Goal: Transaction & Acquisition: Purchase product/service

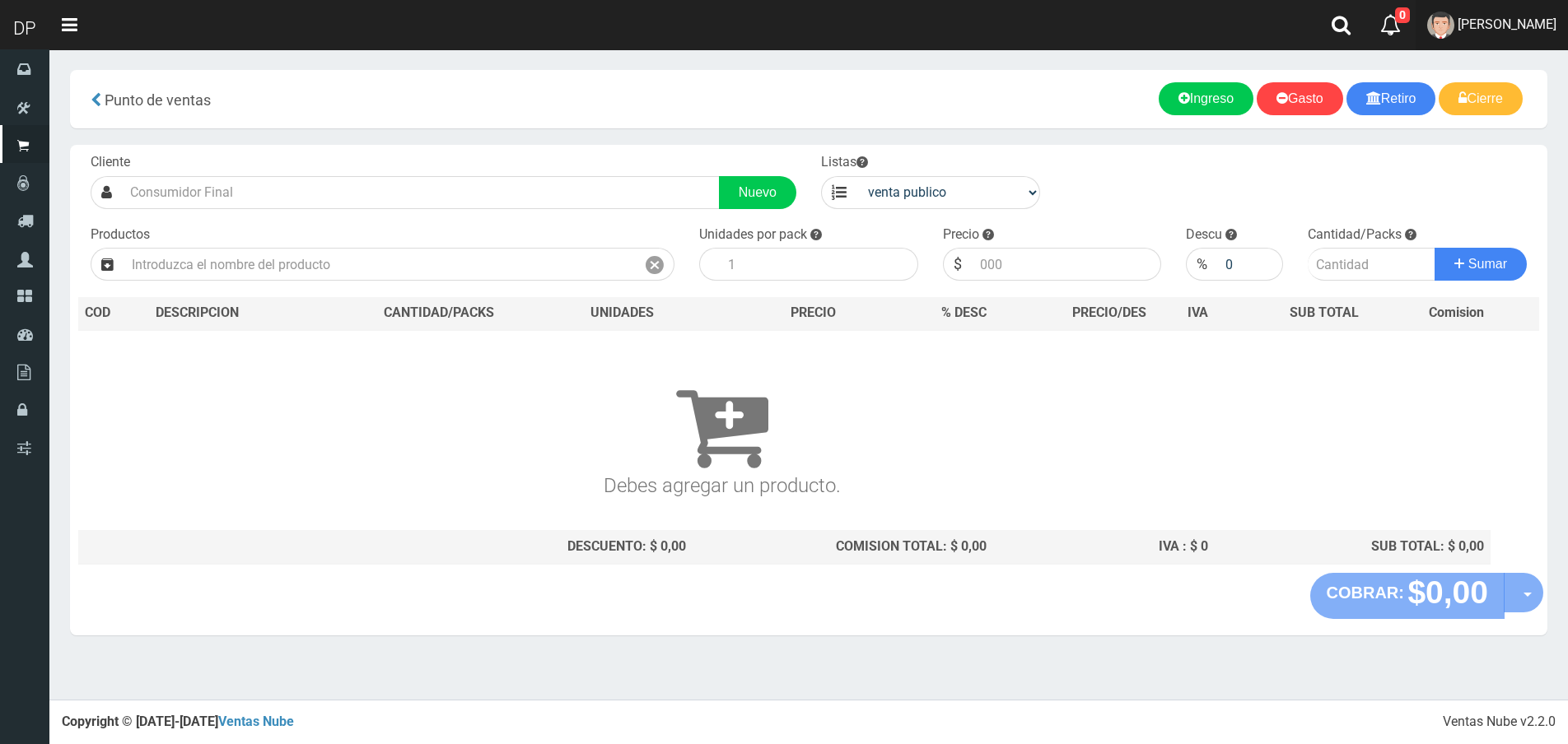
click at [1528, 9] on link "DAIANA PECHMANN" at bounding box center [1492, 25] width 153 height 50
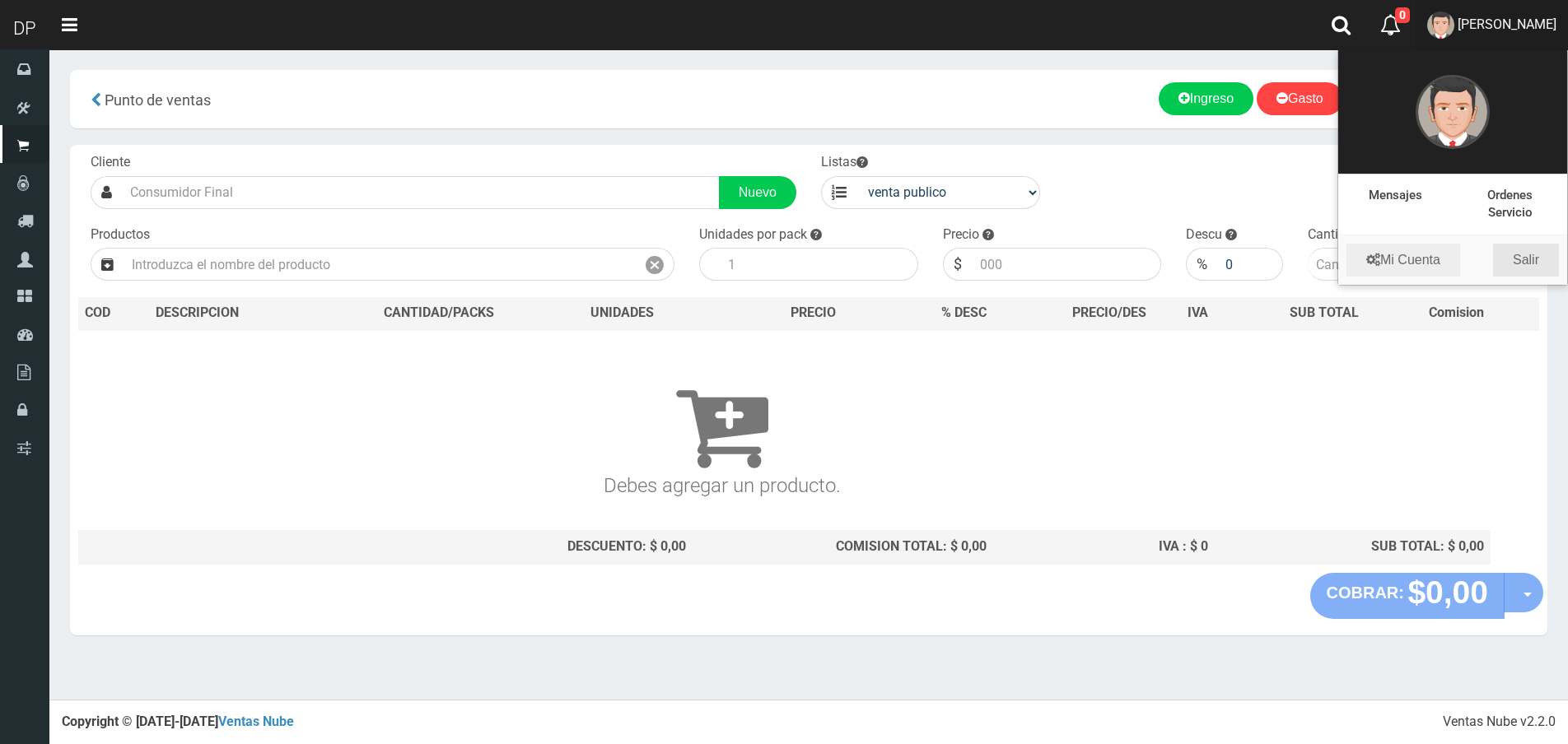
click at [1524, 244] on link "Salir" at bounding box center [1525, 259] width 66 height 33
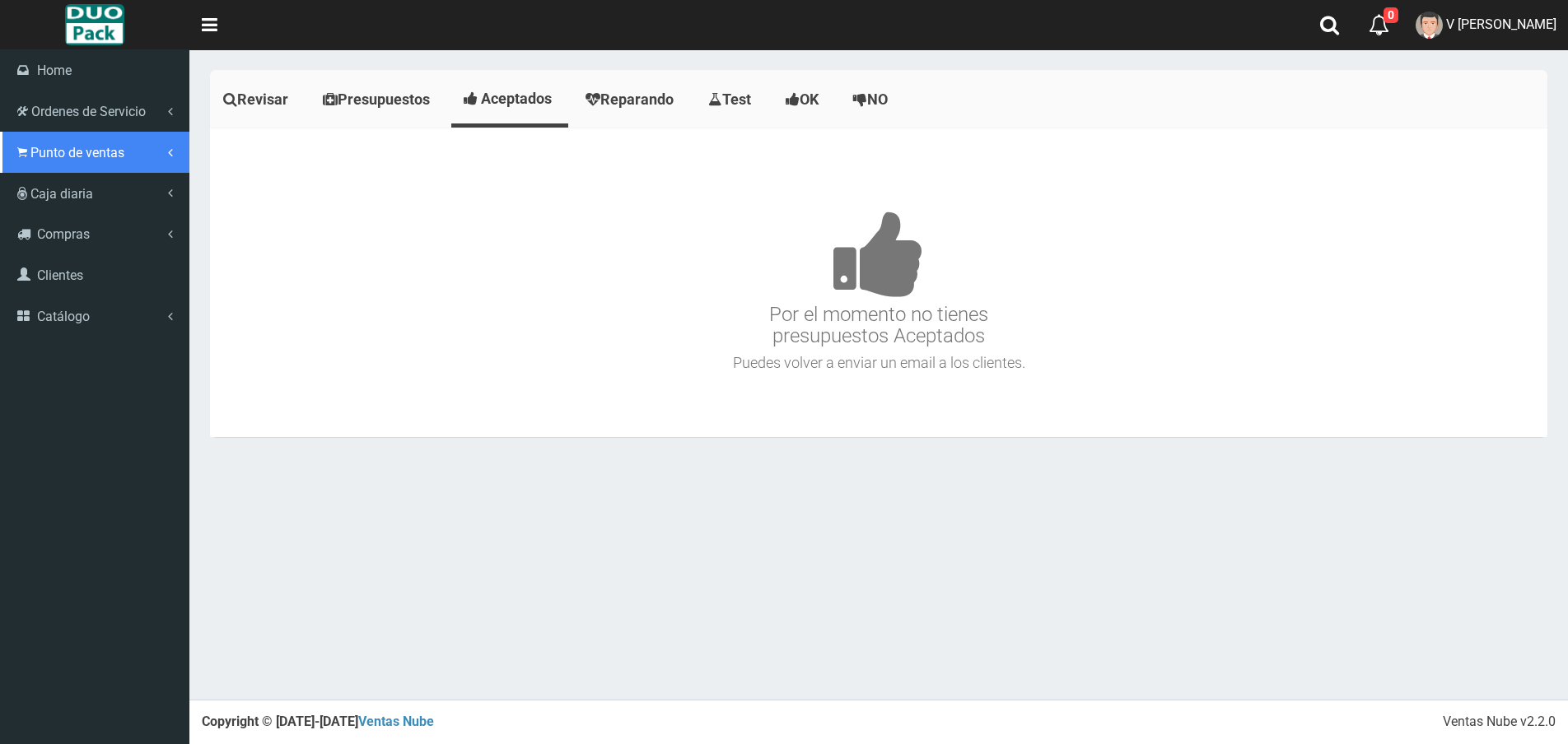
click at [38, 139] on link "Punto de ventas" at bounding box center [95, 153] width 190 height 41
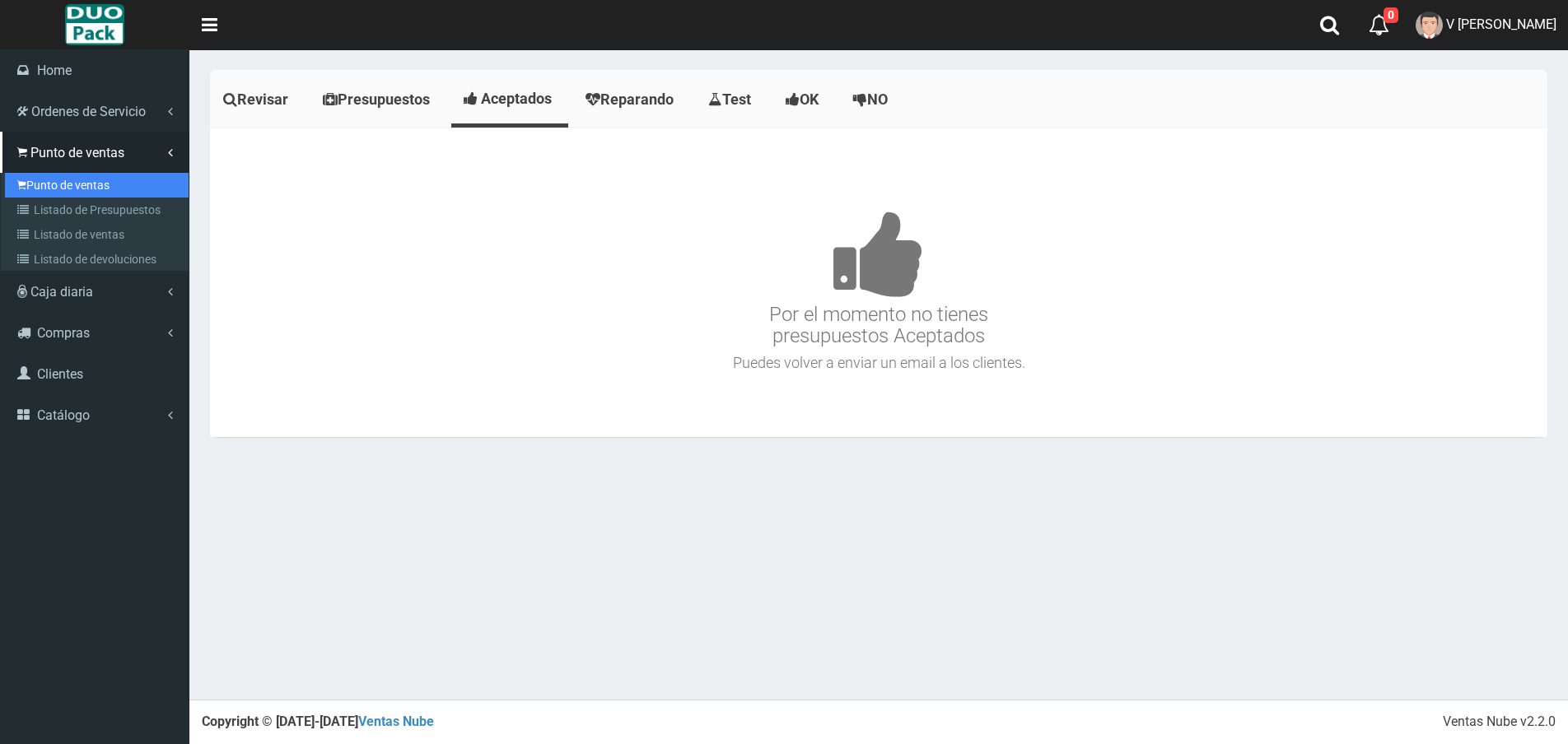
click at [62, 183] on link "Punto de ventas" at bounding box center [96, 185] width 183 height 25
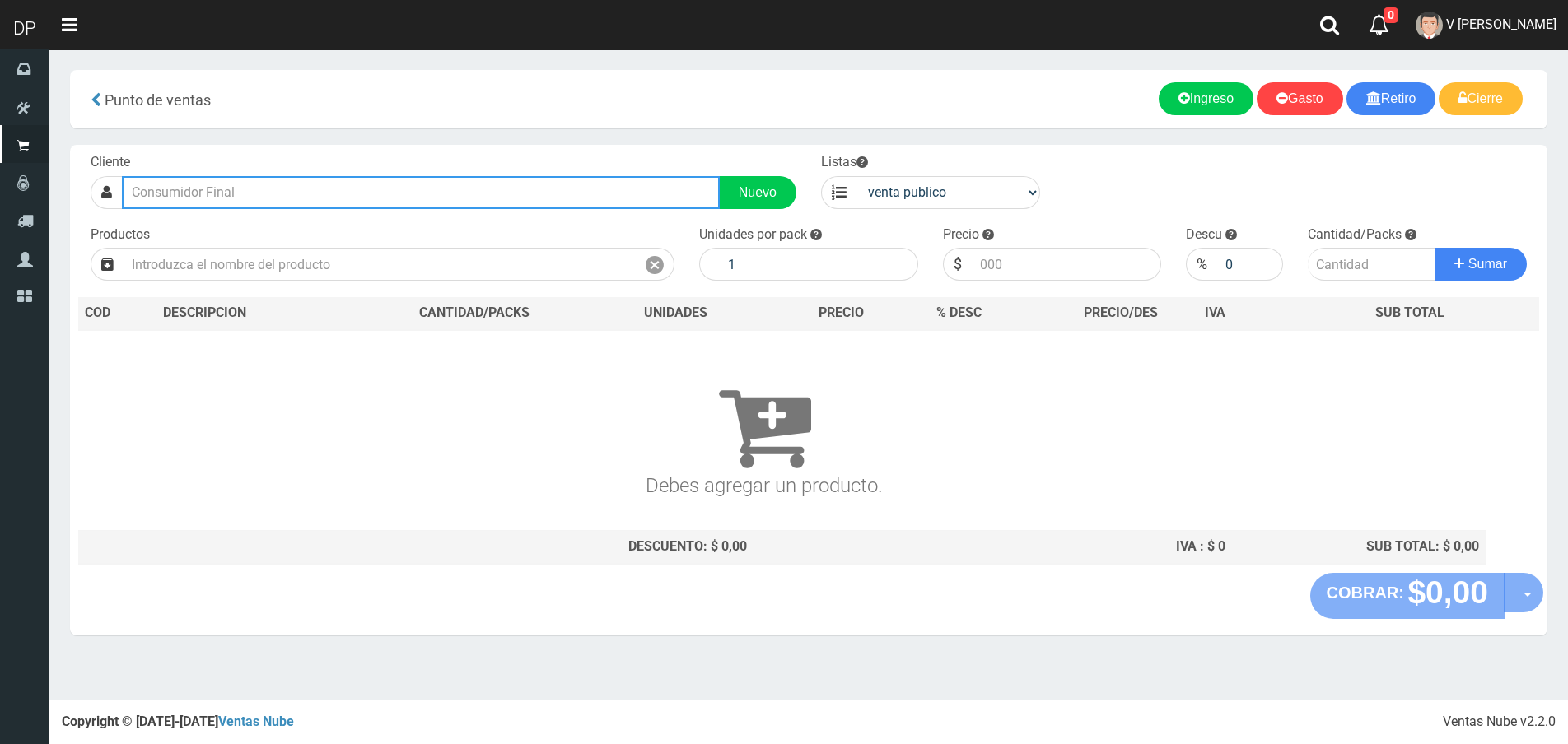
click at [323, 198] on input "text" at bounding box center [420, 192] width 598 height 33
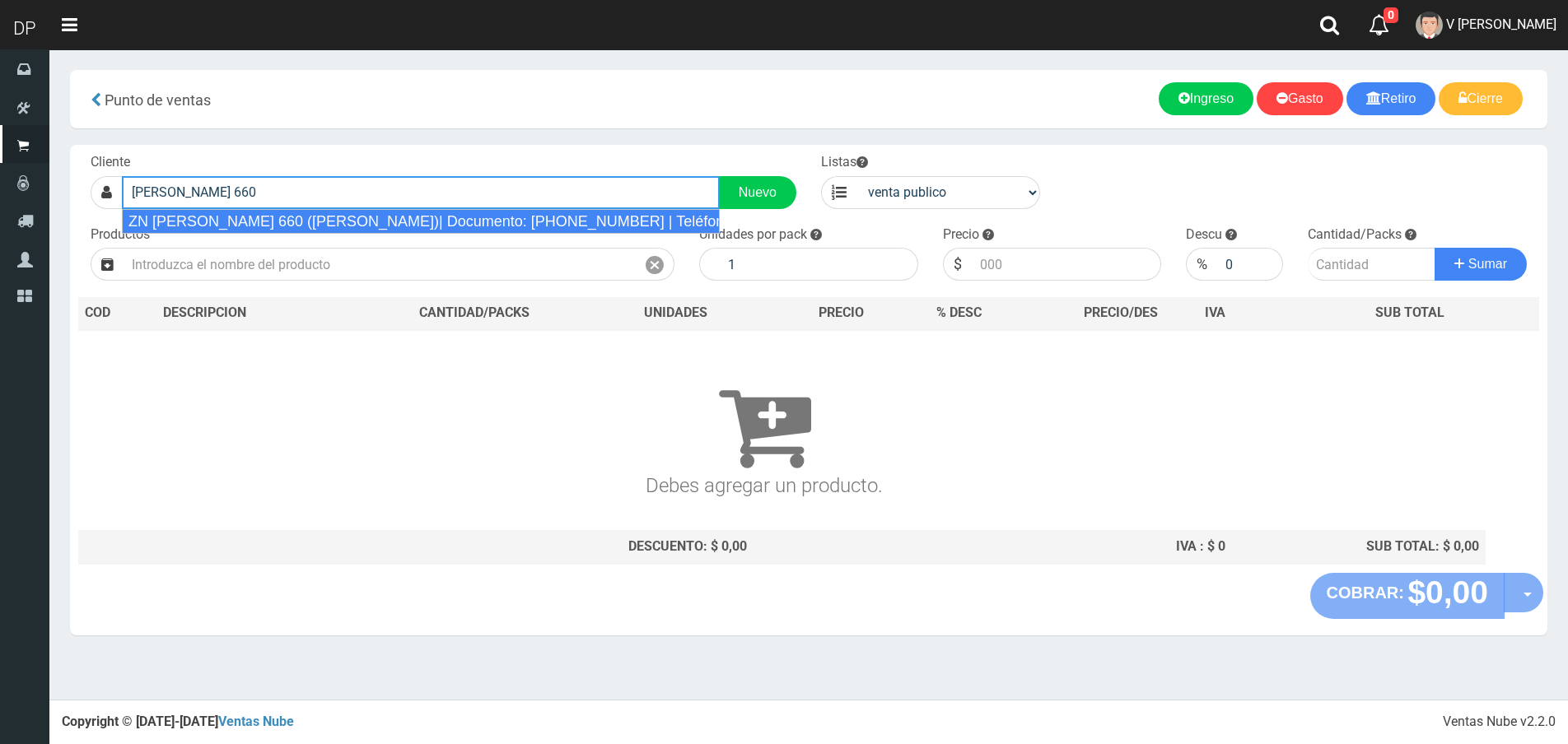
click at [326, 230] on div "ZN [PERSON_NAME] 660 ([PERSON_NAME])| Documento: [PHONE_NUMBER] | Teléfono:" at bounding box center [420, 221] width 598 height 25
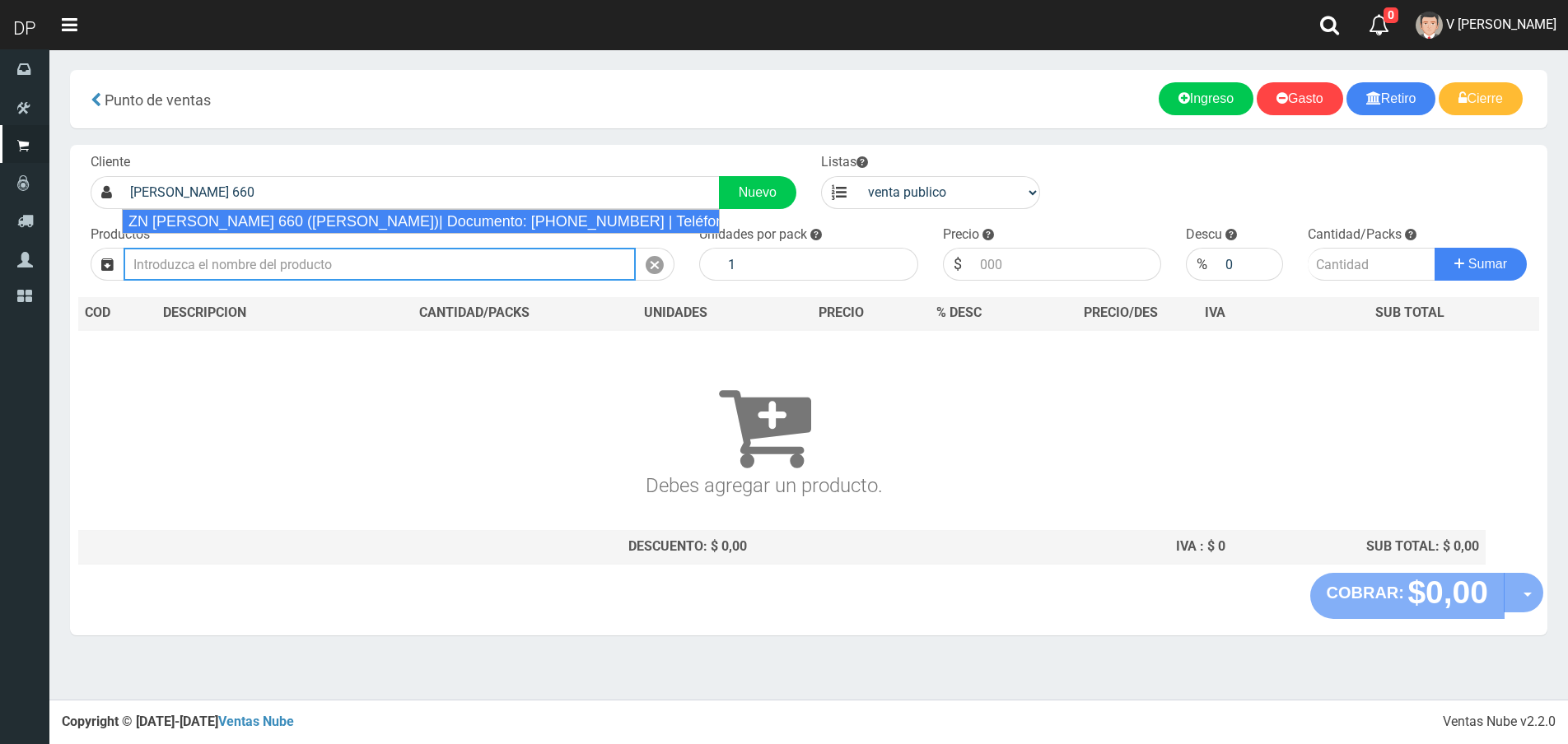
type input "ZN PORTILLO 660 (MATHEU)| Documento: 99082120 | Teléfono:"
select select "2"
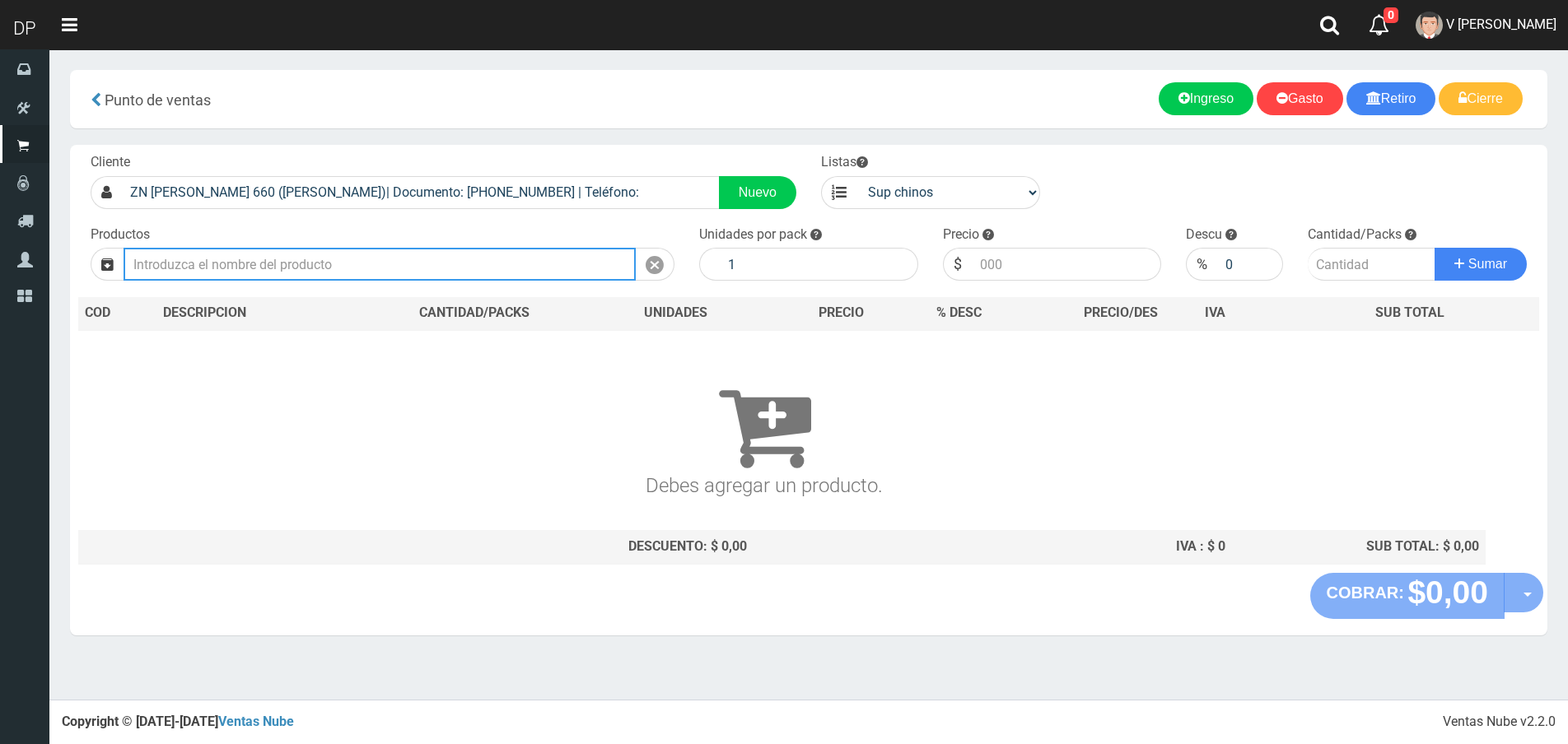
click at [334, 269] on input "text" at bounding box center [379, 264] width 512 height 33
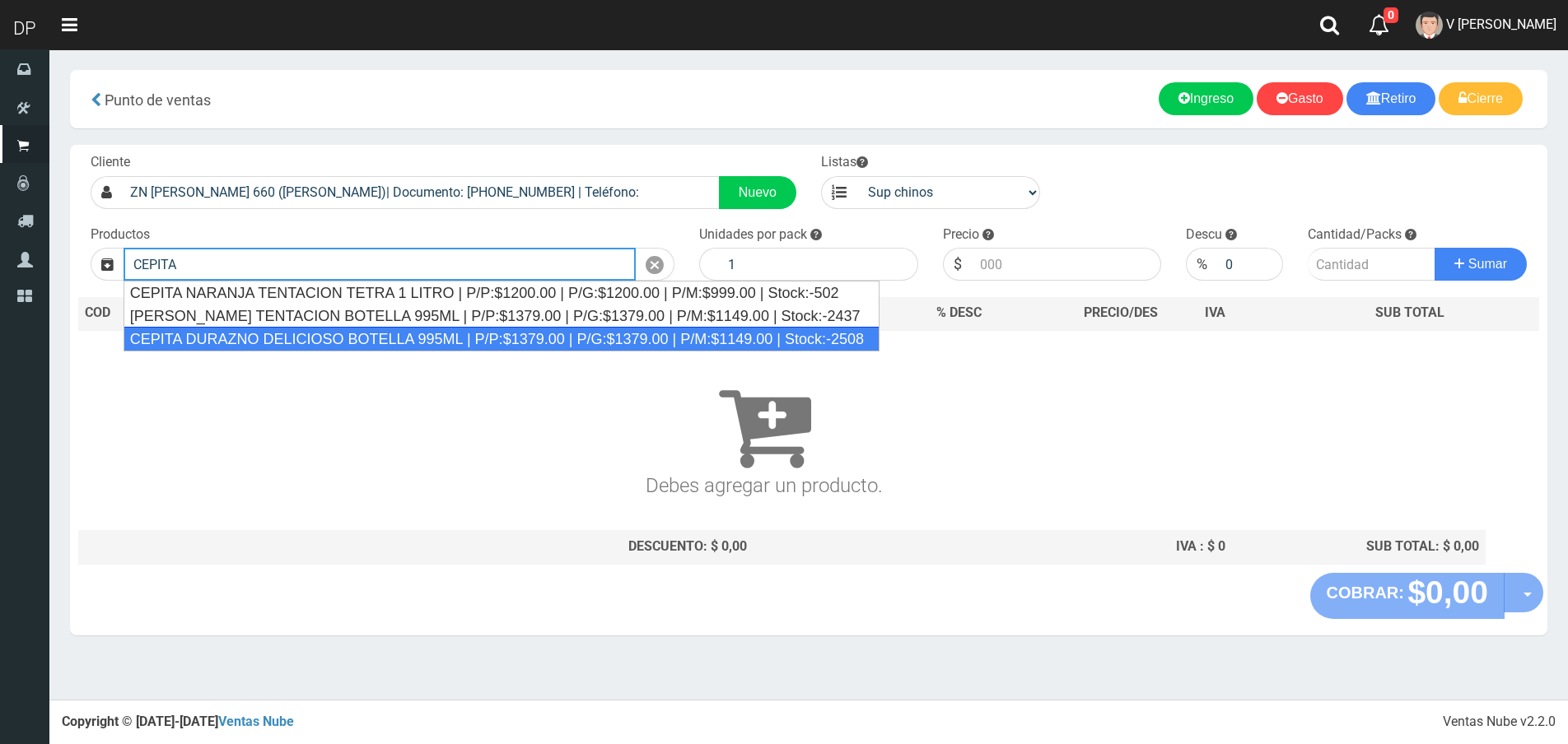
click at [336, 331] on div "CEPITA DURAZNO DELICIOSO BOTELLA 995ML | P/P:$1379.00 | P/G:$1379.00 | P/M:$114…" at bounding box center [501, 339] width 756 height 25
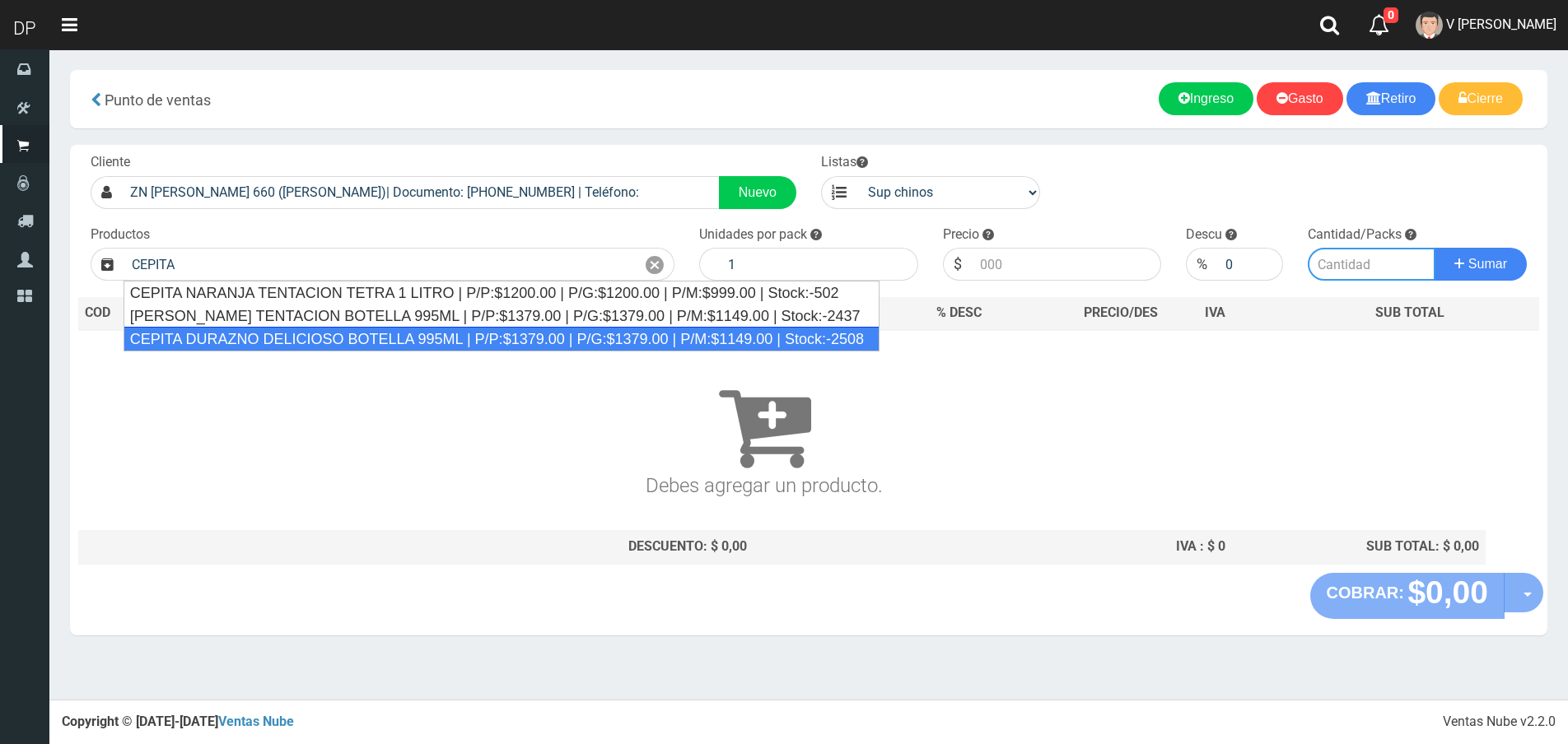
type input "CEPITA DURAZNO DELICIOSO BOTELLA 995ML | P/P:$1379.00 | P/G:$1379.00 | P/M:$114…"
type input "6"
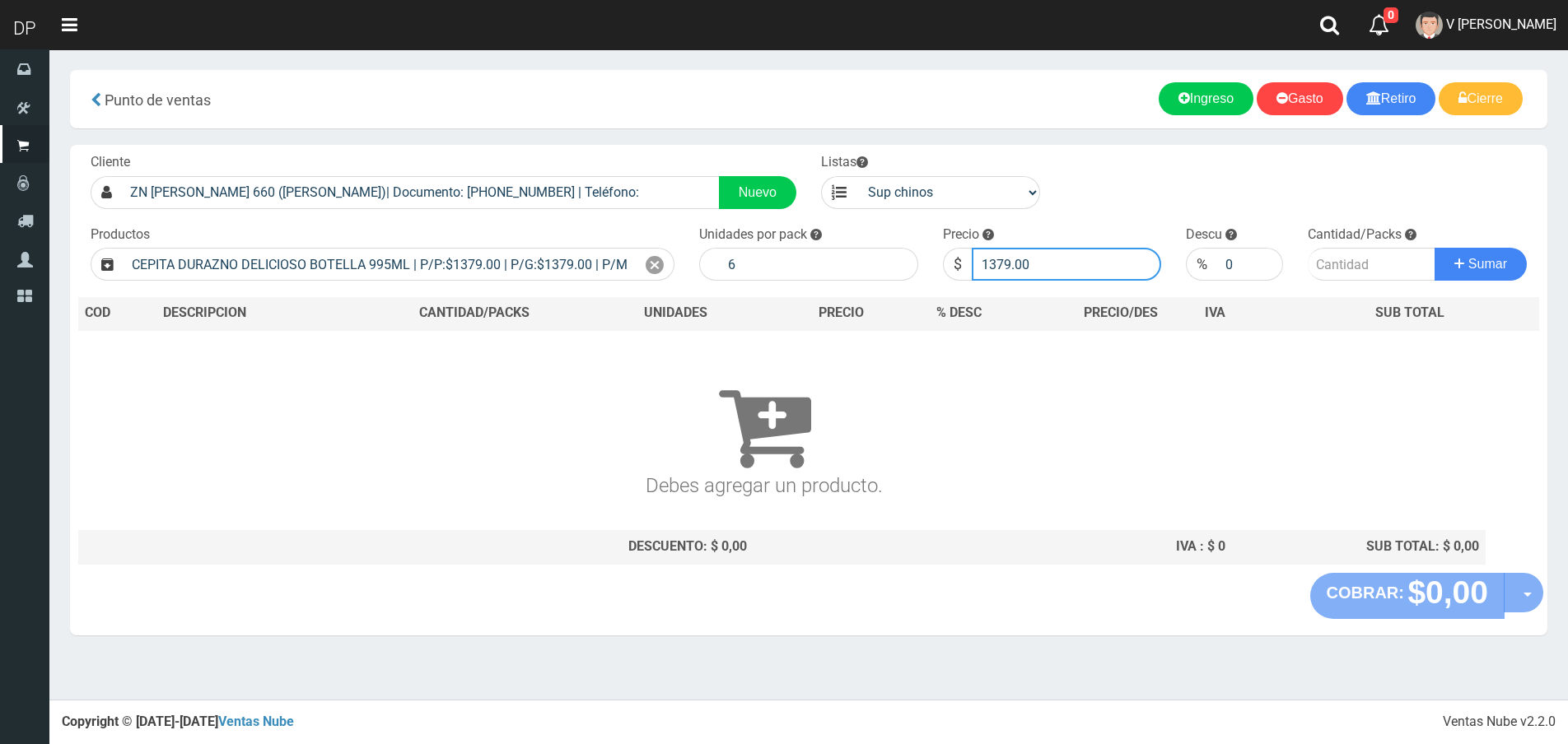
click at [1056, 262] on input "1379.00" at bounding box center [1067, 264] width 191 height 33
type input "1320"
click at [1434, 248] on button "Sumar" at bounding box center [1480, 264] width 92 height 33
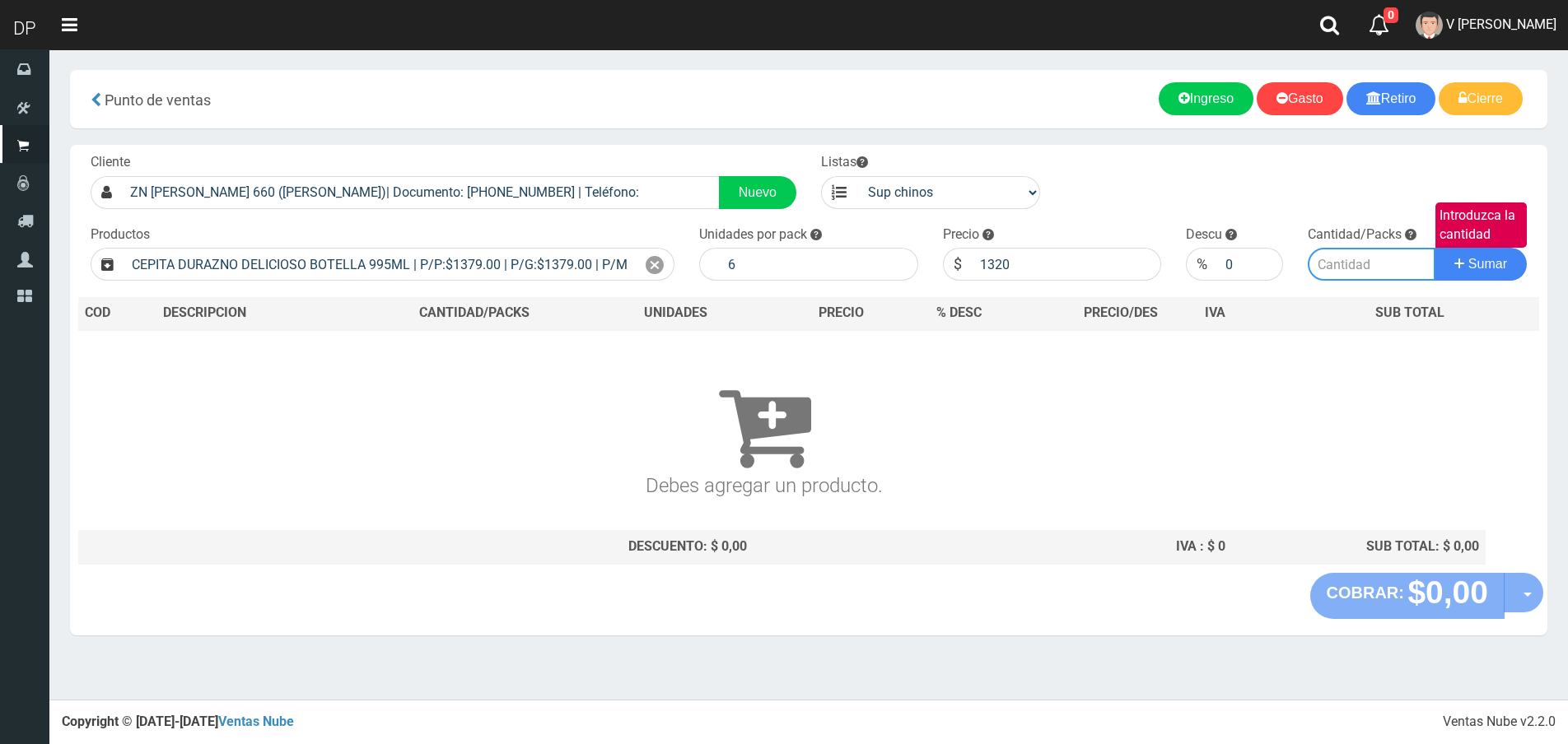
click at [1391, 265] on input "Introduzca la cantidad" at bounding box center [1371, 264] width 127 height 33
type input "2"
click at [1434, 248] on button "Sumar" at bounding box center [1480, 264] width 92 height 33
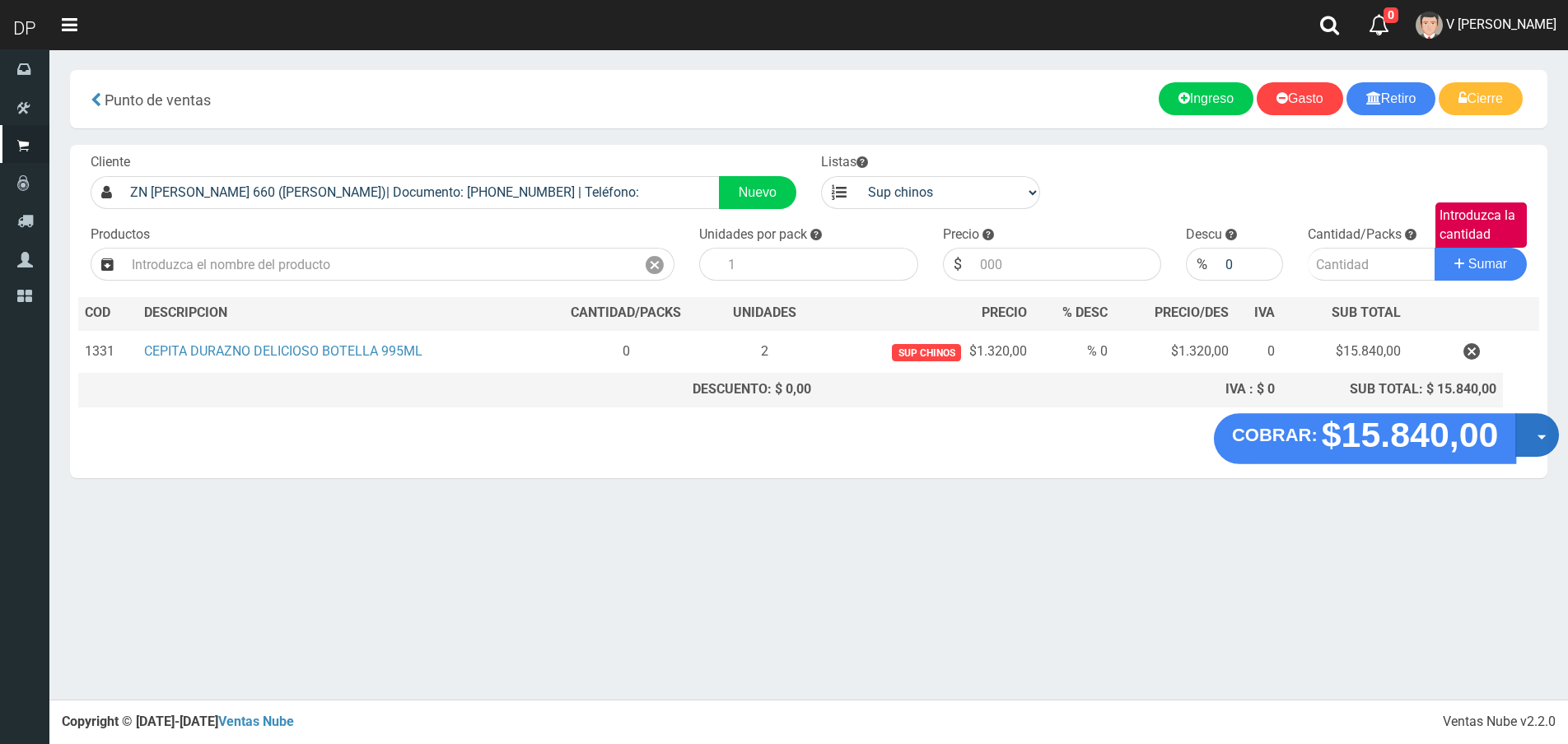
click at [1532, 424] on button "Opciones" at bounding box center [1536, 434] width 44 height 44
click at [1519, 443] on link "Hacer Devolucion" at bounding box center [1484, 440] width 147 height 38
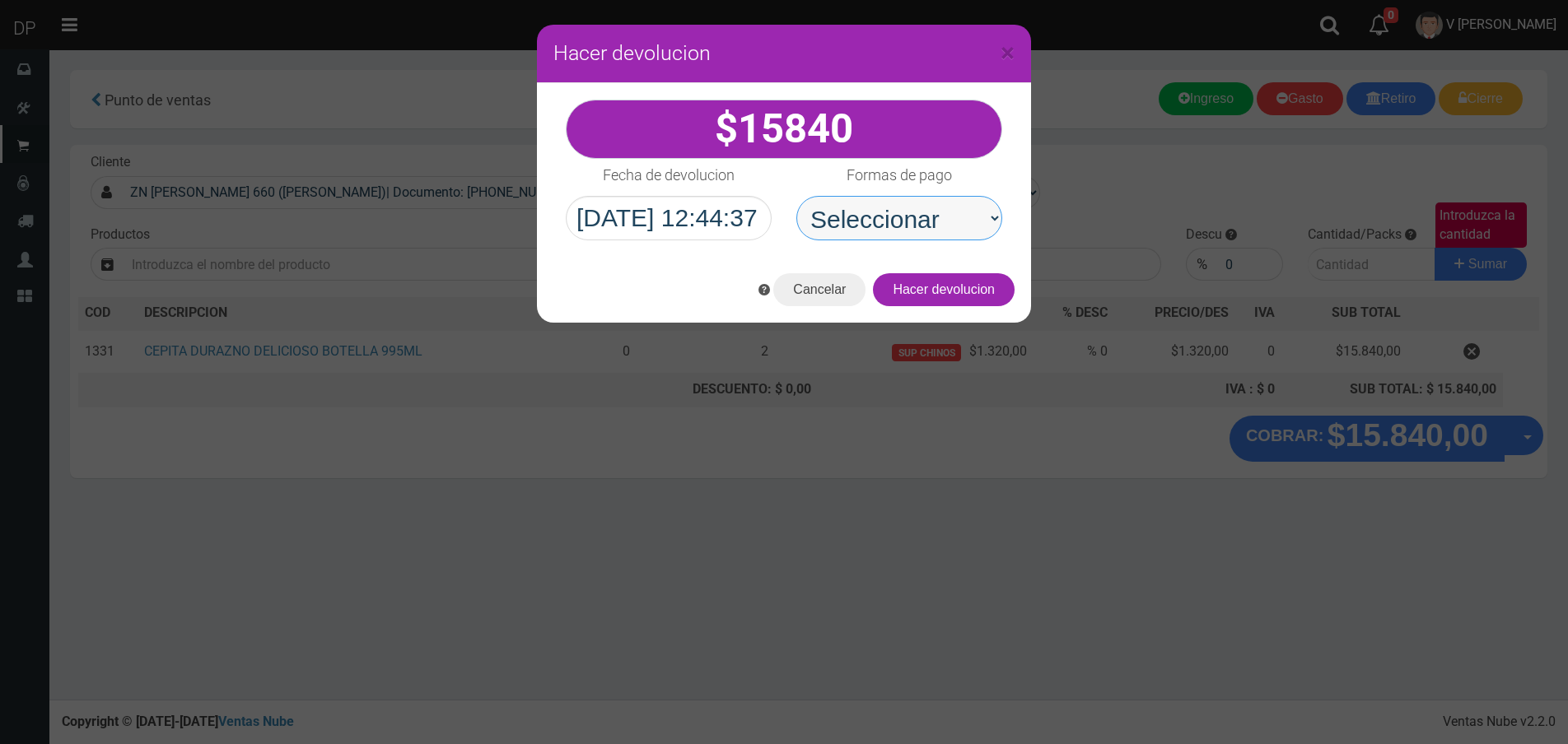
click at [946, 229] on select "Seleccionar Efectivo Tarjeta de Crédito Depósito Débito" at bounding box center [898, 219] width 206 height 45
click at [796, 196] on select "Seleccionar Efectivo Tarjeta de Crédito Depósito Débito" at bounding box center [898, 219] width 206 height 45
click at [942, 232] on select "Seleccionar Efectivo Tarjeta de Crédito Depósito Débito" at bounding box center [898, 219] width 206 height 45
select select "Efectivo"
click at [796, 196] on select "Seleccionar Efectivo Tarjeta de Crédito Depósito Débito" at bounding box center [898, 219] width 206 height 45
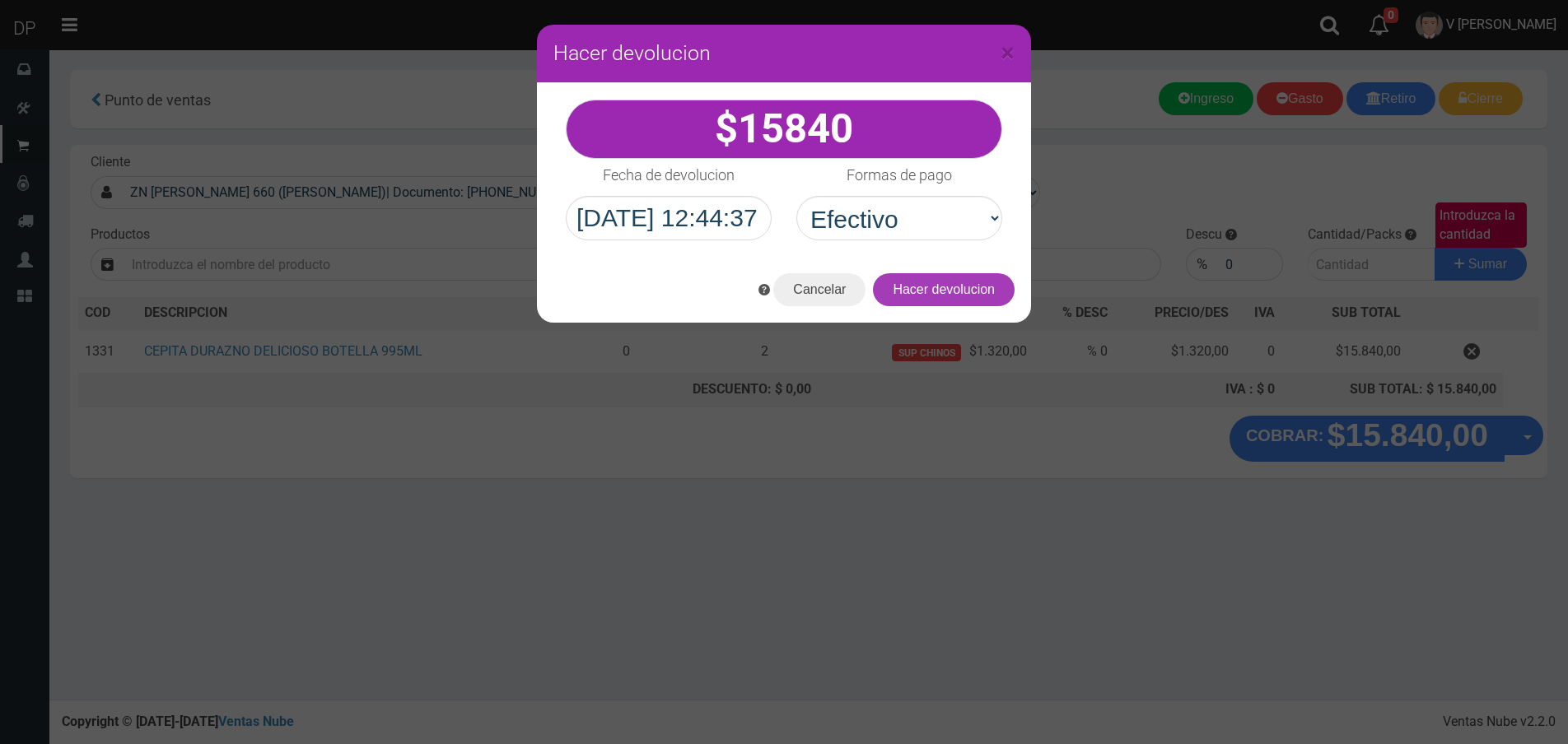
click at [965, 302] on button "Hacer devolucion" at bounding box center [944, 289] width 141 height 33
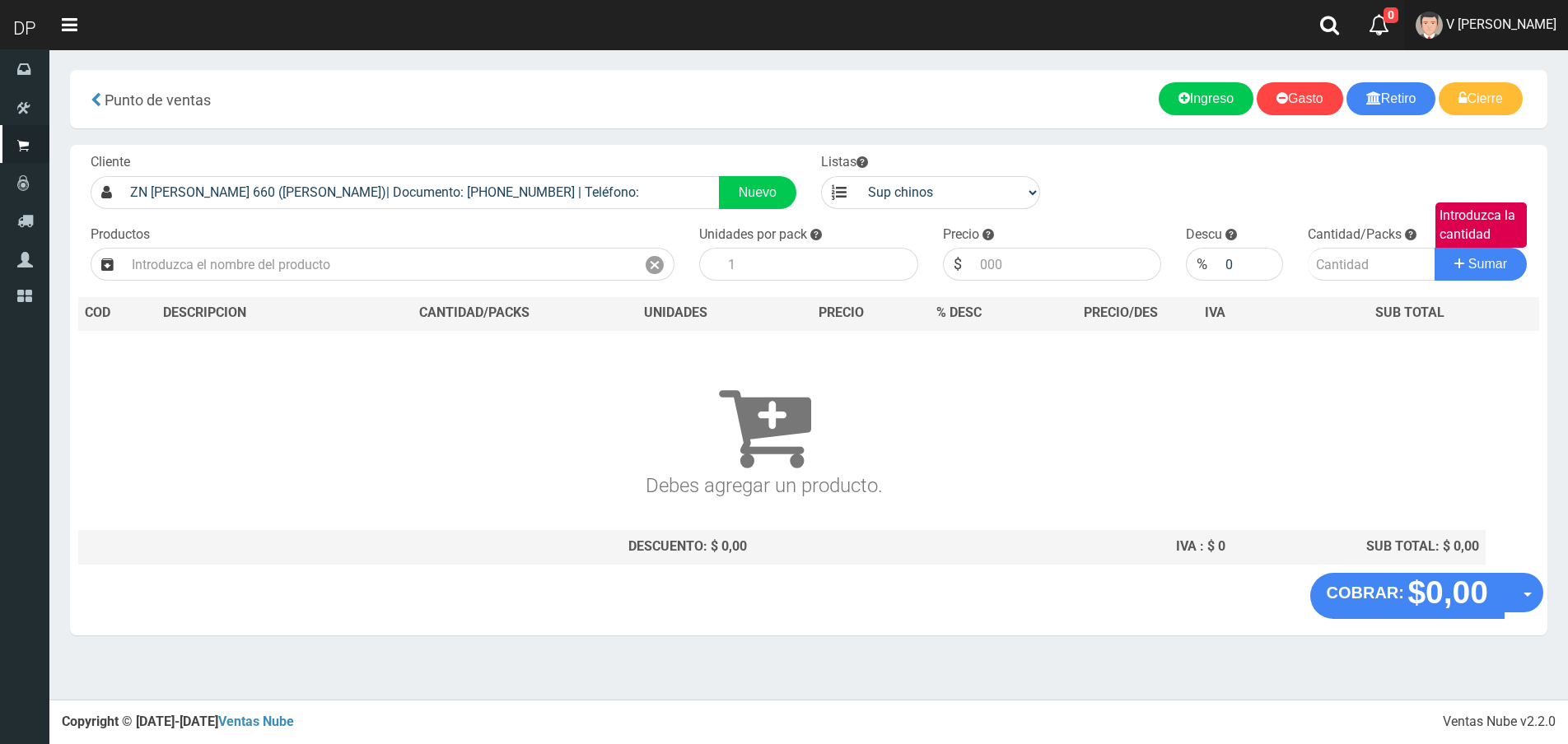
click at [1508, 19] on span "V Maria Graciela vargas" at bounding box center [1501, 24] width 111 height 16
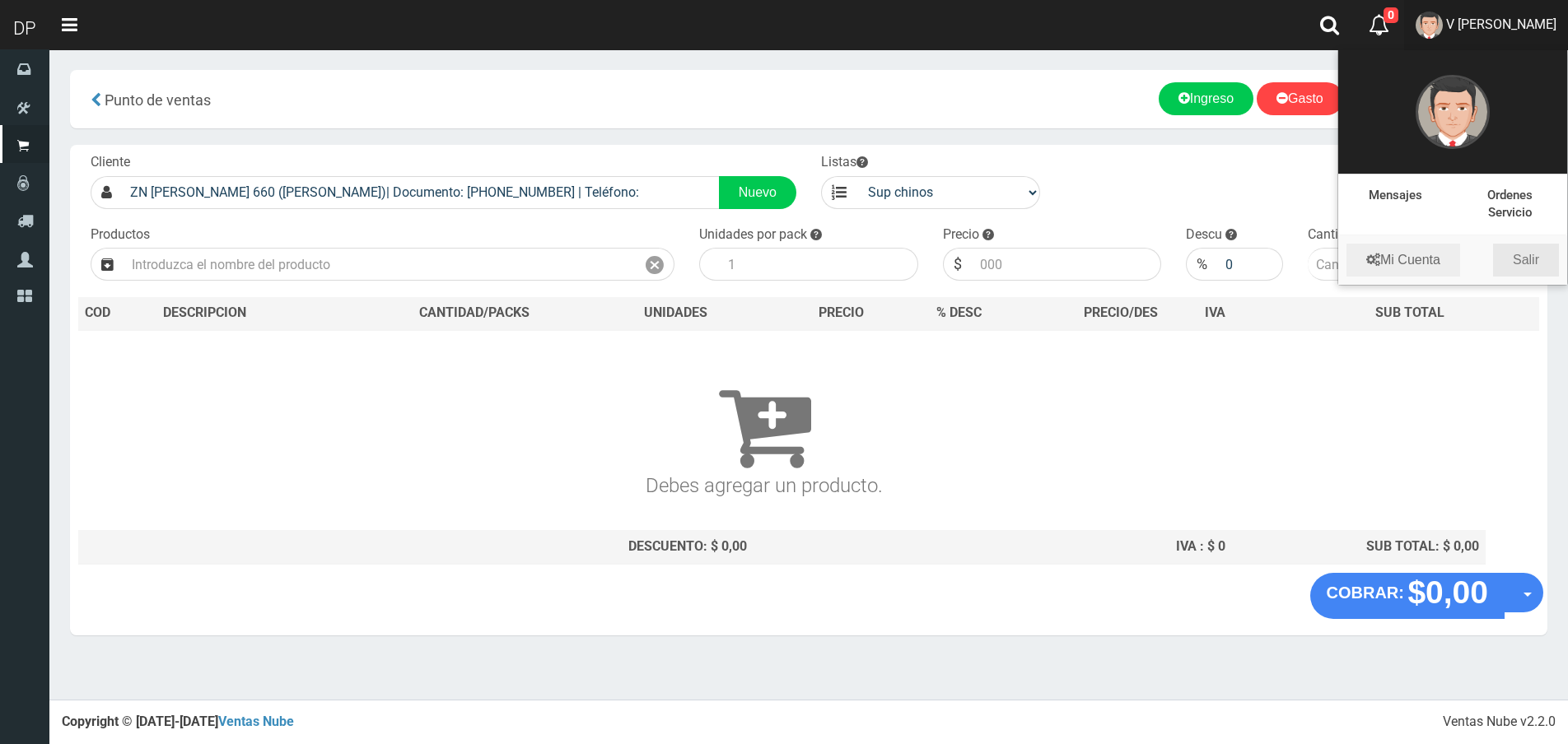
click at [1525, 263] on link "Salir" at bounding box center [1525, 259] width 66 height 33
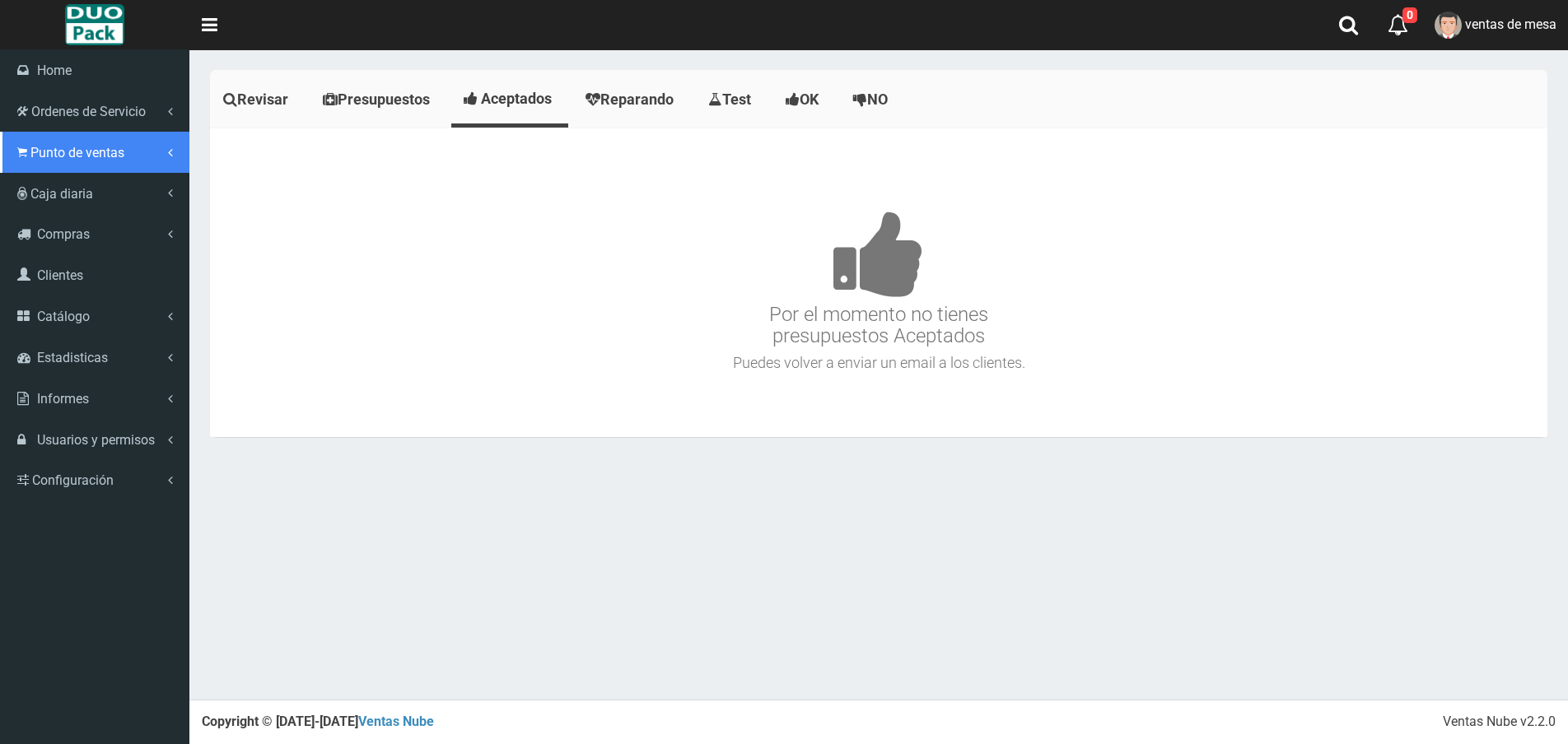
click at [18, 150] on icon at bounding box center [22, 153] width 10 height 16
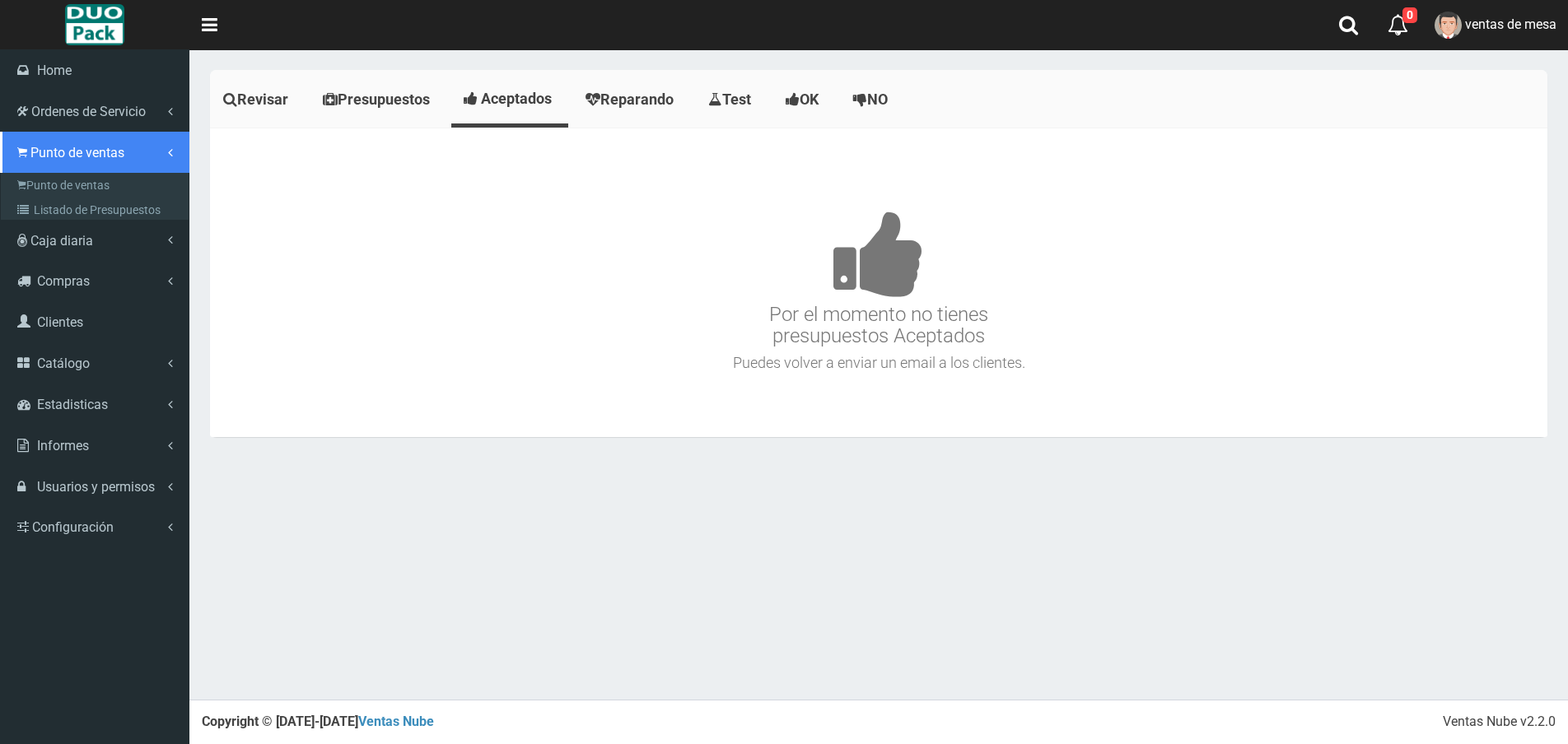
click at [81, 164] on link "Punto de ventas" at bounding box center [95, 153] width 190 height 41
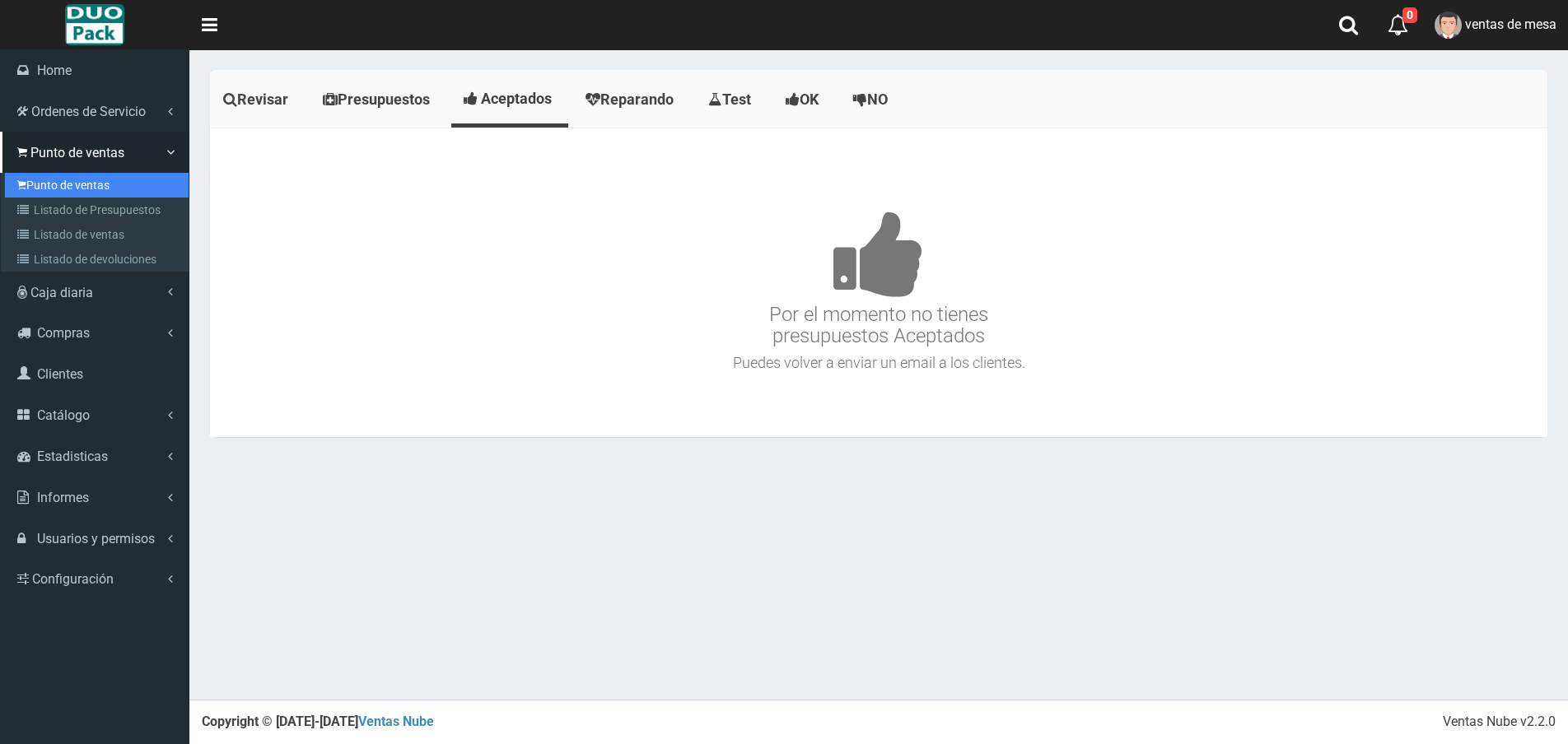
click at [80, 175] on link "Punto de ventas" at bounding box center [96, 185] width 183 height 25
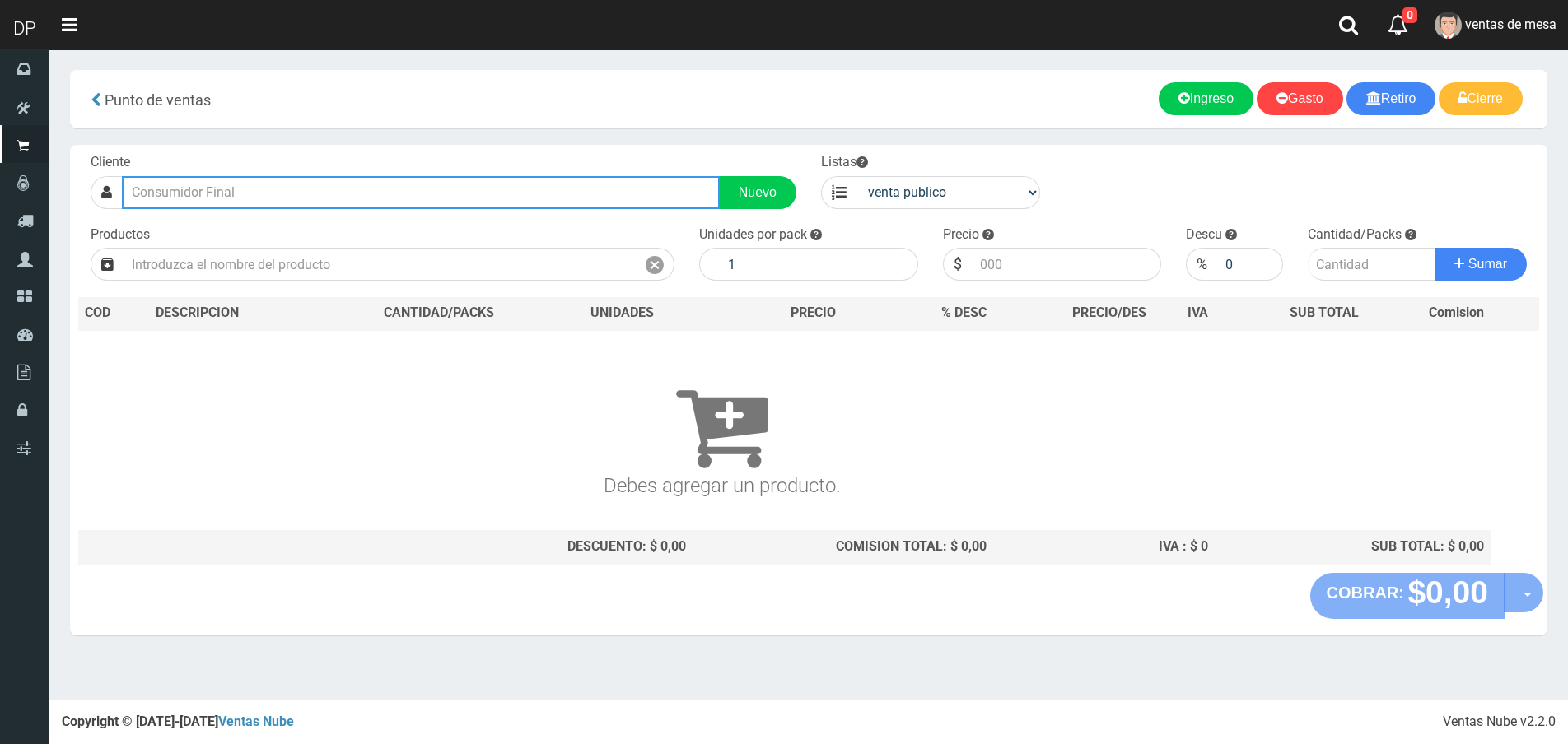
click at [262, 188] on input "text" at bounding box center [420, 192] width 598 height 33
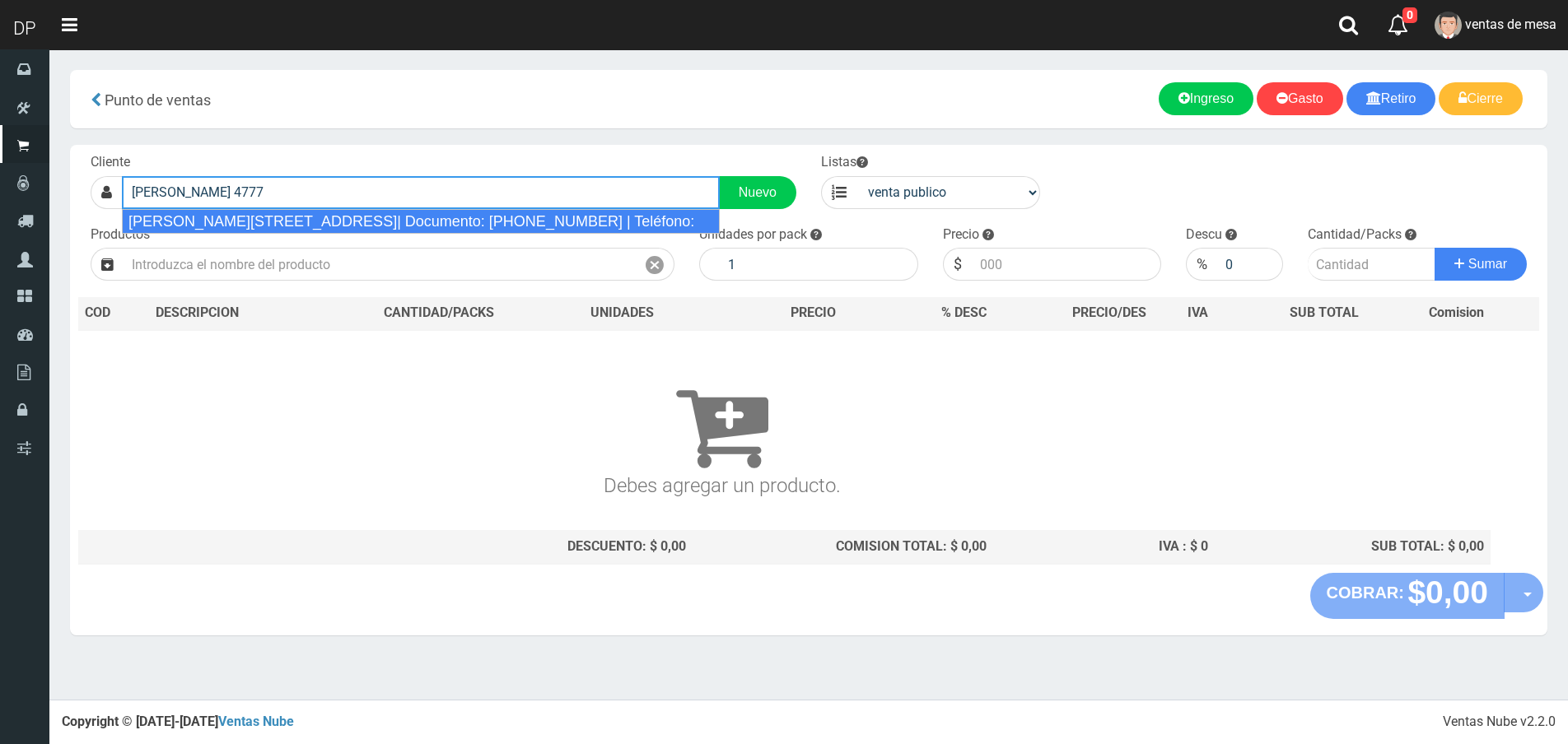
click at [280, 213] on div "Gaona 4777 (Floresta)| Documento: 2552564 | Teléfono:" at bounding box center [420, 221] width 598 height 25
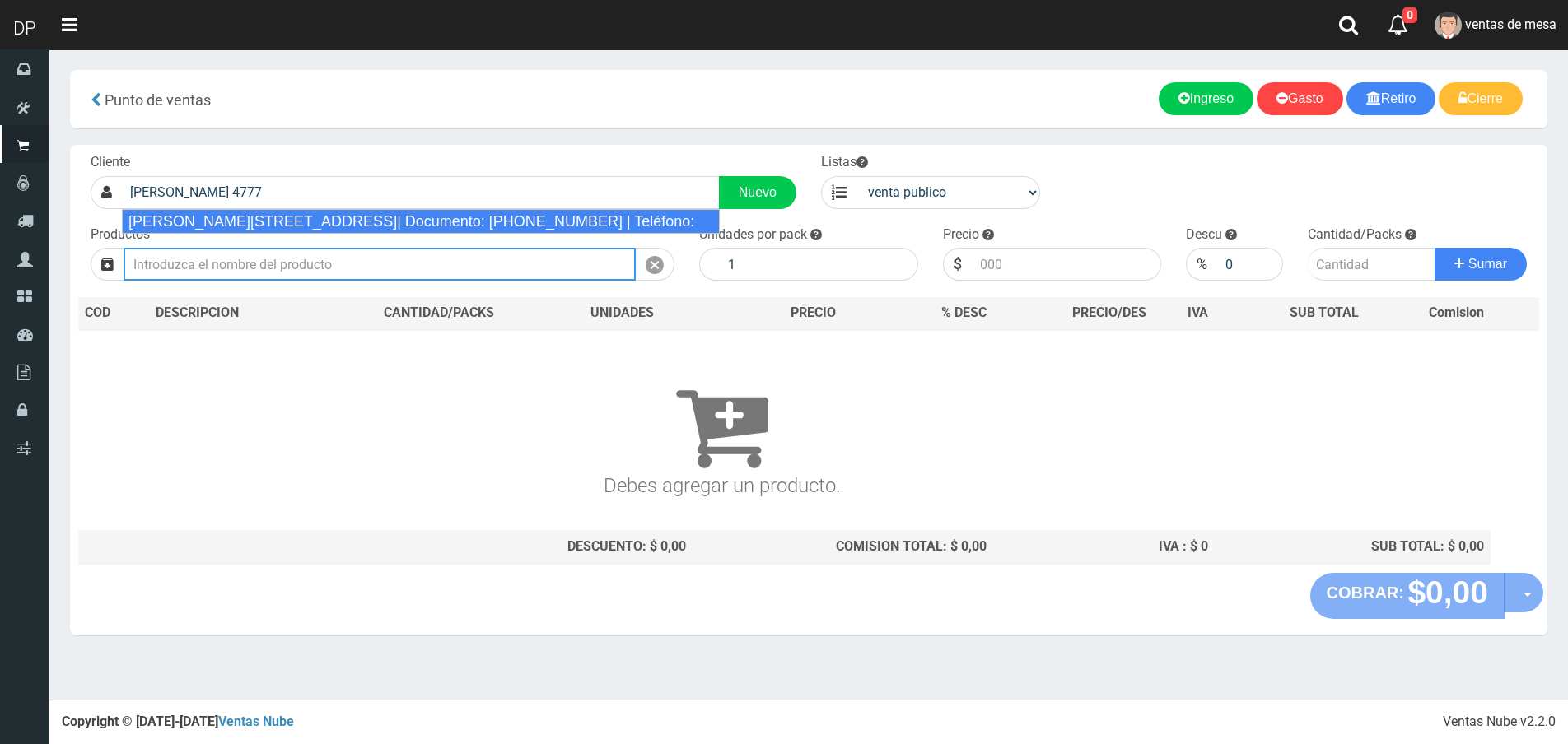
type input "Gaona 4777 (Floresta)| Documento: 2552564 | Teléfono:"
select select "2"
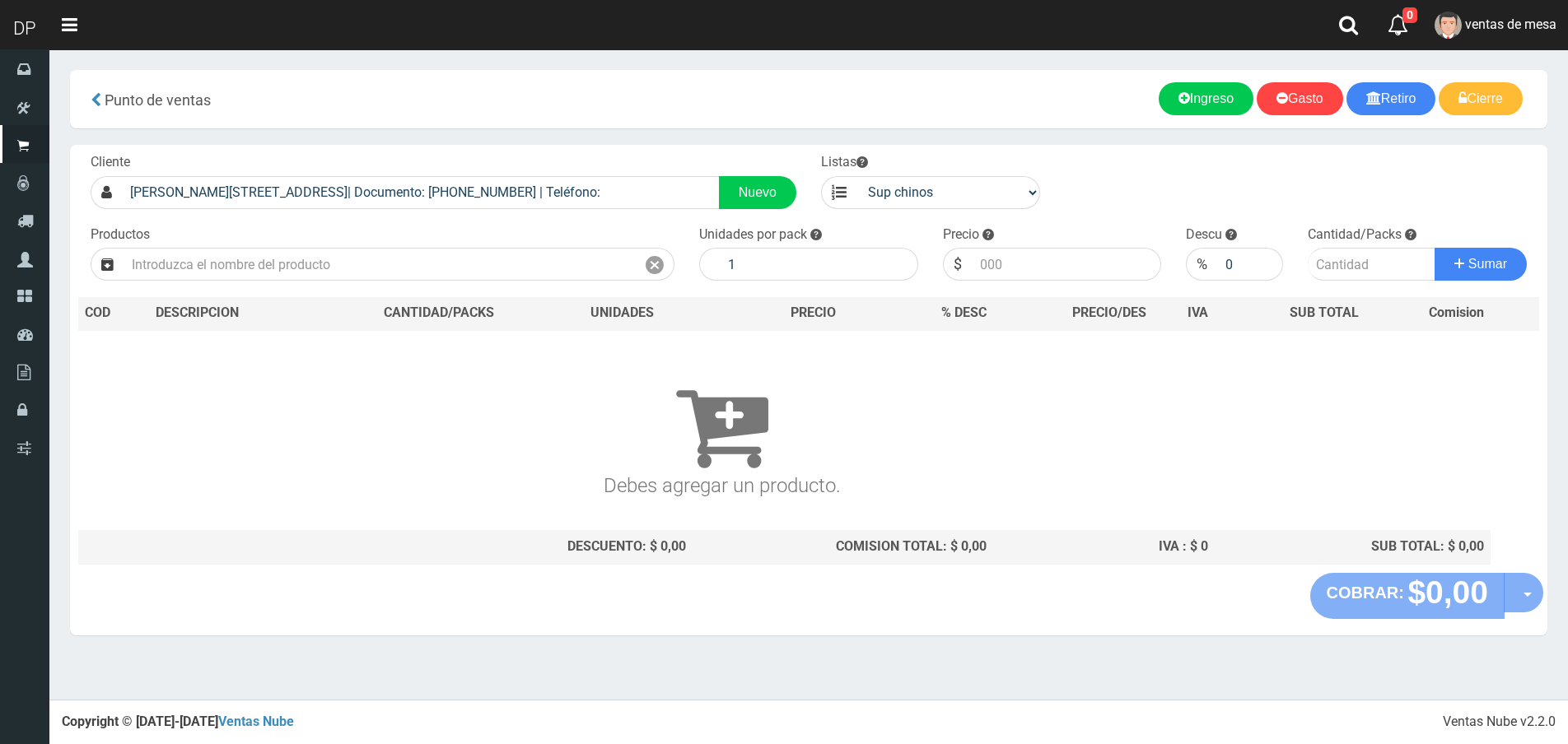
click at [301, 246] on div "Productos" at bounding box center [382, 254] width 608 height 56
click at [303, 260] on input "text" at bounding box center [379, 264] width 512 height 33
click at [360, 269] on input "text" at bounding box center [379, 264] width 512 height 33
type input "E"
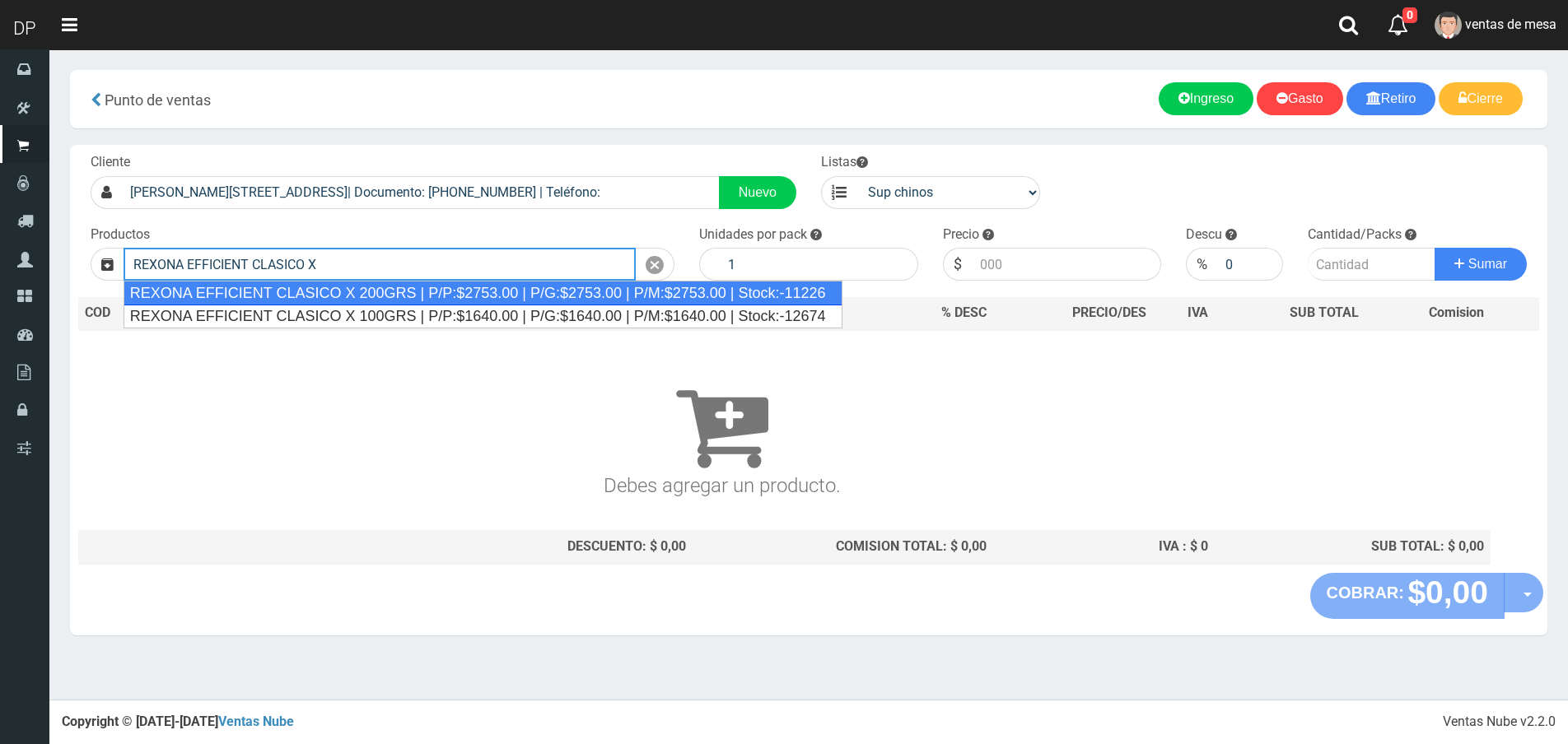
click at [376, 287] on div "REXONA EFFICIENT CLASICO X 200GRS | P/P:$2753.00 | P/G:$2753.00 | P/M:$2753.00 …" at bounding box center [483, 293] width 719 height 25
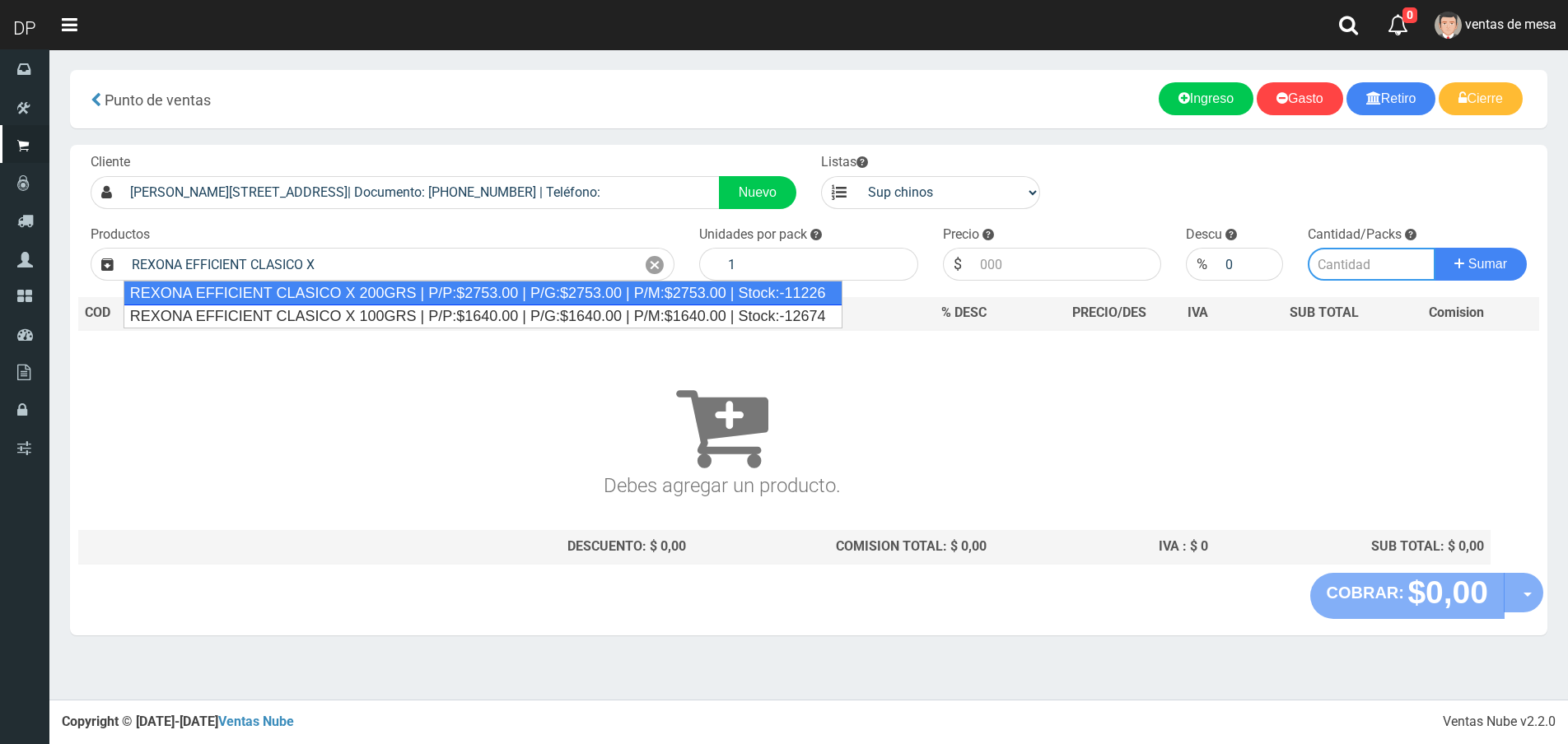
type input "REXONA EFFICIENT CLASICO X 200GRS | P/P:$2753.00 | P/G:$2753.00 | P/M:$2753.00 …"
type input "12"
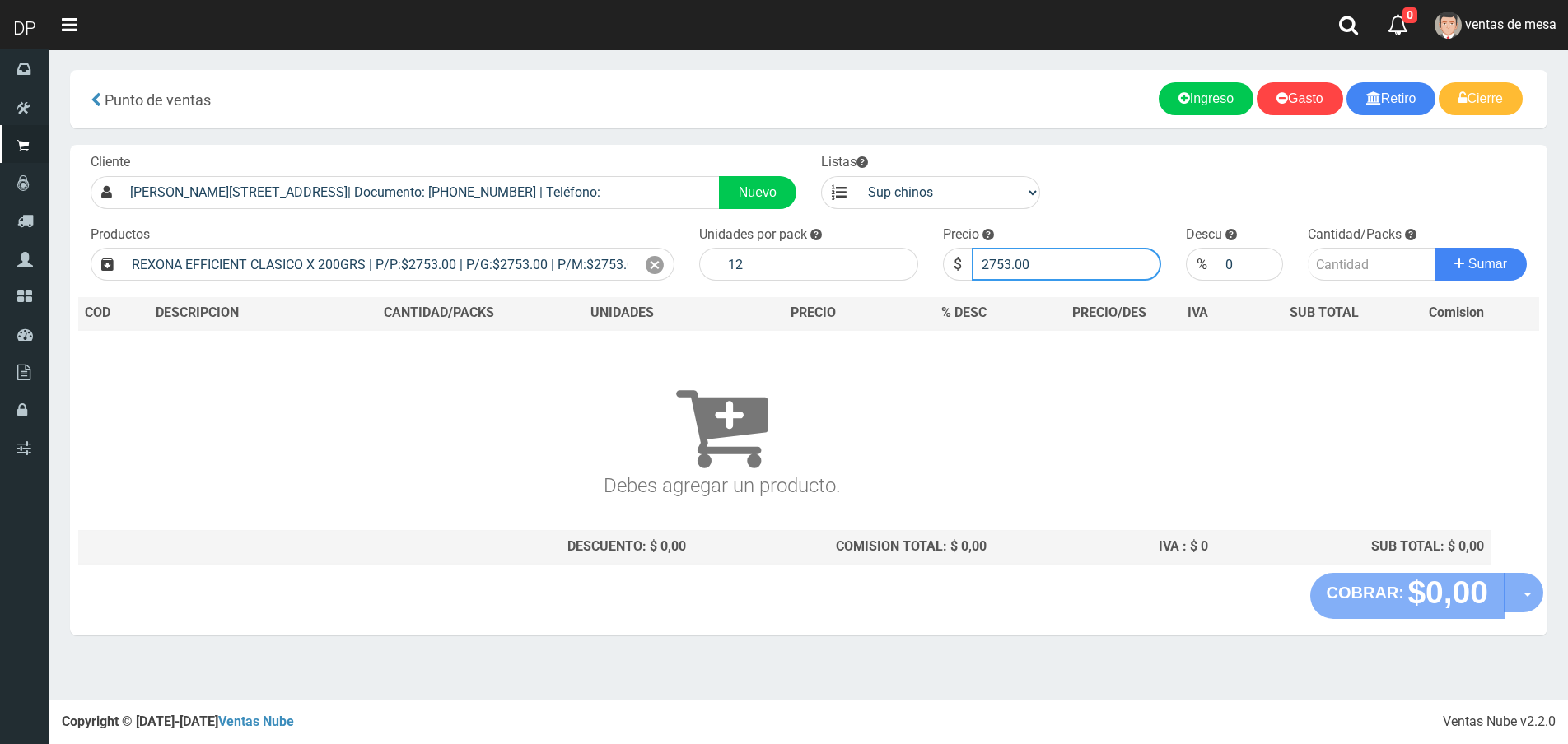
click at [1024, 265] on input "2753.00" at bounding box center [1067, 264] width 191 height 33
type input "2615"
type input "2615.35"
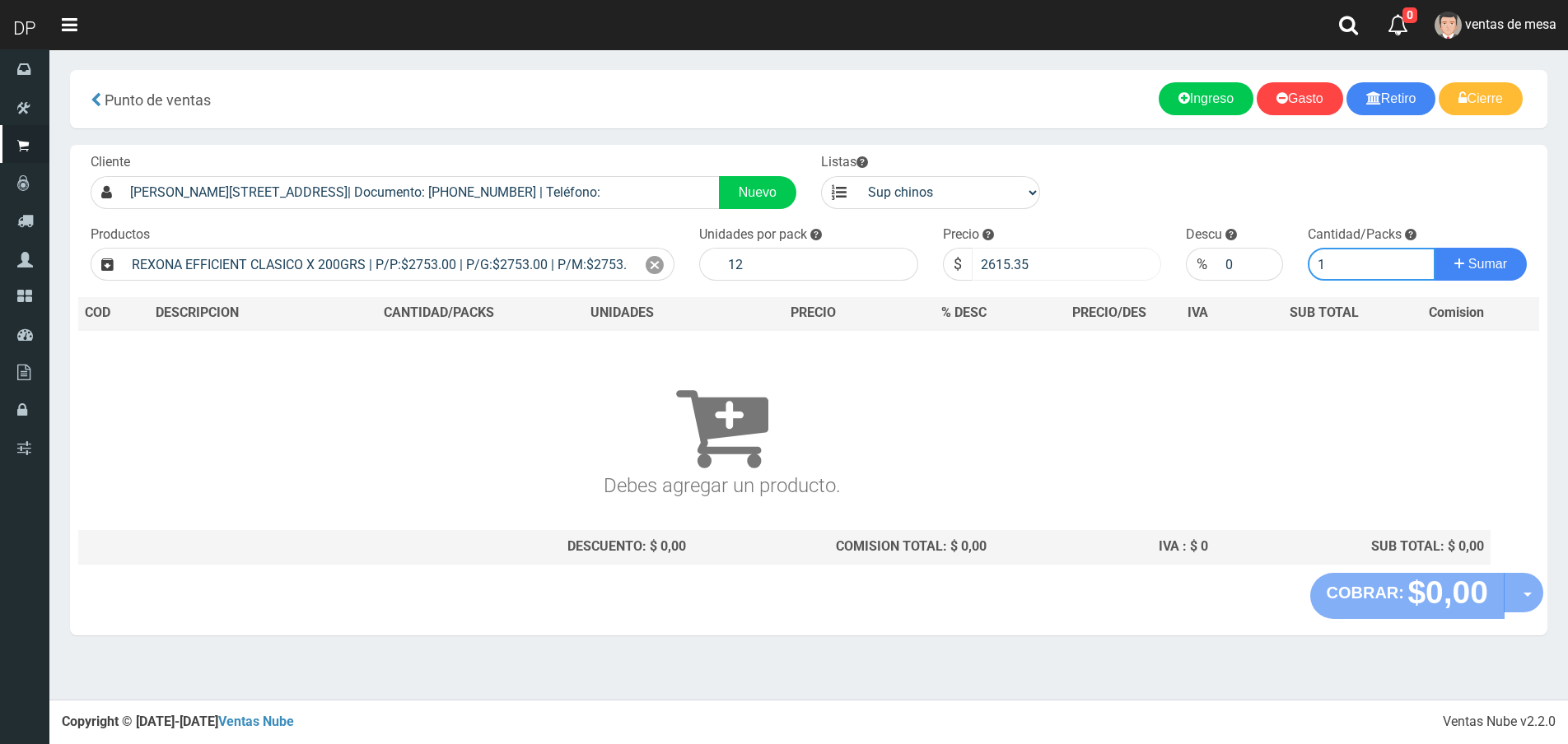
type input "1"
click at [1434, 248] on button "Sumar" at bounding box center [1480, 264] width 92 height 33
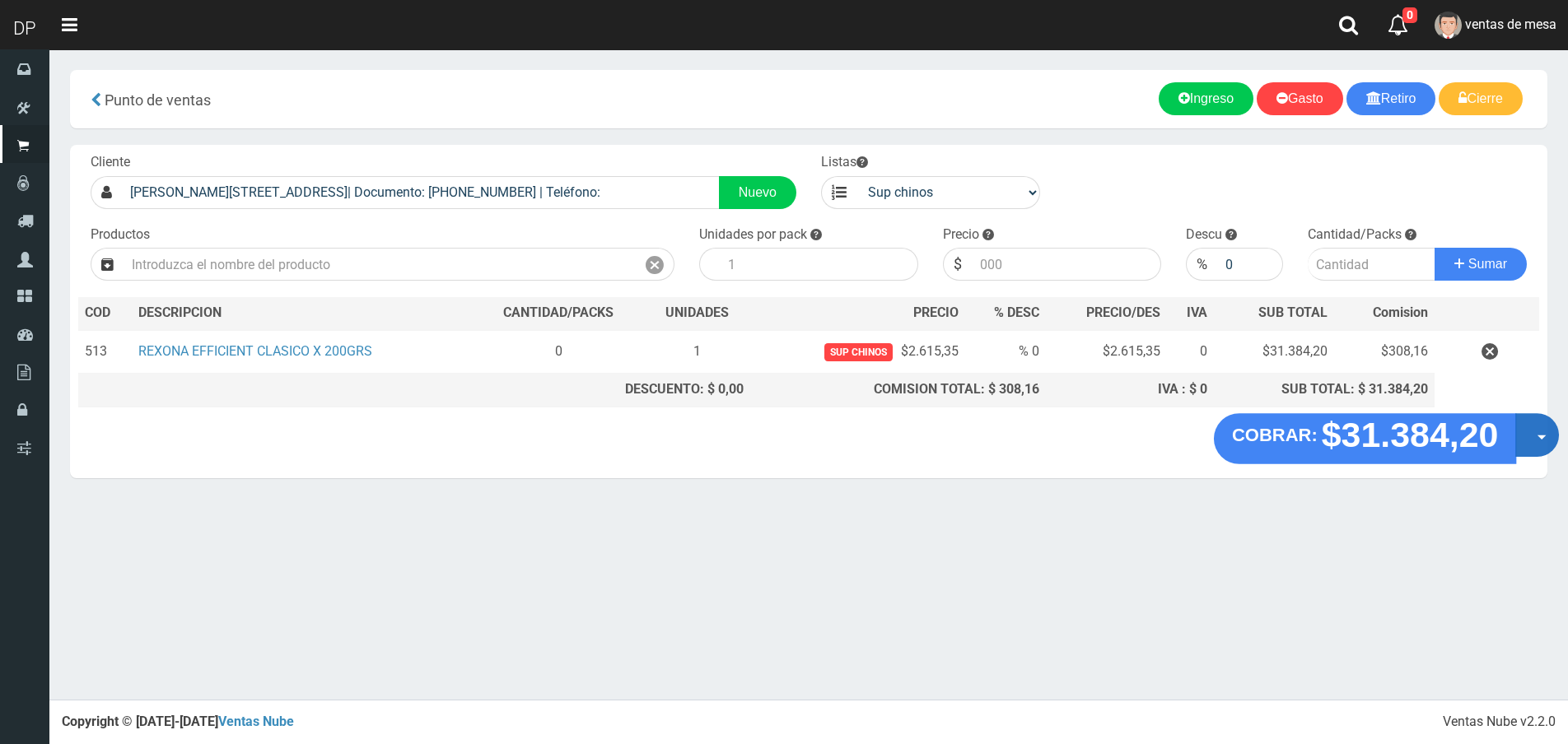
click at [1532, 430] on button "Opciones" at bounding box center [1536, 434] width 44 height 44
click at [1502, 441] on link "Hacer Devolucion" at bounding box center [1484, 440] width 147 height 38
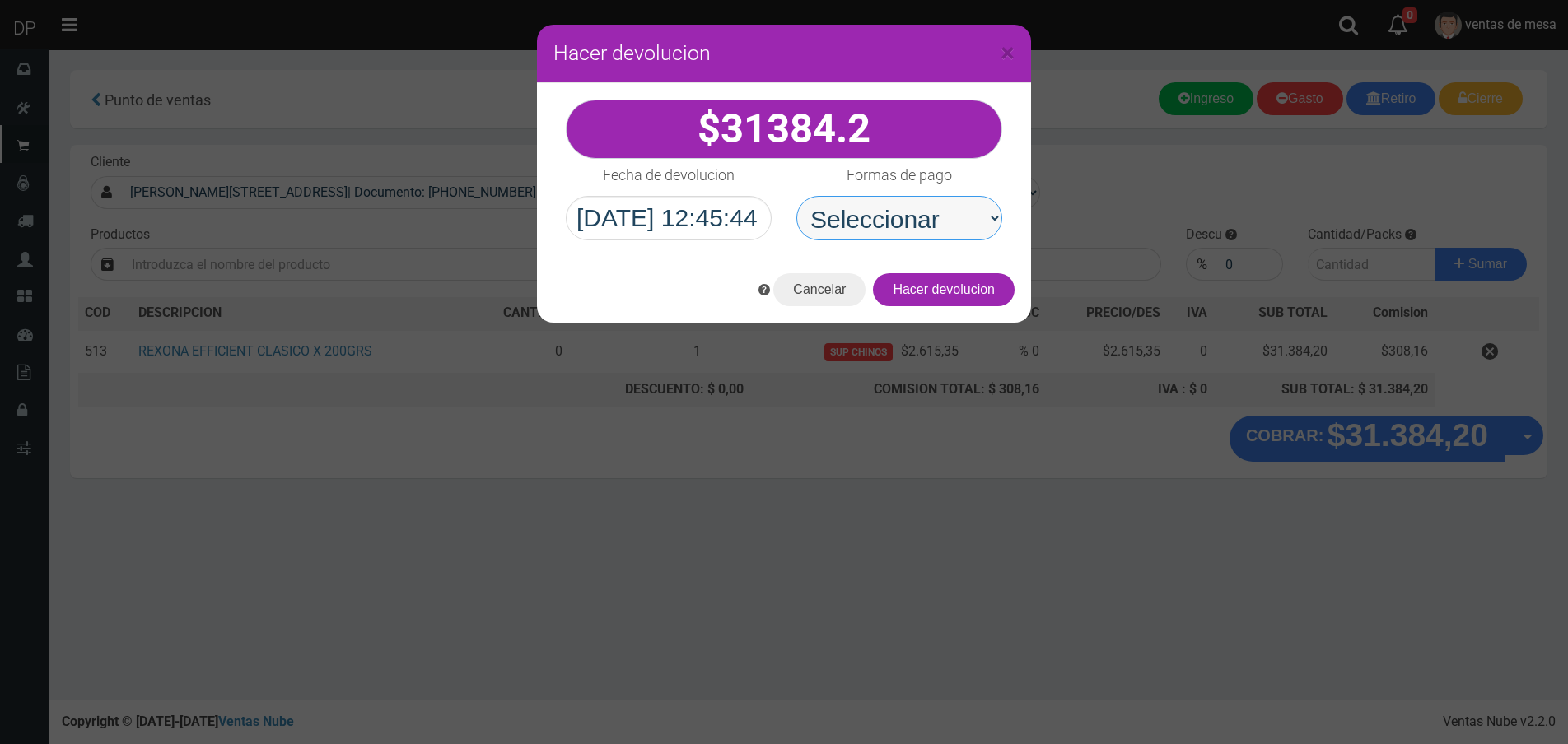
drag, startPoint x: 958, startPoint y: 218, endPoint x: 952, endPoint y: 234, distance: 17.1
click at [959, 215] on select "Seleccionar Efectivo Tarjeta de Crédito Depósito Débito" at bounding box center [898, 219] width 206 height 45
select select "Efectivo"
click at [796, 196] on select "Seleccionar Efectivo Tarjeta de Crédito Depósito Débito" at bounding box center [898, 219] width 206 height 45
click at [973, 316] on div "Cancelar Hacer devolucion" at bounding box center [783, 289] width 494 height 66
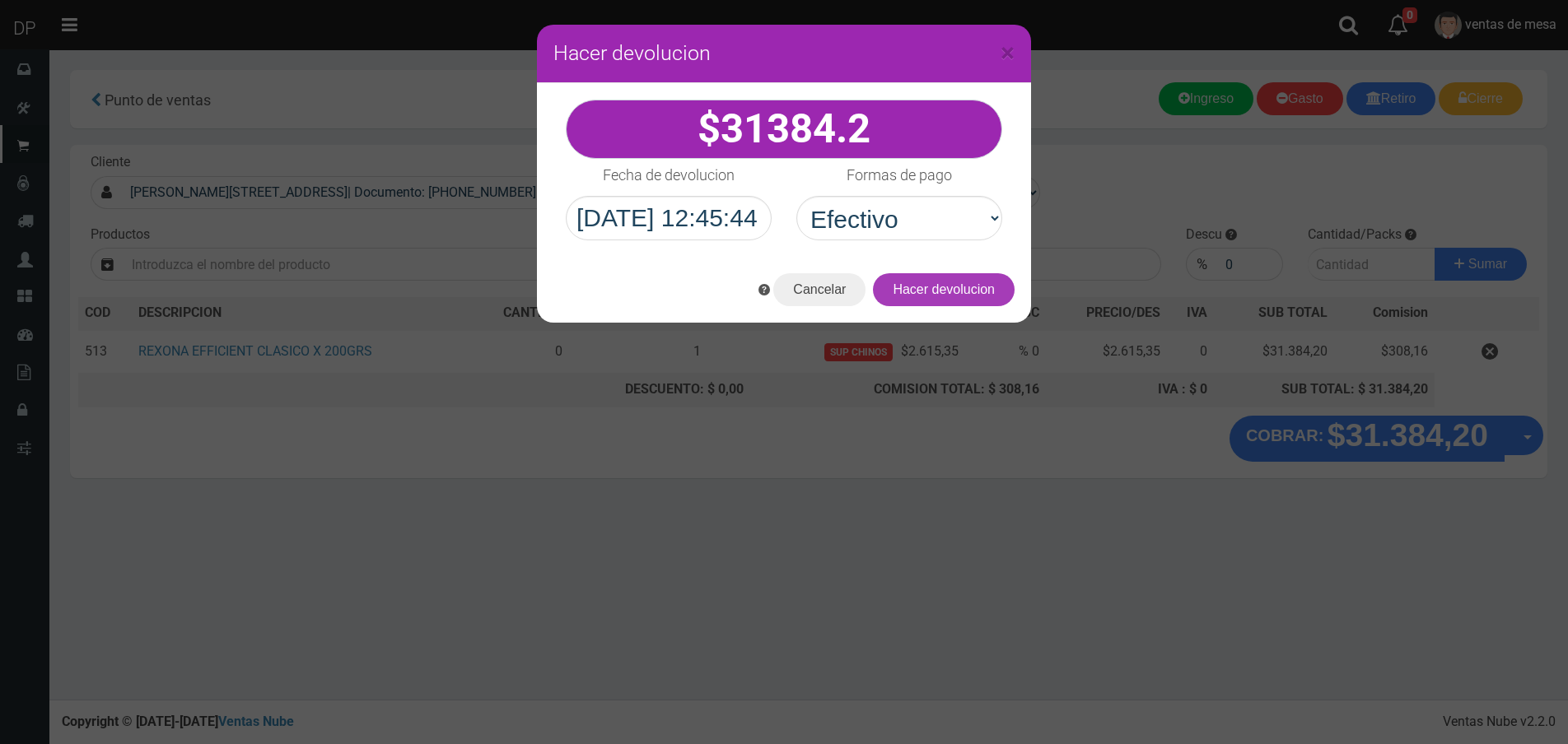
click at [981, 293] on button "Hacer devolucion" at bounding box center [944, 289] width 141 height 33
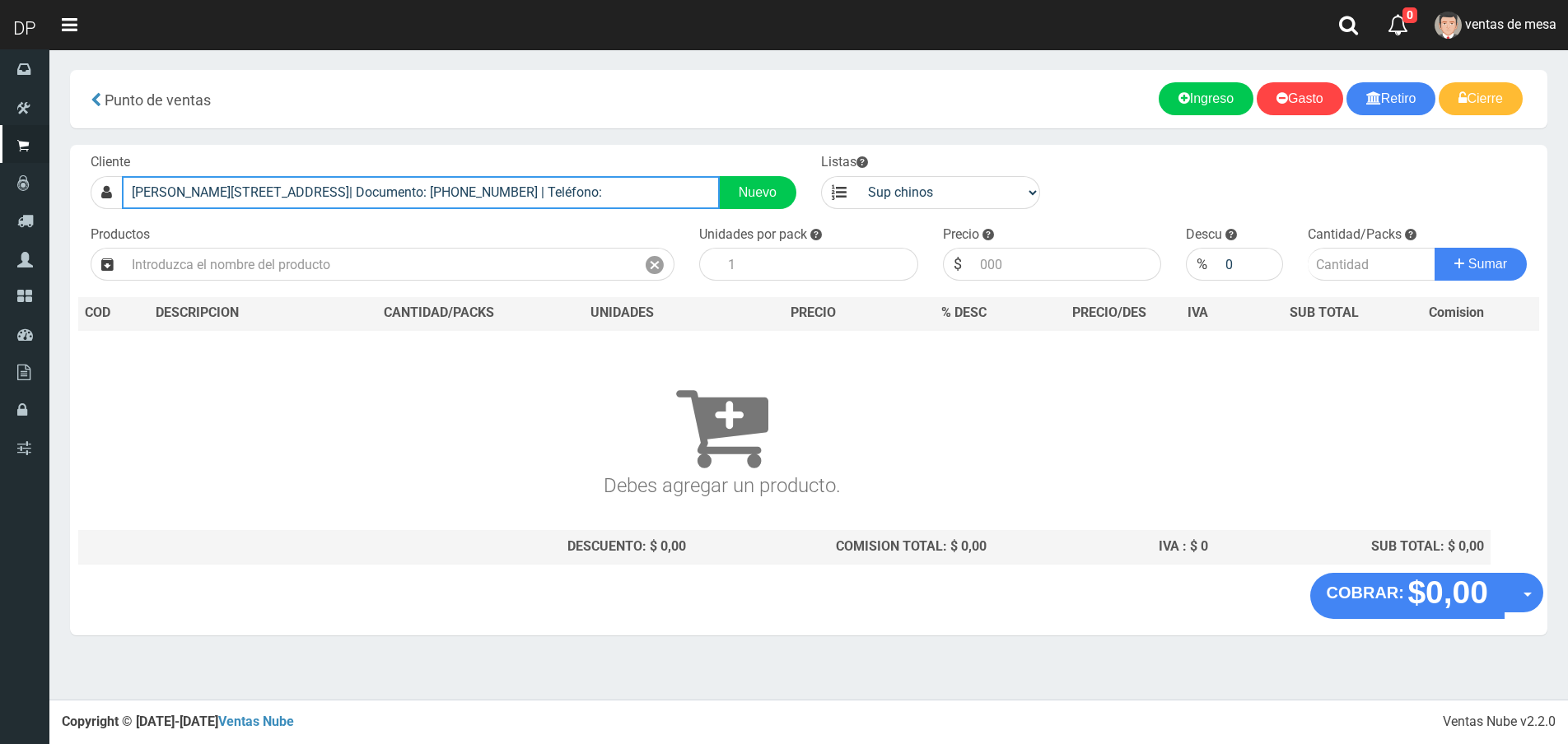
click at [458, 186] on input "Gaona 4777 (Floresta)| Documento: 2552564 | Teléfono:" at bounding box center [420, 192] width 598 height 33
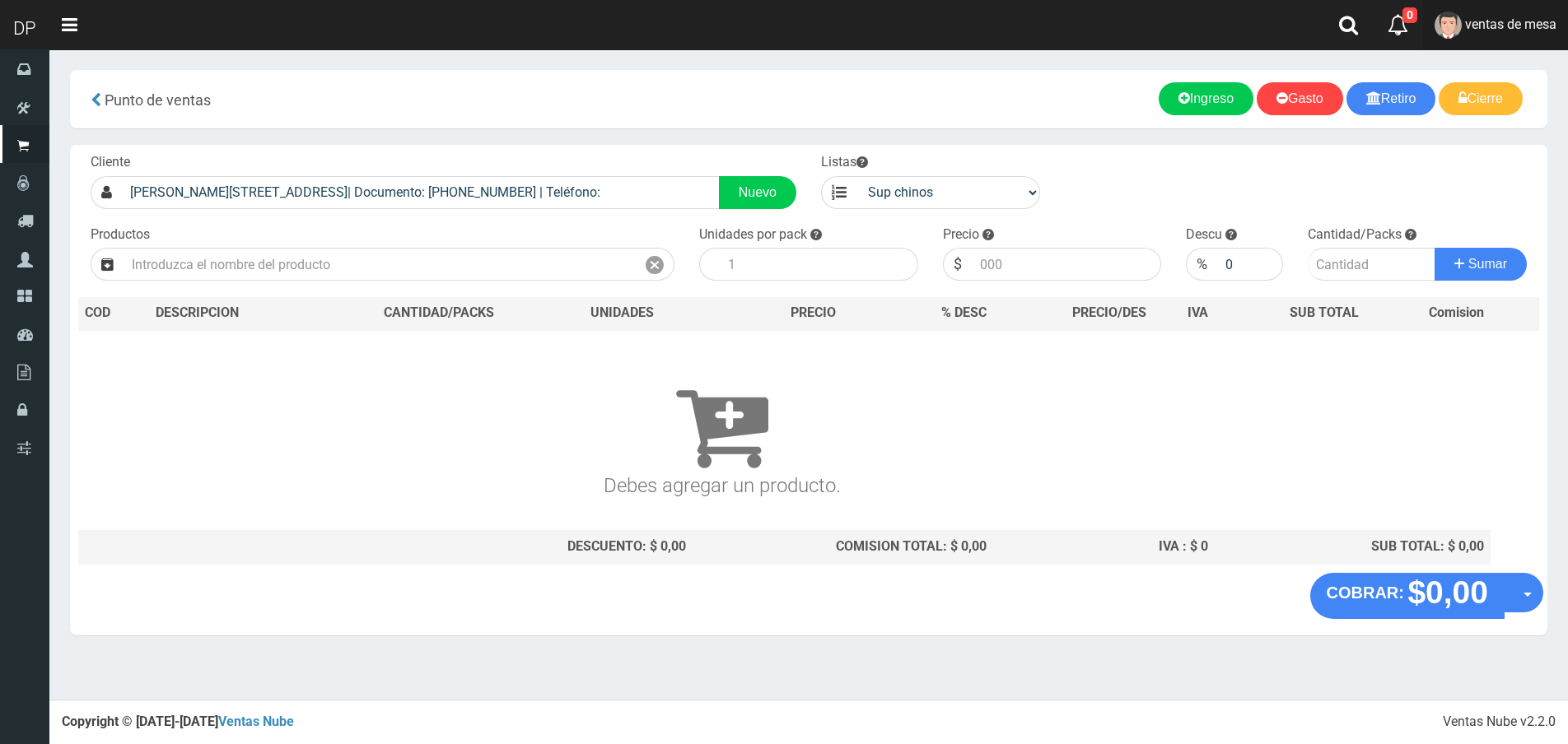
click at [1507, 19] on span "ventas de mesa" at bounding box center [1510, 24] width 91 height 16
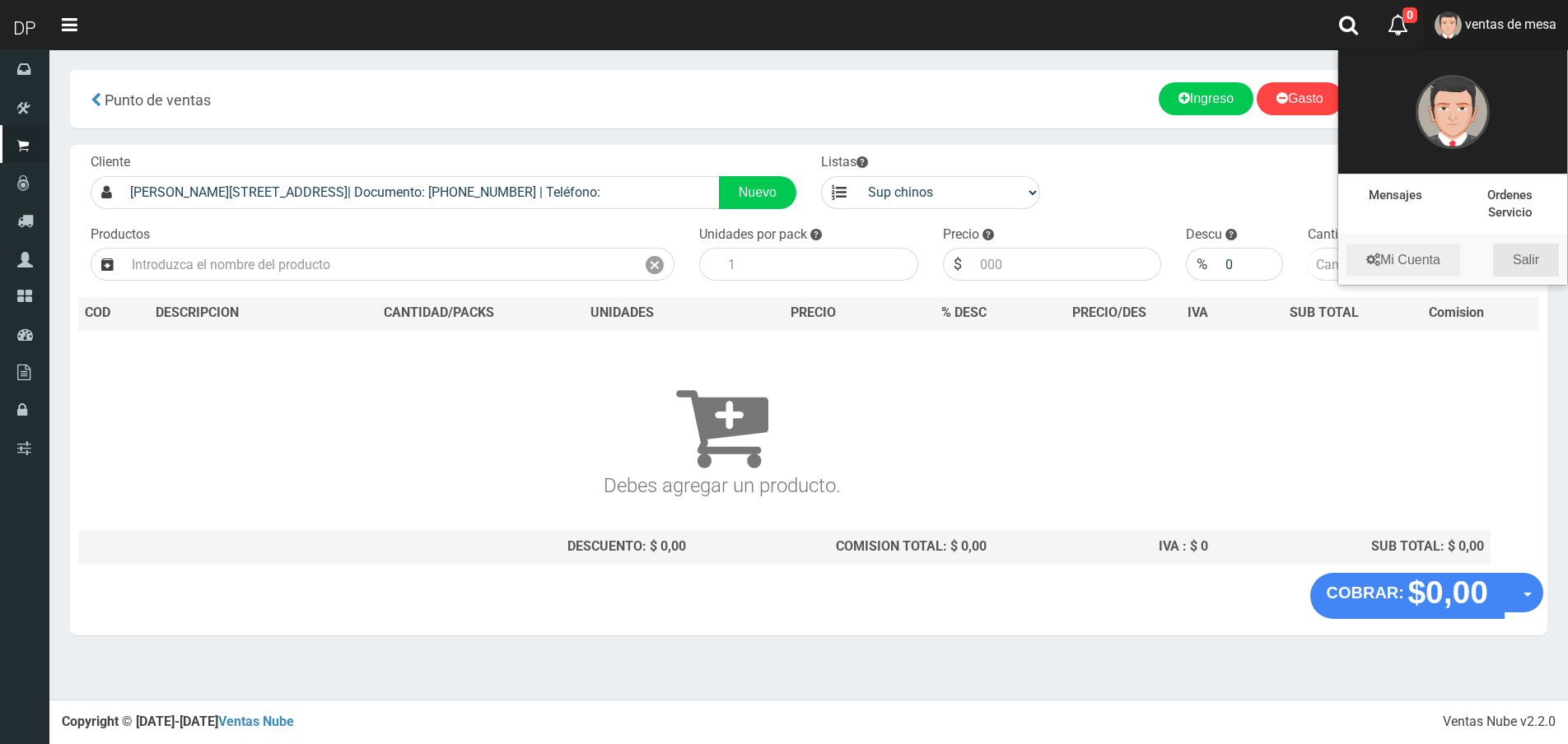
click at [1521, 257] on link "Salir" at bounding box center [1525, 259] width 66 height 33
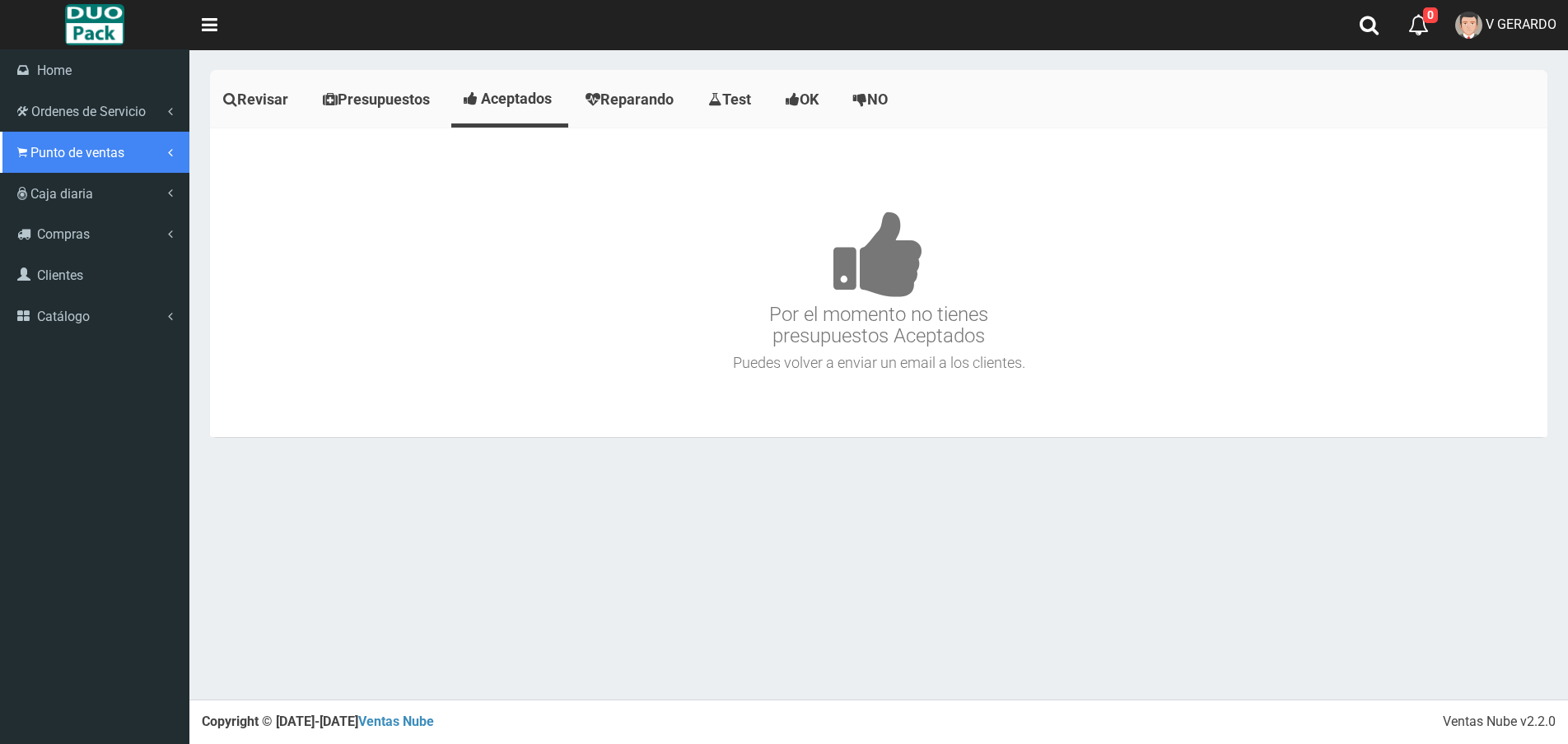
click at [74, 154] on span "Punto de ventas" at bounding box center [77, 153] width 94 height 16
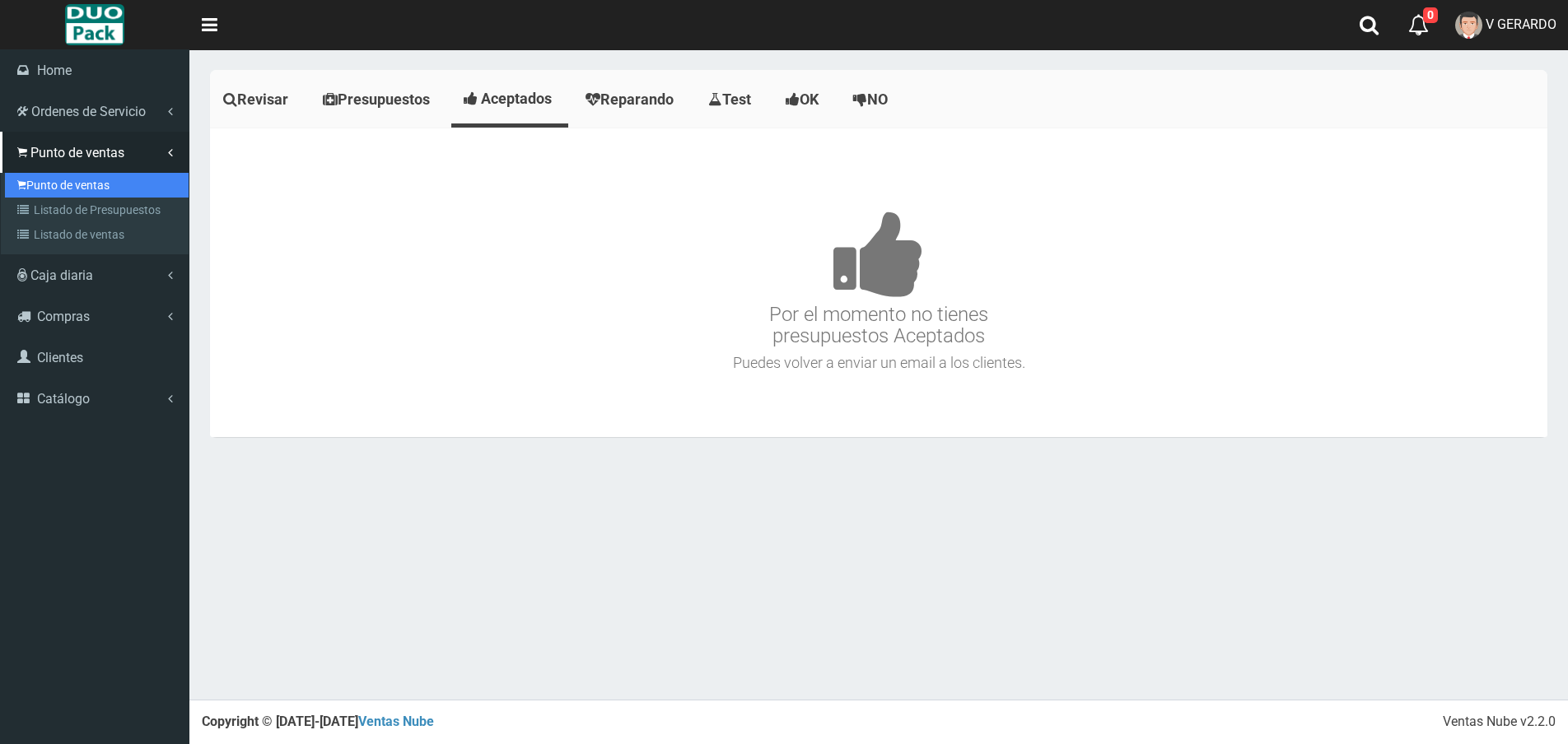
click at [69, 187] on link "Punto de ventas" at bounding box center [96, 185] width 183 height 25
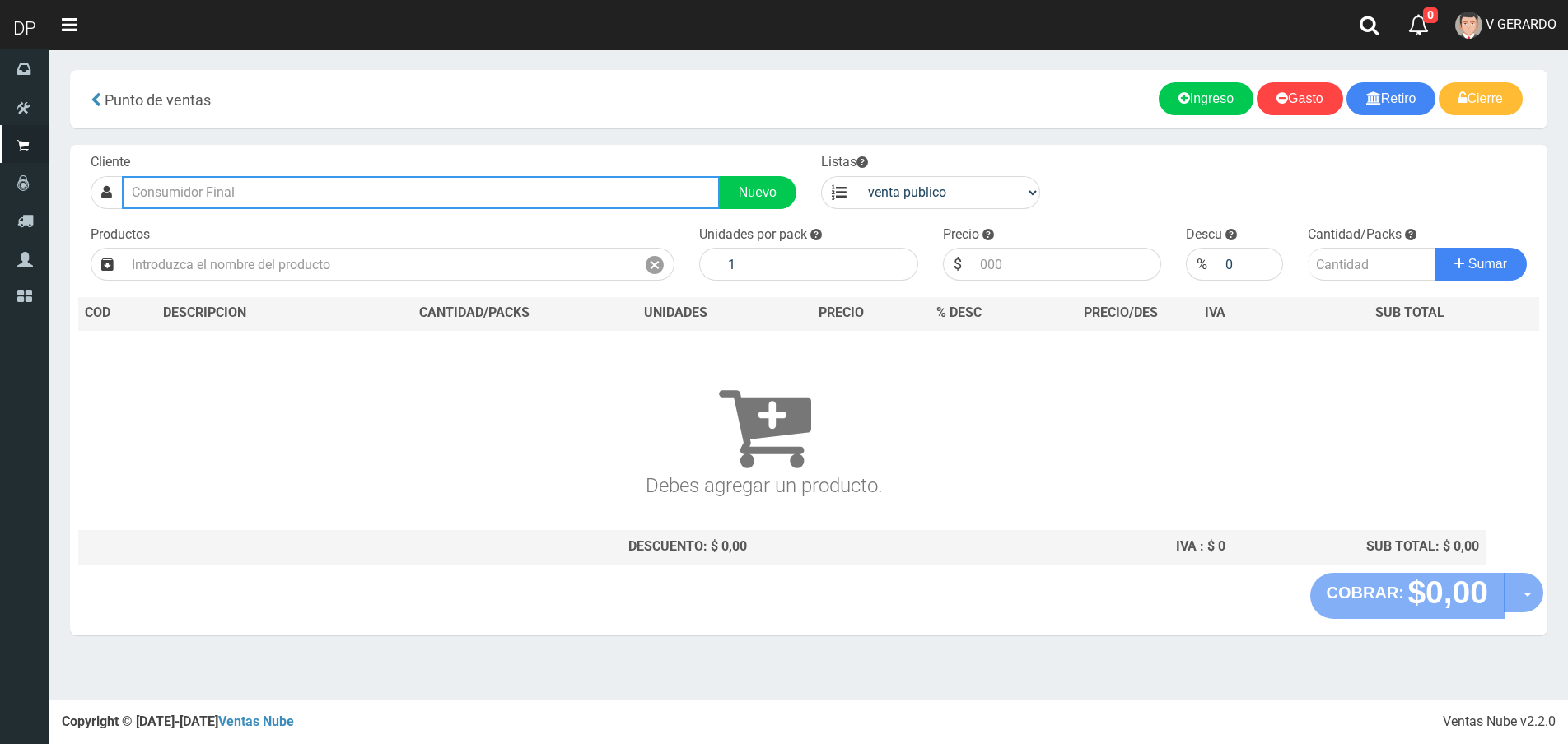
click at [330, 201] on input "text" at bounding box center [420, 192] width 598 height 33
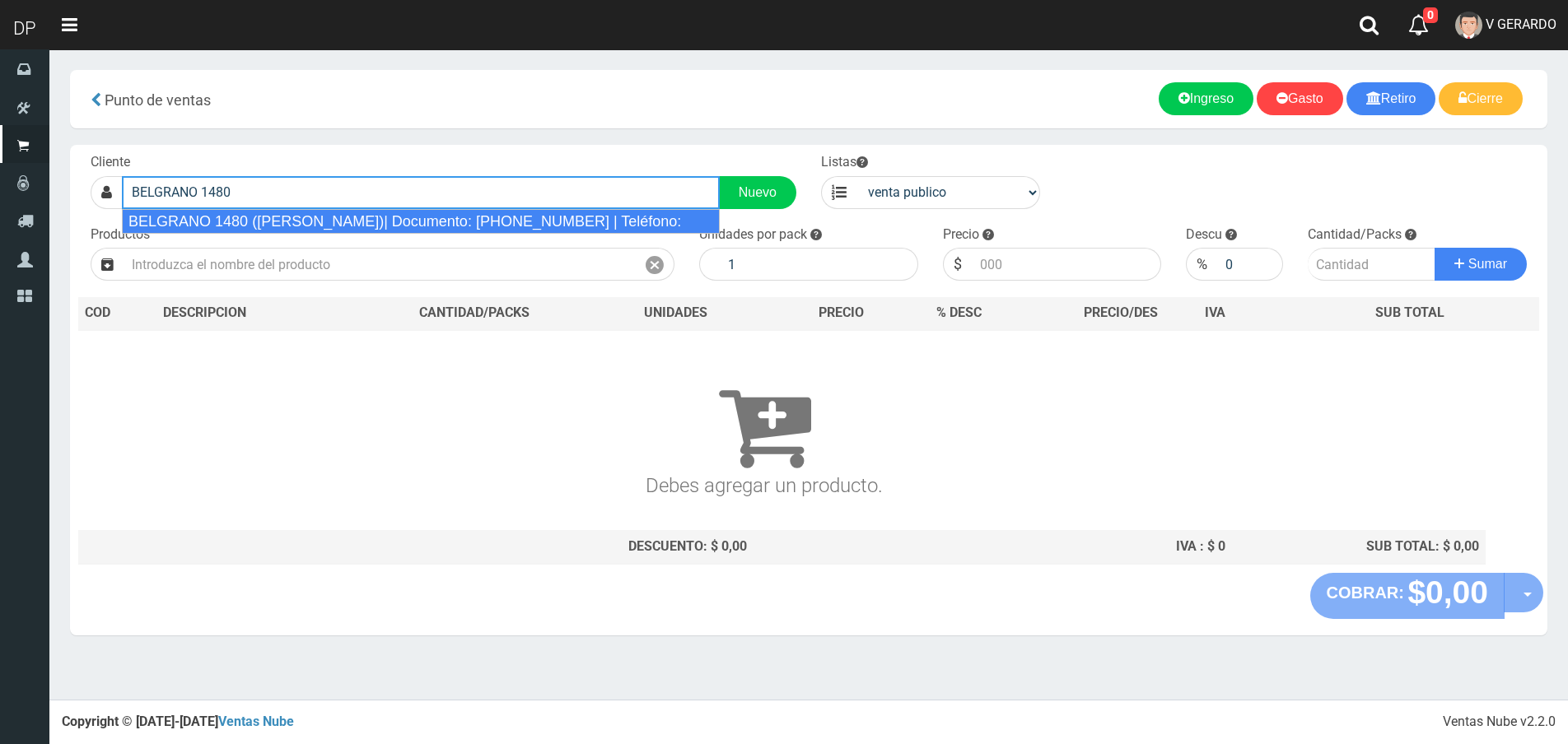
click at [330, 214] on div "BELGRANO 1480 ([PERSON_NAME])| Documento: [PHONE_NUMBER] | Teléfono:" at bounding box center [420, 221] width 598 height 25
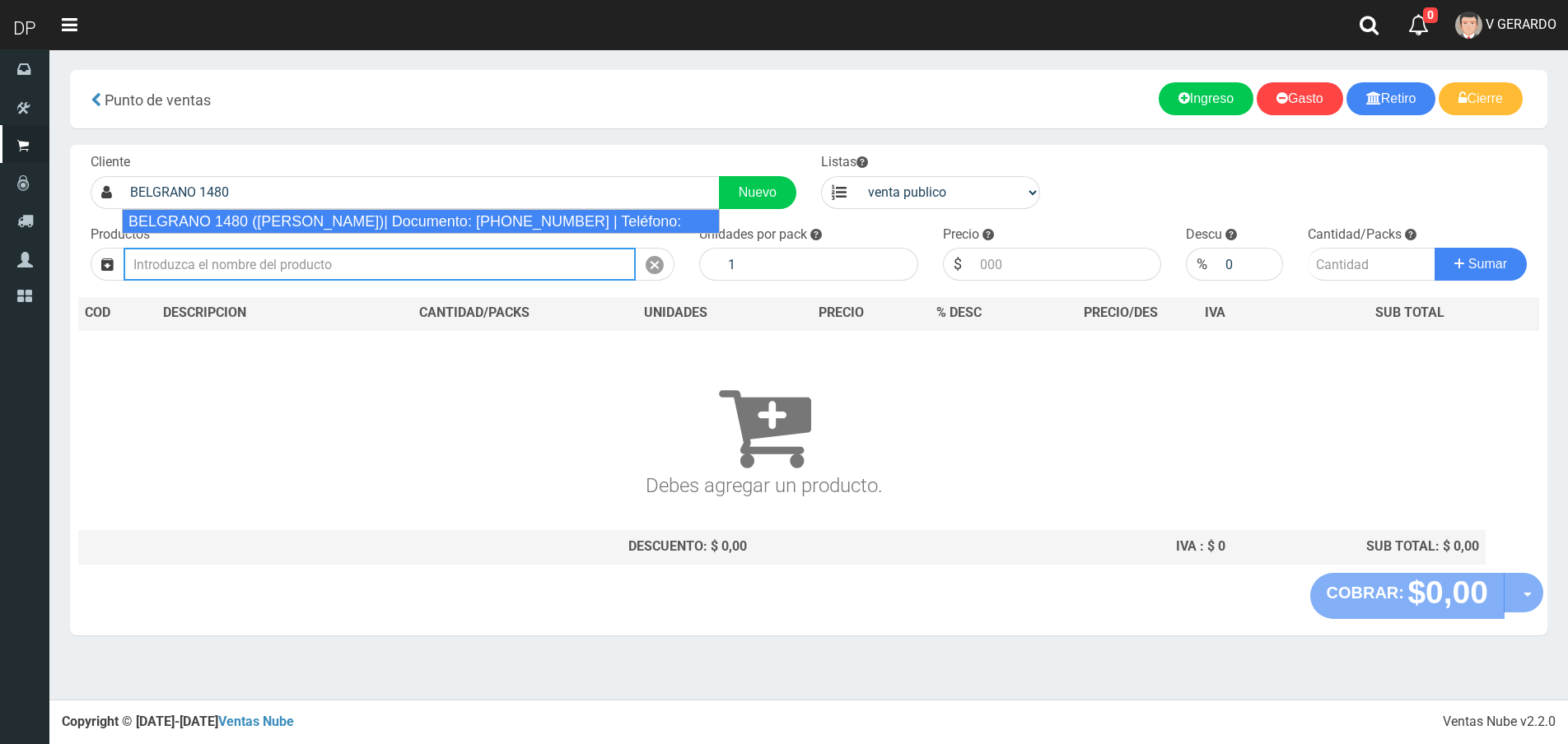
type input "BELGRANO 1480 ([PERSON_NAME])| Documento: [PHONE_NUMBER] | Teléfono:"
select select "2"
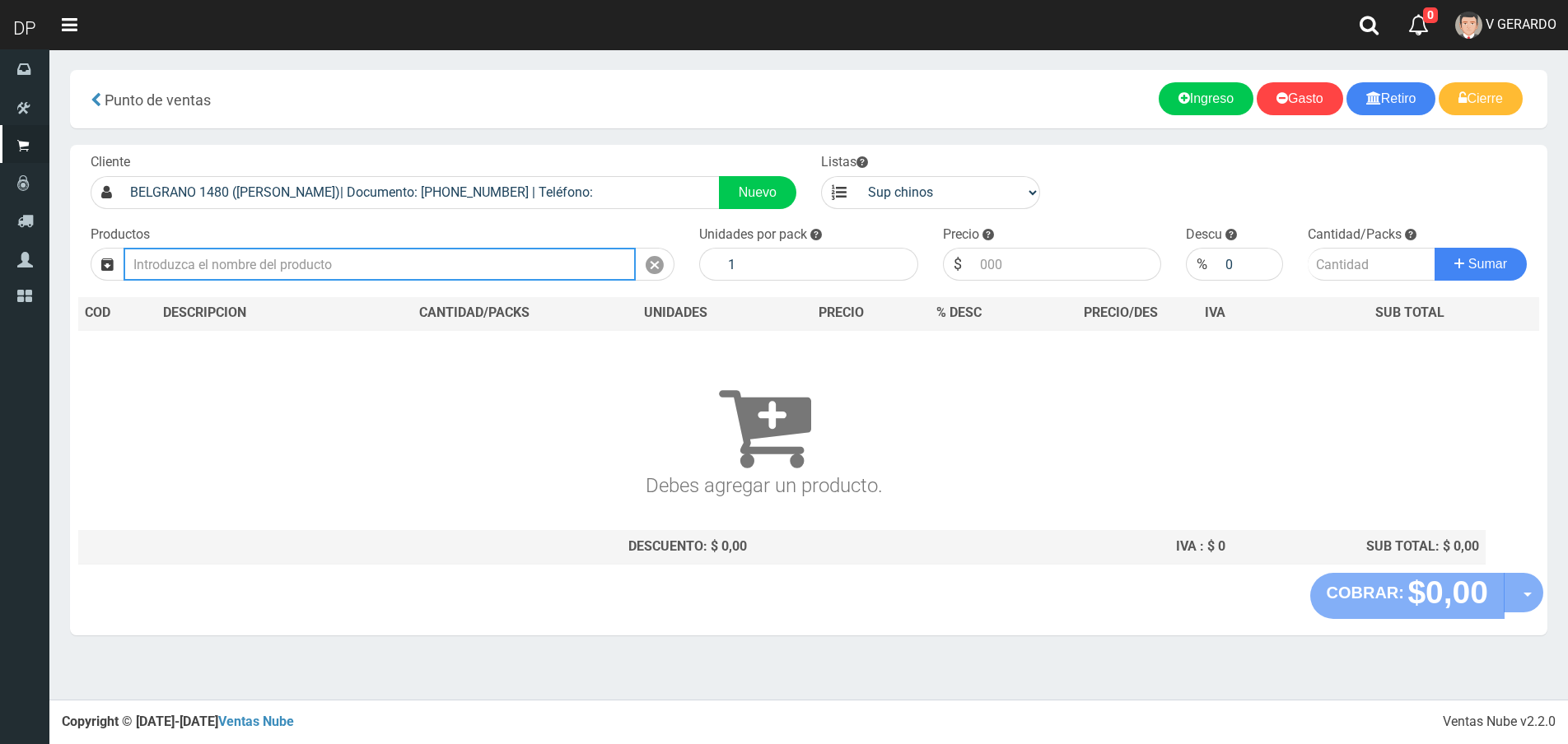
click at [277, 272] on input "text" at bounding box center [379, 264] width 512 height 33
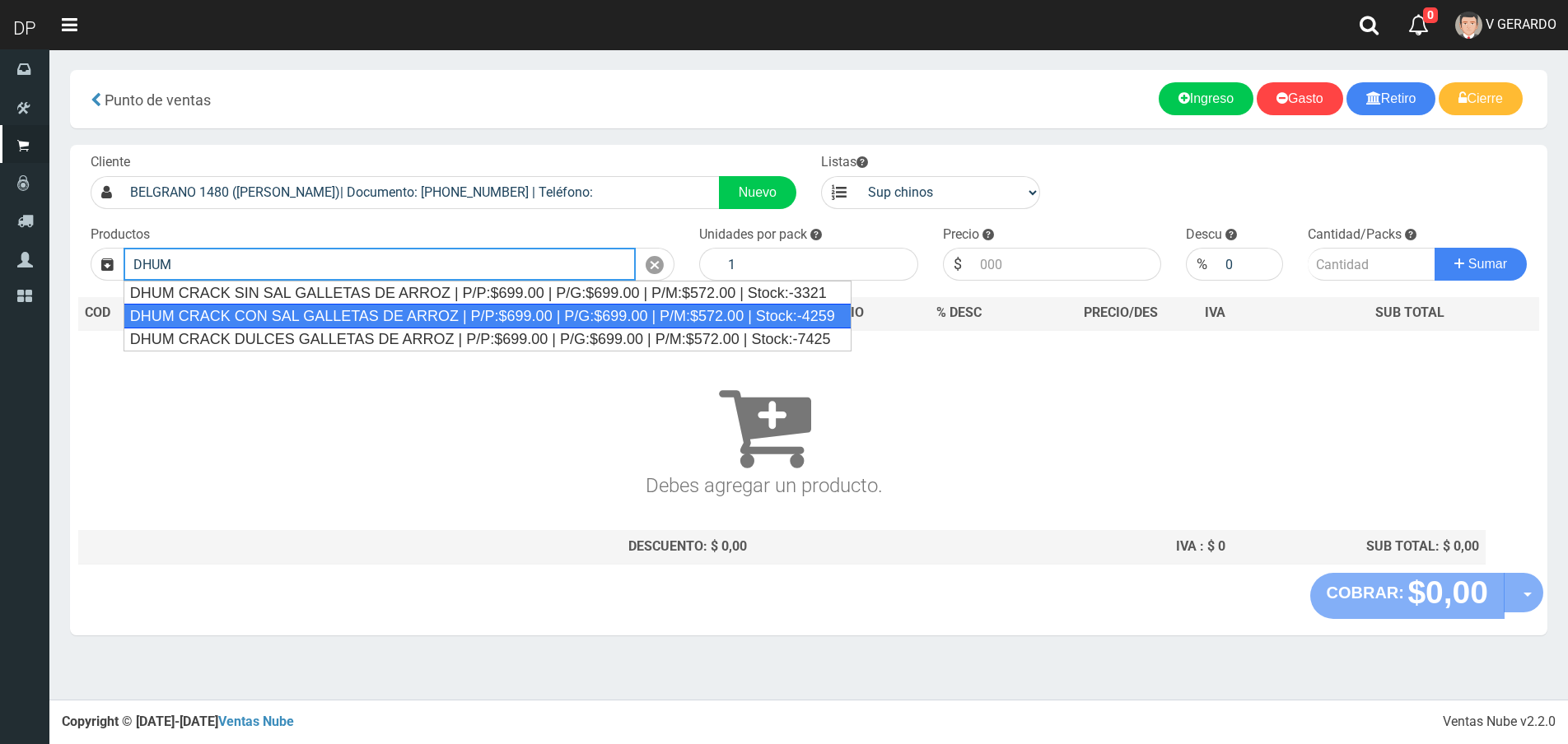
click at [306, 317] on div "DHUM CRACK CON SAL GALLETAS DE ARROZ | P/P:$699.00 | P/G:$699.00 | P/M:$572.00 …" at bounding box center [487, 316] width 728 height 25
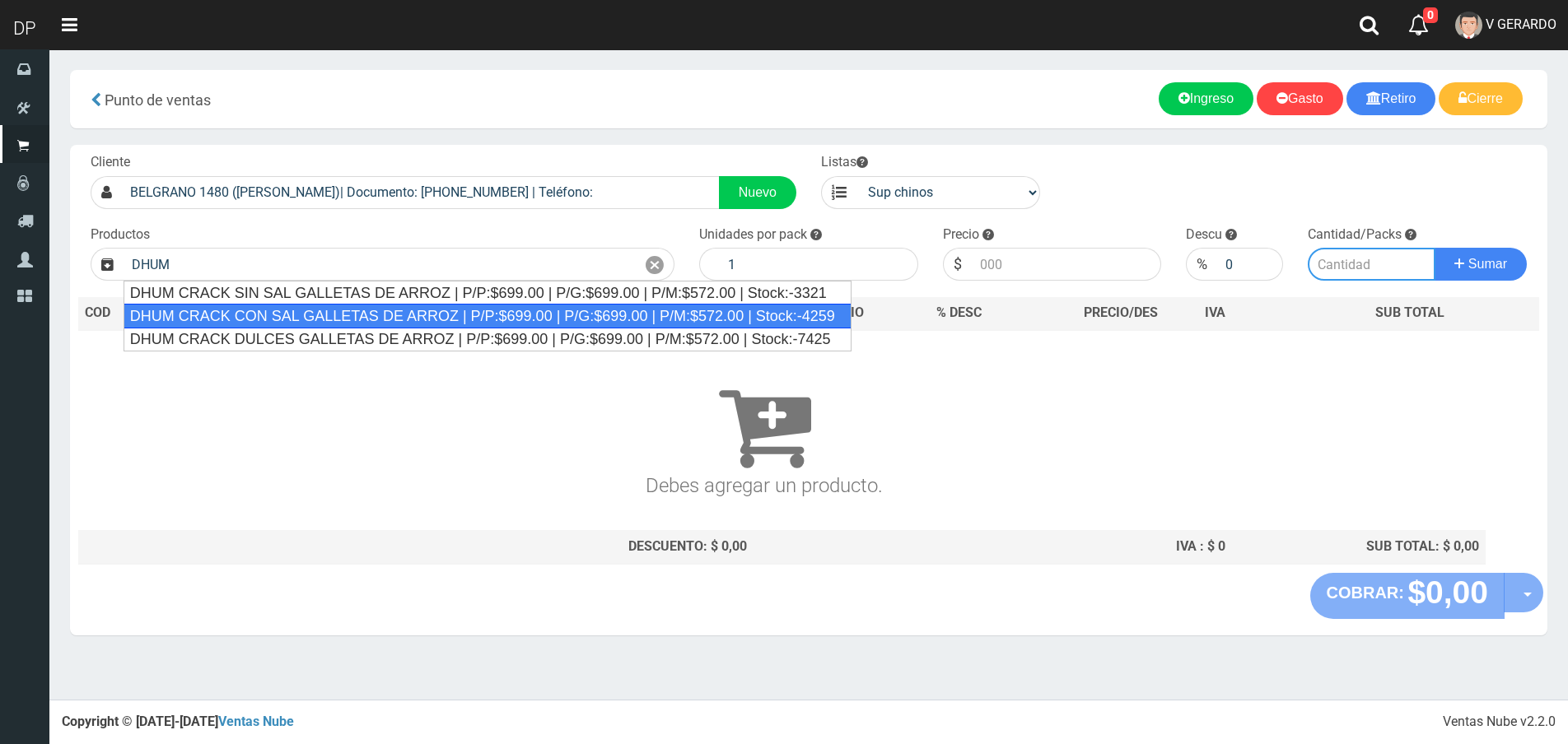
type input "DHUM CRACK CON SAL GALLETAS DE ARROZ | P/P:$699.00 | P/G:$699.00 | P/M:$572.00 …"
type input "12"
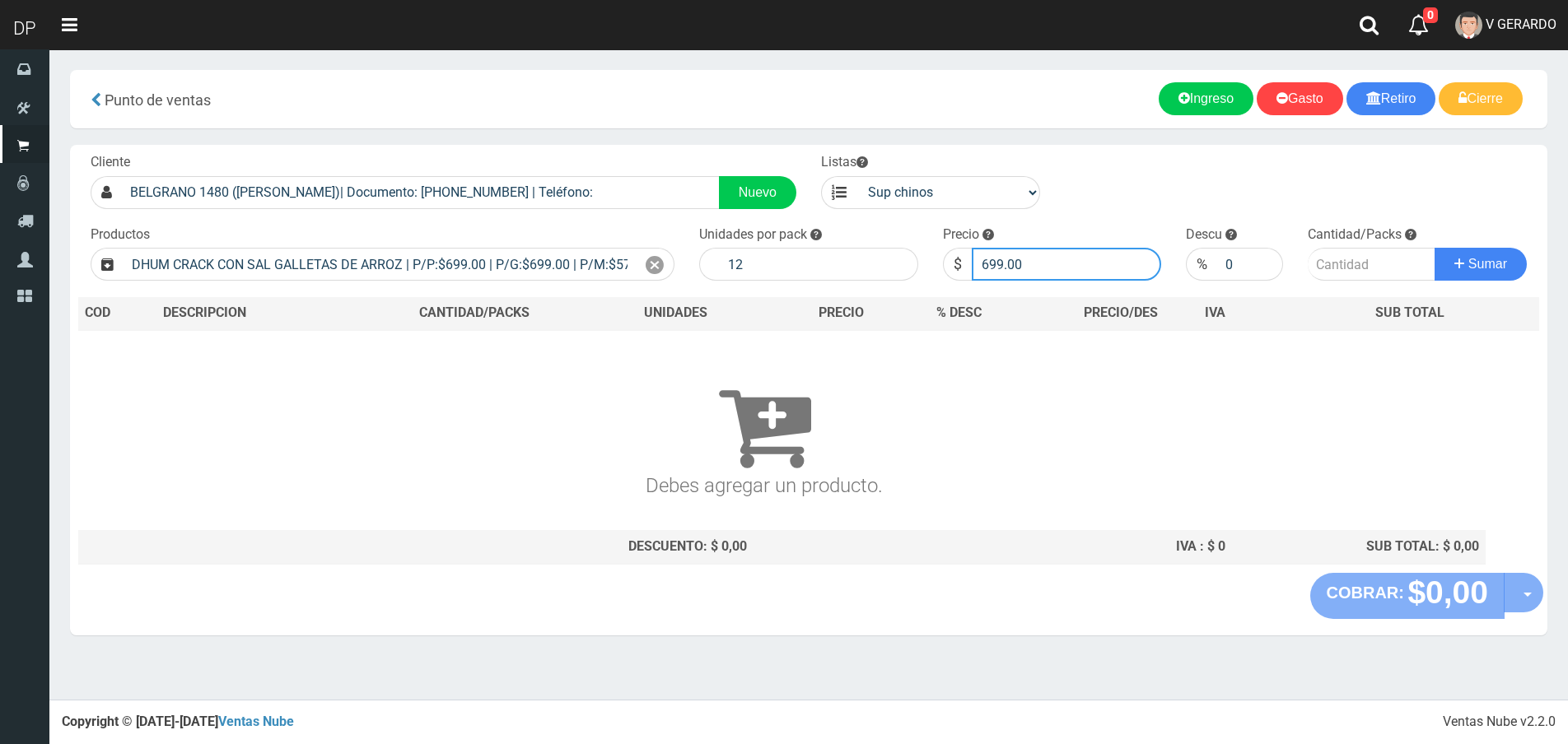
click at [1058, 271] on input "699.00" at bounding box center [1067, 264] width 191 height 33
type input "669"
type input "669.00"
type input "1"
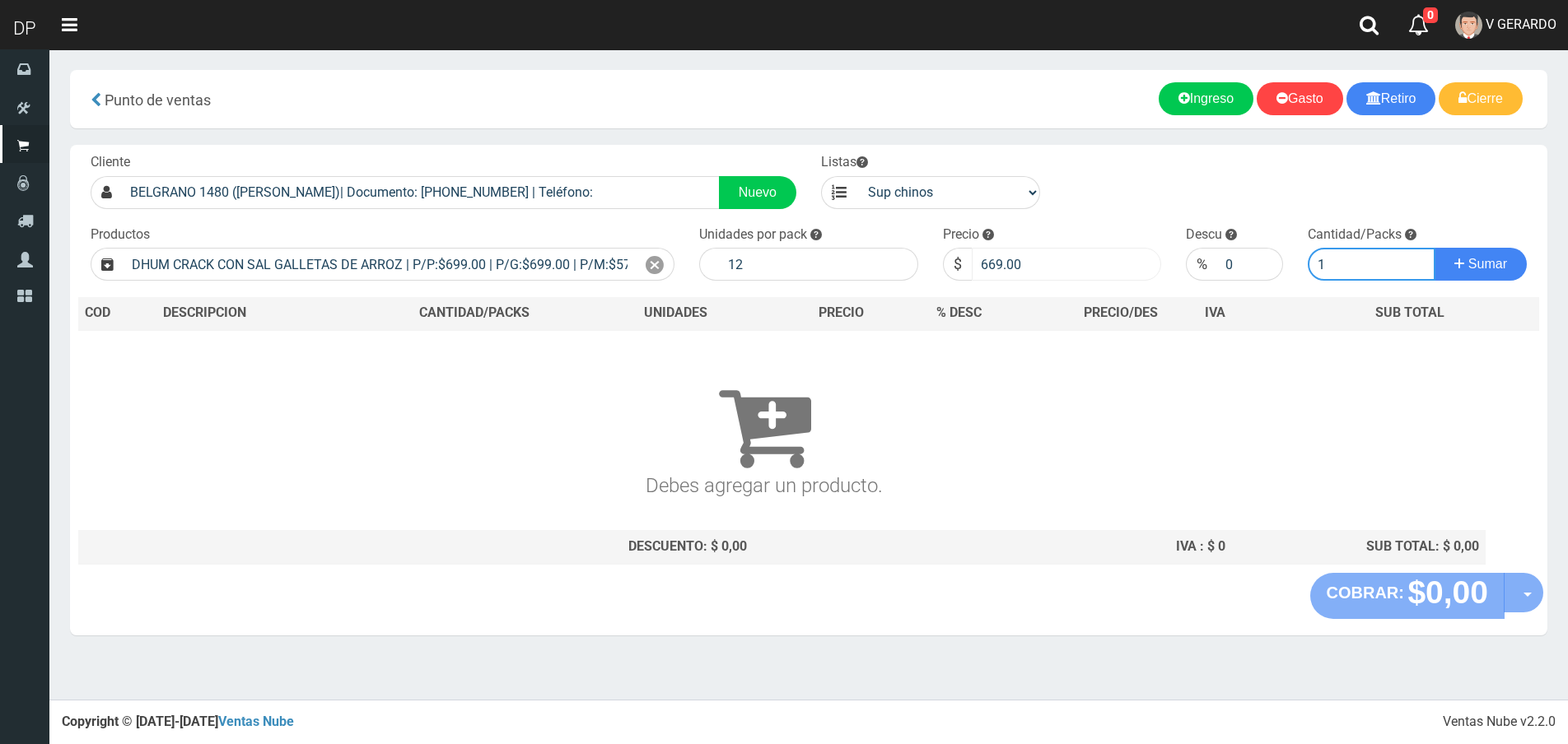
click at [1434, 248] on button "Sumar" at bounding box center [1480, 264] width 92 height 33
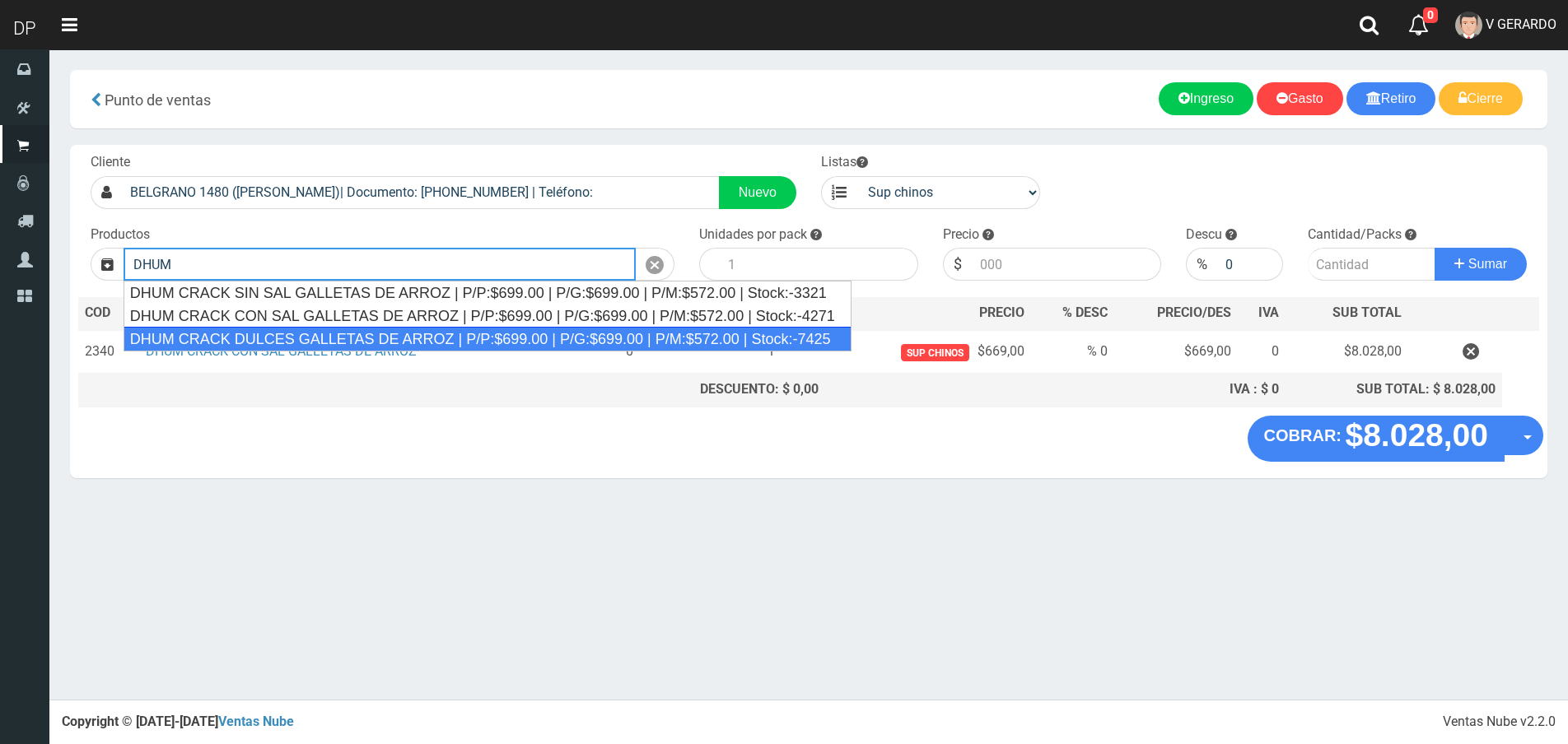
click at [524, 334] on div "DHUM CRACK DULCES GALLETAS DE ARROZ | P/P:$699.00 | P/G:$699.00 | P/M:$572.00 |…" at bounding box center [487, 339] width 728 height 25
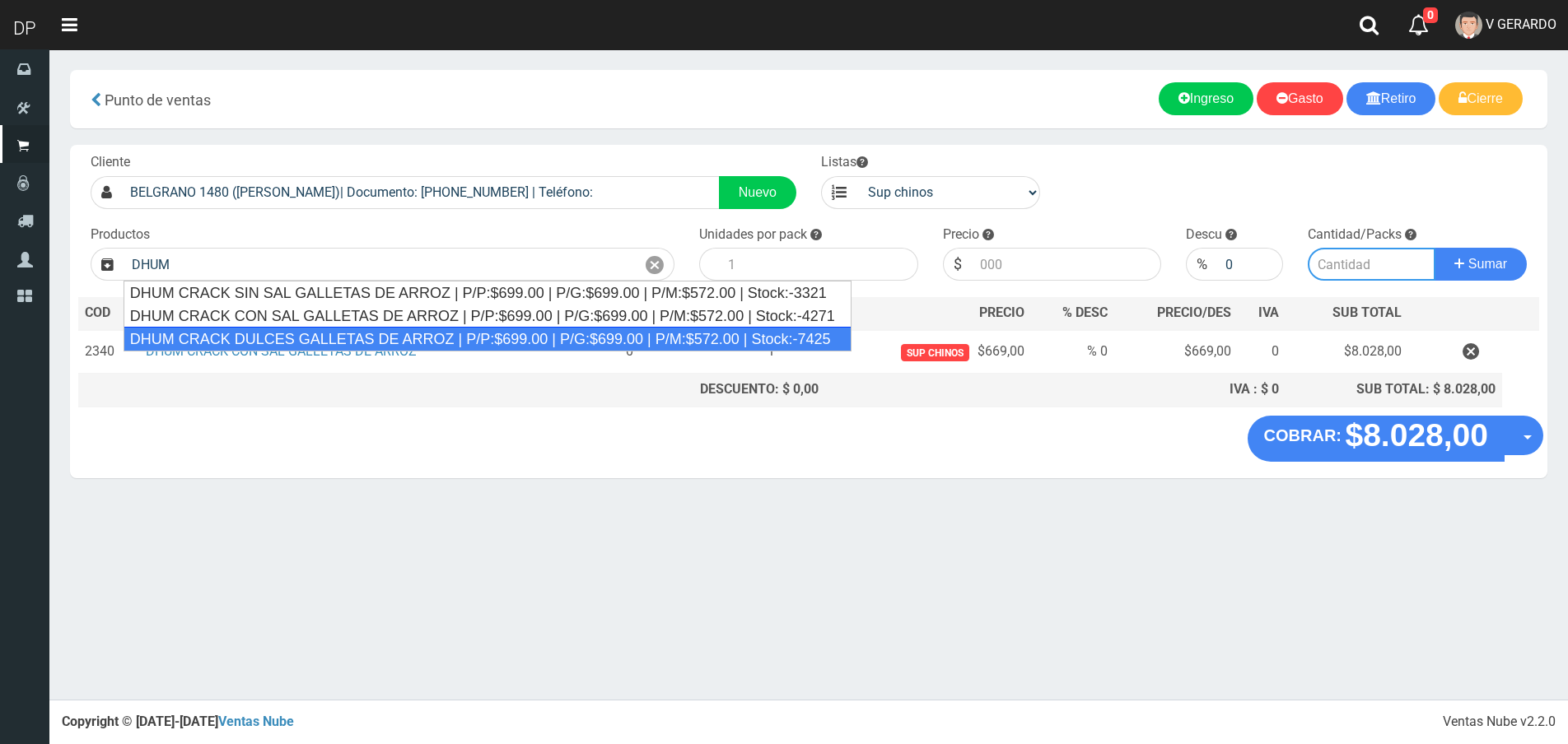
type input "DHUM CRACK DULCES GALLETAS DE ARROZ | P/P:$699.00 | P/G:$699.00 | P/M:$572.00 |…"
type input "12"
type input "699.00"
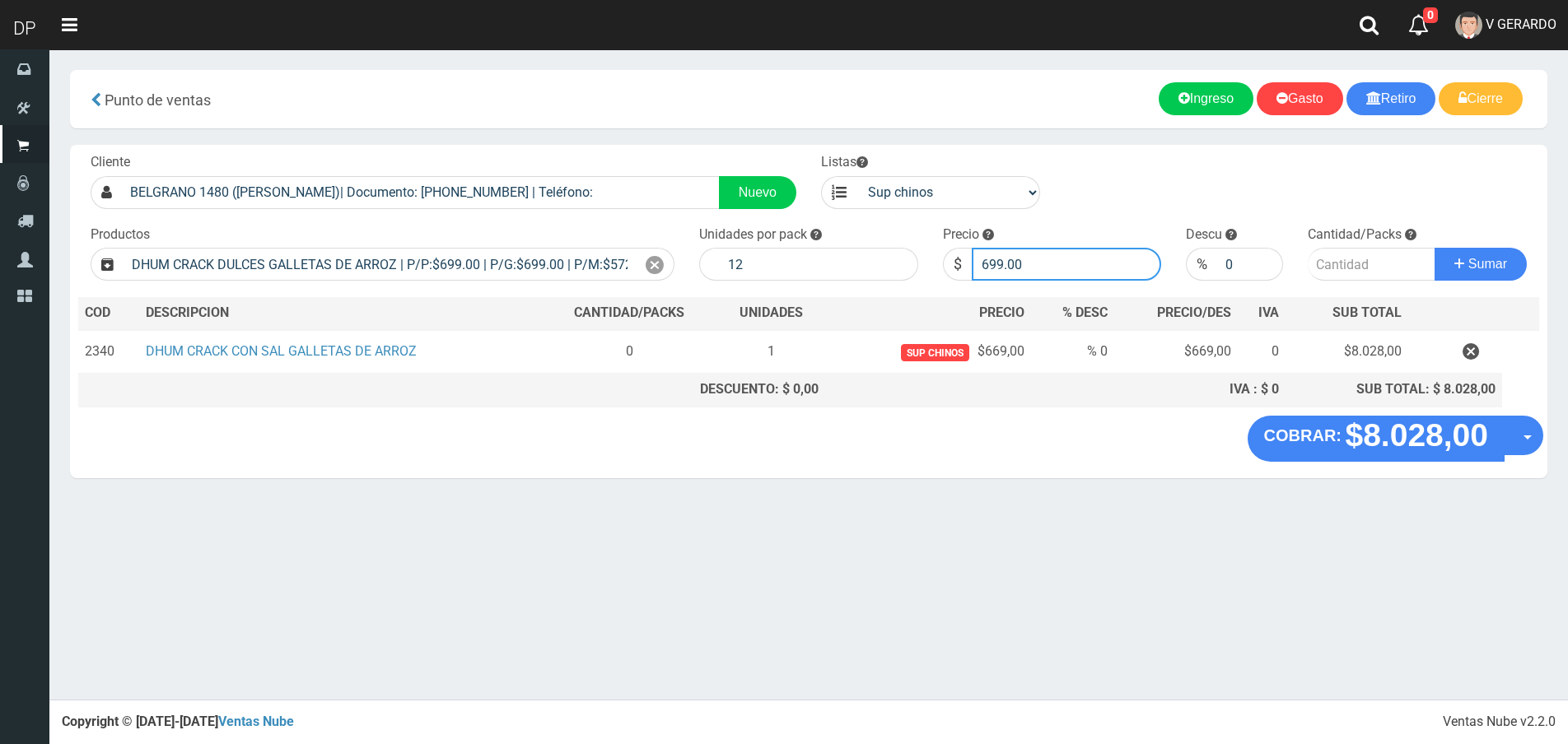
click at [1002, 273] on input "699.00" at bounding box center [1067, 264] width 191 height 33
type input "669"
type input "669.00"
type input "1"
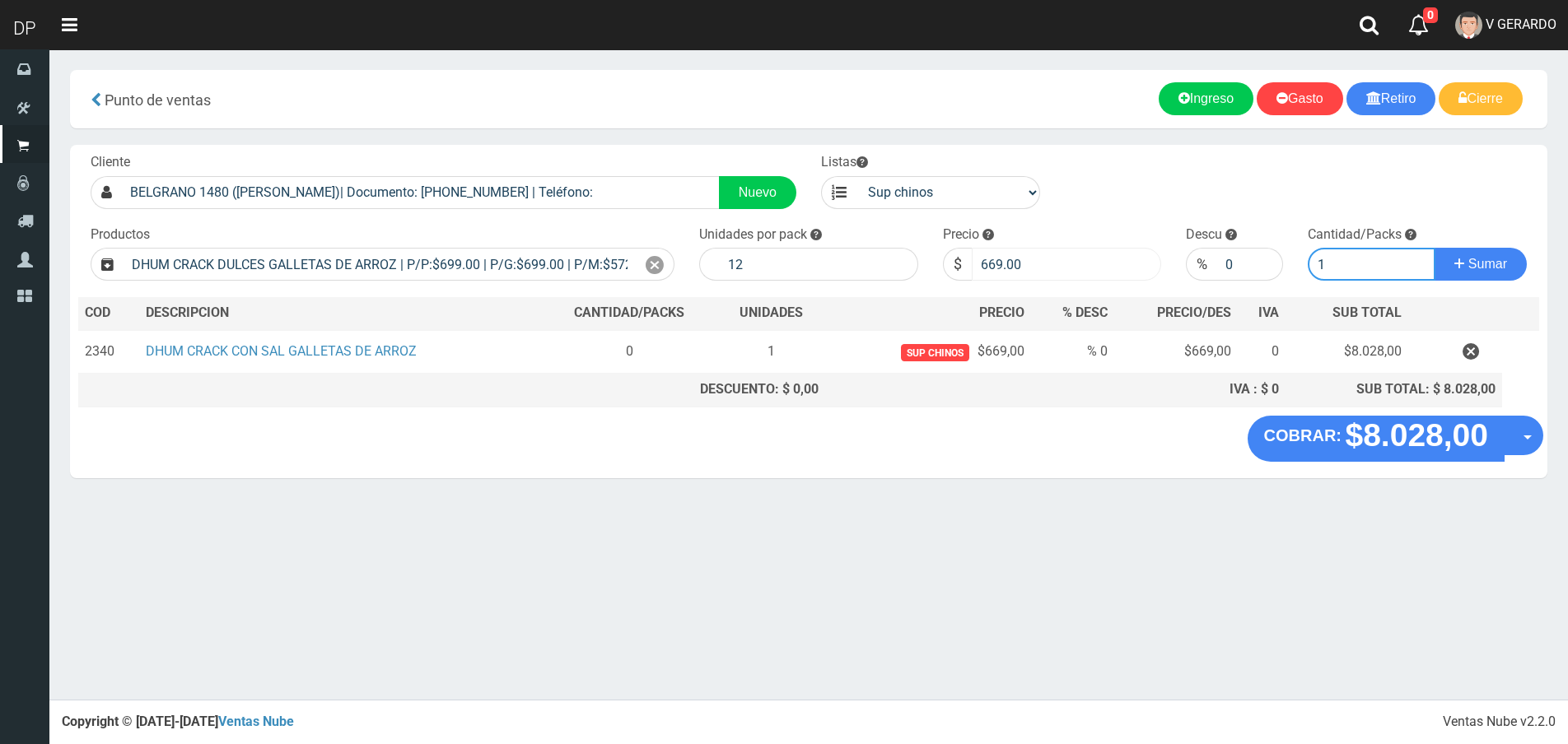
click at [1434, 248] on button "Sumar" at bounding box center [1480, 264] width 92 height 33
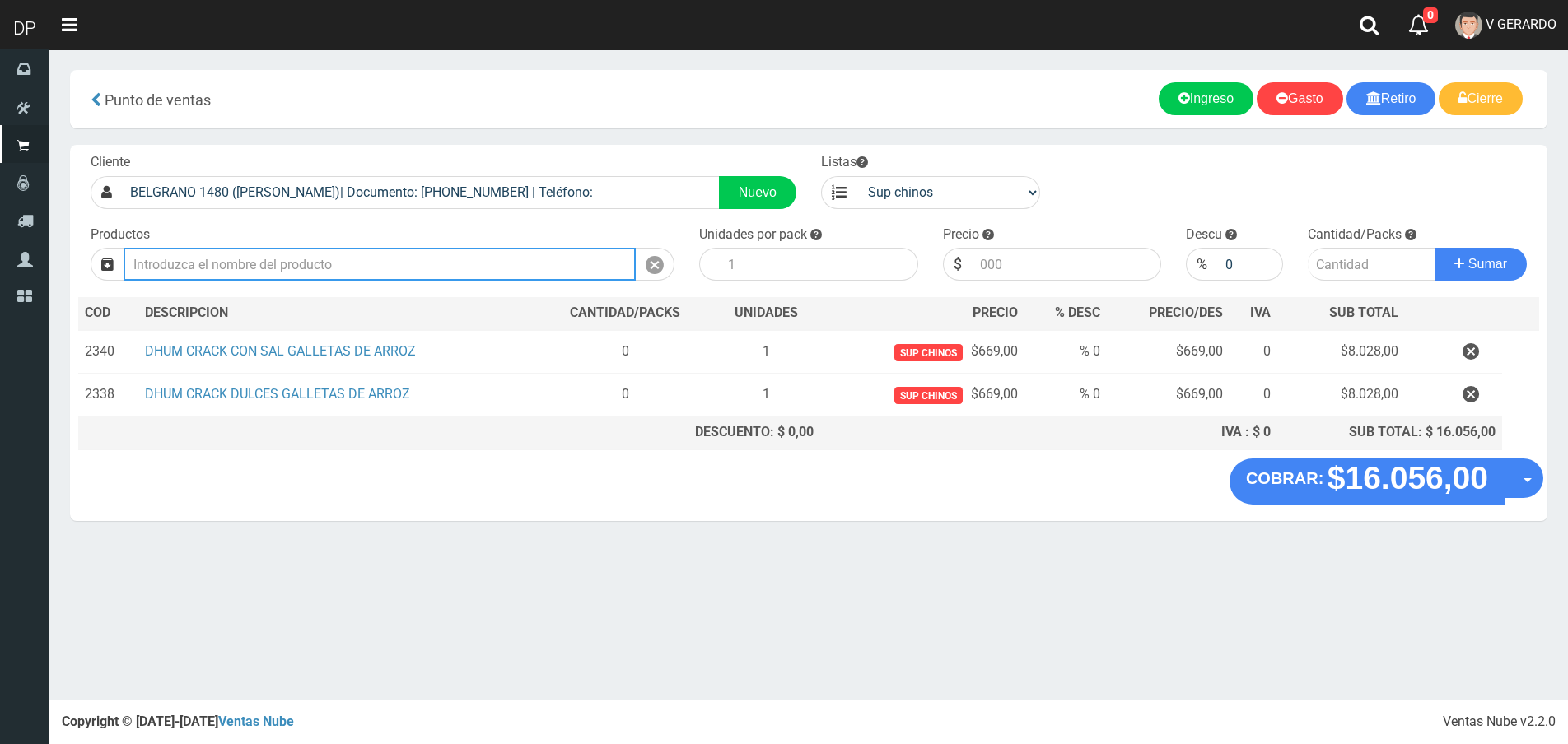
click at [214, 268] on input "text" at bounding box center [379, 264] width 512 height 33
type input "D"
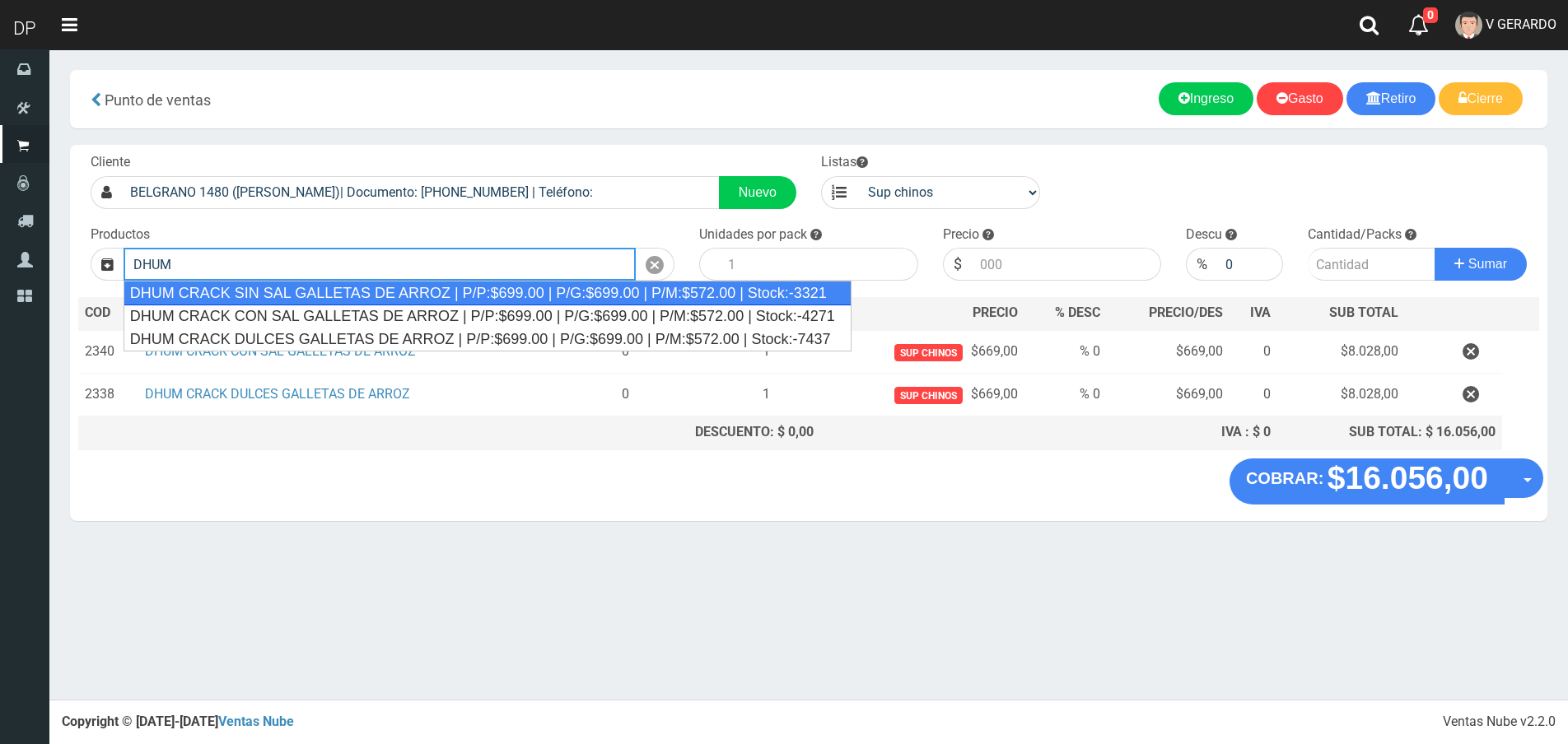
click at [259, 296] on div "DHUM CRACK SIN SAL GALLETAS DE ARROZ | P/P:$699.00 | P/G:$699.00 | P/M:$572.00 …" at bounding box center [487, 293] width 728 height 25
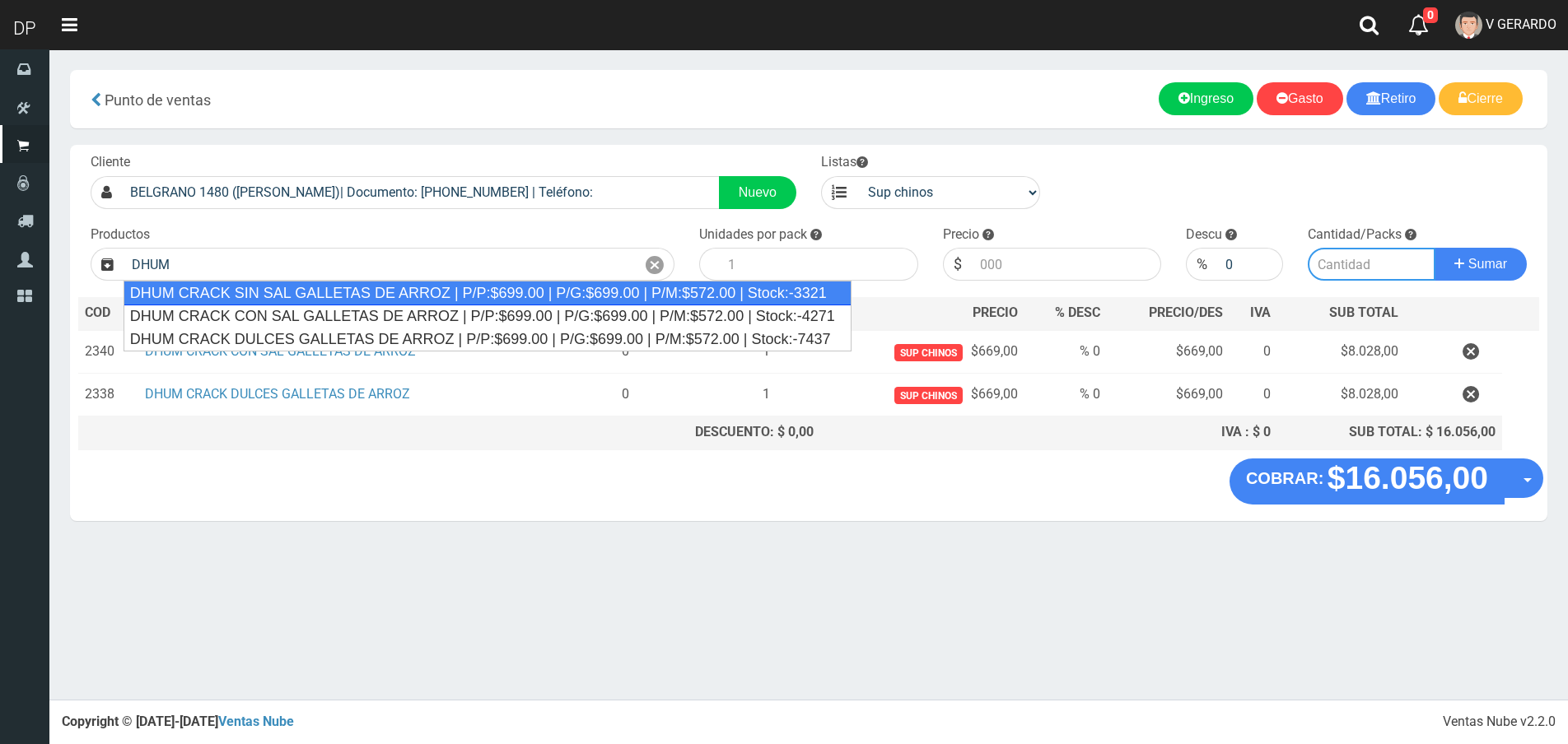
type input "DHUM CRACK SIN SAL GALLETAS DE ARROZ | P/P:$699.00 | P/G:$699.00 | P/M:$572.00 …"
type input "12"
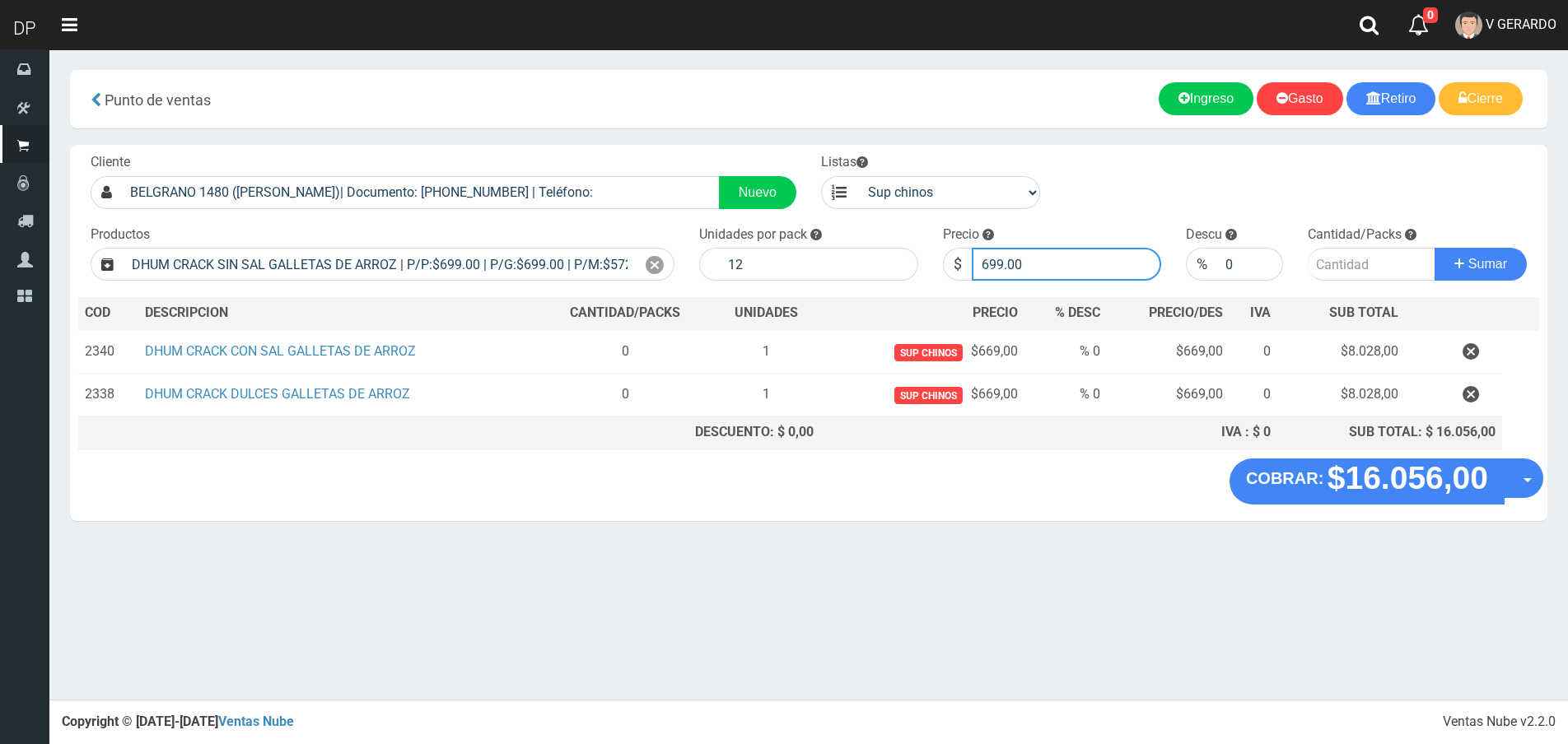
click at [1018, 252] on input "699.00" at bounding box center [1067, 264] width 191 height 33
type input "669"
type input "669.00"
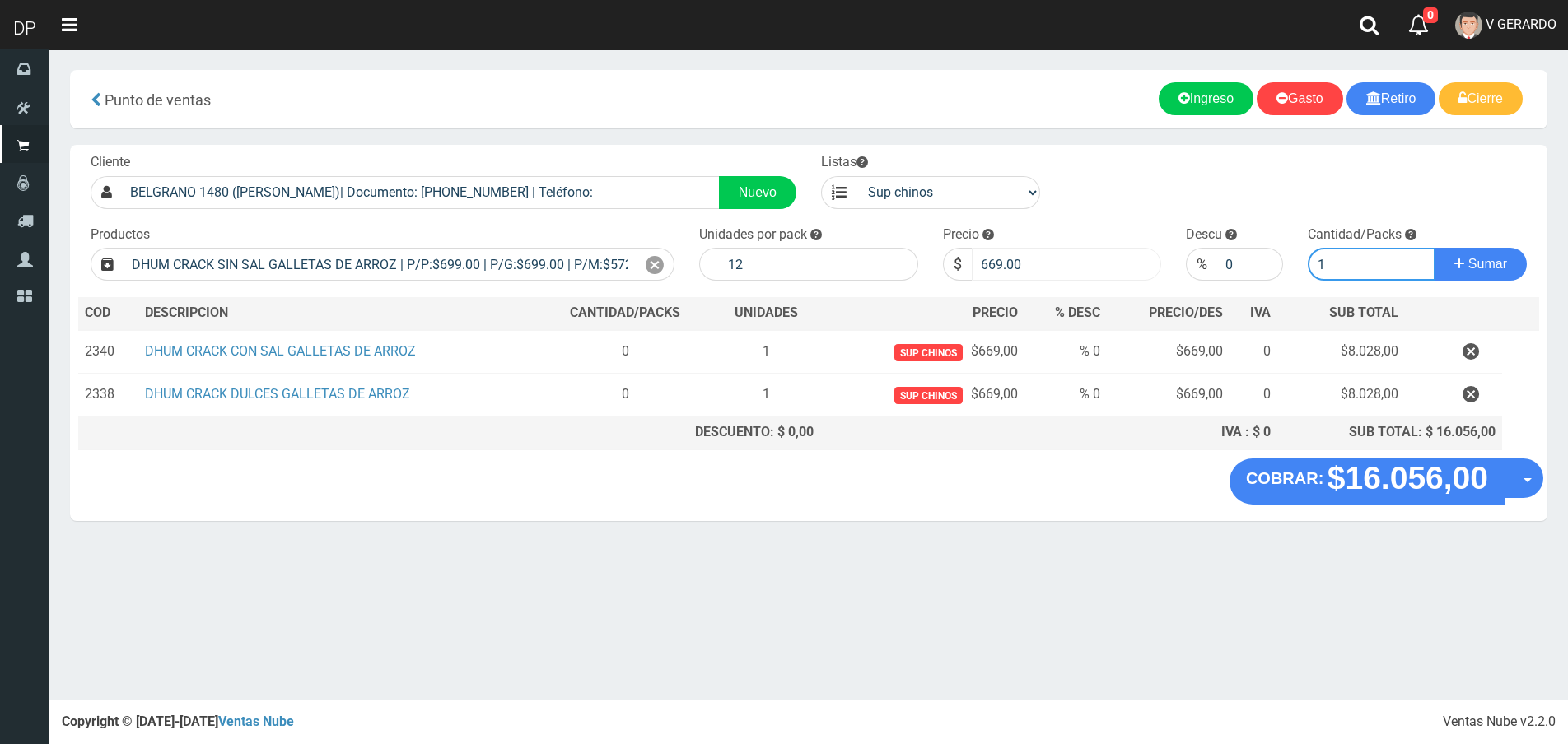
type input "1"
click at [1434, 248] on button "Sumar" at bounding box center [1480, 264] width 92 height 33
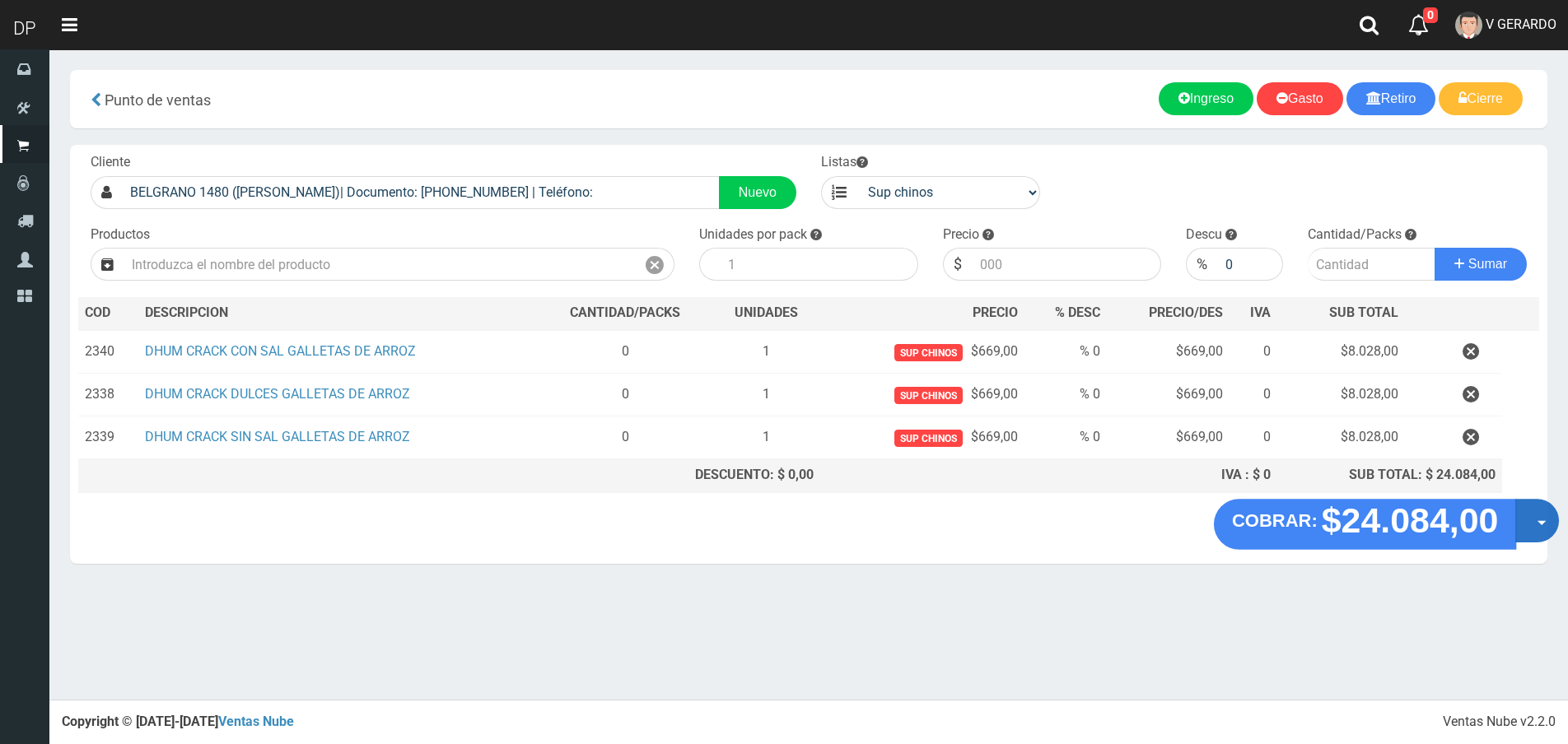
click at [1532, 515] on button "Opciones" at bounding box center [1536, 521] width 44 height 44
click at [1510, 522] on link "Hacer Devolucion" at bounding box center [1484, 525] width 147 height 38
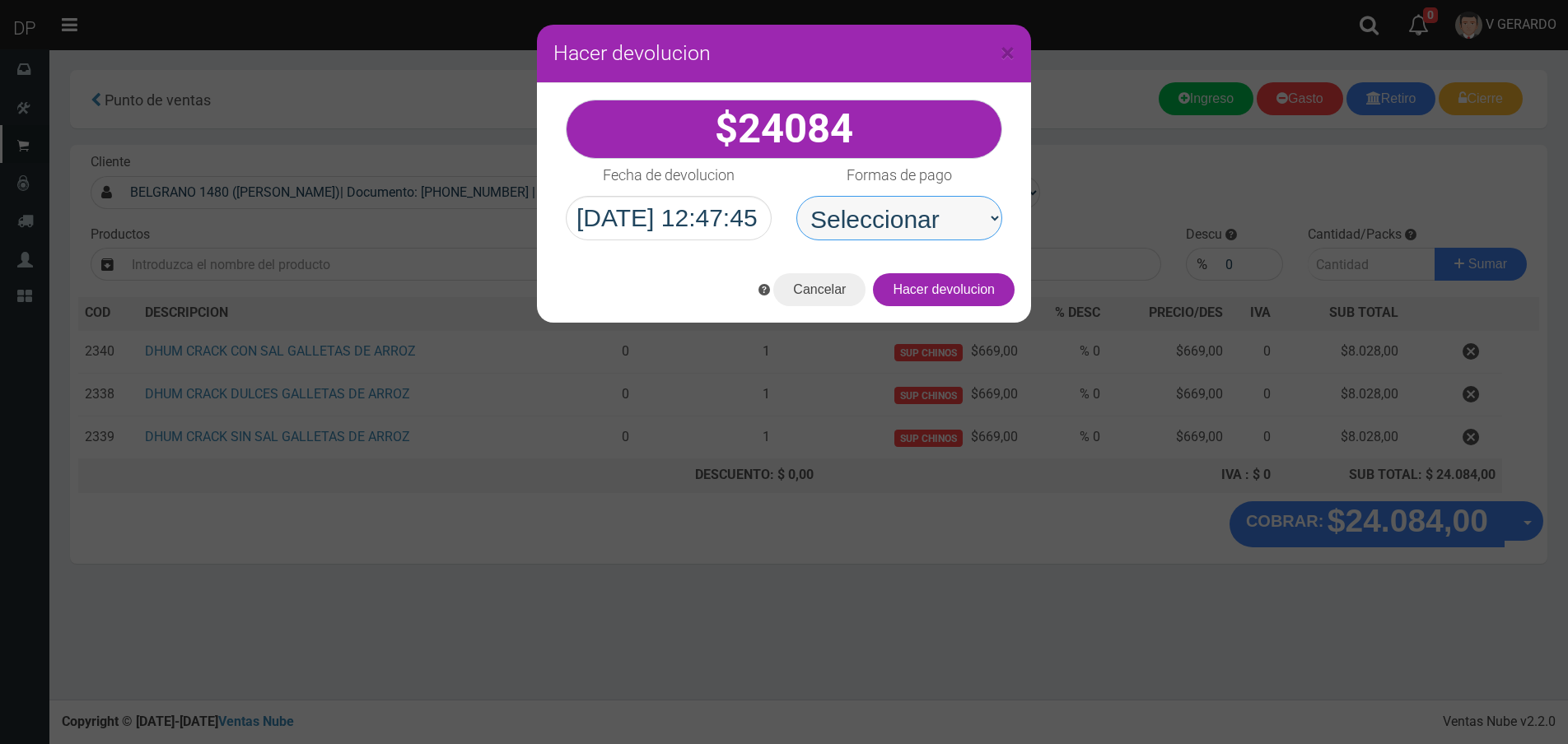
drag, startPoint x: 873, startPoint y: 207, endPoint x: 887, endPoint y: 239, distance: 34.9
click at [873, 207] on select "Seleccionar Efectivo Tarjeta de Crédito Depósito Débito" at bounding box center [898, 219] width 206 height 45
select select "Efectivo"
click at [796, 196] on select "Seleccionar Efectivo Tarjeta de Crédito Depósito Débito" at bounding box center [898, 219] width 206 height 45
click at [973, 289] on button "Hacer devolucion" at bounding box center [944, 289] width 141 height 33
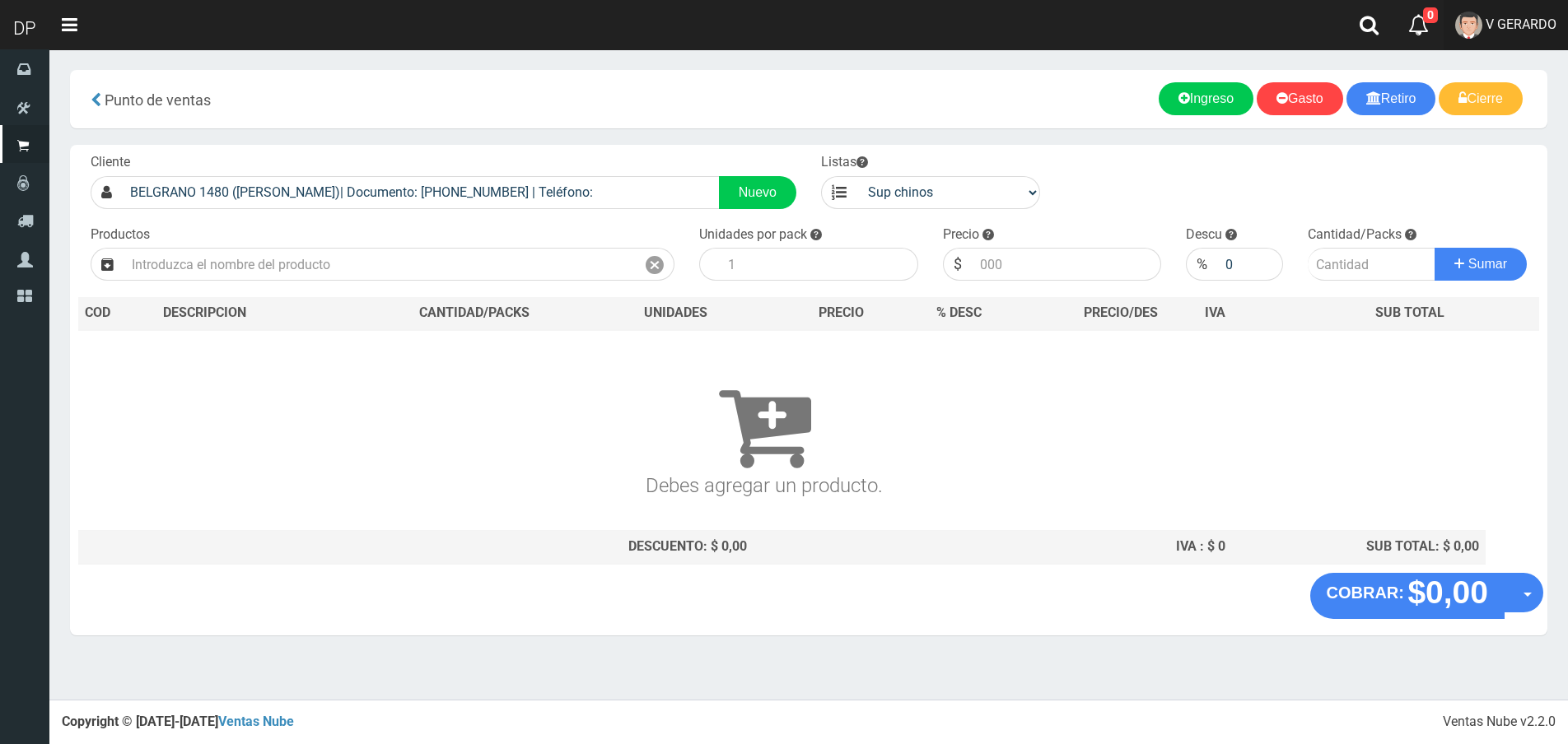
click at [1509, 42] on link "V GERARDO" at bounding box center [1506, 25] width 125 height 50
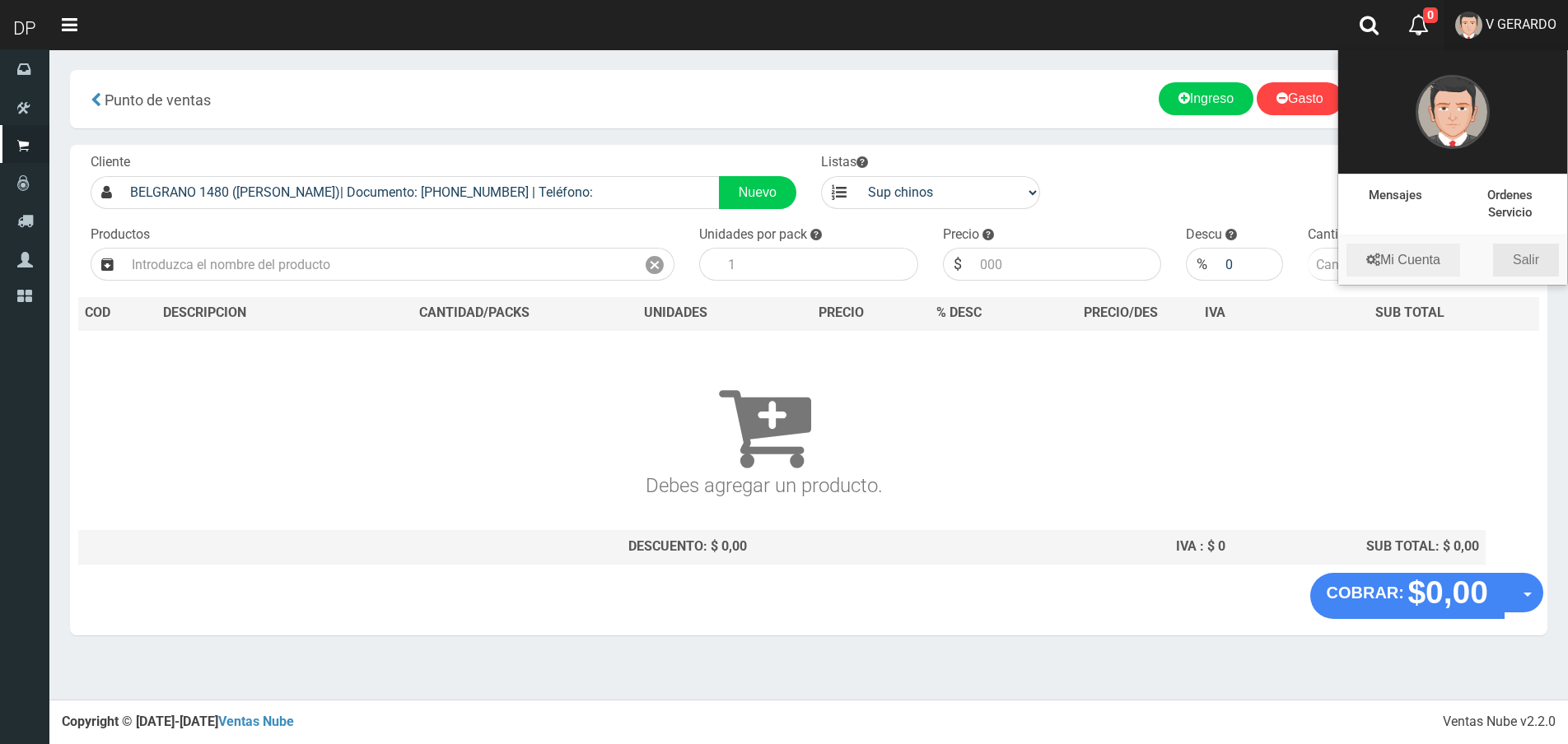
click at [1517, 252] on link "Salir" at bounding box center [1525, 259] width 66 height 33
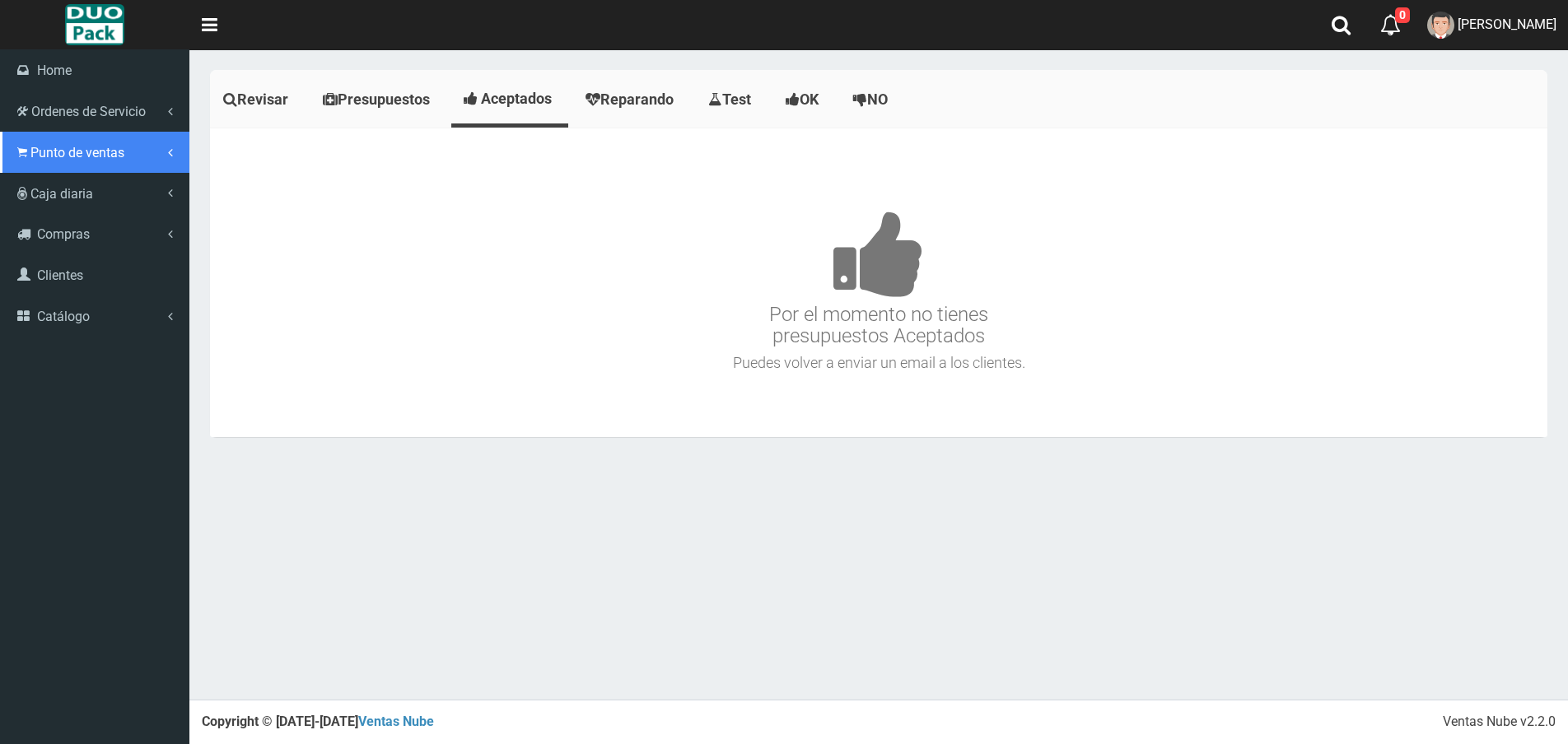
click at [51, 148] on span "Punto de ventas" at bounding box center [77, 153] width 94 height 16
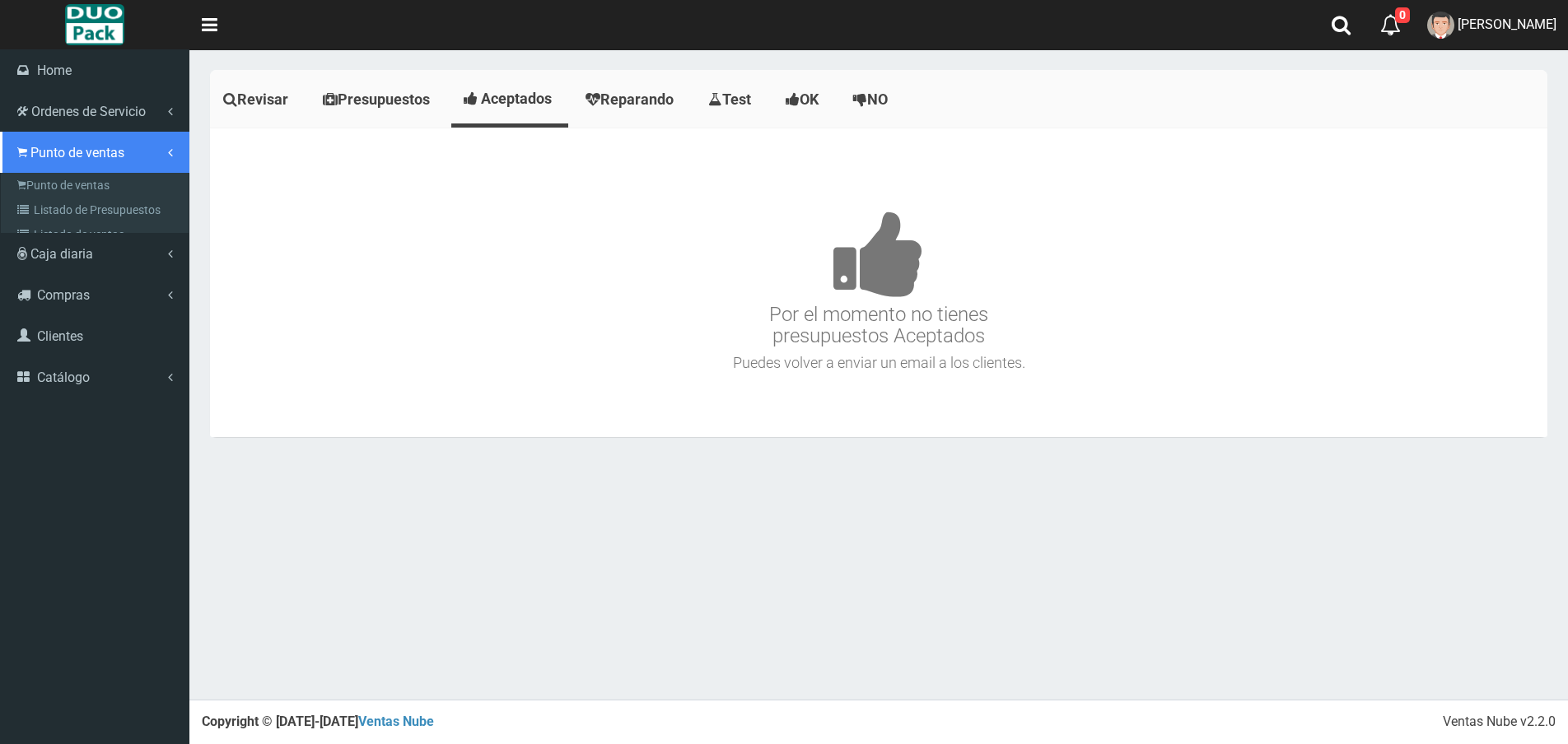
click at [68, 171] on link "Punto de ventas" at bounding box center [95, 153] width 190 height 41
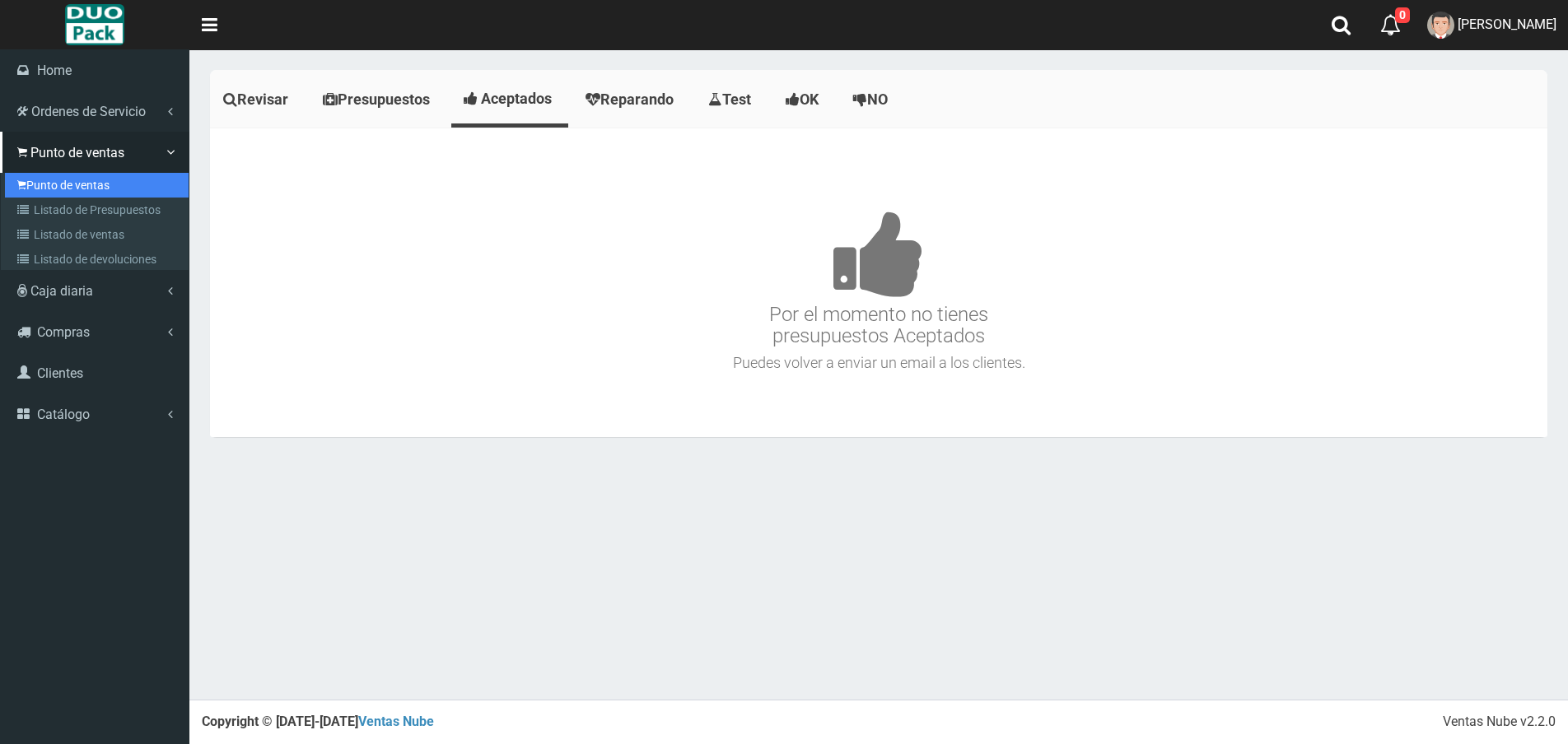
click at [68, 180] on link "Punto de ventas" at bounding box center [96, 185] width 183 height 25
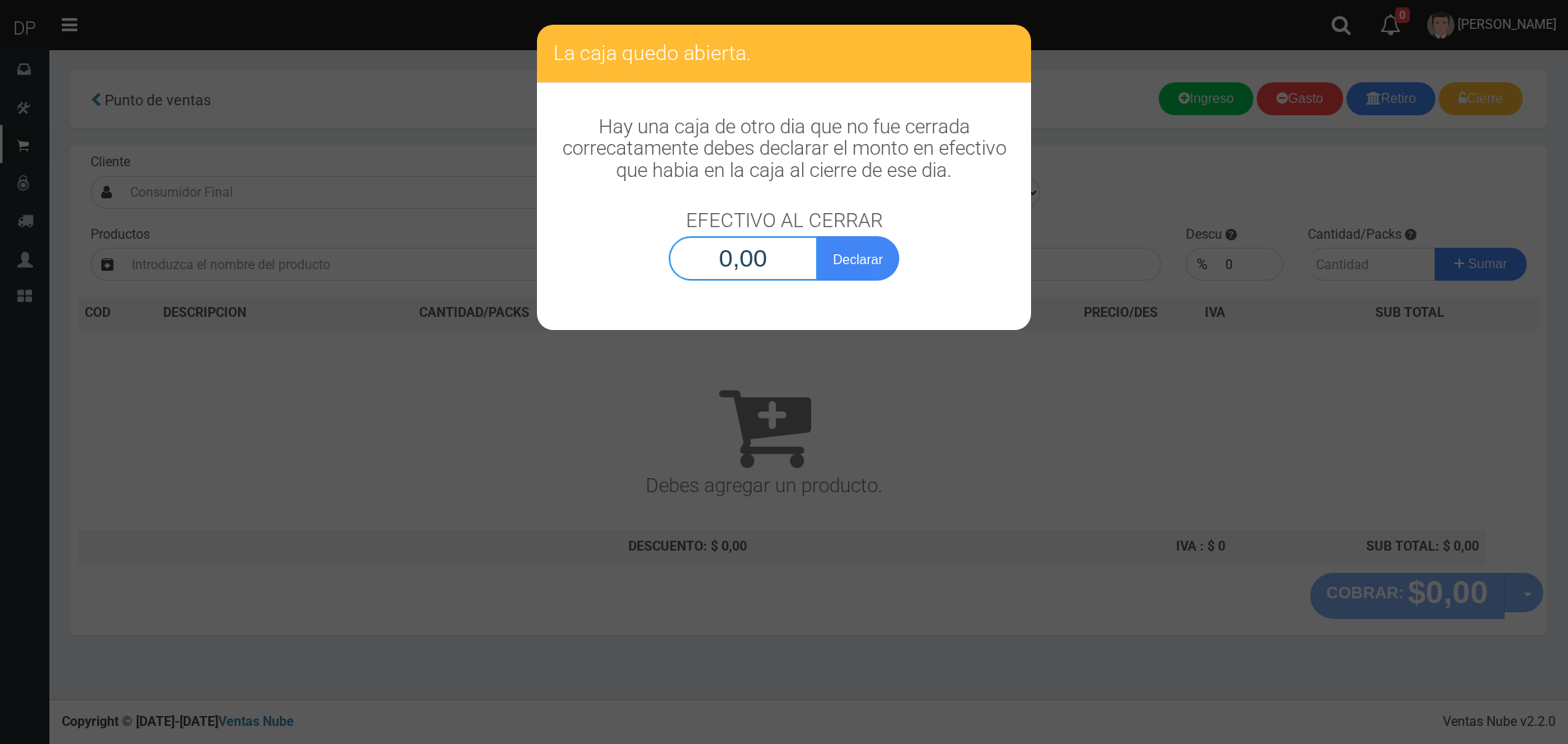
click at [781, 262] on input "0,00" at bounding box center [743, 259] width 149 height 45
type input "1,00"
click at [817, 236] on button "Declarar" at bounding box center [857, 259] width 83 height 45
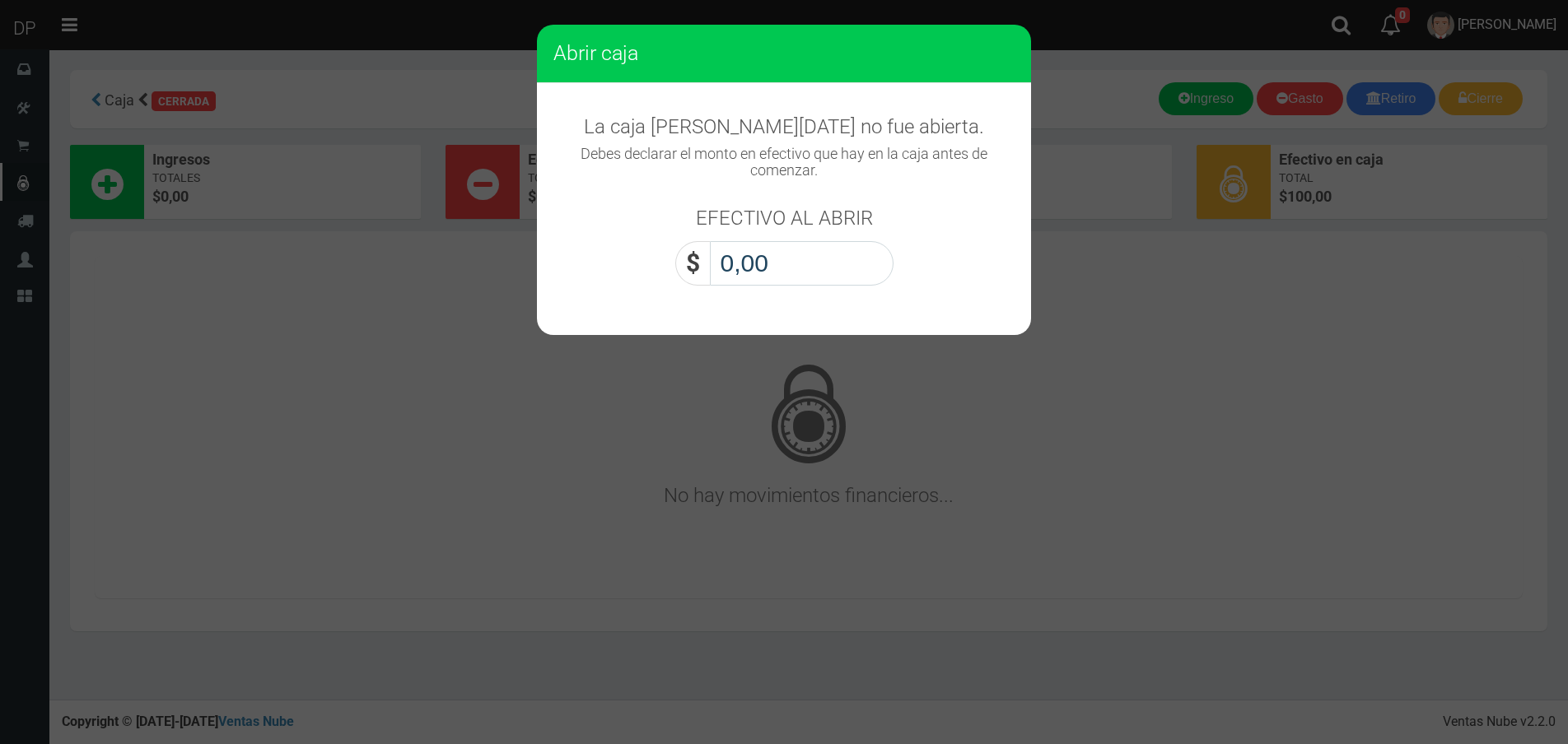
click at [786, 261] on input "0,00" at bounding box center [801, 263] width 183 height 45
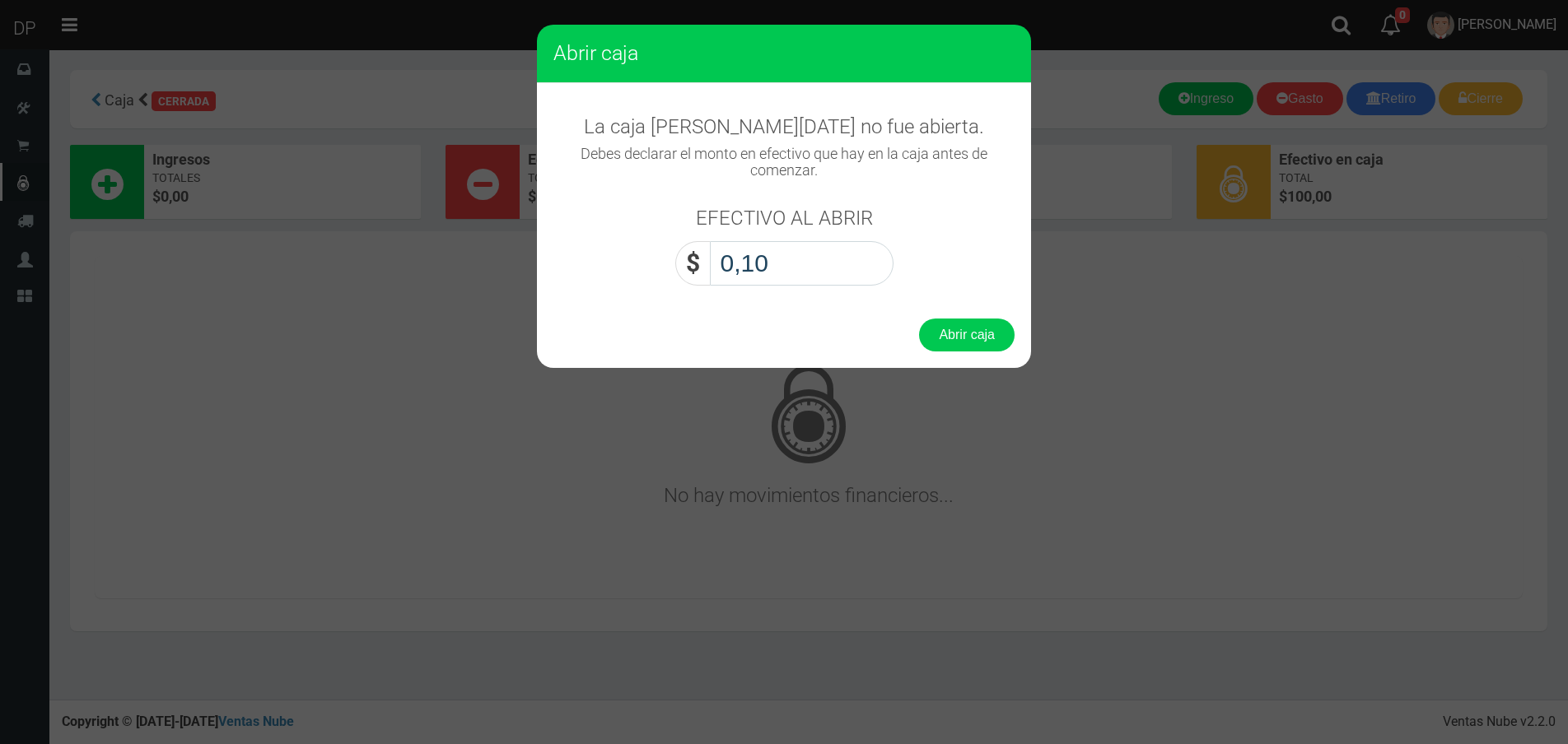
type input "1,00"
click at [919, 319] on button "Abrir caja" at bounding box center [966, 335] width 96 height 33
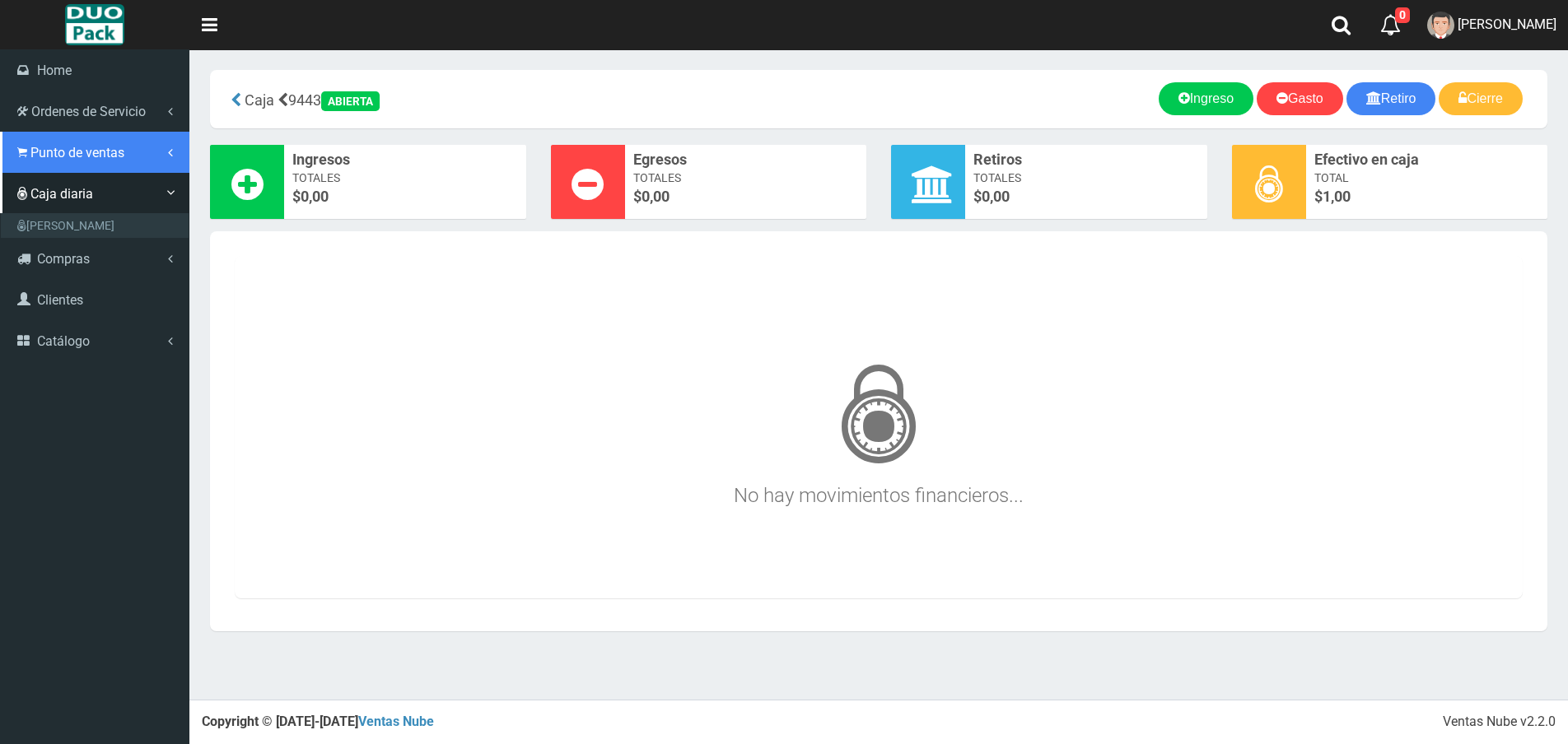
click at [77, 151] on span "Punto de ventas" at bounding box center [77, 153] width 94 height 16
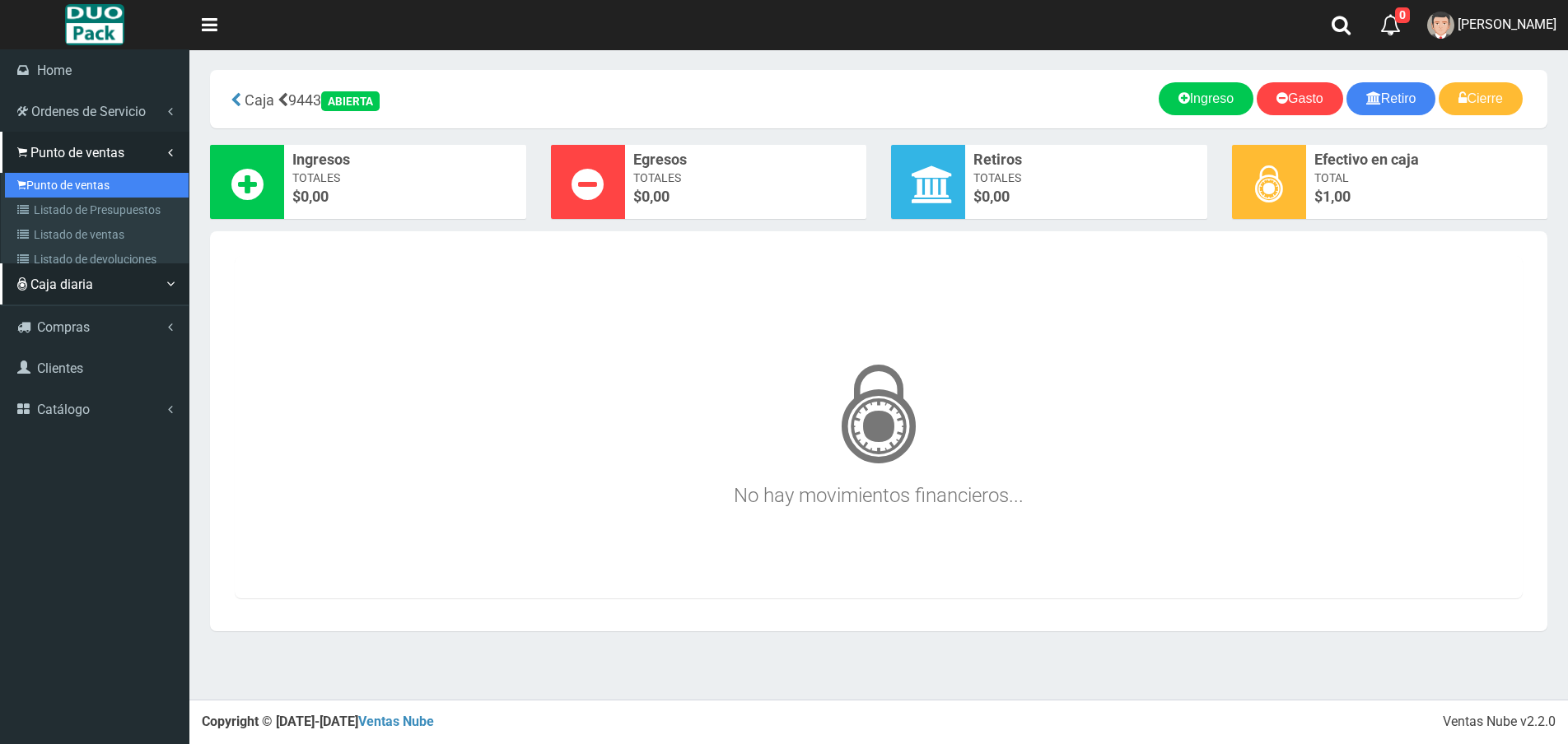
click at [81, 193] on link "Punto de ventas" at bounding box center [96, 185] width 183 height 25
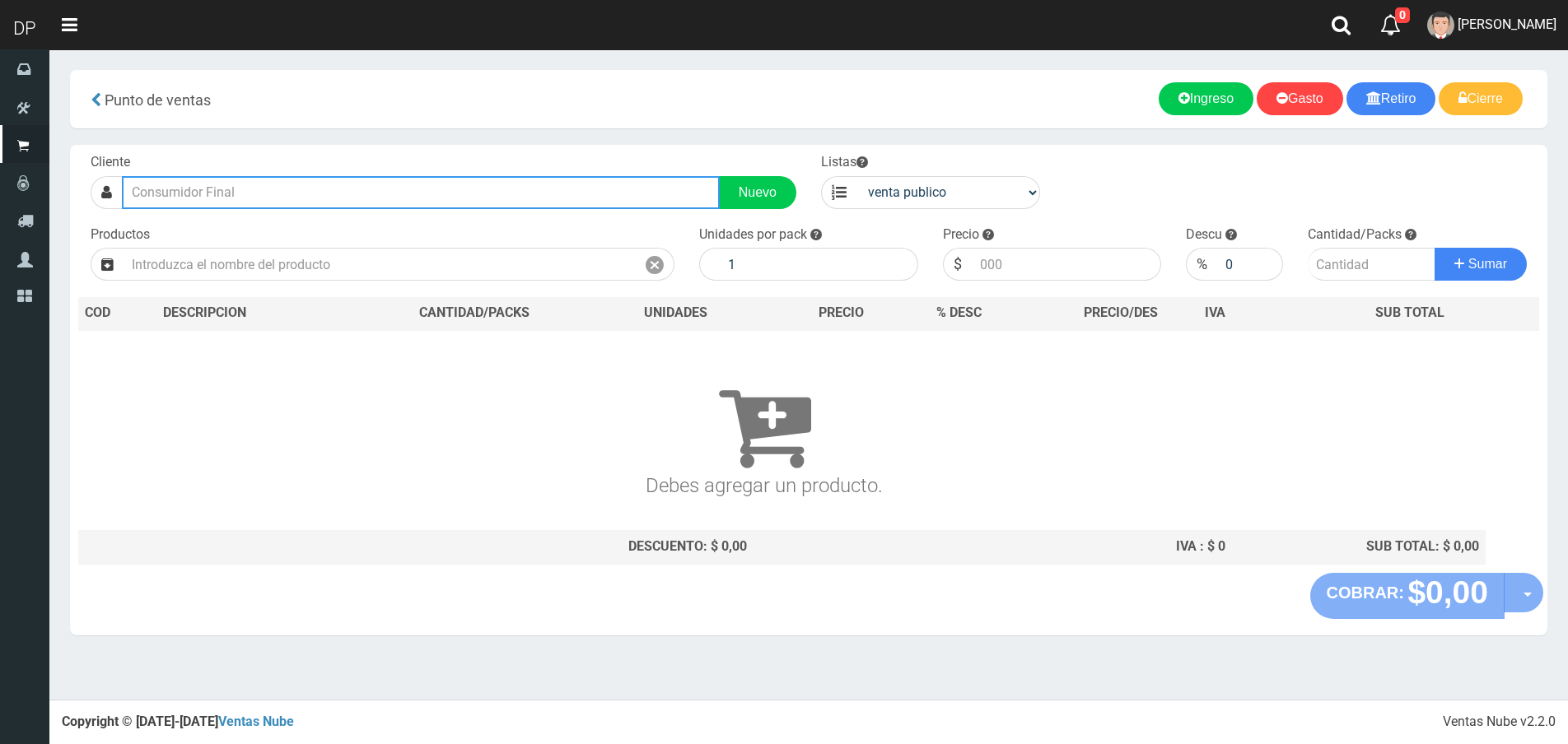
click at [271, 190] on input "text" at bounding box center [420, 192] width 598 height 33
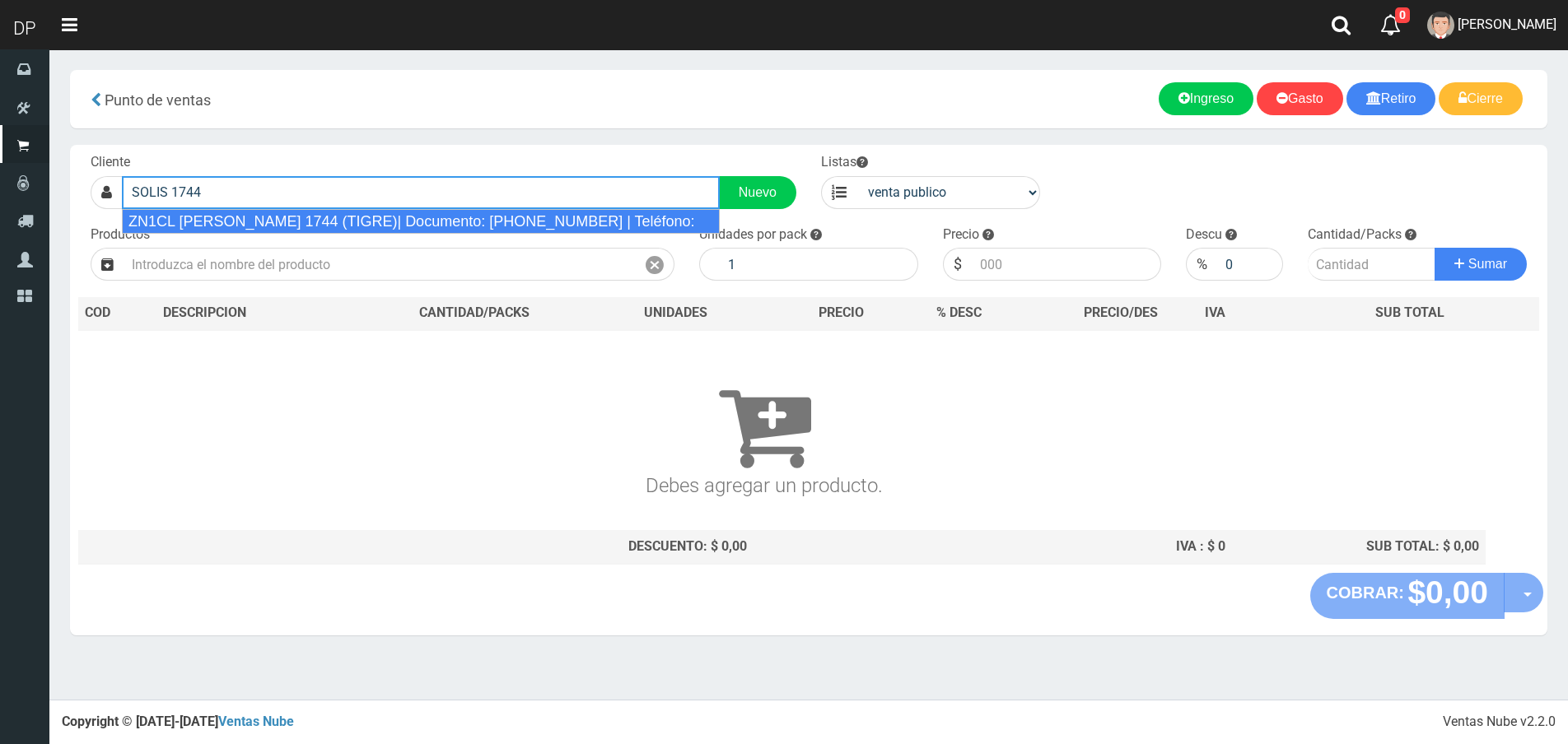
click at [297, 221] on div "ZN1CL [PERSON_NAME] 1744 (TIGRE)| Documento: [PHONE_NUMBER] | Teléfono:" at bounding box center [420, 221] width 598 height 25
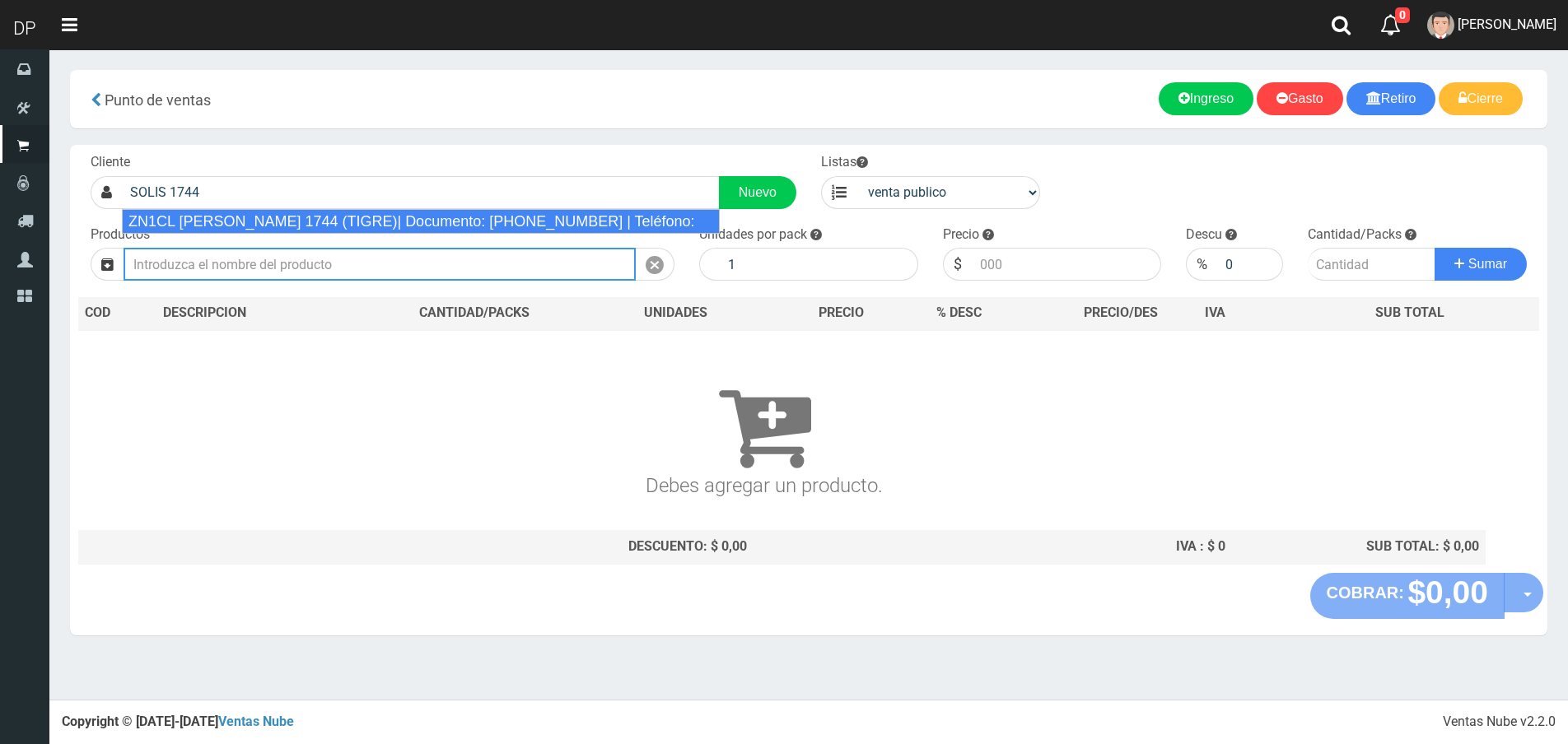
type input "ZN1CL [PERSON_NAME] 1744 (TIGRE)| Documento: [PHONE_NUMBER] | Teléfono:"
select select "2"
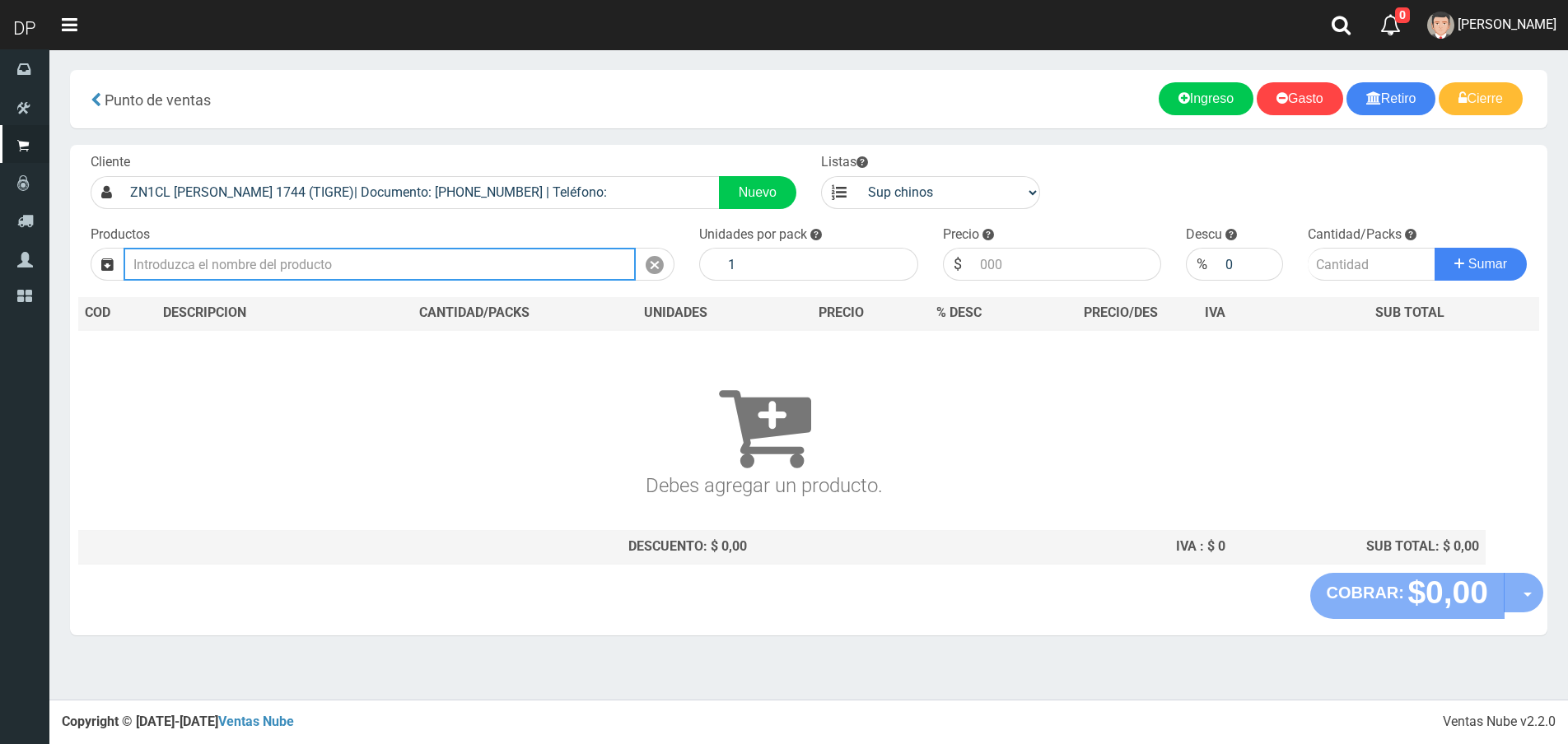
click at [292, 270] on input "text" at bounding box center [379, 264] width 512 height 33
type input "Ñ"
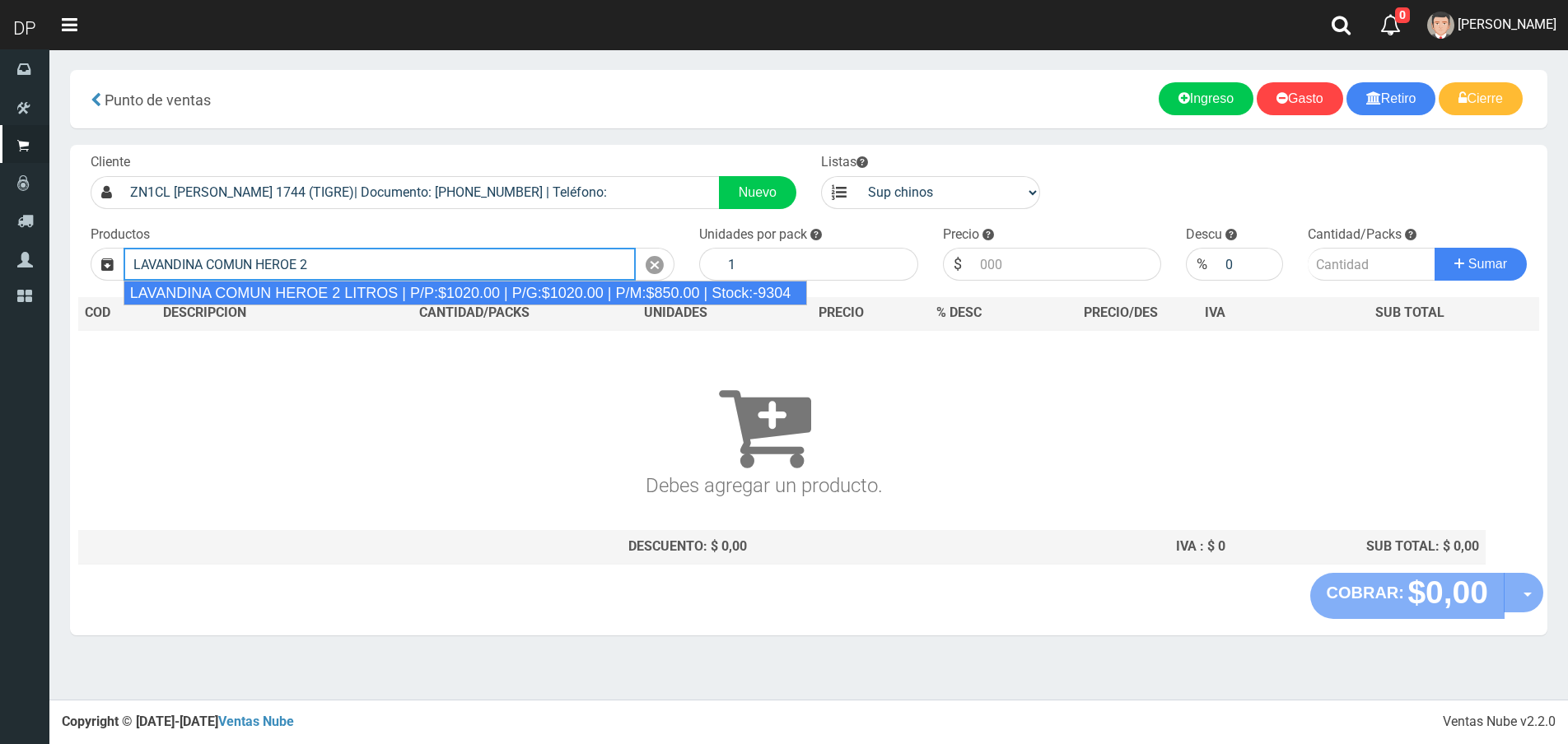
click at [341, 301] on div "LAVANDINA COMUN HEROE 2 LITROS | P/P:$1020.00 | P/G:$1020.00 | P/M:$850.00 | St…" at bounding box center [466, 293] width 684 height 25
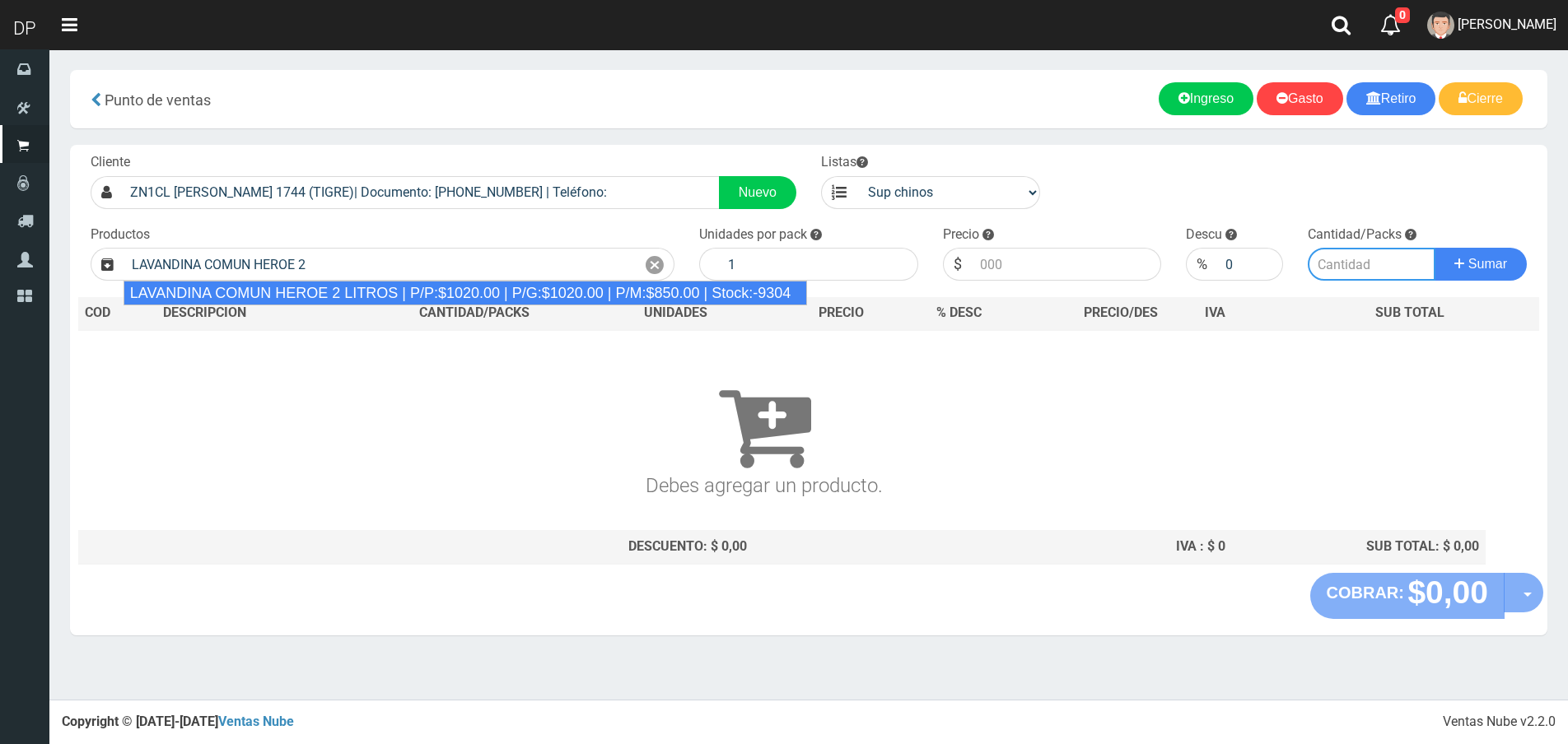
type input "LAVANDINA COMUN HEROE 2 LITROS | P/P:$1020.00 | P/G:$1020.00 | P/M:$850.00 | St…"
type input "8"
type input "1020.00"
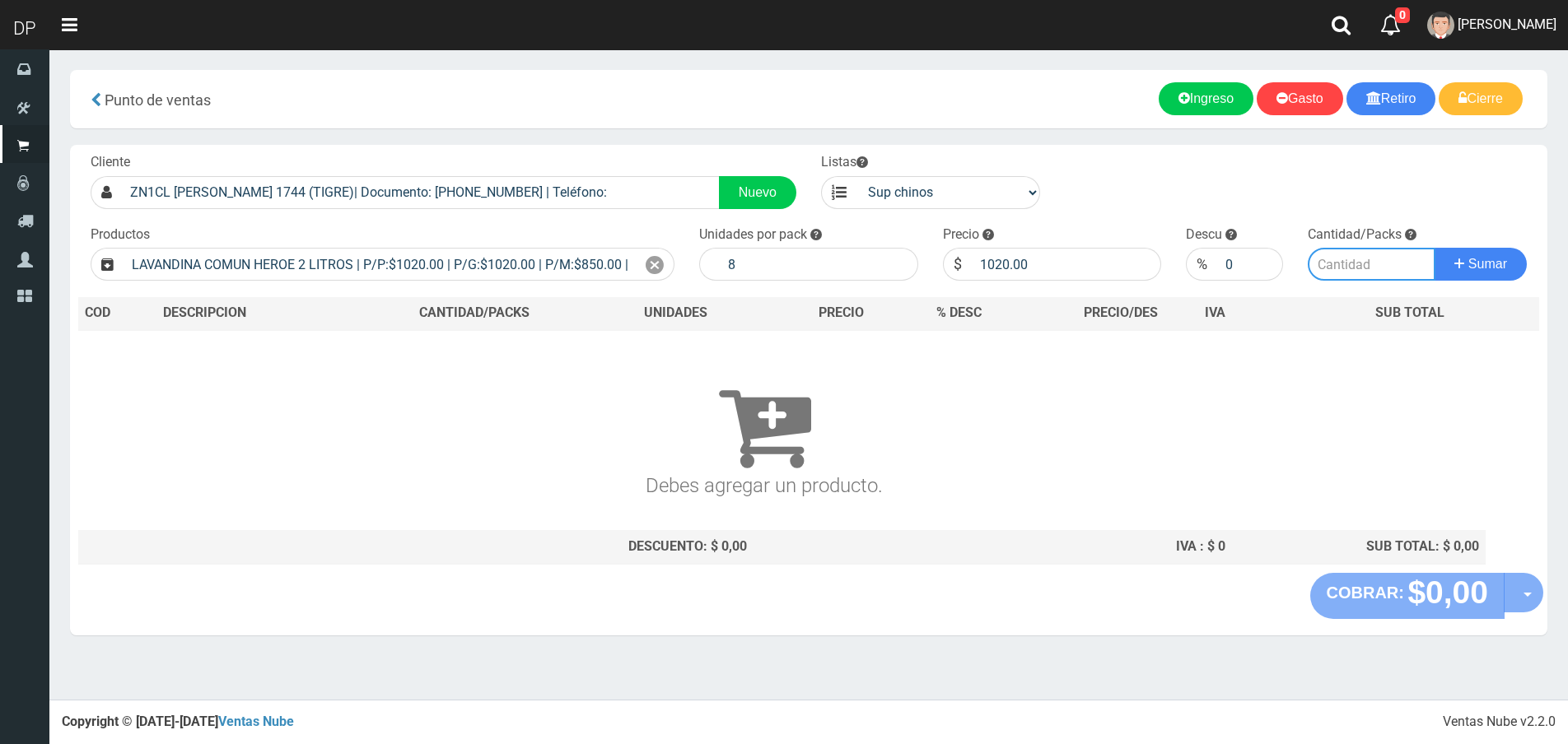
click at [1354, 262] on input "number" at bounding box center [1371, 264] width 127 height 33
type input "1"
click at [1434, 248] on button "Sumar" at bounding box center [1480, 264] width 92 height 33
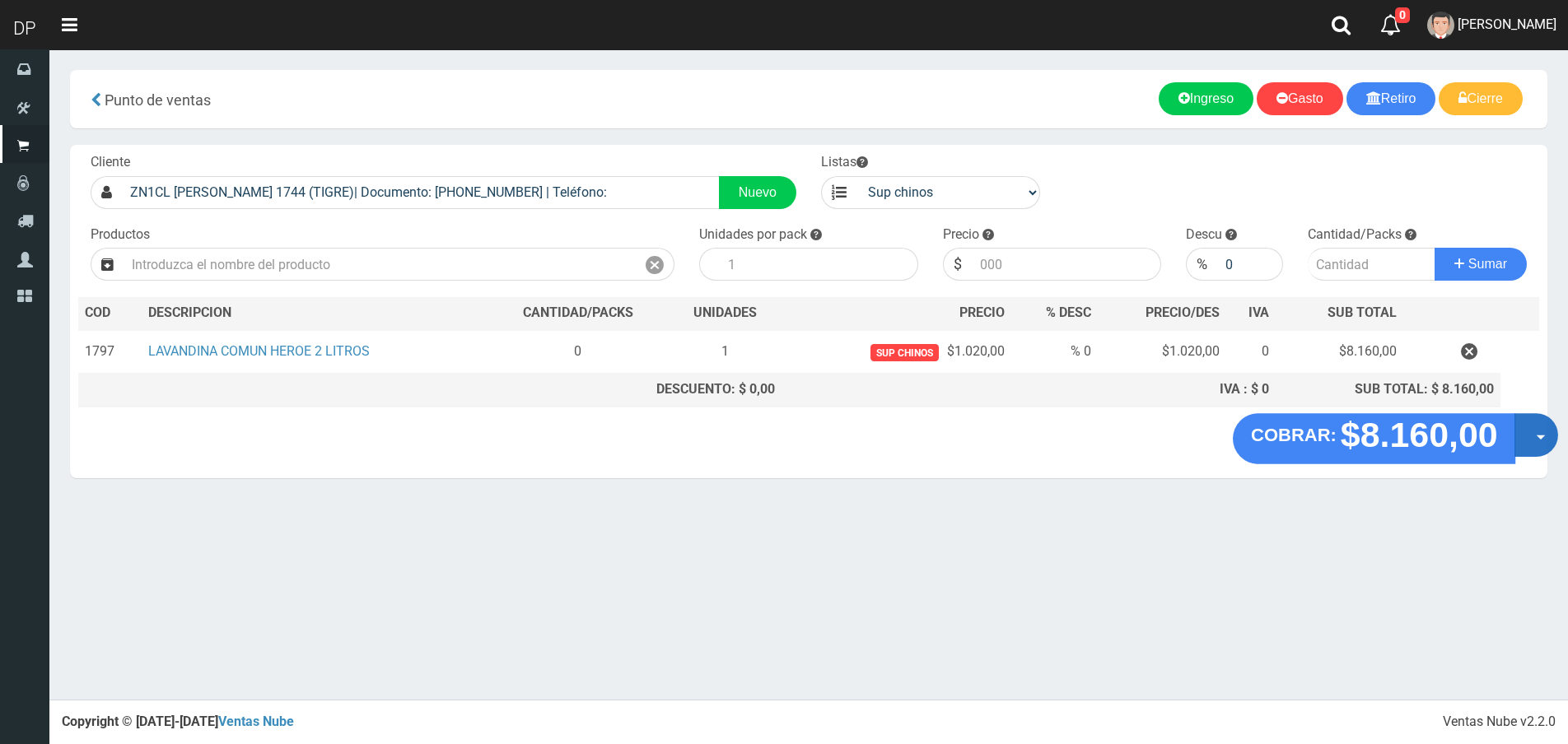
click at [1545, 430] on button "Opciones" at bounding box center [1535, 434] width 44 height 44
click at [1515, 440] on link "Hacer Devolucion" at bounding box center [1483, 440] width 147 height 38
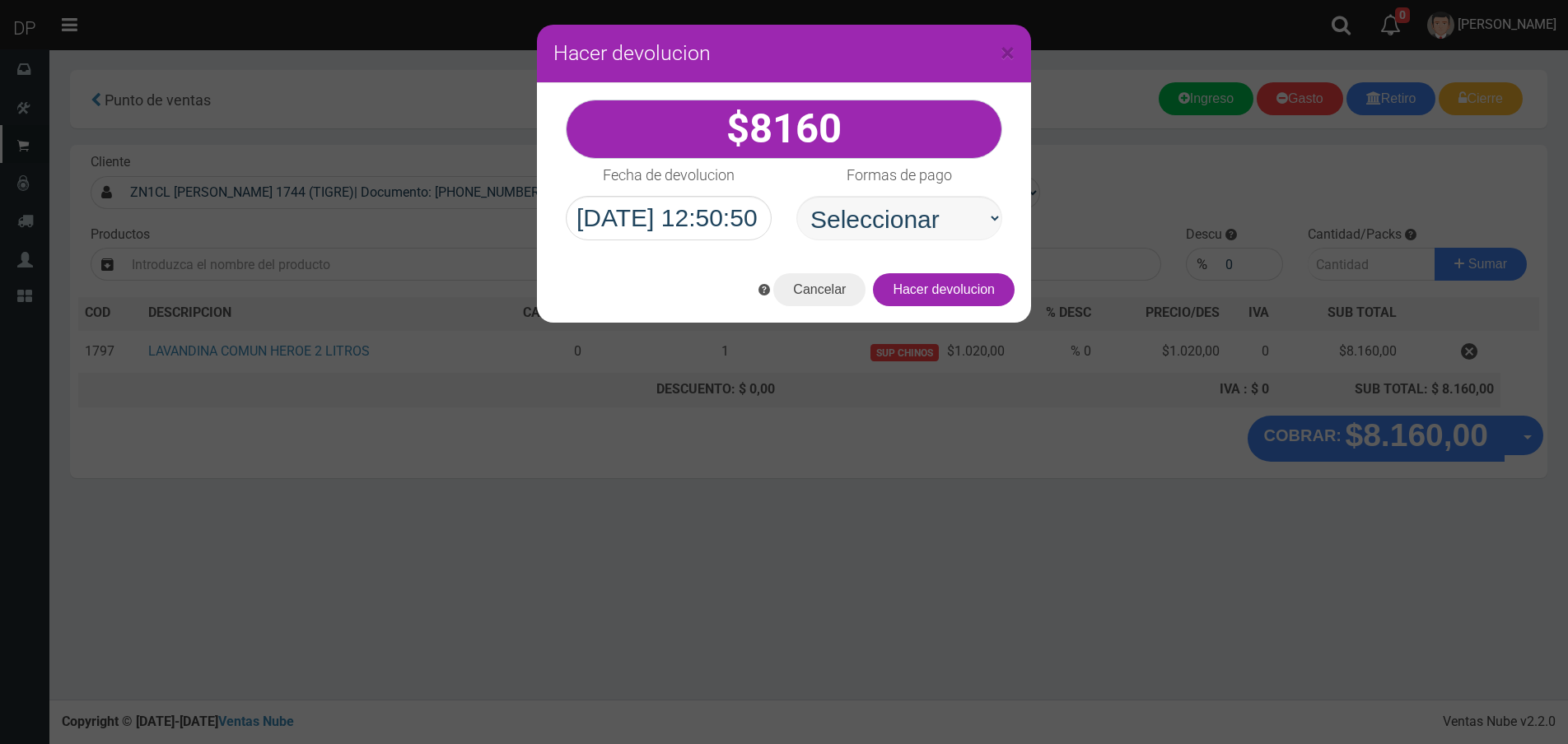
select select "Efectivo"
click at [796, 196] on select "Seleccionar Efectivo Tarjeta de Crédito Depósito Débito" at bounding box center [898, 219] width 206 height 45
click at [934, 302] on button "Hacer devolucion" at bounding box center [944, 289] width 141 height 33
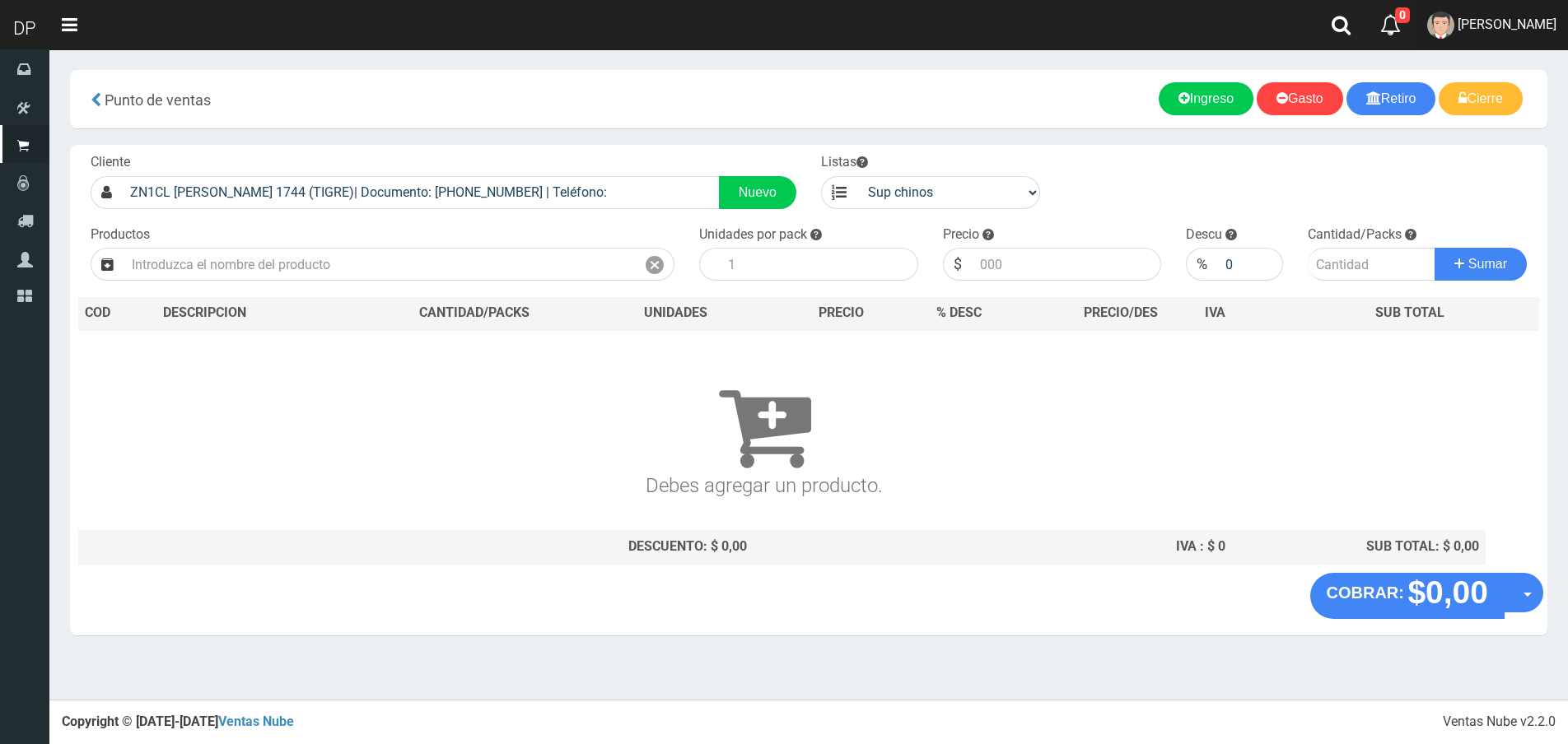
click at [1493, 23] on span "Betiana Paola Casco" at bounding box center [1507, 24] width 99 height 16
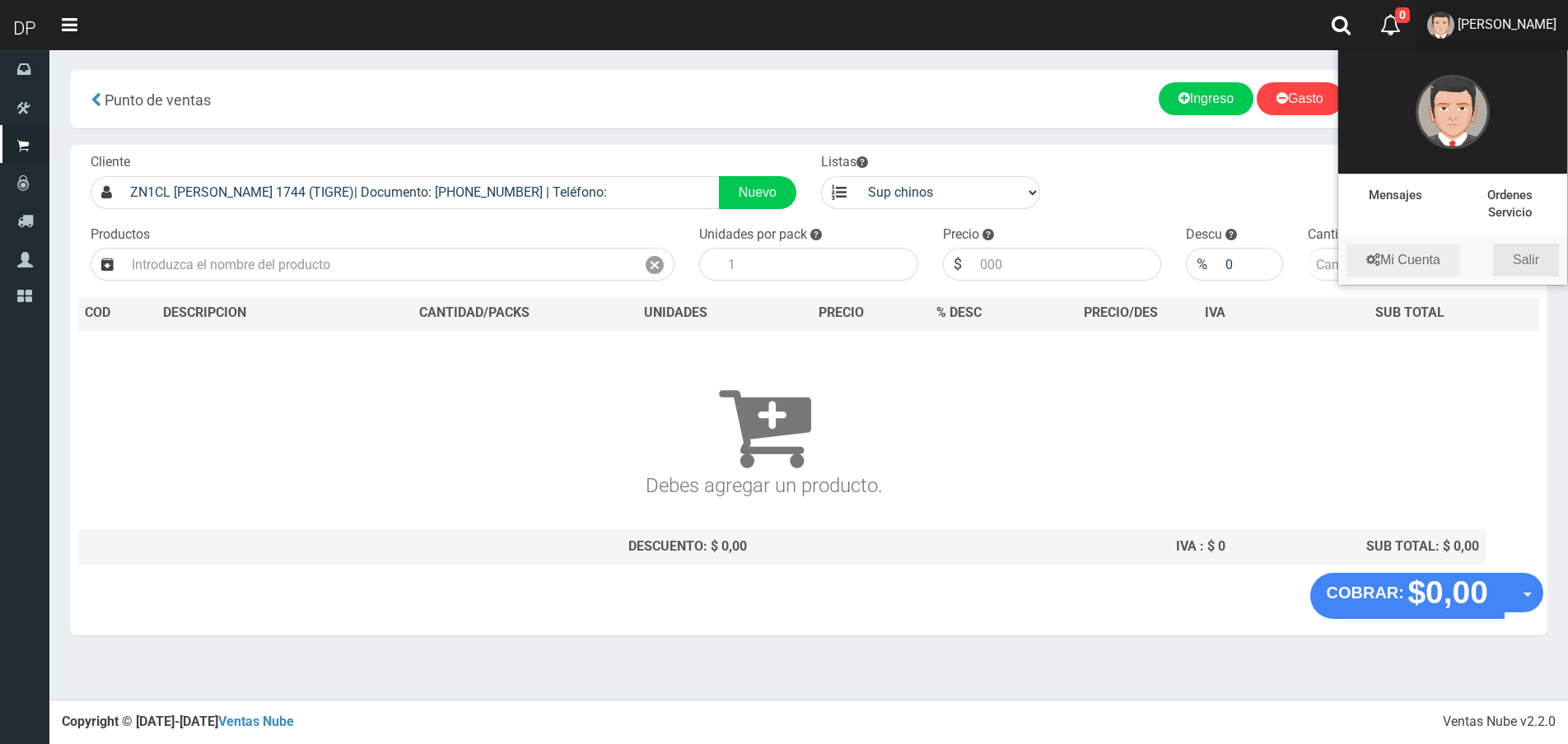
click at [1533, 266] on link "Salir" at bounding box center [1525, 259] width 66 height 33
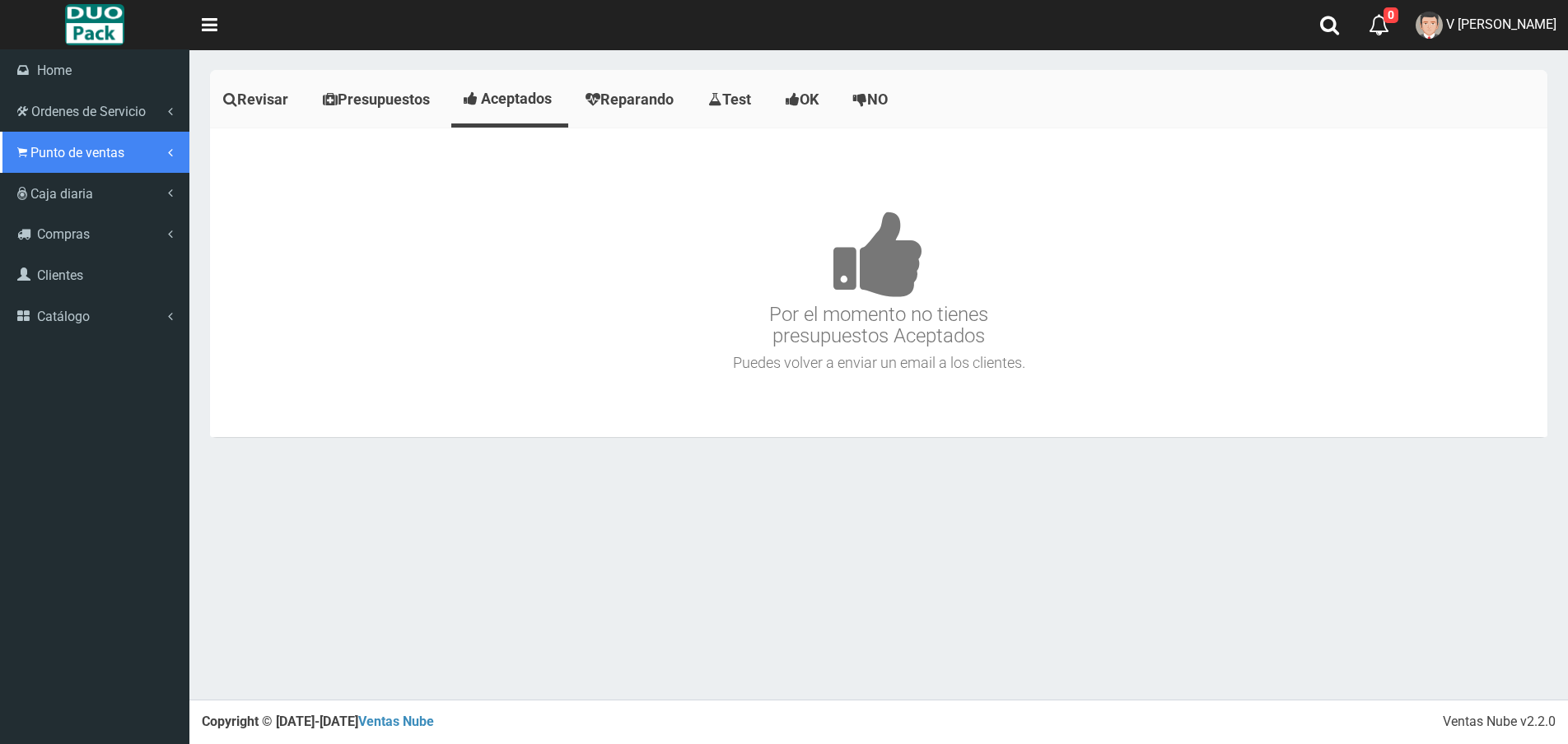
click at [79, 157] on span "Punto de ventas" at bounding box center [77, 153] width 94 height 16
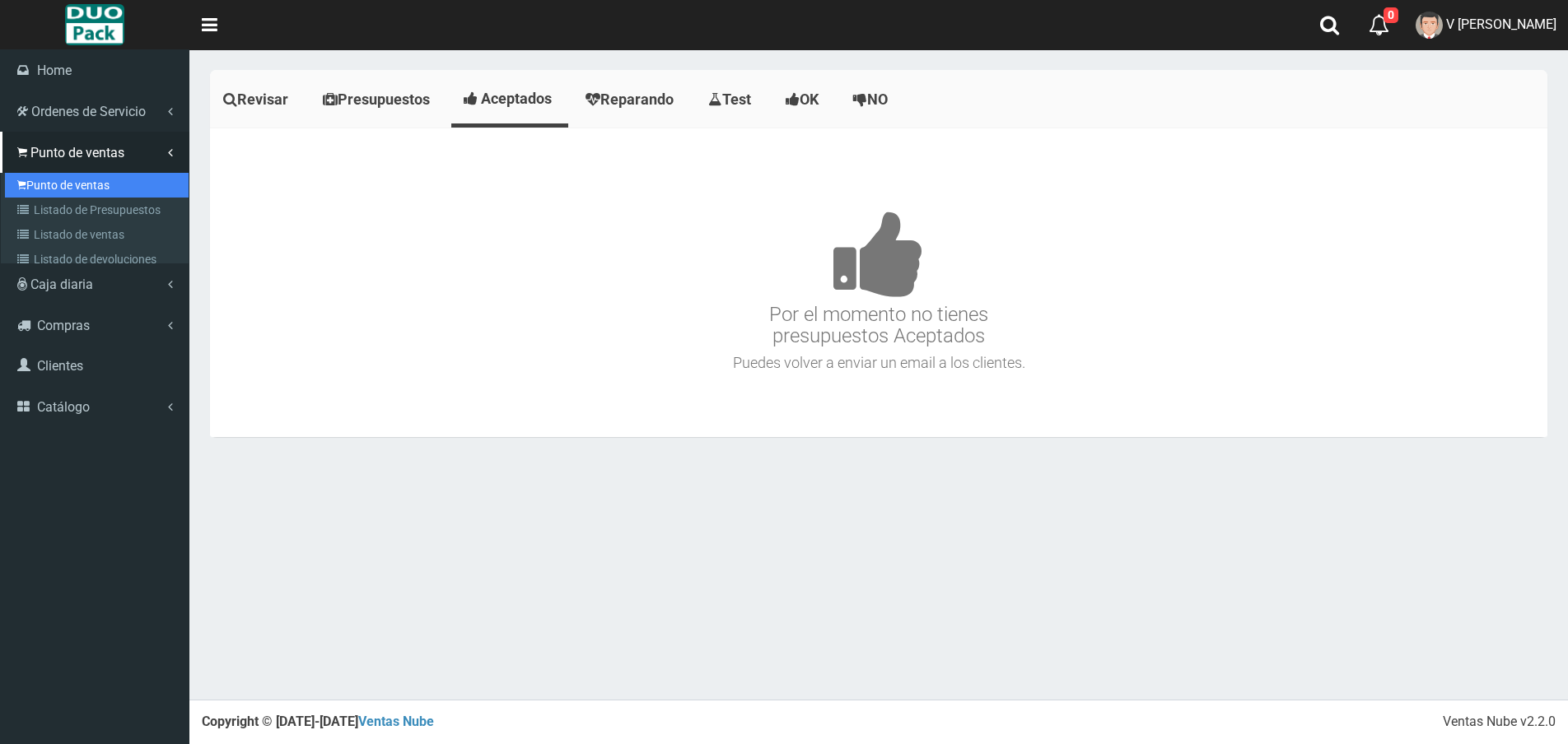
click at [84, 181] on link "Punto de ventas" at bounding box center [96, 185] width 183 height 25
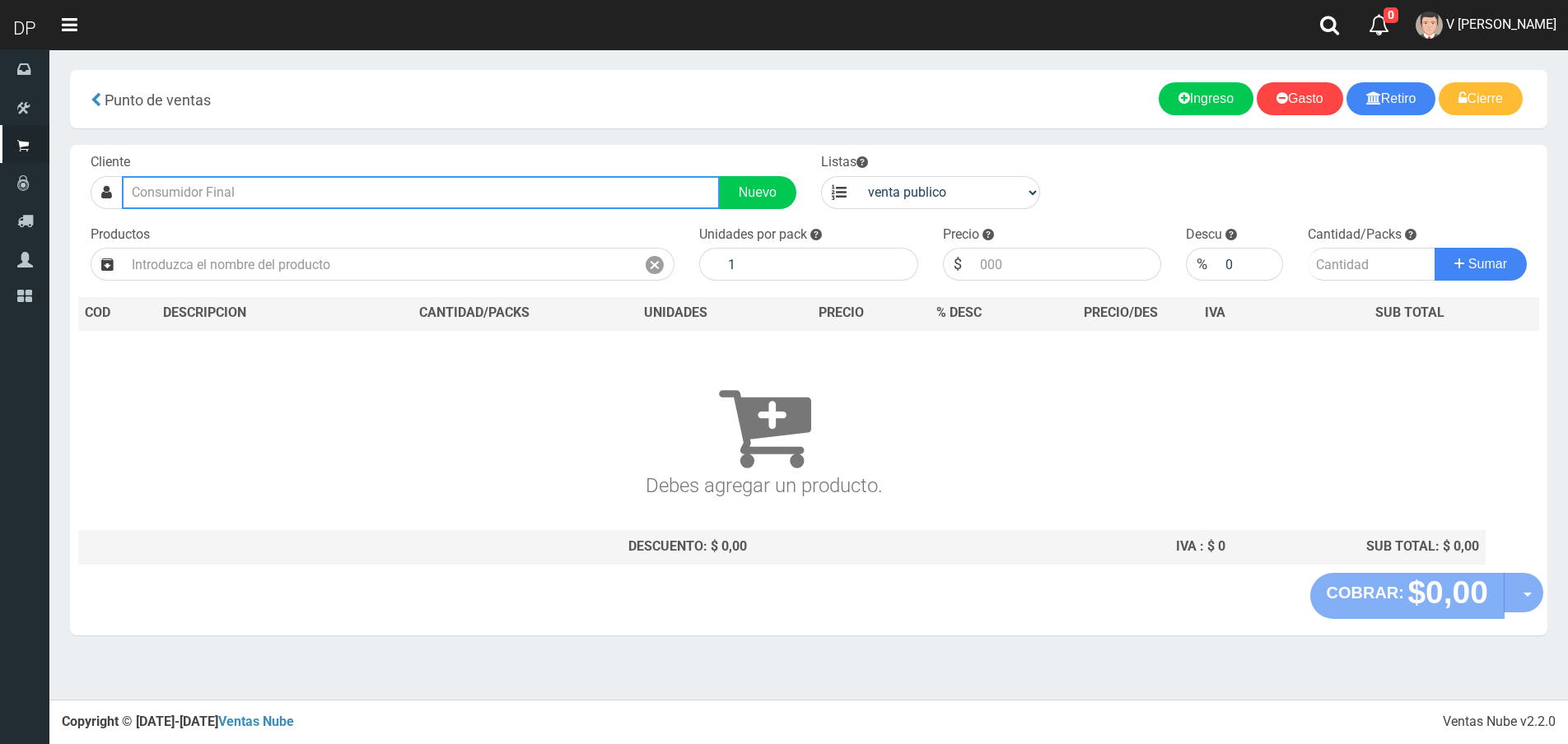
click at [391, 183] on input "text" at bounding box center [420, 192] width 598 height 33
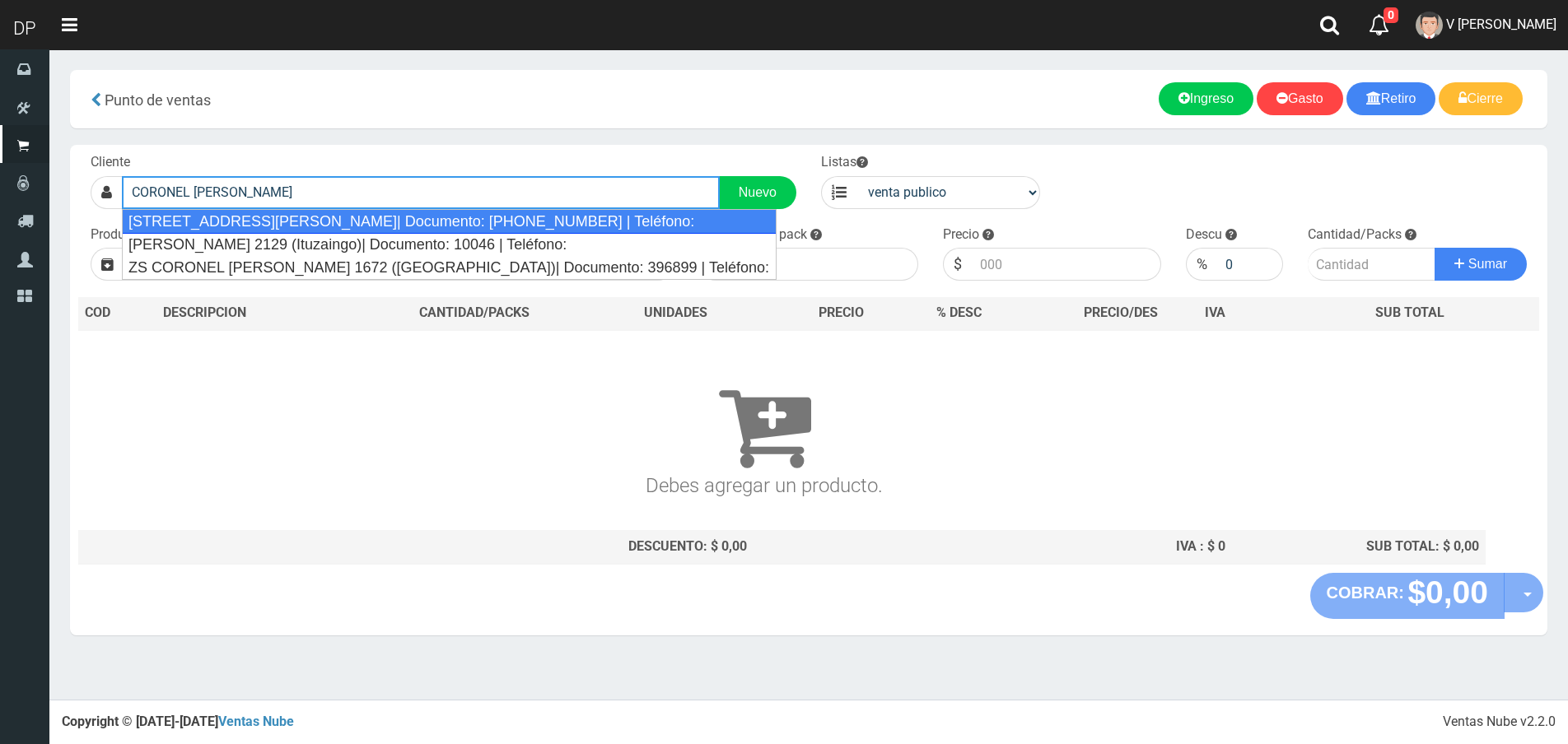
click at [370, 219] on div "ZN1CL CORONEL BRANDSEN 2041 (VIRREYES)| Documento: 2225454856213547 | Teléfono:" at bounding box center [449, 221] width 655 height 25
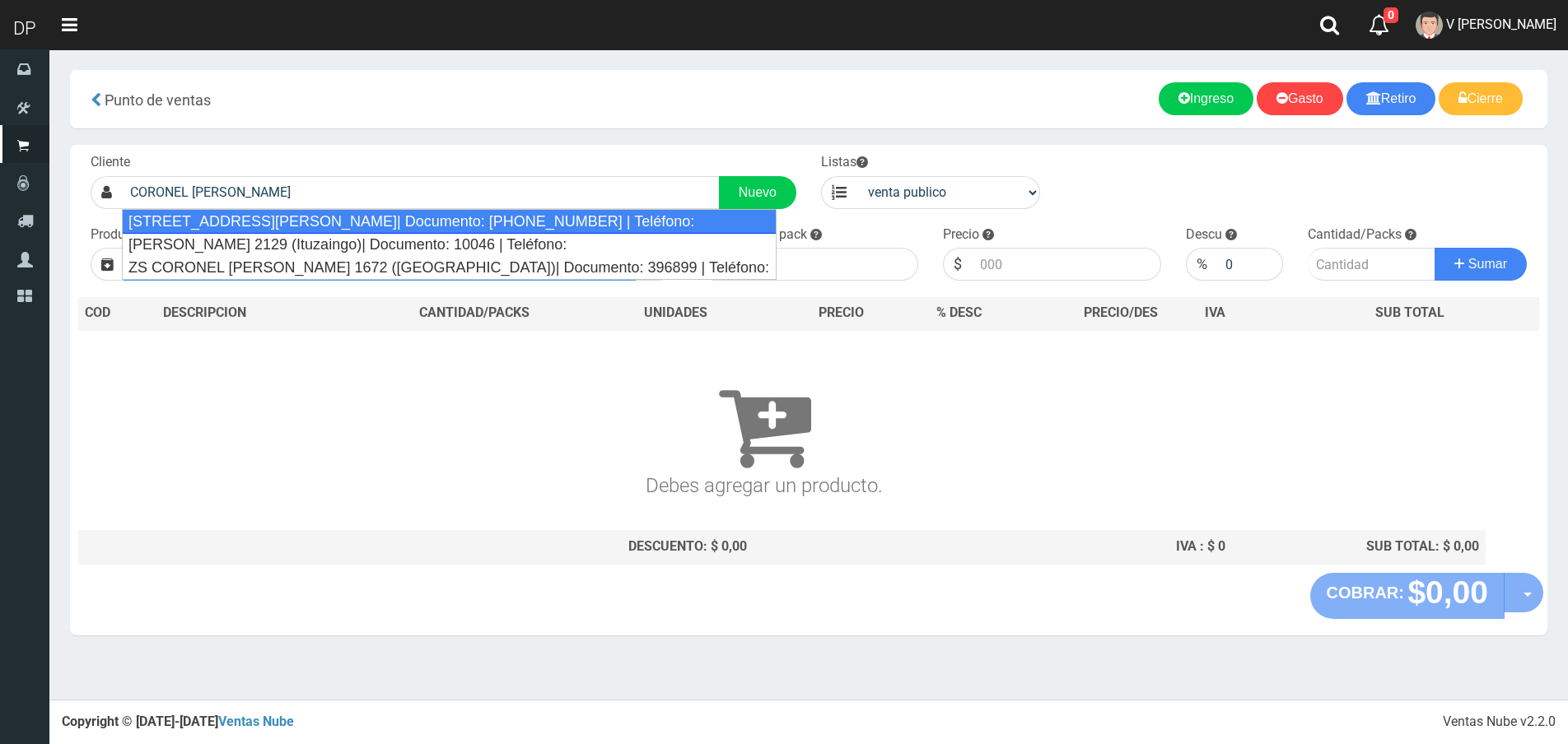
type input "ZN1CL CORONEL BRANDSEN 2041 (VIRREYES)| Documento: 2225454856213547 | Teléfono:"
select select "2"
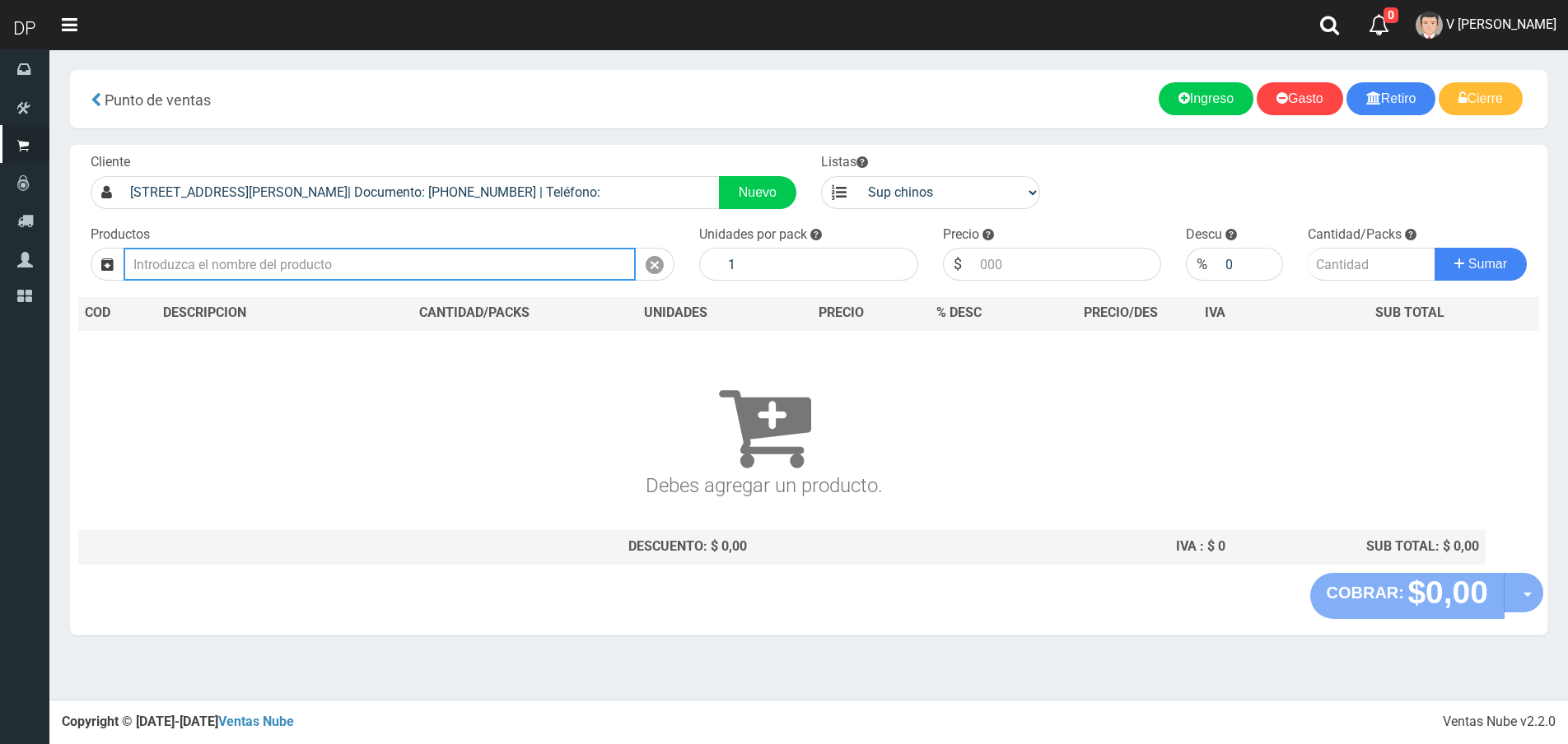
click at [353, 268] on input "text" at bounding box center [379, 264] width 512 height 33
click at [361, 271] on input "text" at bounding box center [379, 264] width 512 height 33
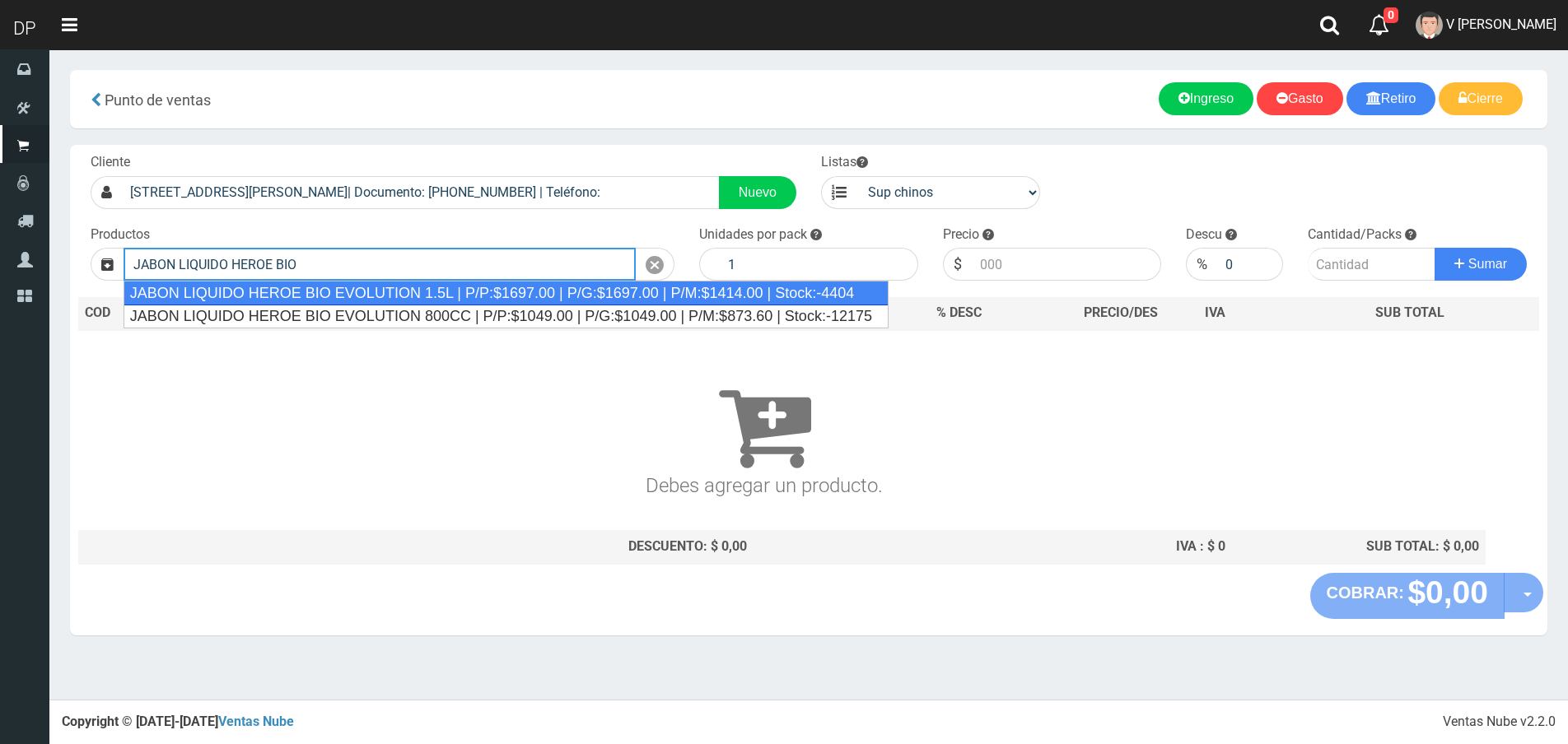
click at [363, 287] on div "JABON LIQUIDO HEROE BIO EVOLUTION 1.5L | P/P:$1697.00 | P/G:$1697.00 | P/M:$141…" at bounding box center [506, 293] width 765 height 25
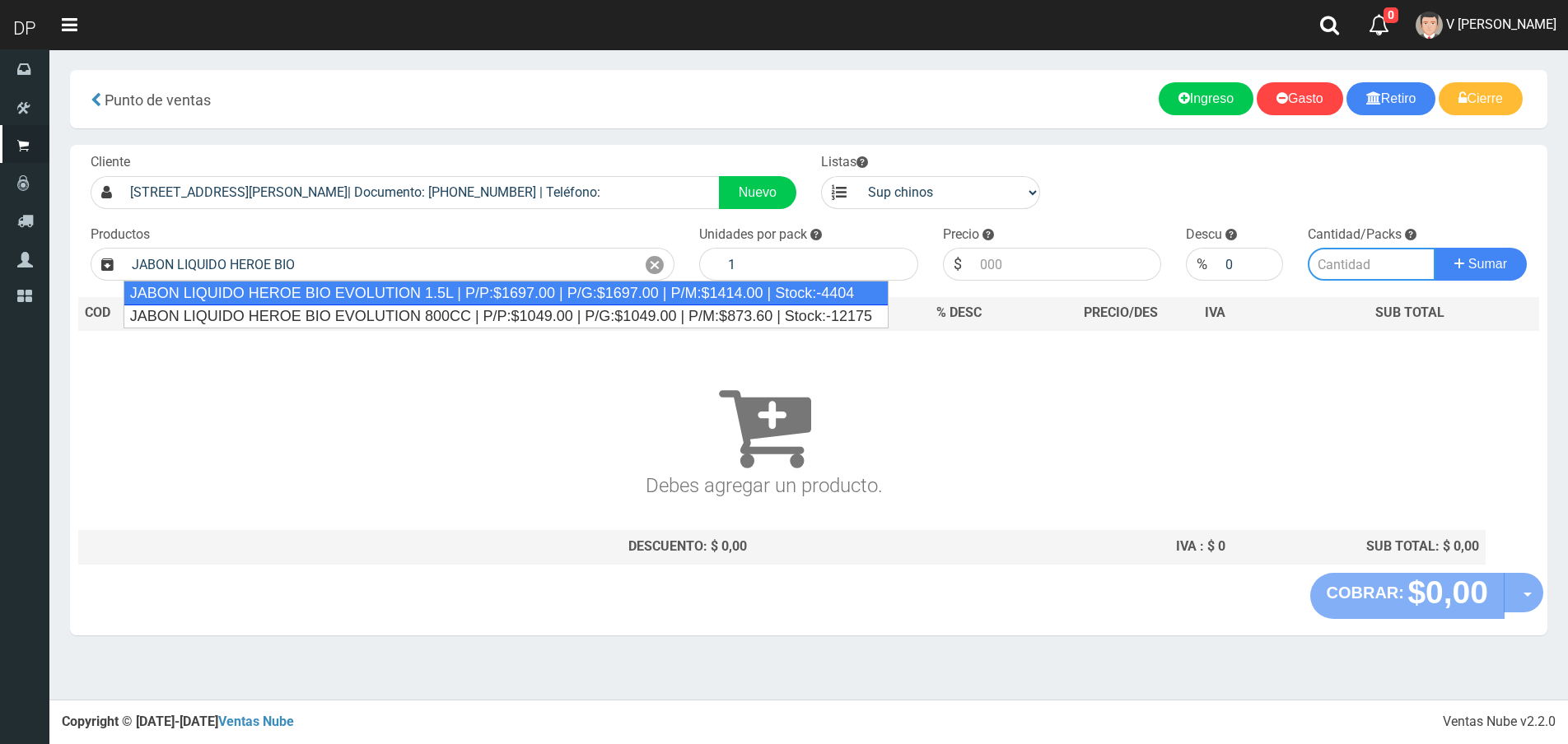
type input "JABON LIQUIDO HEROE BIO EVOLUTION 1.5L | P/P:$1697.00 | P/G:$1697.00 | P/M:$141…"
type input "6"
type input "1697.00"
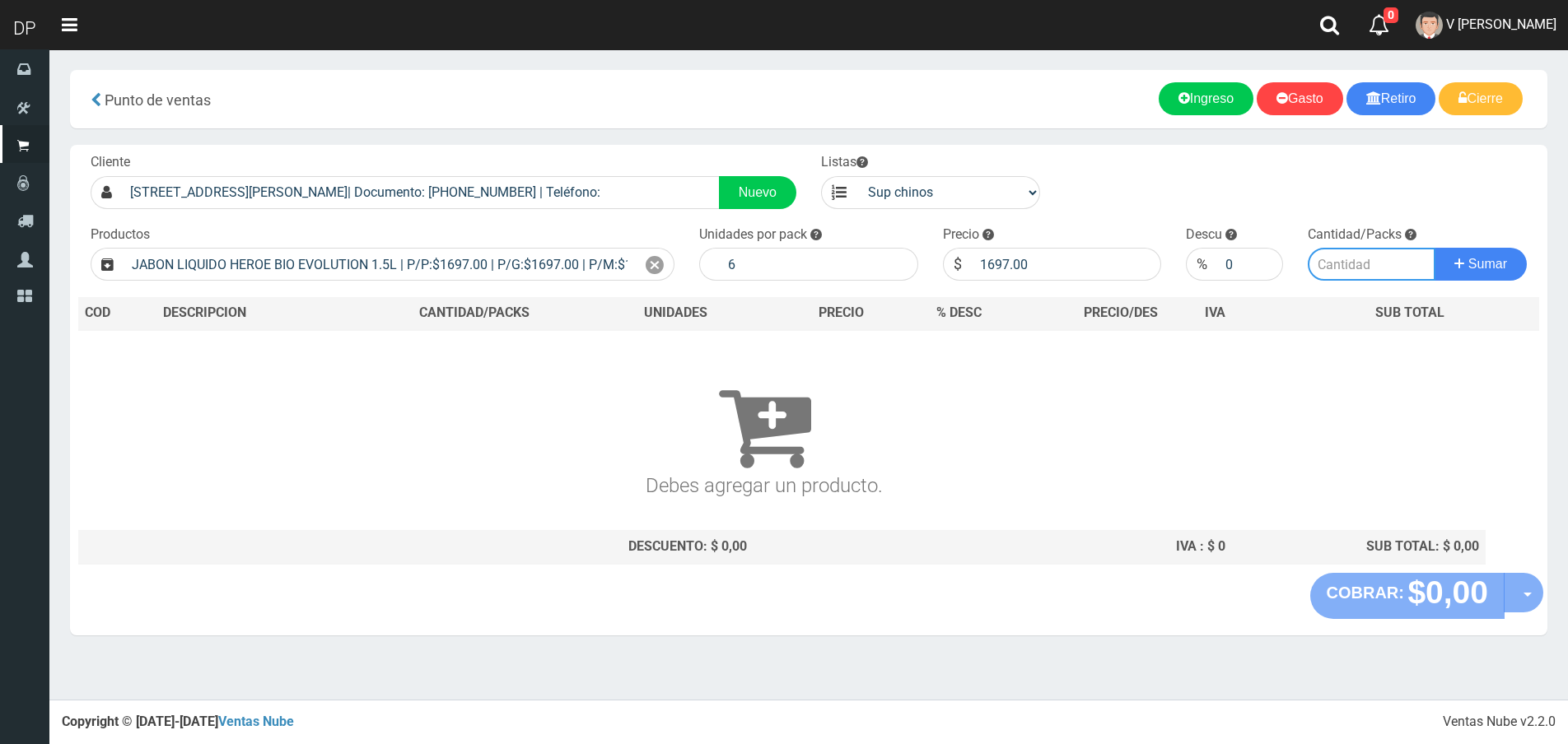
click at [1335, 253] on input "number" at bounding box center [1371, 264] width 127 height 33
type input "2"
click at [1434, 248] on button "Sumar" at bounding box center [1480, 264] width 92 height 33
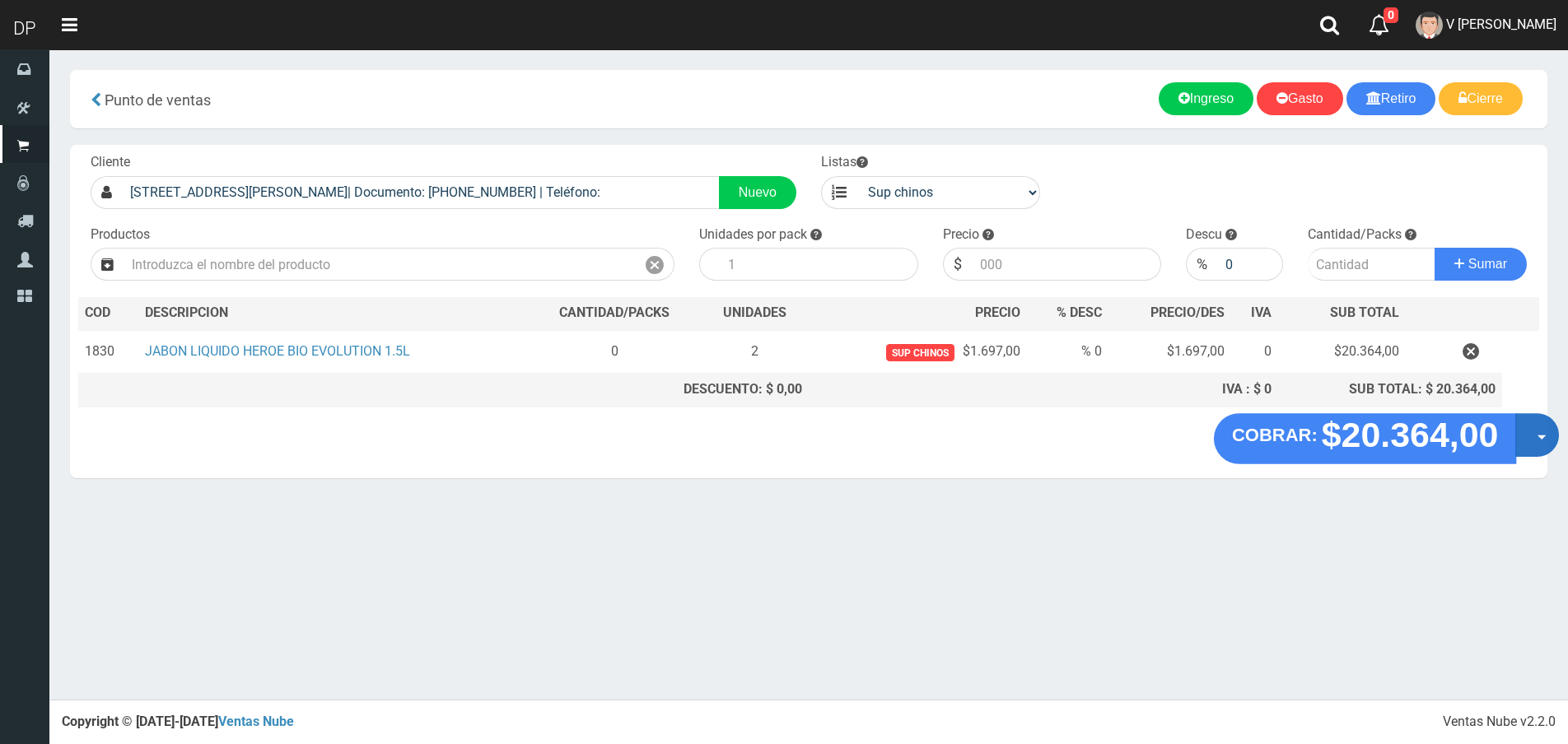
click at [1520, 435] on button "Opciones" at bounding box center [1536, 434] width 44 height 44
click at [1516, 435] on link "Hacer Devolucion" at bounding box center [1484, 440] width 147 height 38
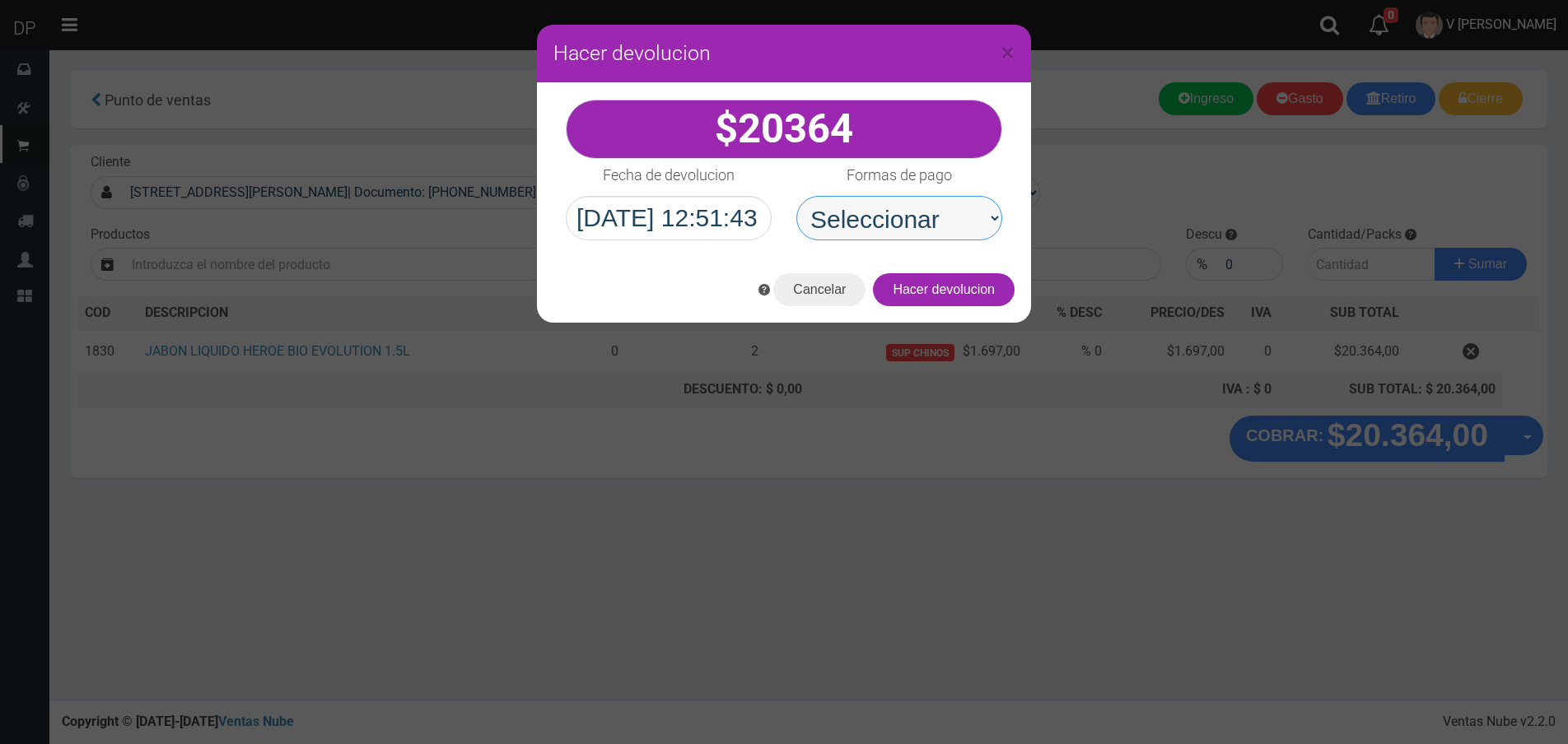
drag, startPoint x: 962, startPoint y: 217, endPoint x: 962, endPoint y: 235, distance: 18.0
click at [962, 217] on select "Seleccionar Efectivo Tarjeta de Crédito Depósito Débito" at bounding box center [898, 219] width 206 height 45
select select "Efectivo"
click at [796, 196] on select "Seleccionar Efectivo Tarjeta de Crédito Depósito Débito" at bounding box center [898, 219] width 206 height 45
click at [975, 310] on div "Cancelar Hacer devolucion" at bounding box center [783, 289] width 494 height 66
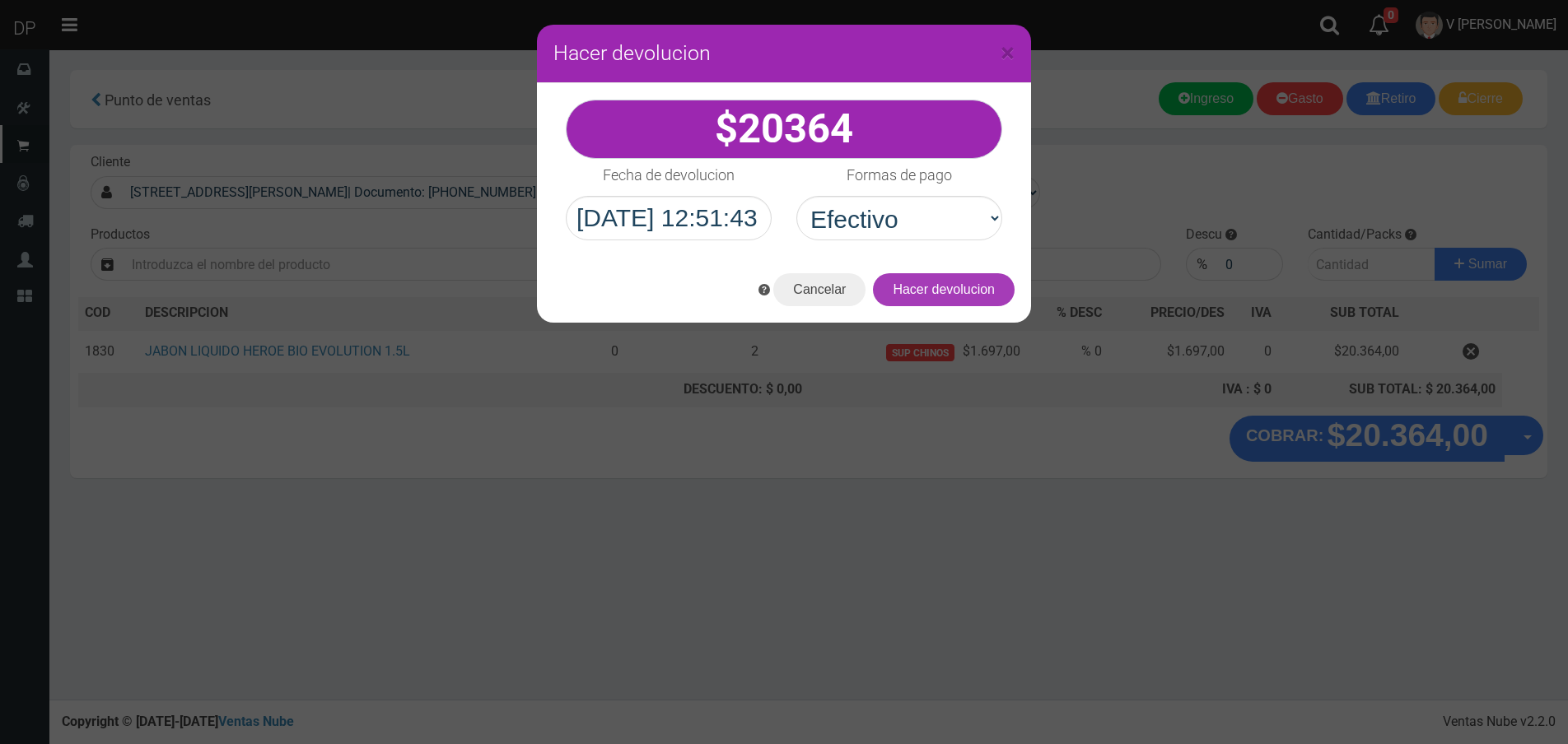
click at [977, 294] on button "Hacer devolucion" at bounding box center [944, 289] width 141 height 33
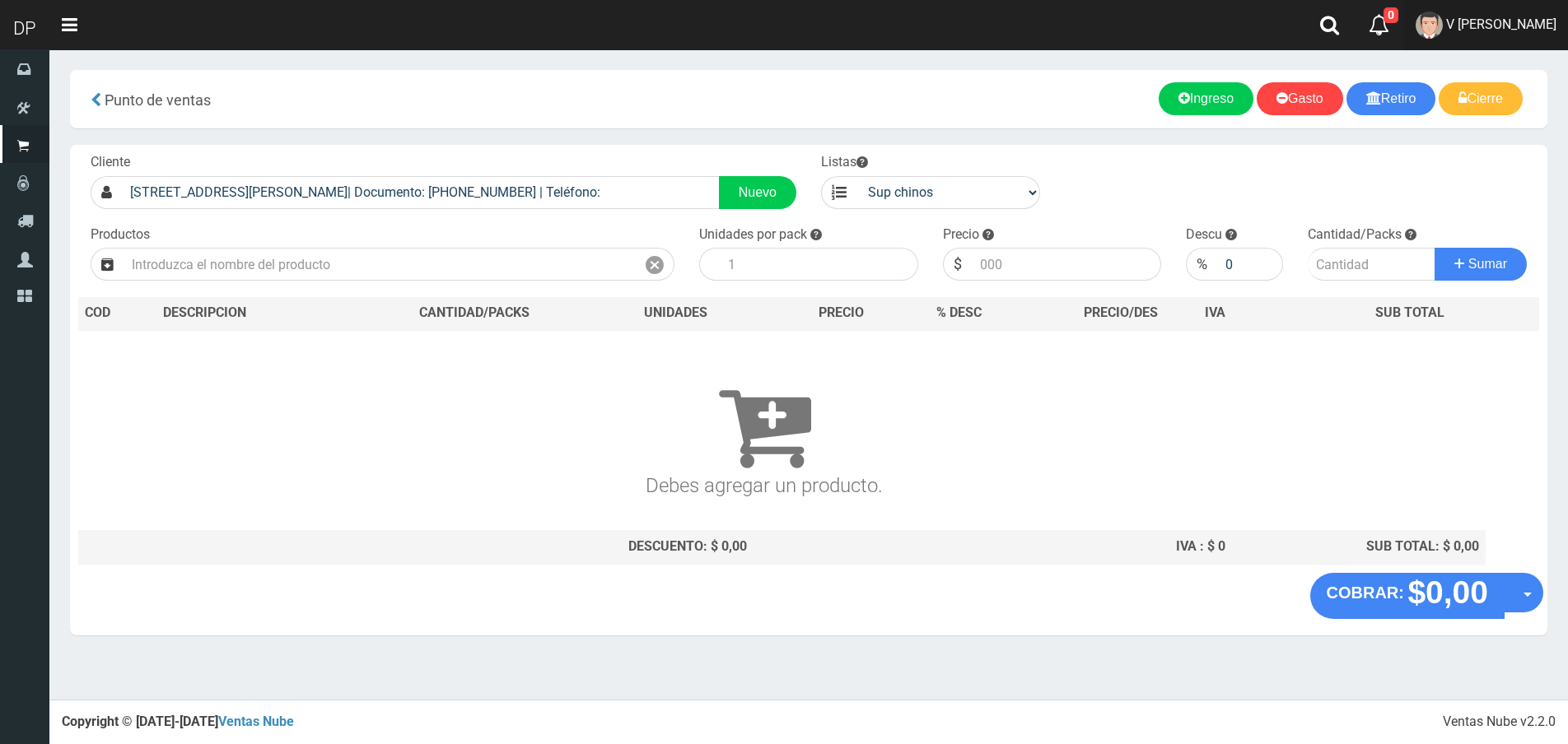
click at [1513, 33] on link "V [PERSON_NAME]" at bounding box center [1486, 25] width 164 height 50
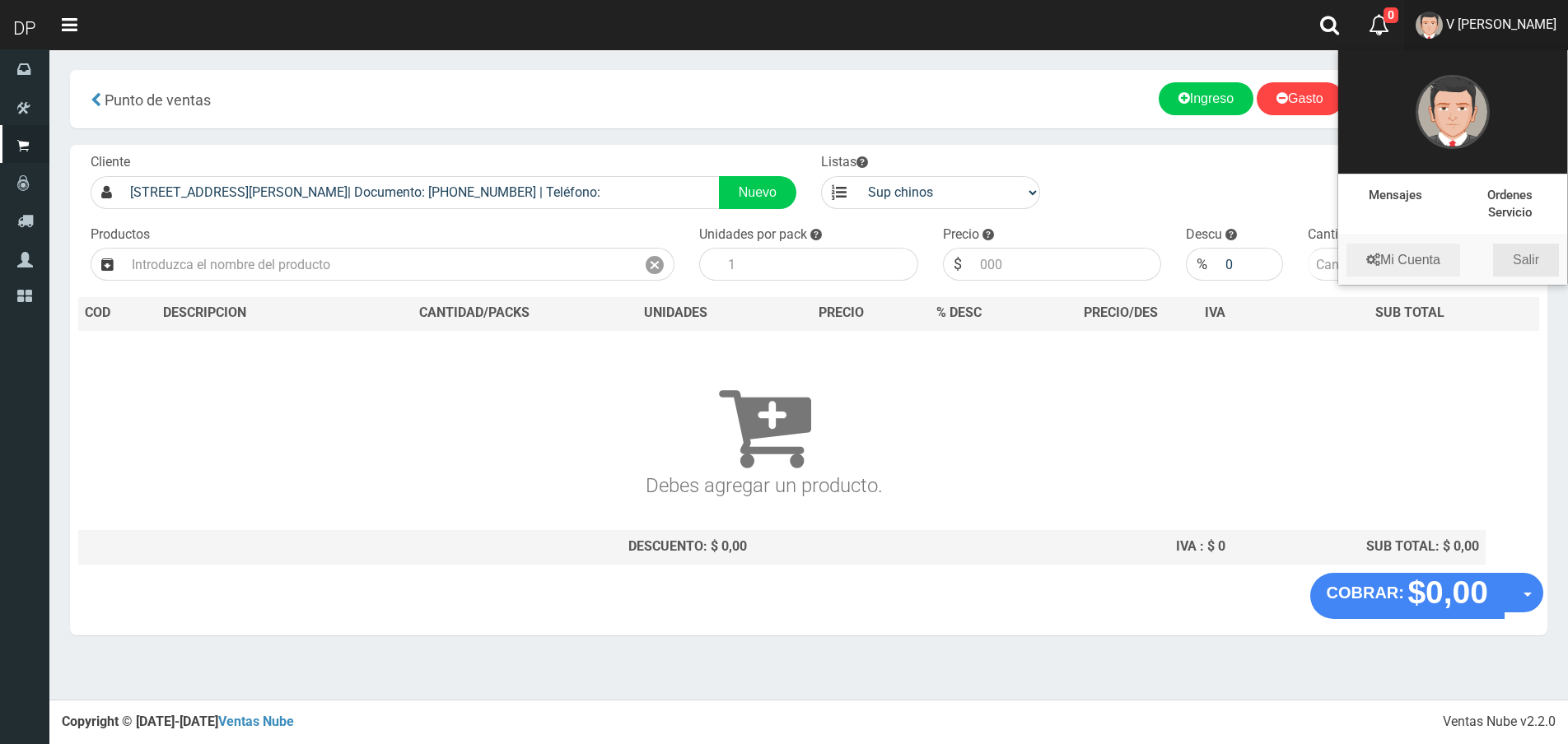
click at [1521, 267] on link "Salir" at bounding box center [1525, 259] width 66 height 33
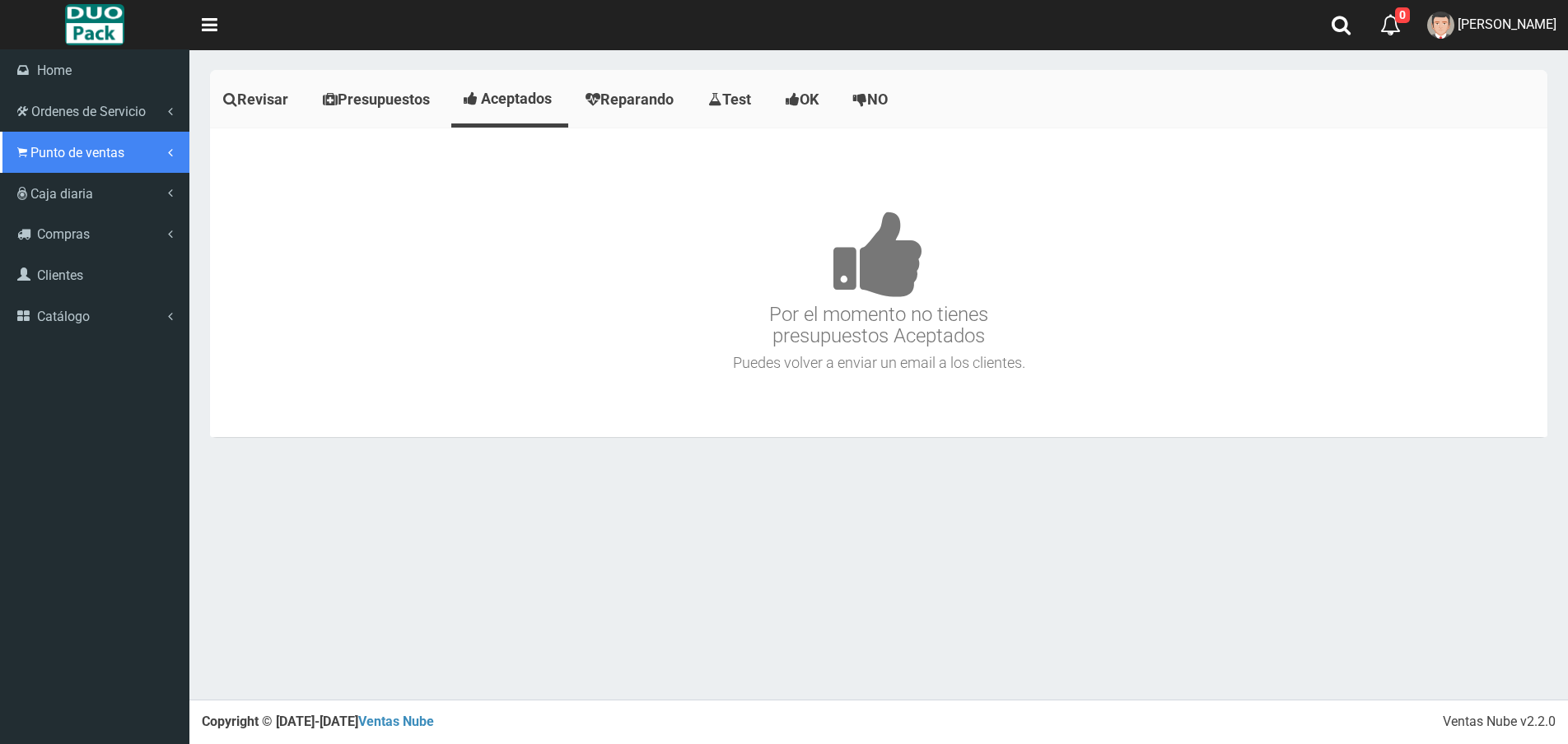
click at [30, 142] on link "Punto de ventas" at bounding box center [95, 153] width 190 height 41
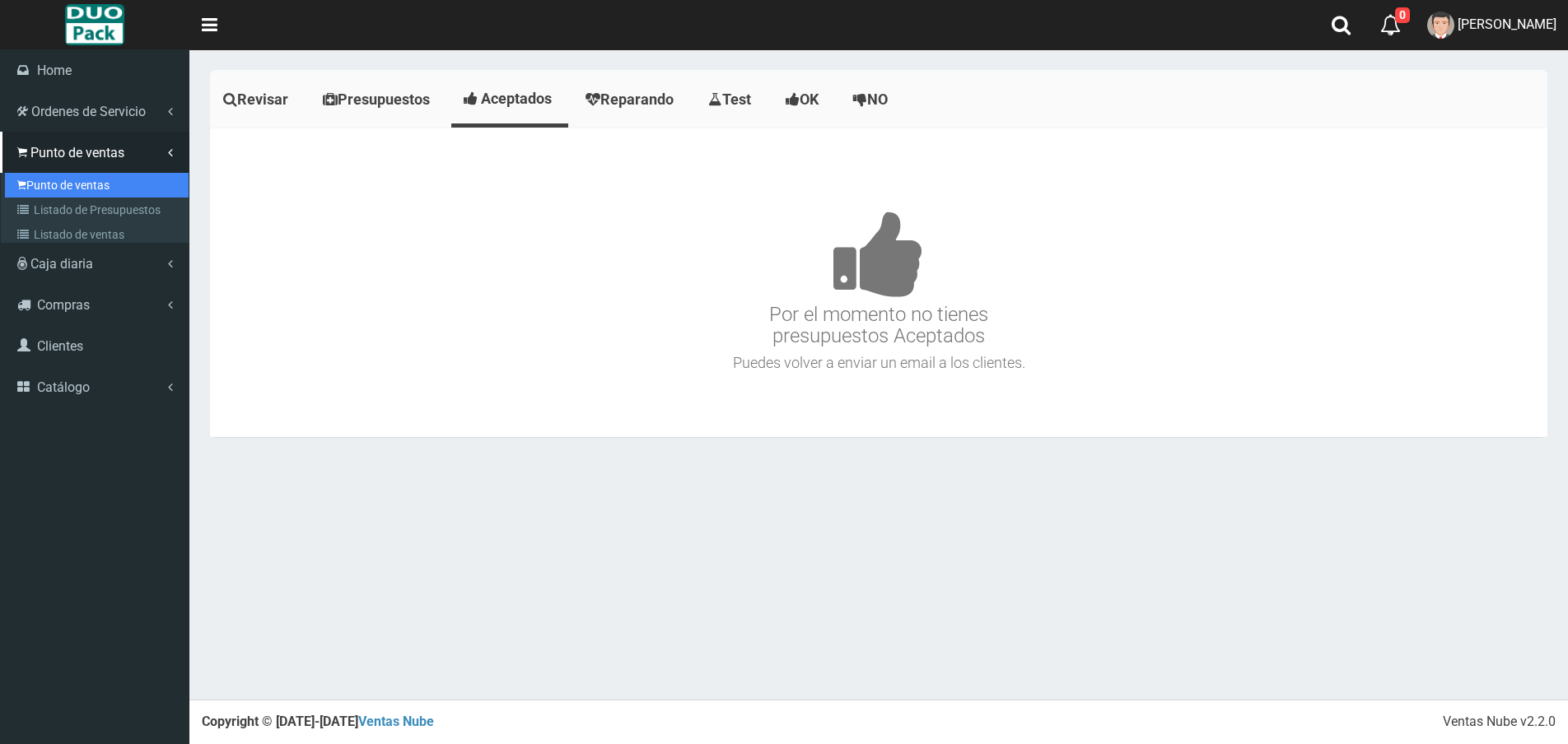
click at [54, 180] on link "Punto de ventas" at bounding box center [96, 185] width 183 height 25
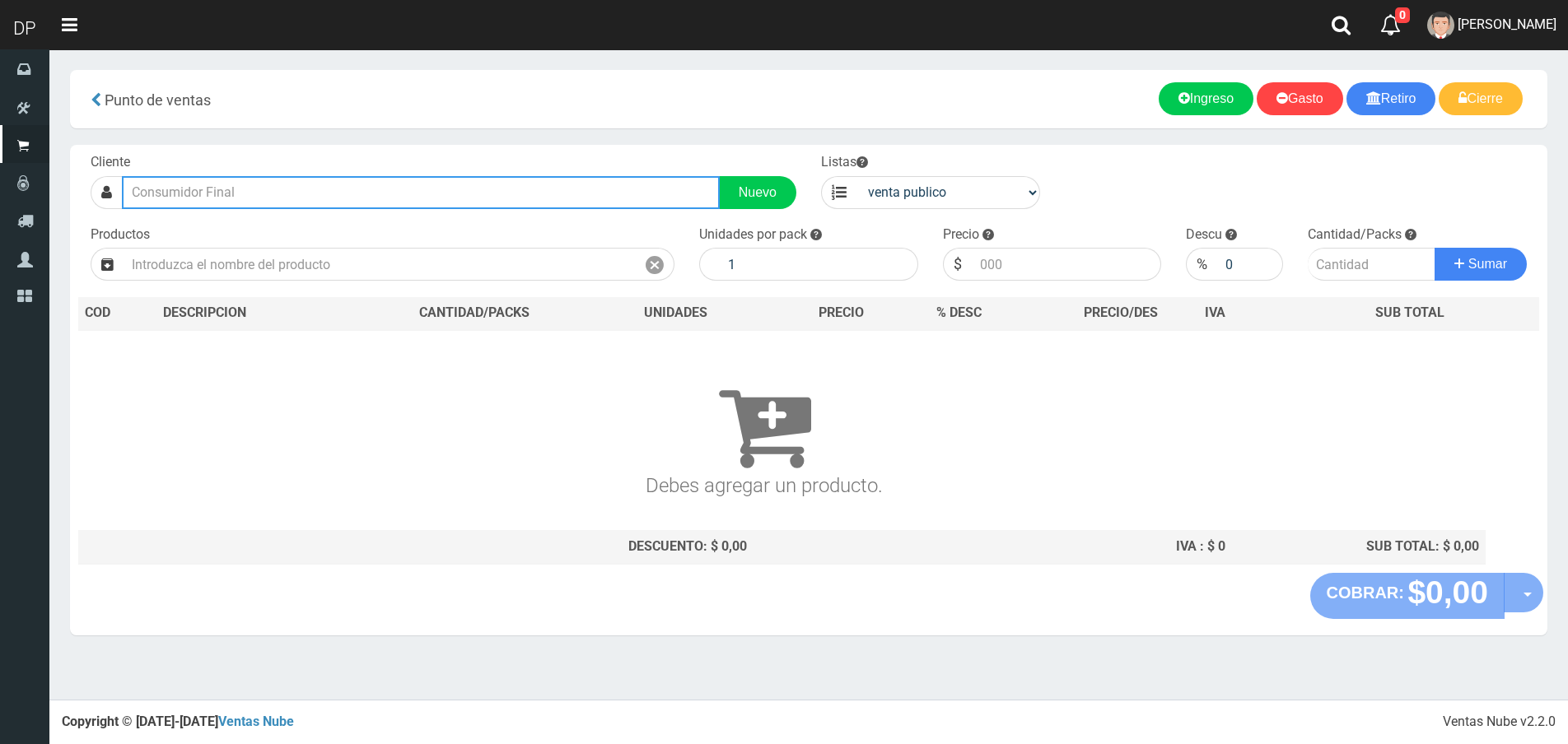
click at [238, 181] on input "text" at bounding box center [420, 192] width 598 height 33
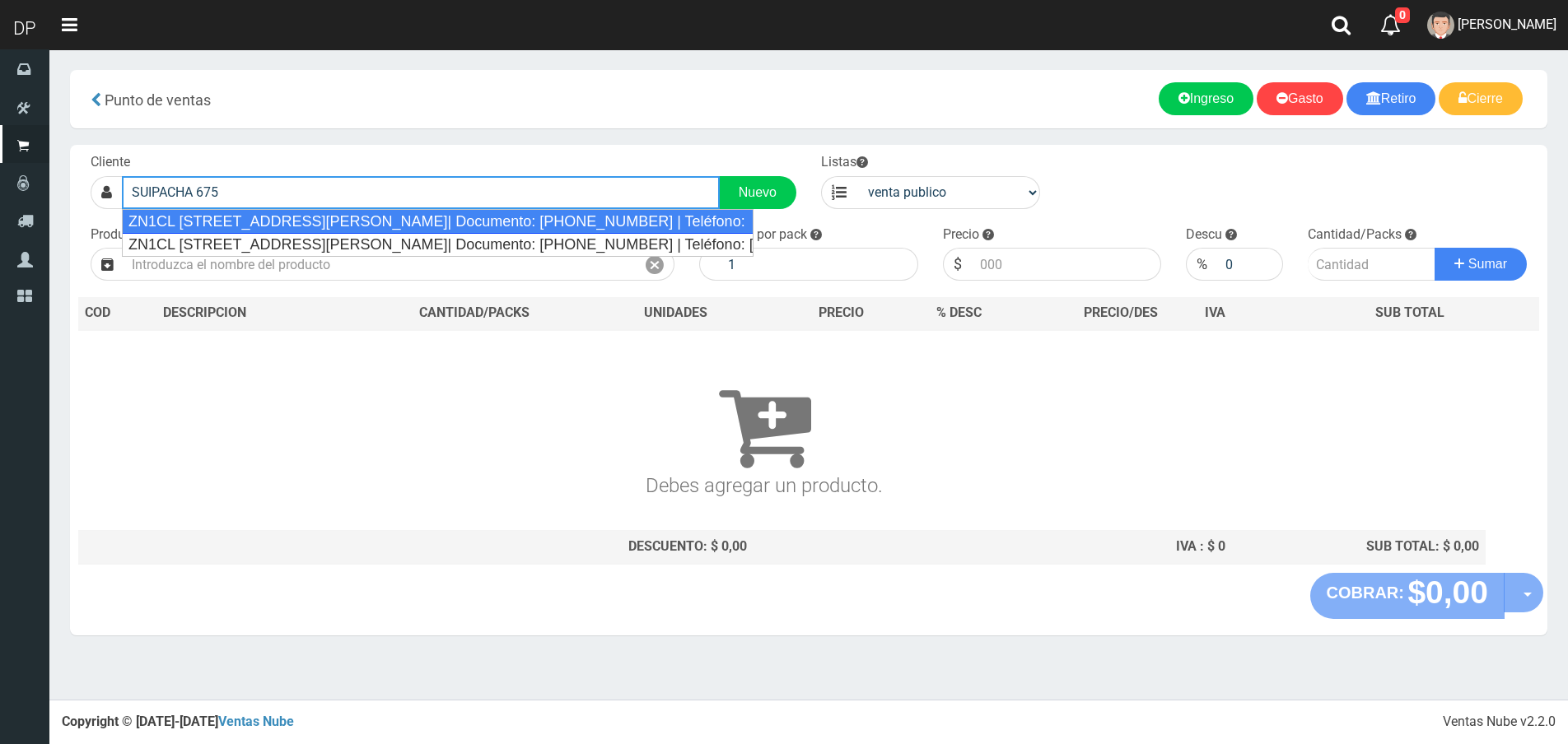
click at [280, 222] on div "ZN1CL [STREET_ADDRESS][PERSON_NAME]| Documento: [PHONE_NUMBER] | Teléfono:" at bounding box center [437, 221] width 631 height 25
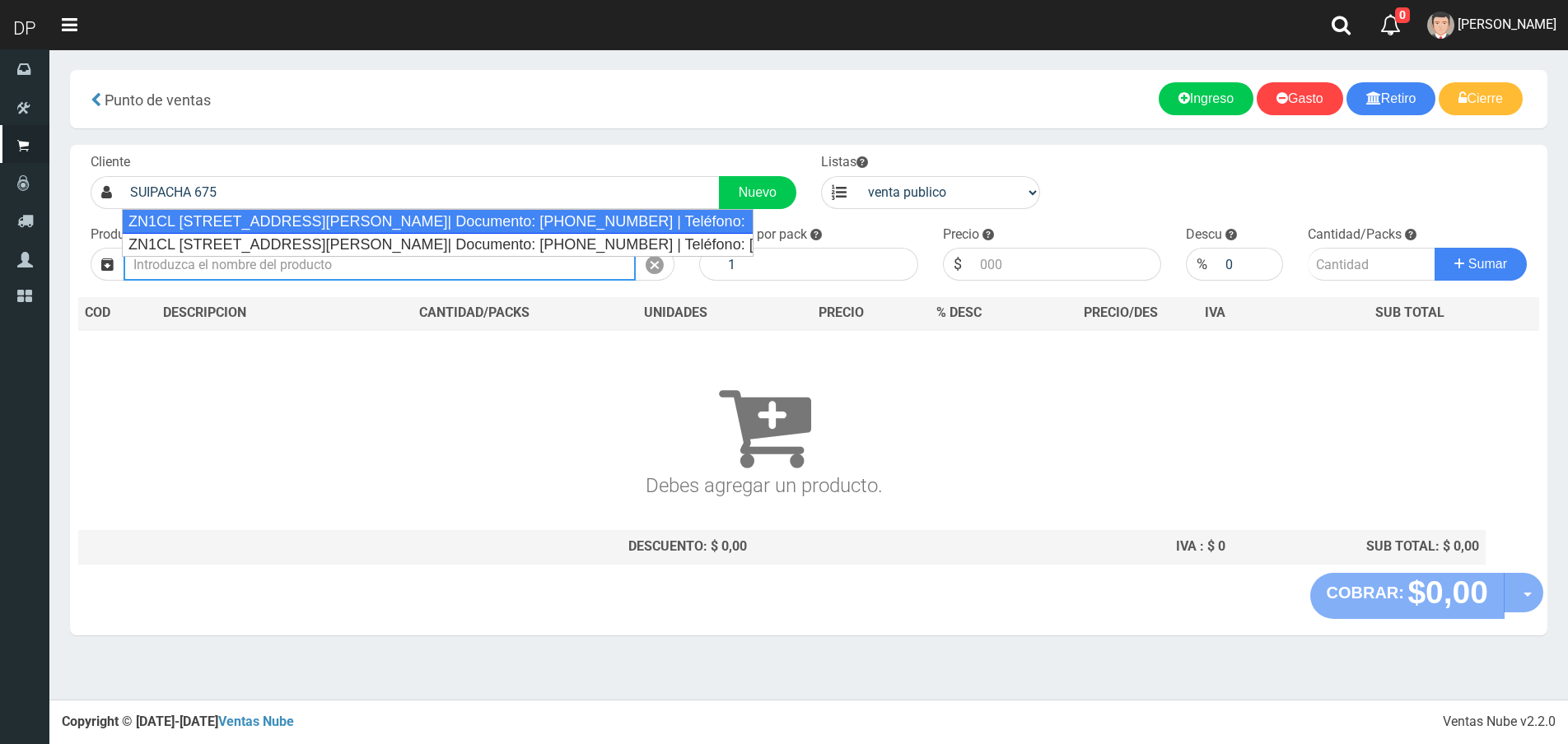
type input "ZN1CL [STREET_ADDRESS][PERSON_NAME]| Documento: [PHONE_NUMBER] | Teléfono:"
select select "2"
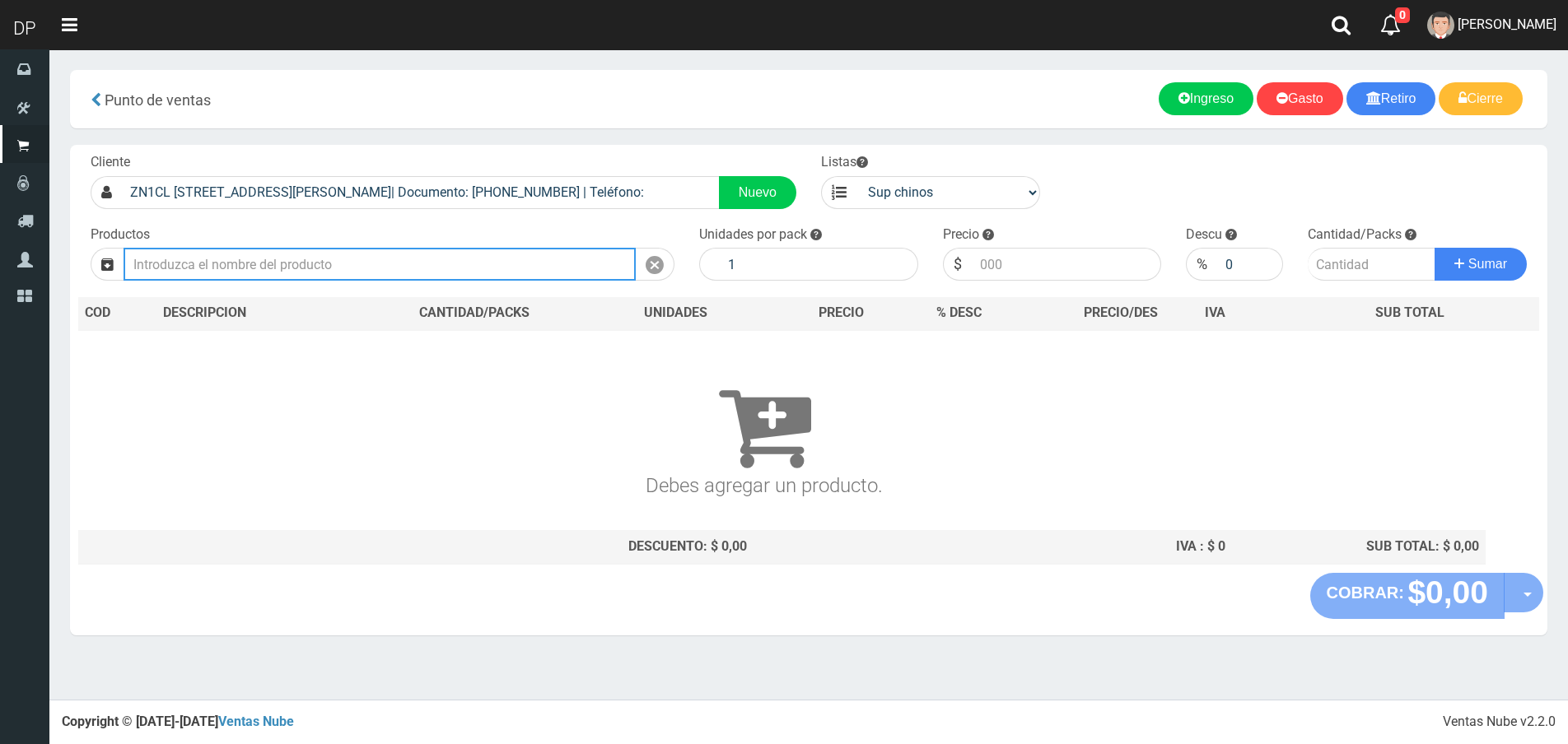
click at [344, 273] on input "text" at bounding box center [379, 264] width 512 height 33
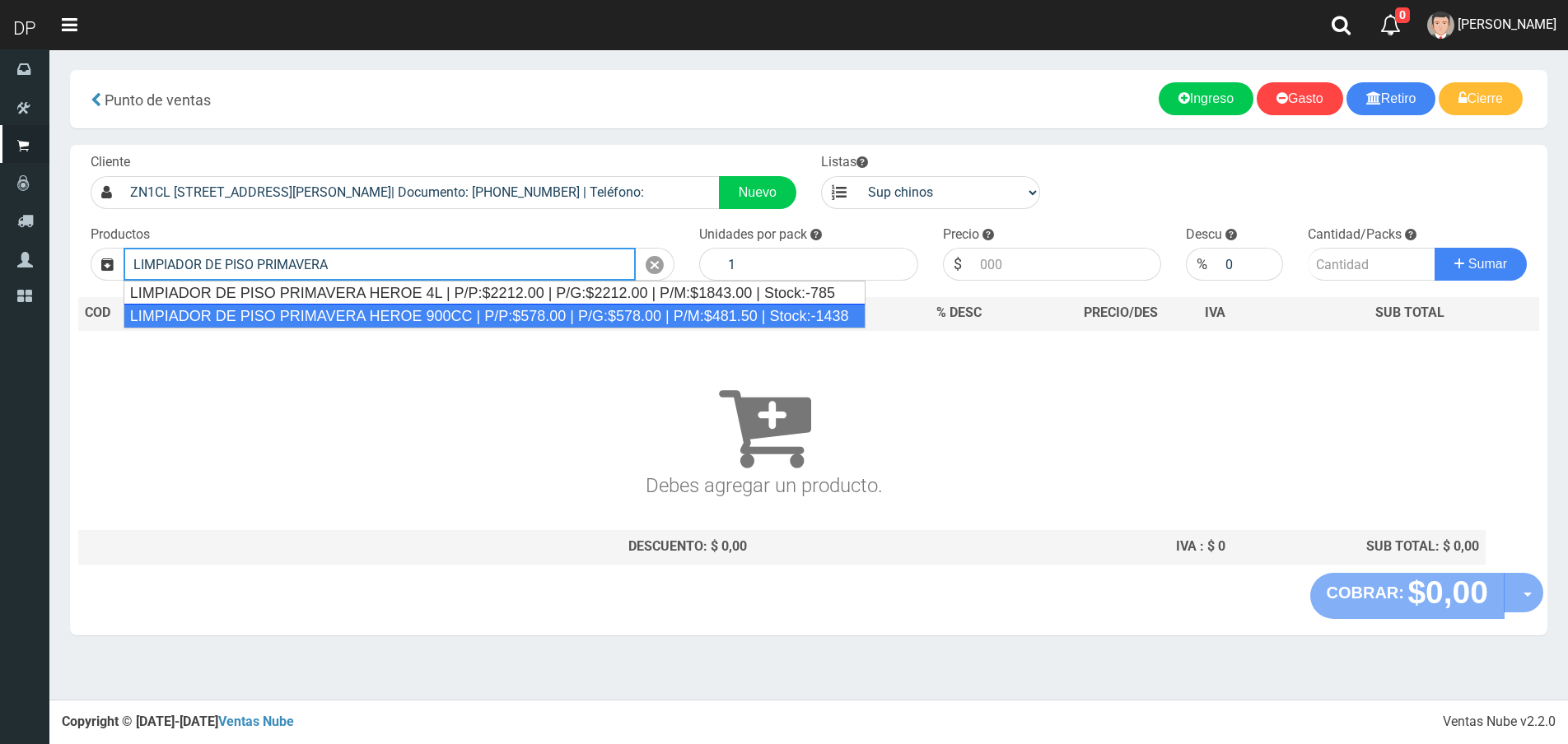
click at [491, 320] on div "LIMPIADOR DE PISO PRIMAVERA HEROE 900CC | P/P:$578.00 | P/G:$578.00 | P/M:$481.…" at bounding box center [495, 316] width 742 height 25
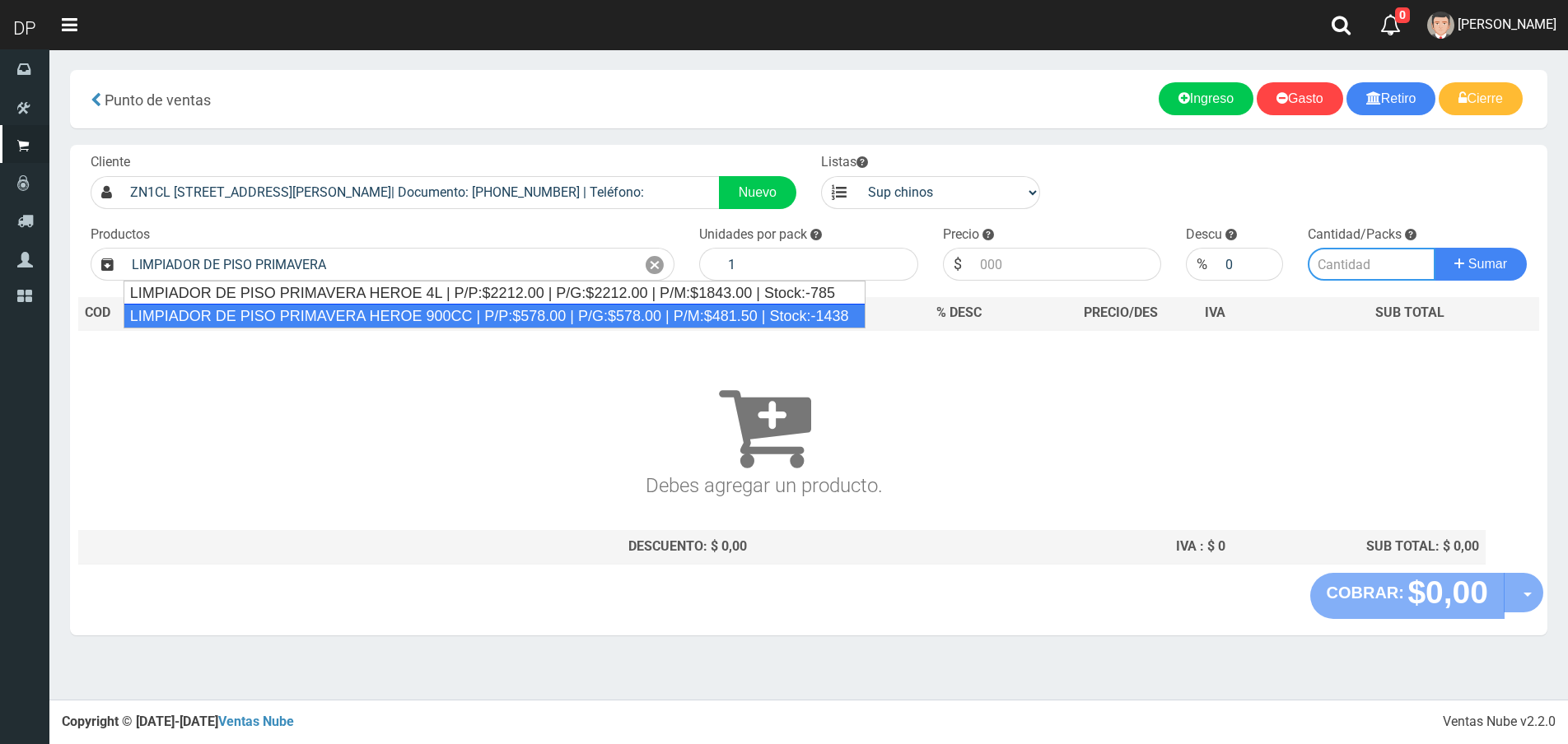
type input "LIMPIADOR DE PISO PRIMAVERA HEROE 900CC | P/P:$578.00 | P/G:$578.00 | P/M:$481.…"
type input "12"
type input "578.00"
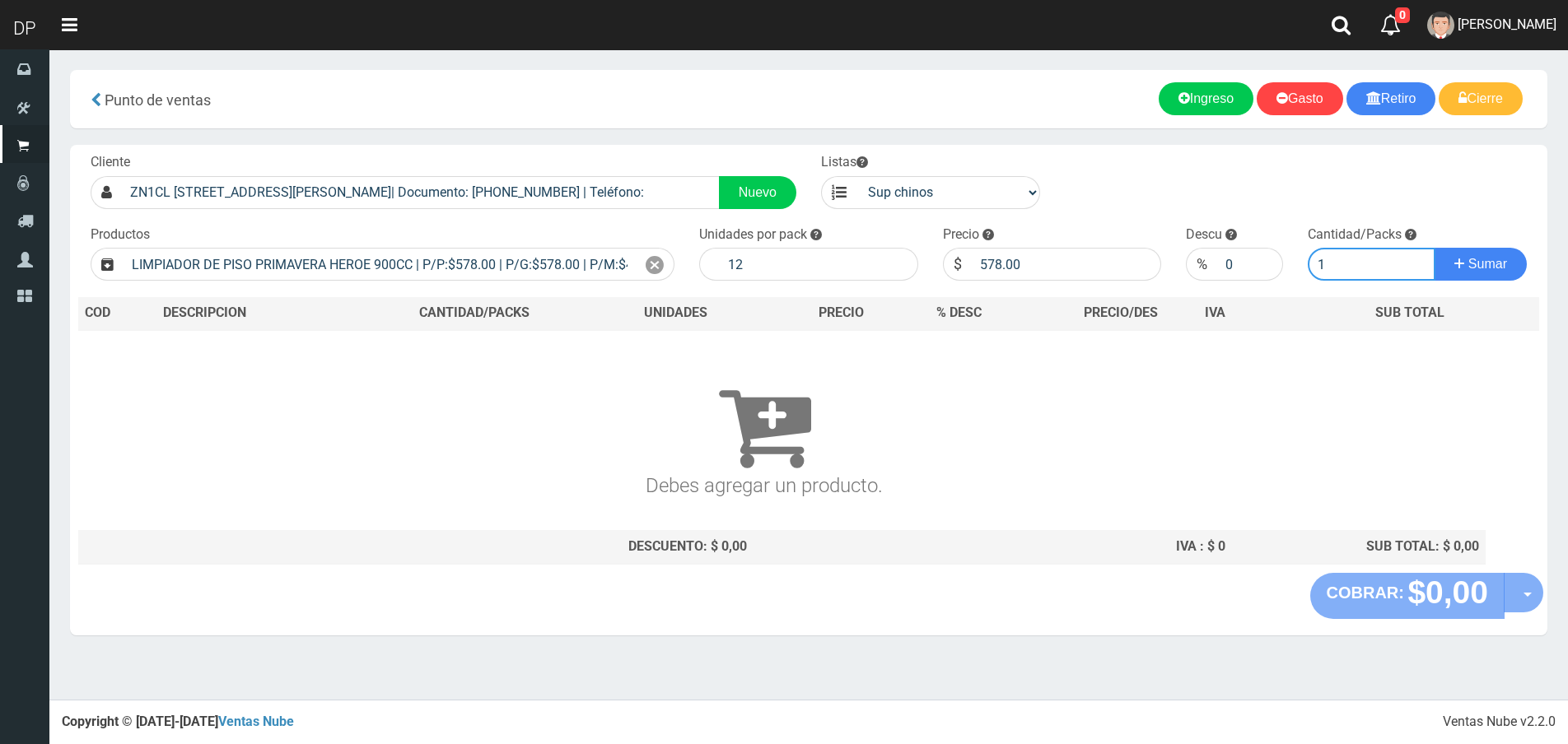
type input "1"
click at [1434, 248] on button "Sumar" at bounding box center [1480, 264] width 92 height 33
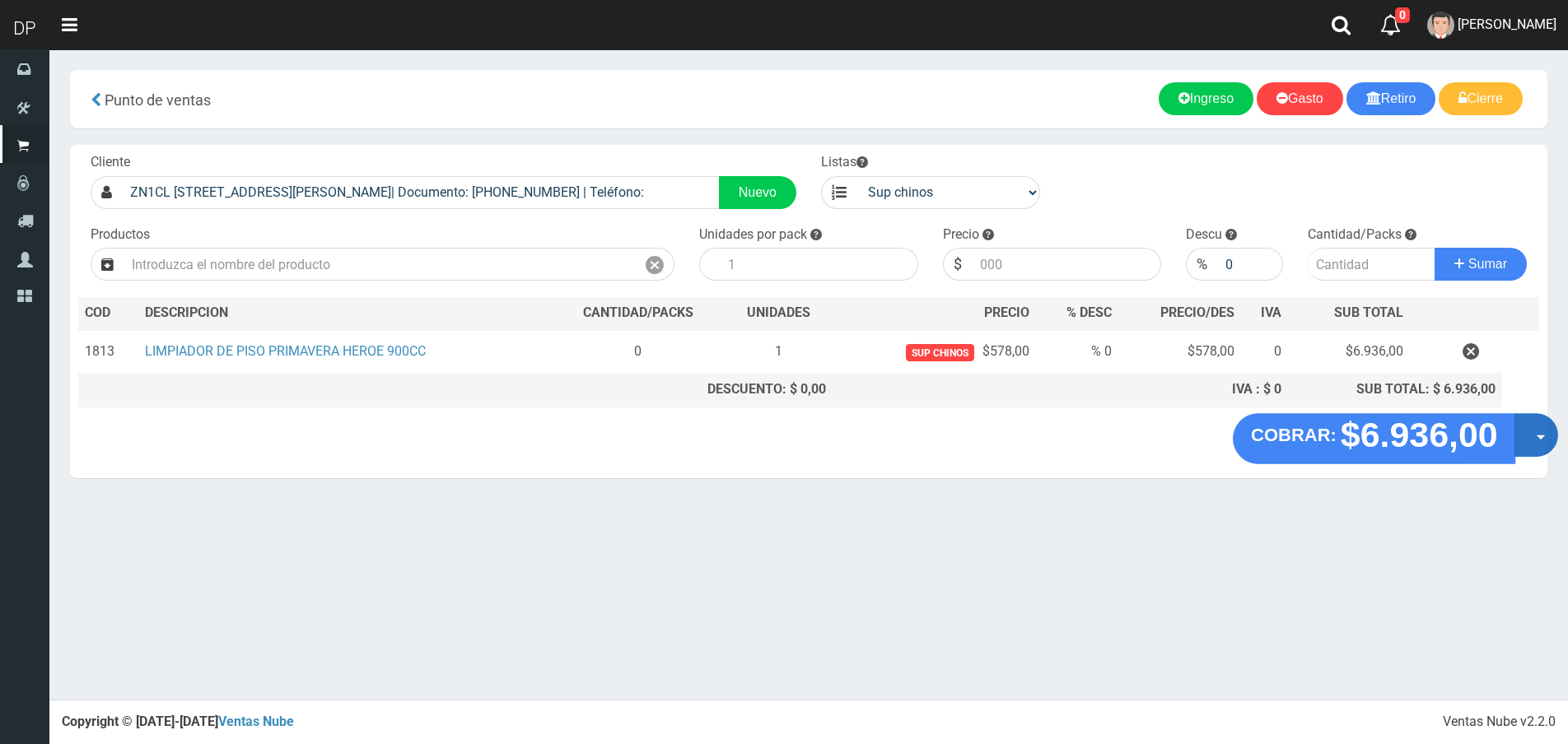
click at [1541, 446] on button "Opciones" at bounding box center [1535, 434] width 44 height 44
click at [1536, 448] on link "Hacer Devolucion" at bounding box center [1483, 440] width 147 height 38
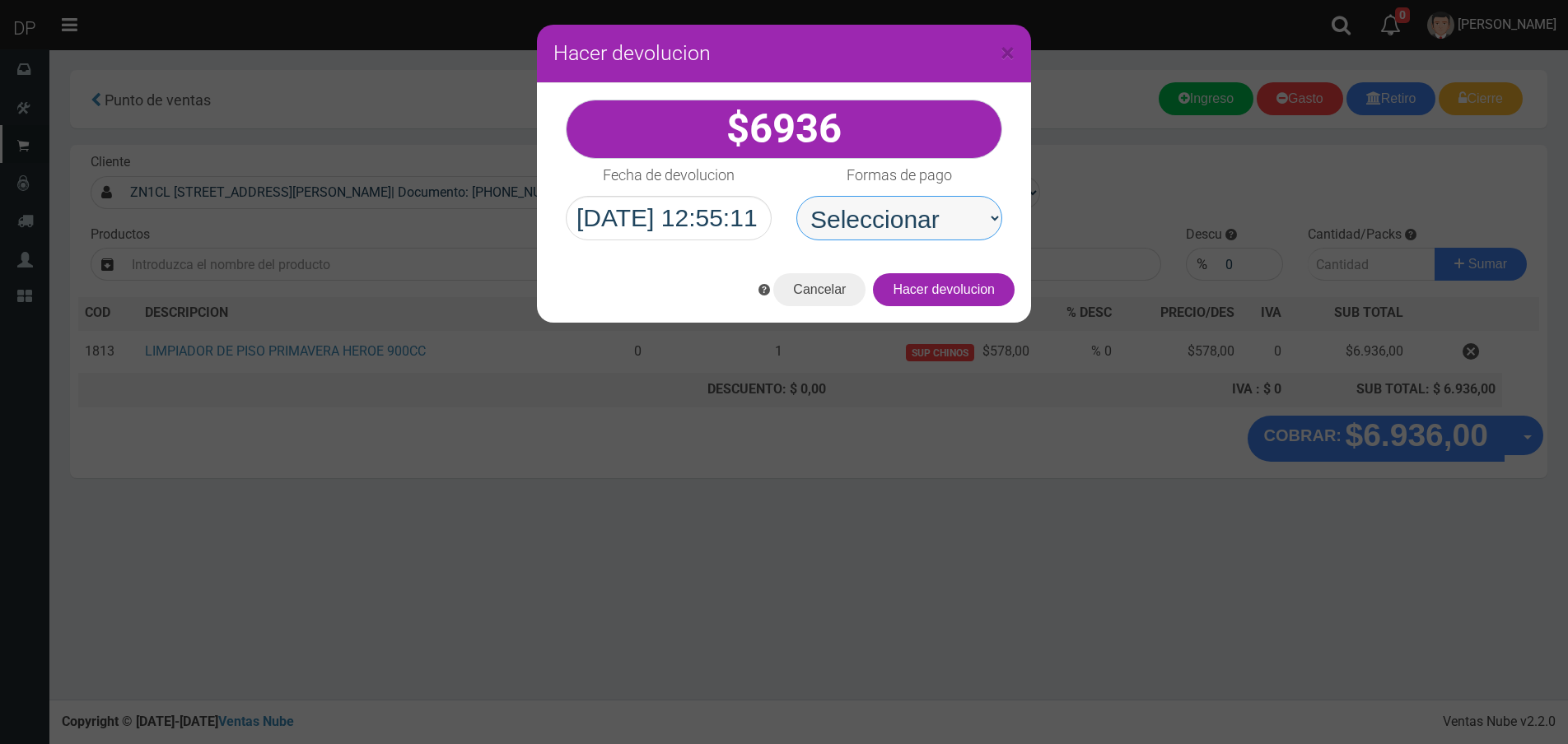
drag, startPoint x: 929, startPoint y: 209, endPoint x: 924, endPoint y: 238, distance: 29.4
click at [929, 209] on select "Seleccionar Efectivo Tarjeta de Crédito Depósito Débito" at bounding box center [898, 219] width 206 height 45
select select "Efectivo"
click at [796, 196] on select "Seleccionar Efectivo Tarjeta de Crédito Depósito Débito" at bounding box center [898, 219] width 206 height 45
click at [963, 297] on button "Hacer devolucion" at bounding box center [944, 289] width 141 height 33
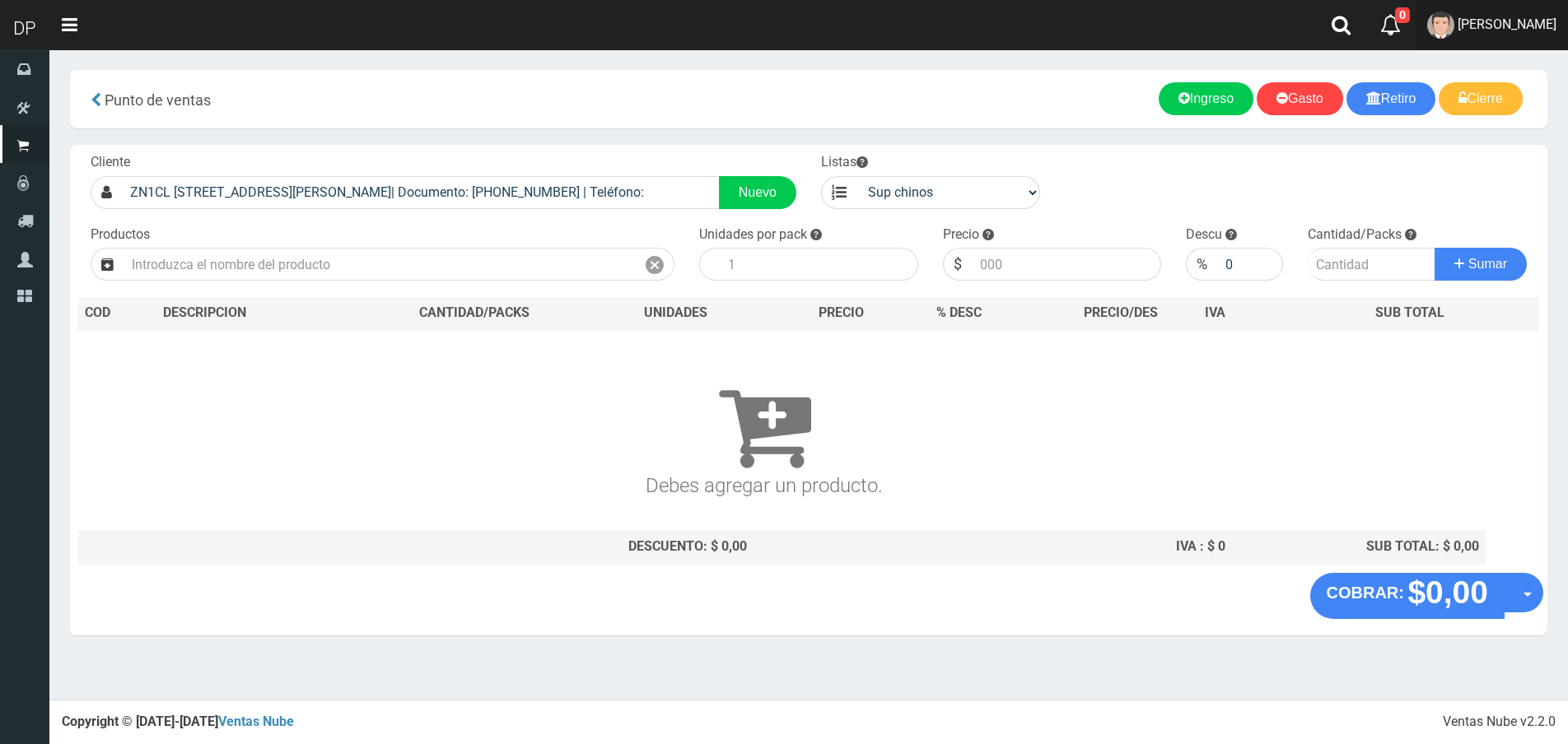
click at [1463, 25] on link "FABRIZIO DURE" at bounding box center [1492, 25] width 153 height 50
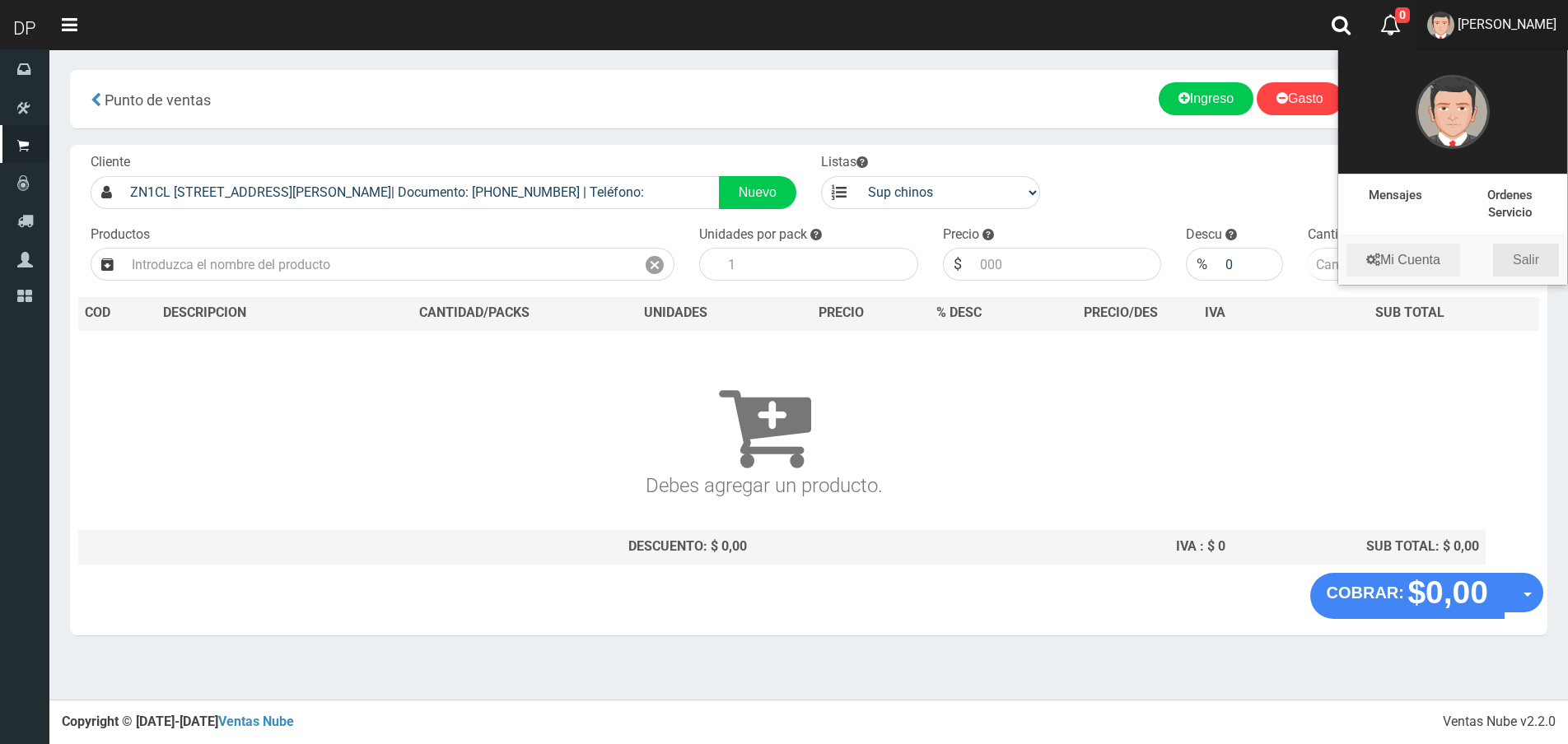
click at [1519, 253] on link "Salir" at bounding box center [1525, 259] width 66 height 33
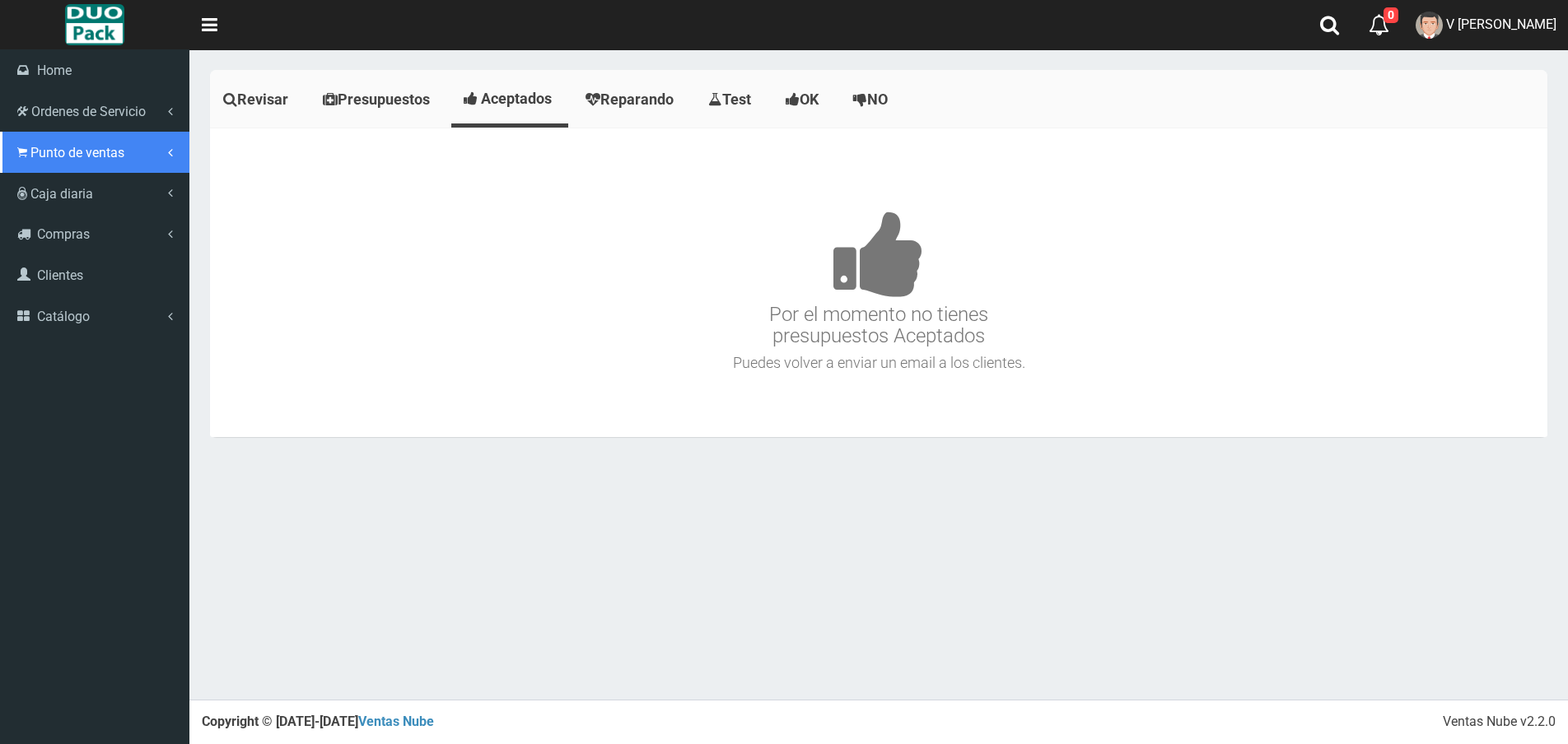
click at [30, 142] on link "Punto de ventas" at bounding box center [95, 153] width 190 height 41
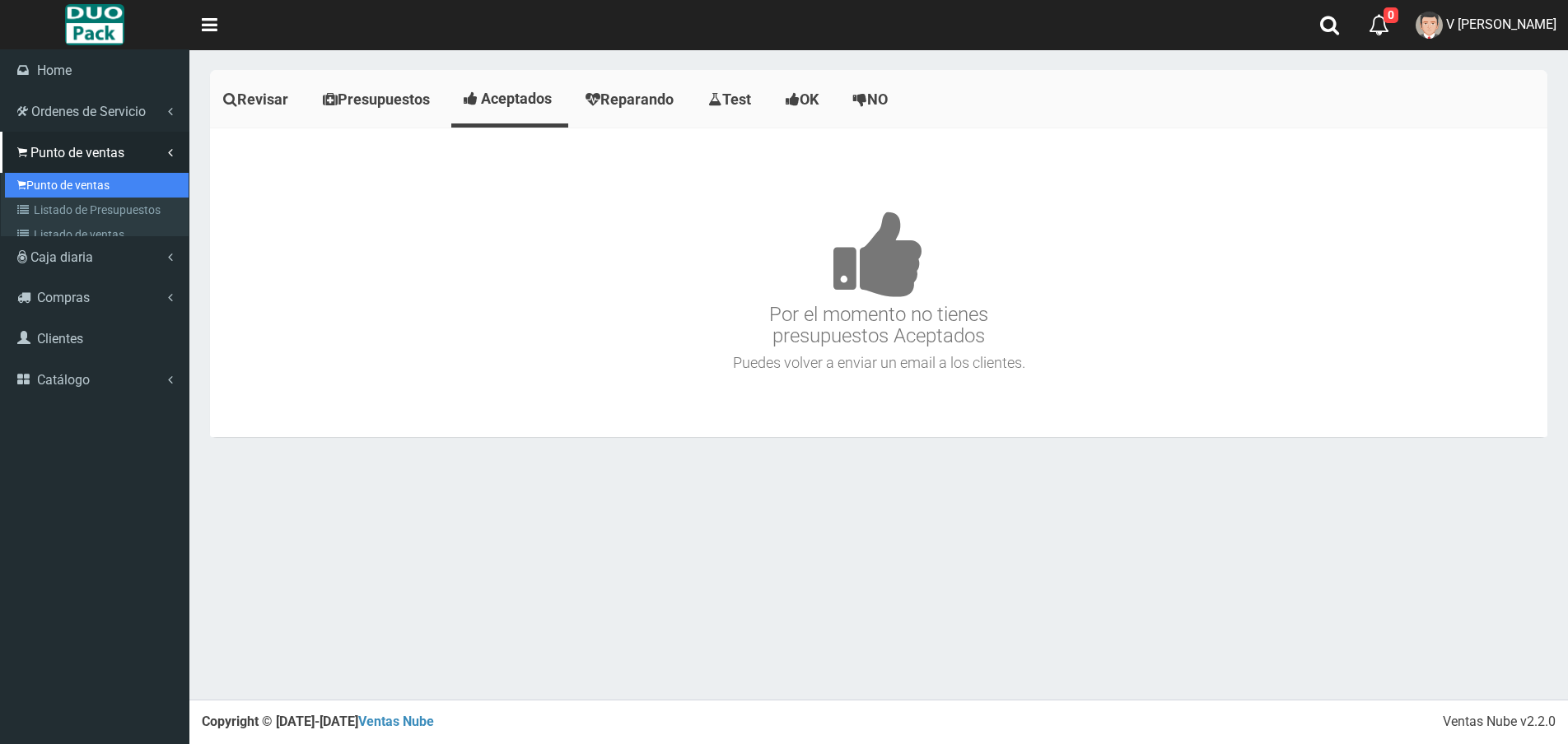
click at [87, 176] on link "Punto de ventas" at bounding box center [96, 185] width 183 height 25
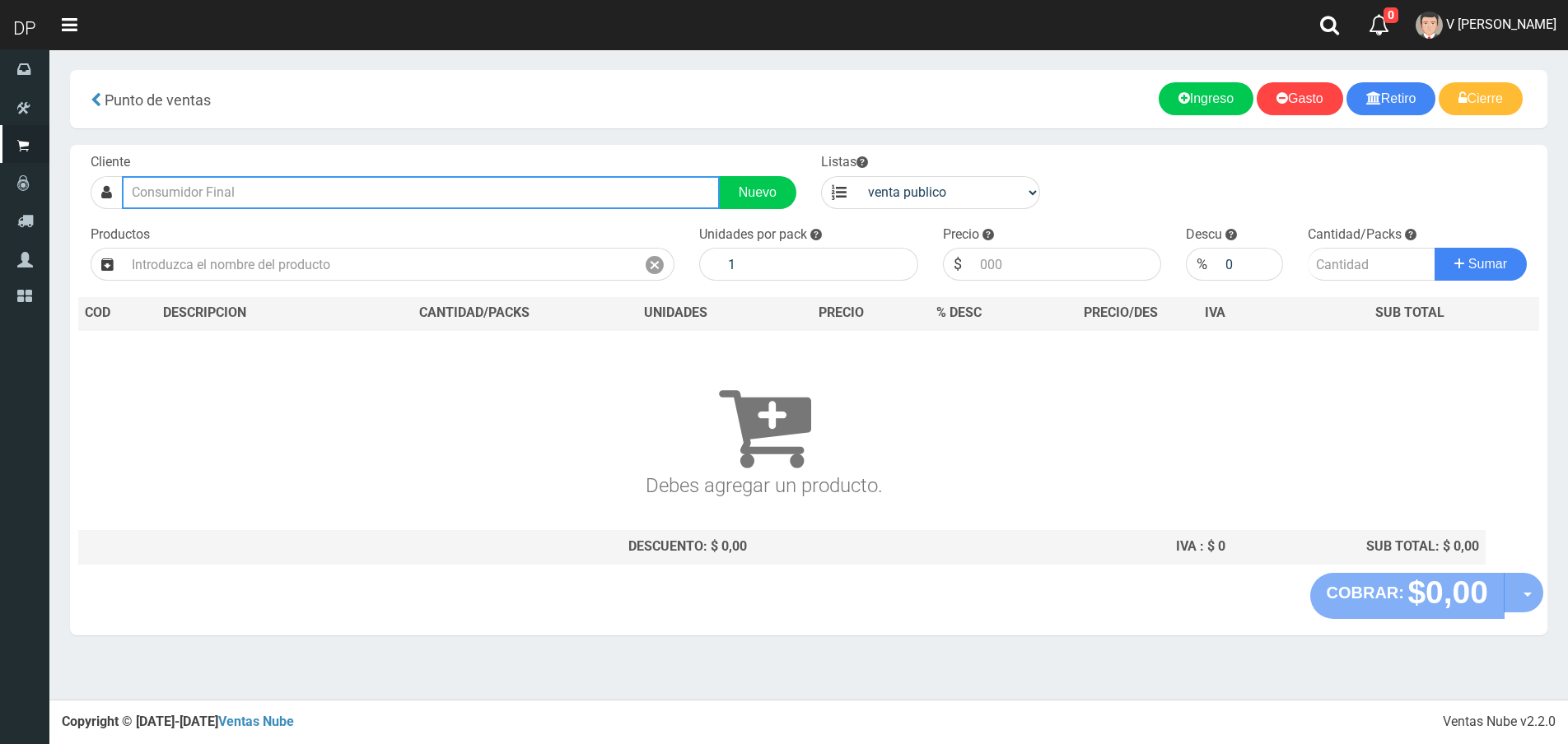
click at [405, 207] on input "text" at bounding box center [420, 192] width 598 height 33
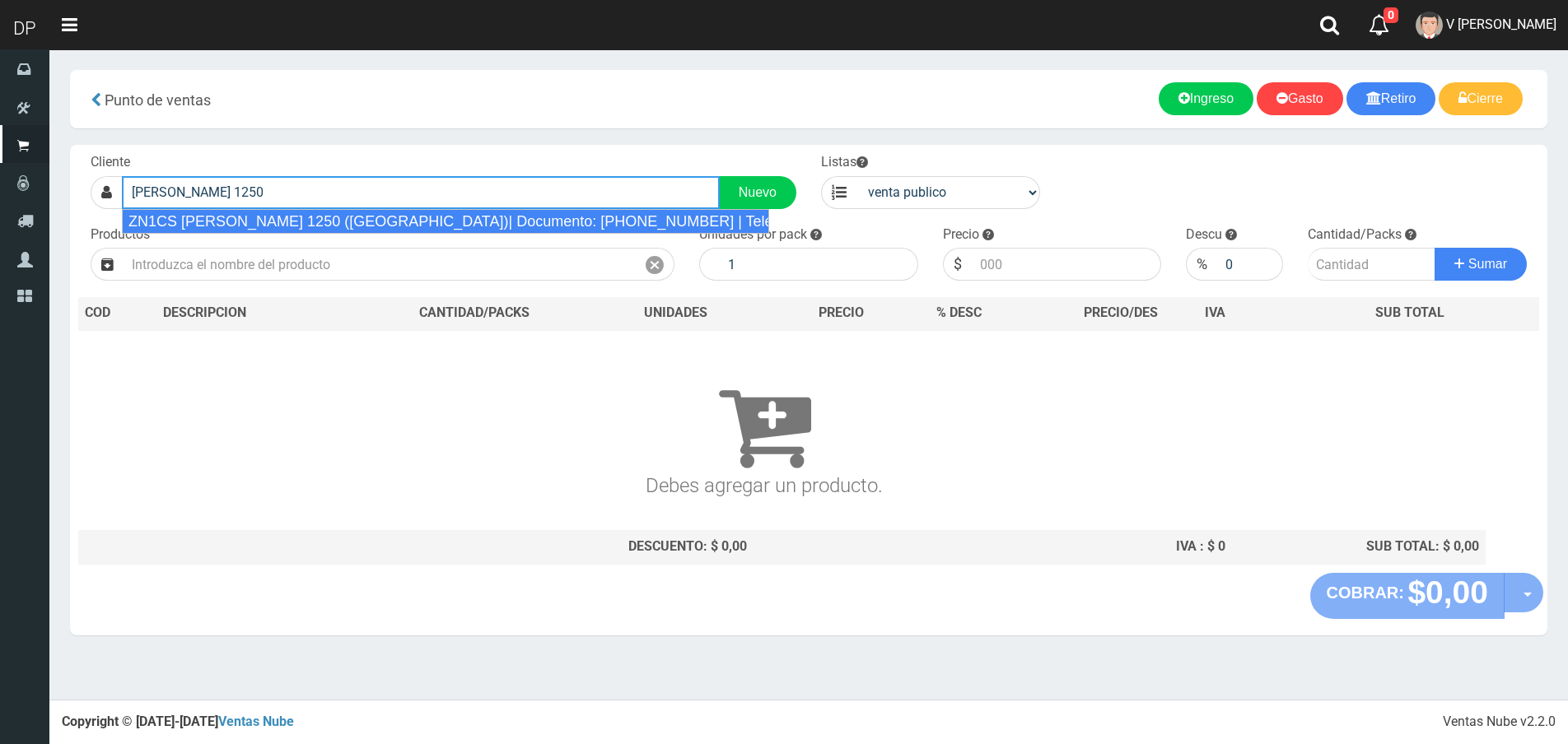
click at [405, 211] on div "ZN1CS [PERSON_NAME] 1250 ([GEOGRAPHIC_DATA])| Documento: [PHONE_NUMBER] | Teléf…" at bounding box center [445, 221] width 647 height 25
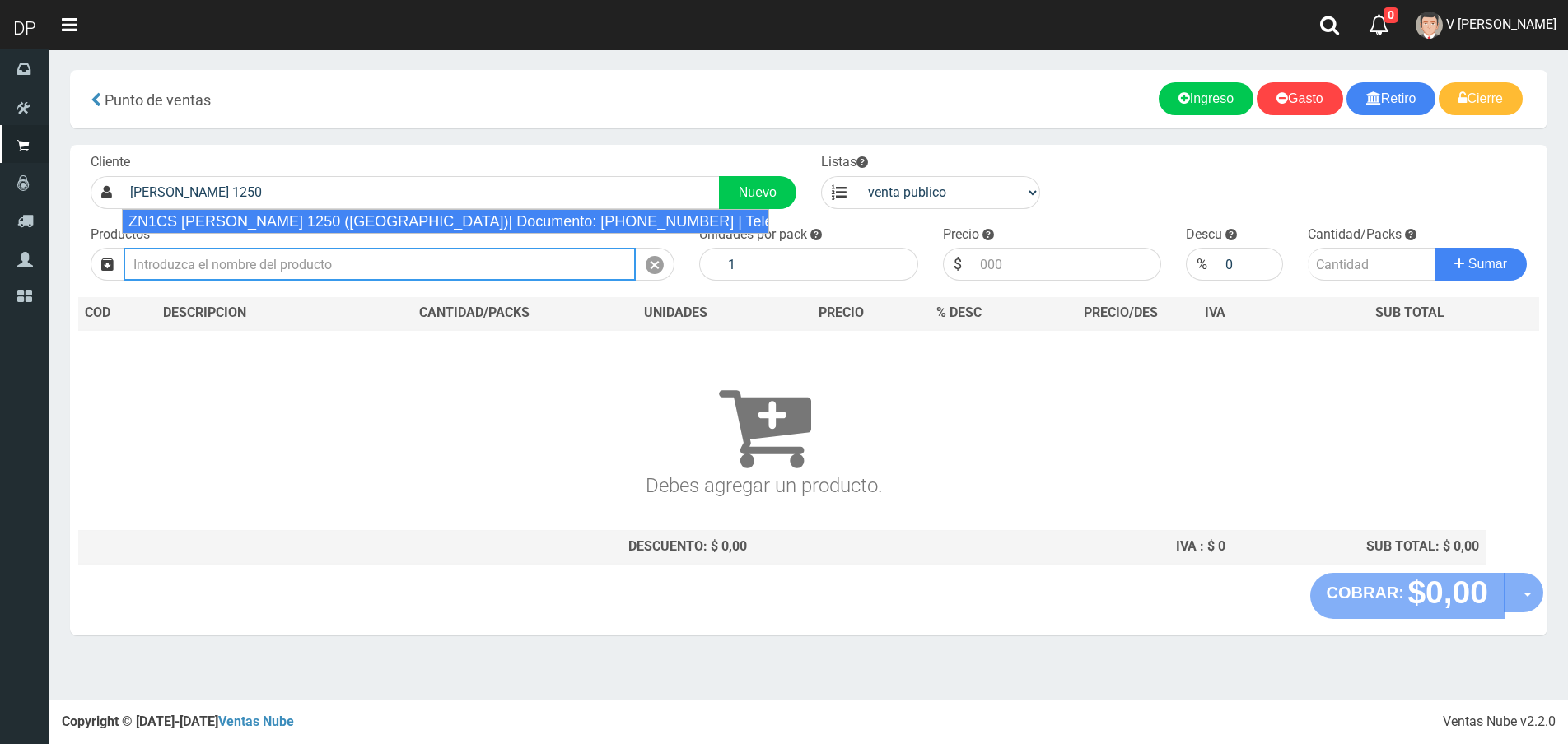
type input "ZN1CS [PERSON_NAME] 1250 ([GEOGRAPHIC_DATA])| Documento: [PHONE_NUMBER] | Teléf…"
select select "2"
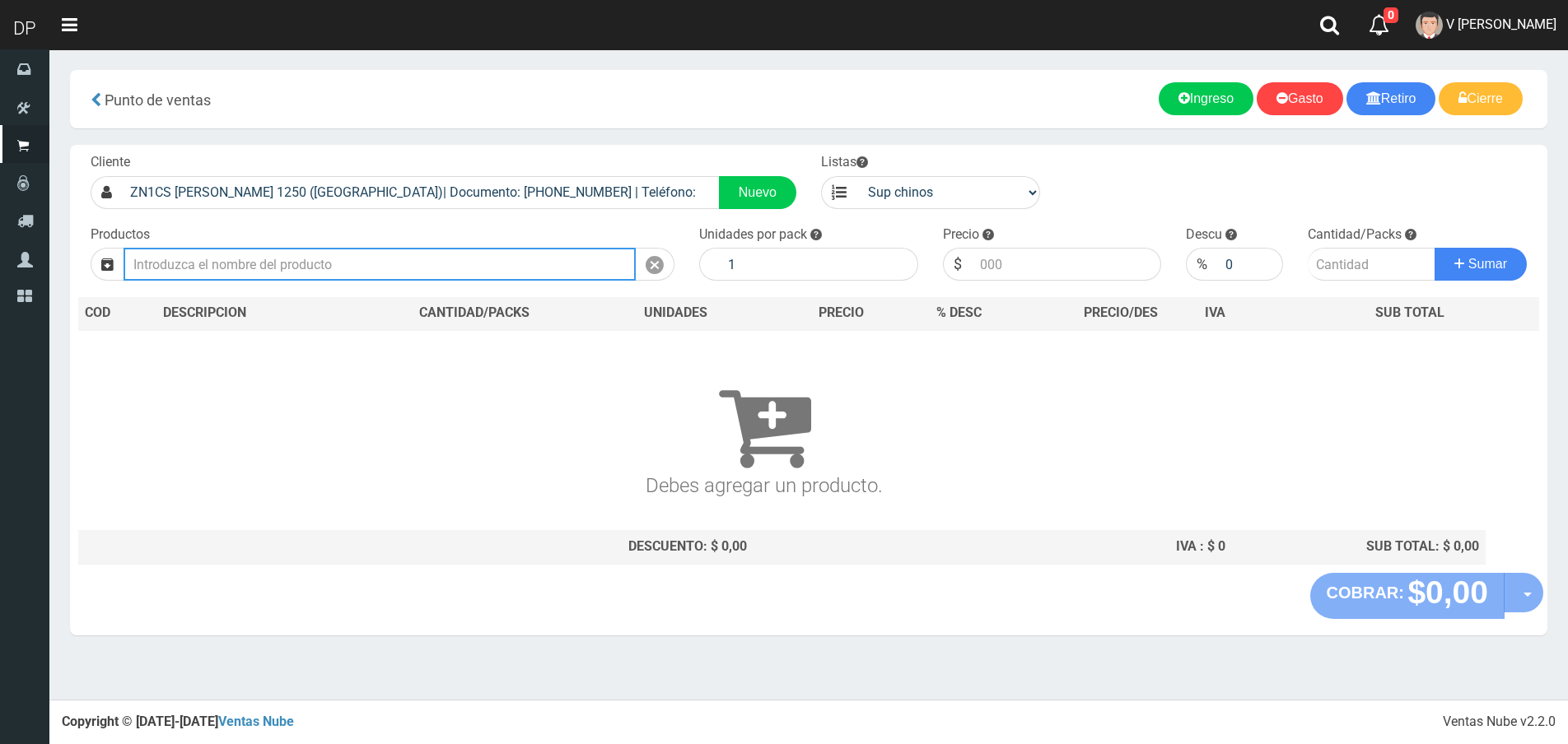
click at [398, 271] on input "text" at bounding box center [379, 264] width 512 height 33
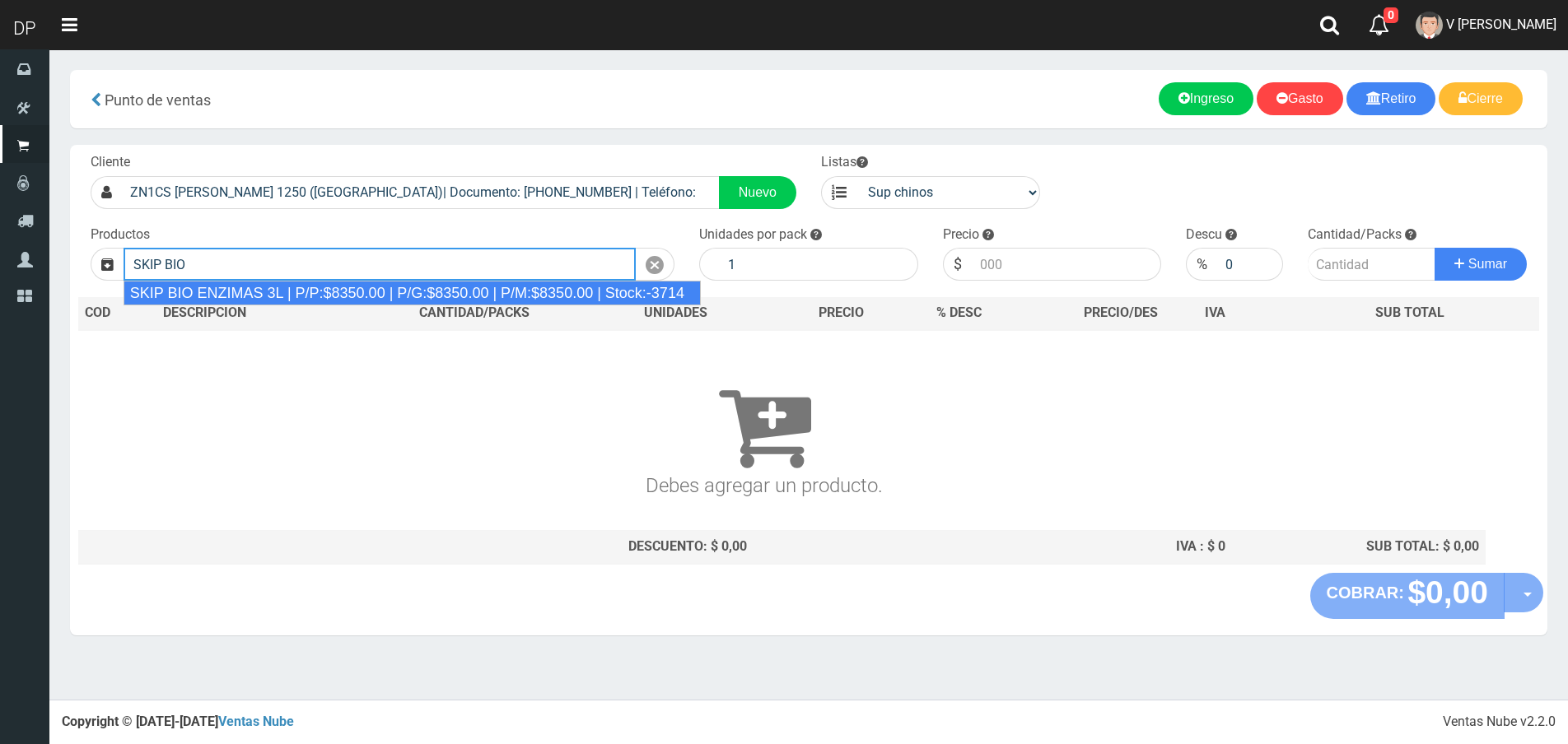
click at [383, 292] on div "SKIP BIO ENZIMAS 3L | P/P:$8350.00 | P/G:$8350.00 | P/M:$8350.00 | Stock:-3714" at bounding box center [412, 293] width 578 height 25
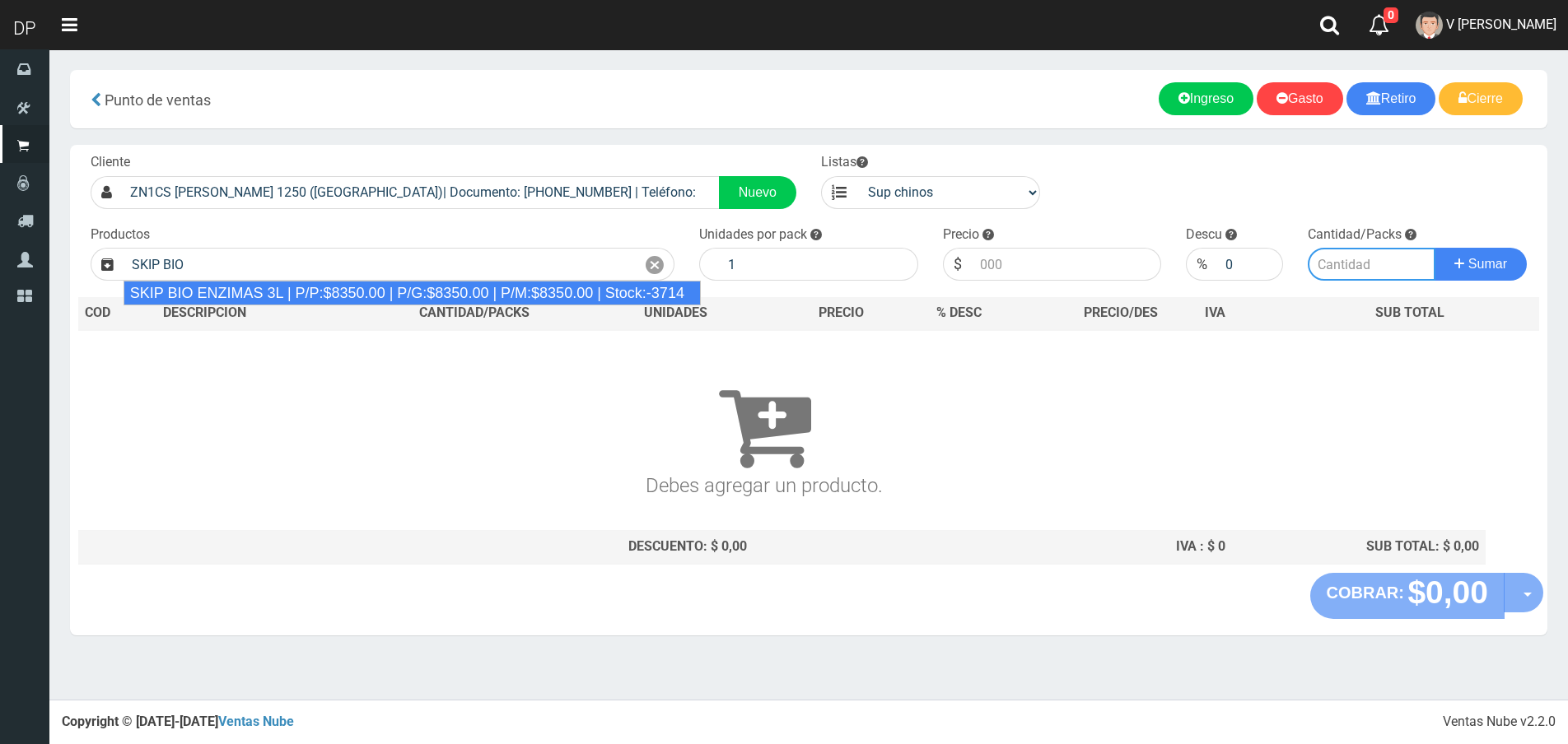
type input "SKIP BIO ENZIMAS 3L | P/P:$8350.00 | P/G:$8350.00 | P/M:$8350.00 | Stock:-3714"
type input "4"
type input "8350.00"
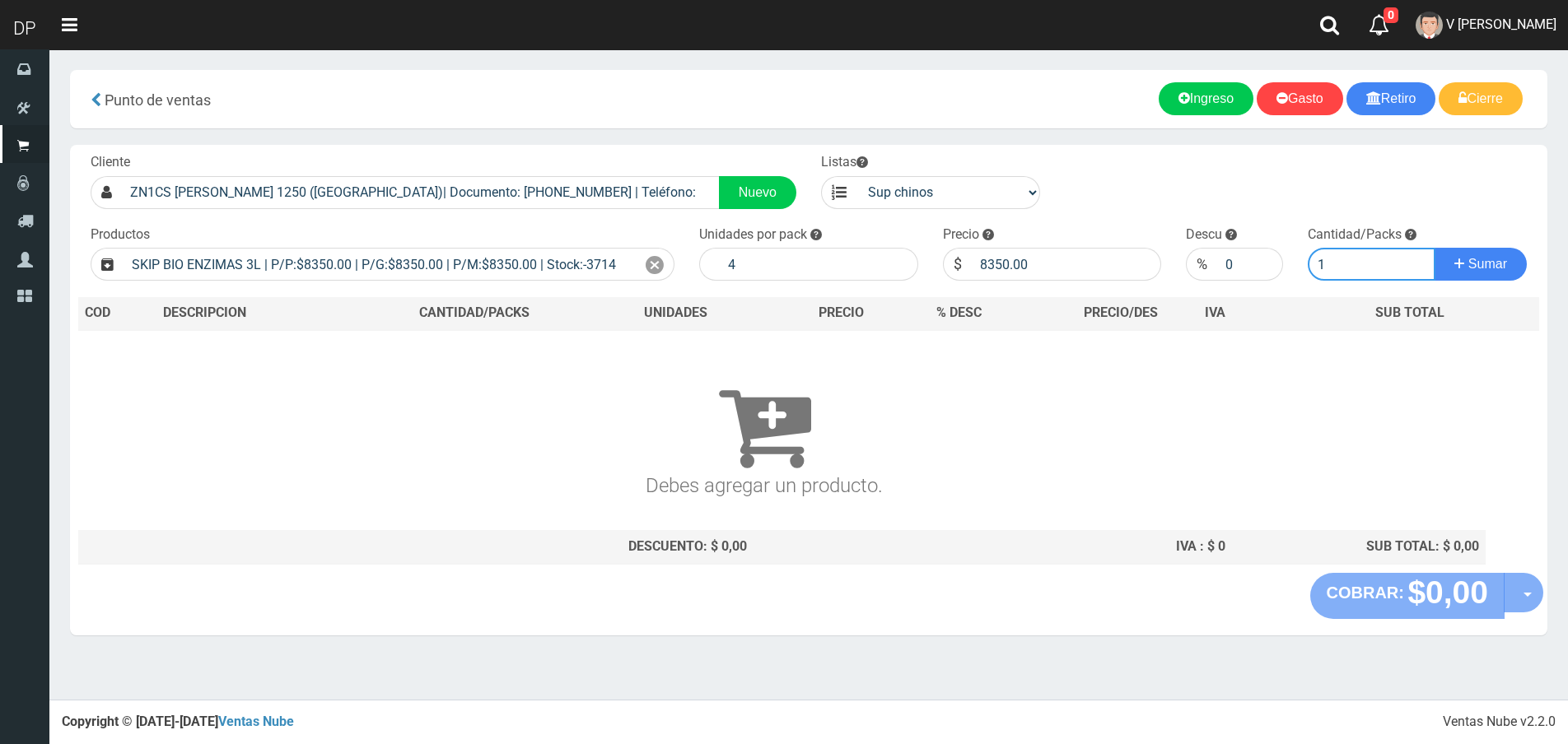
type input "1"
click at [1434, 248] on button "Sumar" at bounding box center [1480, 264] width 92 height 33
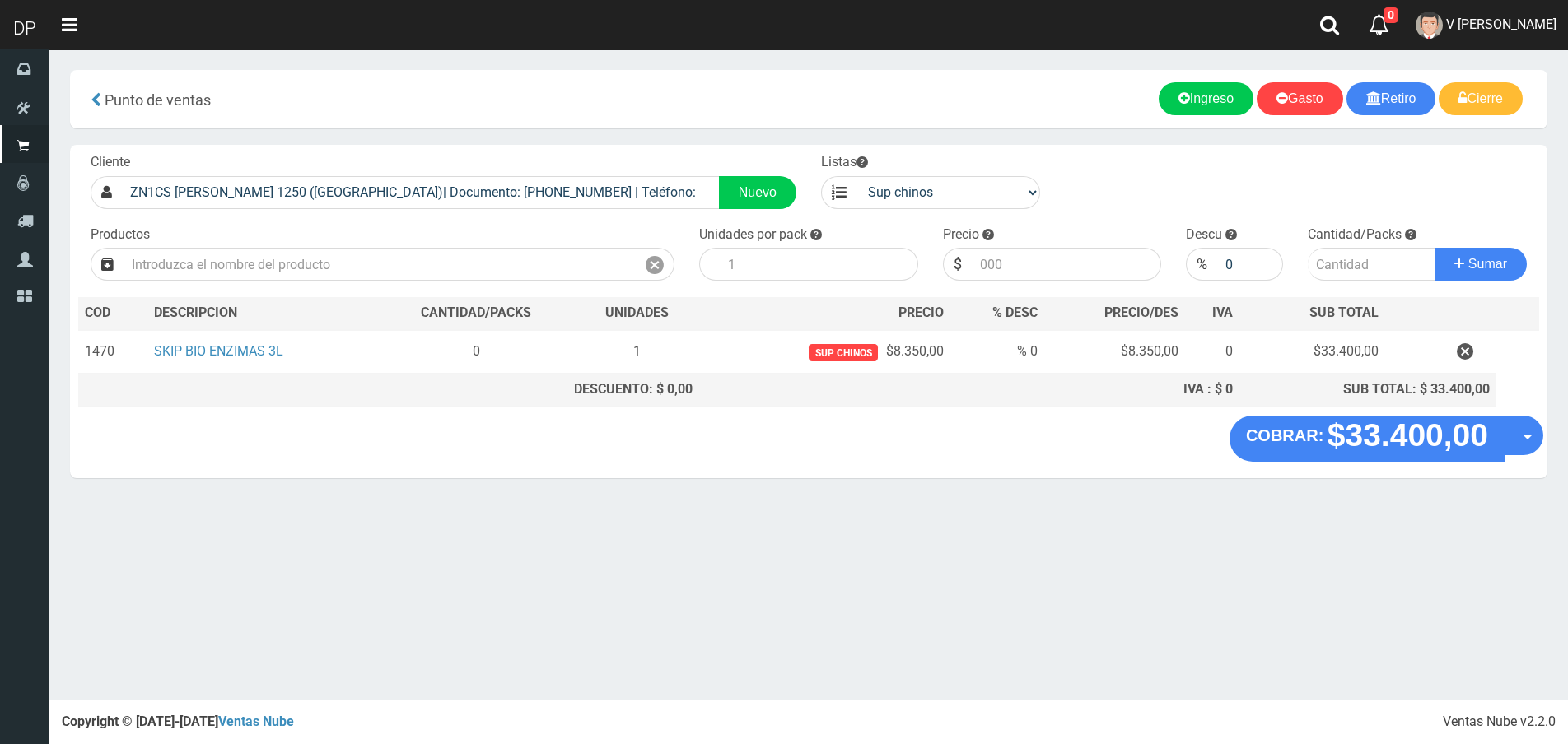
click at [1544, 441] on div "COBRAR: $33.400,00 Opciones Hacer Devolucion Crear presupuesto" at bounding box center [808, 446] width 1477 height 62
click at [1540, 441] on button "Opciones" at bounding box center [1536, 434] width 44 height 44
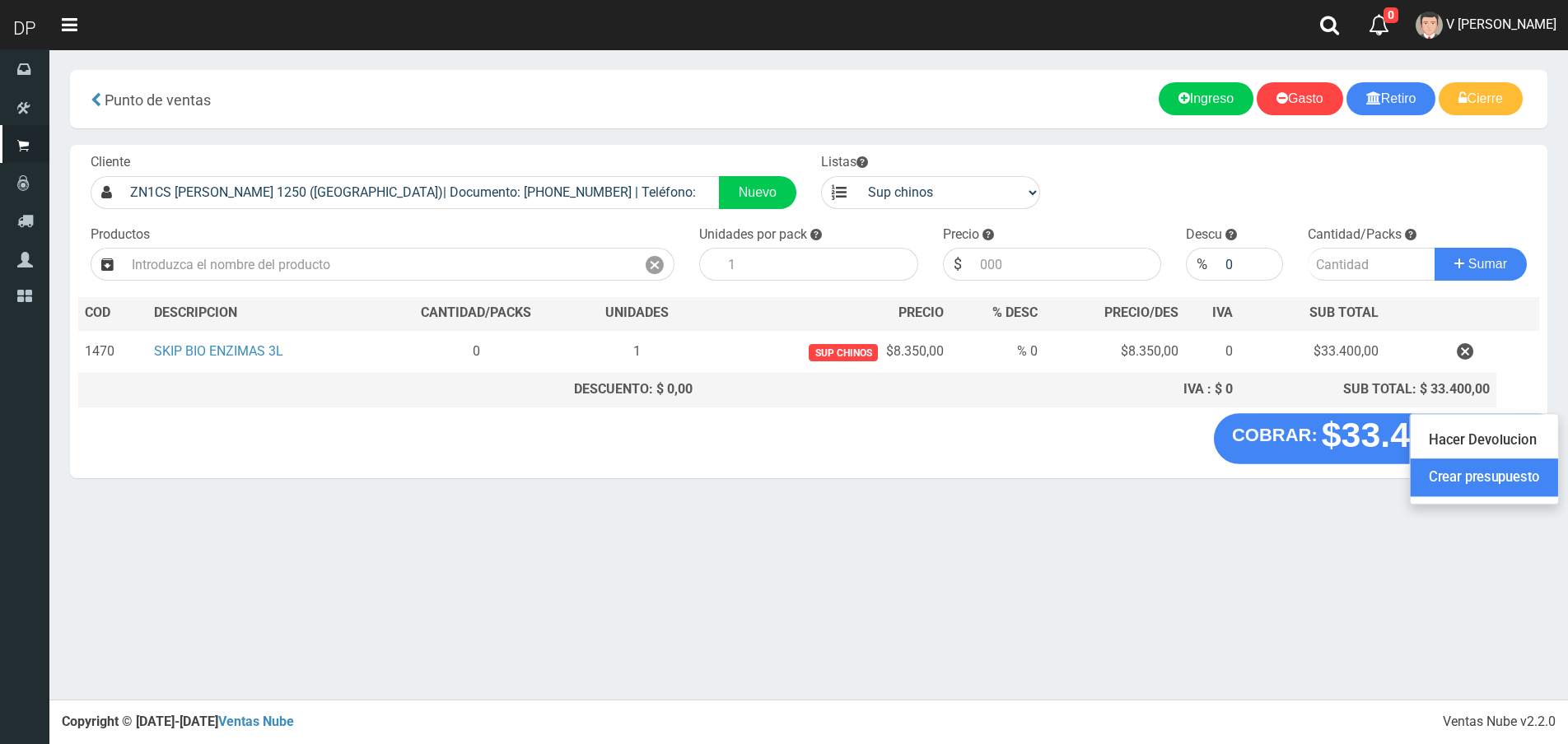
click at [1522, 459] on link "Crear presupuesto" at bounding box center [1484, 478] width 147 height 38
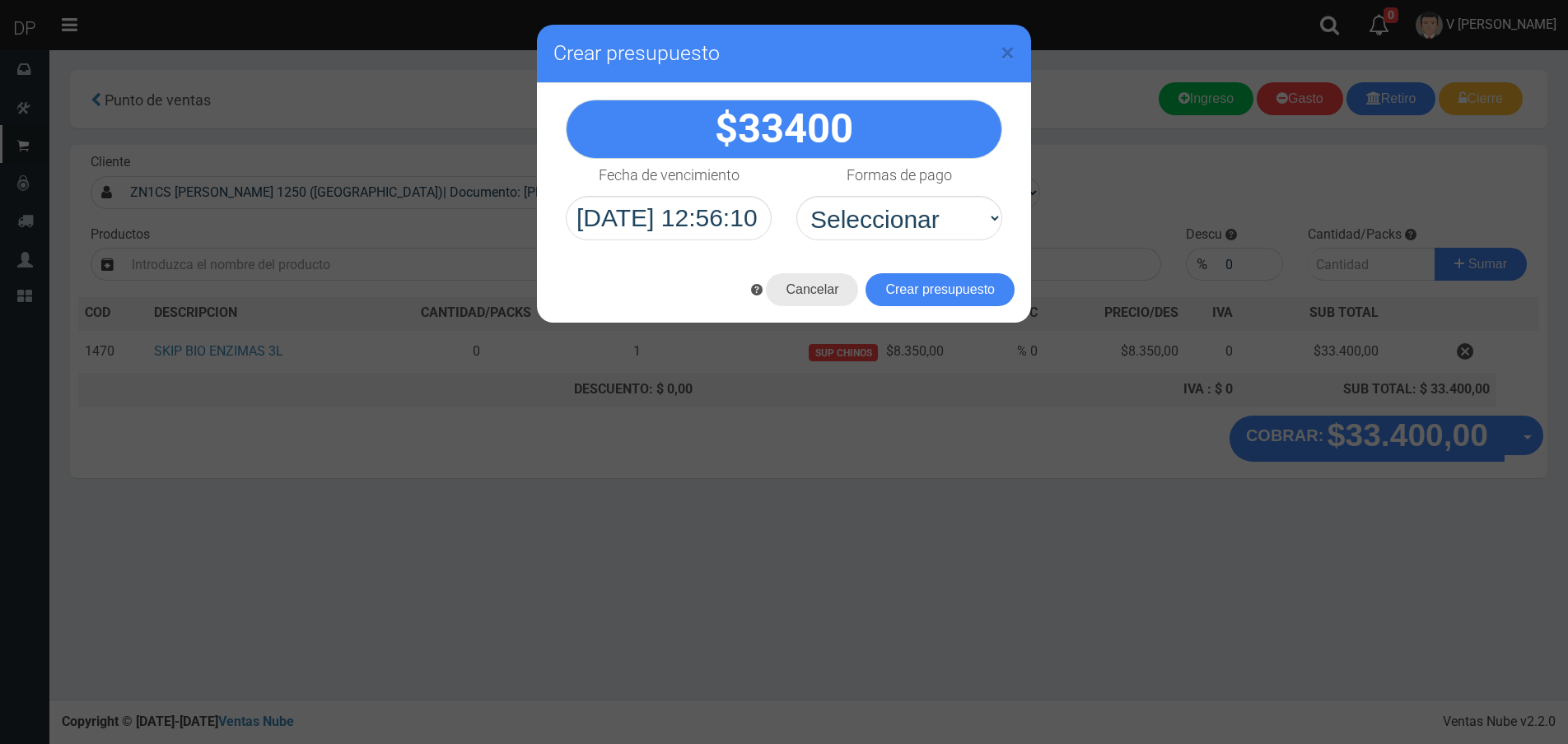
click at [844, 303] on button "Cancelar" at bounding box center [811, 289] width 92 height 33
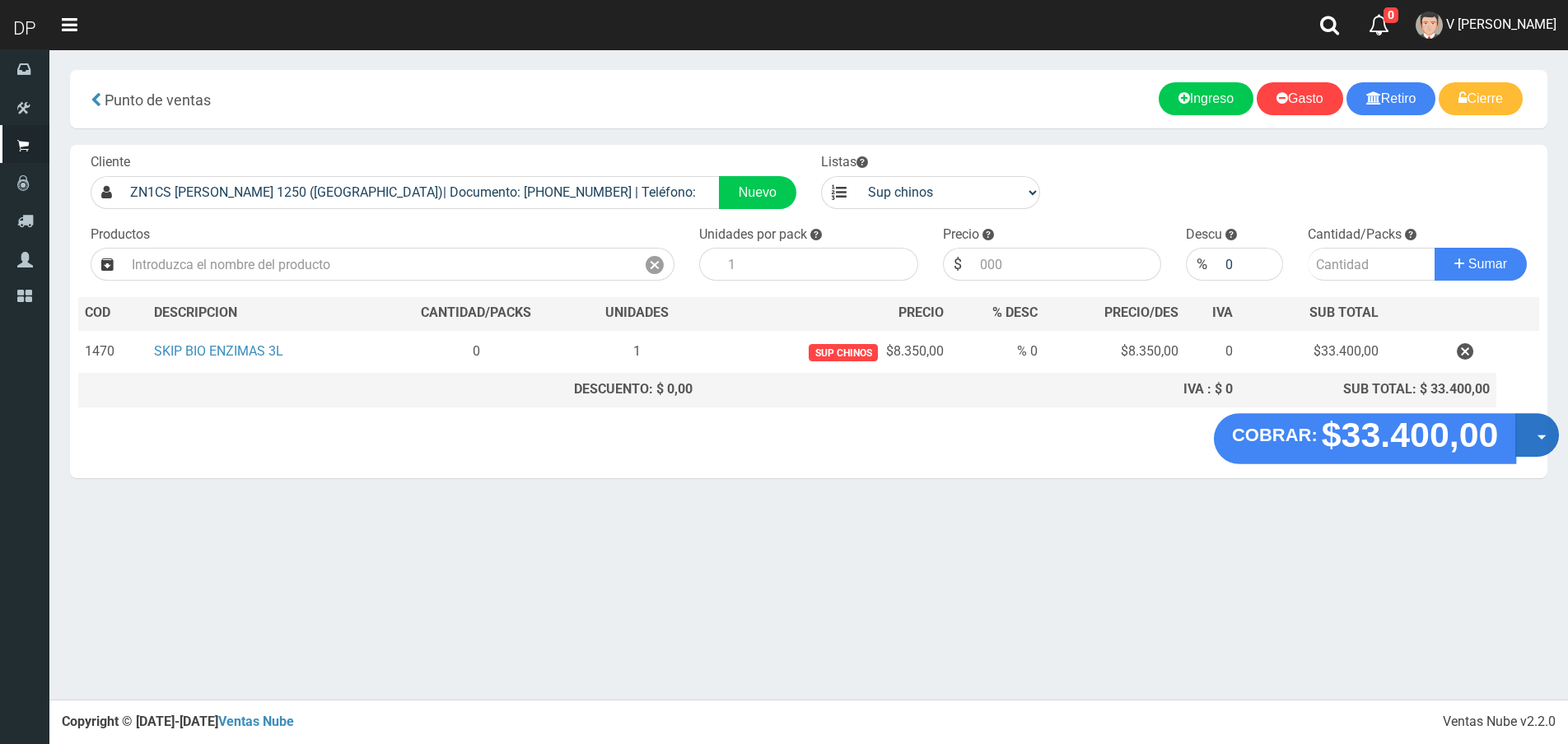
click at [1540, 430] on button "Opciones" at bounding box center [1536, 434] width 44 height 44
click at [1524, 440] on link "Hacer Devolucion" at bounding box center [1484, 440] width 147 height 38
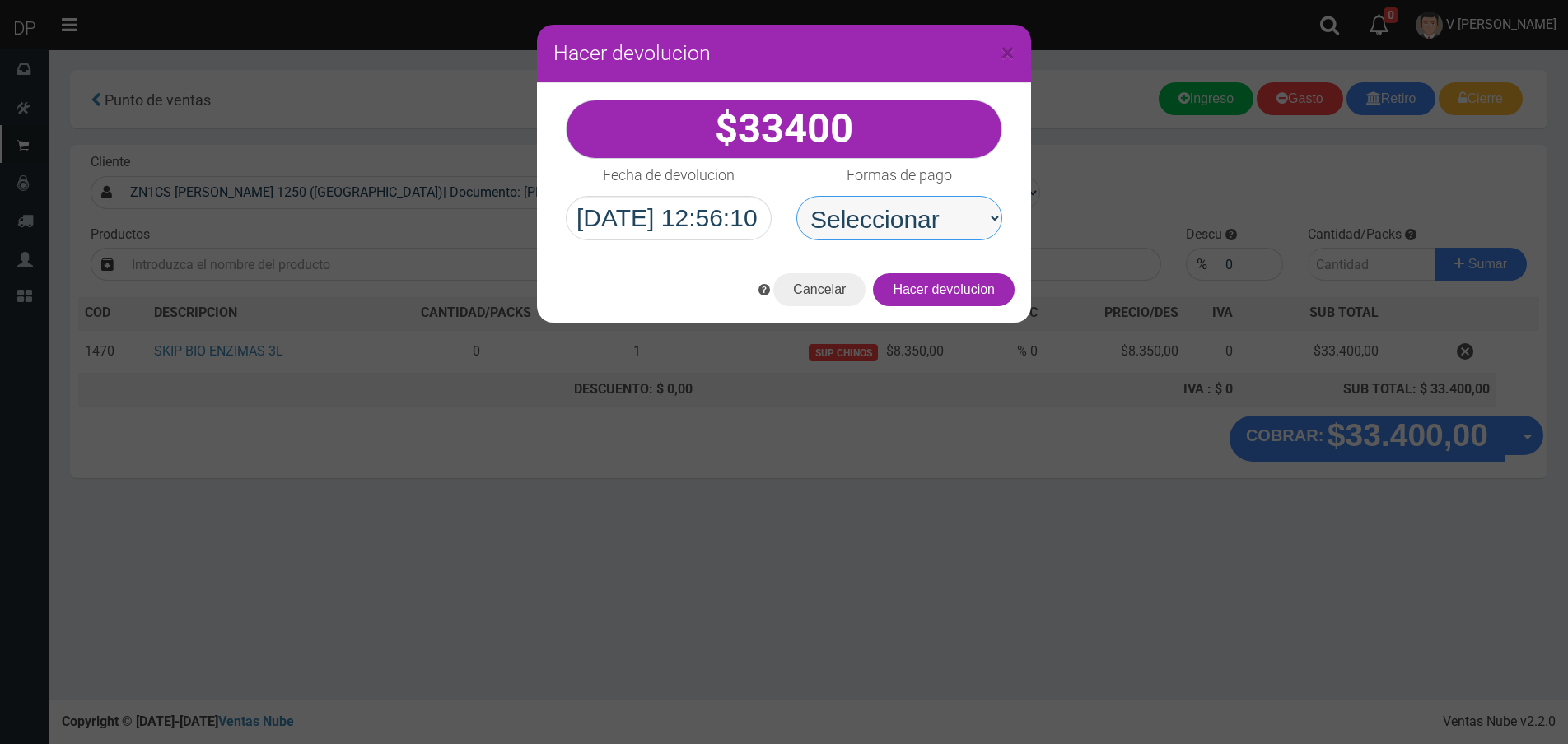
click at [910, 202] on select "Seleccionar Efectivo Tarjeta de Crédito Depósito Débito" at bounding box center [898, 219] width 206 height 45
select select "Efectivo"
click at [796, 196] on select "Seleccionar Efectivo Tarjeta de Crédito Depósito Débito" at bounding box center [898, 219] width 206 height 45
click at [977, 285] on button "Hacer devolucion" at bounding box center [944, 289] width 141 height 33
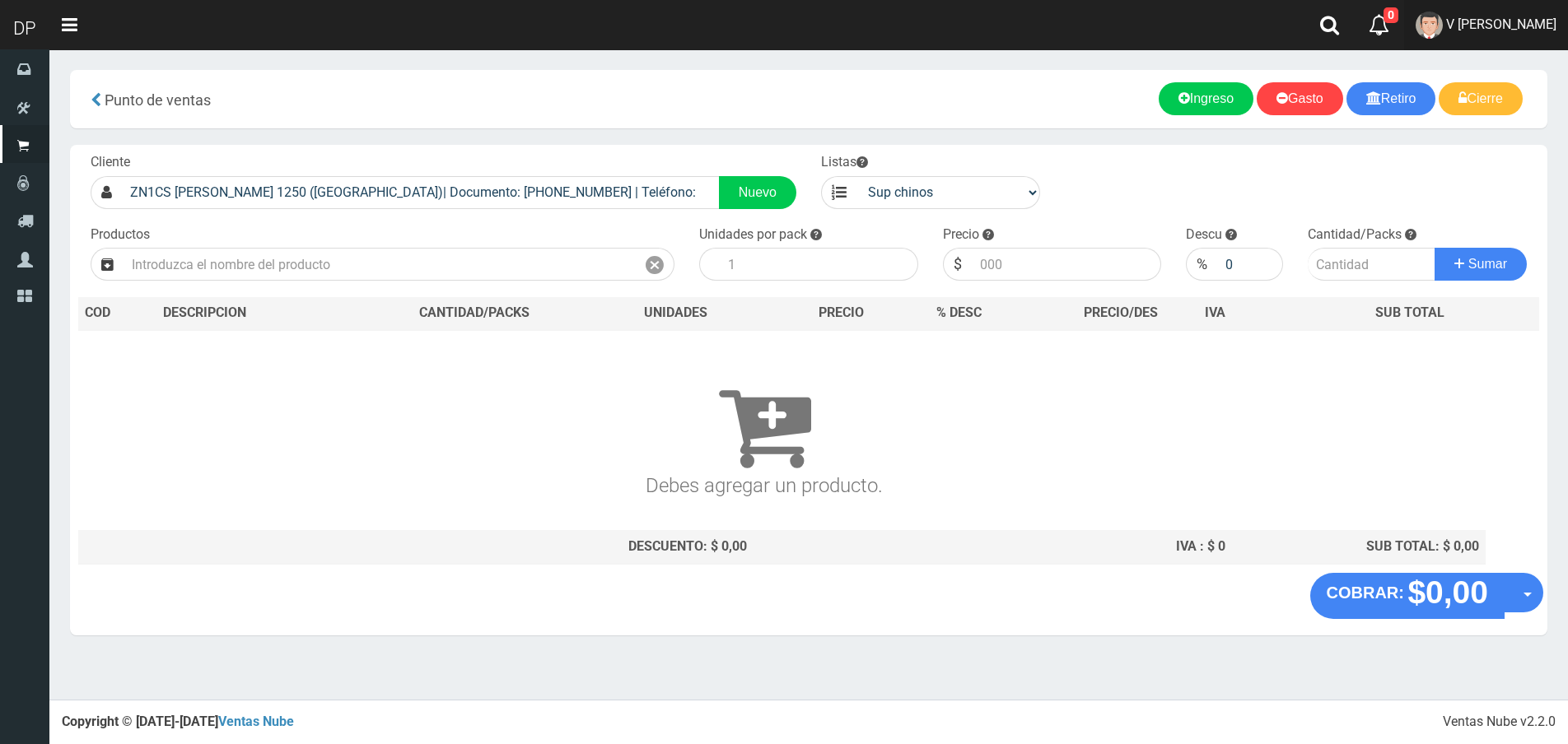
click at [1492, 19] on span "V Maria Graciela vargas" at bounding box center [1501, 24] width 111 height 16
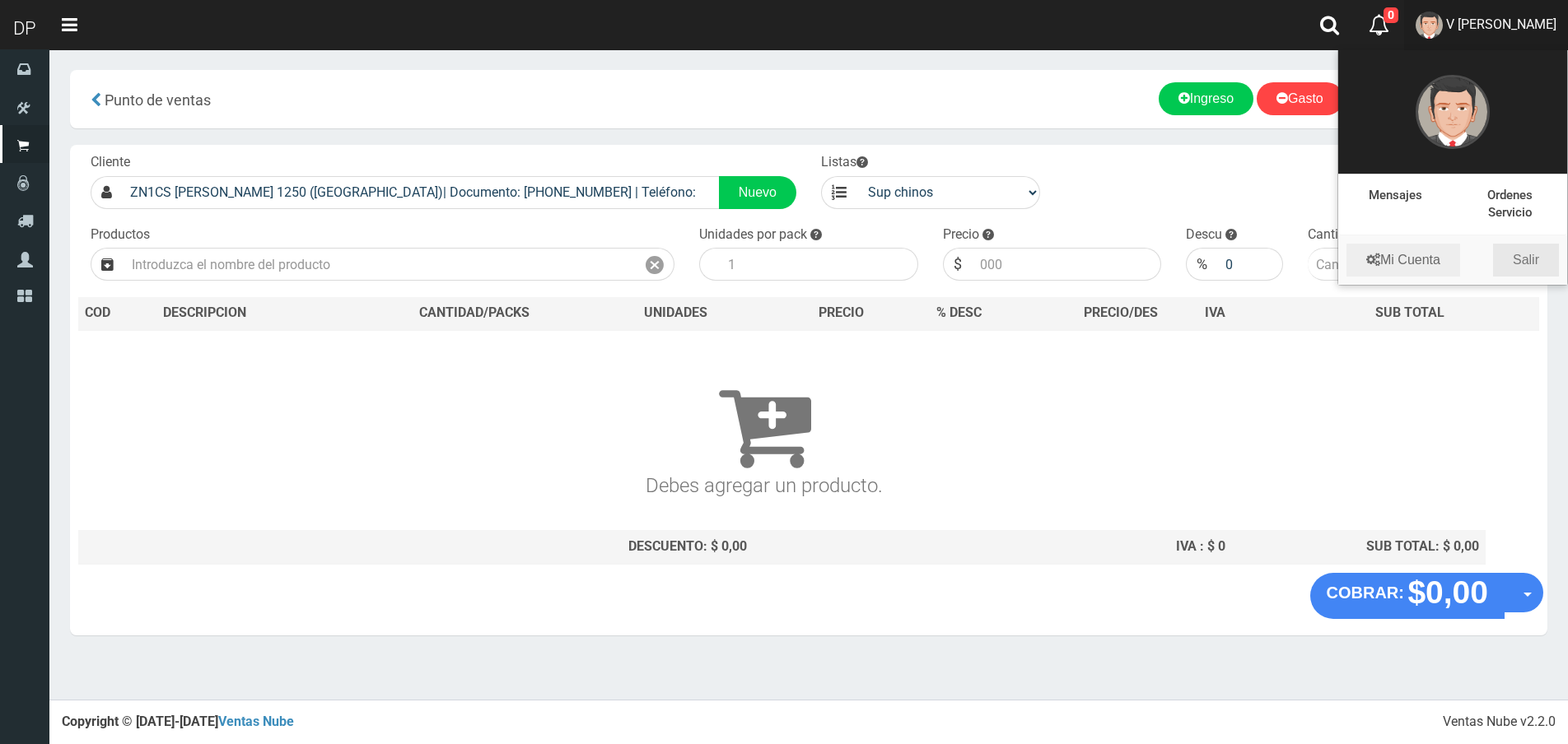
click at [1535, 272] on link "Salir" at bounding box center [1525, 259] width 66 height 33
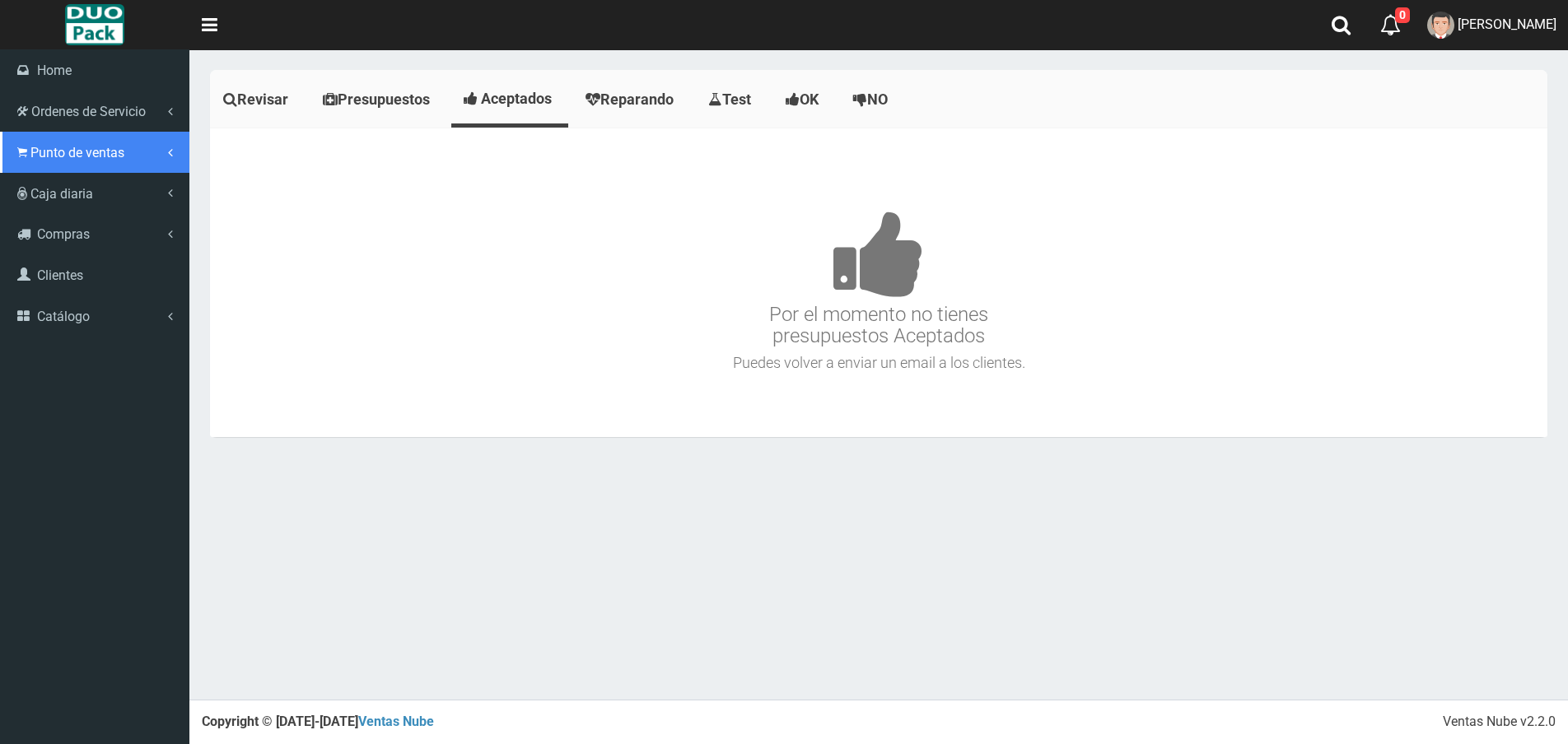
click at [51, 150] on span "Punto de ventas" at bounding box center [77, 153] width 94 height 16
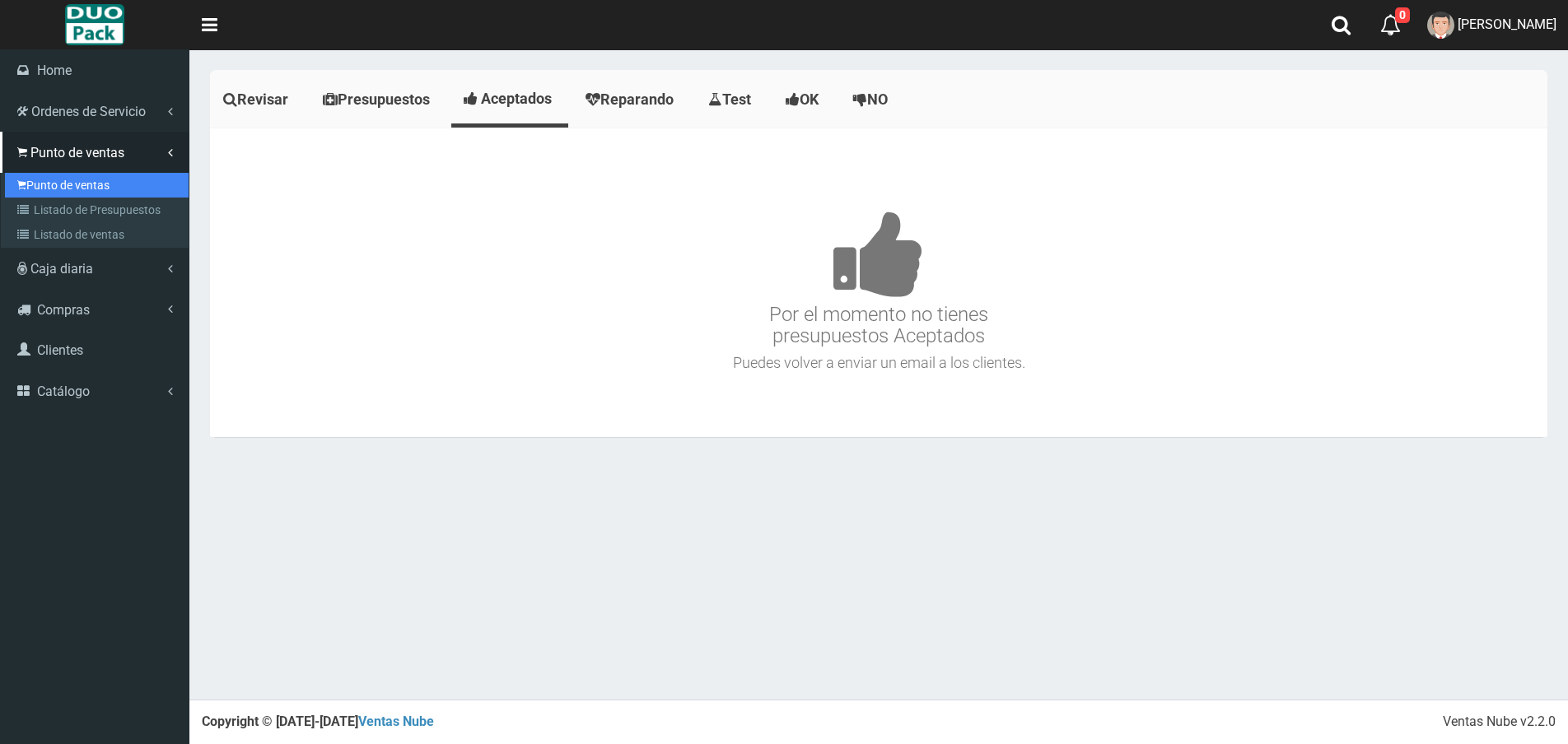
click at [77, 180] on link "Punto de ventas" at bounding box center [96, 185] width 183 height 25
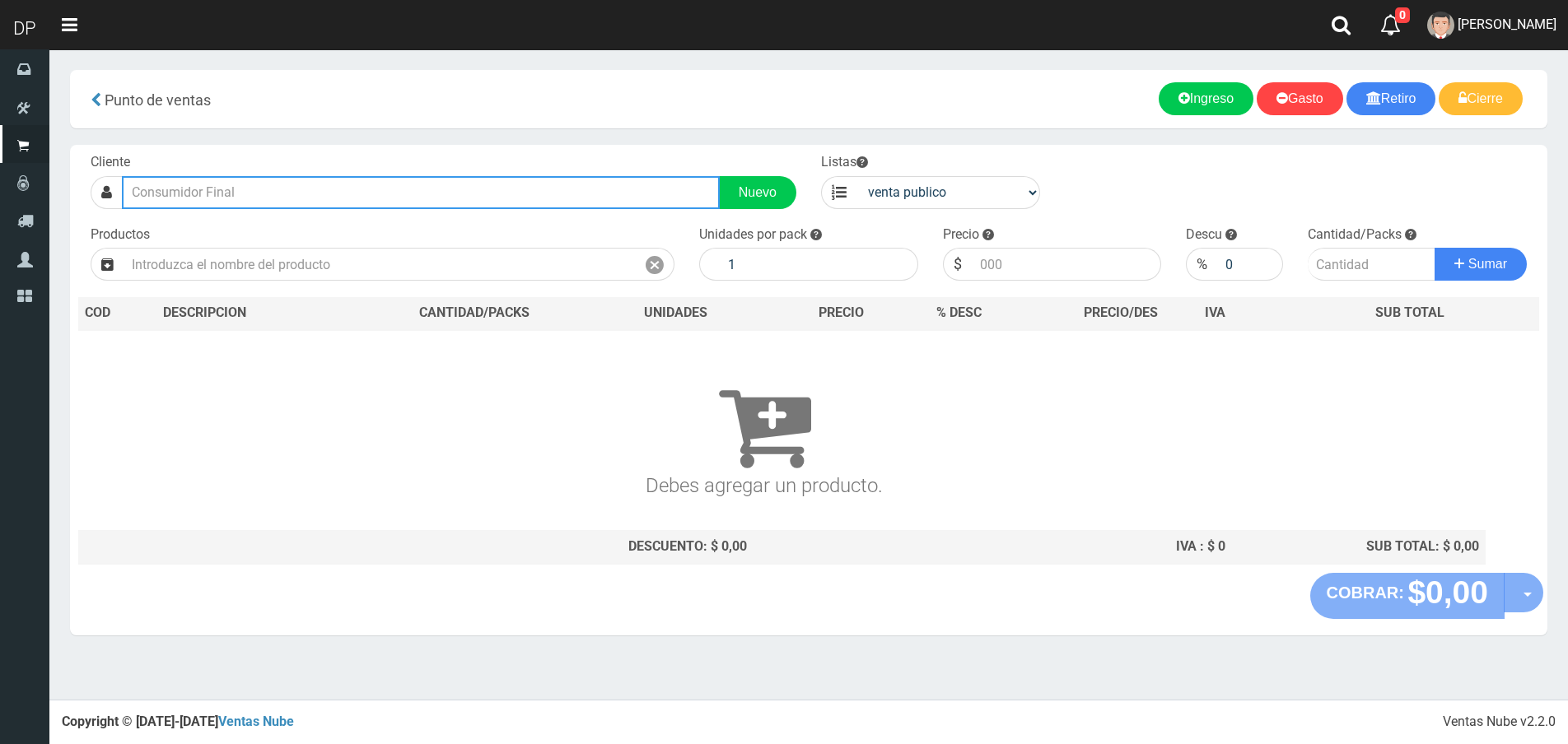
click at [206, 194] on input "text" at bounding box center [420, 192] width 598 height 33
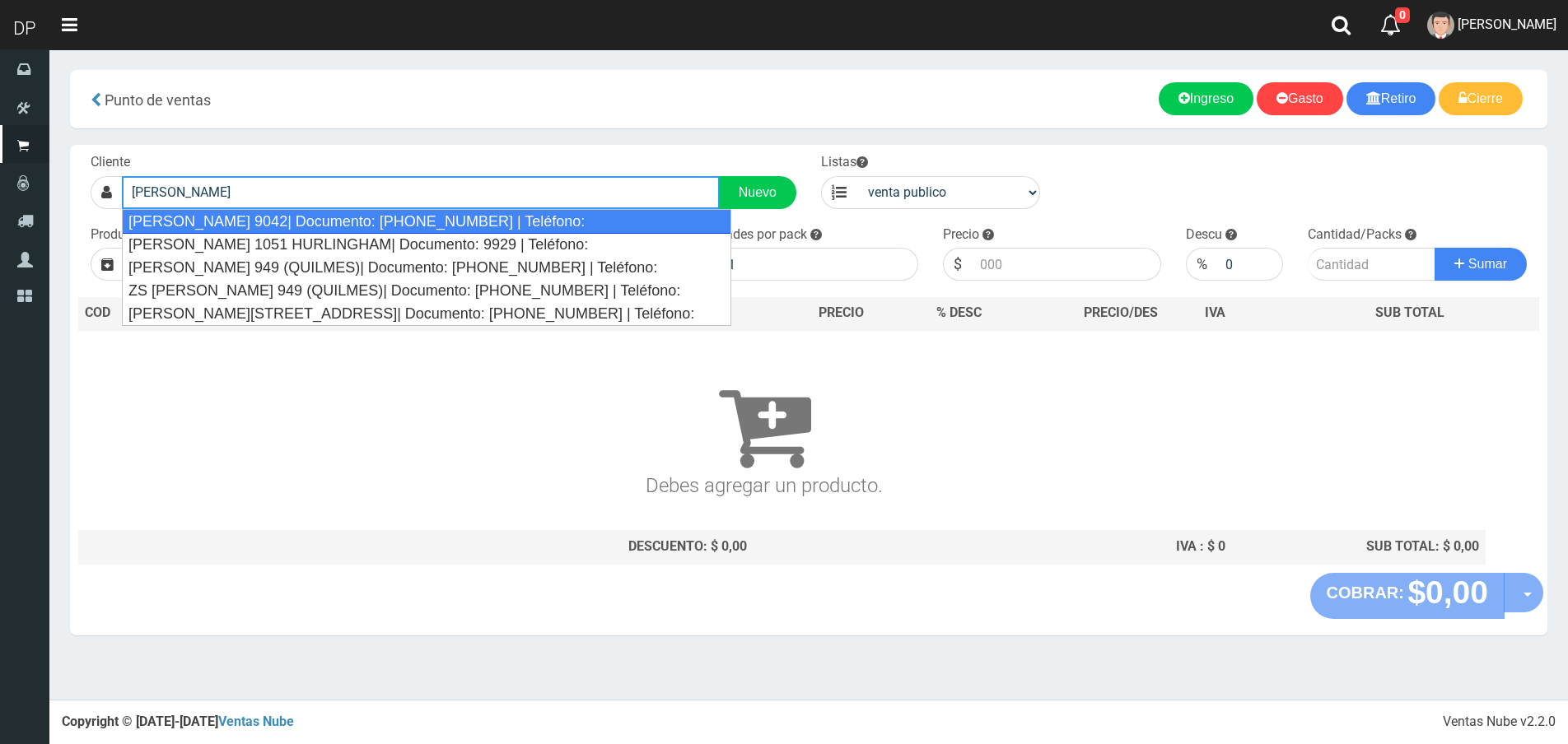
click at [244, 224] on div "[PERSON_NAME] 9042| Documento: [PHONE_NUMBER] | Teléfono:" at bounding box center [426, 221] width 609 height 25
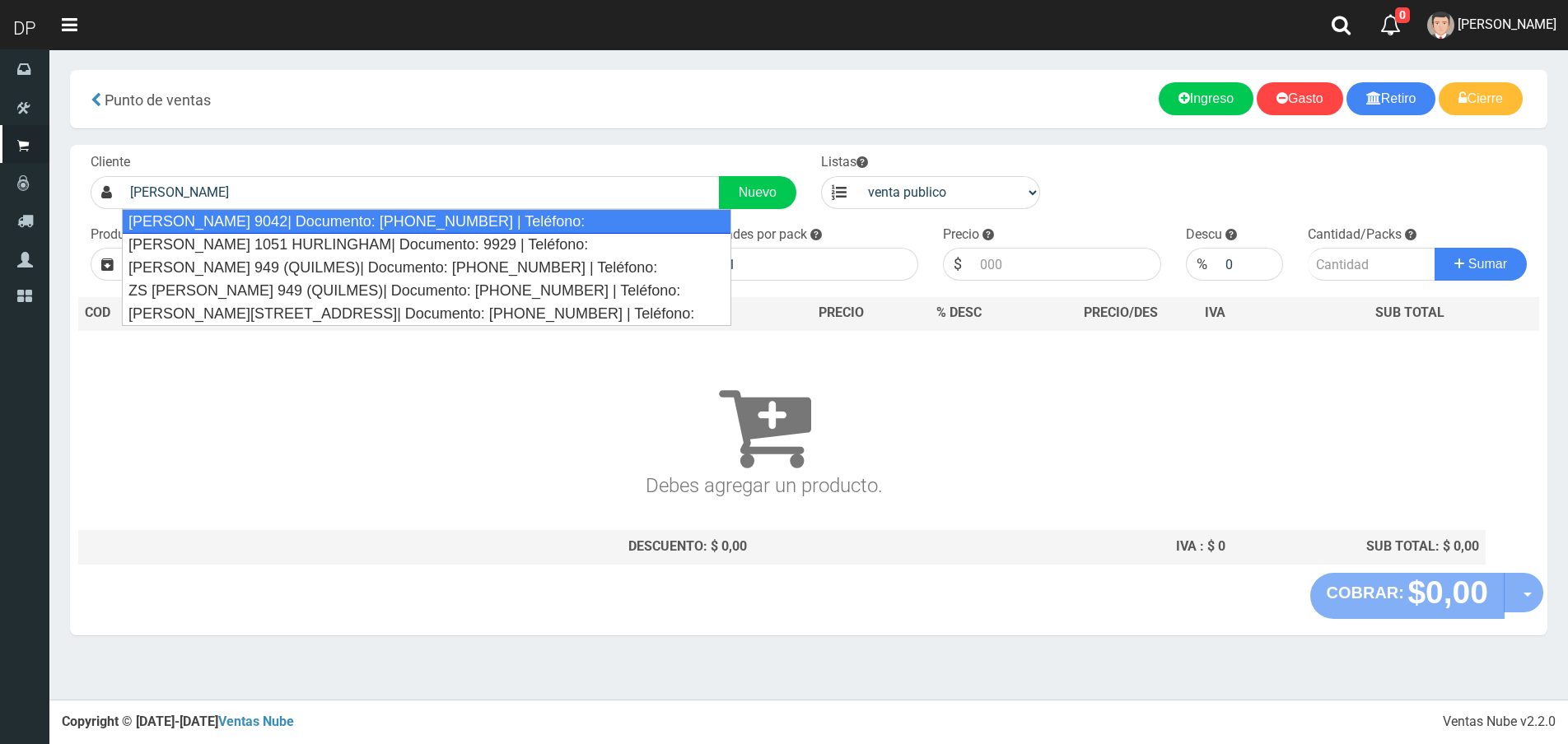
type input "[PERSON_NAME] 9042| Documento: [PHONE_NUMBER] | Teléfono:"
select select "2"
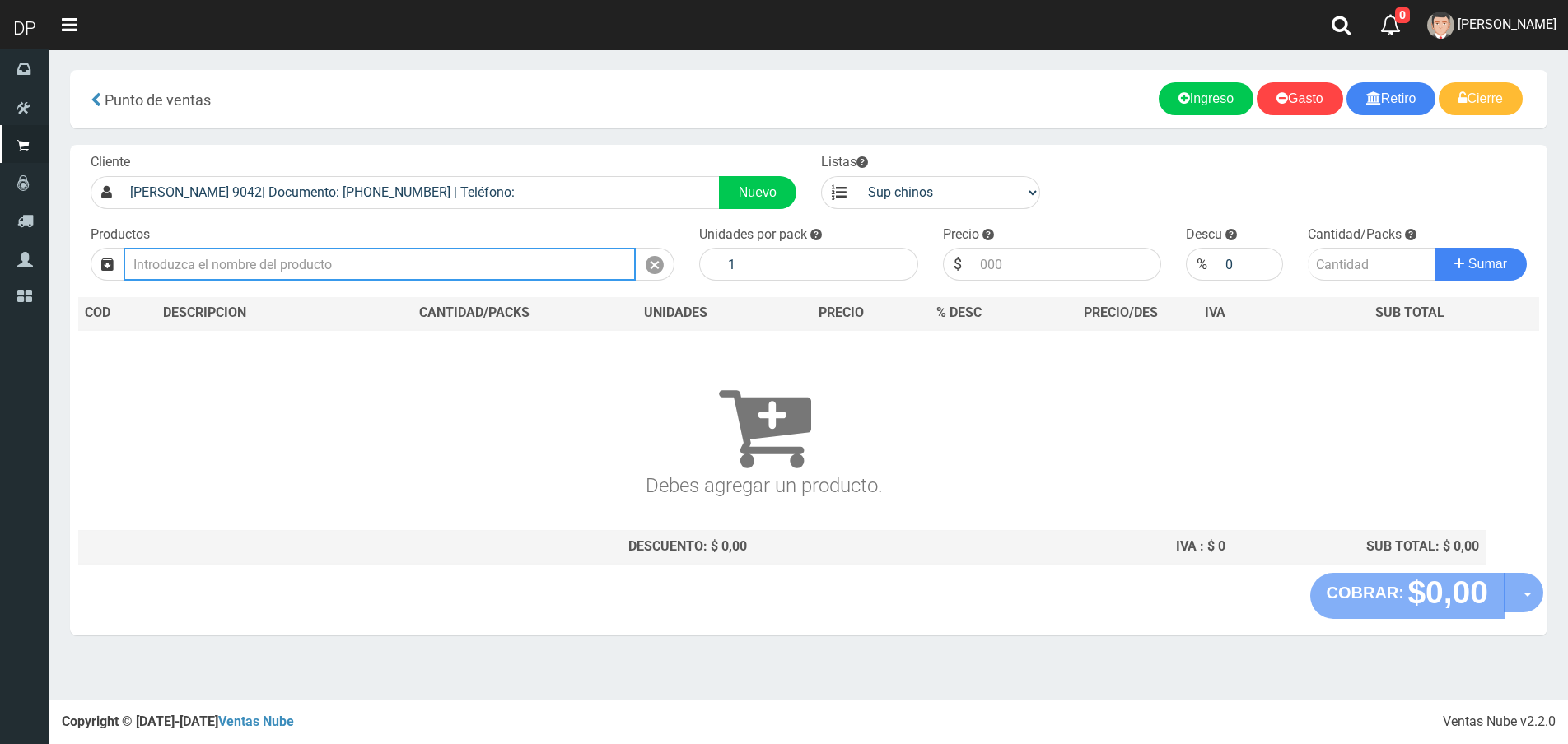
click at [219, 262] on input "text" at bounding box center [379, 264] width 512 height 33
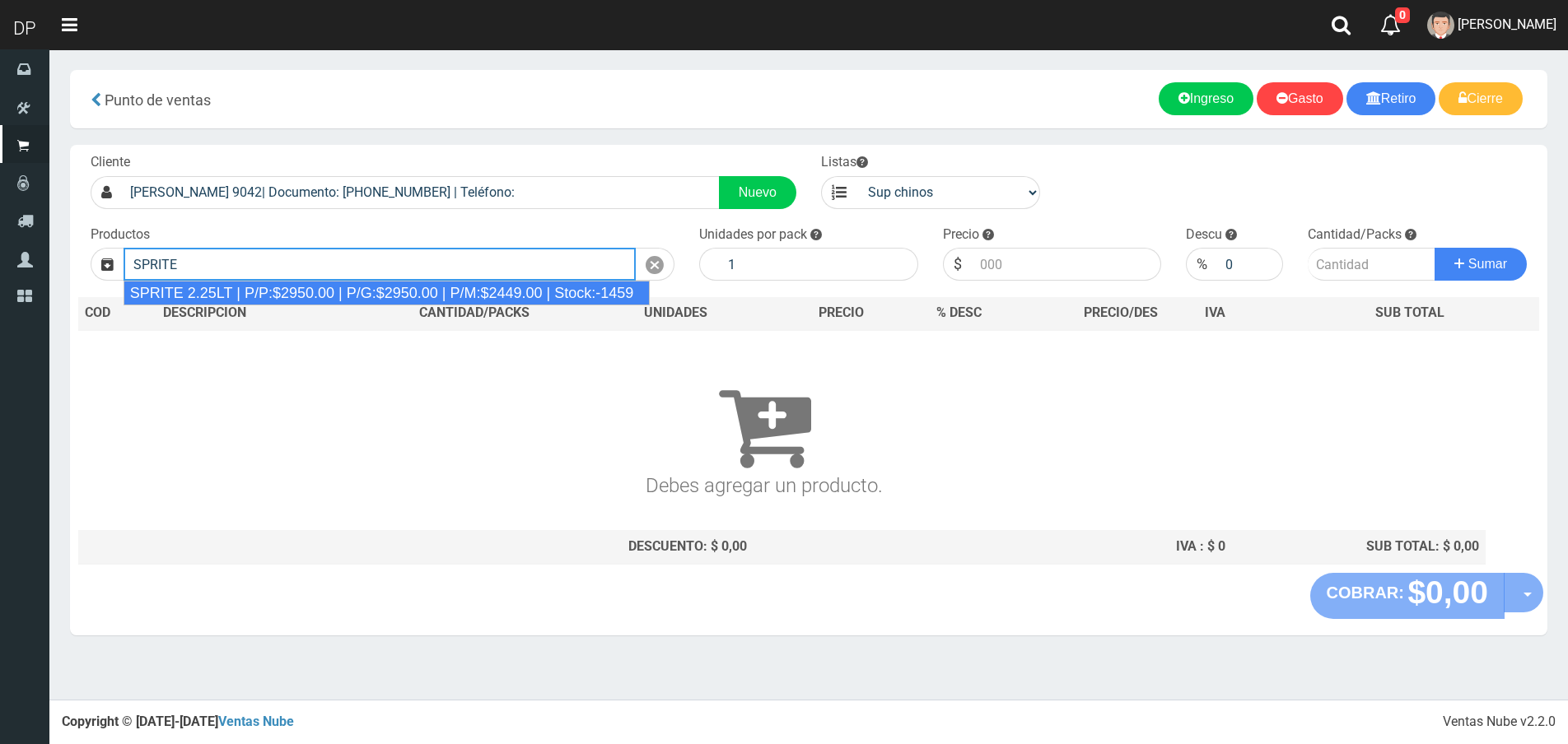
click at [275, 291] on div "SPRITE 2.25LT | P/P:$2950.00 | P/G:$2950.00 | P/M:$2449.00 | Stock:-1459" at bounding box center [387, 293] width 527 height 25
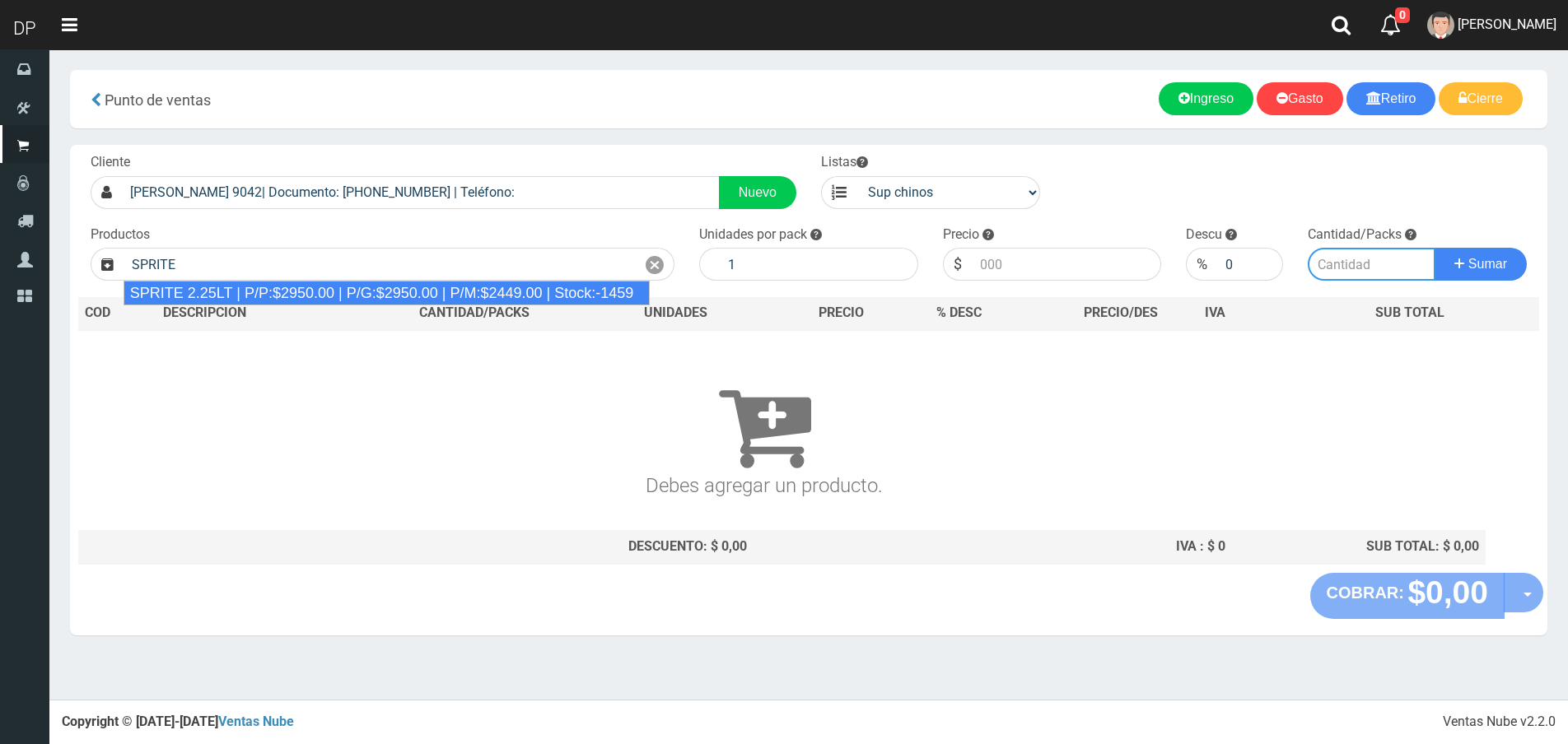
type input "SPRITE 2.25LT | P/P:$2950.00 | P/G:$2950.00 | P/M:$2449.00 | Stock:-1459"
type input "8"
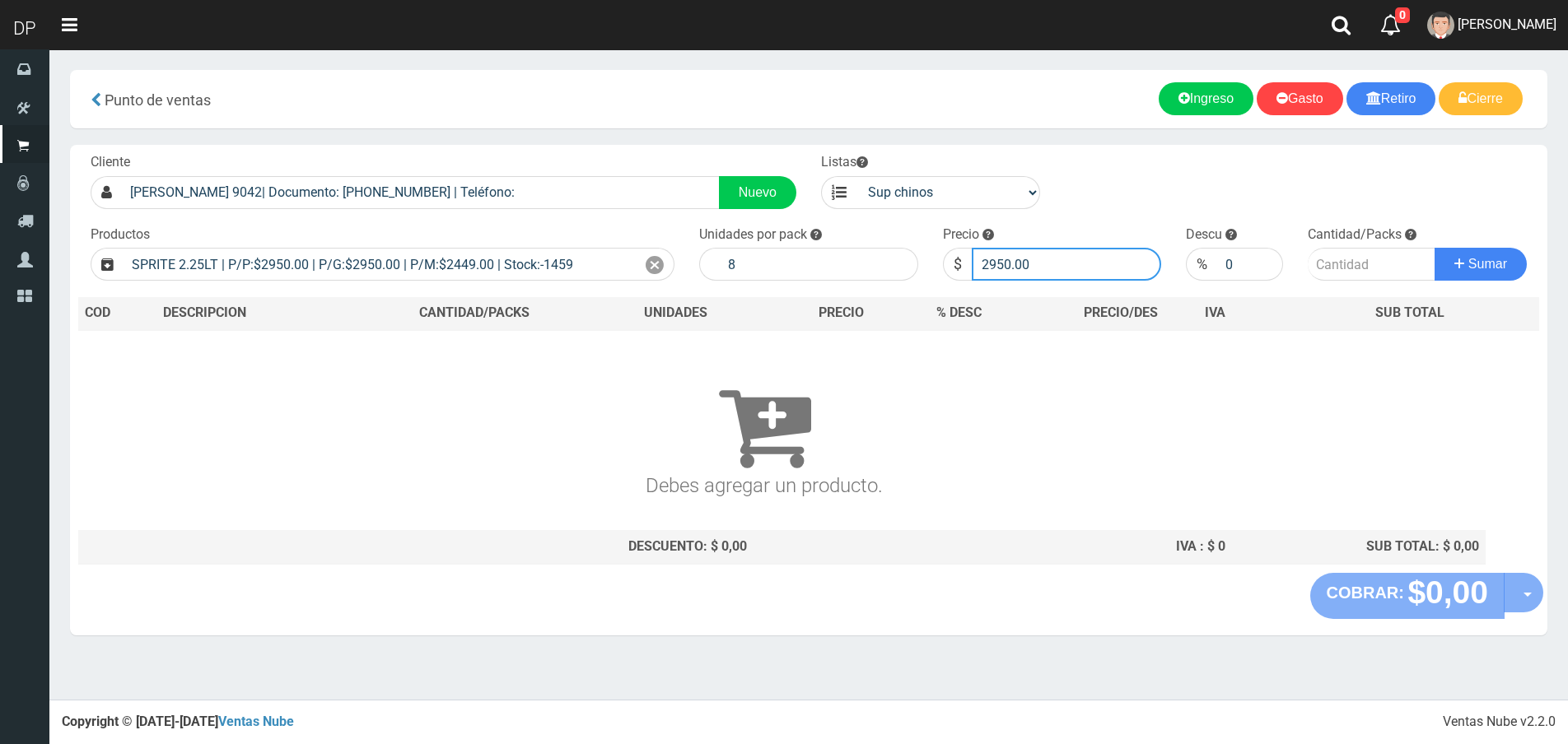
click at [1071, 272] on input "2950.00" at bounding box center [1067, 264] width 191 height 33
click at [1071, 271] on input "2950.00" at bounding box center [1067, 264] width 191 height 33
click at [1070, 270] on input "2950.00" at bounding box center [1067, 264] width 191 height 33
type input "2810"
type input "2810.00"
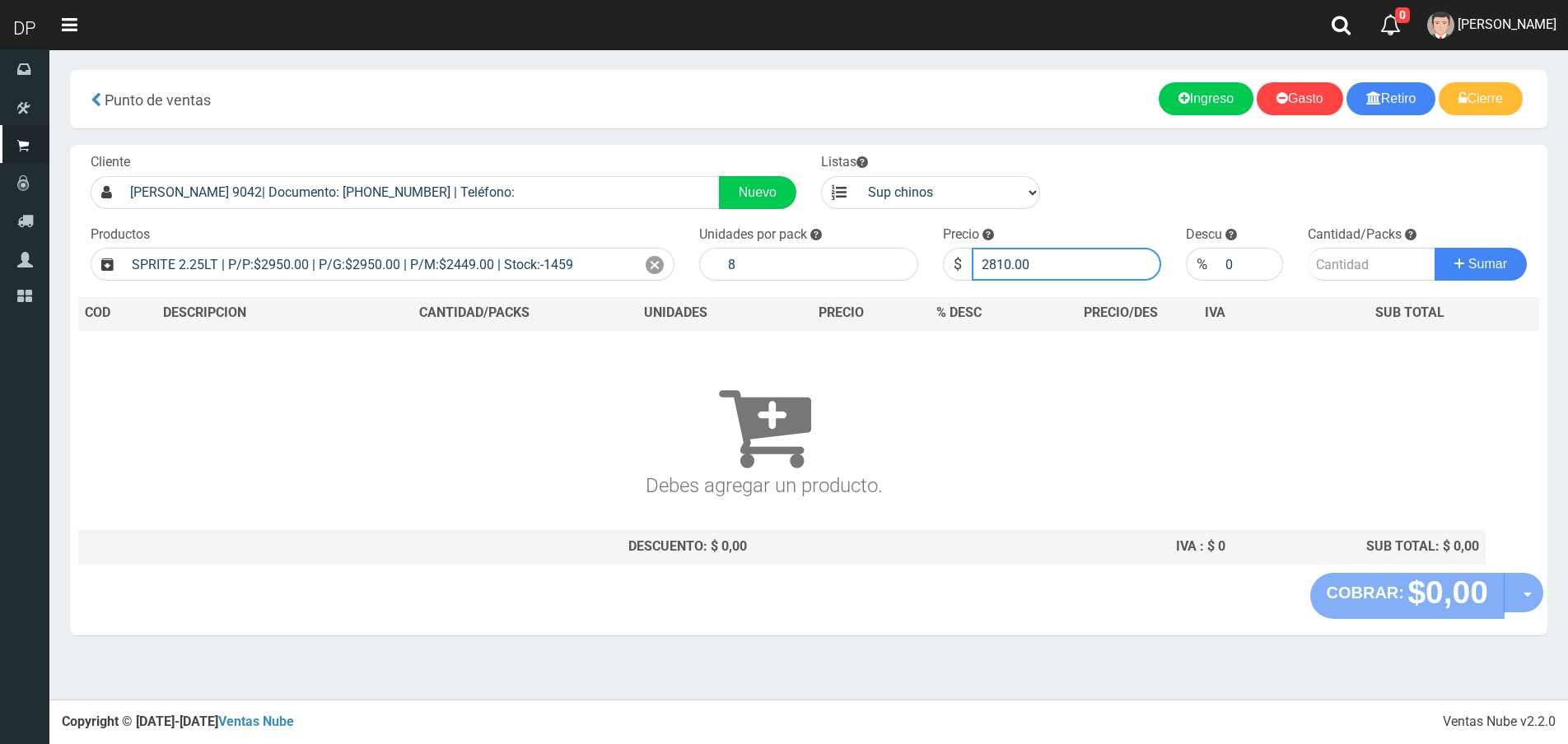
click at [1434, 248] on button "Sumar" at bounding box center [1480, 264] width 92 height 33
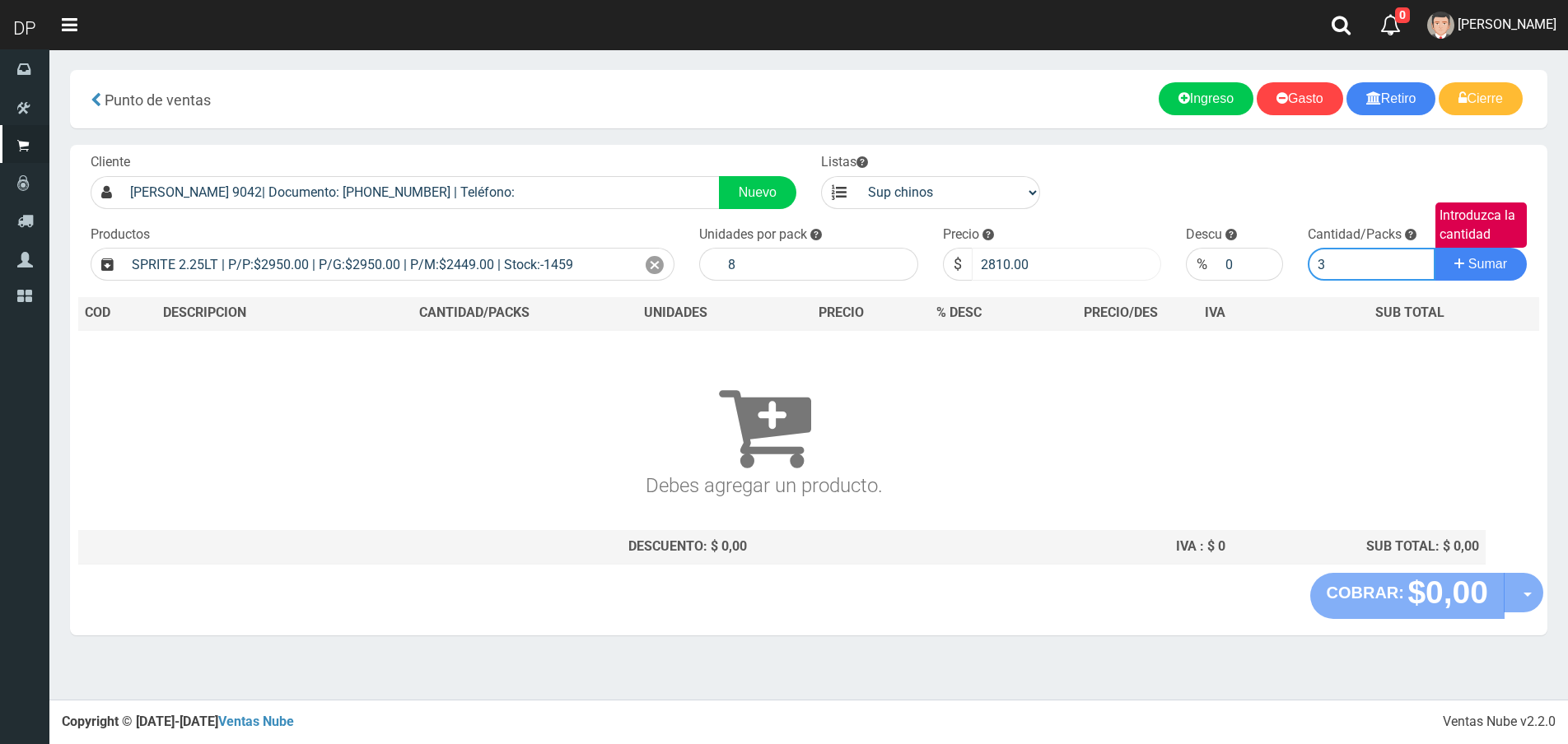
type input "3"
click at [1434, 248] on button "Sumar" at bounding box center [1480, 264] width 92 height 33
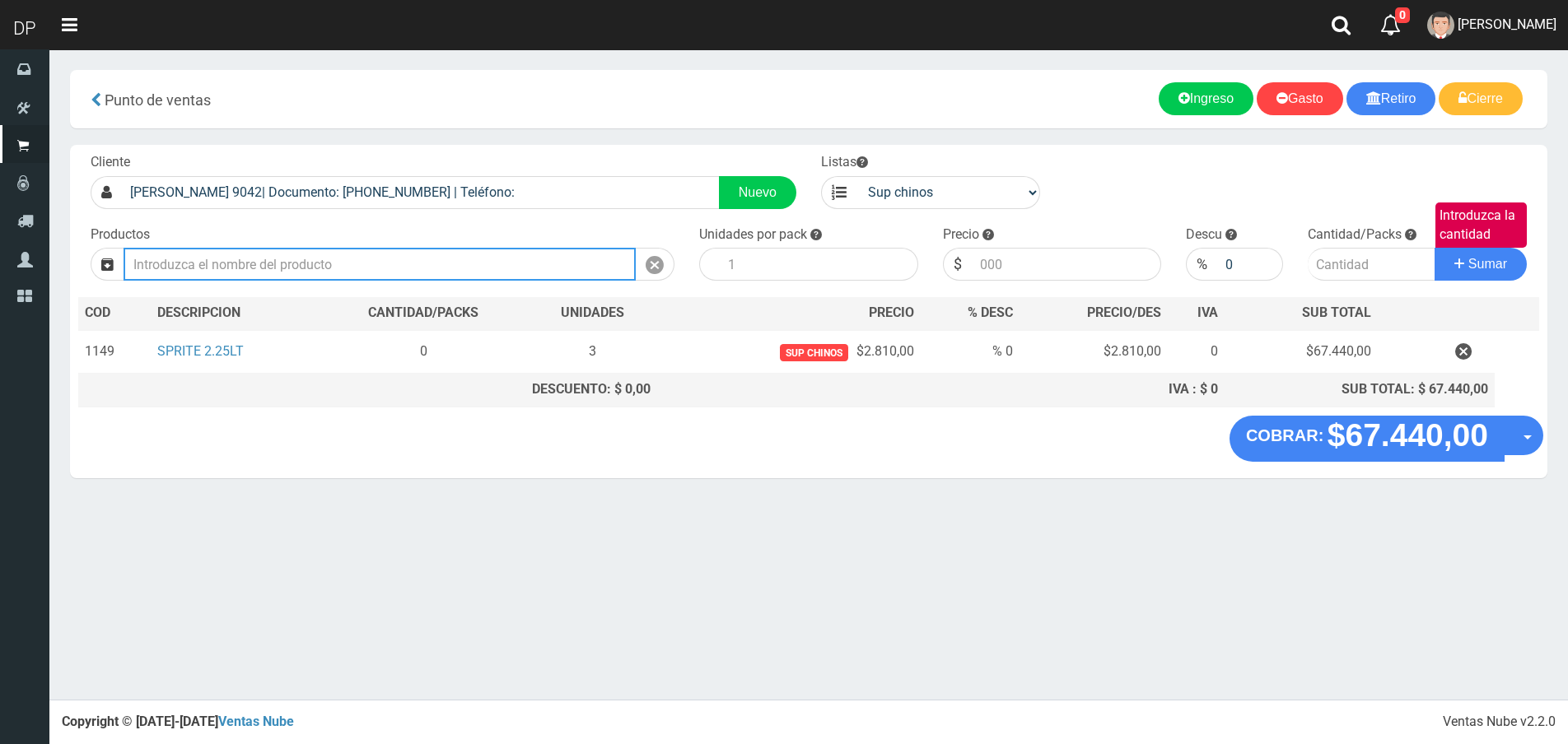
click at [518, 264] on input "text" at bounding box center [379, 264] width 512 height 33
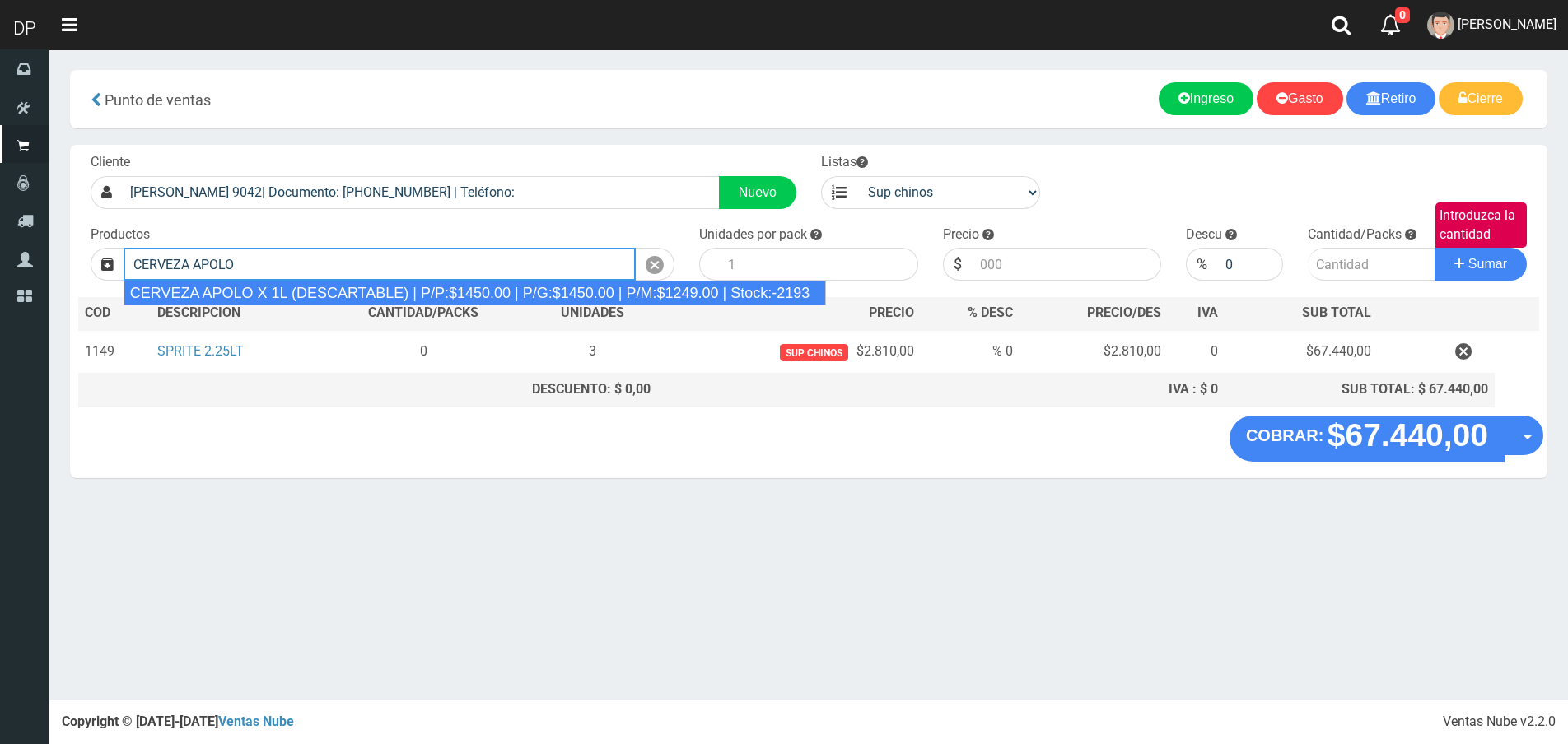
click at [432, 290] on div "CERVEZA APOLO X 1L (DESCARTABLE) | P/P:$1450.00 | P/G:$1450.00 | P/M:$1249.00 |…" at bounding box center [475, 293] width 703 height 25
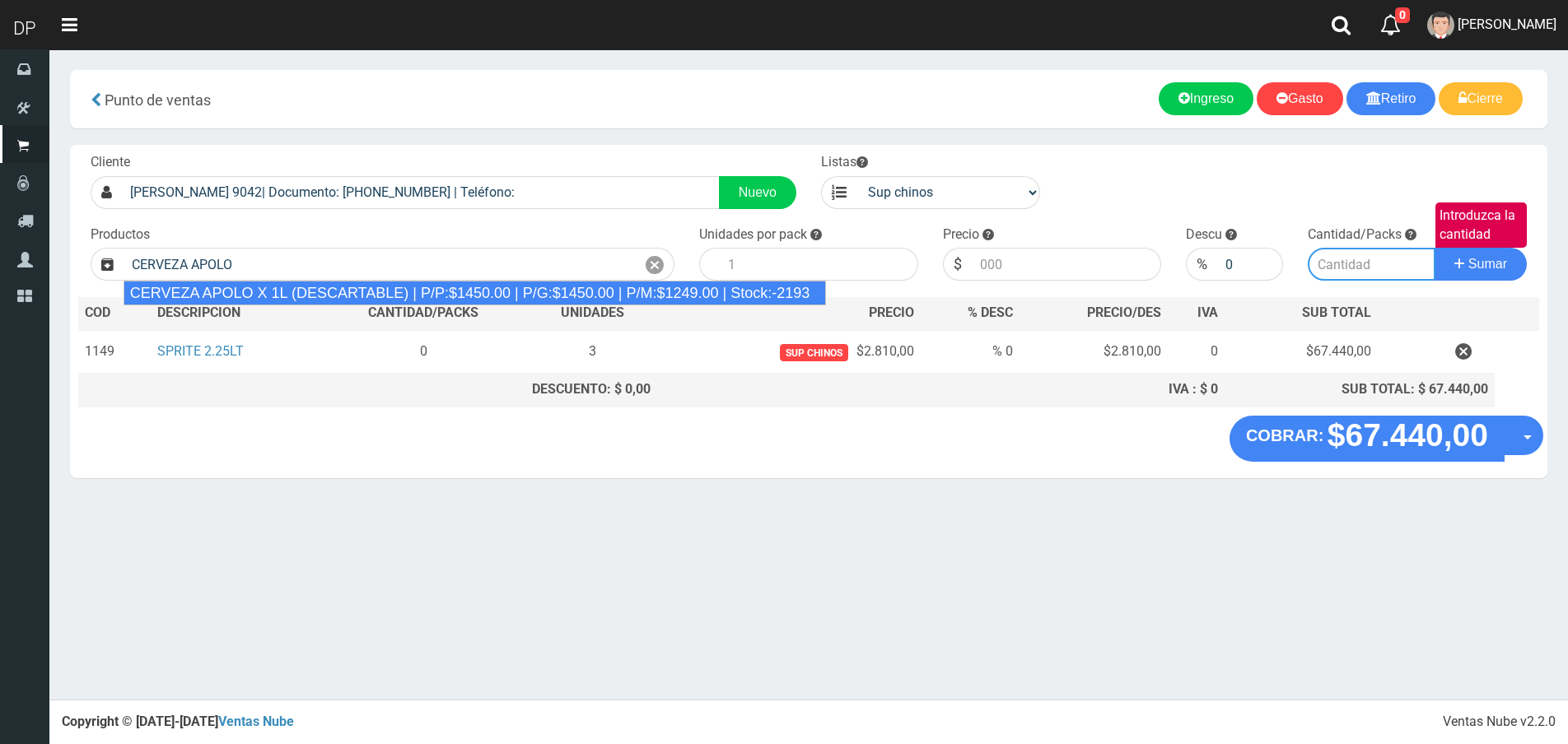
type input "CERVEZA APOLO X 1L (DESCARTABLE) | P/P:$1450.00 | P/G:$1450.00 | P/M:$1249.00 |…"
type input "6"
type input "1450.00"
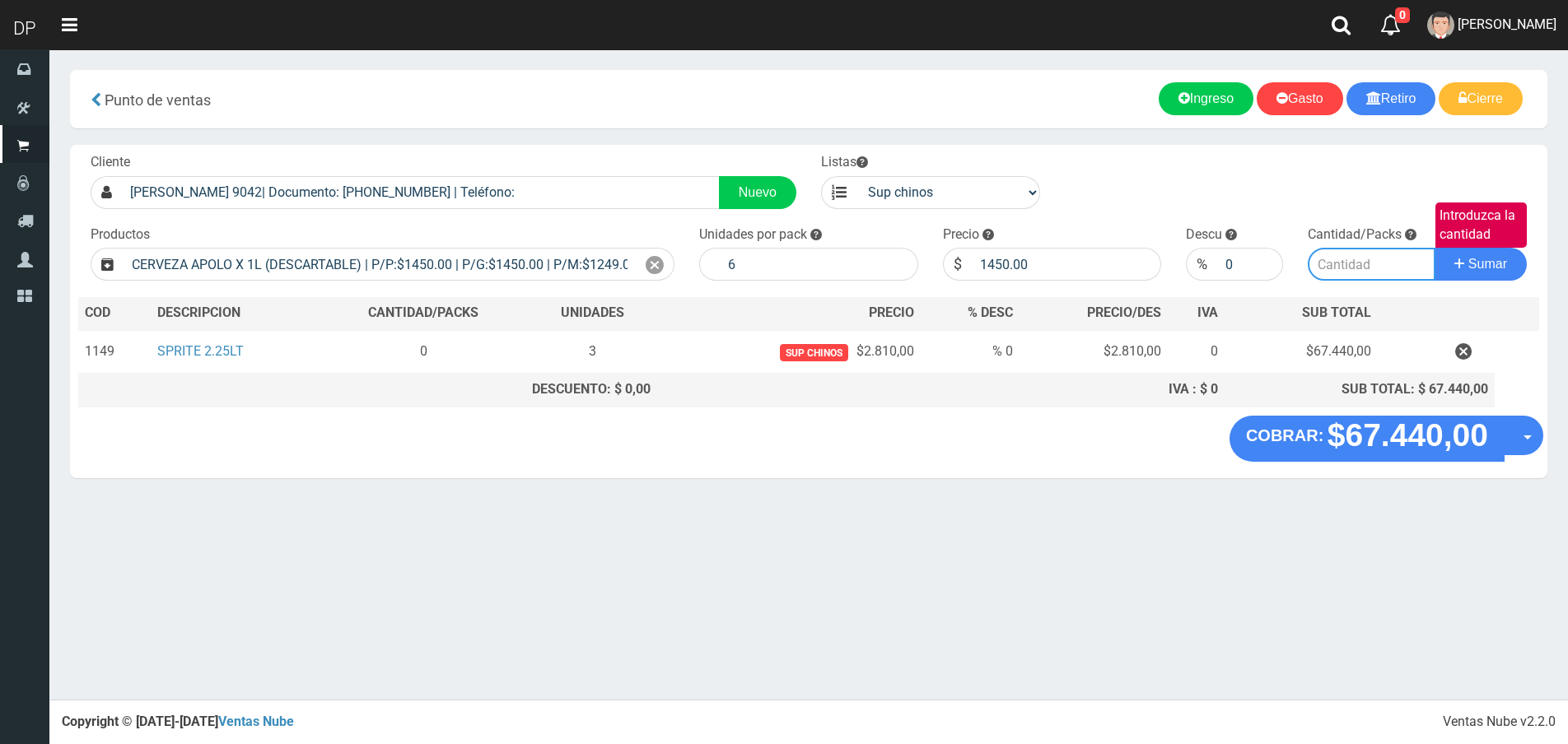
click at [1365, 263] on input "Introduzca la cantidad" at bounding box center [1371, 264] width 127 height 33
type input "1"
click at [1434, 248] on button "Sumar" at bounding box center [1480, 264] width 92 height 33
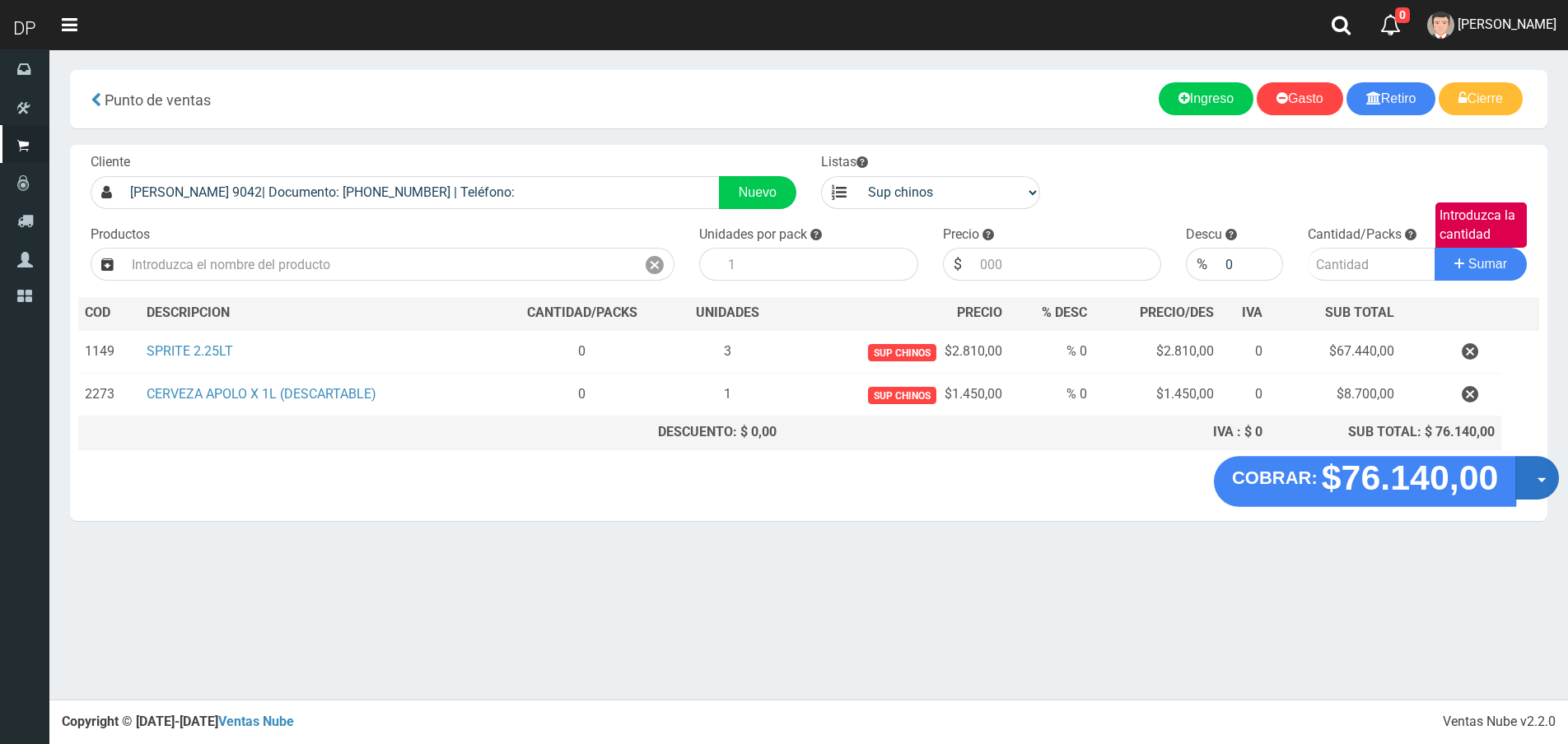
click at [1538, 483] on span "button" at bounding box center [1542, 480] width 9 height 5
click at [1502, 490] on link "Hacer Devolucion" at bounding box center [1484, 483] width 147 height 38
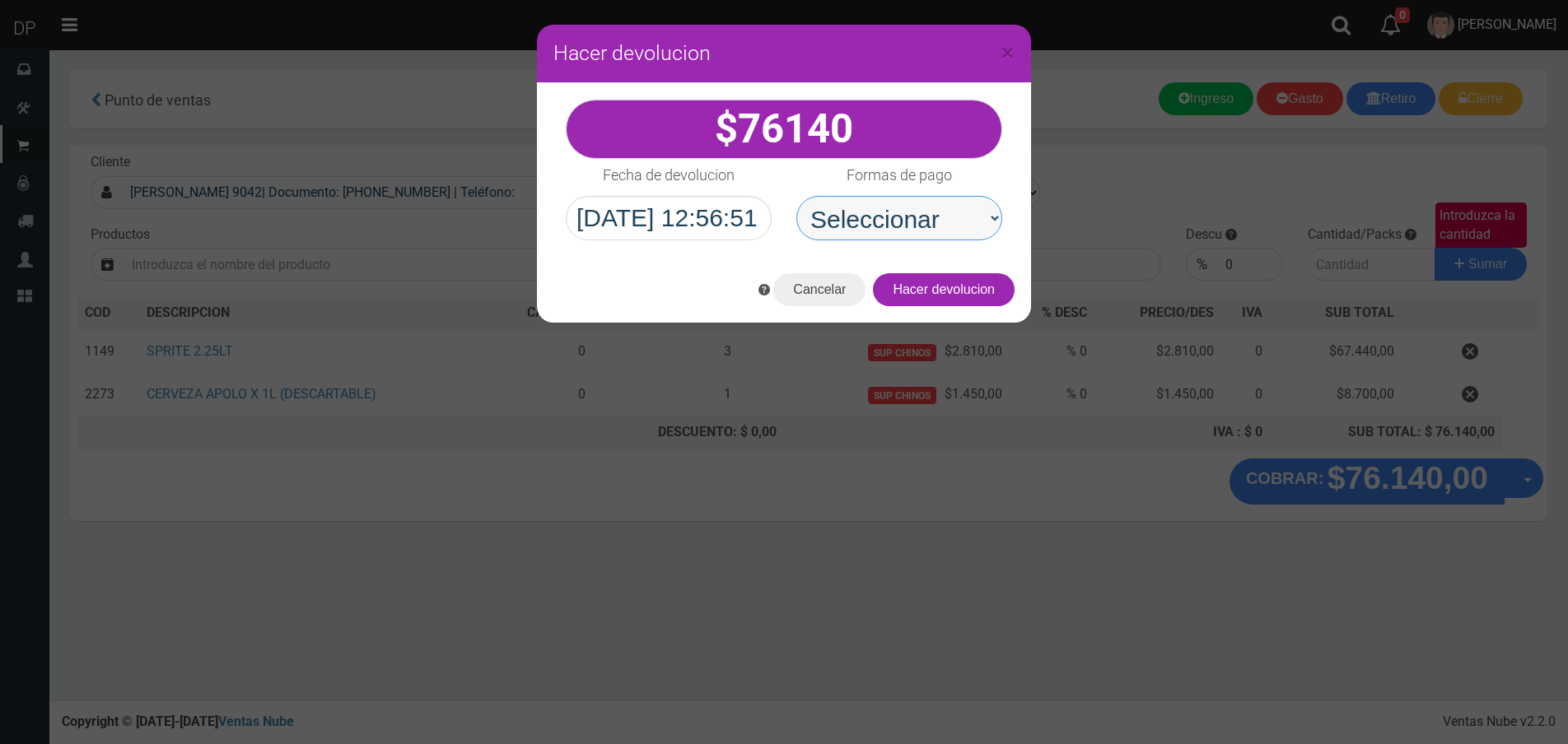
drag, startPoint x: 958, startPoint y: 219, endPoint x: 963, endPoint y: 235, distance: 16.8
click at [958, 219] on select "Seleccionar Efectivo Tarjeta de Crédito Depósito Débito" at bounding box center [898, 219] width 206 height 45
select select "Efectivo"
click at [796, 196] on select "Seleccionar Efectivo Tarjeta de Crédito Depósito Débito" at bounding box center [898, 219] width 206 height 45
click at [1010, 302] on div "Cancelar Hacer devolucion" at bounding box center [783, 289] width 494 height 66
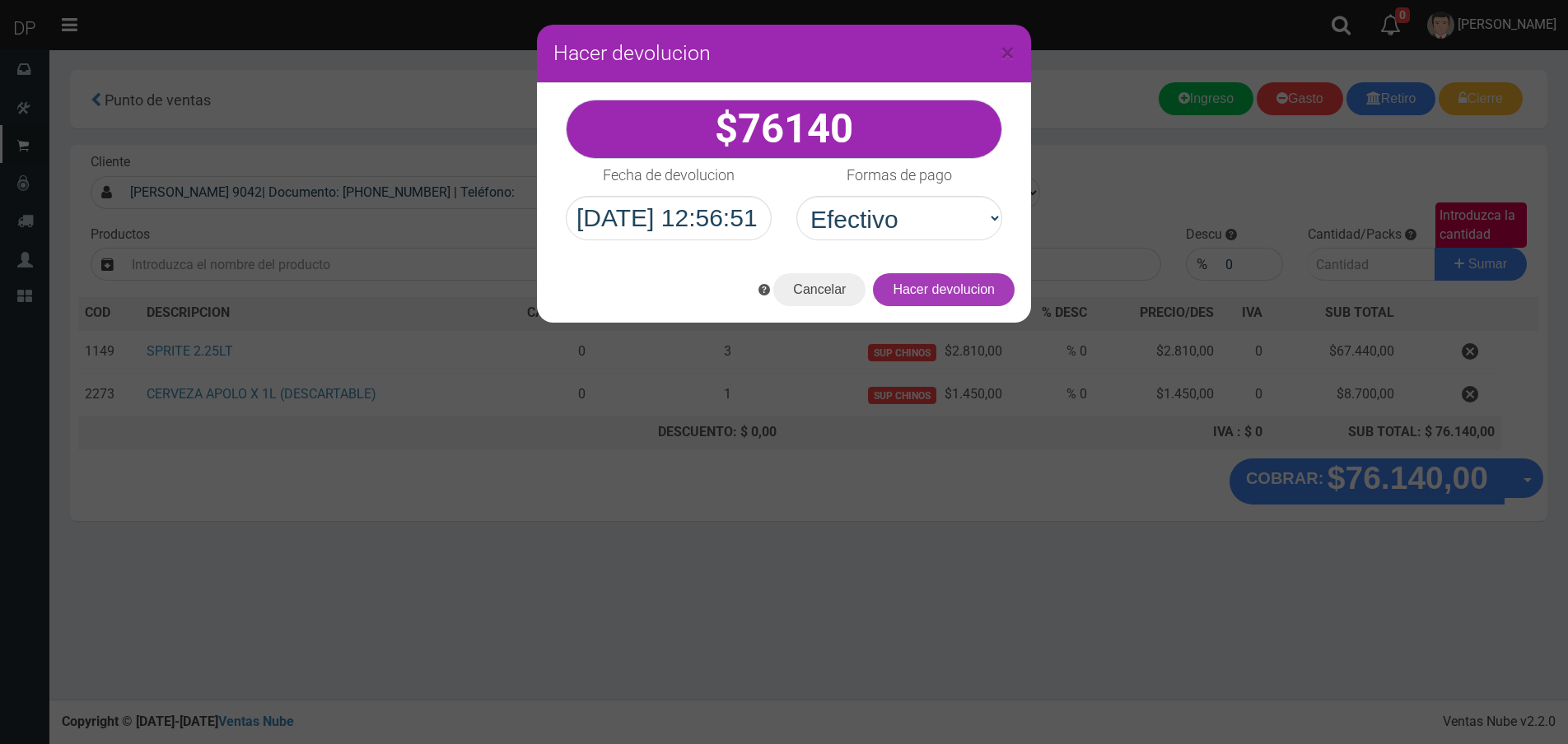
click at [960, 287] on button "Hacer devolucion" at bounding box center [944, 289] width 141 height 33
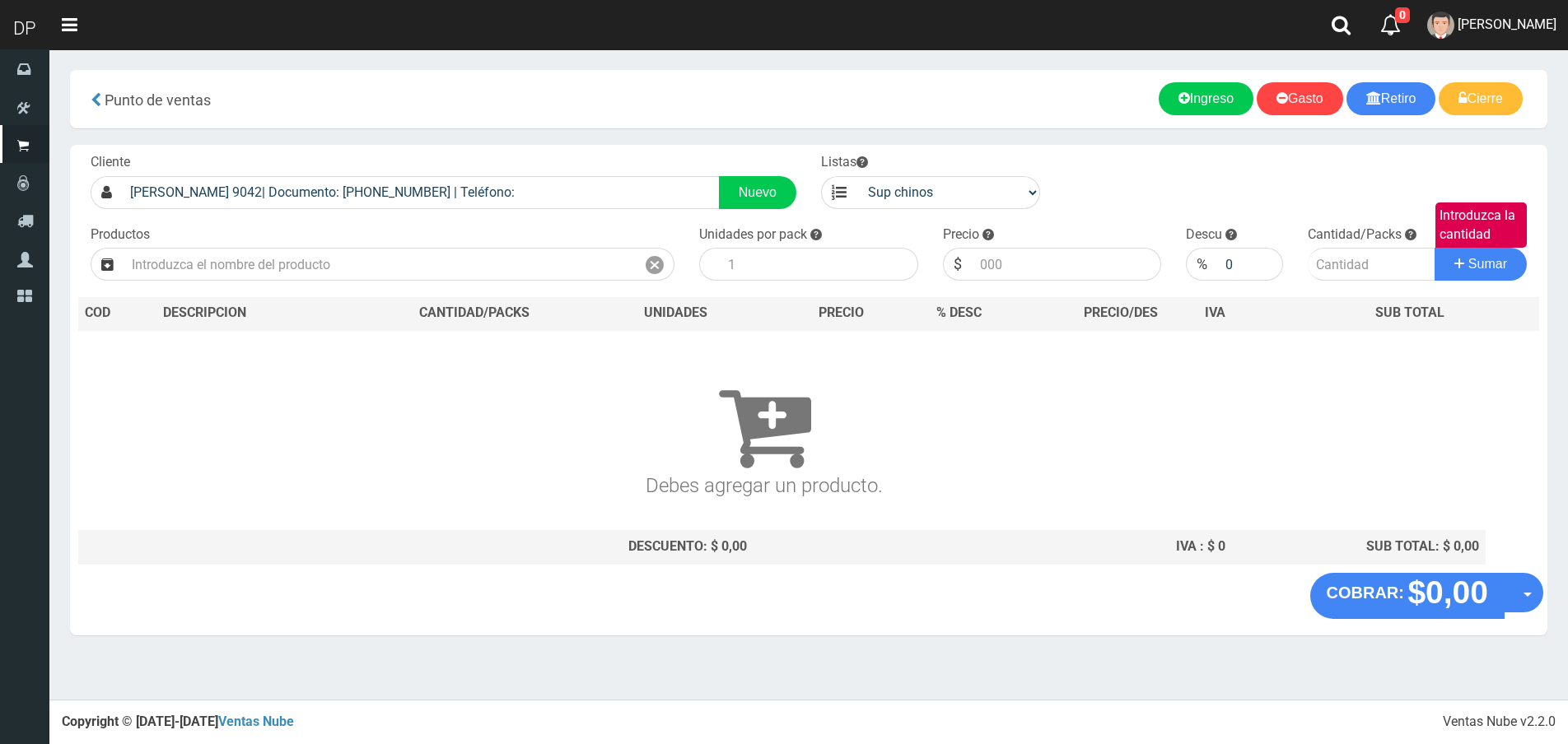
click at [450, 174] on div "Cliente PEREZ GALDOS 9042| Documento: 5165165465 | Teléfono: Nuevo" at bounding box center [443, 181] width 730 height 56
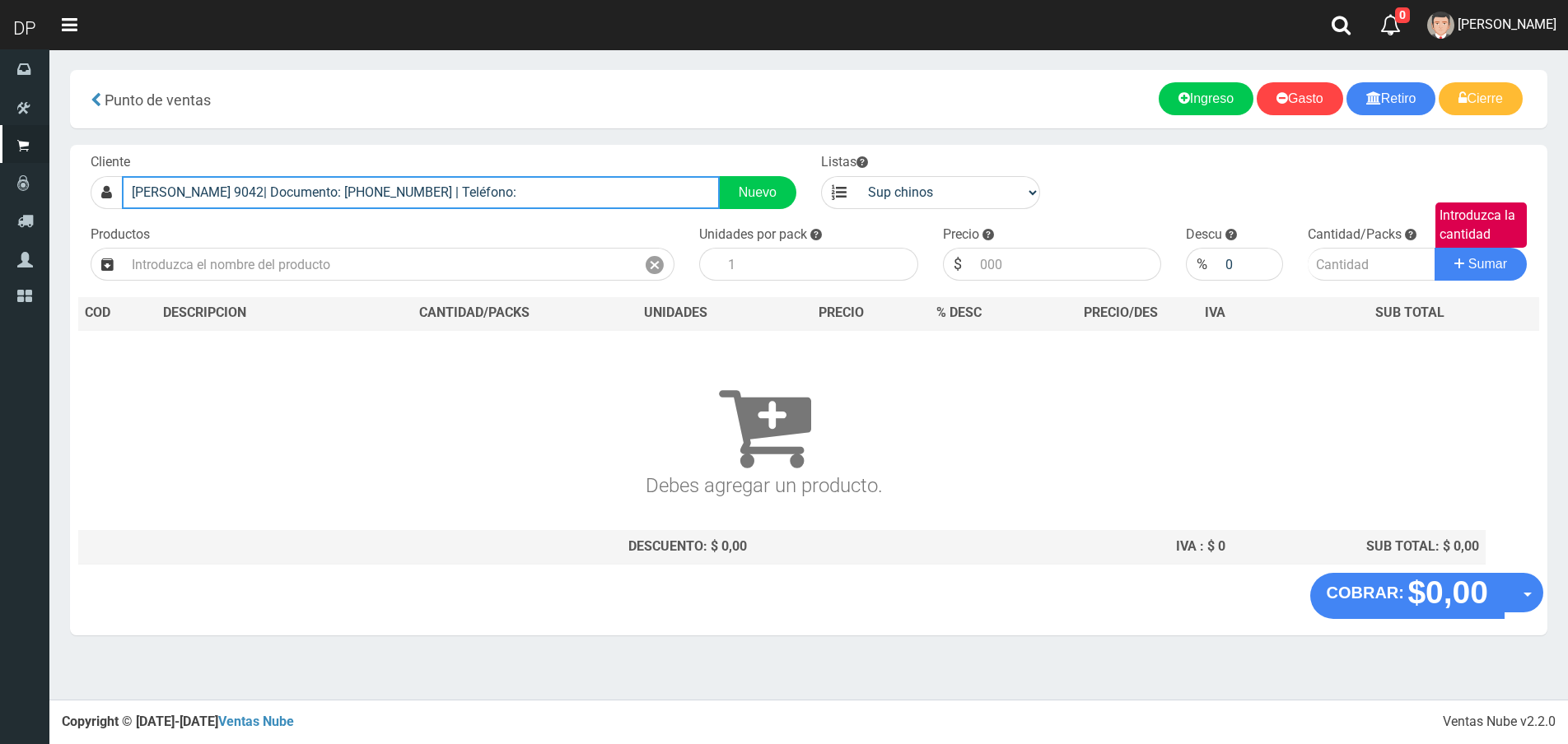
click at [454, 191] on input "PEREZ GALDOS 9042| Documento: 5165165465 | Teléfono:" at bounding box center [420, 192] width 598 height 33
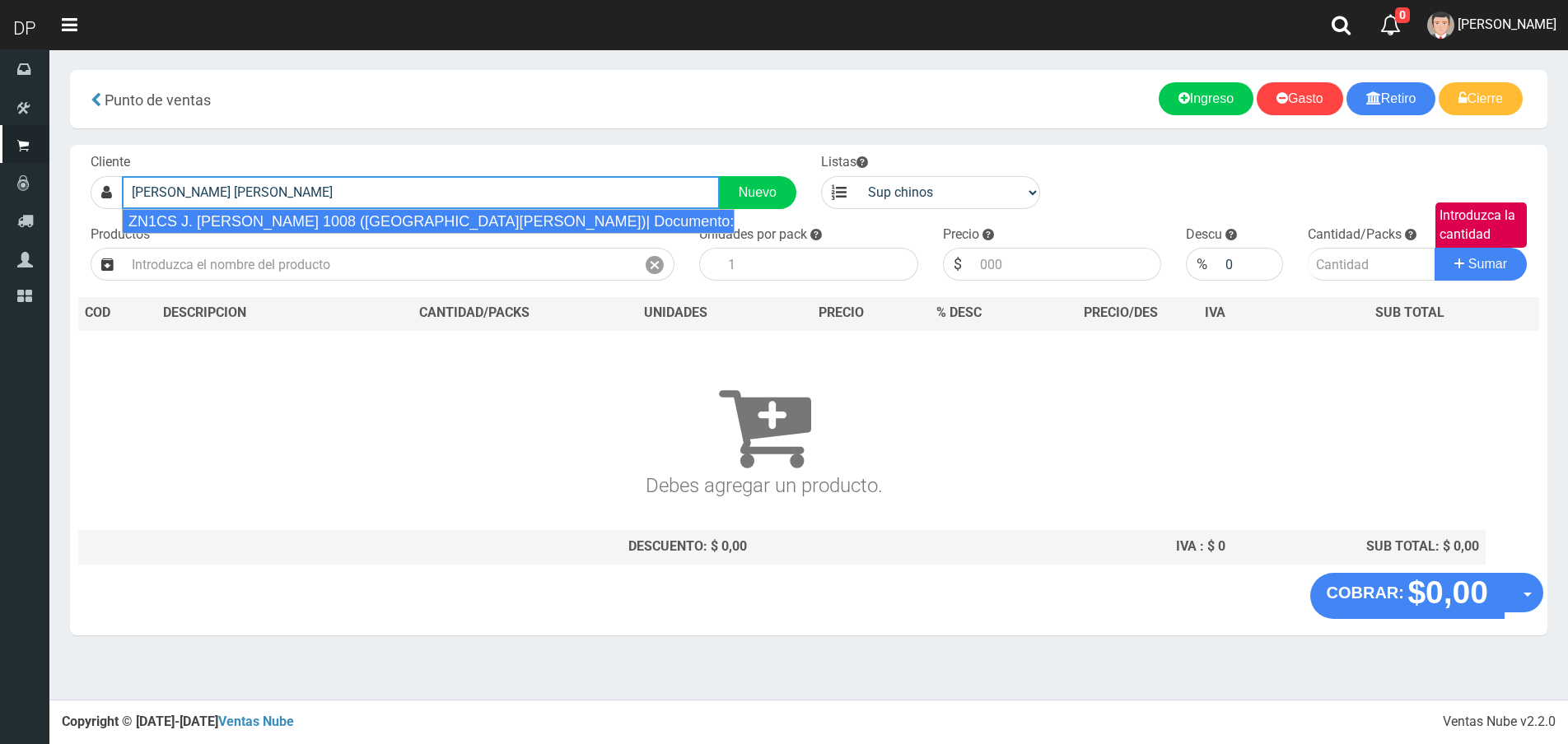
click at [464, 222] on div "ZN1CS J. MARIA BOSCH 1008 (VILLA BOSCH)| Documento: 1456483453486 | Teléfono:" at bounding box center [429, 221] width 614 height 25
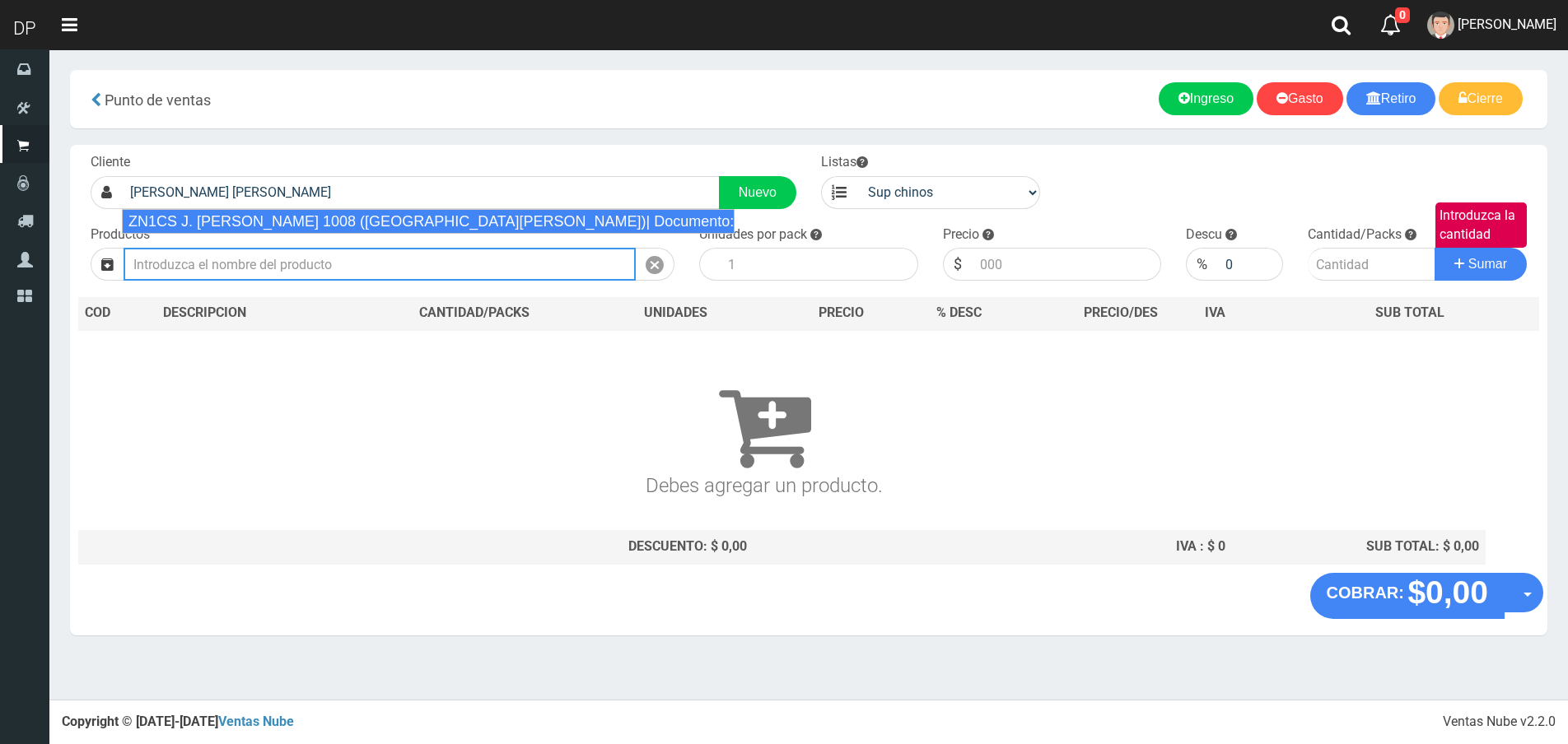
type input "ZN1CS J. MARIA BOSCH 1008 (VILLA BOSCH)| Documento: 1456483453486 | Teléfono:"
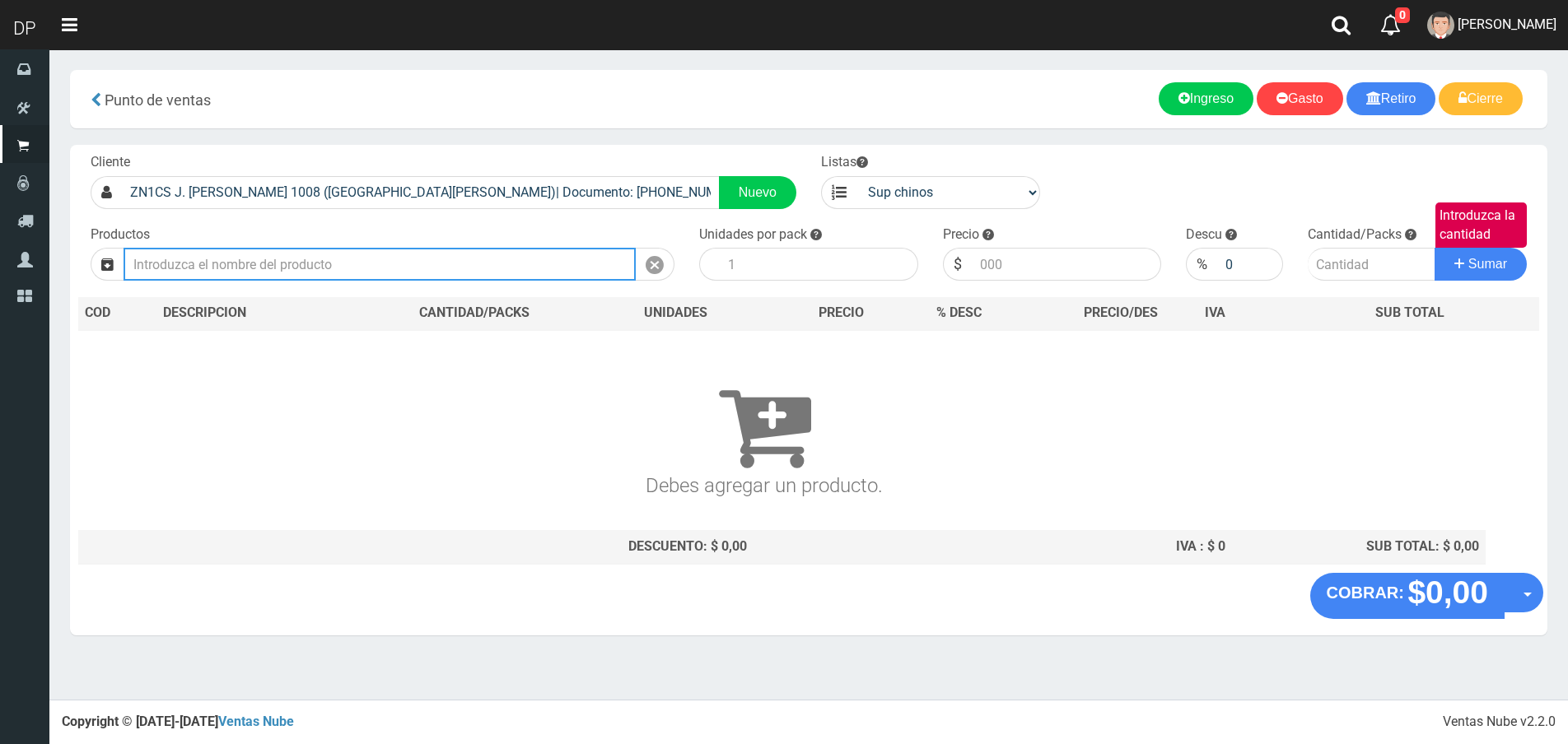
click at [397, 262] on input "text" at bounding box center [379, 264] width 512 height 33
type input "A"
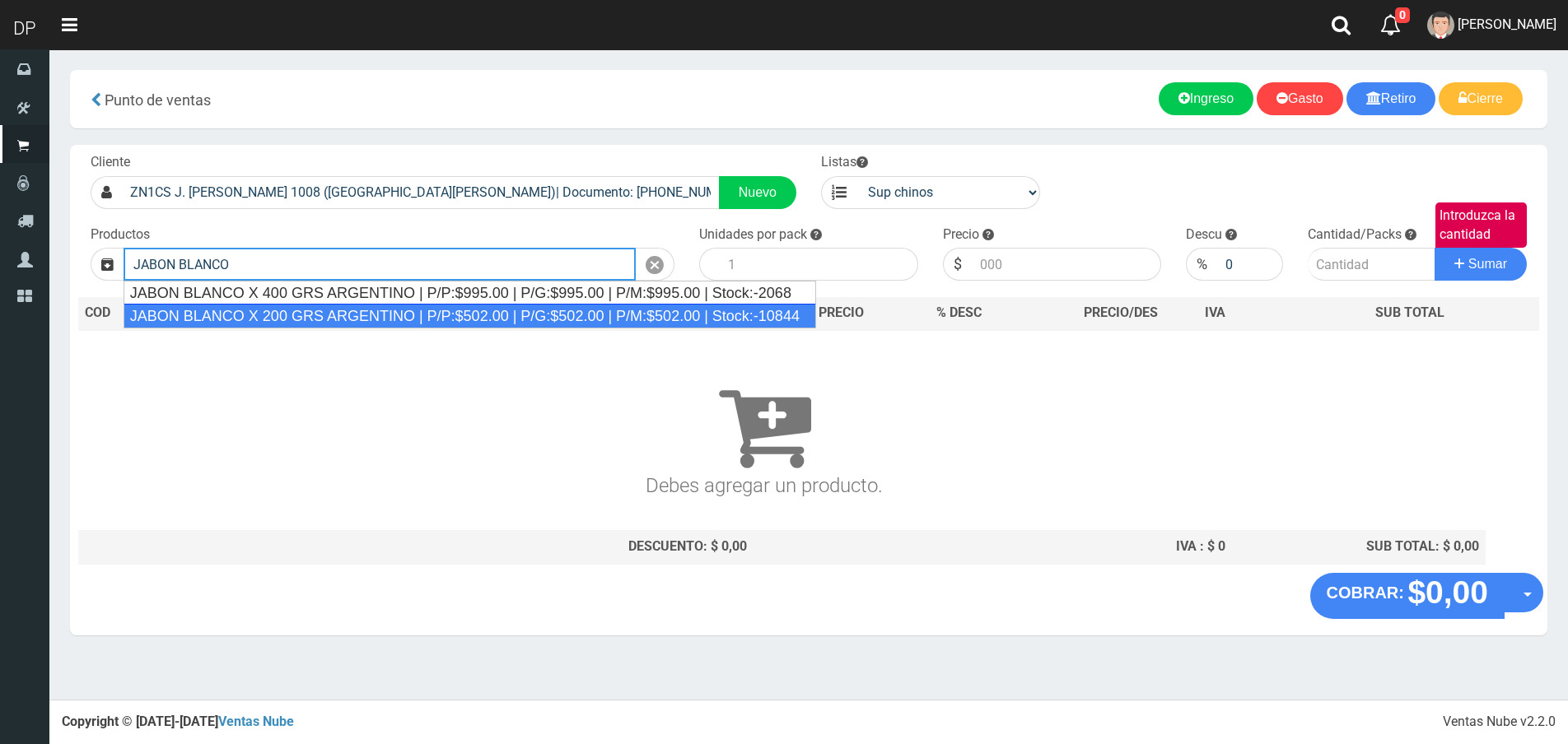
click at [392, 310] on div "JABON BLANCO X 200 GRS ARGENTINO | P/P:$502.00 | P/G:$502.00 | P/M:$502.00 | St…" at bounding box center [470, 316] width 693 height 25
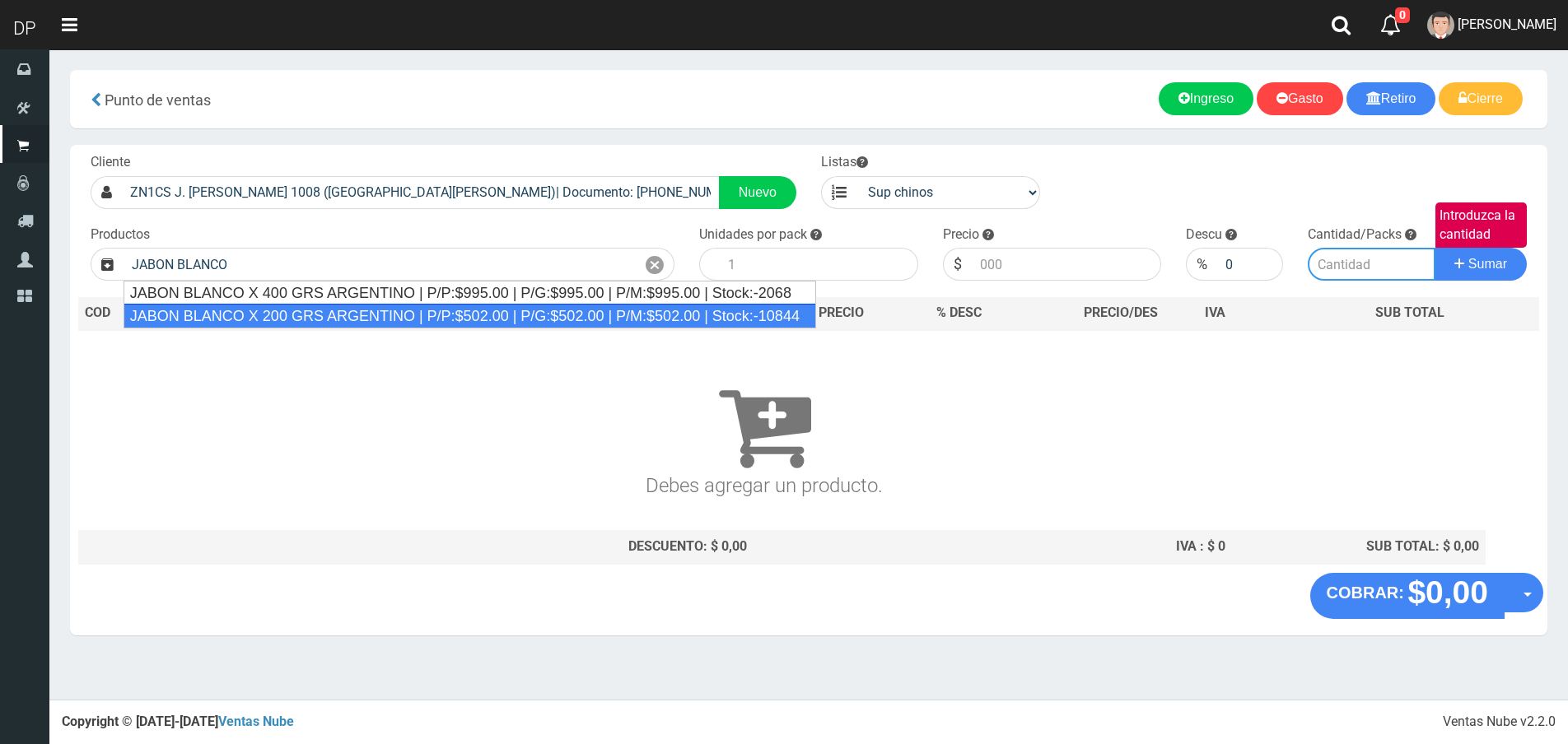
type input "JABON BLANCO X 200 GRS ARGENTINO | P/P:$502.00 | P/G:$502.00 | P/M:$502.00 | St…"
type input "40"
type input "502.00"
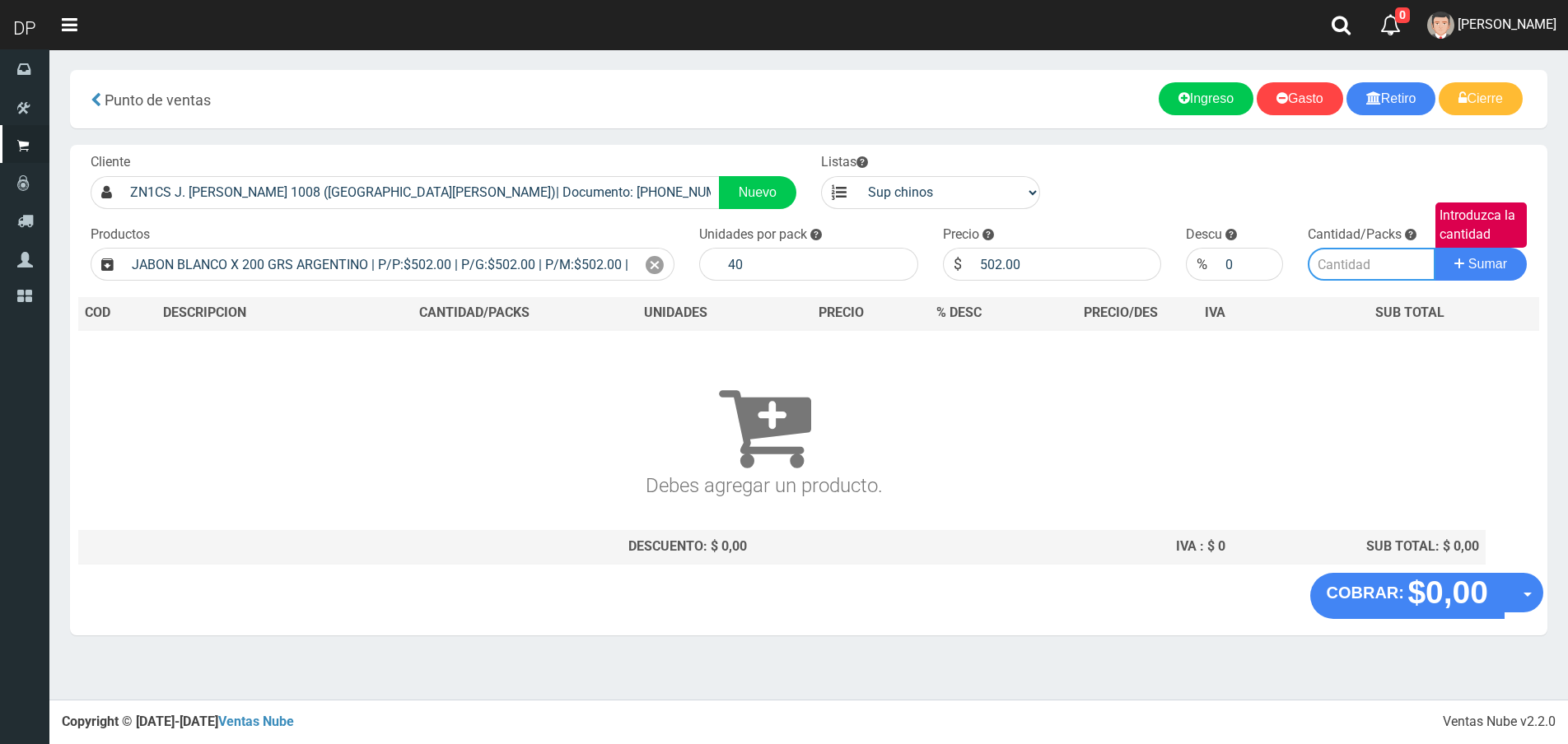
click at [1326, 266] on input "Introduzca la cantidad" at bounding box center [1371, 264] width 127 height 33
type input "1"
click at [1434, 248] on button "Sumar" at bounding box center [1480, 264] width 92 height 33
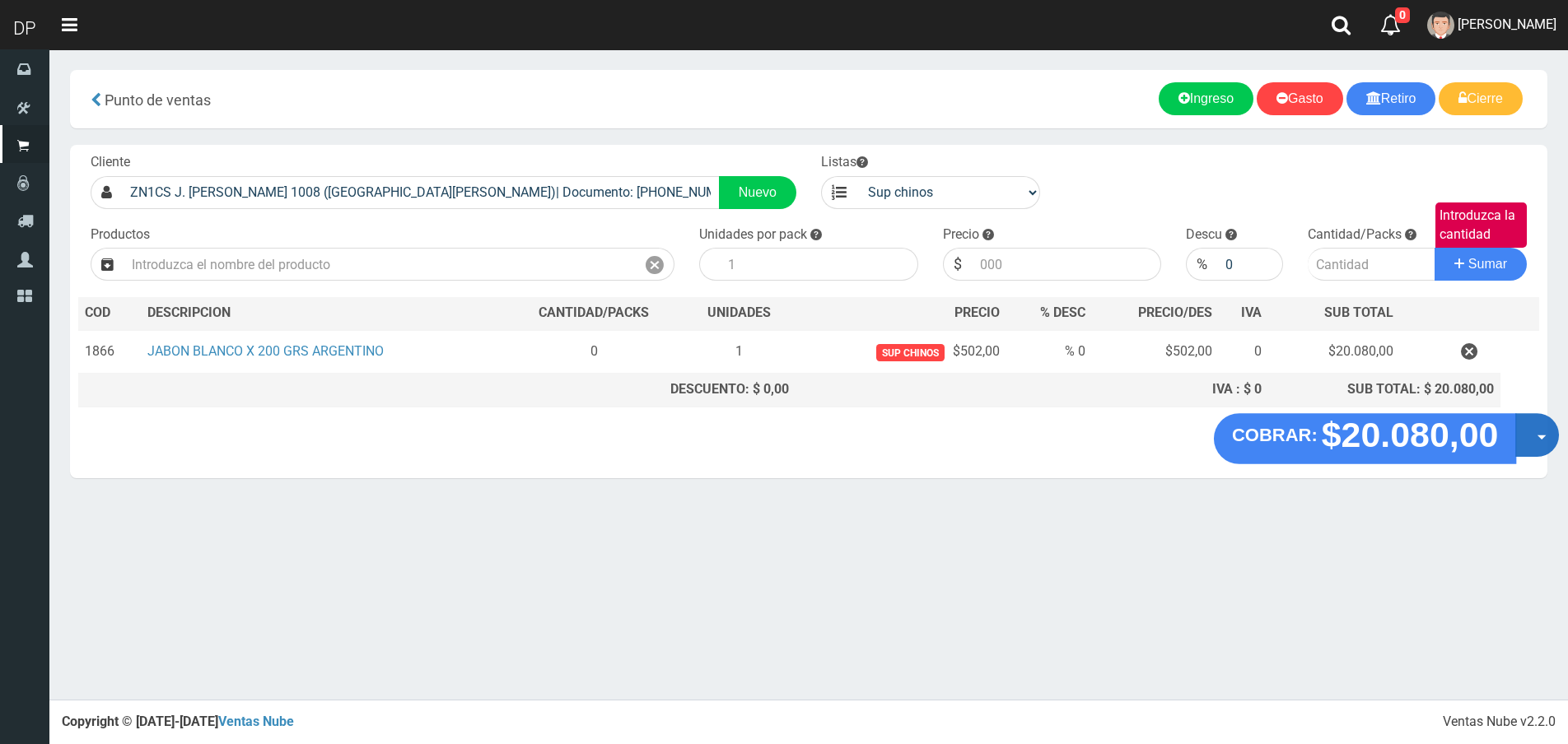
click at [1535, 435] on button "Opciones" at bounding box center [1536, 434] width 44 height 44
click at [1522, 444] on link "Hacer Devolucion" at bounding box center [1484, 440] width 147 height 38
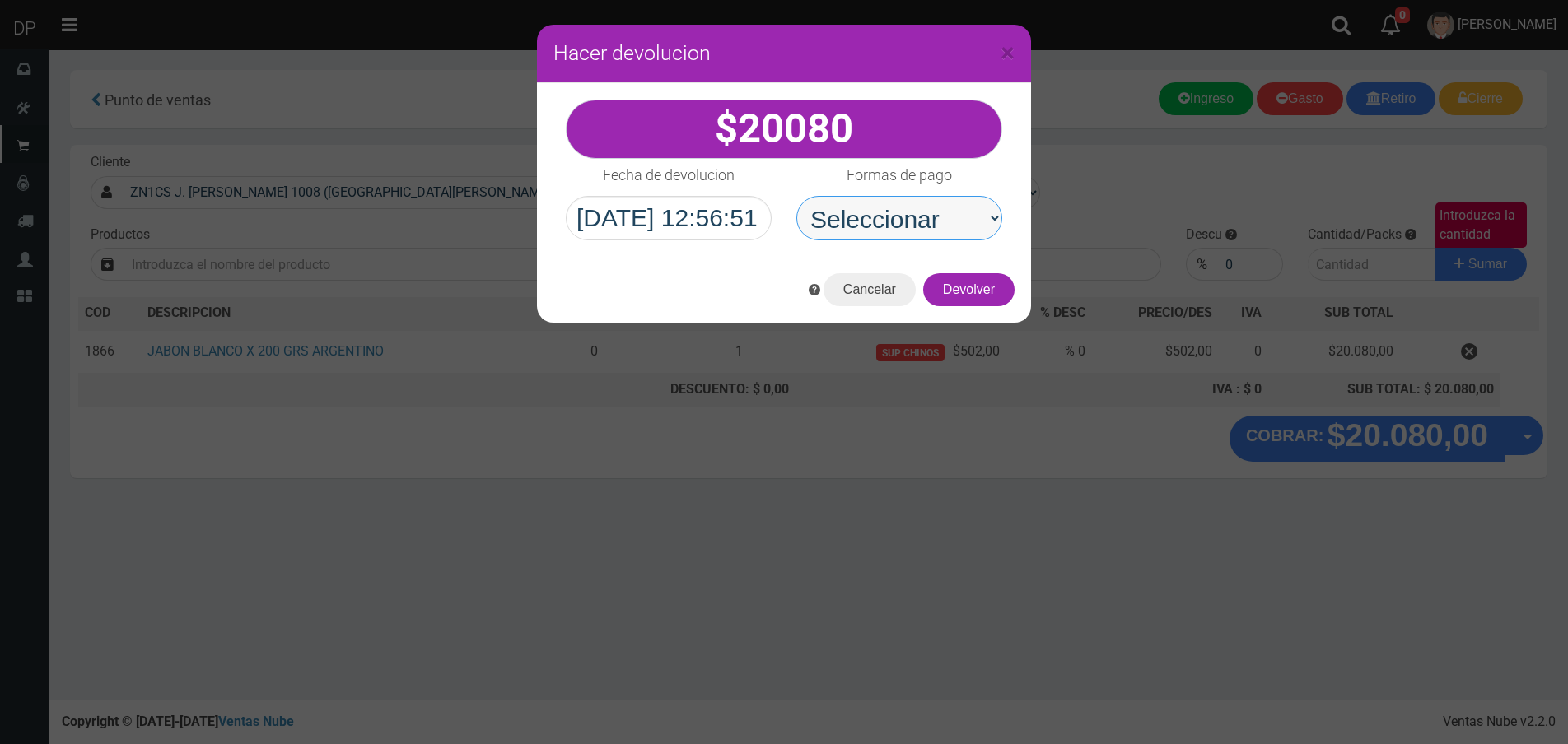
drag, startPoint x: 868, startPoint y: 220, endPoint x: 873, endPoint y: 240, distance: 20.6
click at [868, 220] on select "Seleccionar Efectivo Tarjeta de Crédito Depósito Débito" at bounding box center [898, 219] width 206 height 45
select select "Efectivo"
click at [796, 196] on select "Seleccionar Efectivo Tarjeta de Crédito Depósito Débito" at bounding box center [898, 219] width 206 height 45
click at [957, 281] on button "Devolver" at bounding box center [969, 289] width 91 height 33
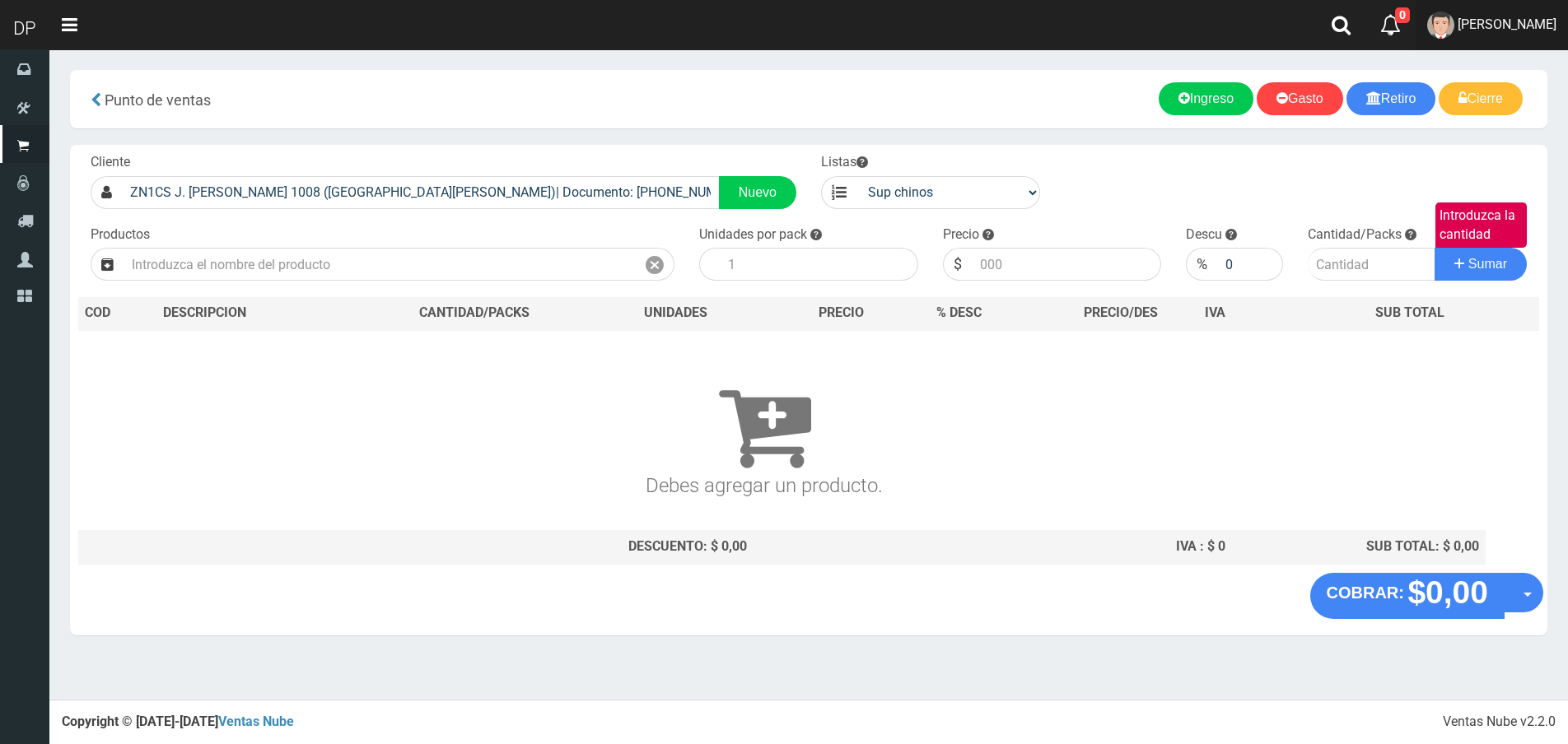
click at [1526, 32] on span "FABRIZIO DURE" at bounding box center [1507, 24] width 99 height 16
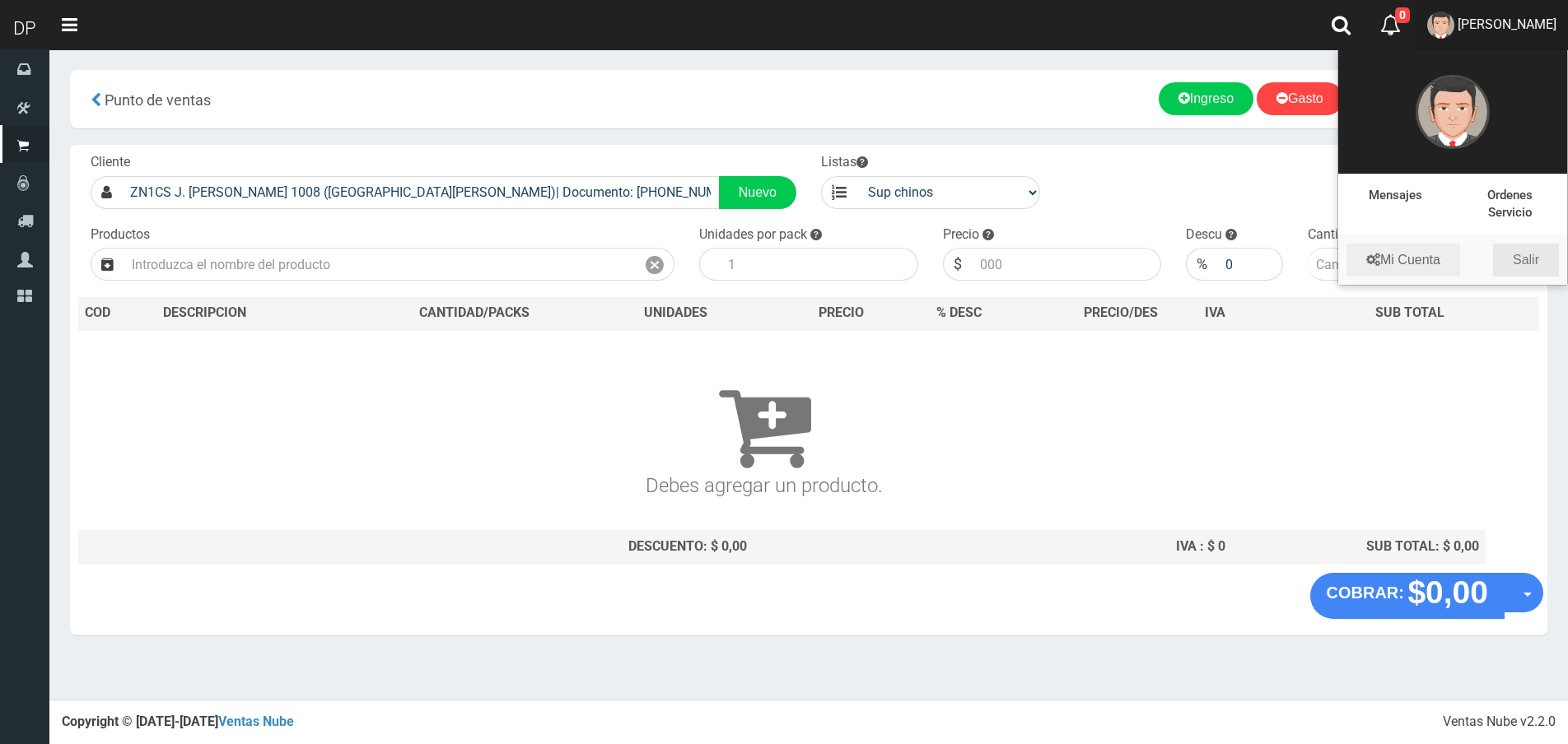
click at [1527, 255] on link "Salir" at bounding box center [1525, 259] width 66 height 33
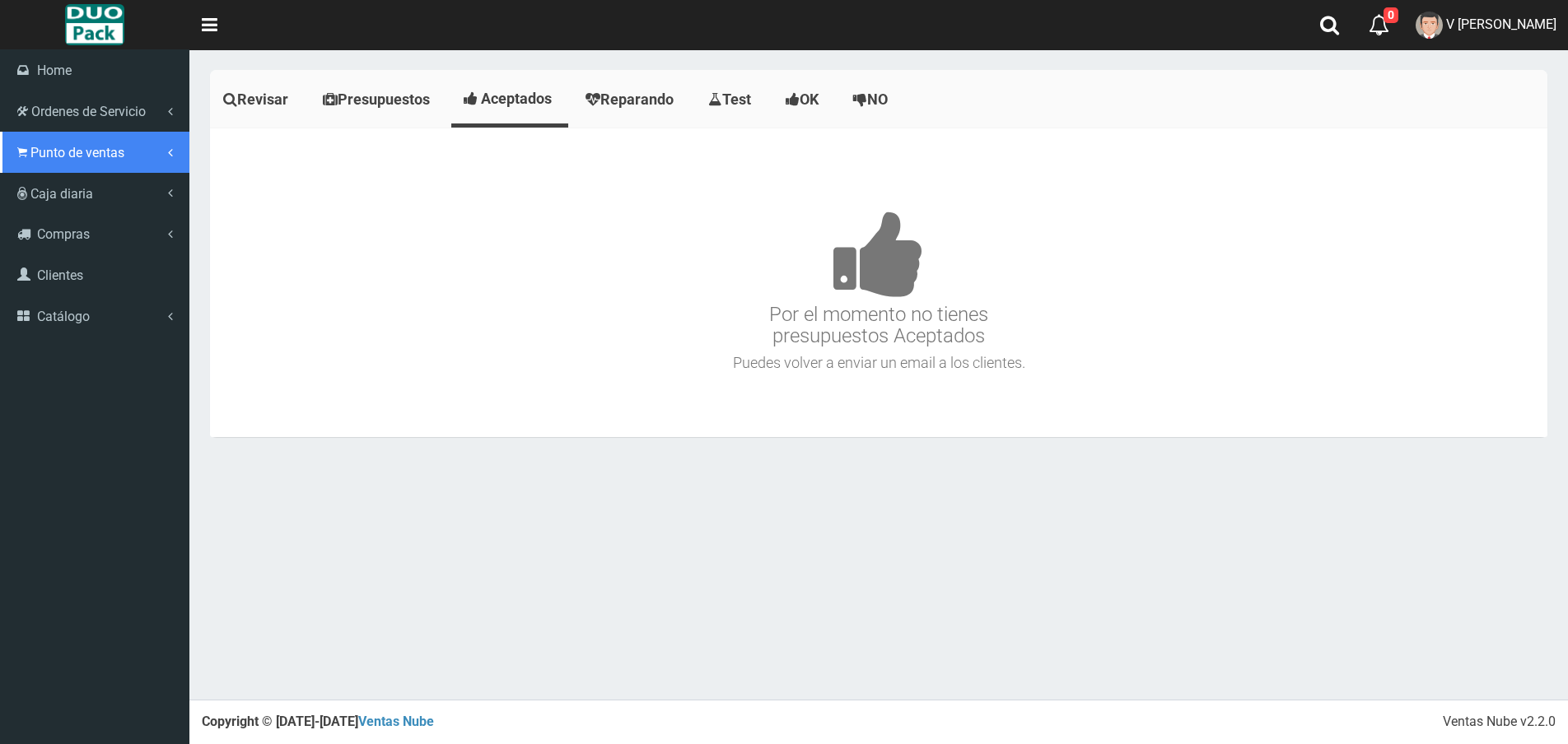
click at [66, 148] on span "Punto de ventas" at bounding box center [77, 153] width 94 height 16
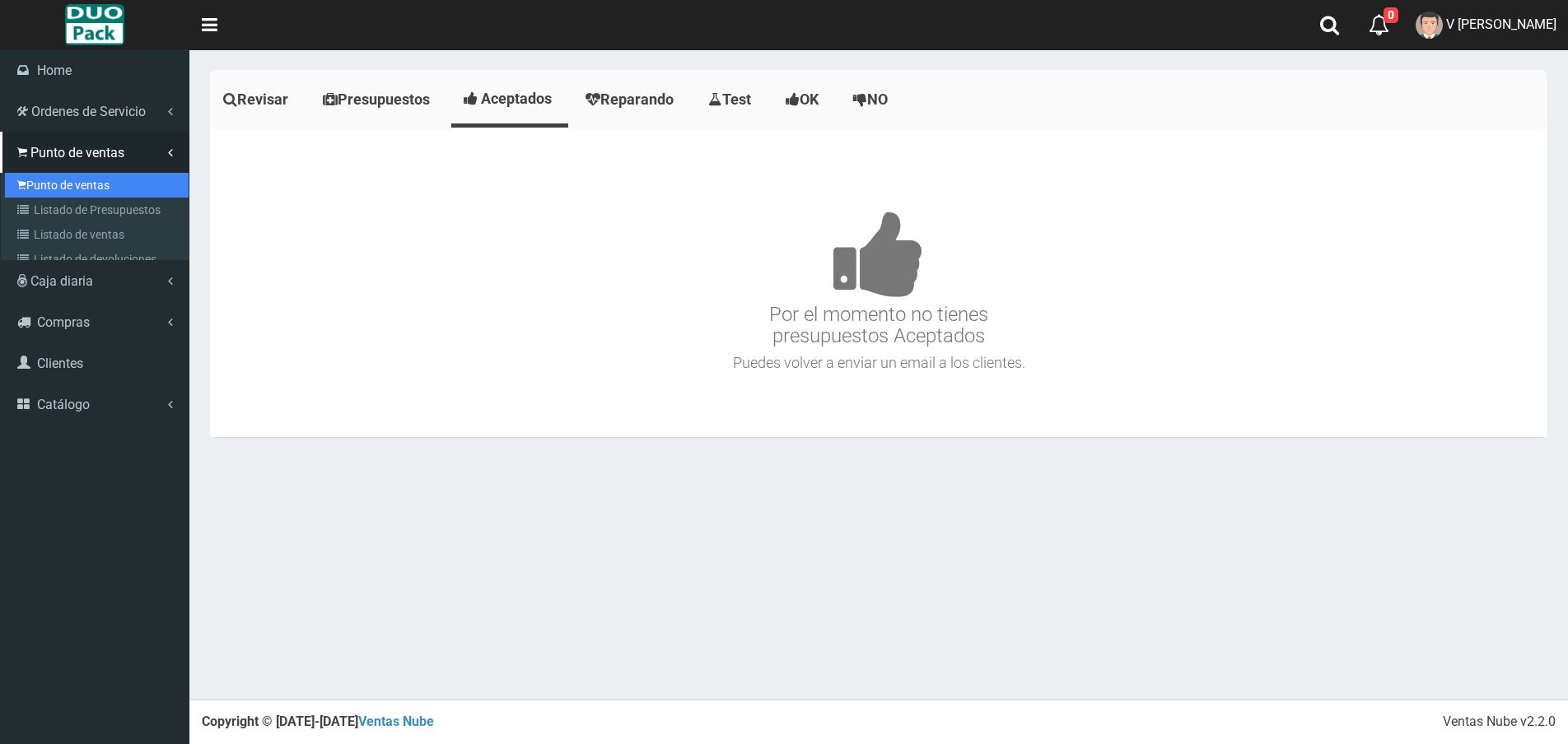
click at [90, 182] on link "Punto de ventas" at bounding box center [96, 185] width 183 height 25
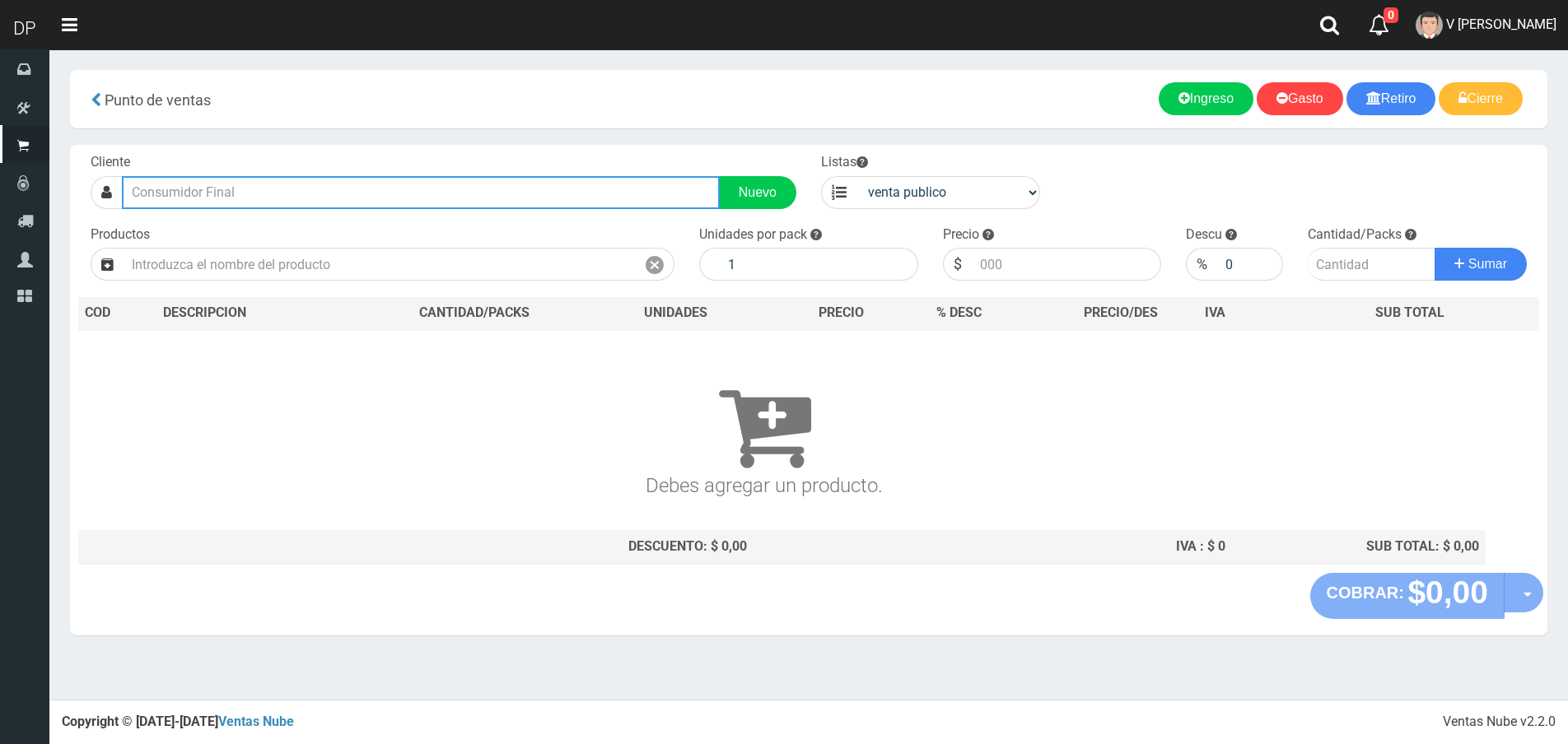
click at [291, 199] on input "text" at bounding box center [420, 192] width 598 height 33
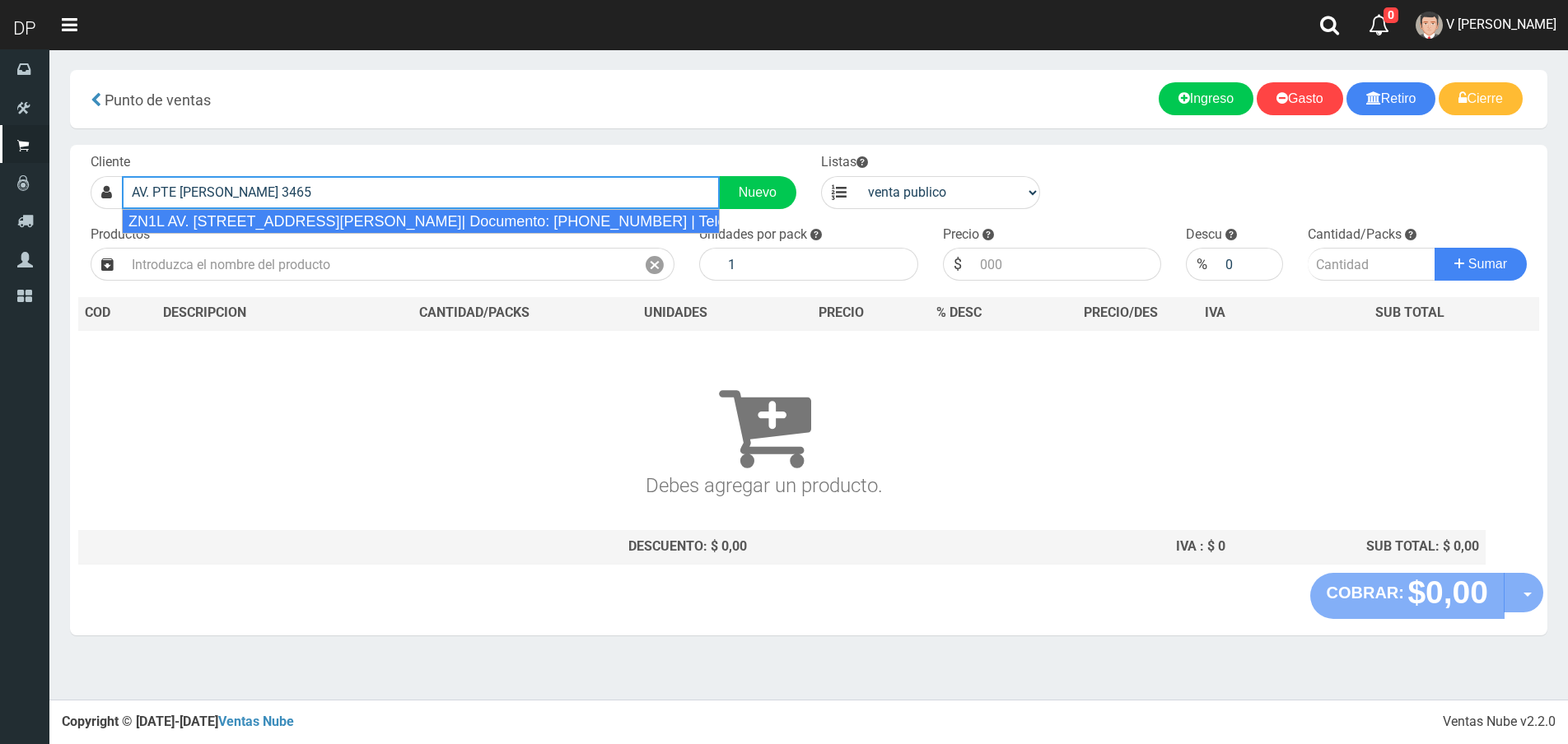
click at [294, 215] on div "ZN1L AV. [STREET_ADDRESS][PERSON_NAME]| Documento: [PHONE_NUMBER] | Teléfono:" at bounding box center [420, 221] width 598 height 25
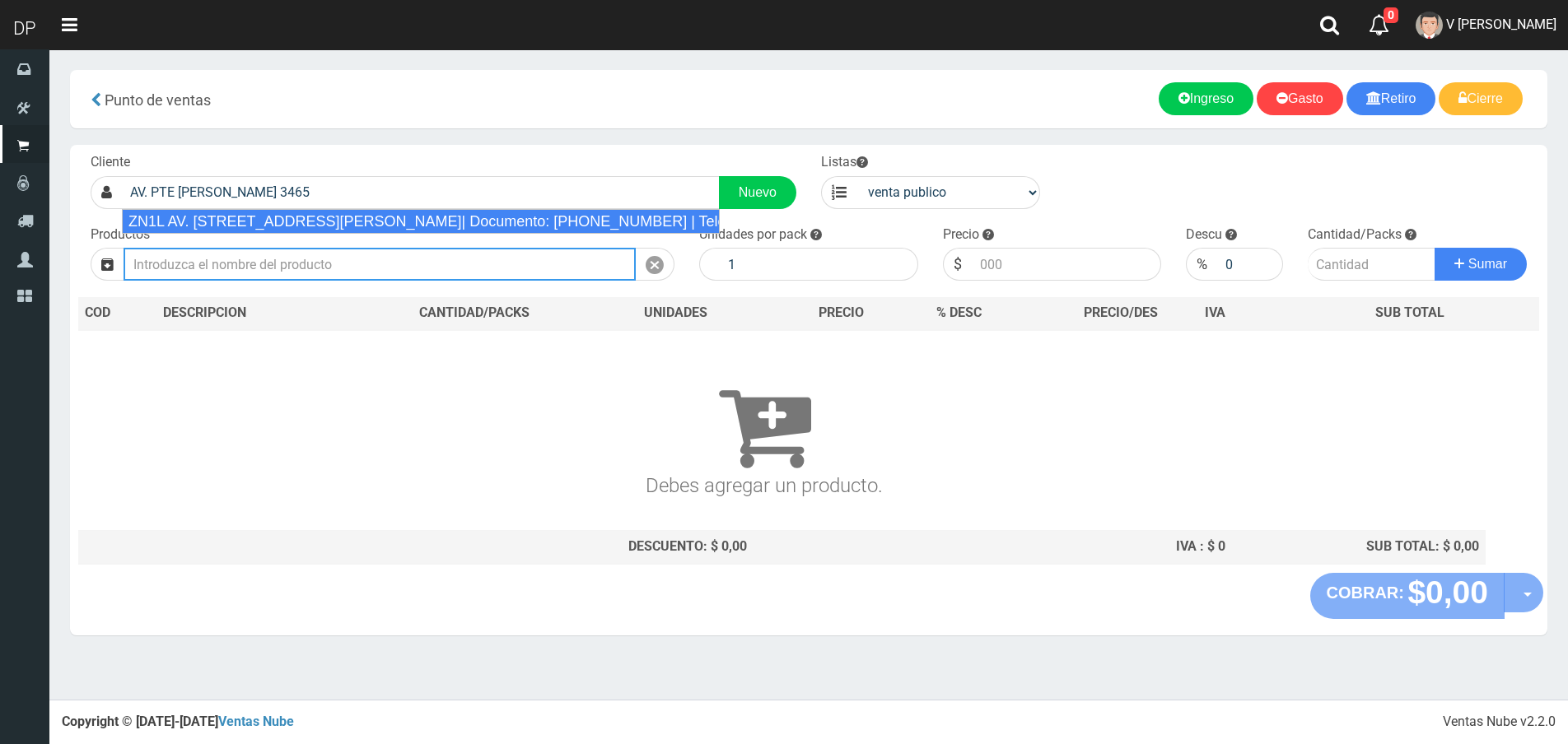
type input "ZN1L AV. [STREET_ADDRESS][PERSON_NAME]| Documento: [PHONE_NUMBER] | Teléfono:"
select select "2"
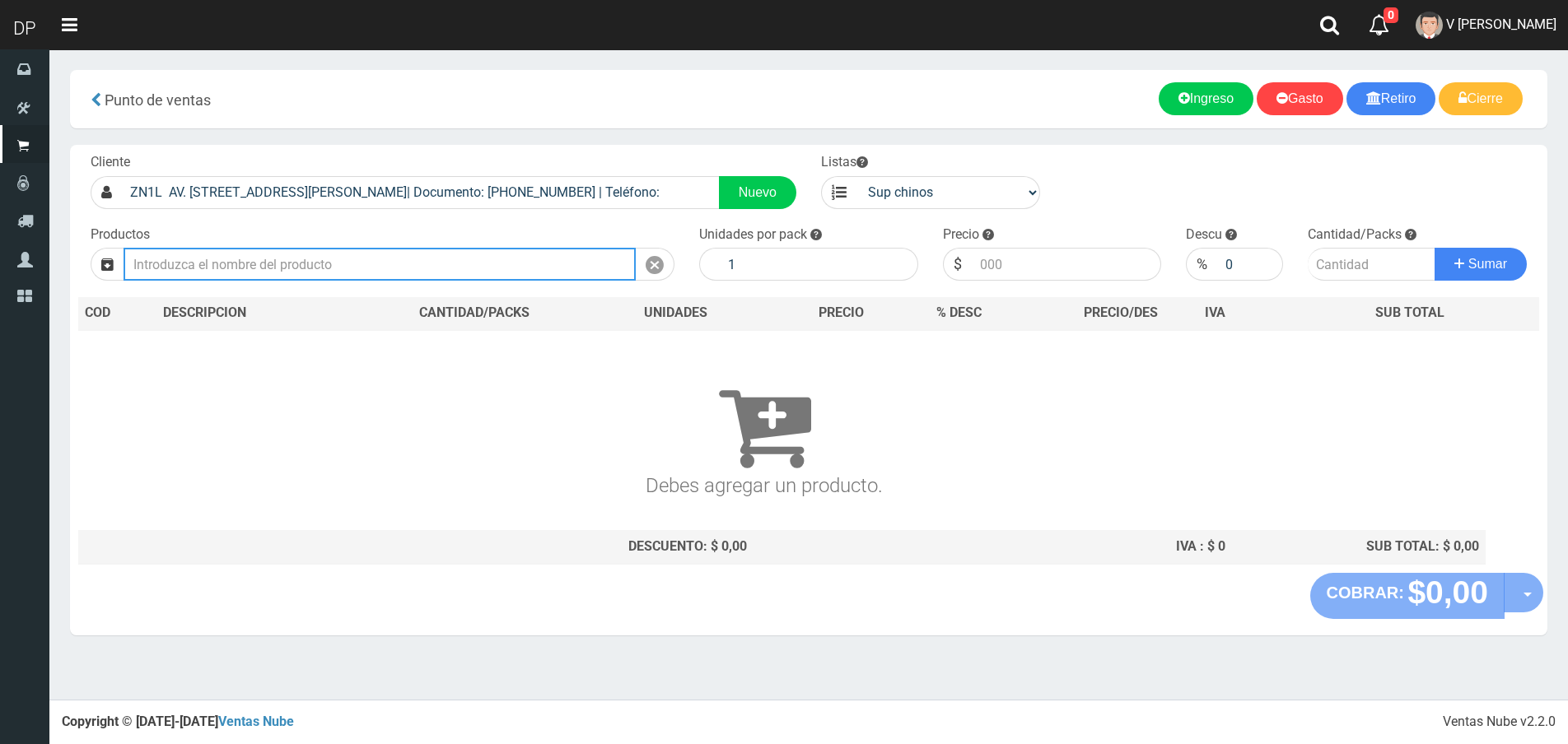
click at [297, 258] on input "text" at bounding box center [379, 264] width 512 height 33
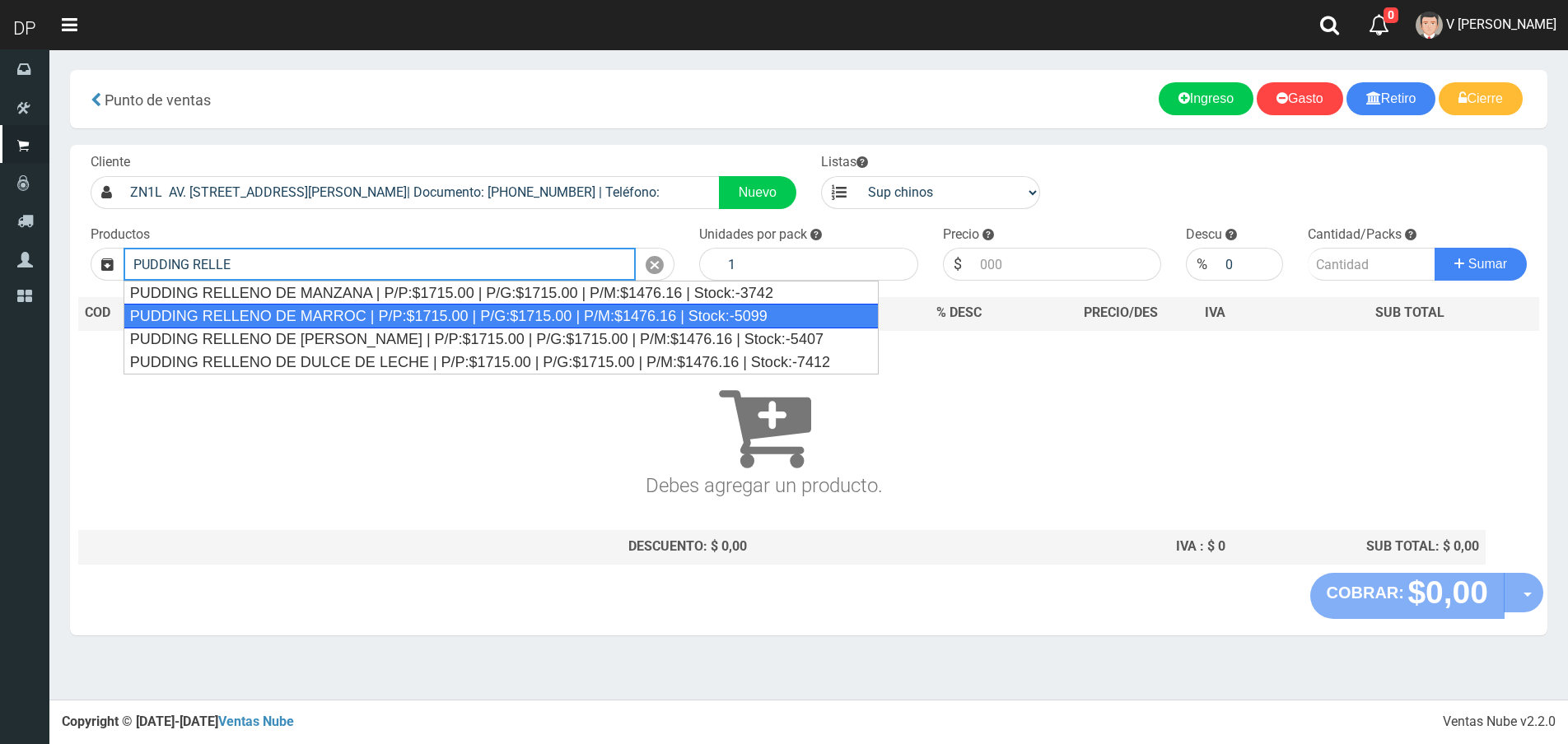
click at [336, 314] on div "PUDDING RELLENO DE MARROC | P/P:$1715.00 | P/G:$1715.00 | P/M:$1476.16 | Stock:…" at bounding box center [501, 316] width 755 height 25
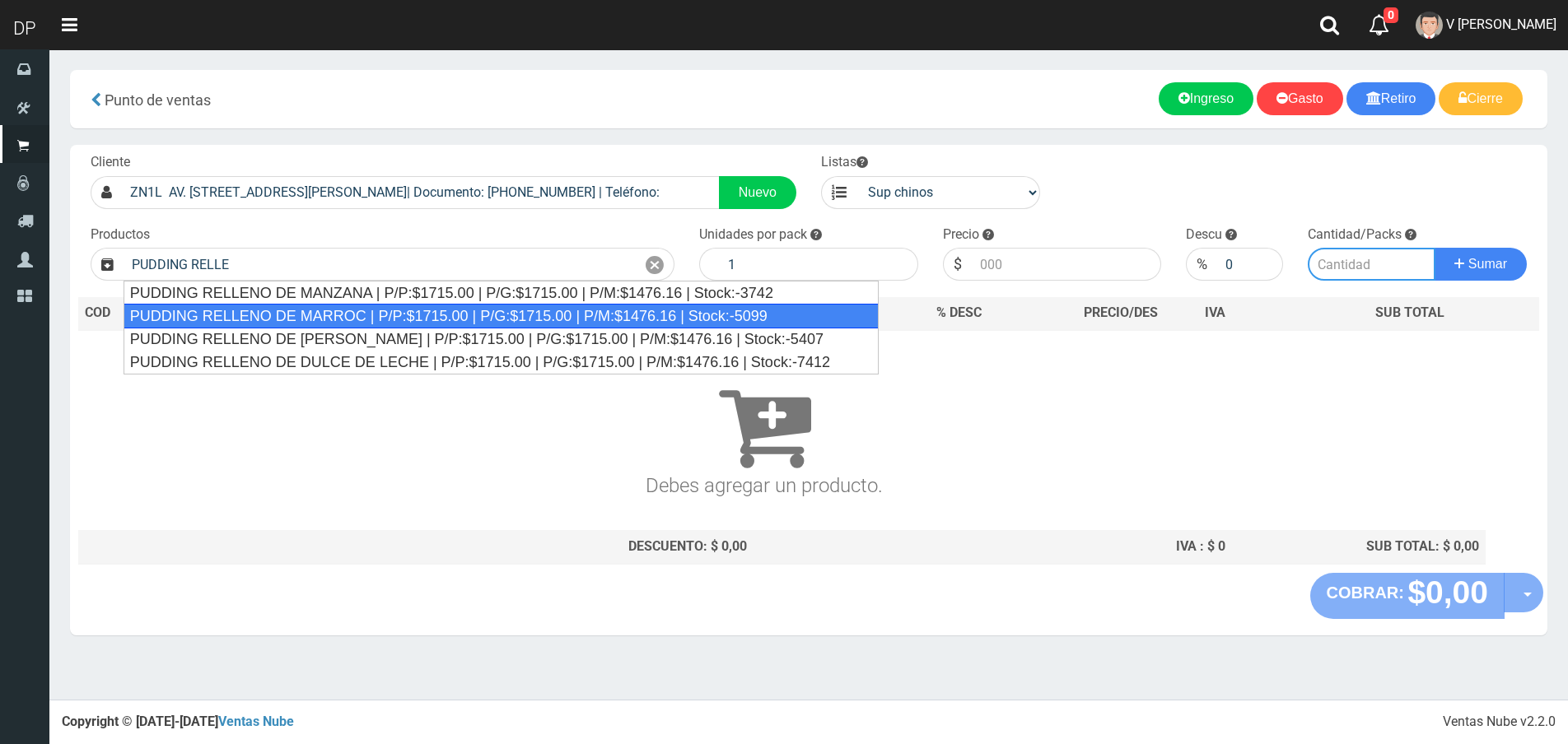
type input "PUDDING RELLENO DE MARROC | P/P:$1715.00 | P/G:$1715.00 | P/M:$1476.16 | Stock:…"
type input "8"
type input "1715.00"
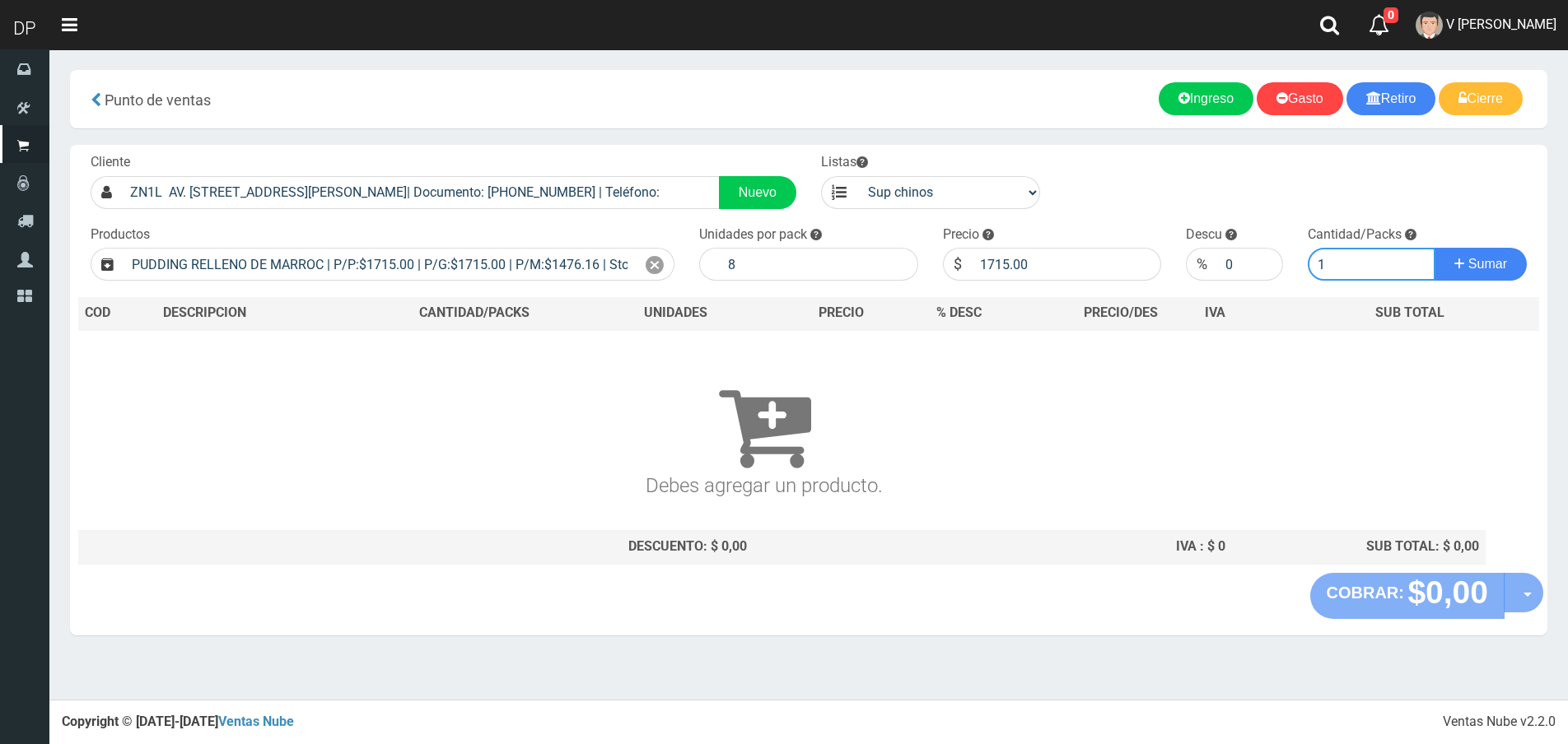
type input "1"
click at [1434, 248] on button "Sumar" at bounding box center [1480, 264] width 92 height 33
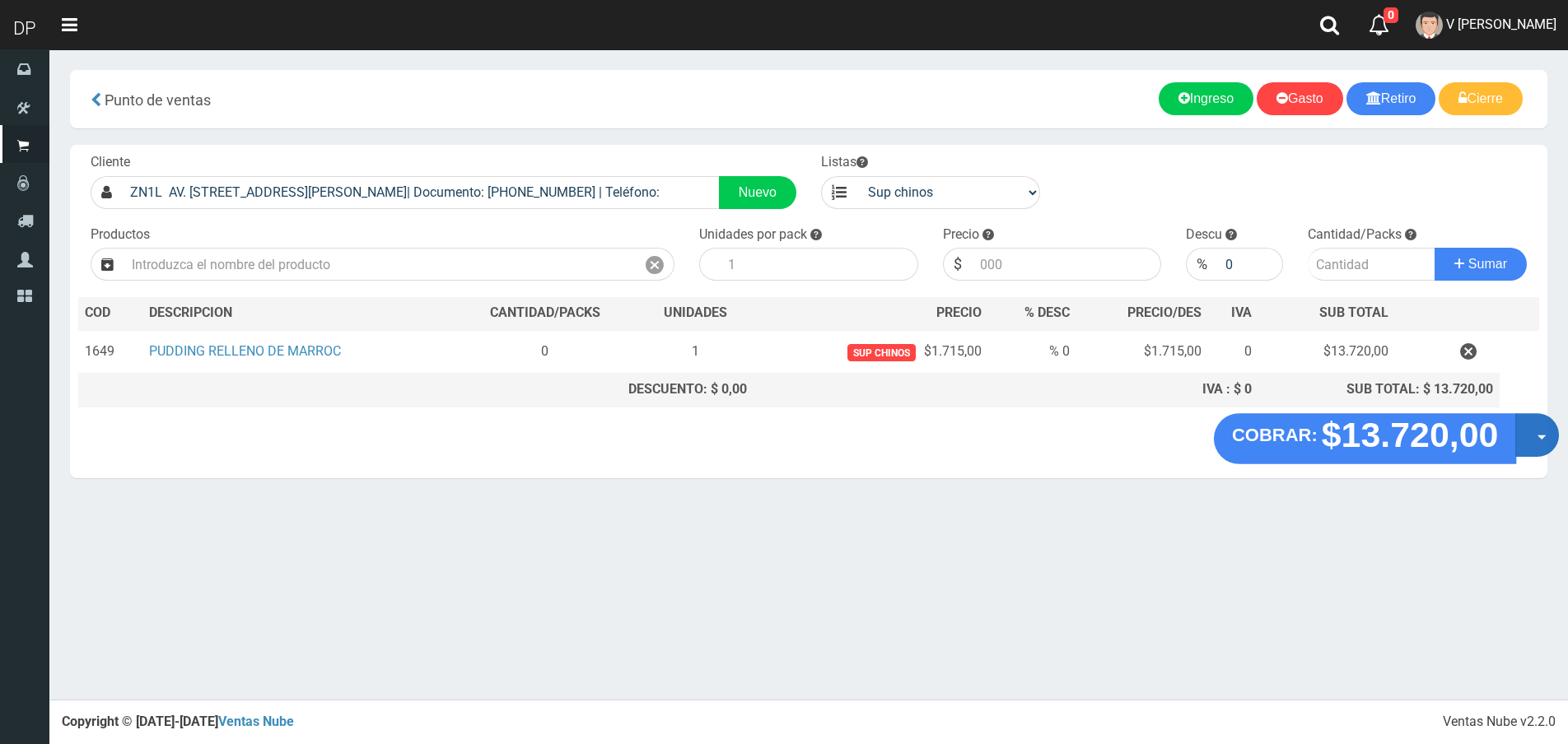
click at [1542, 435] on button "Opciones" at bounding box center [1536, 434] width 44 height 44
click at [1535, 439] on link "Hacer Devolucion" at bounding box center [1484, 440] width 147 height 38
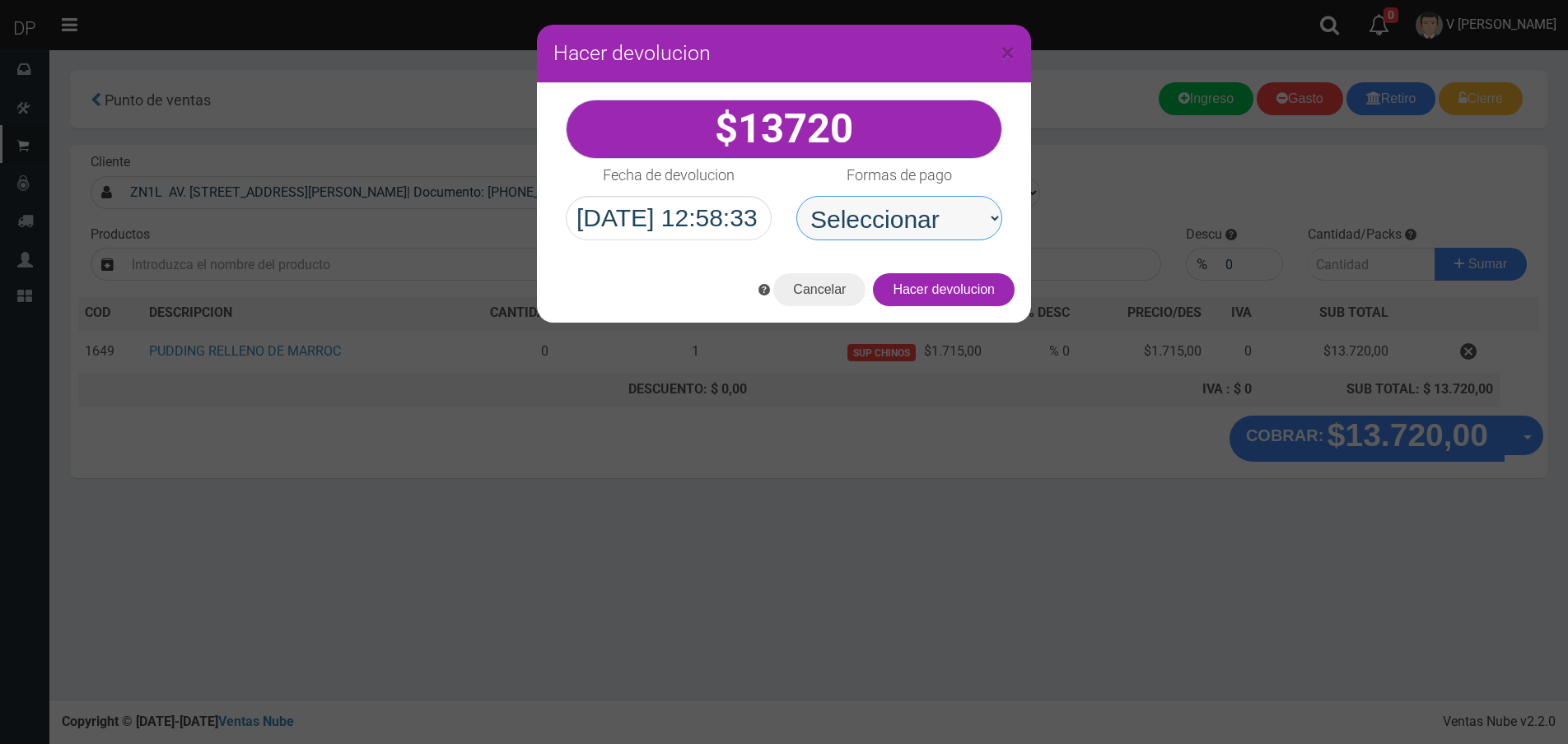
drag, startPoint x: 924, startPoint y: 220, endPoint x: 933, endPoint y: 240, distance: 21.9
click at [924, 219] on select "Seleccionar Efectivo Tarjeta de Crédito Depósito Débito" at bounding box center [898, 219] width 206 height 45
select select "Efectivo"
click at [796, 196] on select "Seleccionar Efectivo Tarjeta de Crédito Depósito Débito" at bounding box center [898, 219] width 206 height 45
drag, startPoint x: 961, startPoint y: 297, endPoint x: 981, endPoint y: 279, distance: 26.9
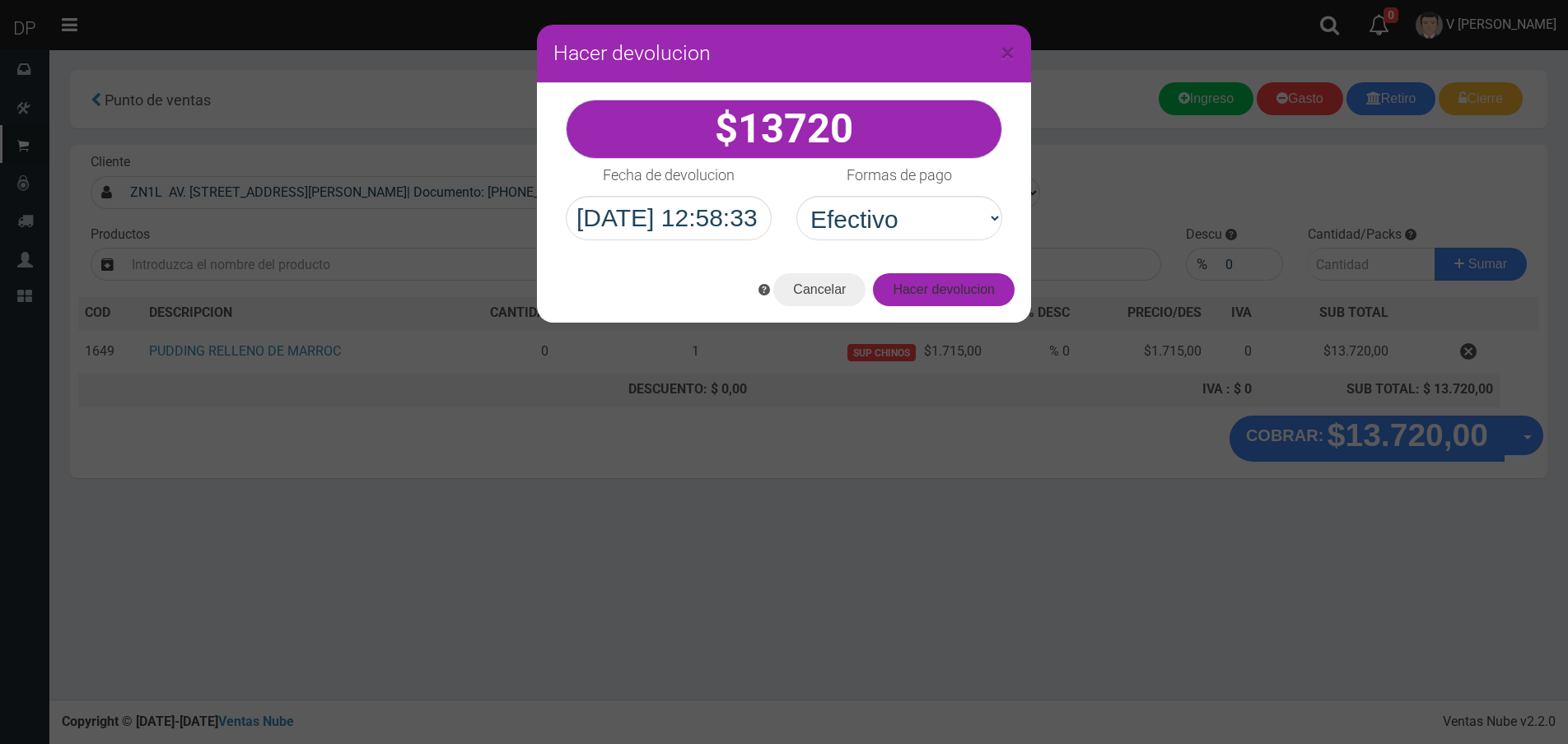
click at [962, 295] on button "Hacer devolucion" at bounding box center [944, 289] width 141 height 33
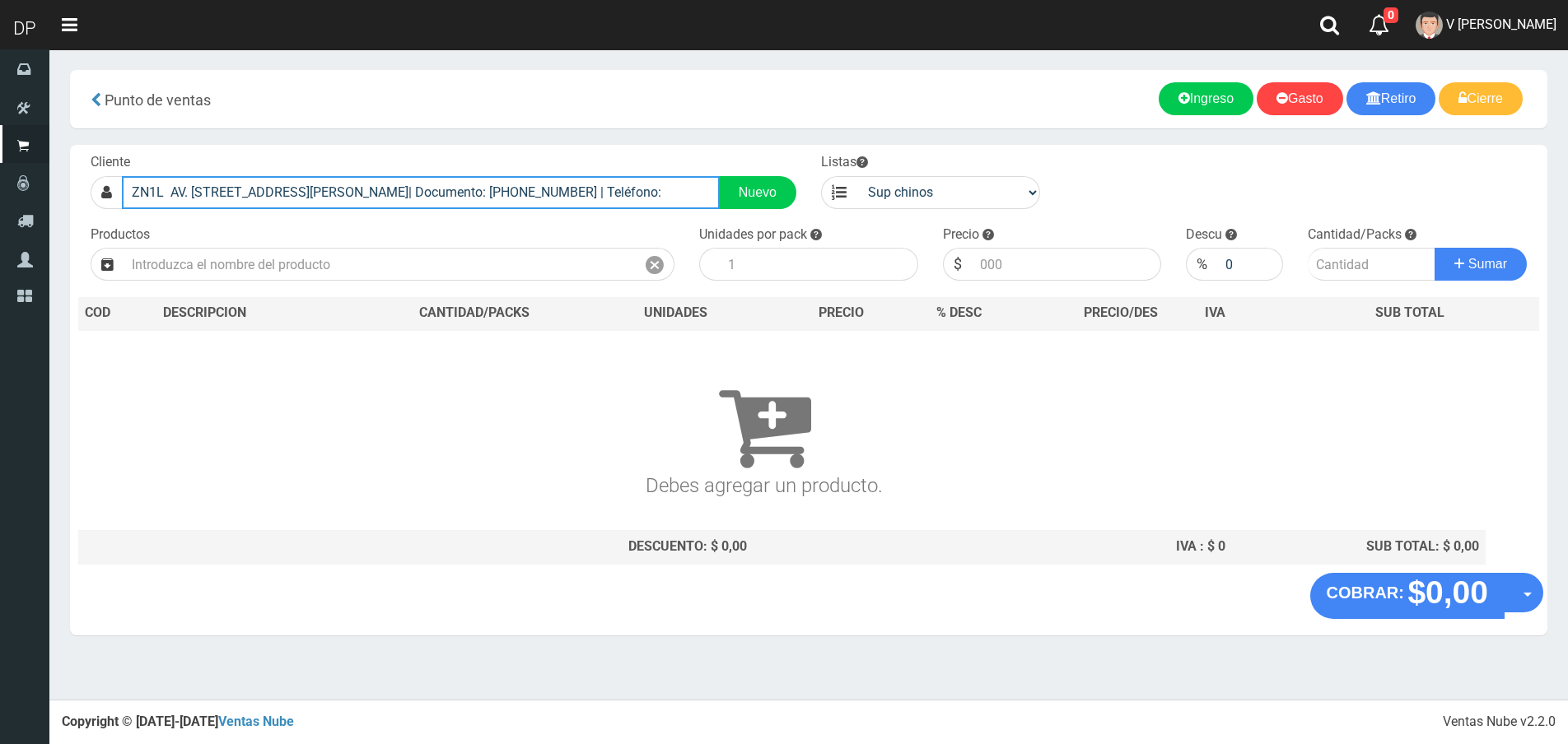
click at [444, 191] on input "ZN1L AV. PTE PERÓN 3465 (VICTORIA)| Documento: 2225454856554456 | Teléfono:" at bounding box center [420, 192] width 598 height 33
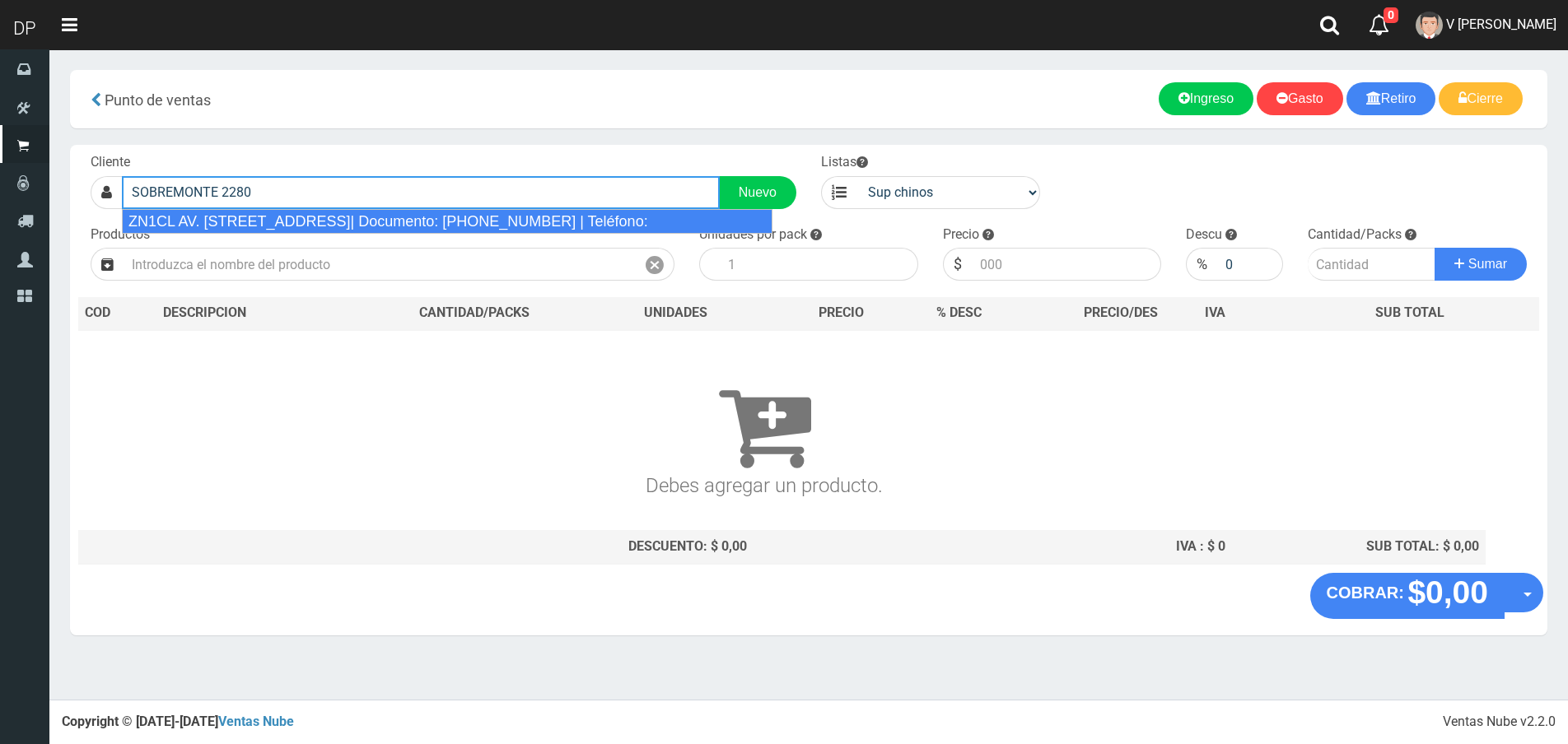
click at [432, 217] on div "ZN1CL AV. SOBREMONTE 2280 (VIRREYES)| Documento: 2225454856546148604 | Teléfono:" at bounding box center [447, 221] width 651 height 25
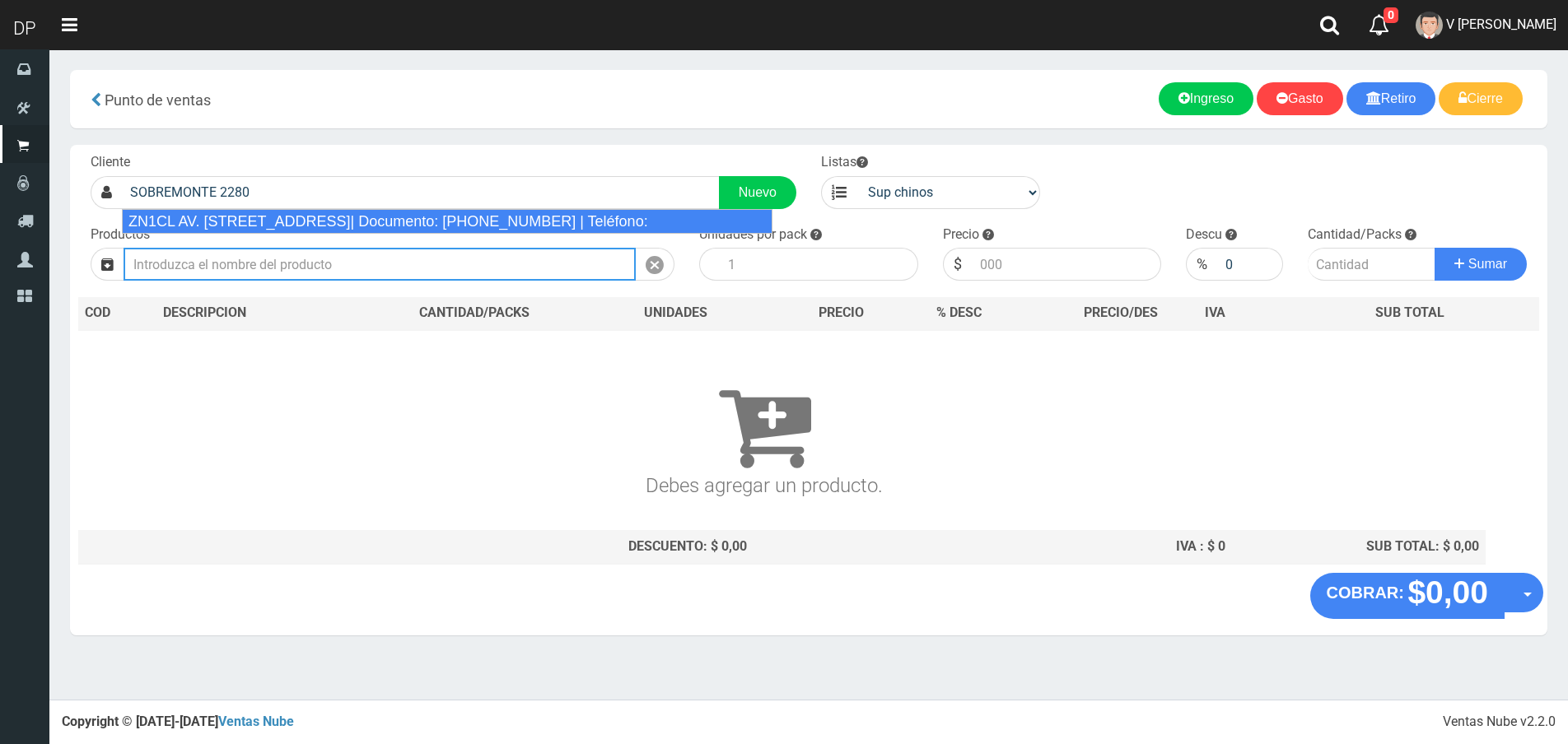
type input "ZN1CL AV. SOBREMONTE 2280 (VIRREYES)| Documento: 2225454856546148604 | Teléfono:"
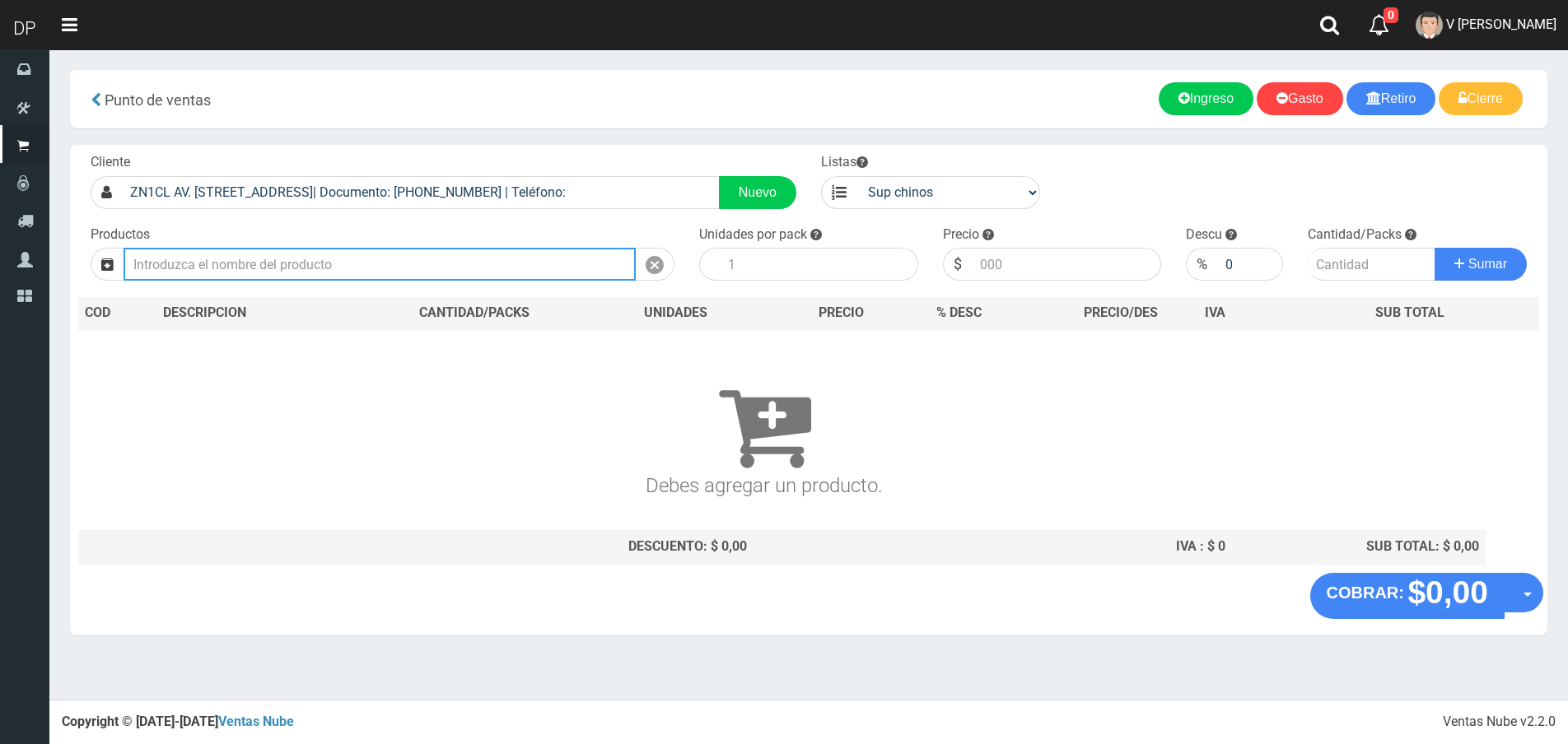
click at [380, 266] on input "text" at bounding box center [379, 264] width 512 height 33
click at [305, 262] on input "JABON BLANCO X 4" at bounding box center [379, 264] width 512 height 33
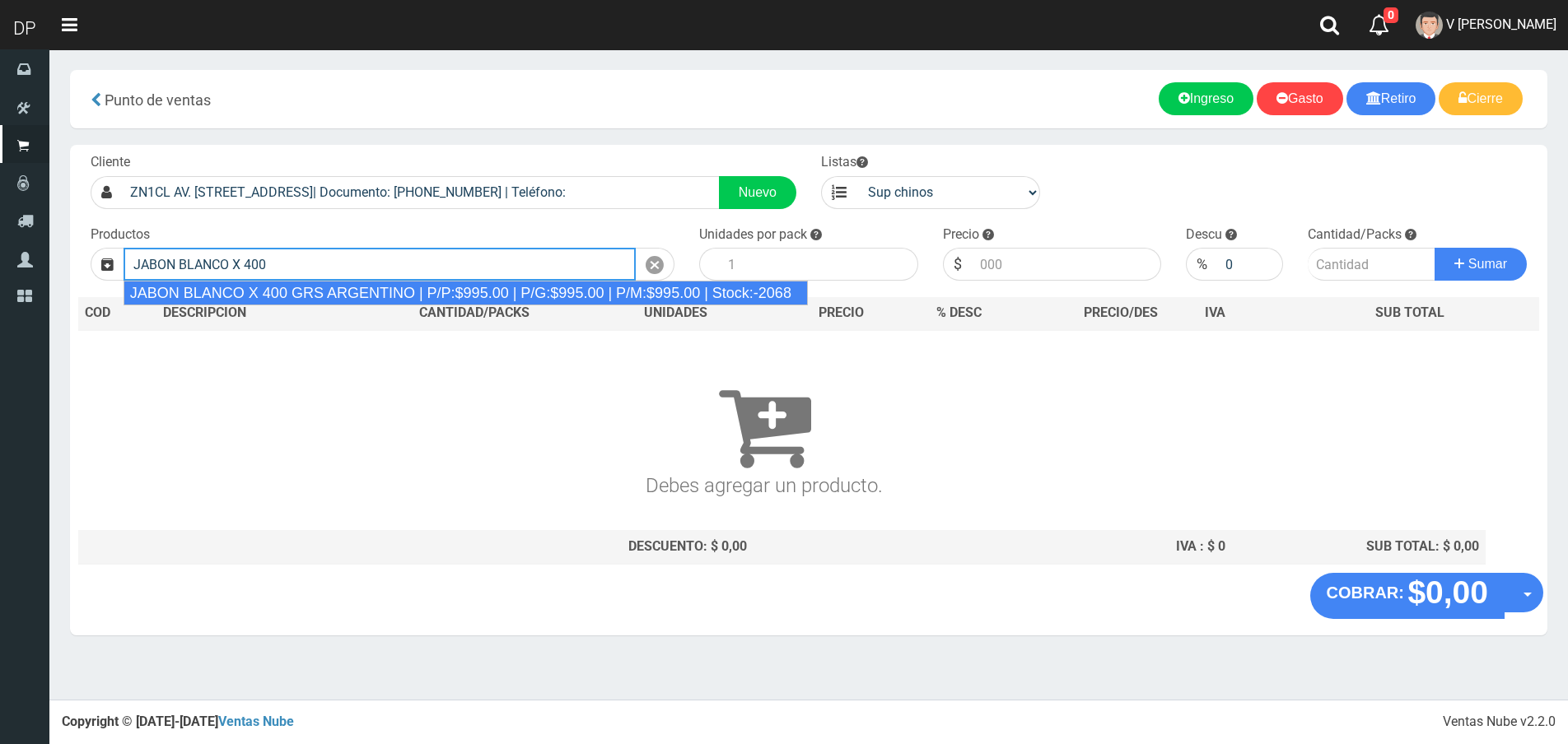
click at [324, 306] on li "JABON BLANCO X 400 GRS ARGENTINO | P/P:$995.00 | P/G:$995.00 | P/M:$995.00 | St…" at bounding box center [466, 293] width 683 height 25
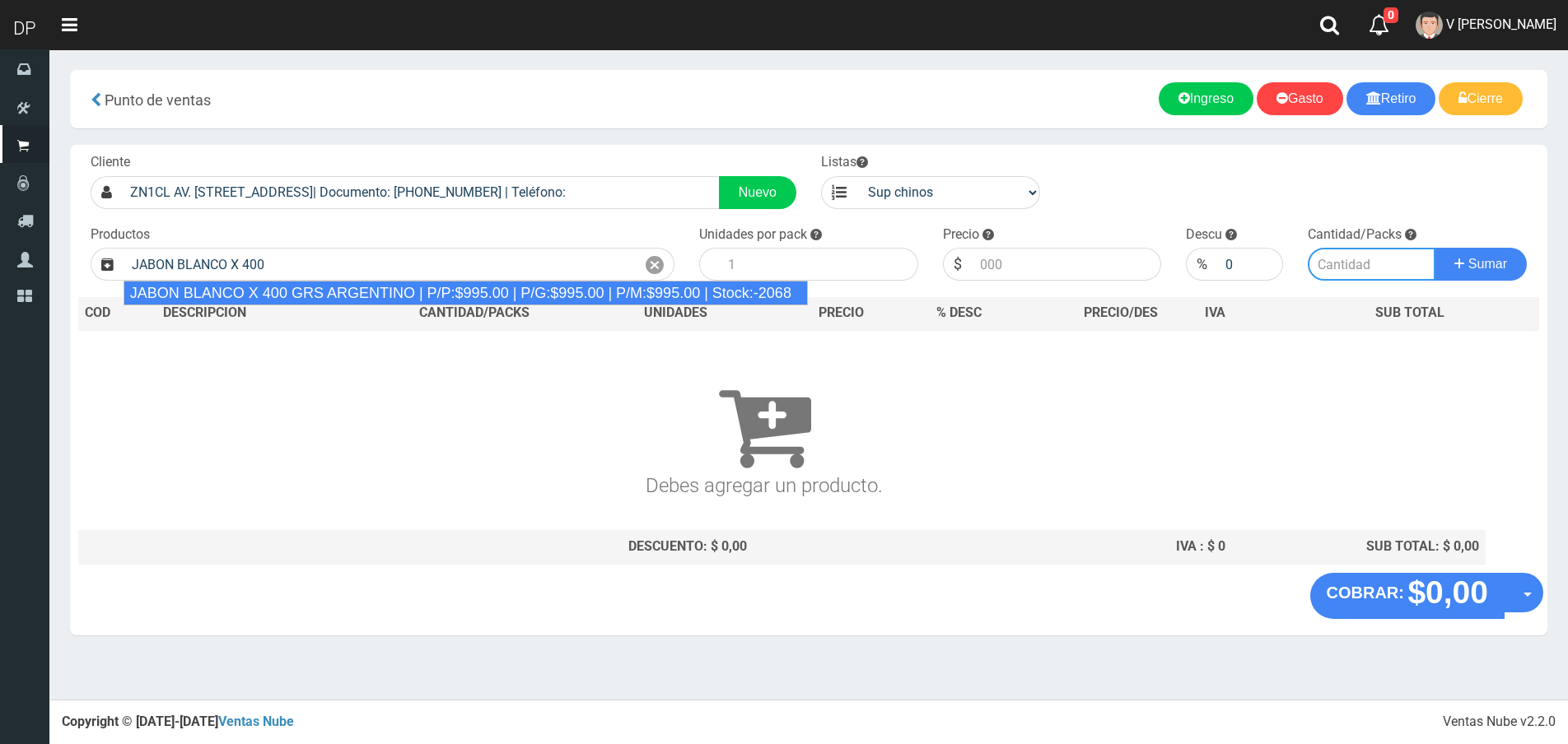
type input "JABON BLANCO X 400 GRS ARGENTINO | P/P:$995.00 | P/G:$995.00 | P/M:$995.00 | St…"
type input "20"
type input "995.00"
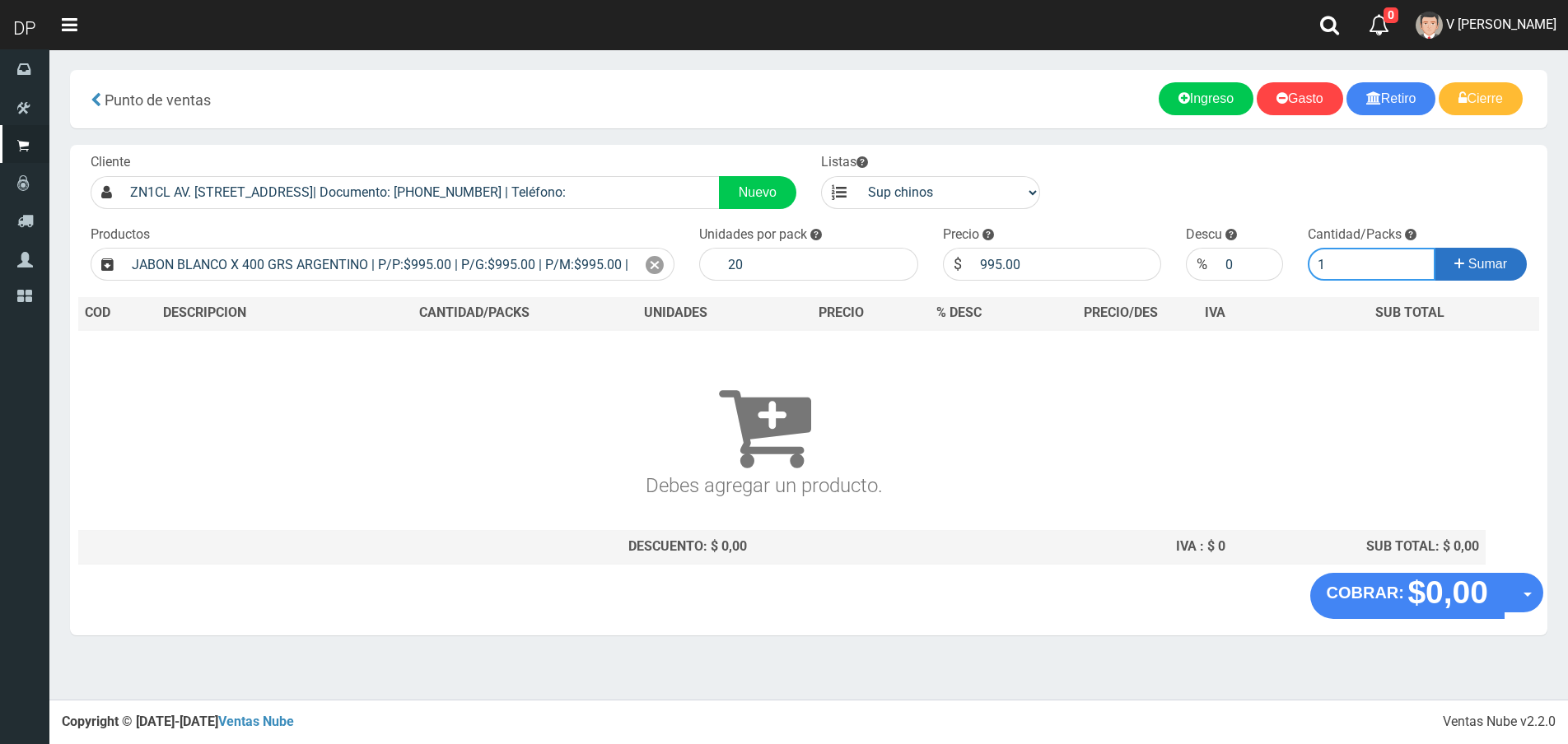
type input "1"
click at [1434, 248] on button "Sumar" at bounding box center [1480, 264] width 92 height 33
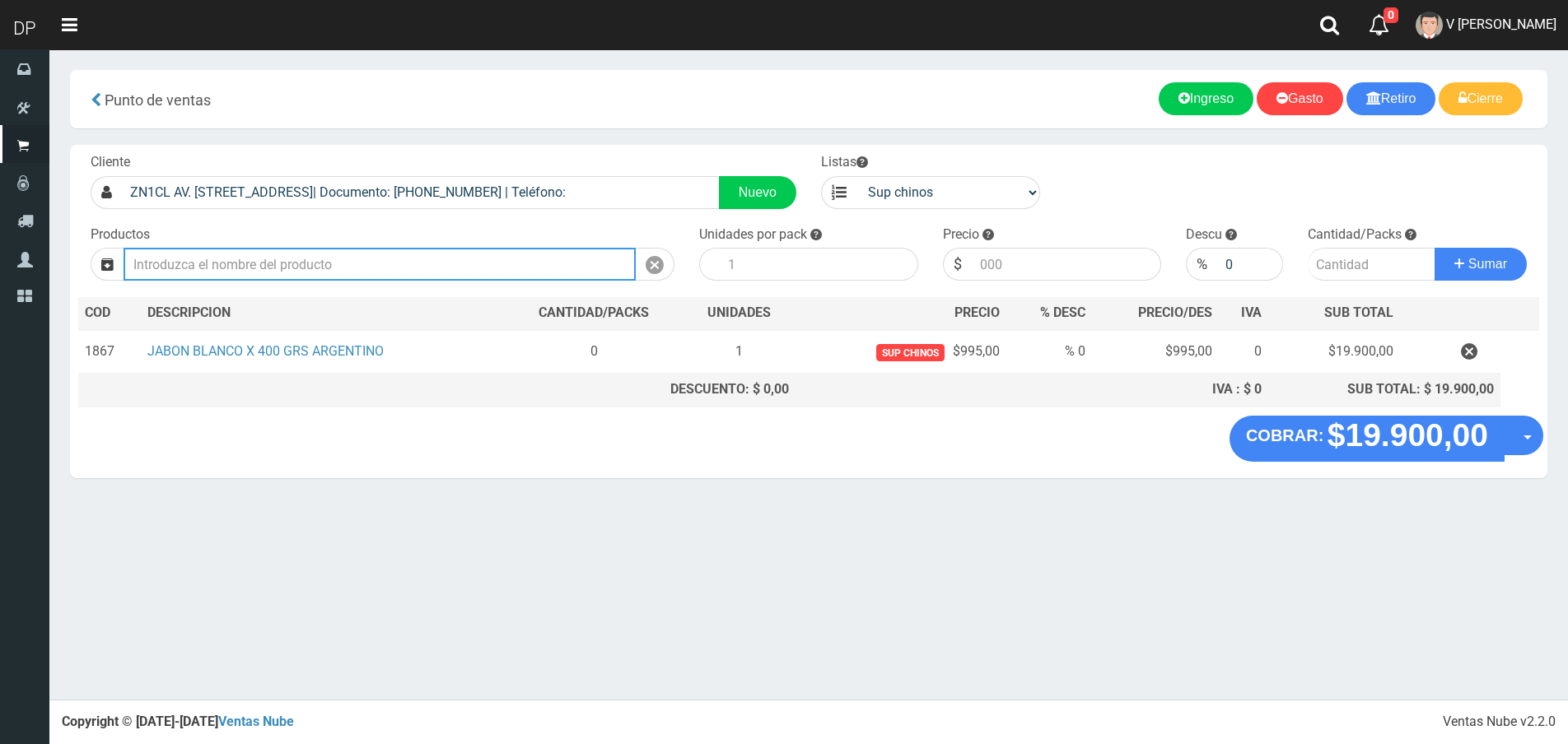
click at [346, 259] on input "text" at bounding box center [379, 264] width 512 height 33
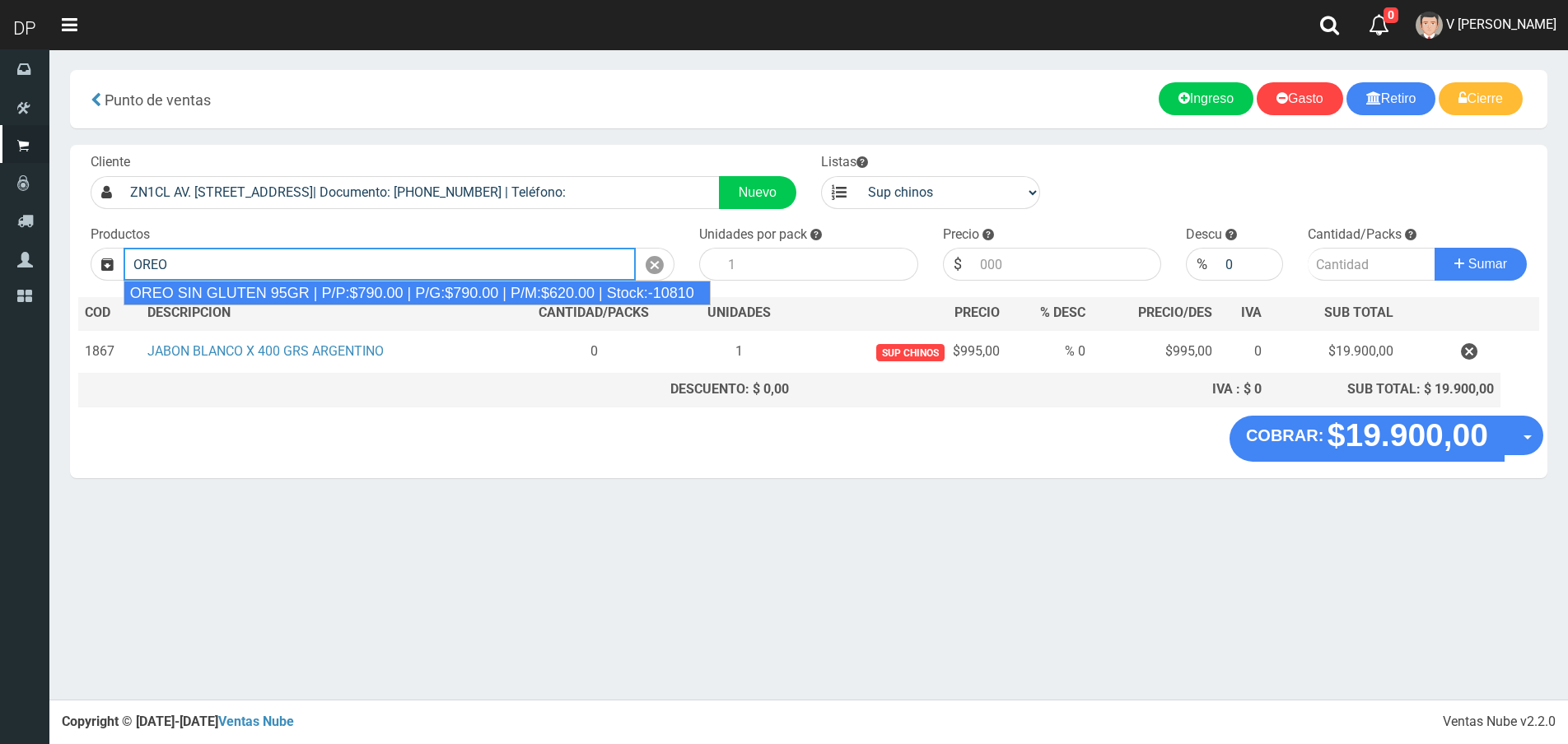
click at [346, 288] on div "OREO SIN GLUTEN 95GR | P/P:$790.00 | P/G:$790.00 | P/M:$620.00 | Stock:-10810" at bounding box center [417, 293] width 587 height 25
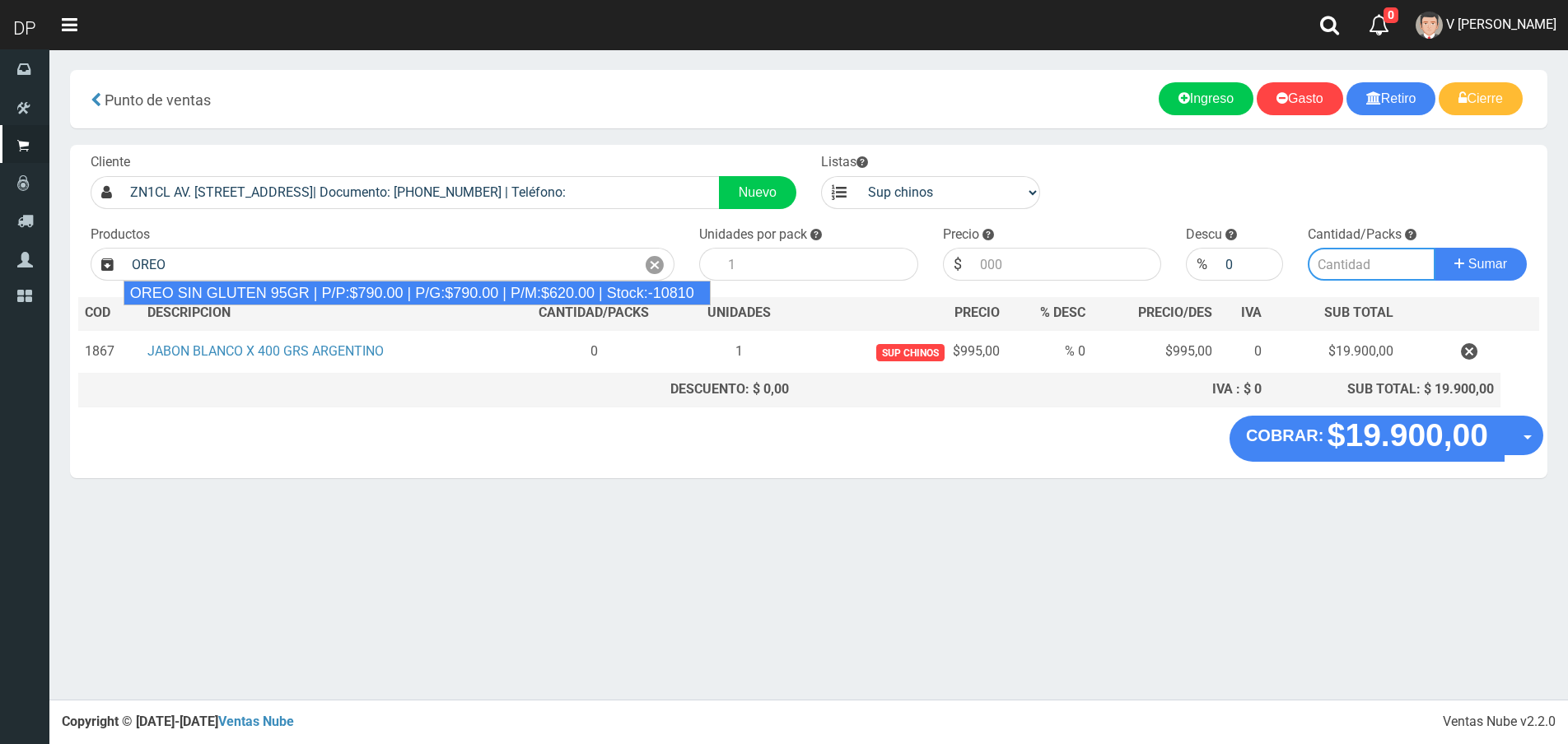
type input "OREO SIN GLUTEN 95GR | P/P:$790.00 | P/G:$790.00 | P/M:$620.00 | Stock:-10810"
type input "24"
type input "790.00"
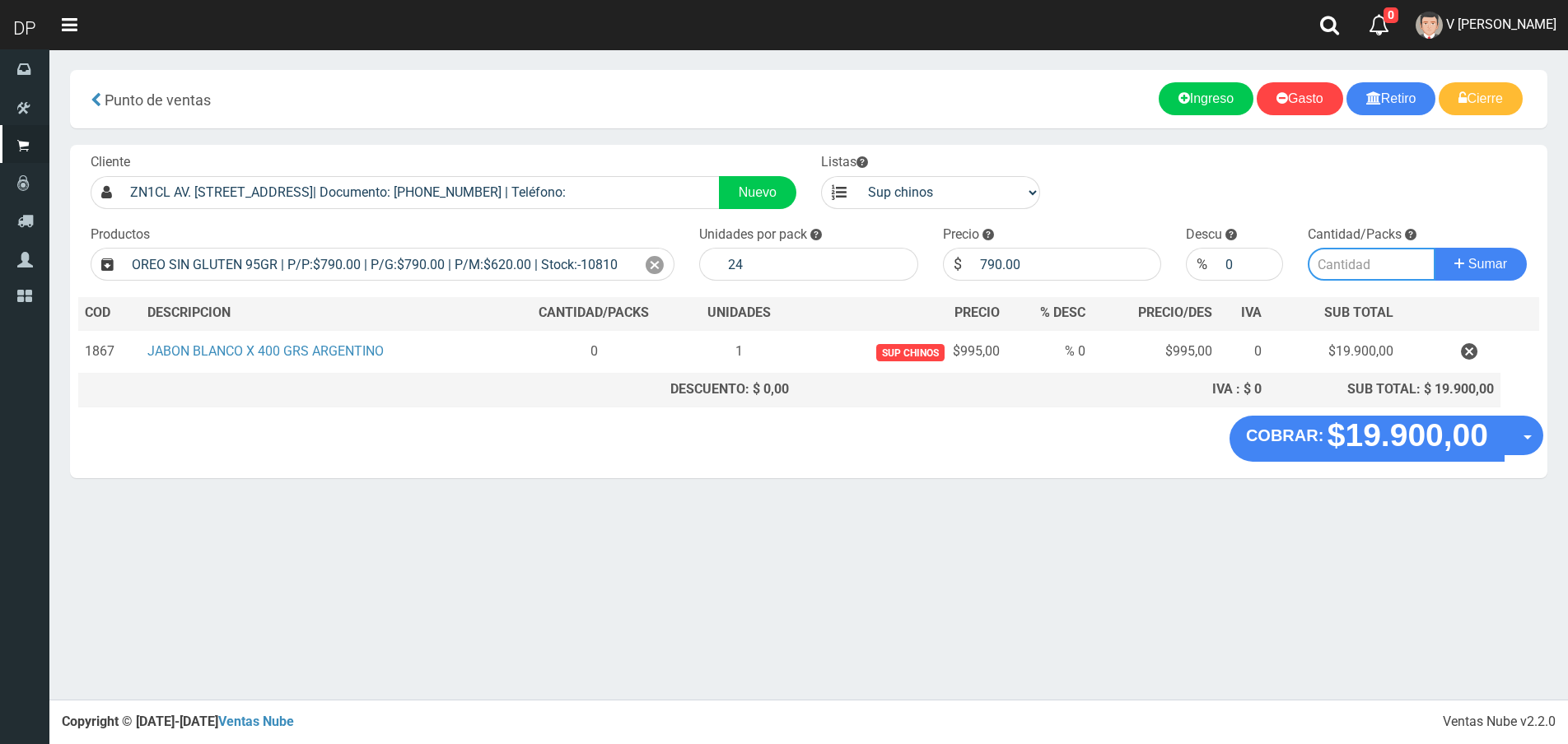
click at [1350, 264] on input "number" at bounding box center [1371, 264] width 127 height 33
type input "1"
click at [1434, 248] on button "Sumar" at bounding box center [1480, 264] width 92 height 33
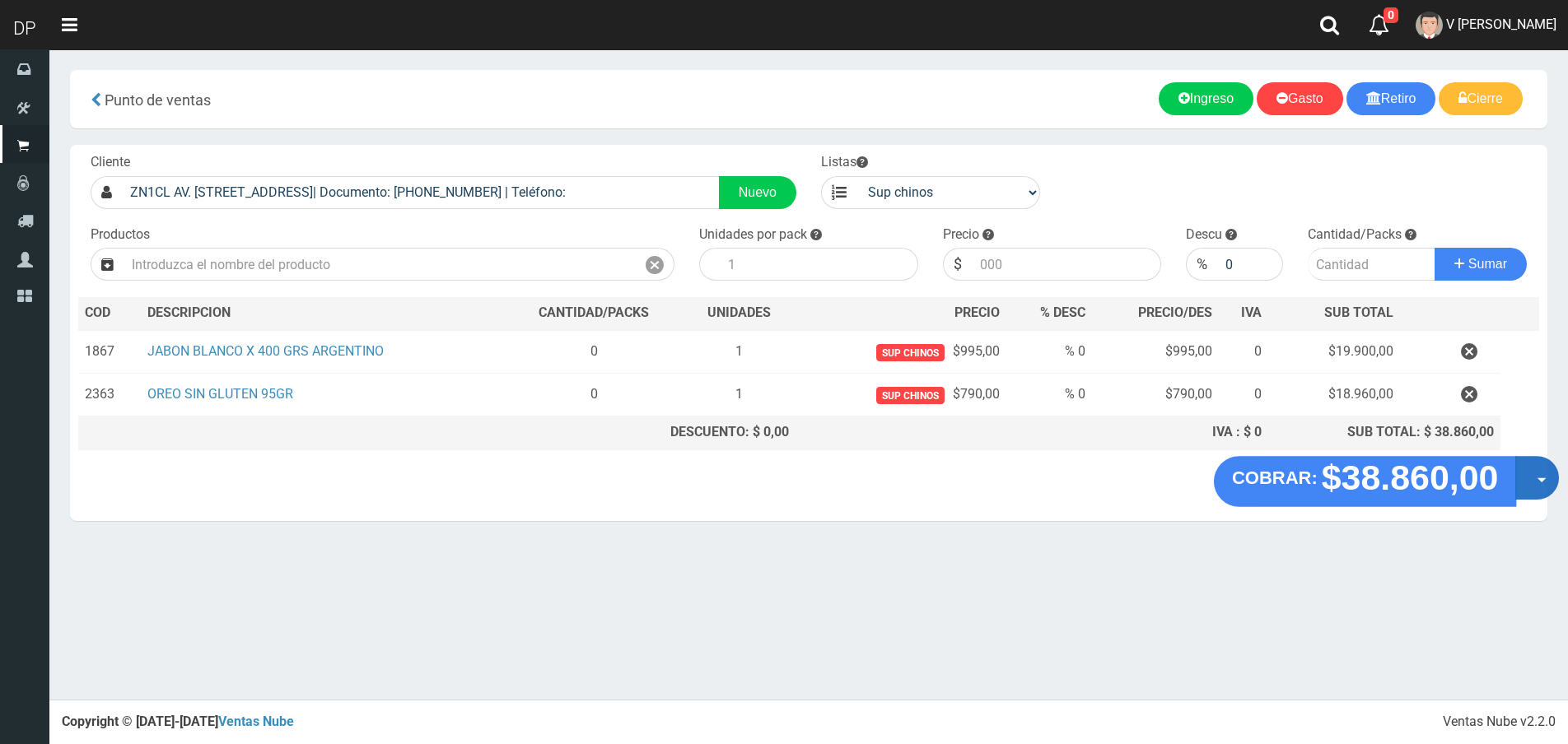
click at [1531, 490] on button "Opciones" at bounding box center [1536, 478] width 44 height 44
click at [1515, 493] on link "Hacer Devolucion" at bounding box center [1484, 483] width 147 height 38
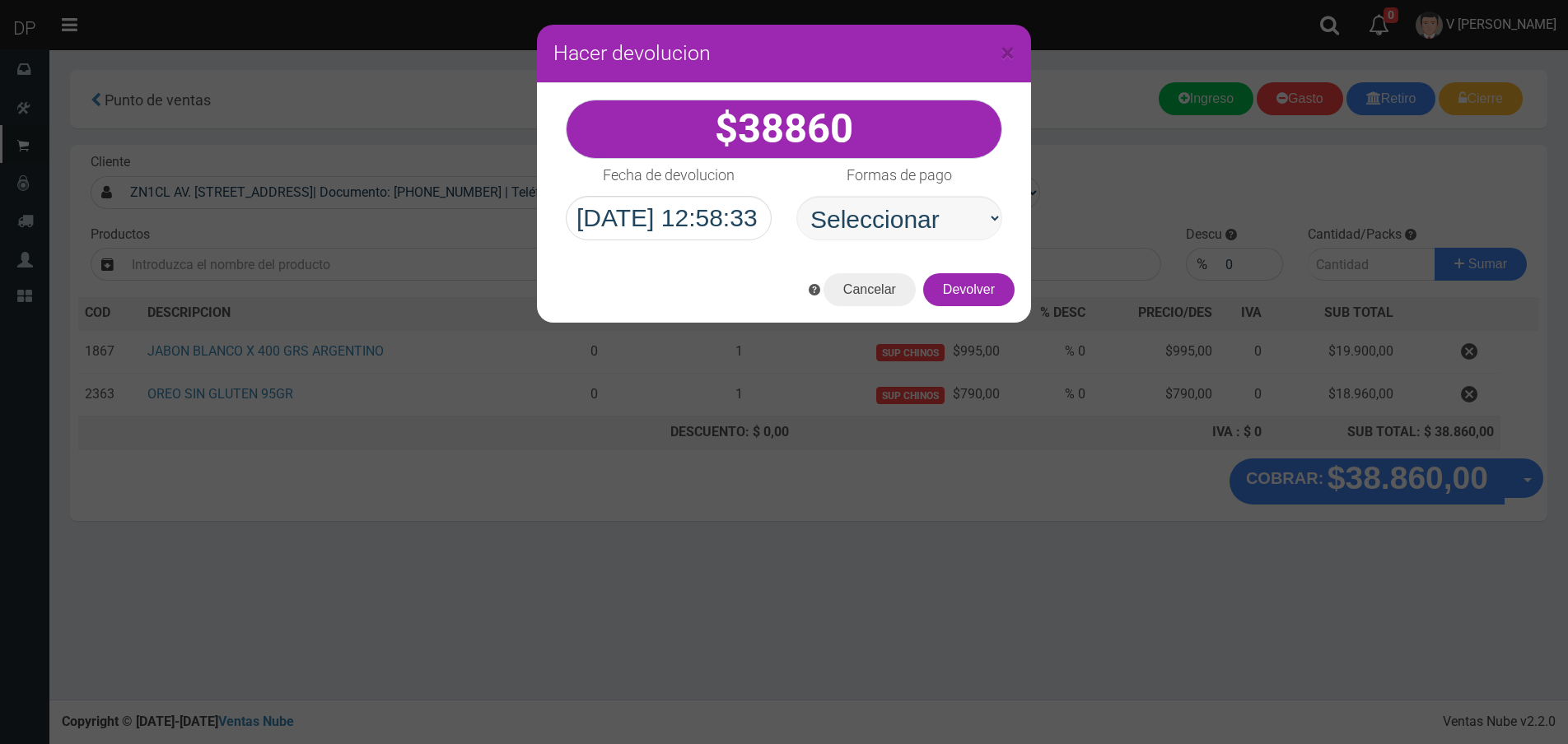
drag, startPoint x: 878, startPoint y: 194, endPoint x: 895, endPoint y: 229, distance: 38.9
click at [880, 195] on div "Formas de pago Seleccionar Efectivo Tarjeta de Crédito Depósito Débito" at bounding box center [899, 200] width 231 height 82
drag, startPoint x: 895, startPoint y: 229, endPoint x: 897, endPoint y: 238, distance: 9.2
click at [895, 229] on select "Seleccionar Efectivo Tarjeta de Crédito Depósito Débito" at bounding box center [898, 219] width 206 height 45
select select "Efectivo"
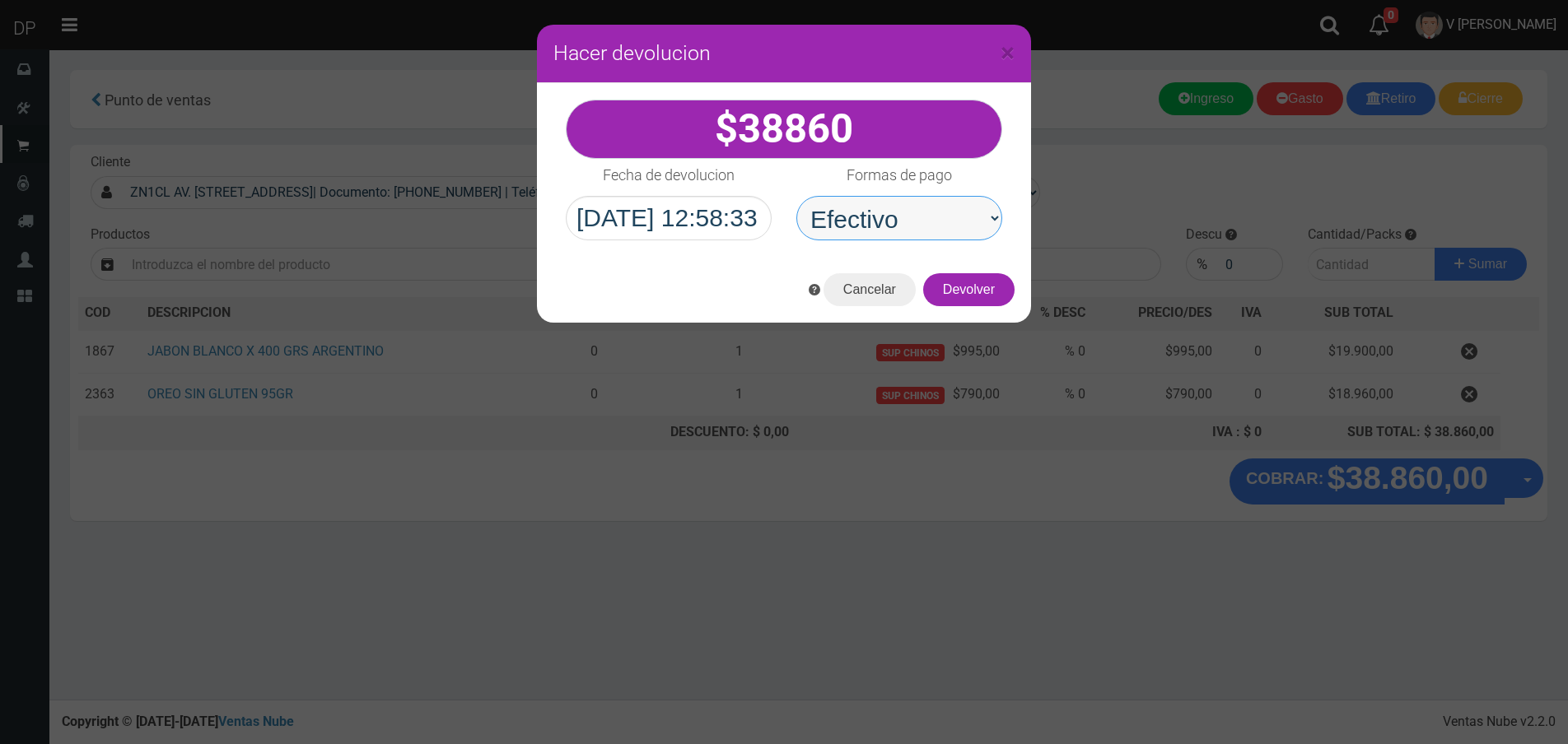
click at [796, 196] on select "Seleccionar Efectivo Tarjeta de Crédito Depósito Débito" at bounding box center [898, 219] width 206 height 45
click at [983, 289] on button "Devolver" at bounding box center [969, 289] width 91 height 33
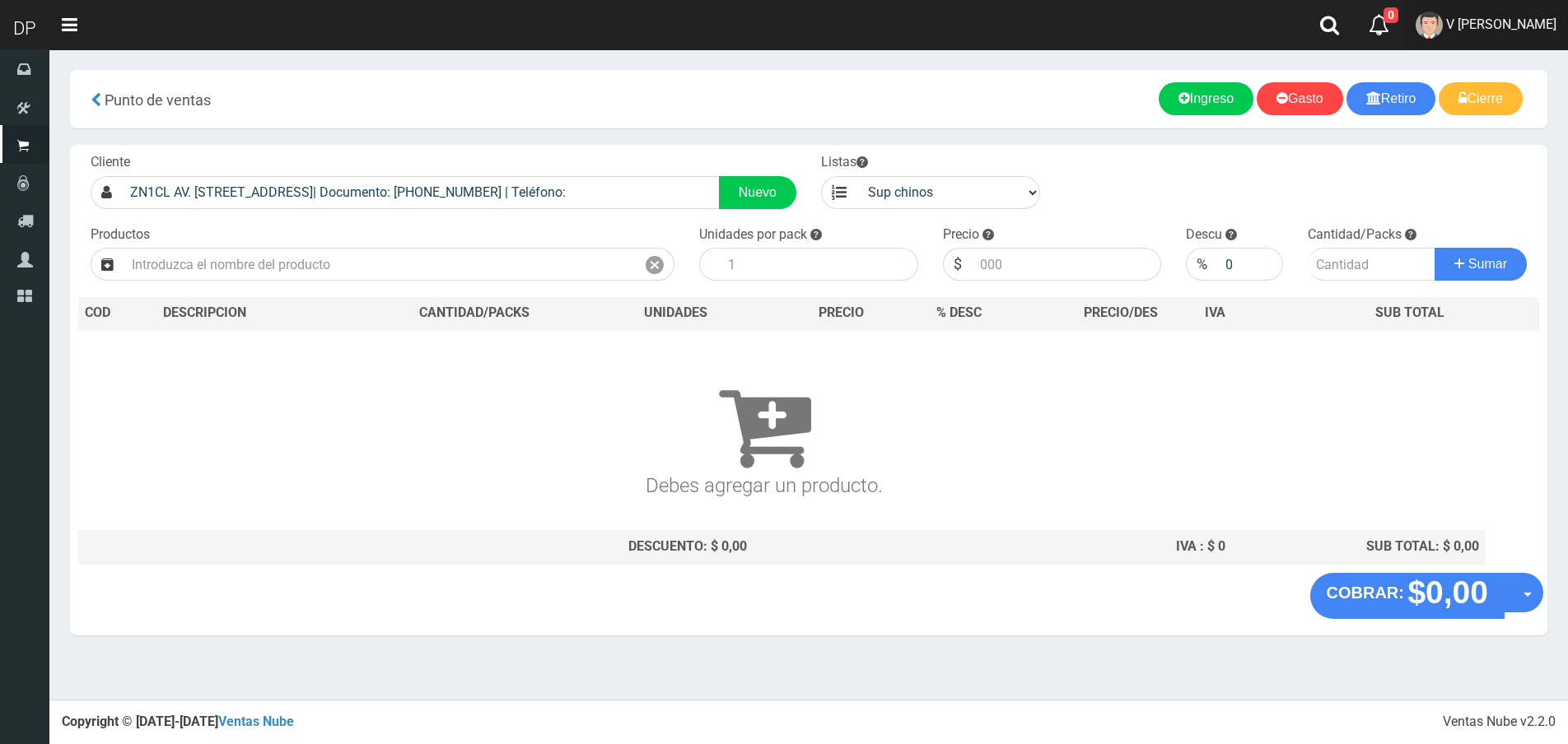
click at [1530, 20] on span "V Maria Graciela vargas" at bounding box center [1501, 24] width 111 height 16
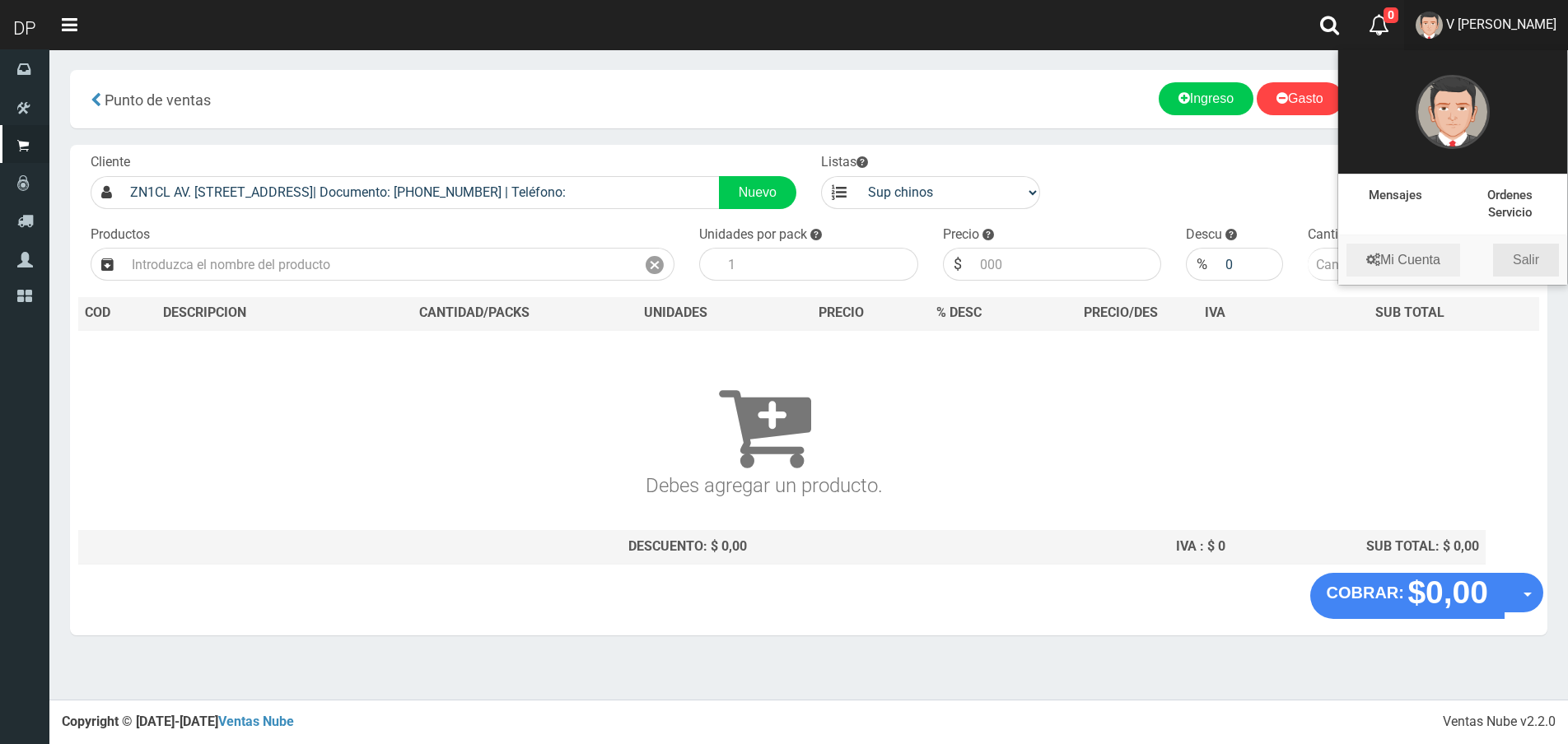
click at [1536, 253] on link "Salir" at bounding box center [1525, 259] width 66 height 33
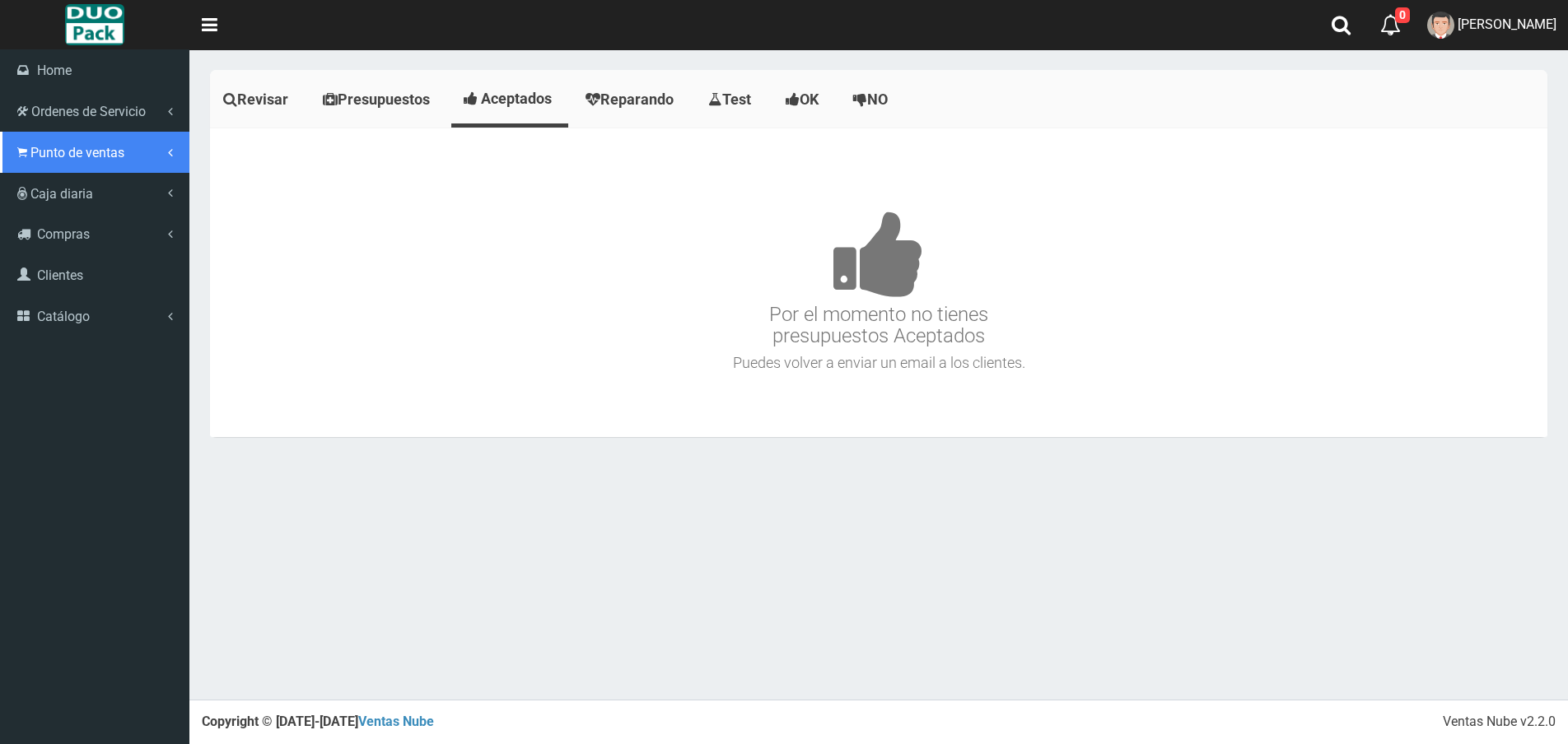
click at [7, 144] on link "Punto de ventas" at bounding box center [95, 153] width 190 height 41
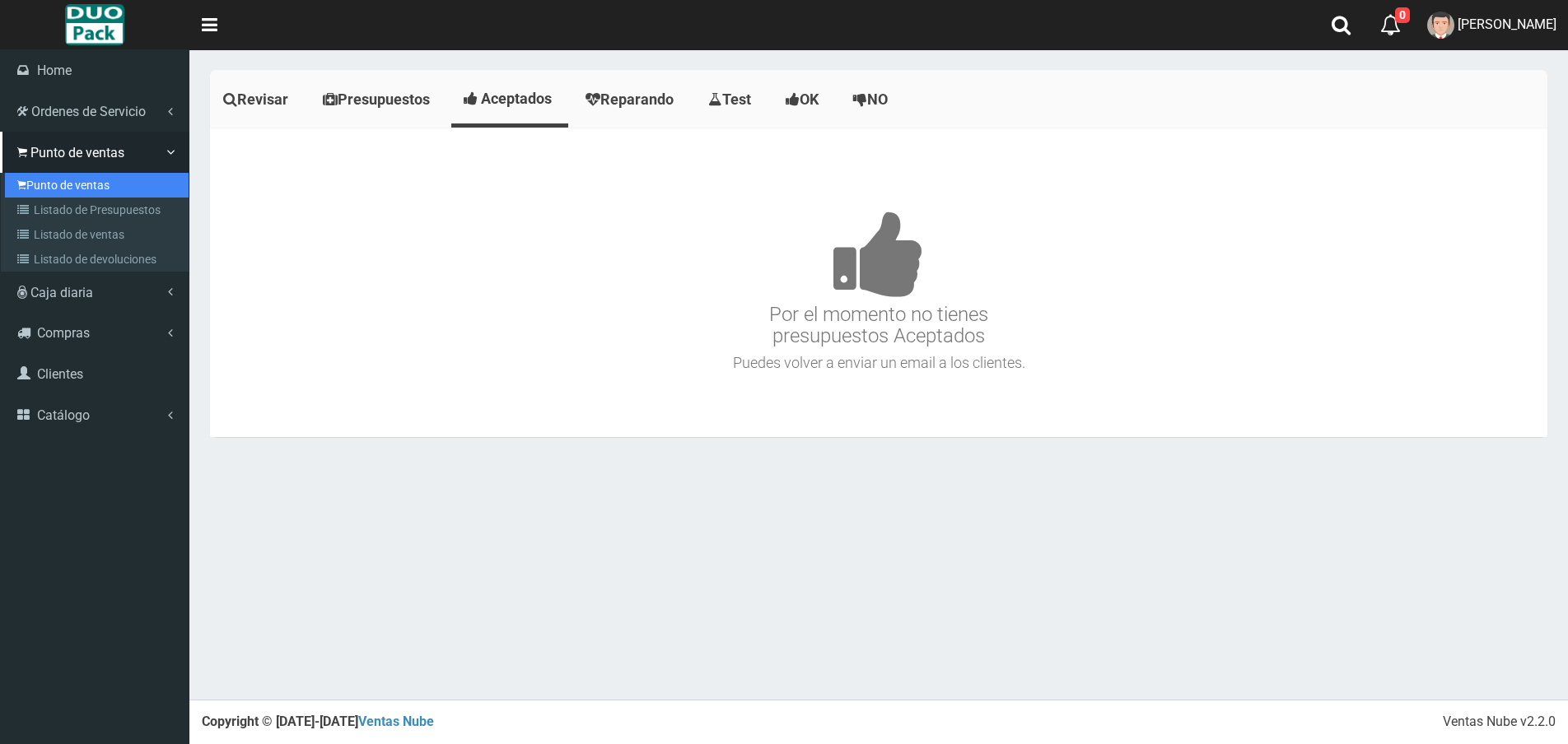
click at [122, 176] on link "Punto de ventas" at bounding box center [96, 185] width 183 height 25
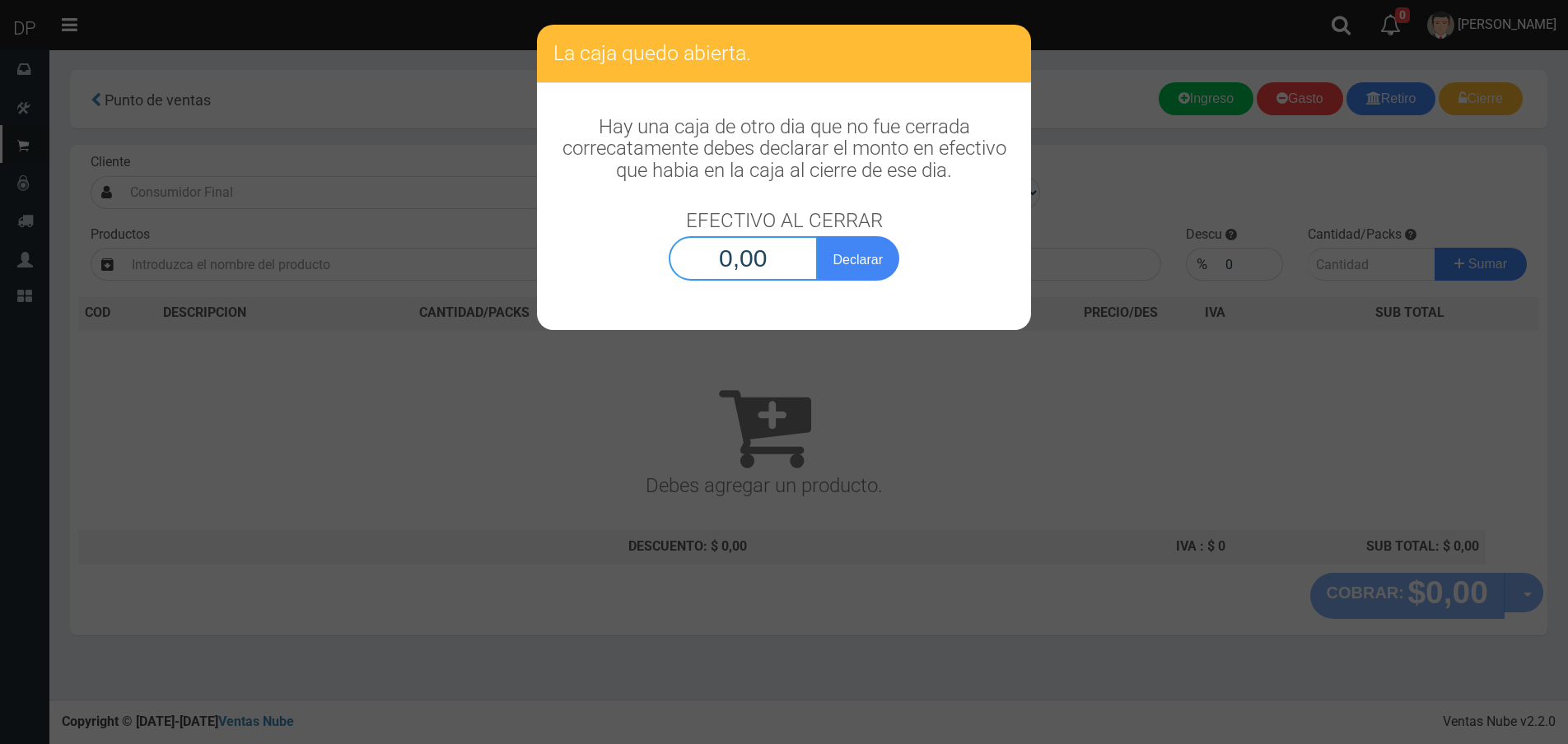
click at [762, 270] on input "0,00" at bounding box center [743, 259] width 149 height 45
type input "1,00"
click at [817, 236] on button "Declarar" at bounding box center [857, 259] width 83 height 45
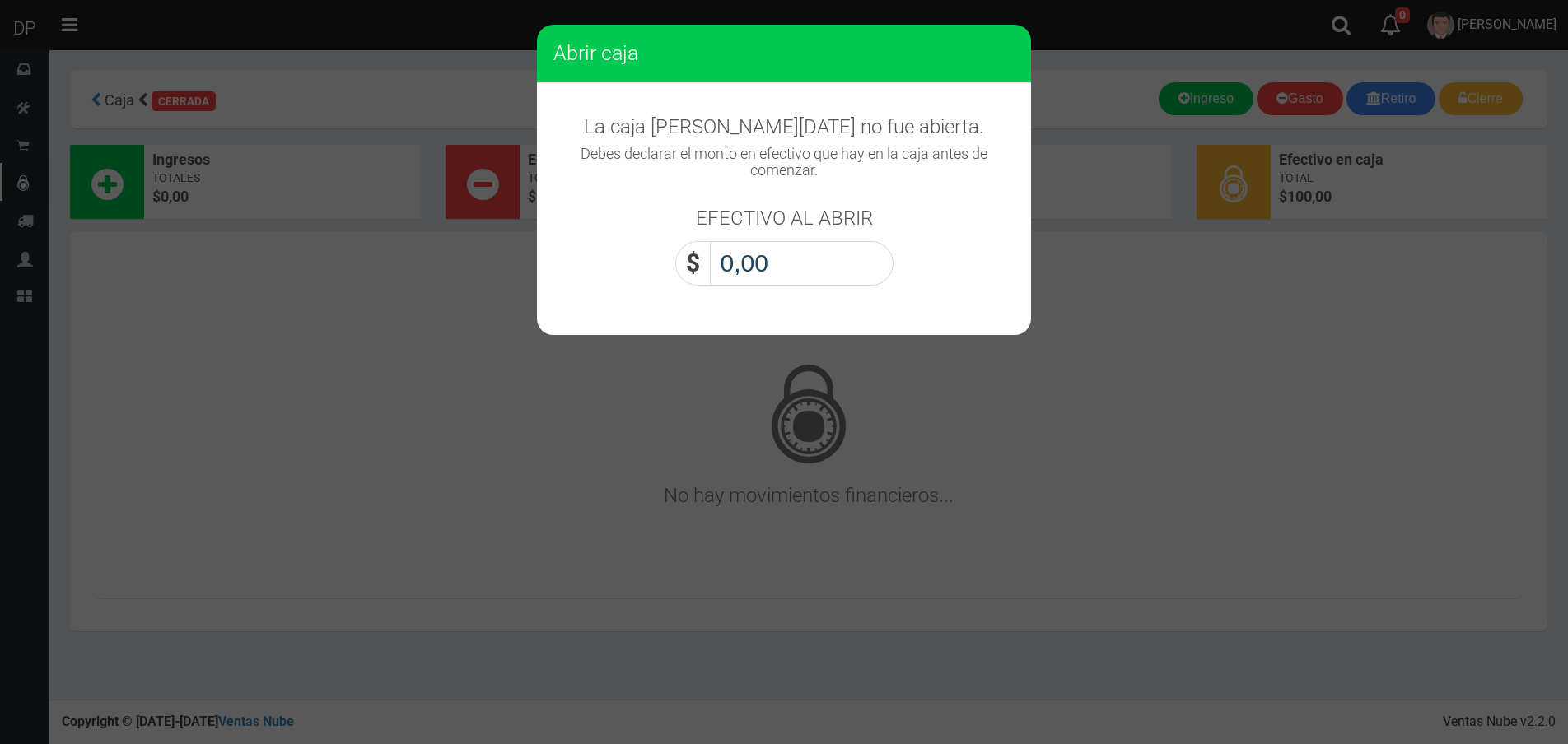
click at [760, 269] on input "0,00" at bounding box center [801, 263] width 183 height 45
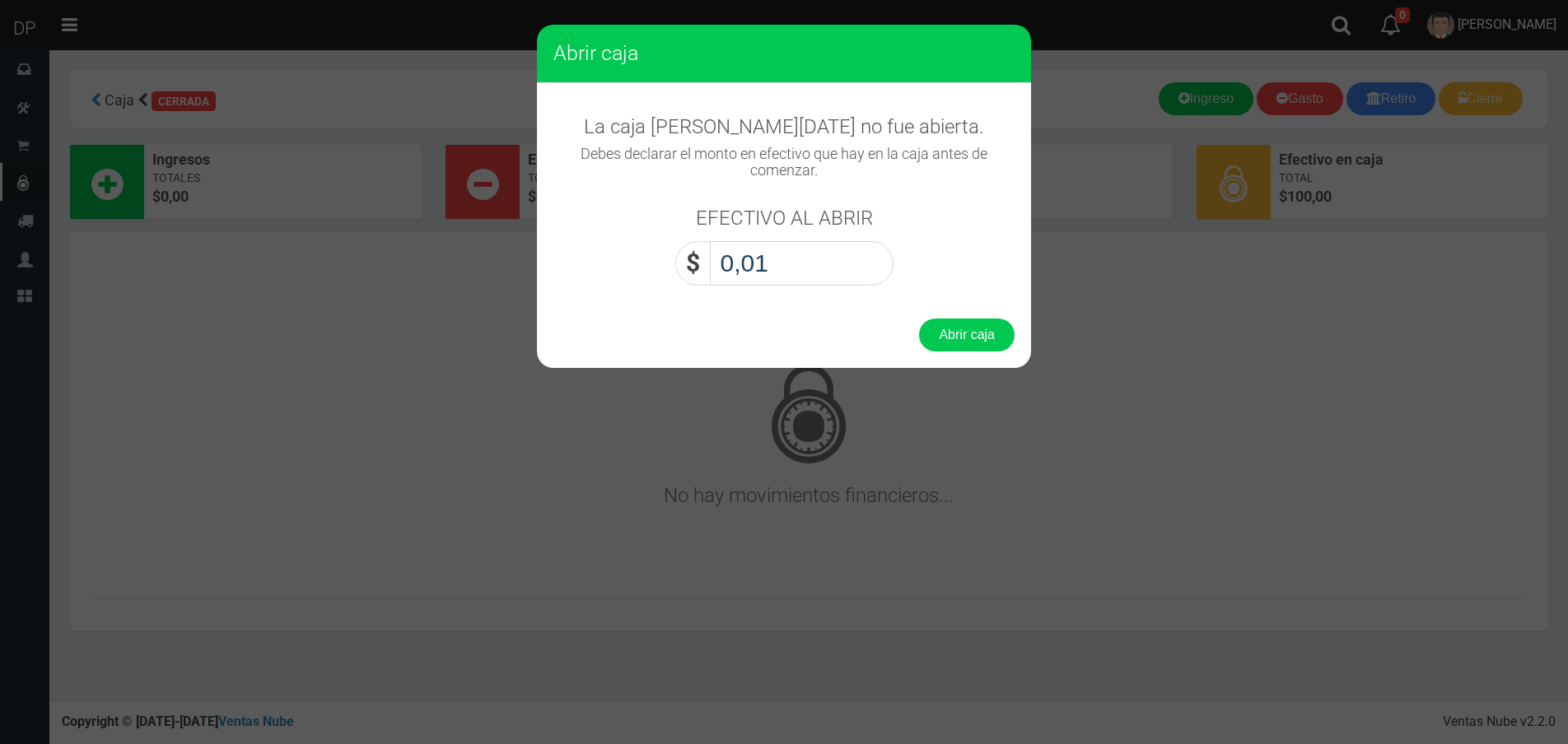
type input "0,10"
click at [919, 319] on button "Abrir caja" at bounding box center [966, 335] width 96 height 33
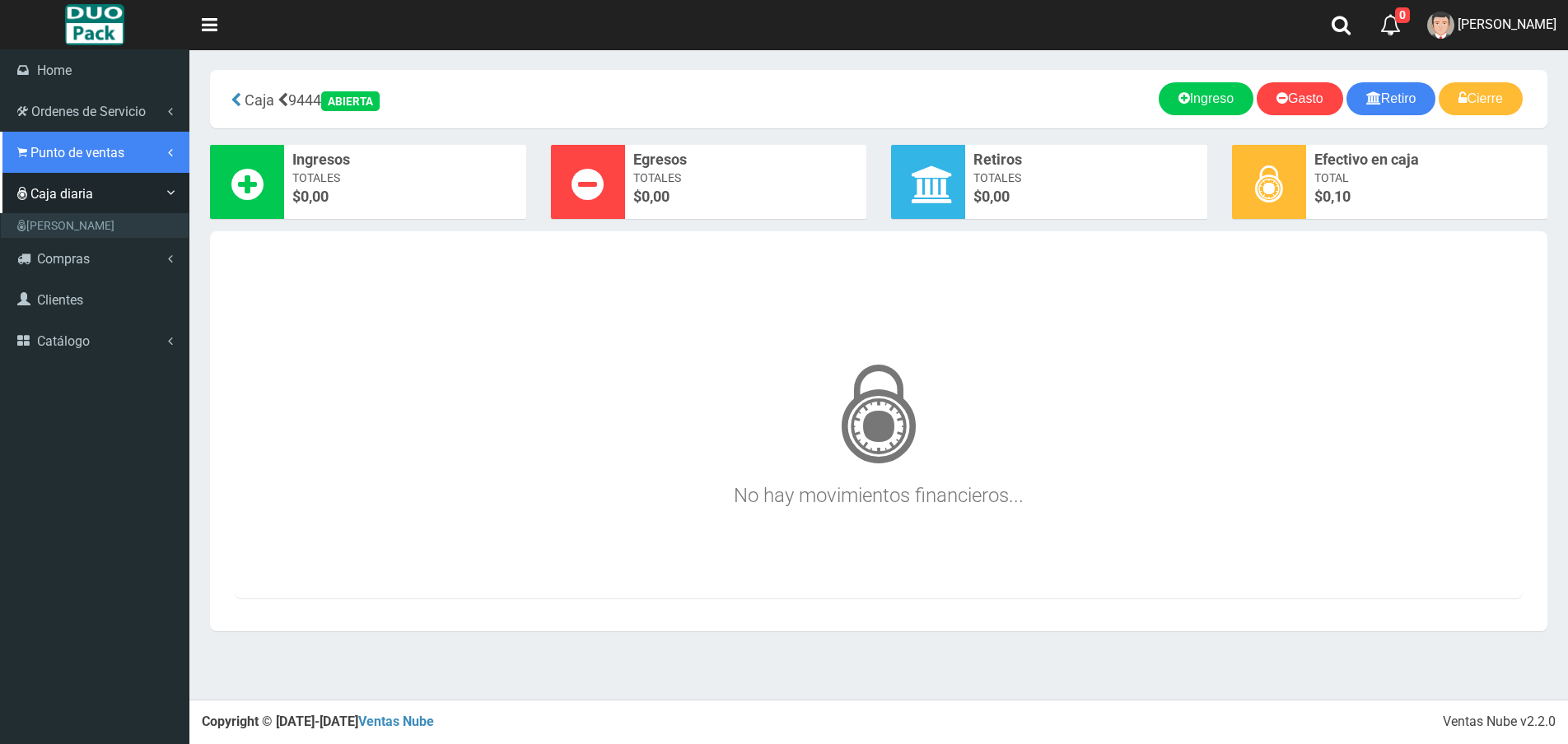
click at [72, 149] on span "Punto de ventas" at bounding box center [77, 153] width 94 height 16
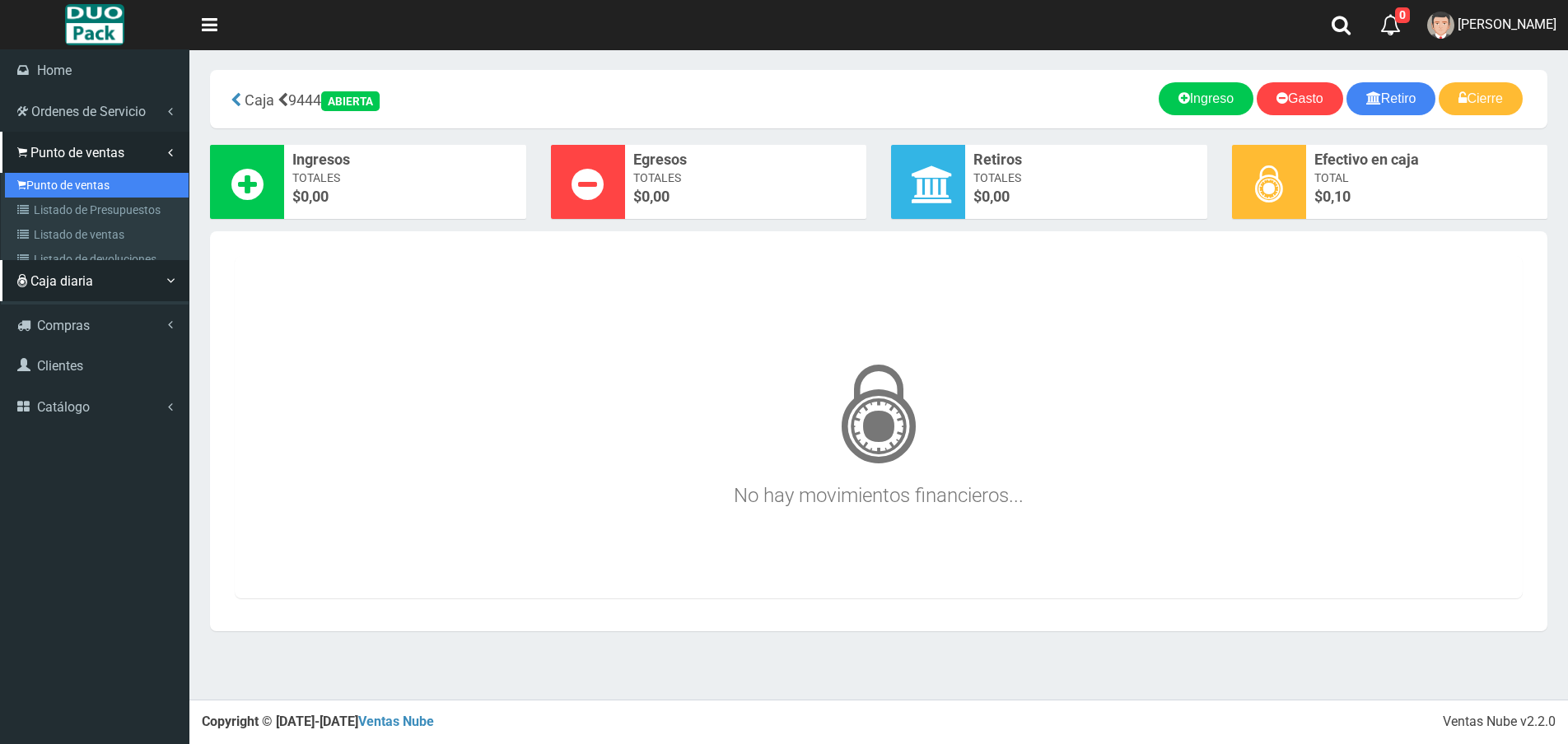
click at [74, 179] on link "Punto de ventas" at bounding box center [96, 185] width 183 height 25
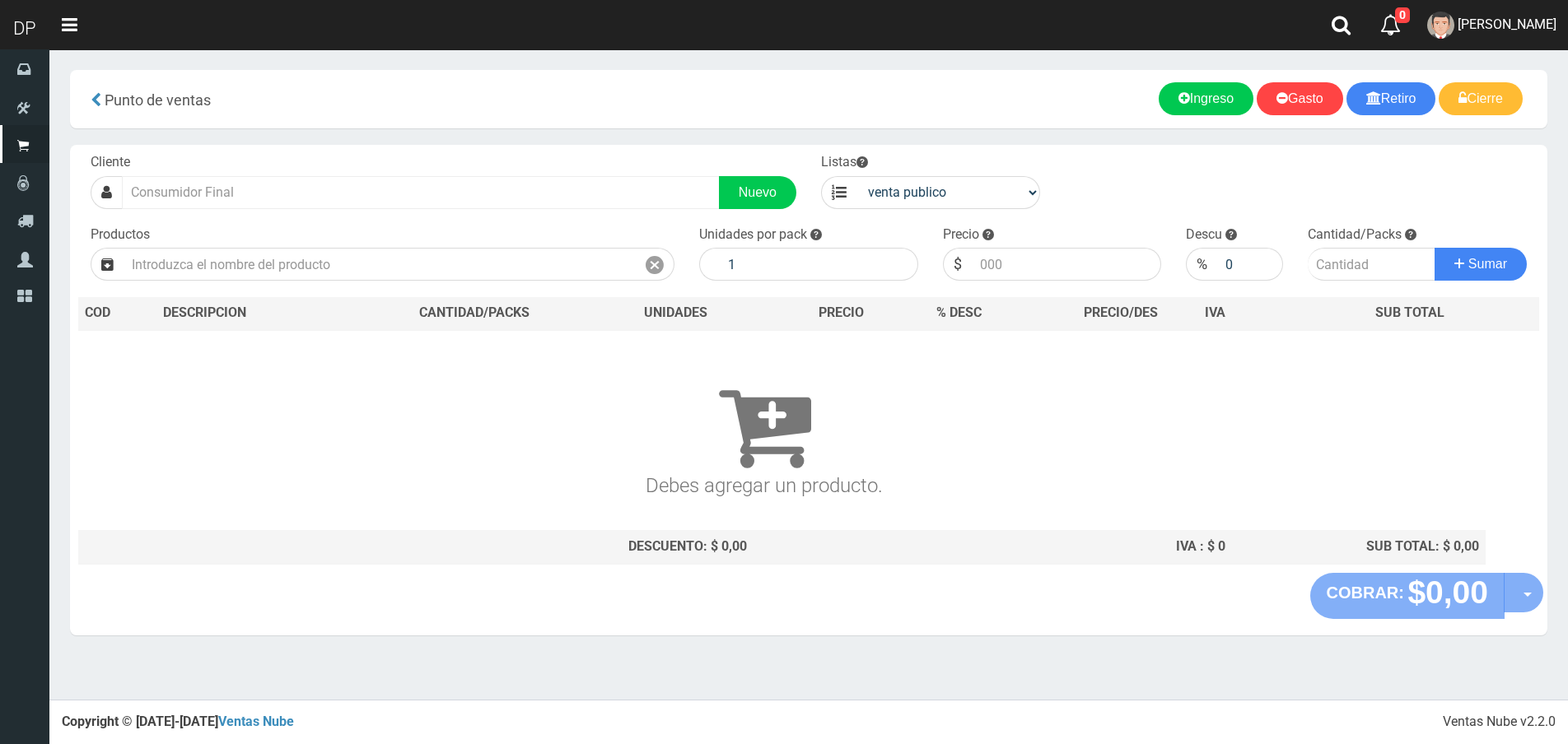
drag, startPoint x: 351, startPoint y: 150, endPoint x: 337, endPoint y: 183, distance: 35.8
click at [351, 154] on div "Cliente Nuevo Listas venta publico Sup chinos reventas Productos" at bounding box center [808, 359] width 1477 height 428
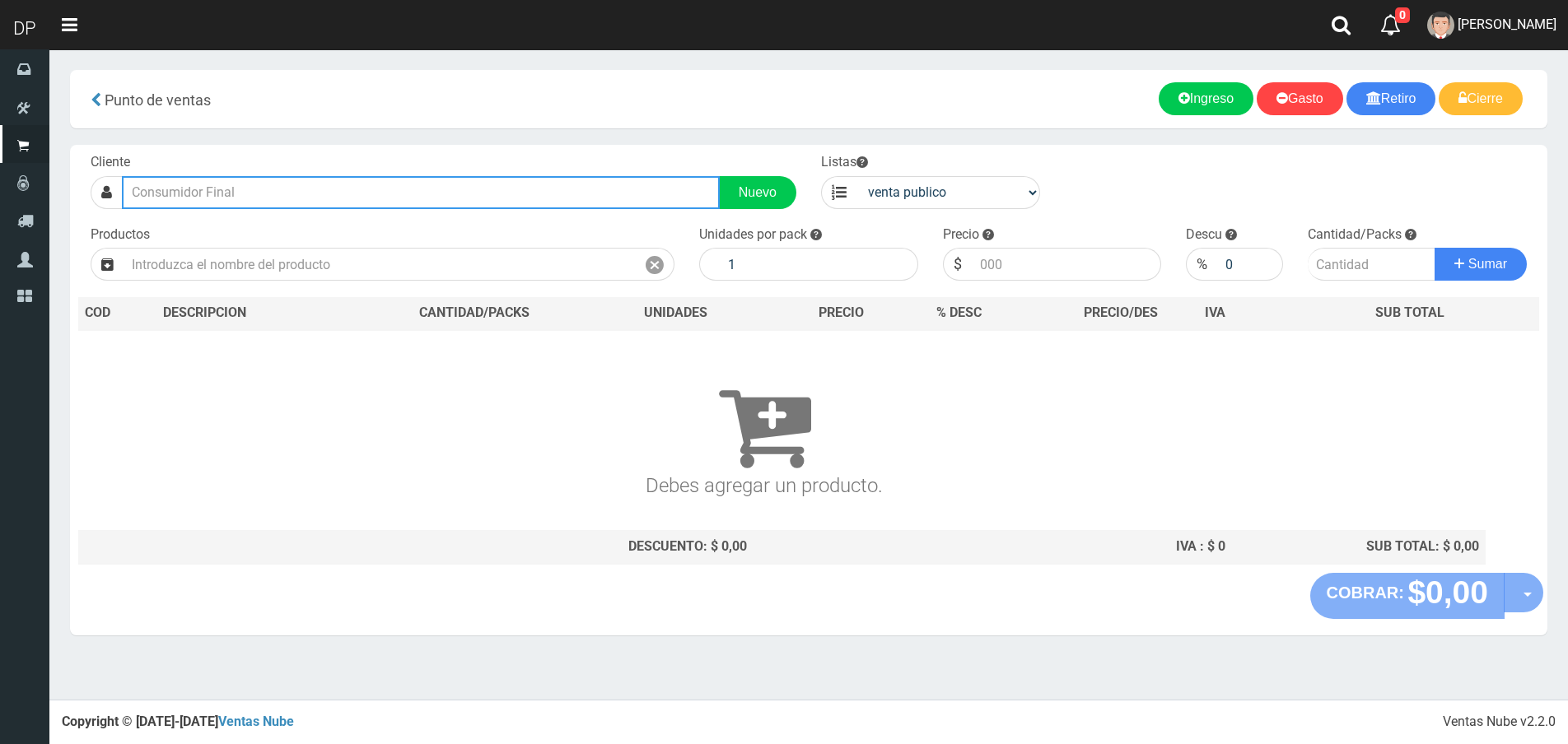
click at [337, 186] on input "text" at bounding box center [420, 192] width 598 height 33
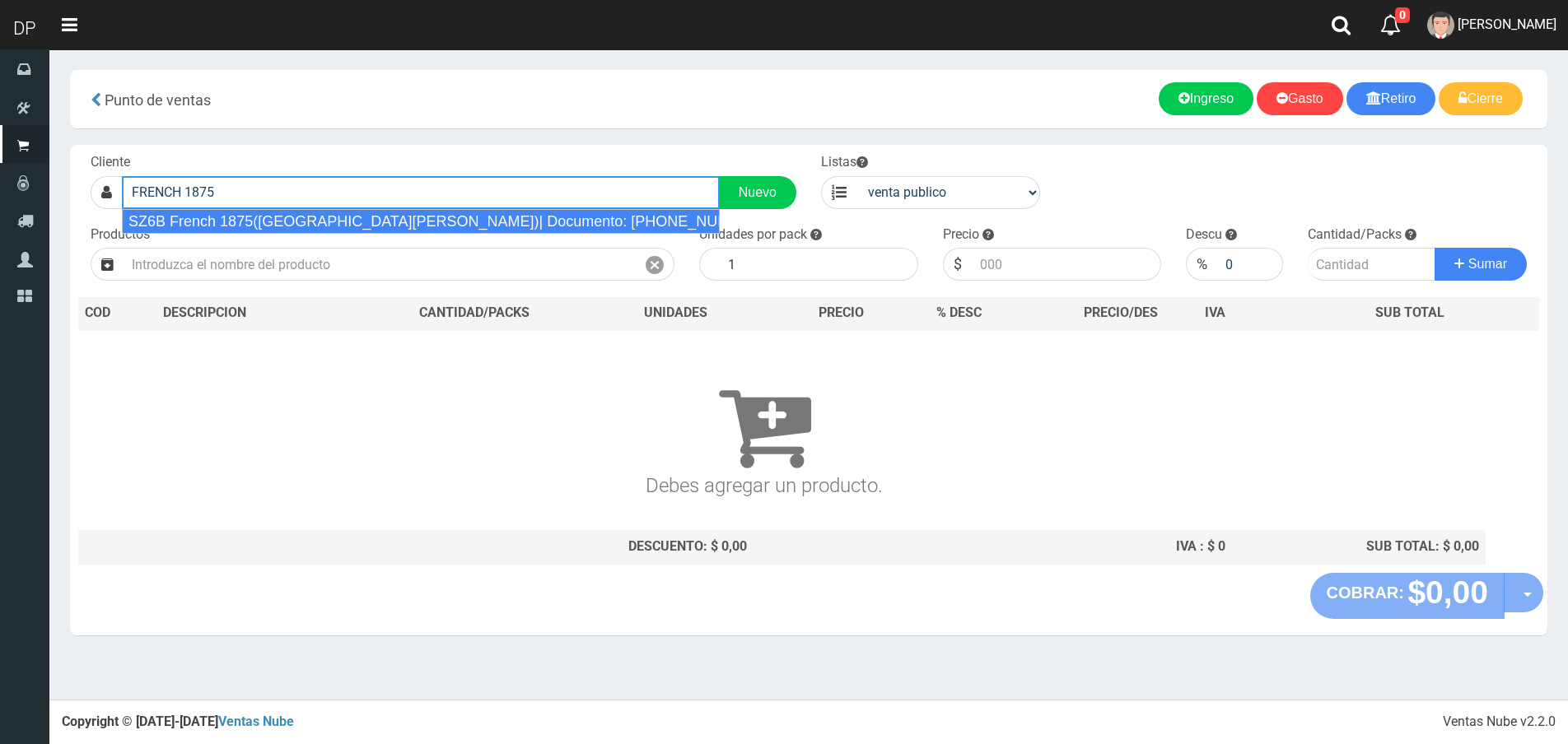
click at [327, 215] on div "SZ6B French 1875(San Fernando)| Documento: 2225454856321654897 | Teléfono:" at bounding box center [420, 221] width 598 height 25
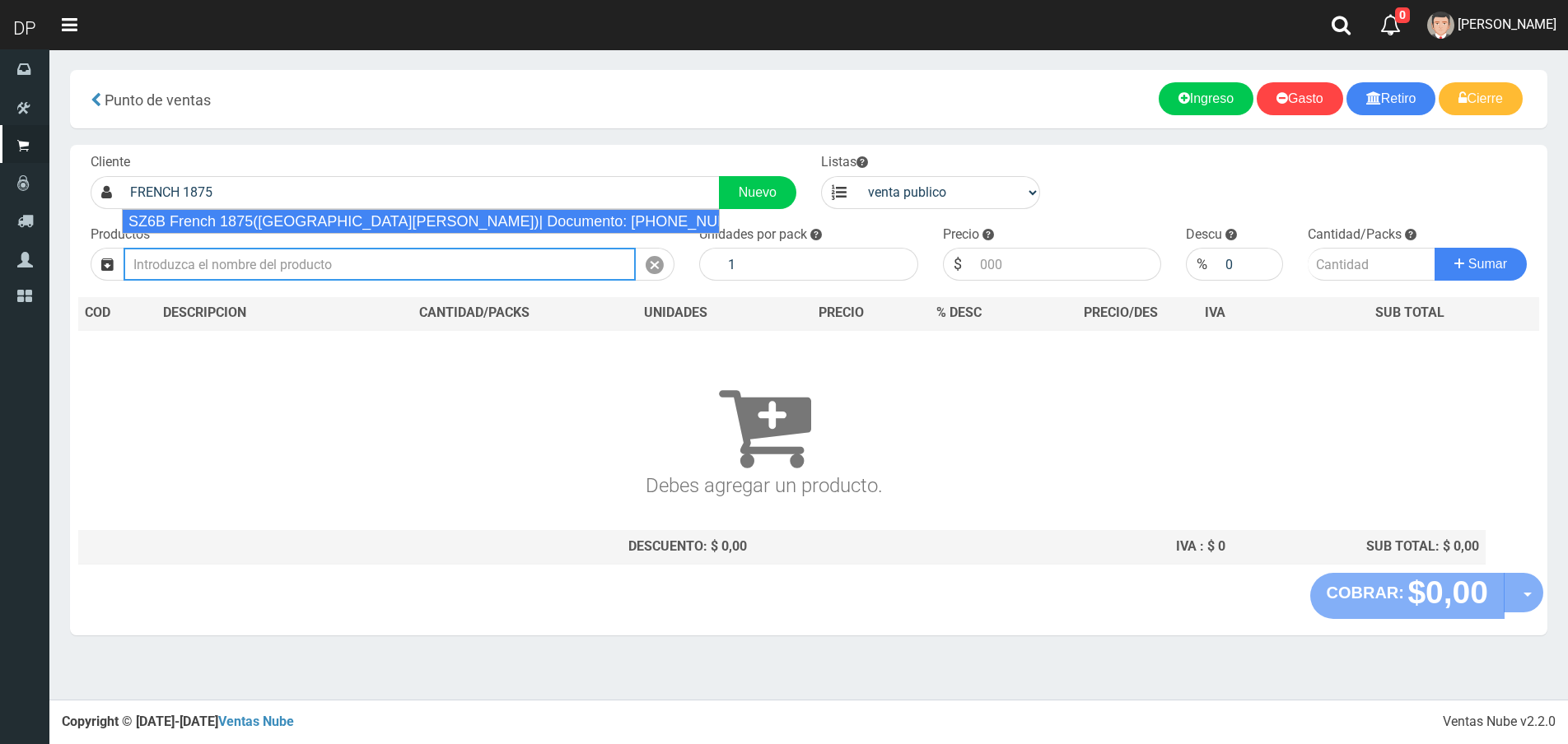
type input "SZ6B French 1875(San Fernando)| Documento: 2225454856321654897 | Teléfono:"
select select "2"
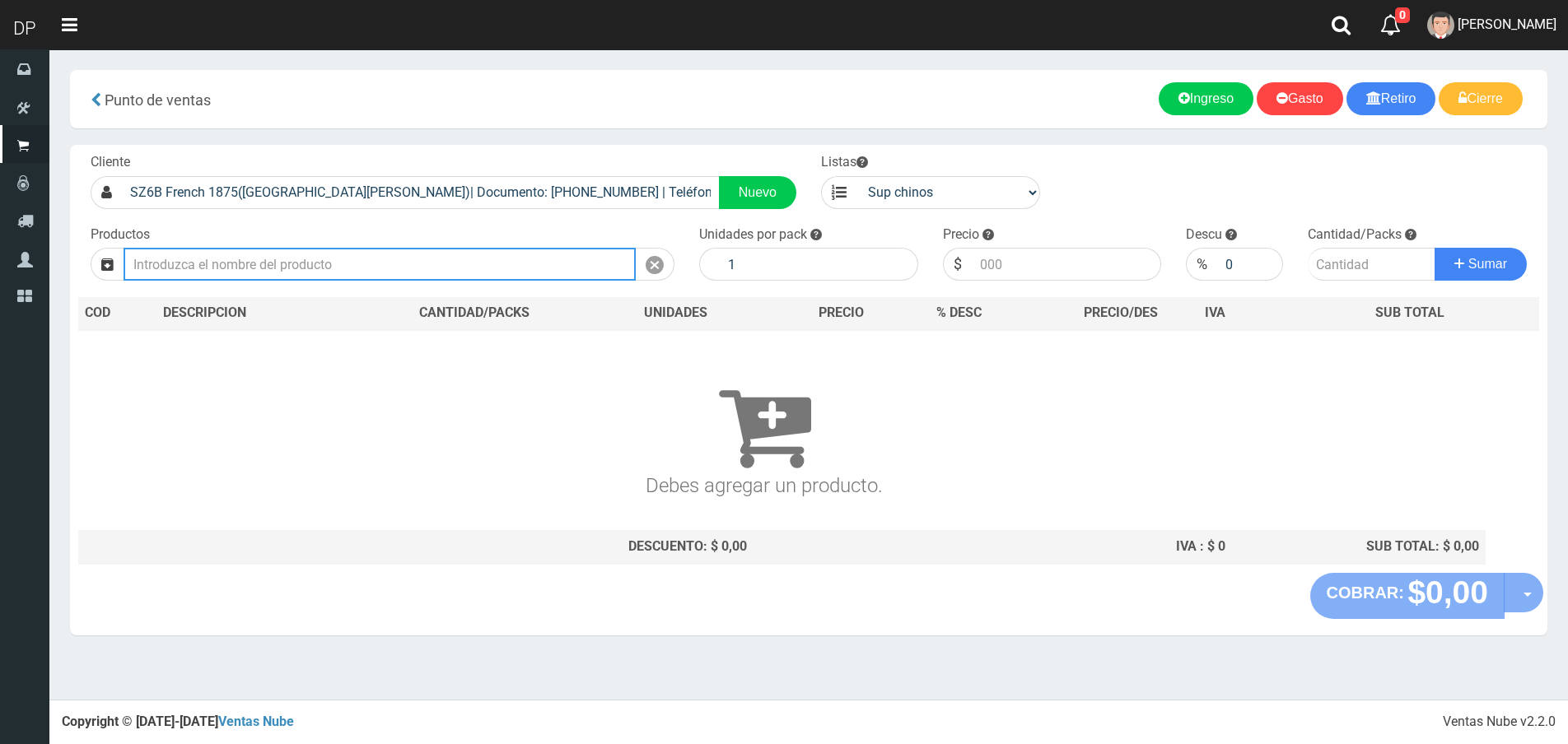
click at [284, 269] on input "text" at bounding box center [379, 264] width 512 height 33
type input "T"
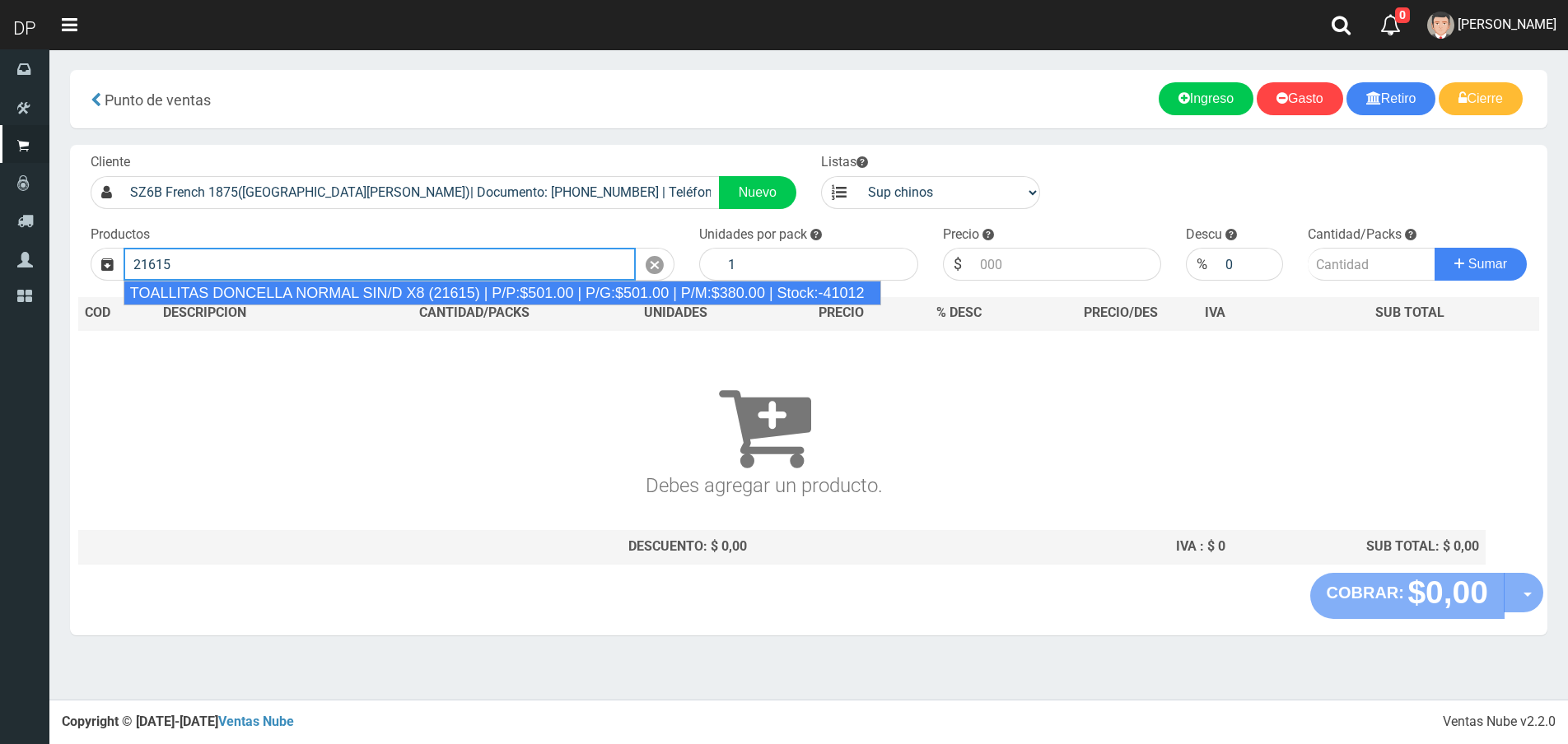
click at [295, 294] on div "TOALLITAS DONCELLA NORMAL SIN/D X8 (21615) | P/P:$501.00 | P/G:$501.00 | P/M:$3…" at bounding box center [502, 293] width 758 height 25
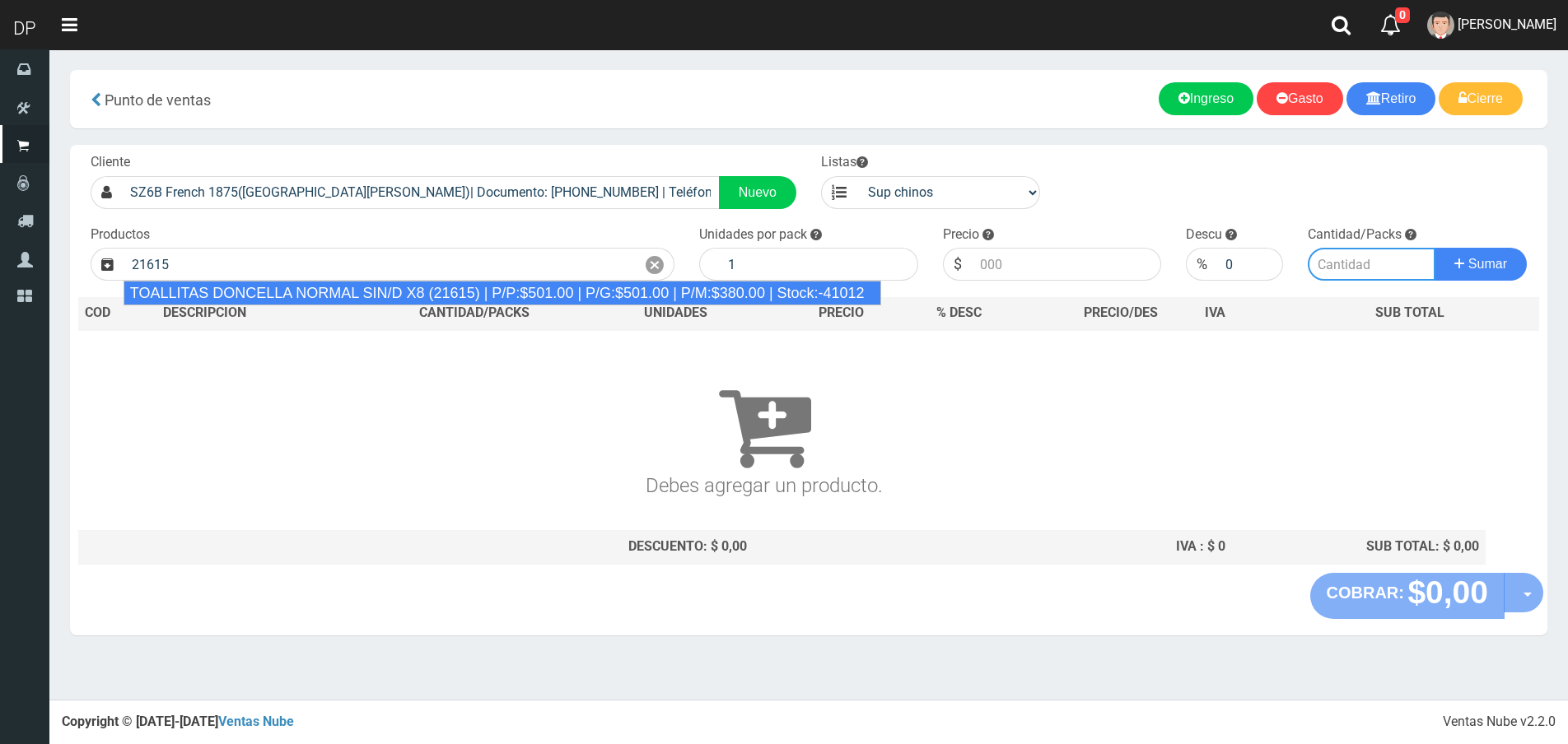
type input "TOALLITAS DONCELLA NORMAL SIN/D X8 (21615) | P/P:$501.00 | P/G:$501.00 | P/M:$3…"
type input "50"
type input "501.00"
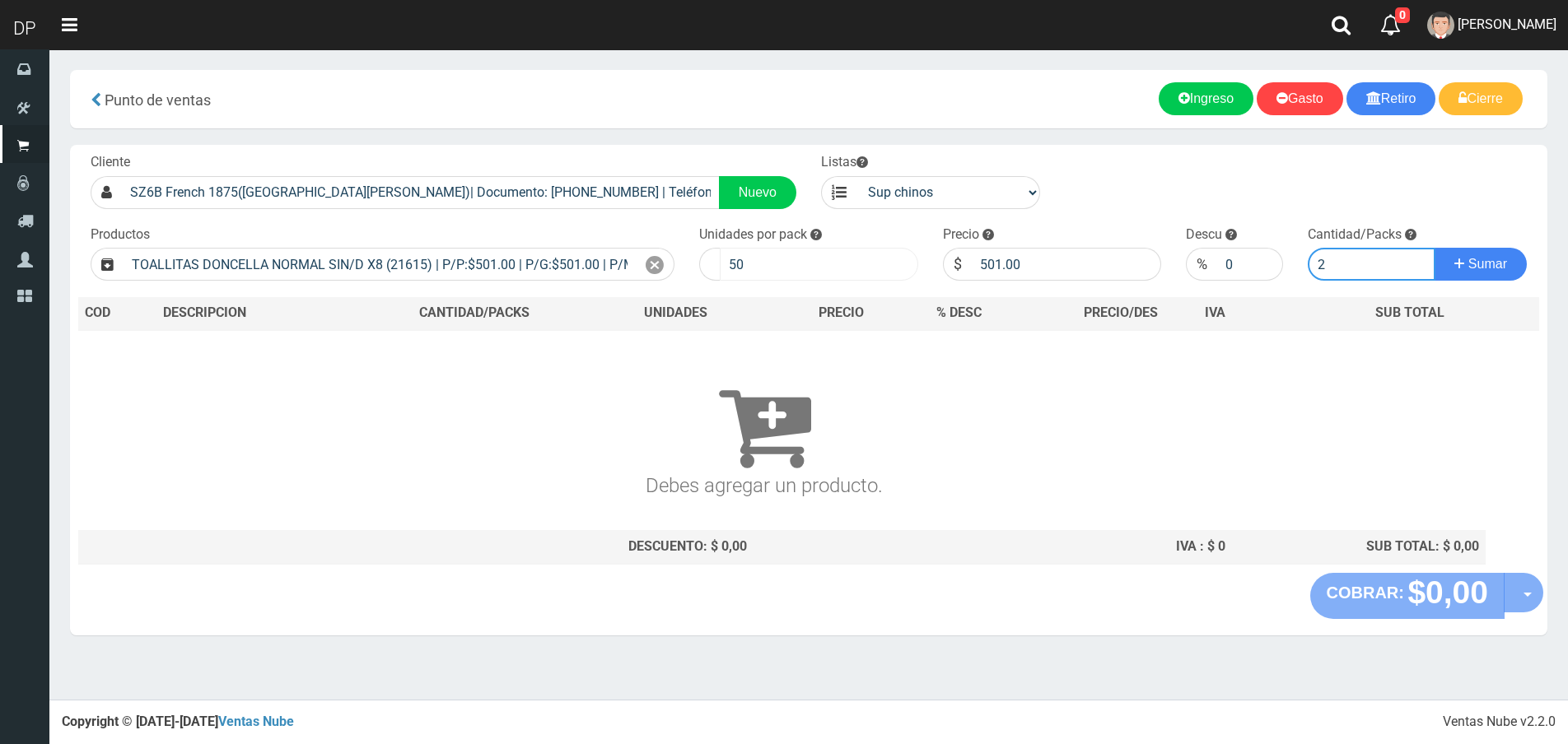
type input "2"
click at [1434, 248] on button "Sumar" at bounding box center [1480, 264] width 92 height 33
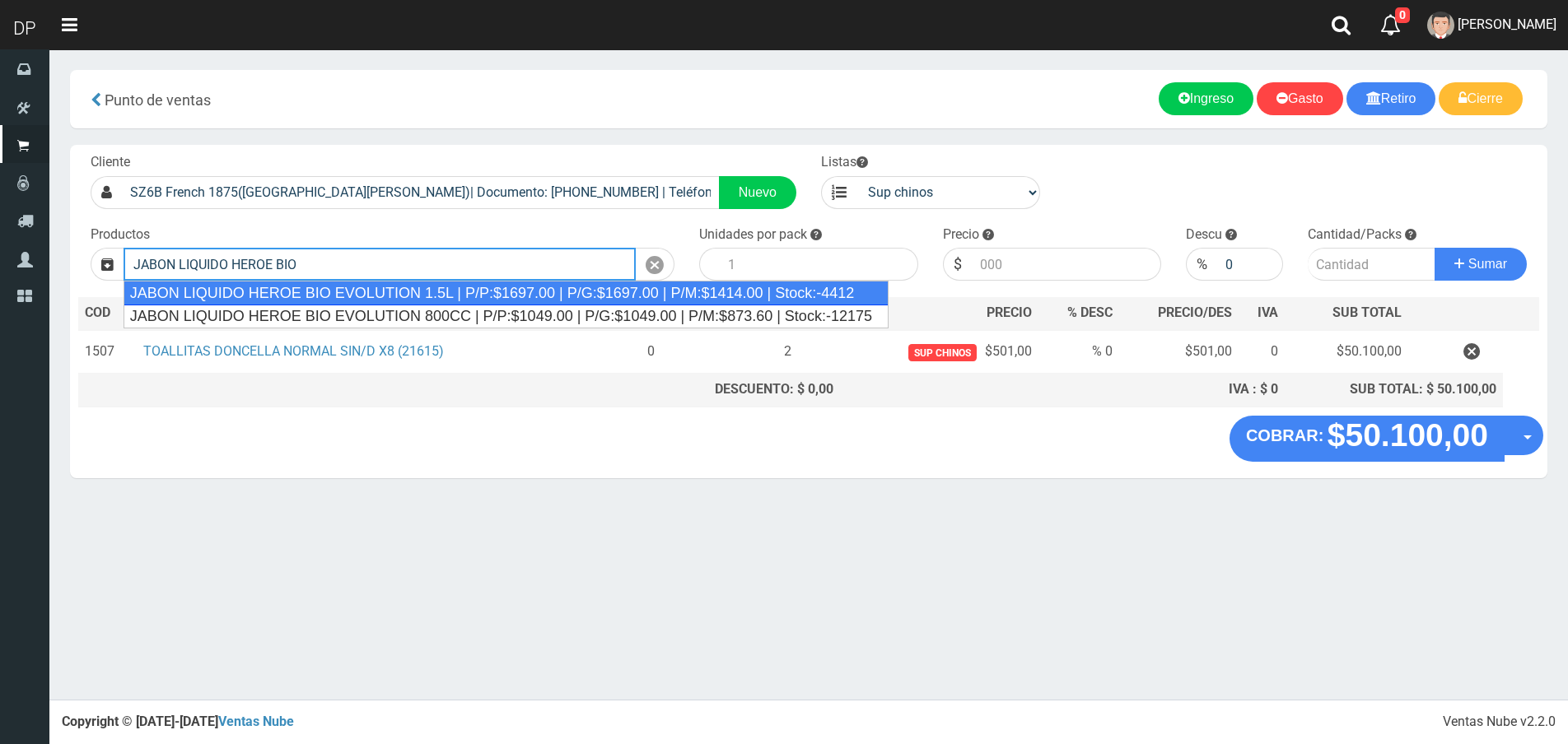
click at [380, 299] on div "JABON LIQUIDO HEROE BIO EVOLUTION 1.5L | P/P:$1697.00 | P/G:$1697.00 | P/M:$141…" at bounding box center [506, 293] width 765 height 25
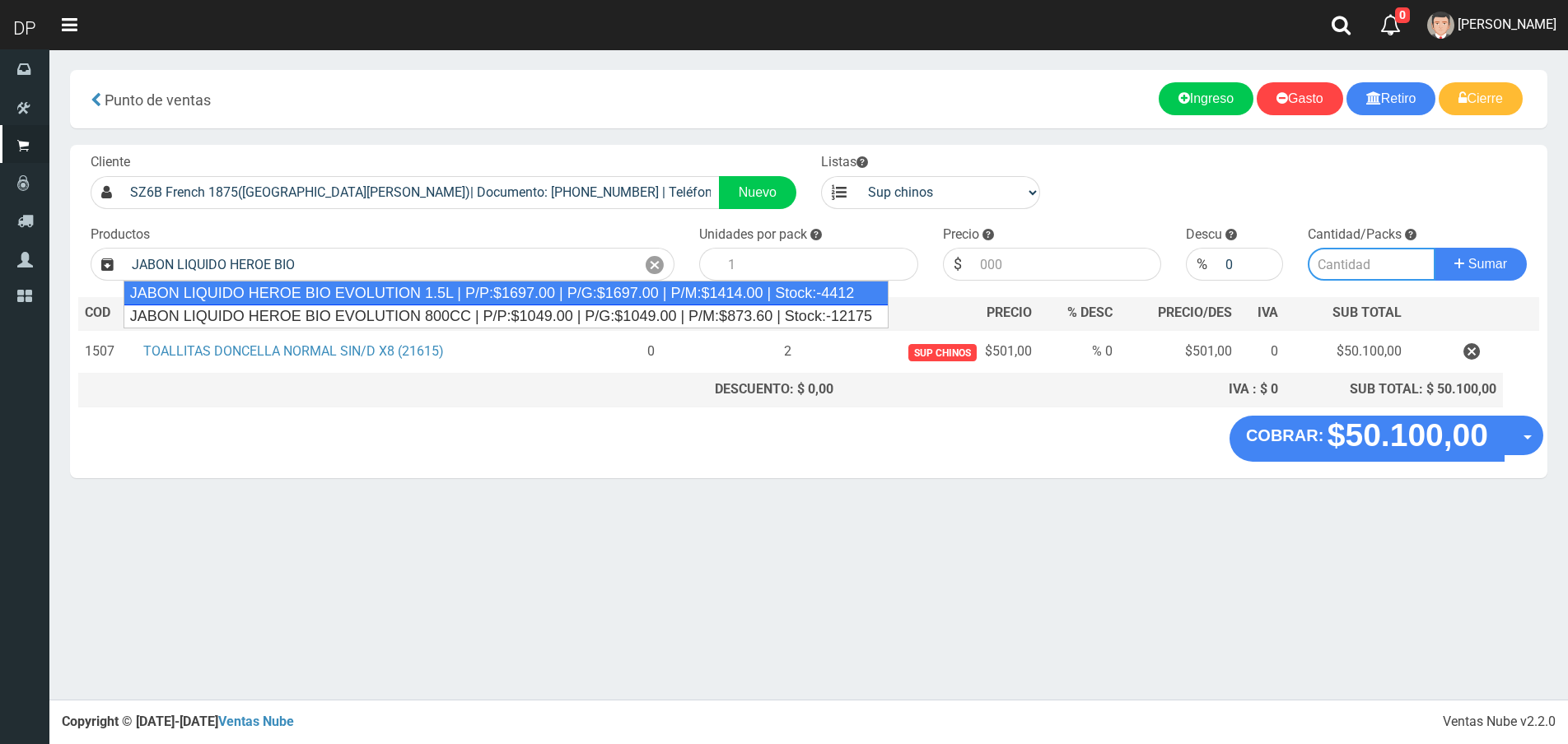
type input "JABON LIQUIDO HEROE BIO EVOLUTION 1.5L | P/P:$1697.00 | P/G:$1697.00 | P/M:$141…"
type input "6"
type input "1697.00"
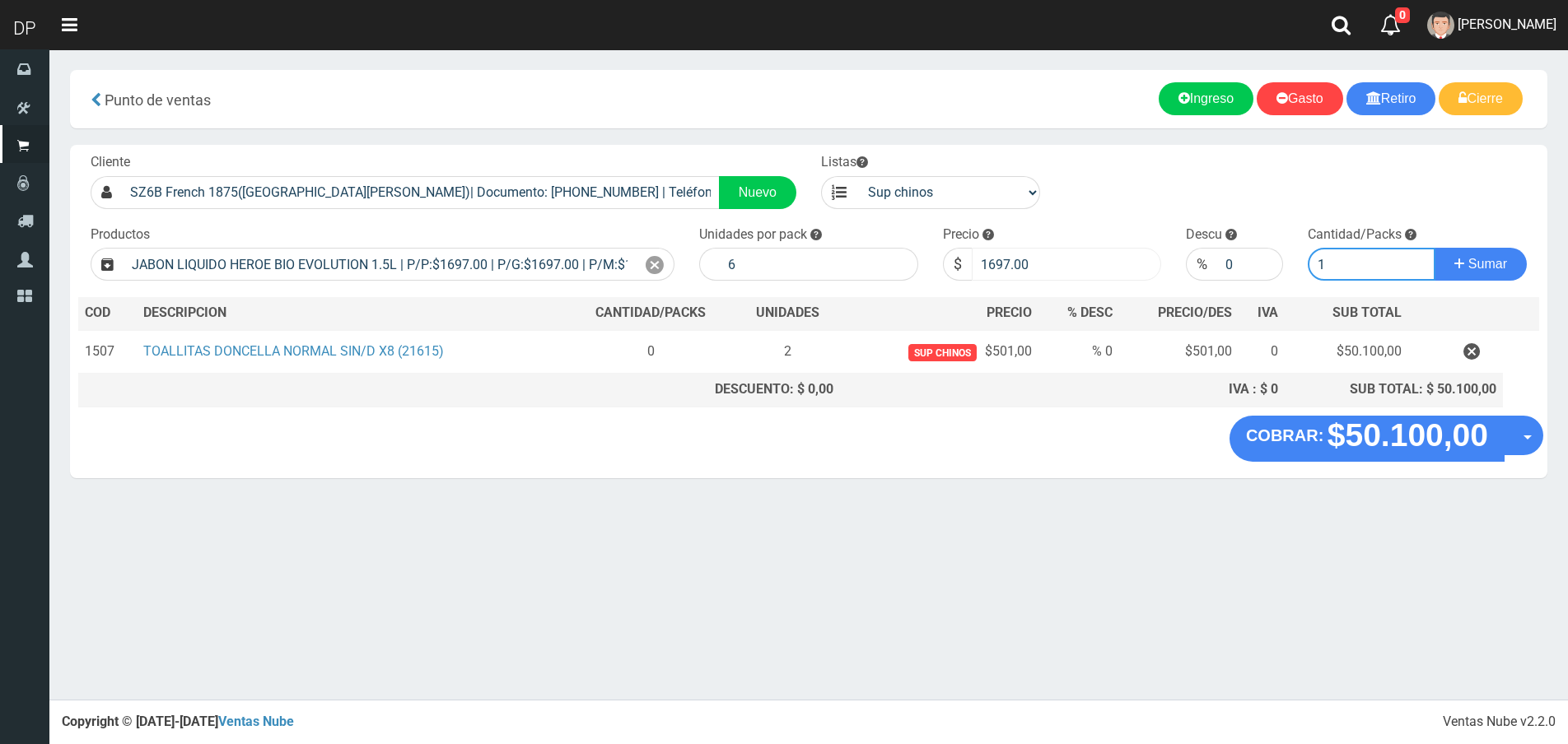
type input "1"
click at [1434, 248] on button "Sumar" at bounding box center [1480, 264] width 92 height 33
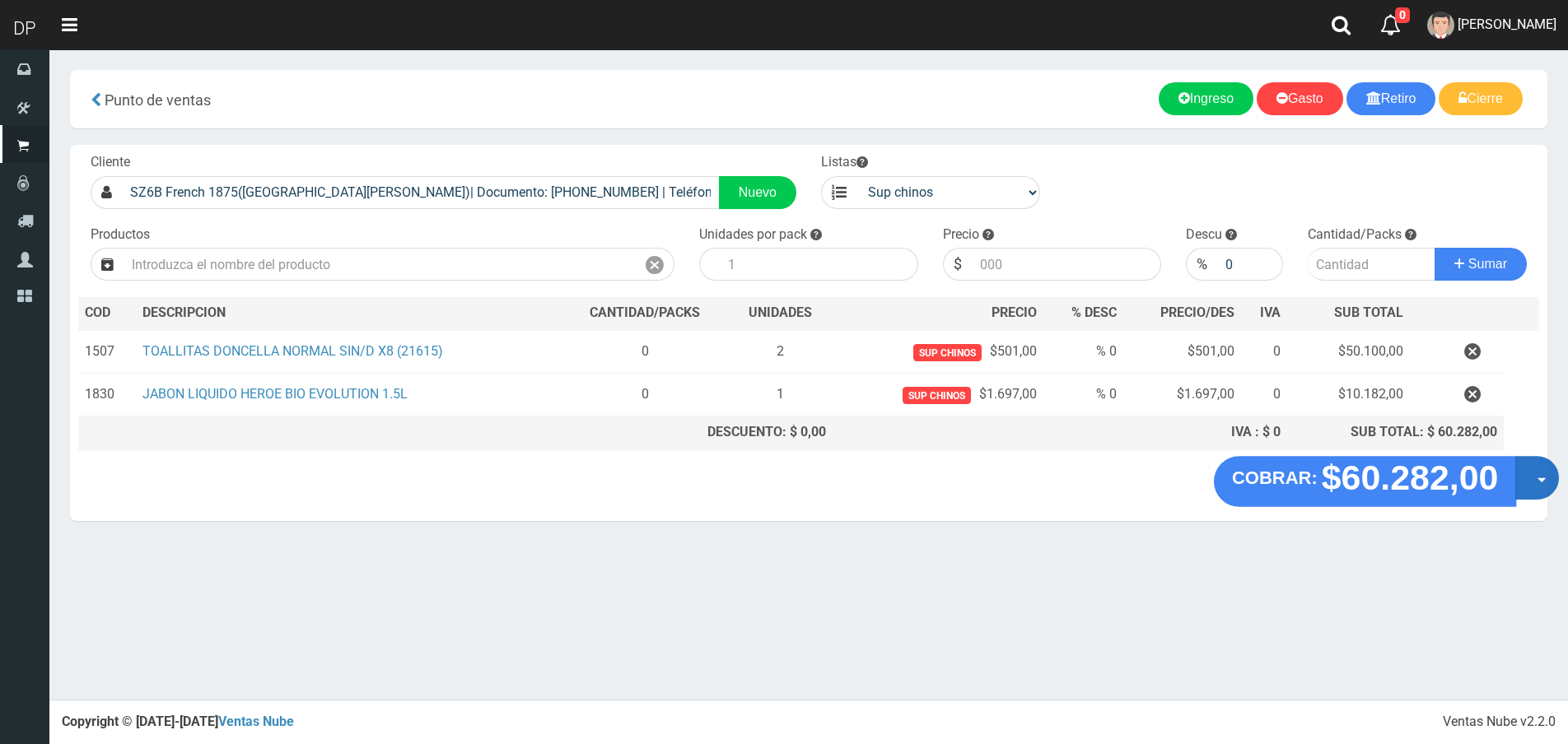
click at [1535, 468] on button "Opciones" at bounding box center [1536, 478] width 44 height 44
click at [1508, 471] on link "Hacer Devolucion" at bounding box center [1484, 483] width 147 height 38
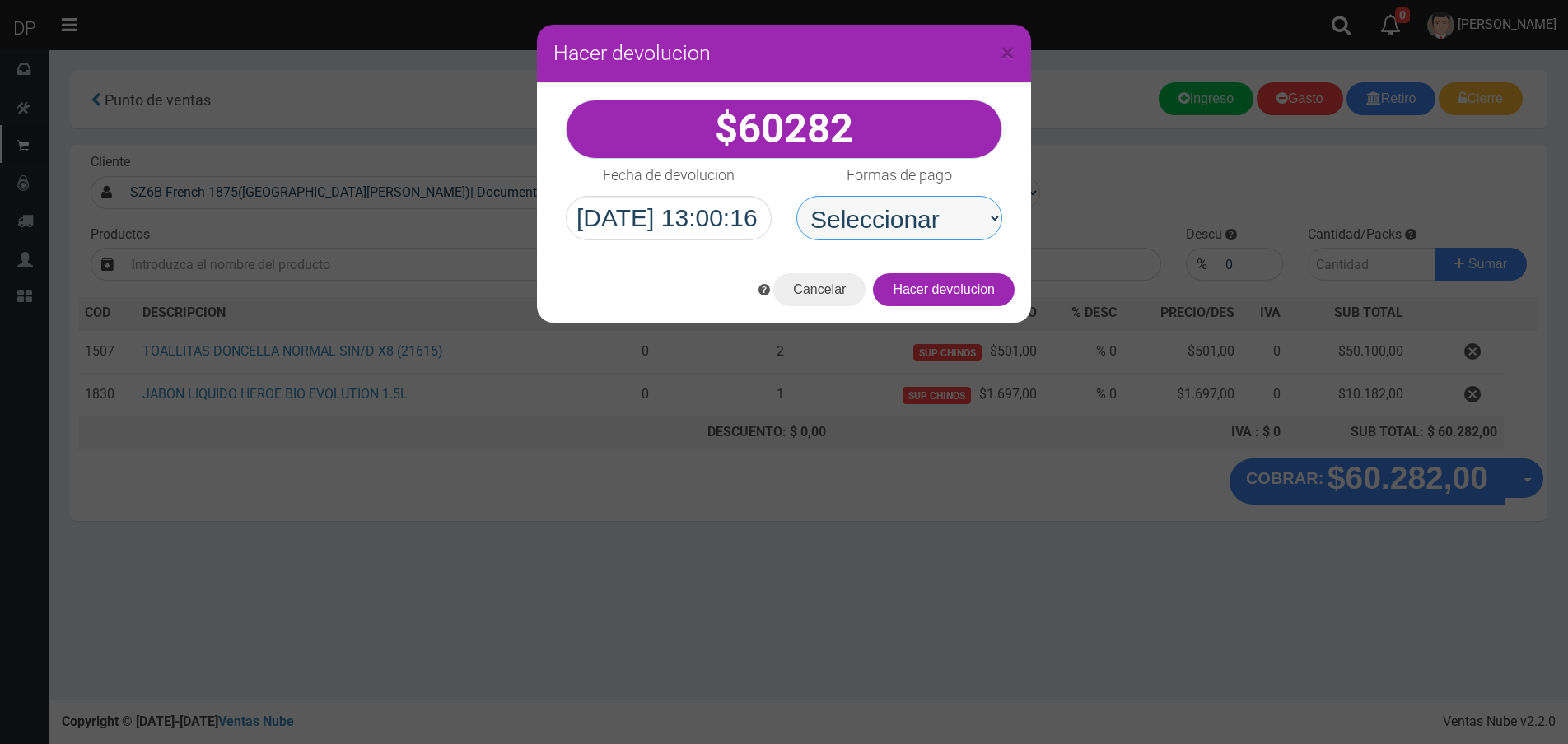
click at [914, 220] on select "Seleccionar Efectivo Tarjeta de Crédito Depósito Débito" at bounding box center [898, 219] width 206 height 45
select select "Efectivo"
click at [796, 196] on select "Seleccionar Efectivo Tarjeta de Crédito Depósito Débito" at bounding box center [898, 219] width 206 height 45
click at [975, 296] on button "Hacer devolucion" at bounding box center [944, 289] width 141 height 33
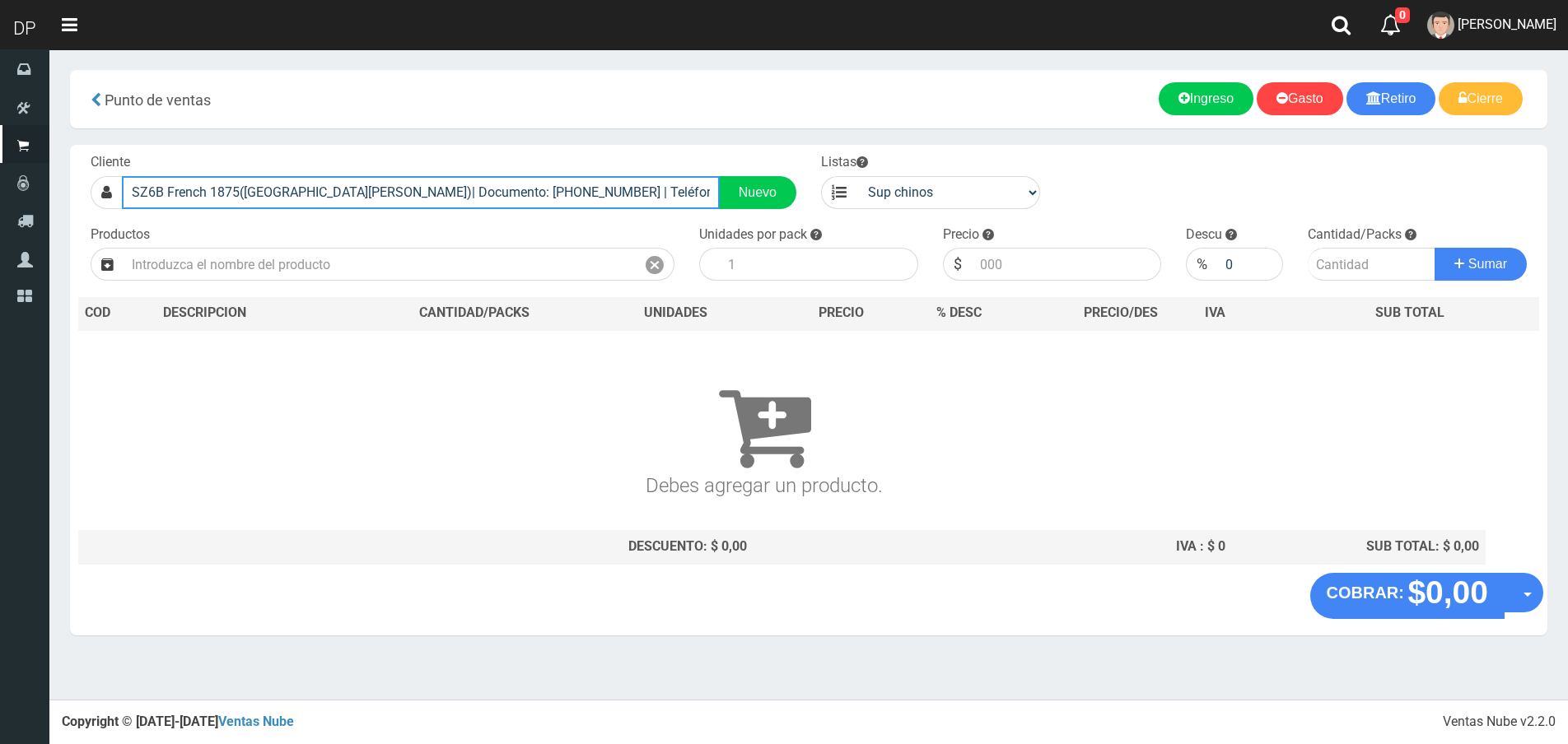
click at [392, 190] on input "SZ6B French 1875(San Fernando)| Documento: 2225454856321654897 | Teléfono:" at bounding box center [420, 192] width 598 height 33
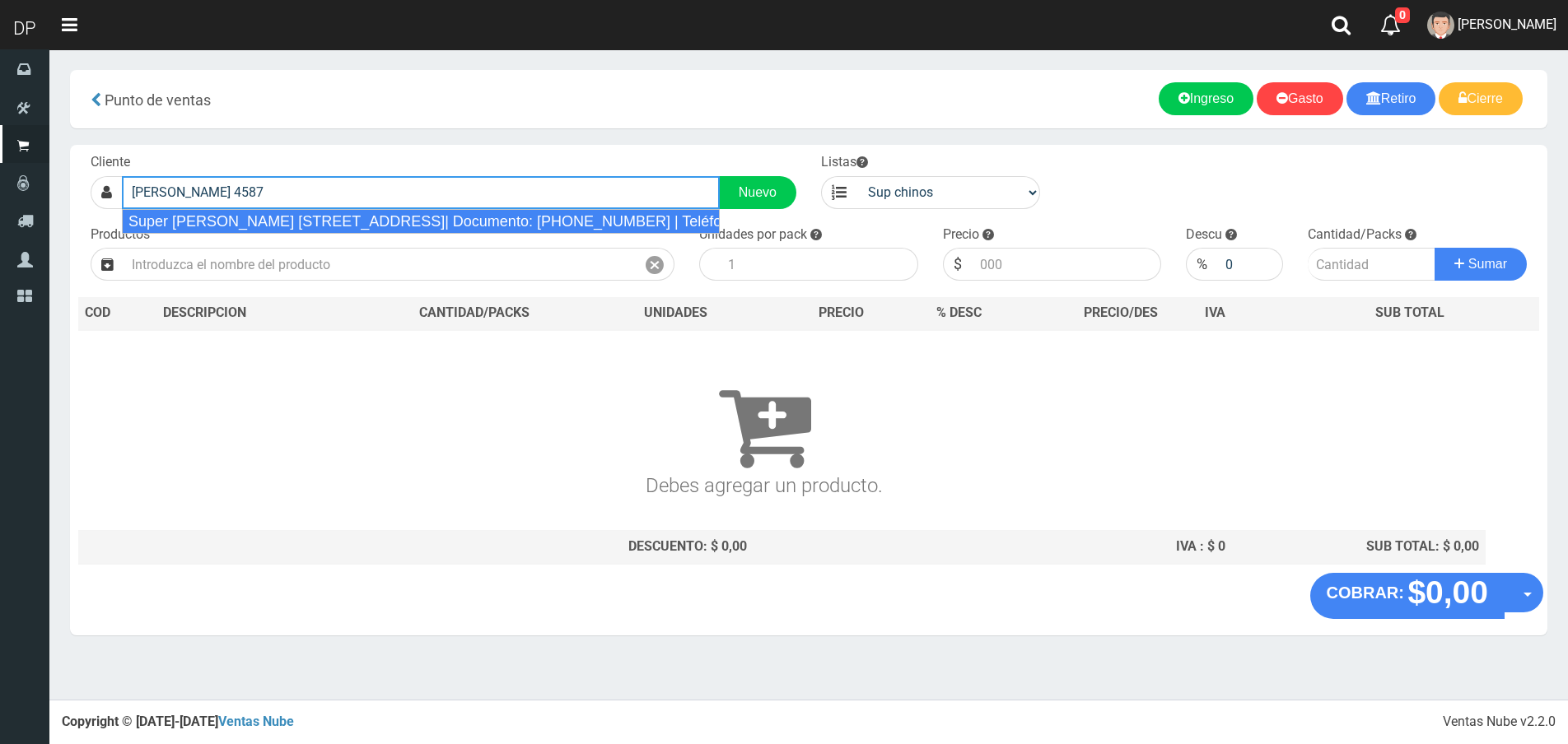
click at [391, 222] on div "Super nicolas avellaneda 4587 virreyes| Documento: 6434948 | Teléfono:" at bounding box center [420, 221] width 598 height 25
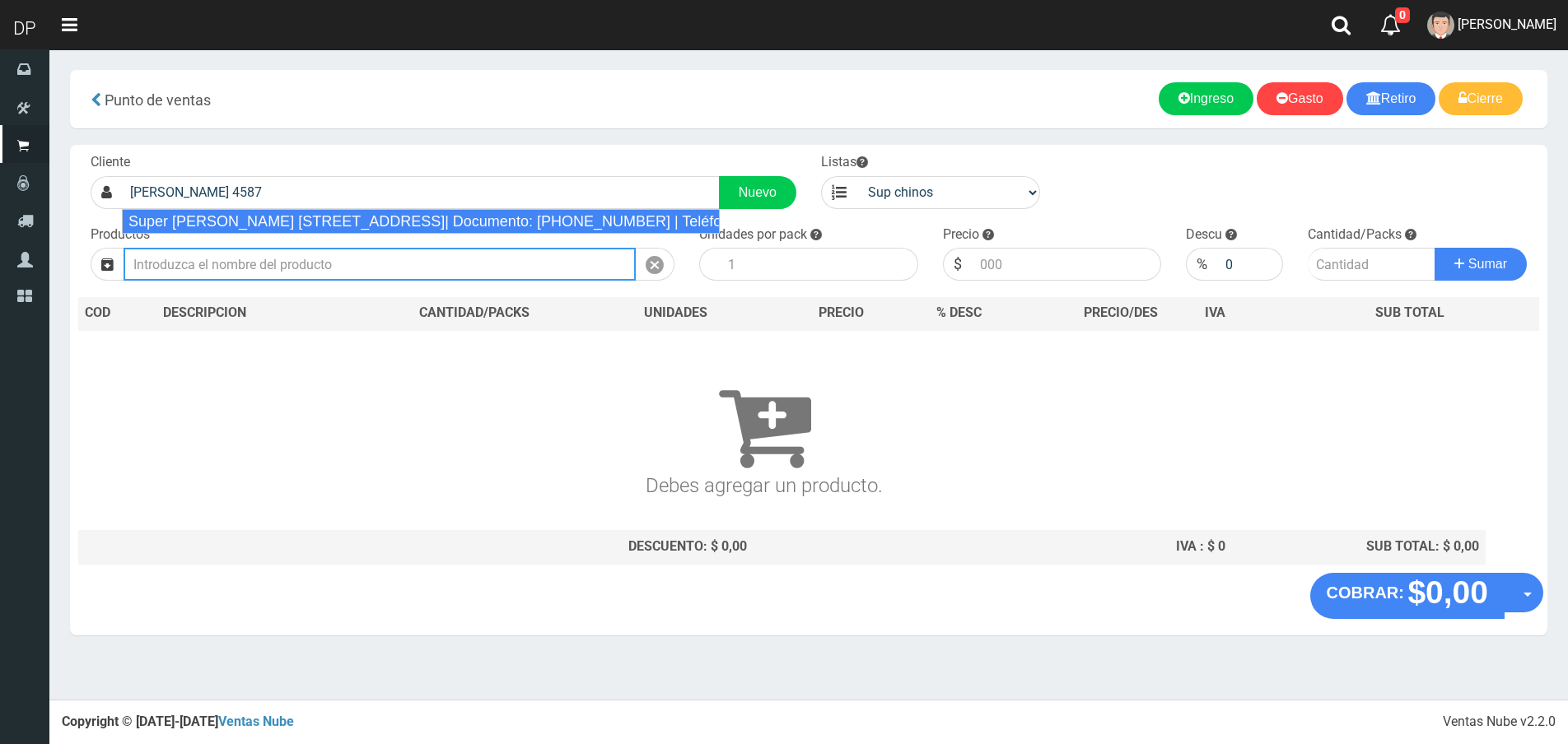
type input "Super nicolas avellaneda 4587 virreyes| Documento: 6434948 | Teléfono:"
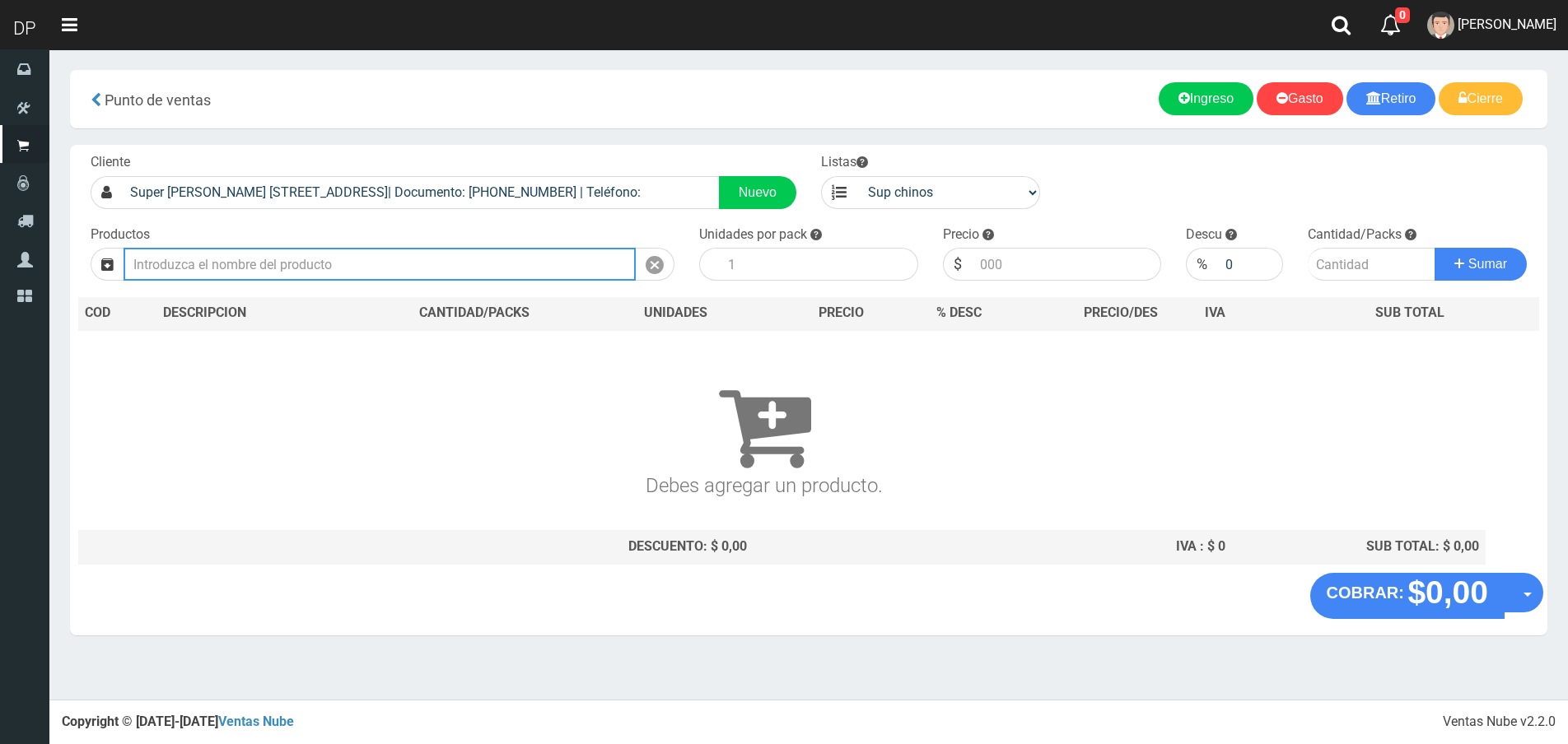
click at [355, 264] on input "text" at bounding box center [379, 264] width 512 height 33
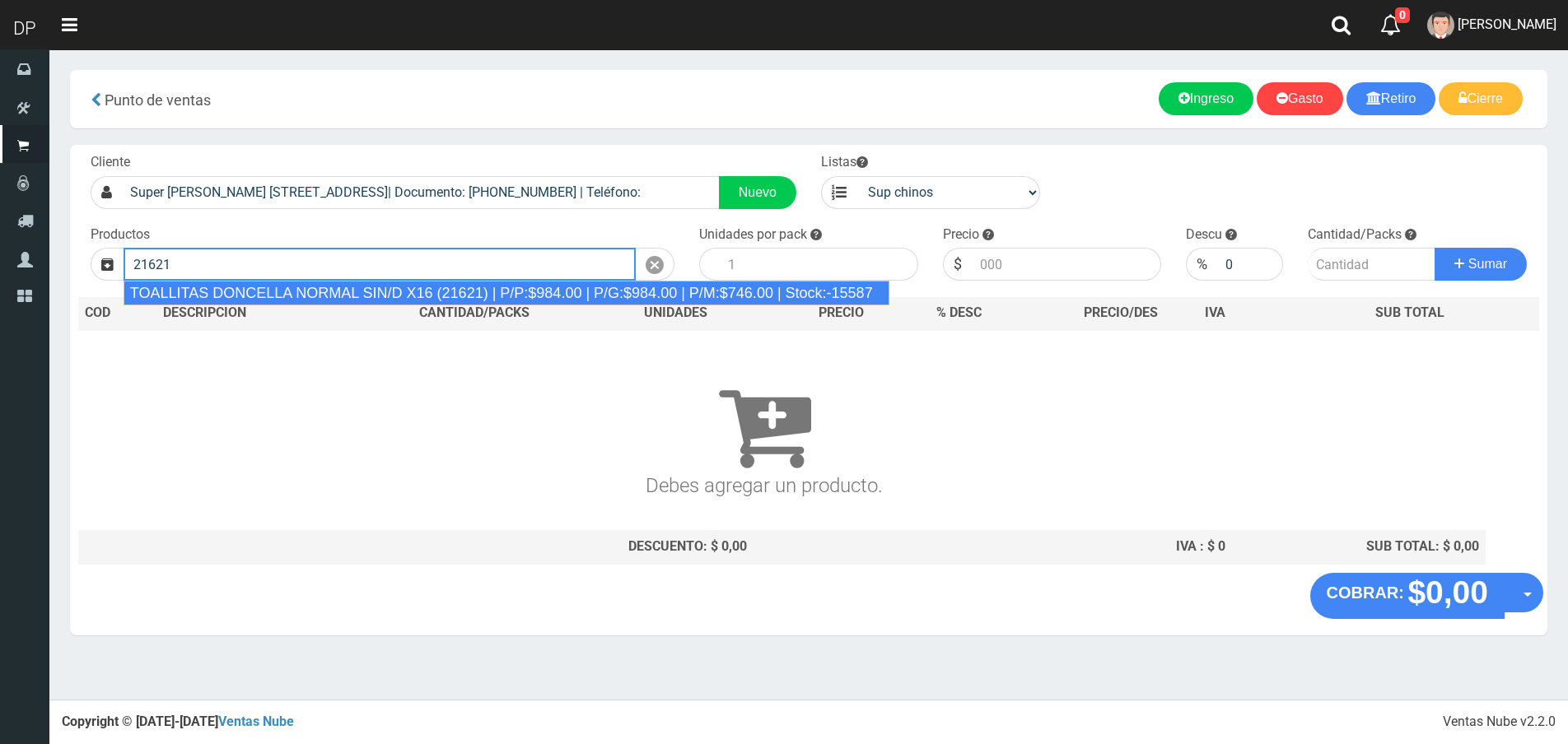
click at [370, 298] on div "TOALLITAS DONCELLA NORMAL SIN/D X16 (21621) | P/P:$984.00 | P/G:$984.00 | P/M:$…" at bounding box center [506, 293] width 765 height 25
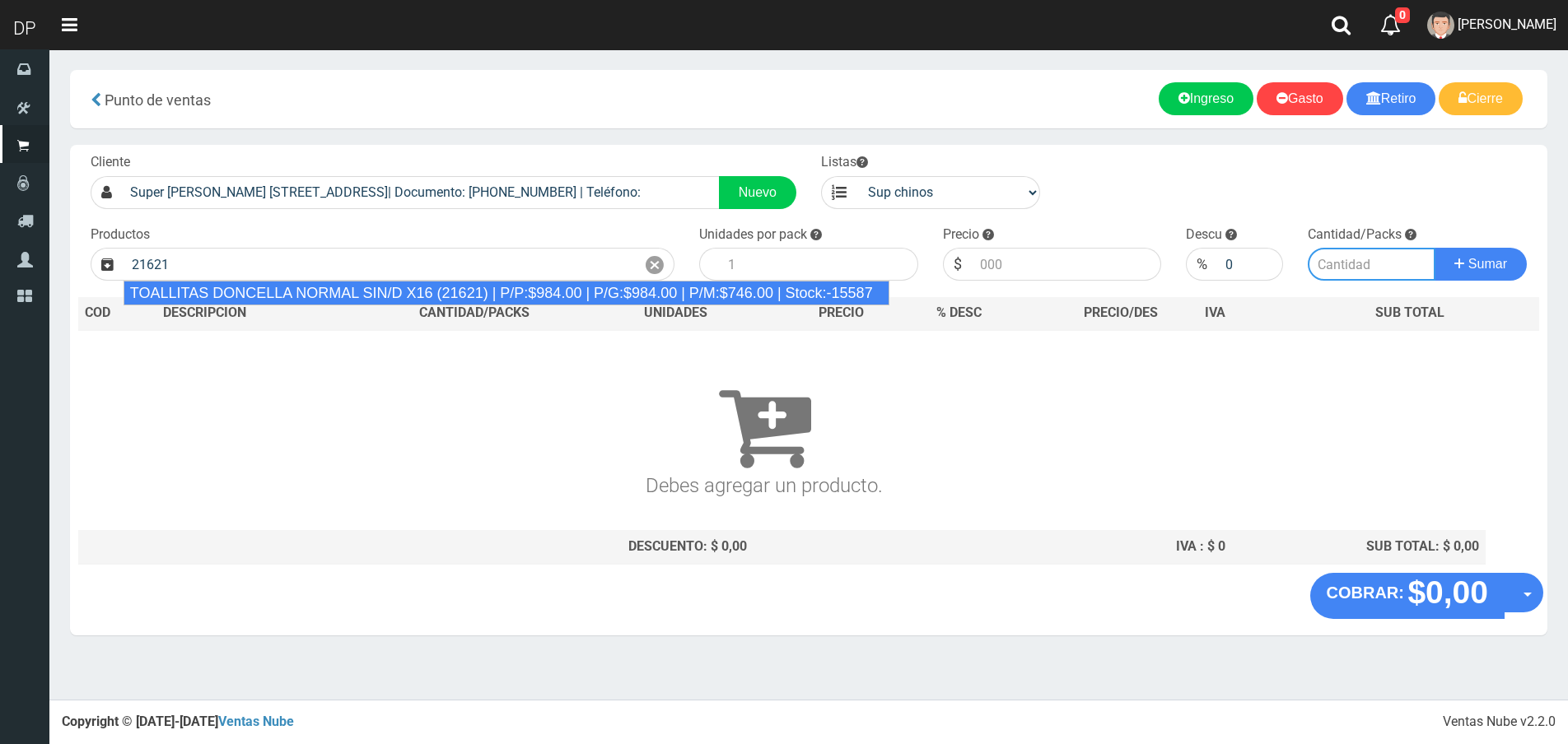
type input "TOALLITAS DONCELLA NORMAL SIN/D X16 (21621) | P/P:$984.00 | P/G:$984.00 | P/M:$…"
type input "25"
type input "984.00"
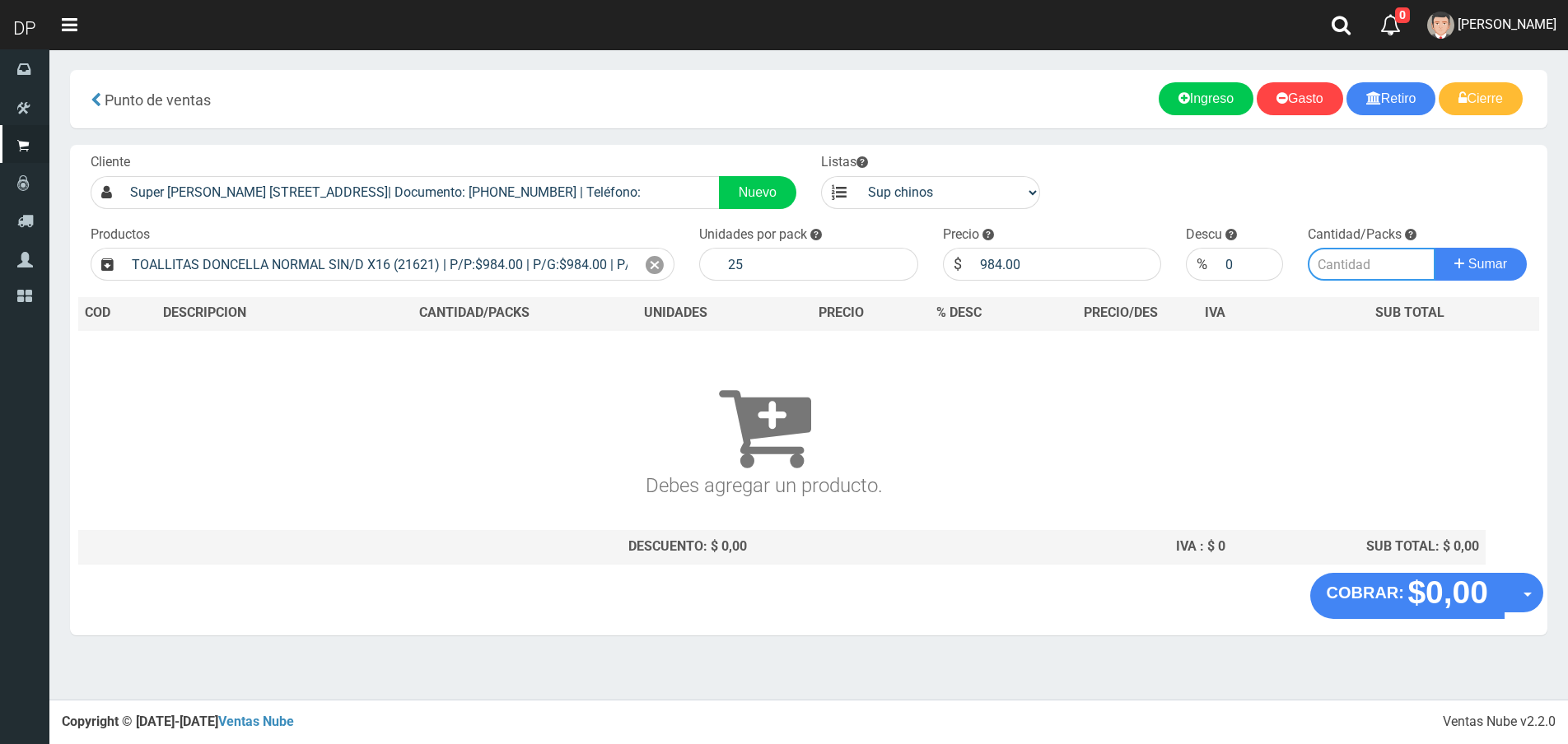
click at [1346, 255] on input "number" at bounding box center [1371, 264] width 127 height 33
type input "1"
click at [1434, 248] on button "Sumar" at bounding box center [1480, 264] width 92 height 33
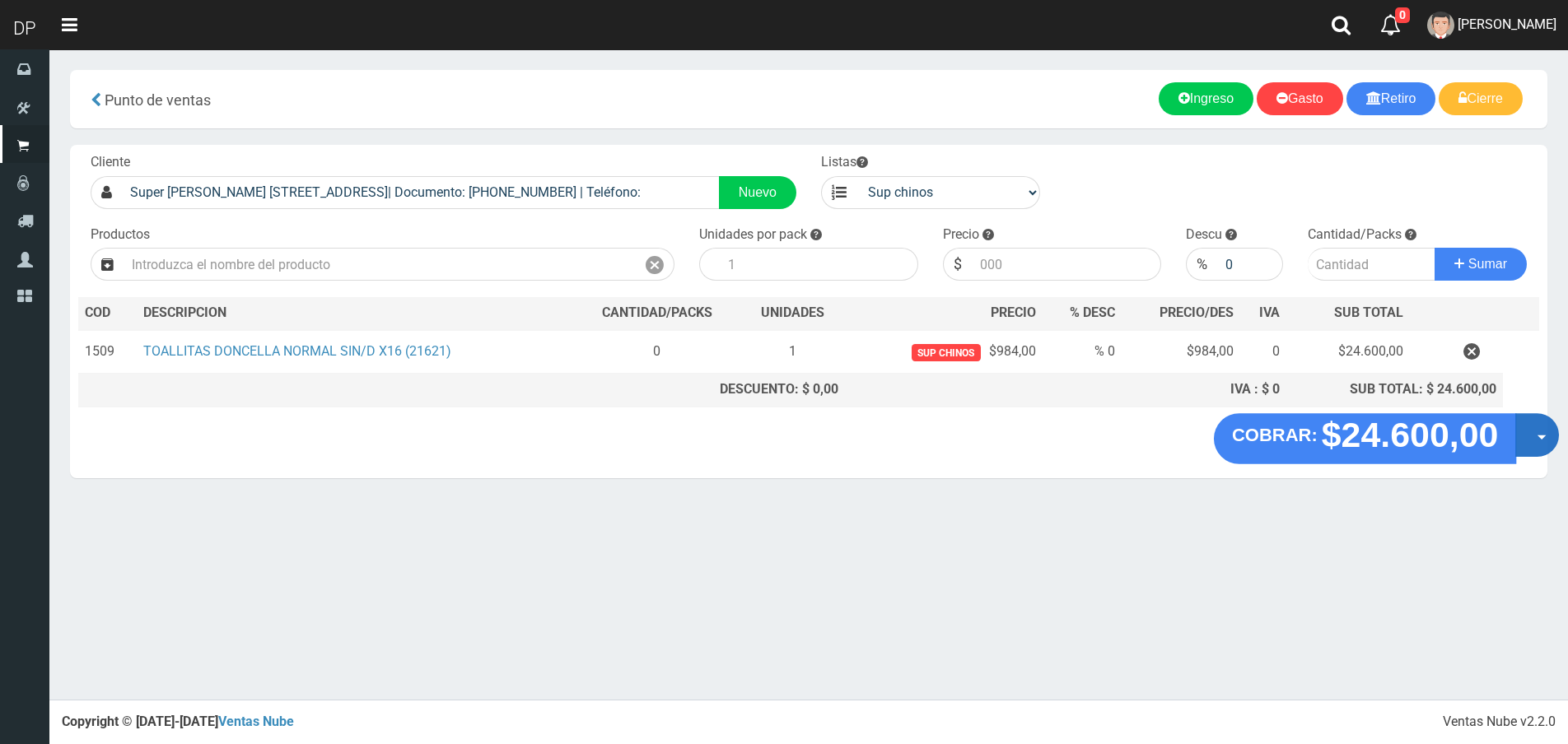
click at [1524, 434] on button "Opciones" at bounding box center [1536, 434] width 44 height 44
click at [1521, 445] on link "Hacer Devolucion" at bounding box center [1484, 440] width 147 height 38
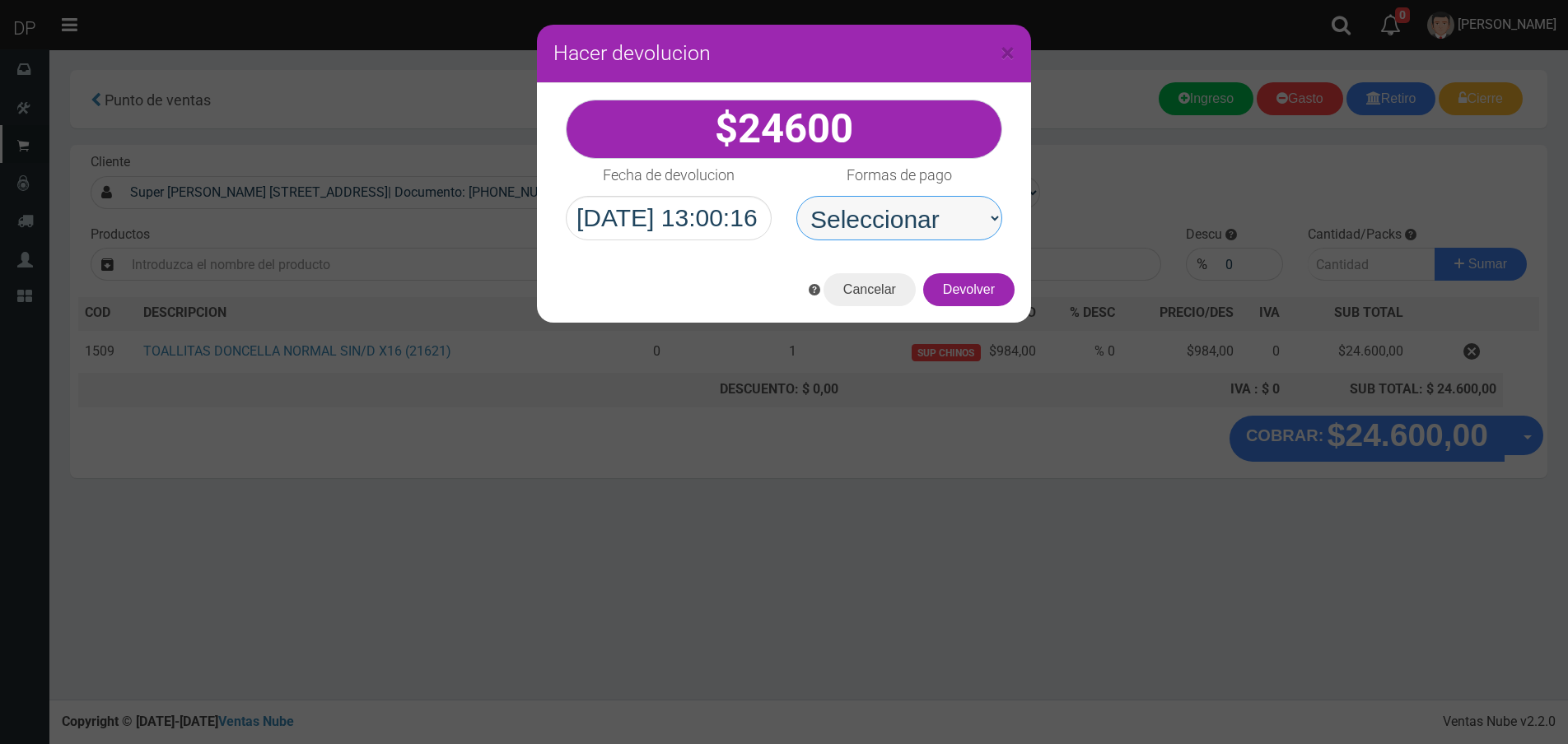
drag, startPoint x: 896, startPoint y: 226, endPoint x: 899, endPoint y: 240, distance: 14.3
click at [896, 226] on select "Seleccionar Efectivo Tarjeta de Crédito Depósito Débito" at bounding box center [898, 219] width 206 height 45
select select "Efectivo"
click at [796, 196] on select "Seleccionar Efectivo Tarjeta de Crédito Depósito Débito" at bounding box center [898, 219] width 206 height 45
click at [972, 286] on button "Devolver" at bounding box center [969, 289] width 91 height 33
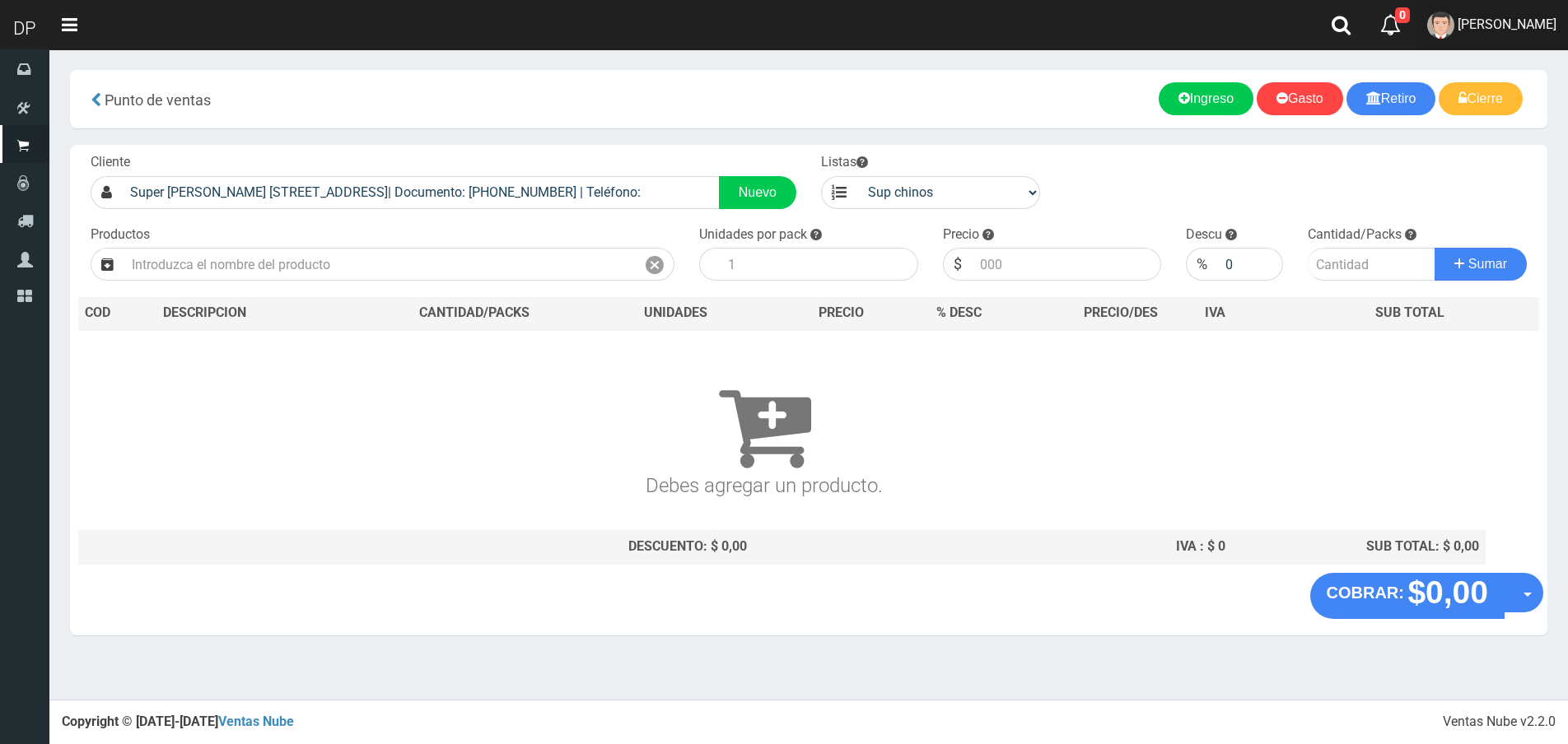
click at [1501, 19] on span "AXELL MOYA" at bounding box center [1507, 24] width 99 height 16
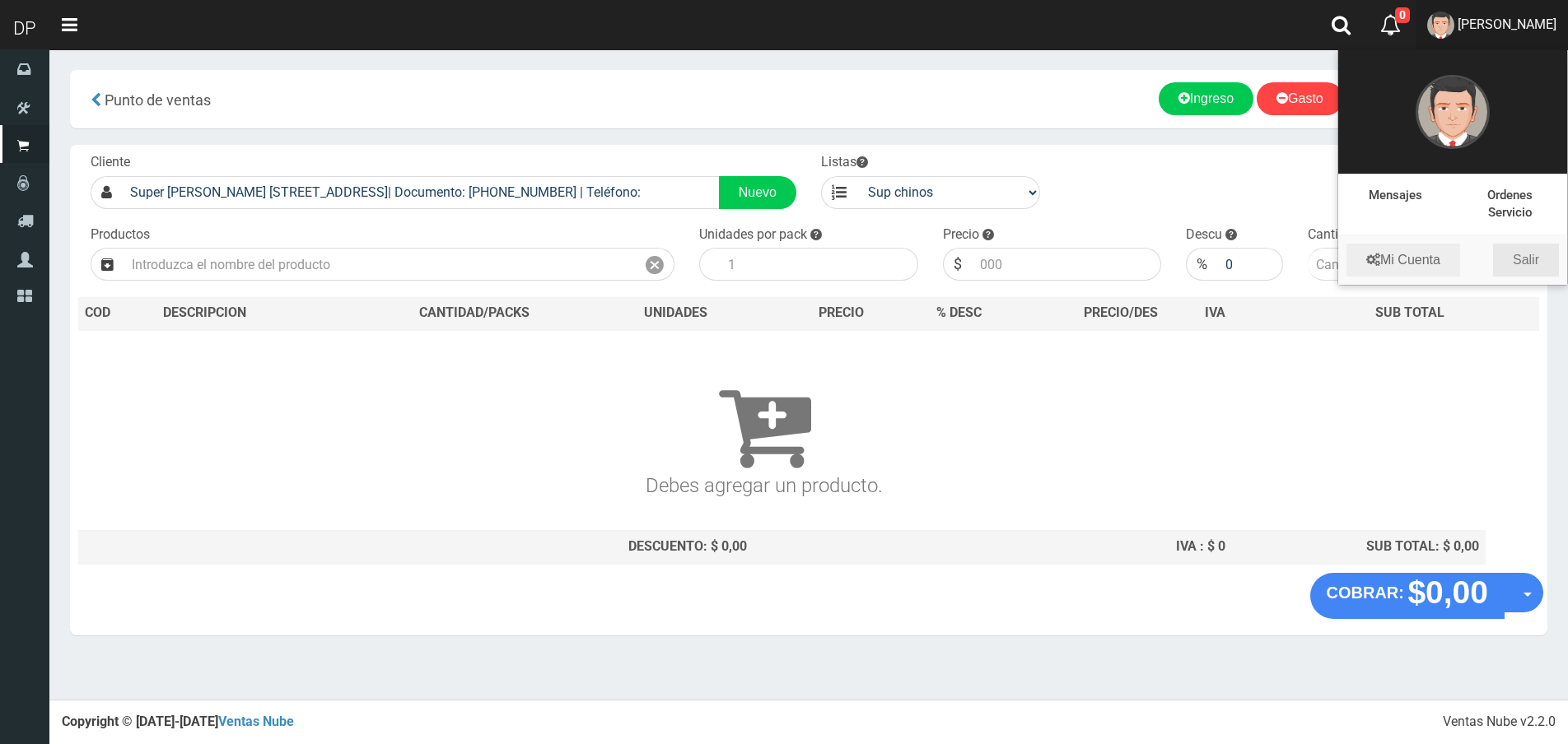
click at [1523, 261] on link "Salir" at bounding box center [1525, 259] width 66 height 33
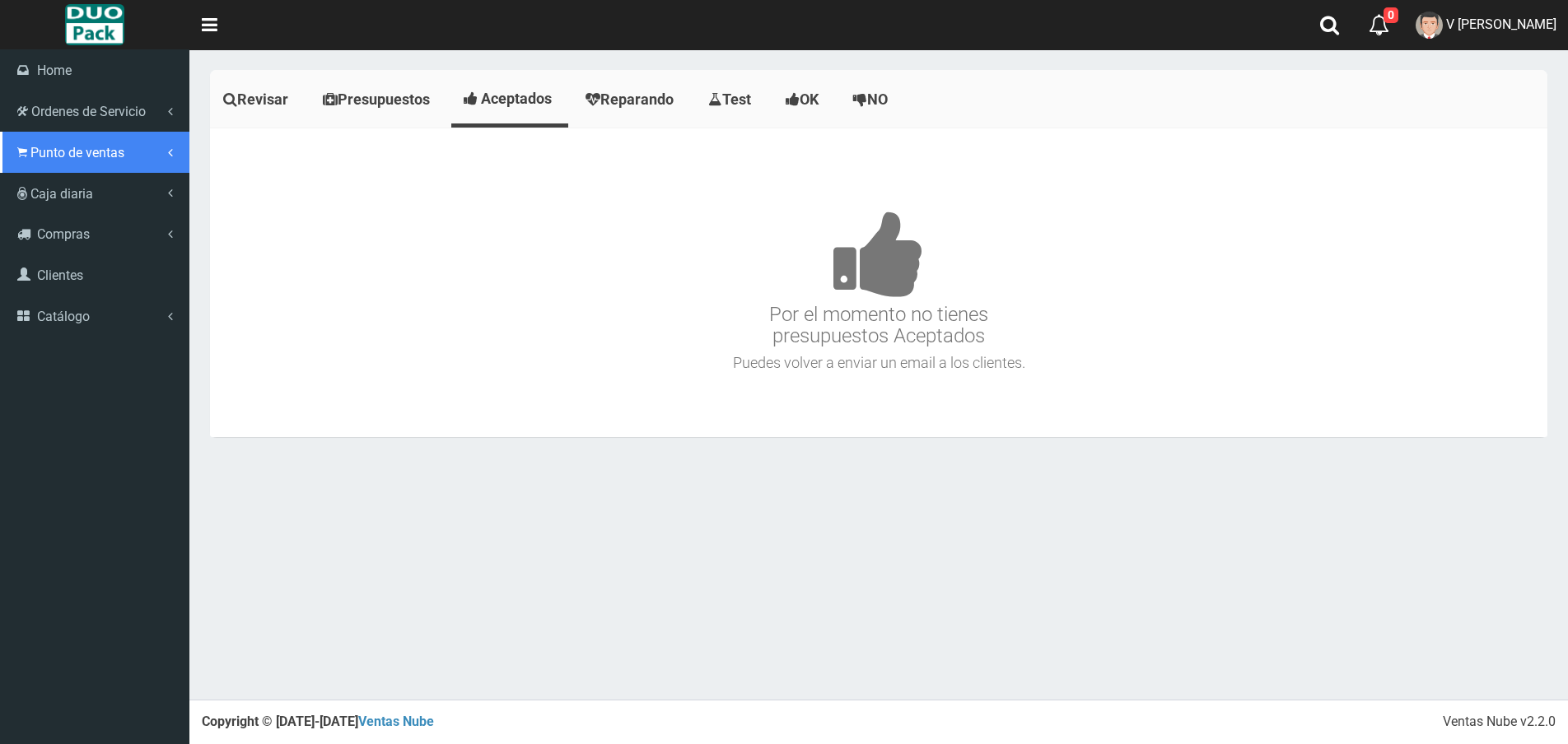
click at [58, 149] on span "Punto de ventas" at bounding box center [77, 153] width 94 height 16
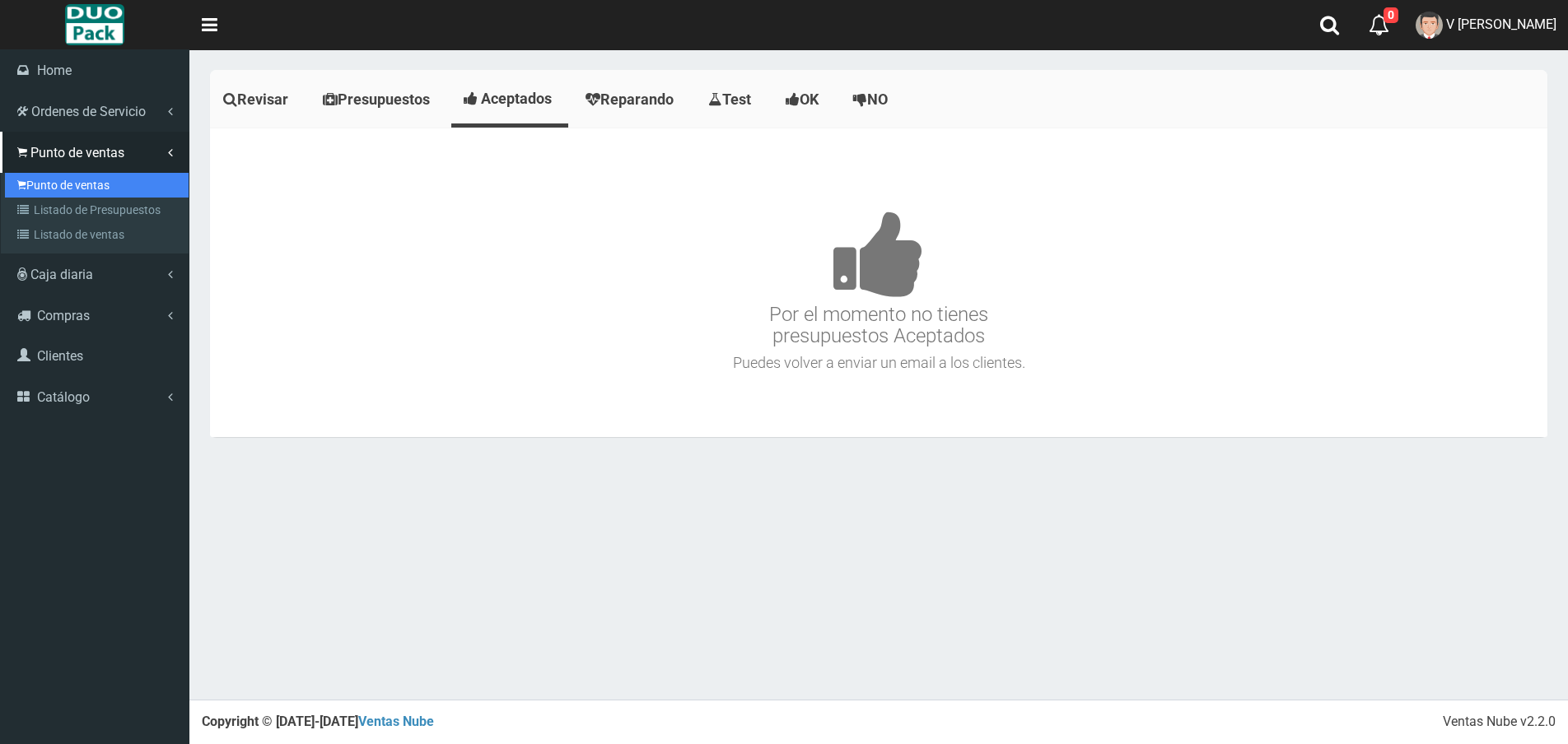
click at [70, 181] on link "Punto de ventas" at bounding box center [96, 185] width 183 height 25
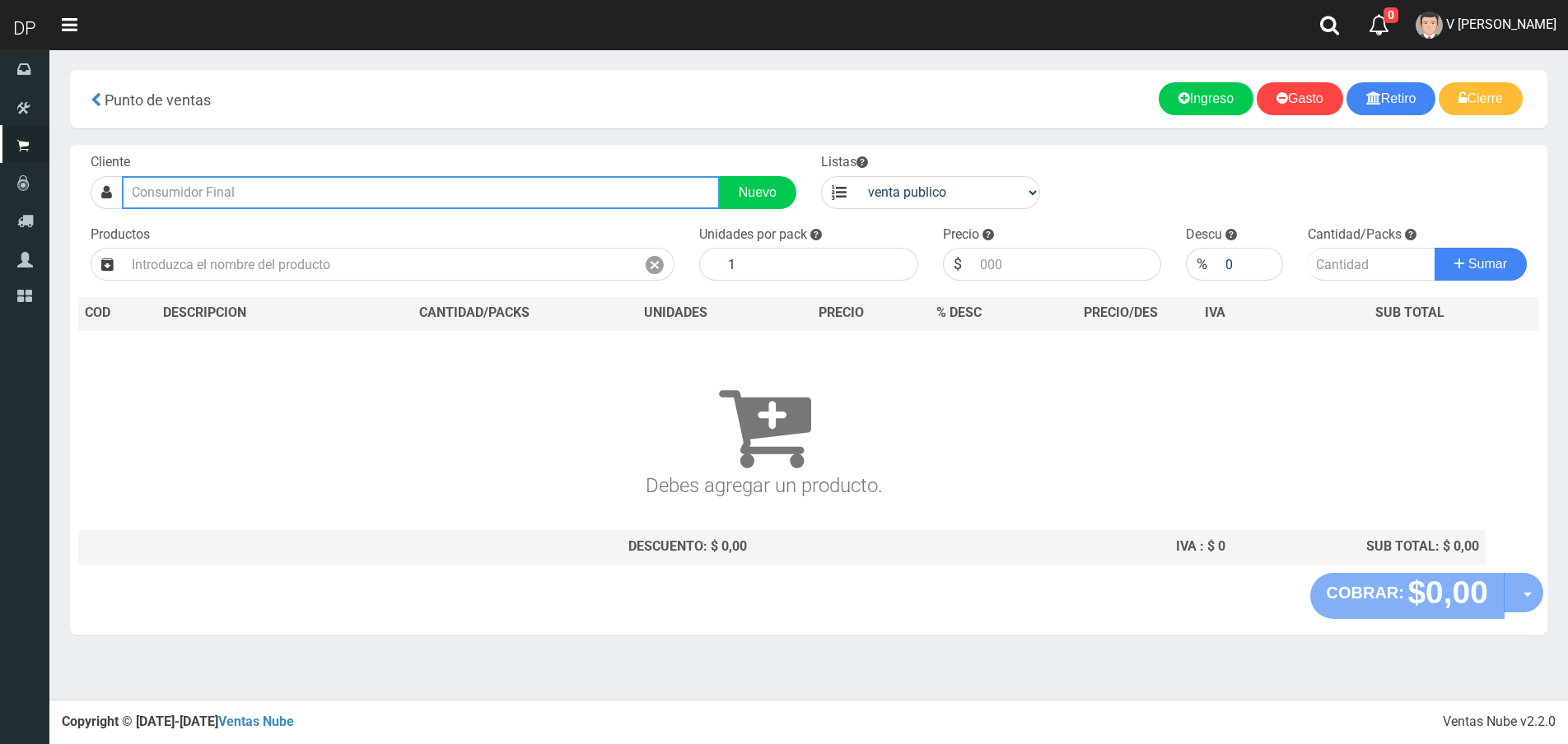
click at [219, 200] on input "text" at bounding box center [420, 192] width 598 height 33
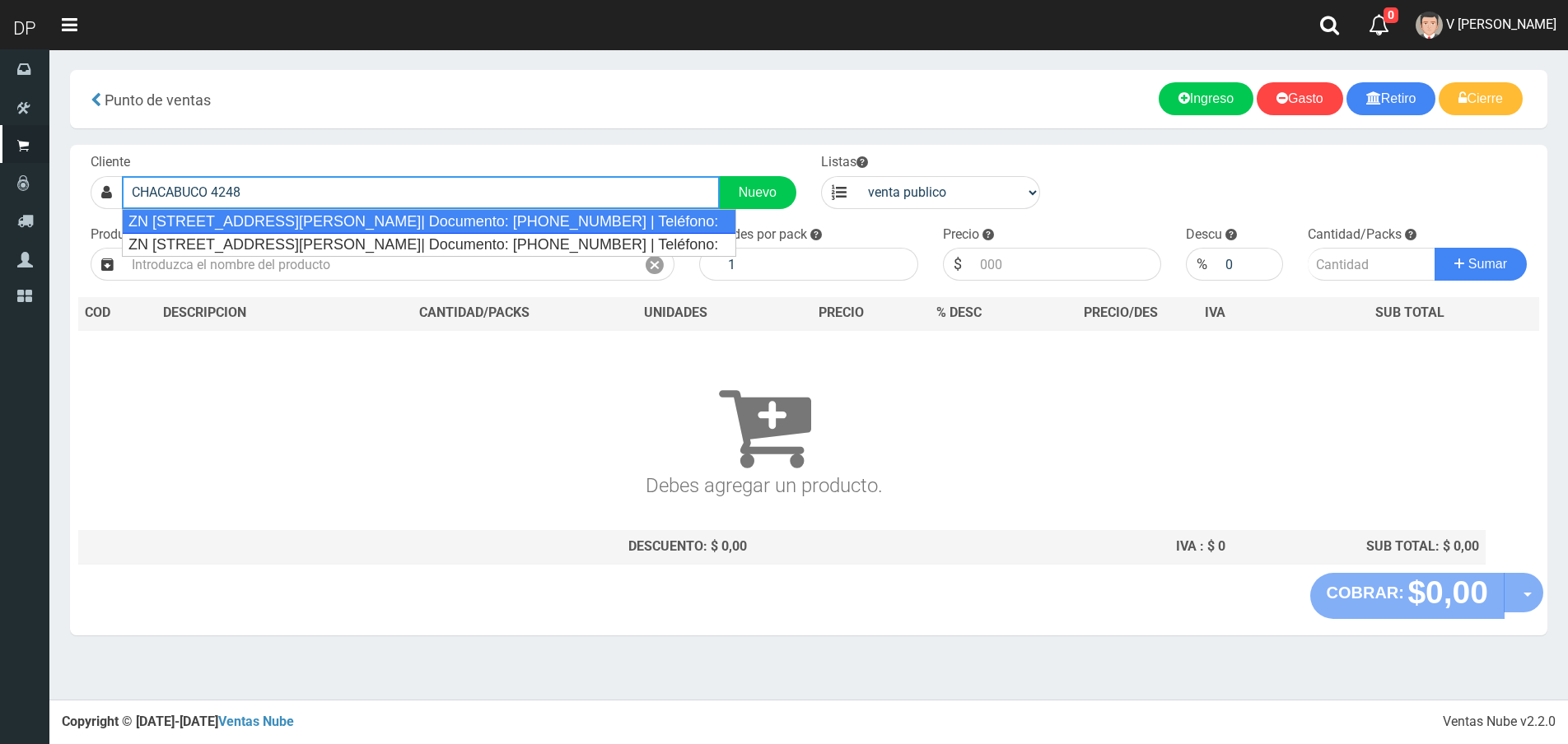
click at [265, 214] on div "ZN [STREET_ADDRESS][PERSON_NAME]| Documento: [PHONE_NUMBER] | Teléfono:" at bounding box center [429, 221] width 615 height 25
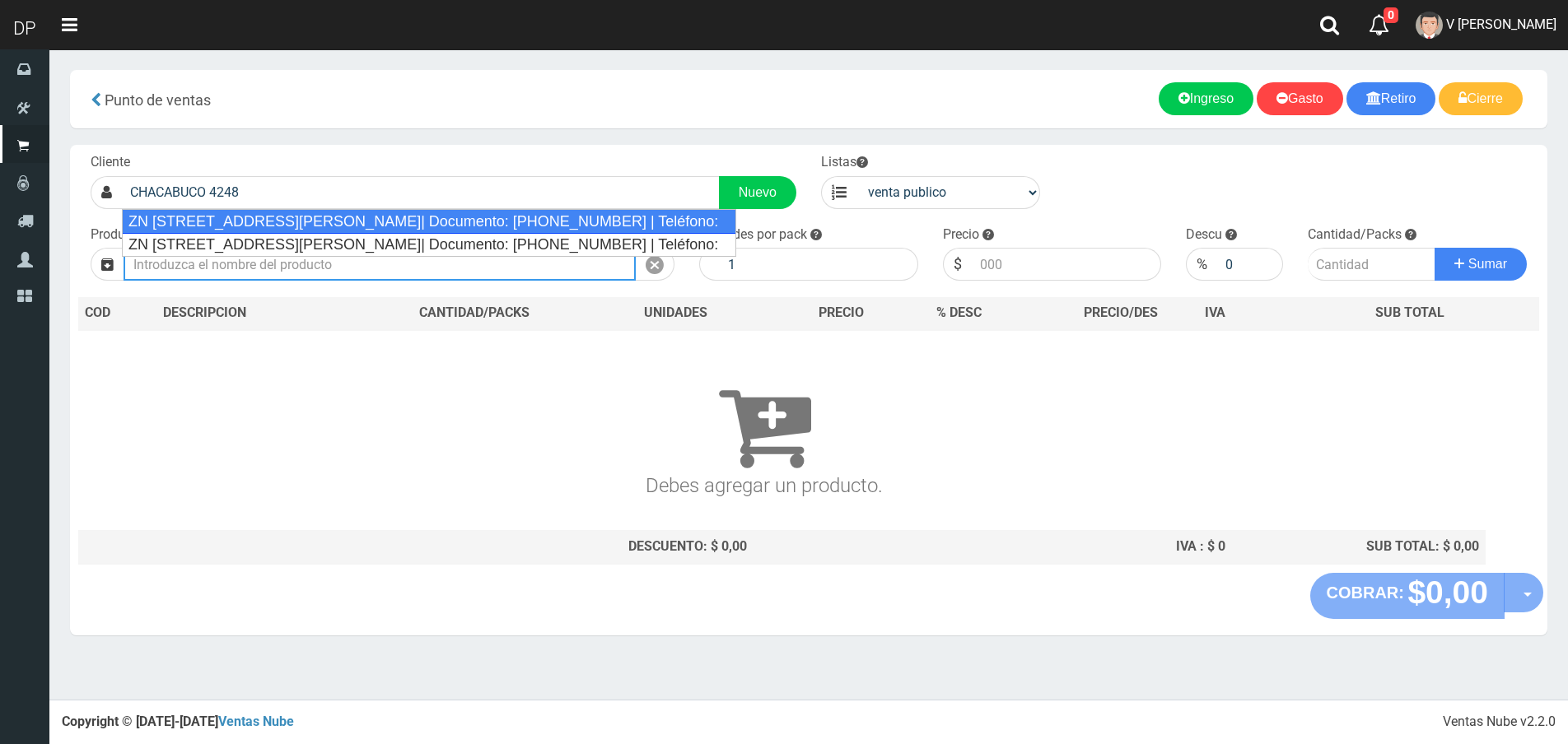
type input "ZN [STREET_ADDRESS][PERSON_NAME]| Documento: [PHONE_NUMBER] | Teléfono:"
select select "2"
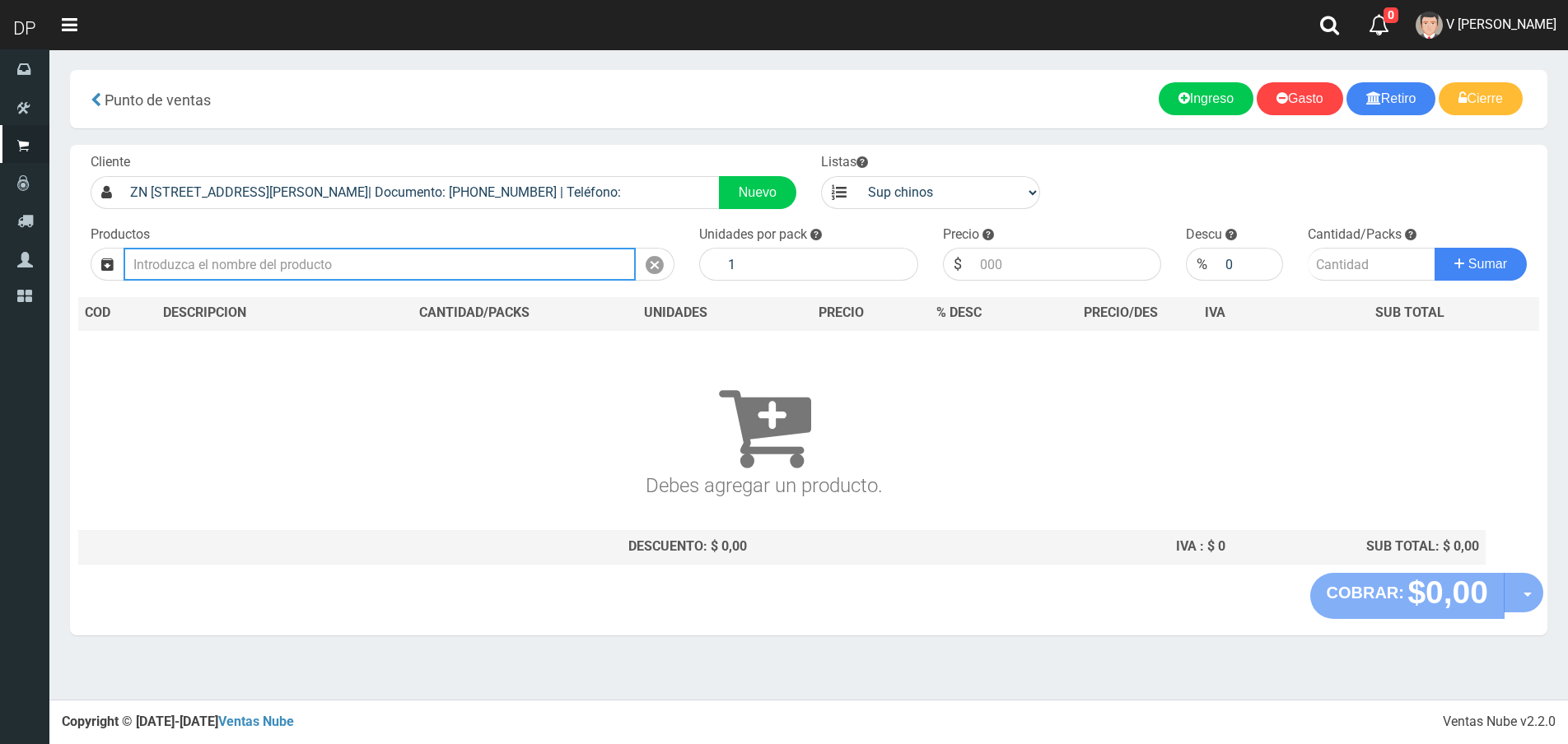
click at [259, 264] on input "text" at bounding box center [379, 264] width 512 height 33
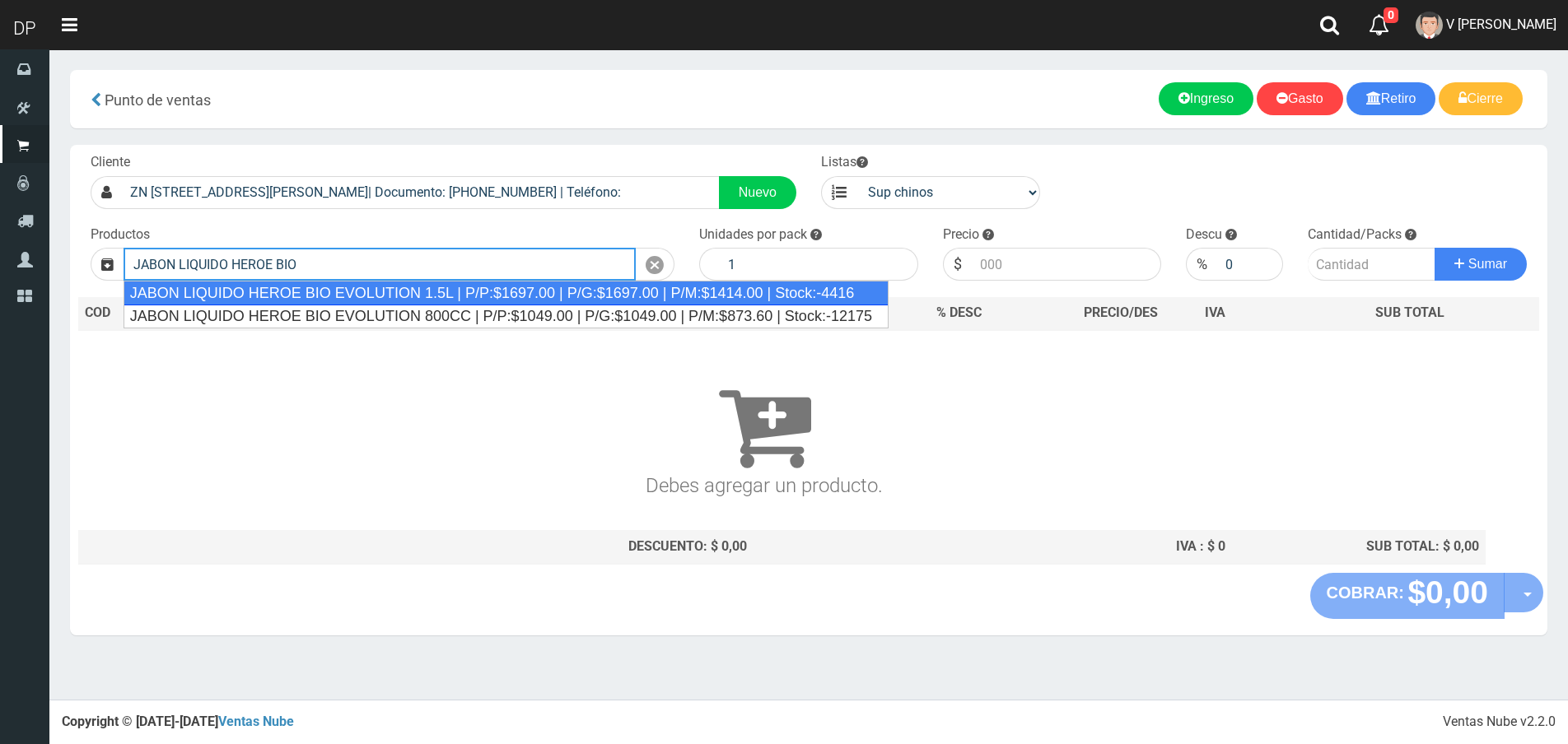
click at [349, 289] on div "JABON LIQUIDO HEROE BIO EVOLUTION 1.5L | P/P:$1697.00 | P/G:$1697.00 | P/M:$141…" at bounding box center [506, 293] width 765 height 25
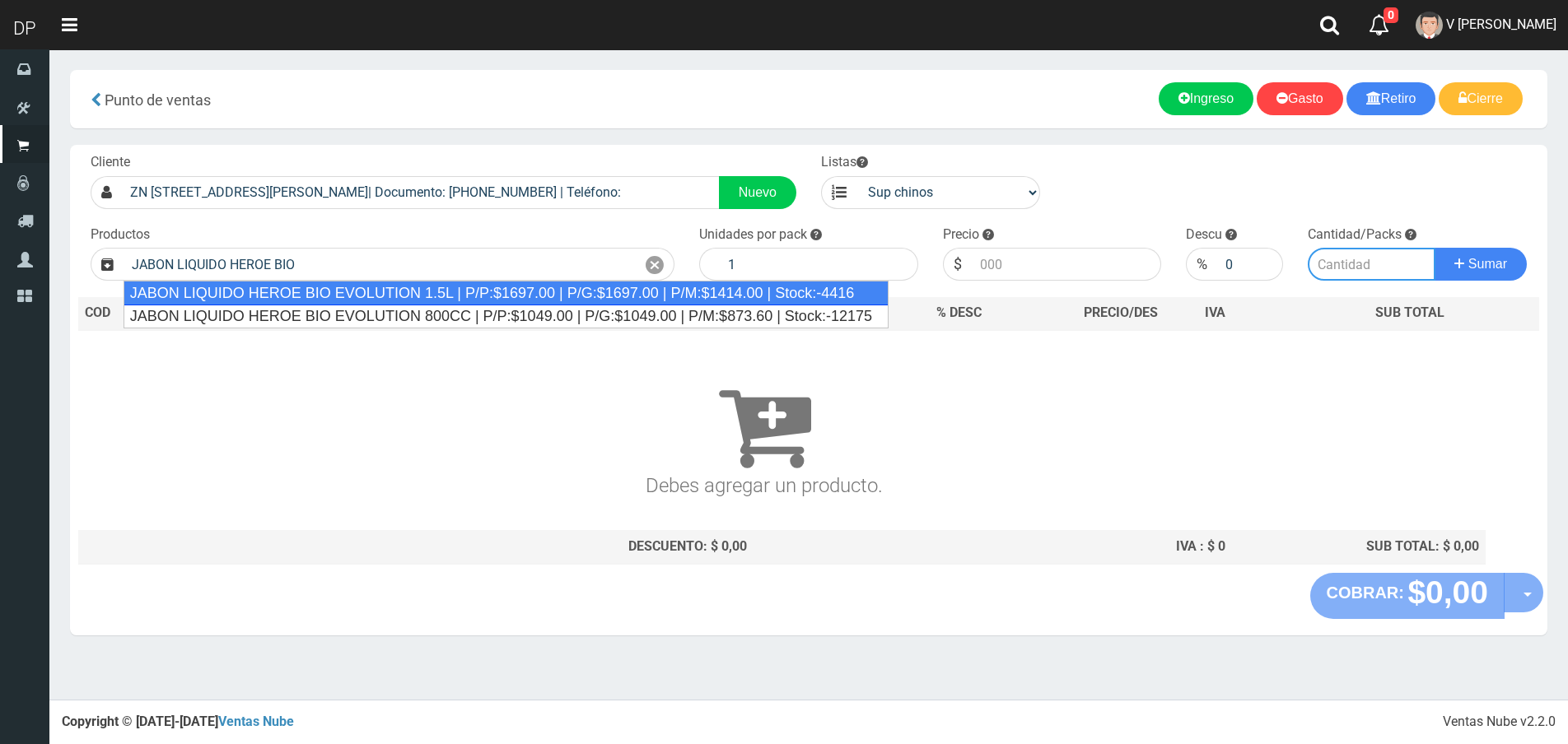
type input "JABON LIQUIDO HEROE BIO EVOLUTION 1.5L | P/P:$1697.00 | P/G:$1697.00 | P/M:$141…"
type input "6"
type input "1697.00"
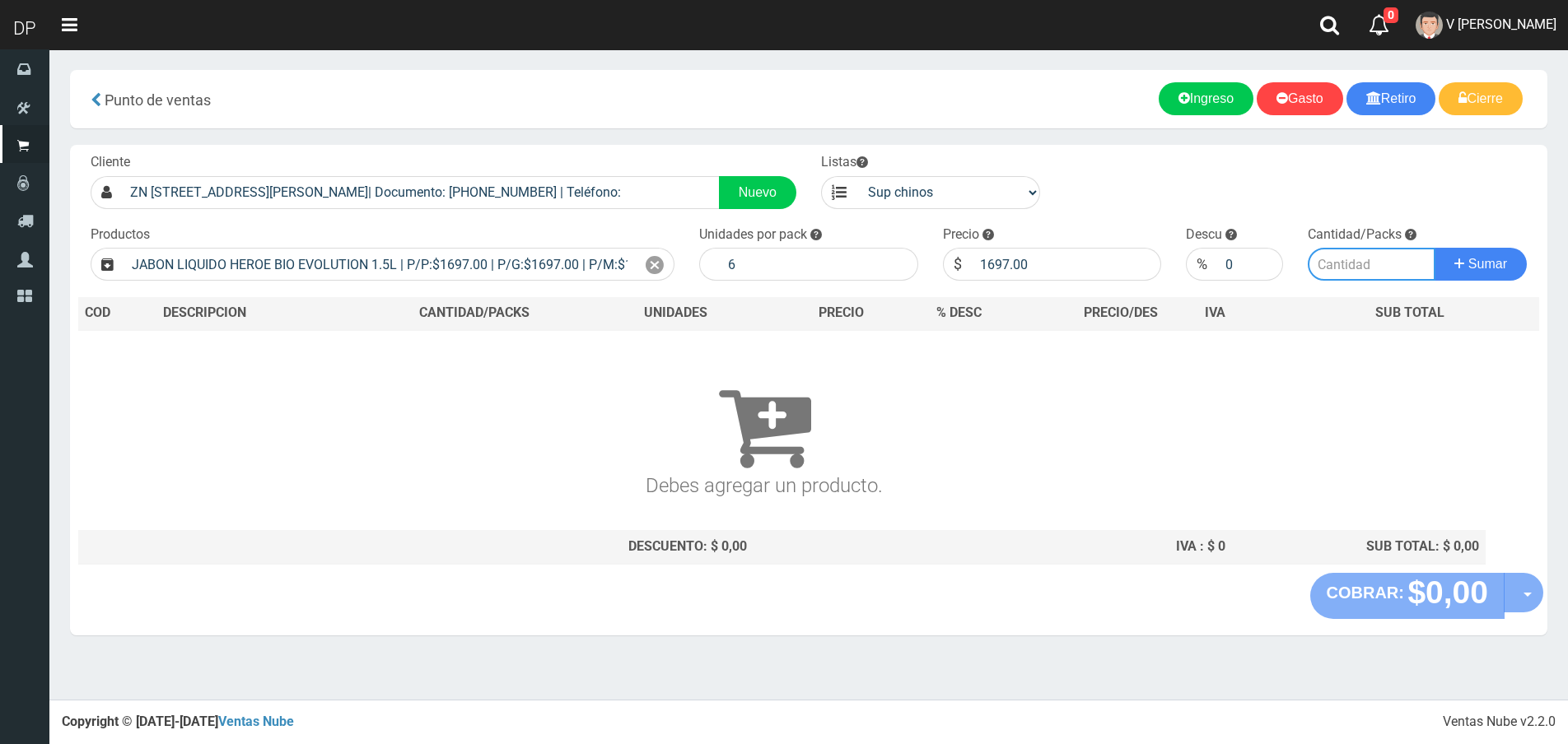
click at [1341, 262] on input "number" at bounding box center [1371, 264] width 127 height 33
type input "3"
click at [1434, 248] on button "Sumar" at bounding box center [1480, 264] width 92 height 33
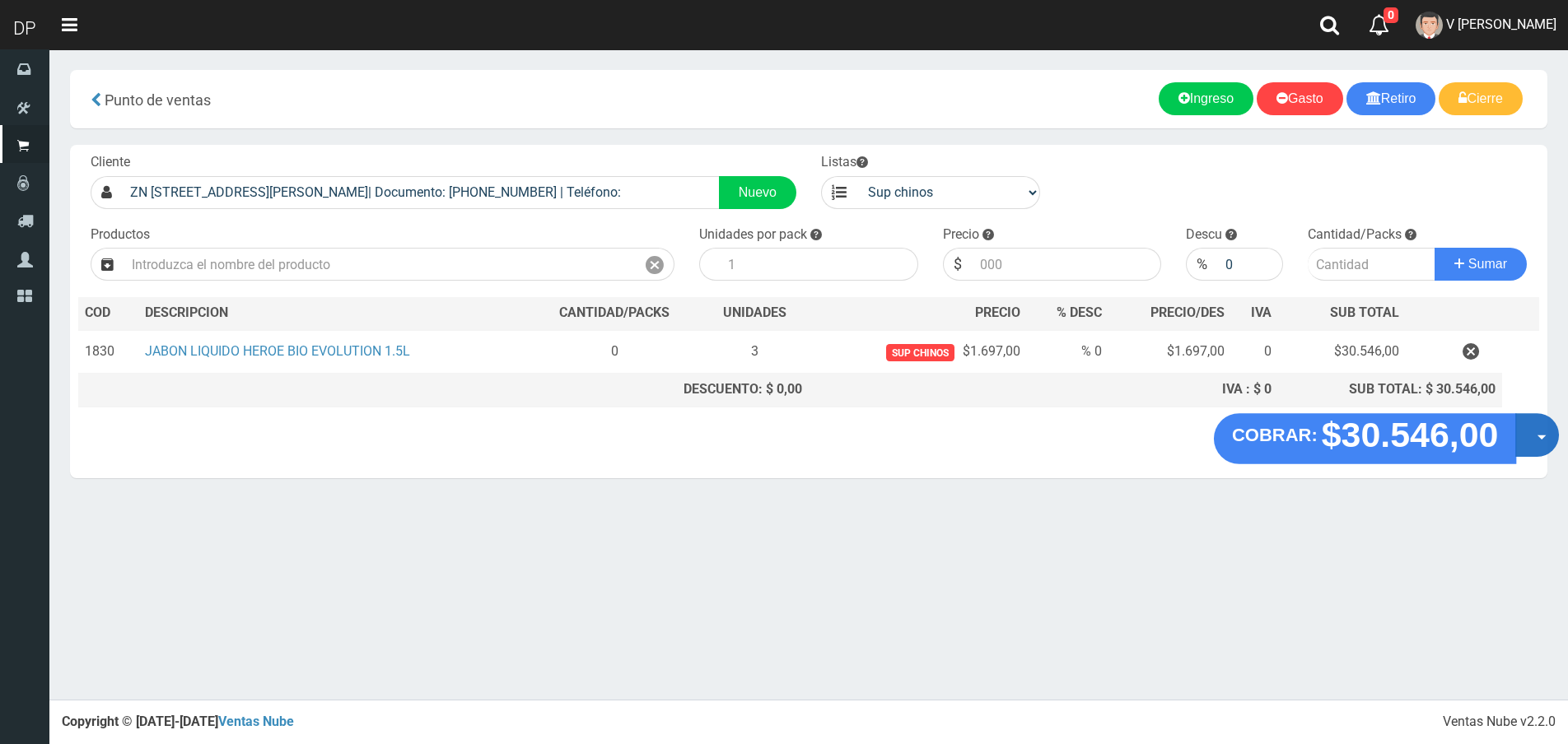
click at [1530, 435] on button "Opciones" at bounding box center [1536, 434] width 44 height 44
click at [1530, 435] on link "Hacer Devolucion" at bounding box center [1484, 440] width 147 height 38
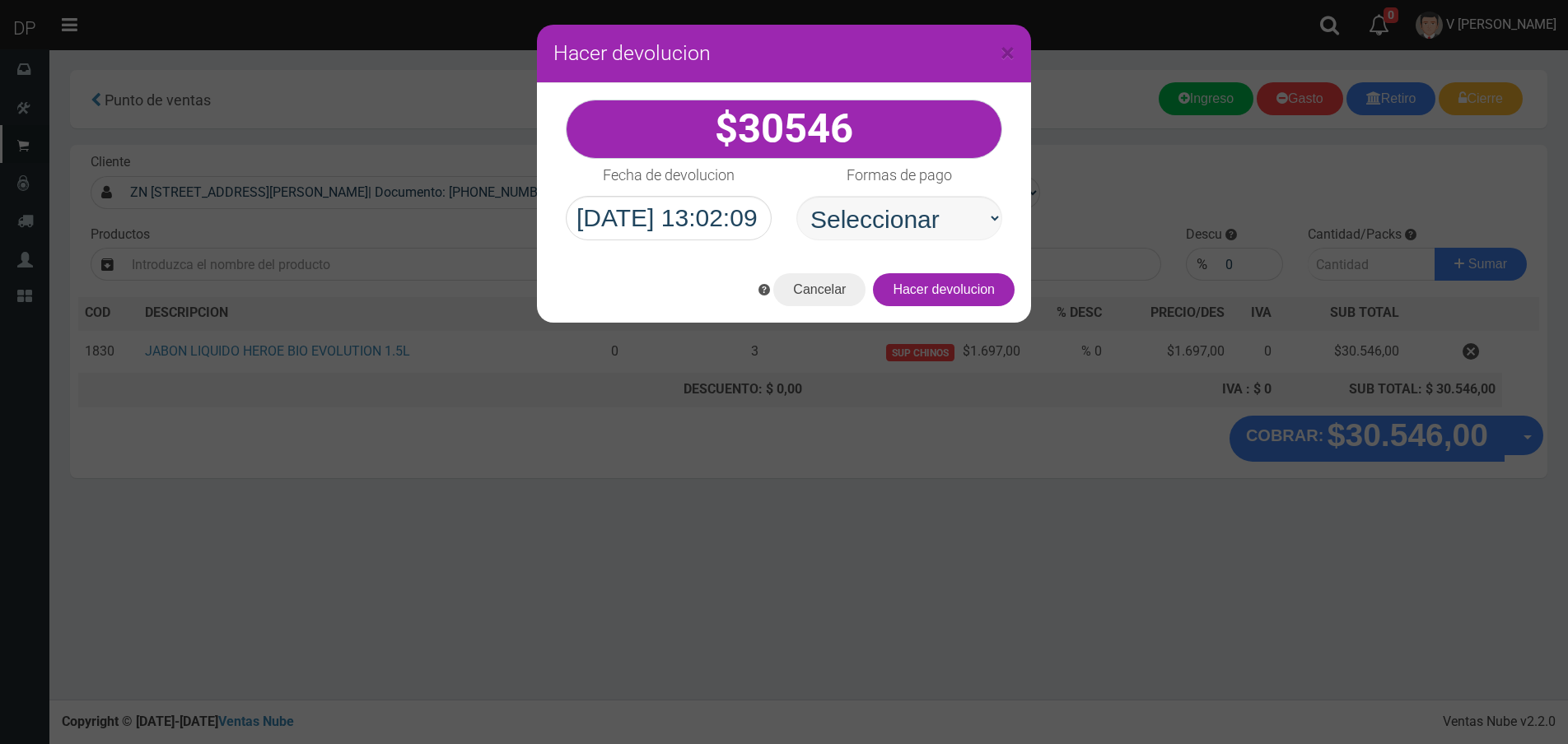
drag, startPoint x: 917, startPoint y: 193, endPoint x: 931, endPoint y: 214, distance: 25.2
click at [921, 200] on div "Formas de pago Seleccionar Efectivo Tarjeta de Crédito Depósito Débito" at bounding box center [899, 200] width 231 height 82
click at [938, 226] on select "Seleccionar Efectivo Tarjeta de Crédito Depósito Débito" at bounding box center [898, 219] width 206 height 45
select select "Efectivo"
click at [796, 196] on select "Seleccionar Efectivo Tarjeta de Crédito Depósito Débito" at bounding box center [898, 219] width 206 height 45
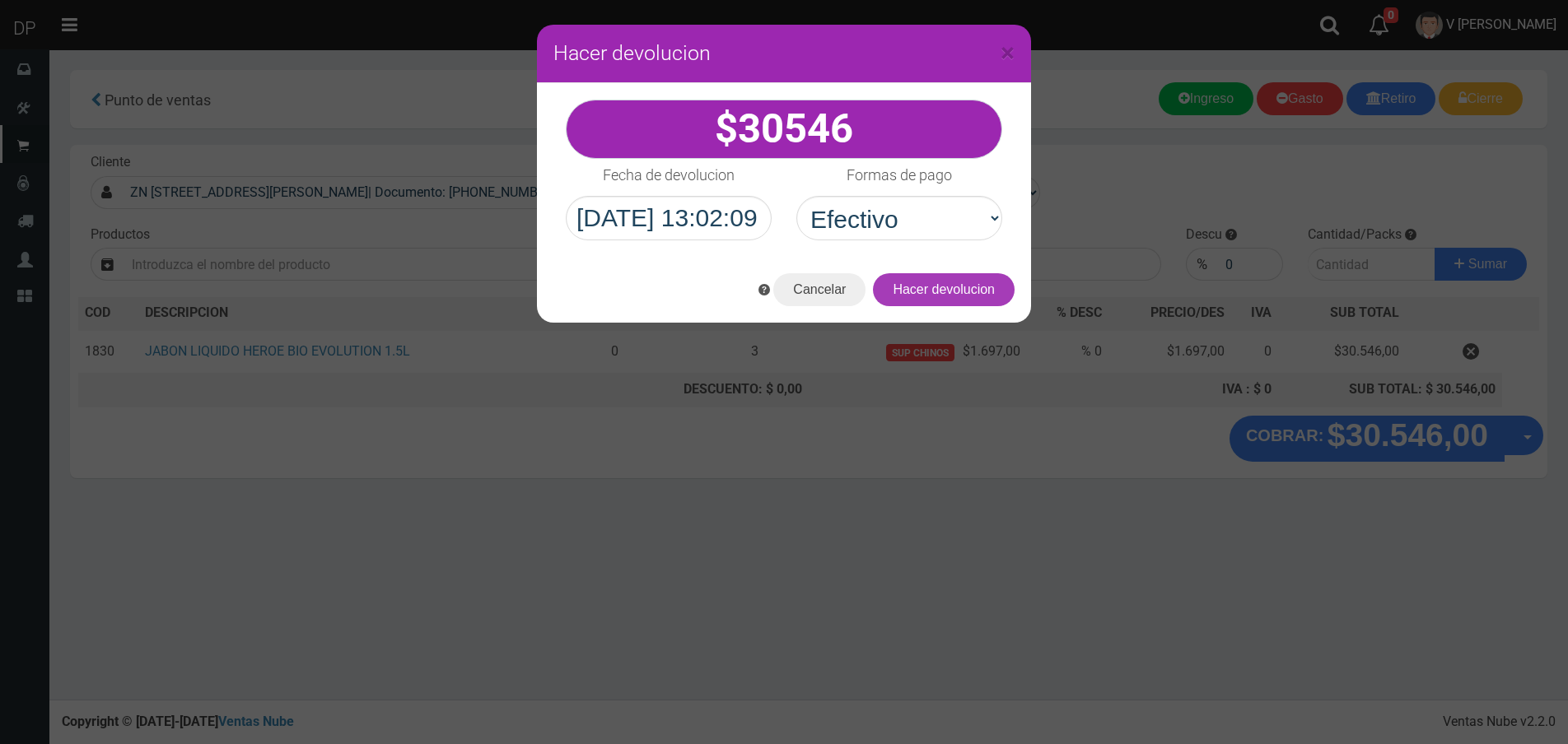
click at [986, 286] on button "Hacer devolucion" at bounding box center [944, 289] width 141 height 33
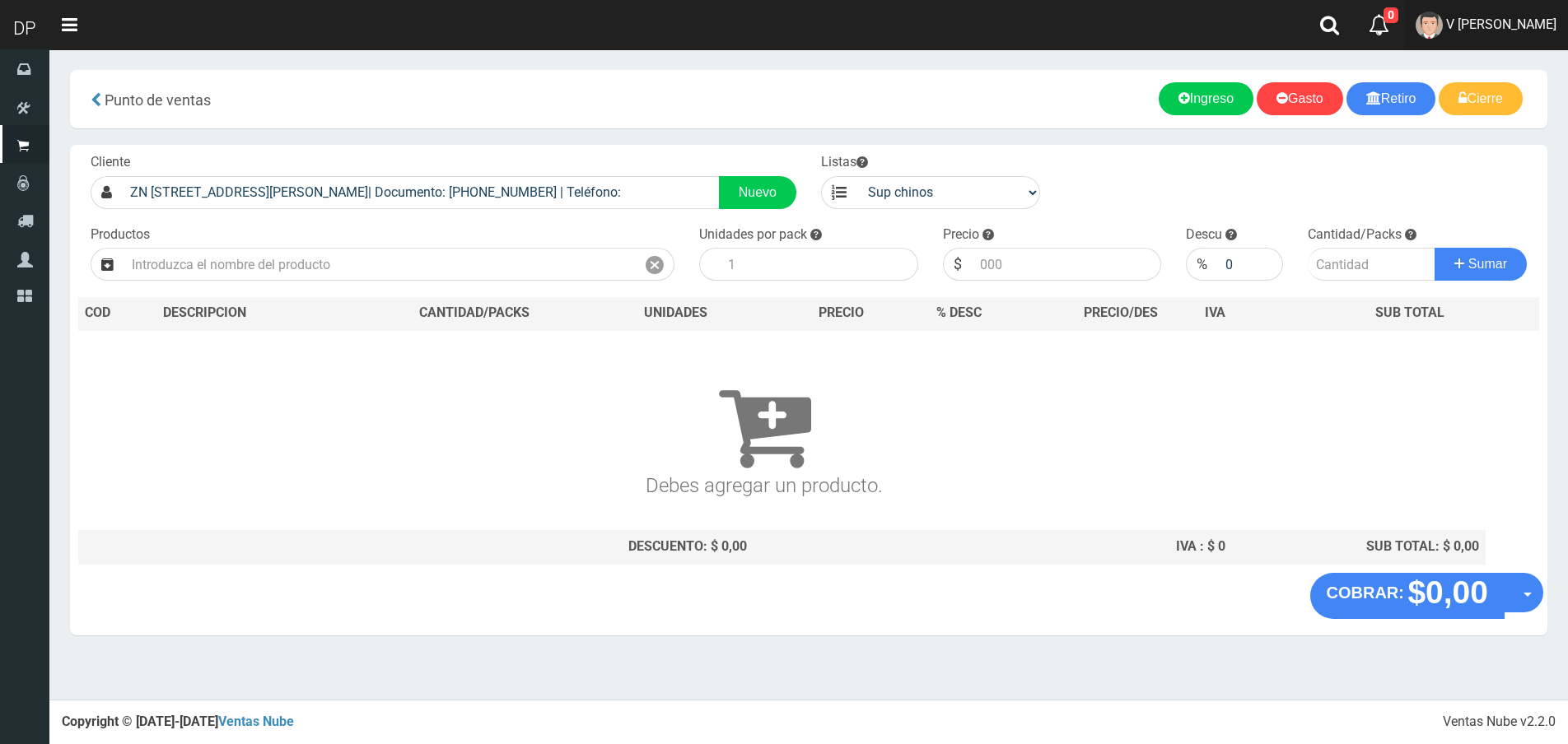
click at [1494, 32] on span "V Maria Graciela vargas" at bounding box center [1501, 24] width 111 height 16
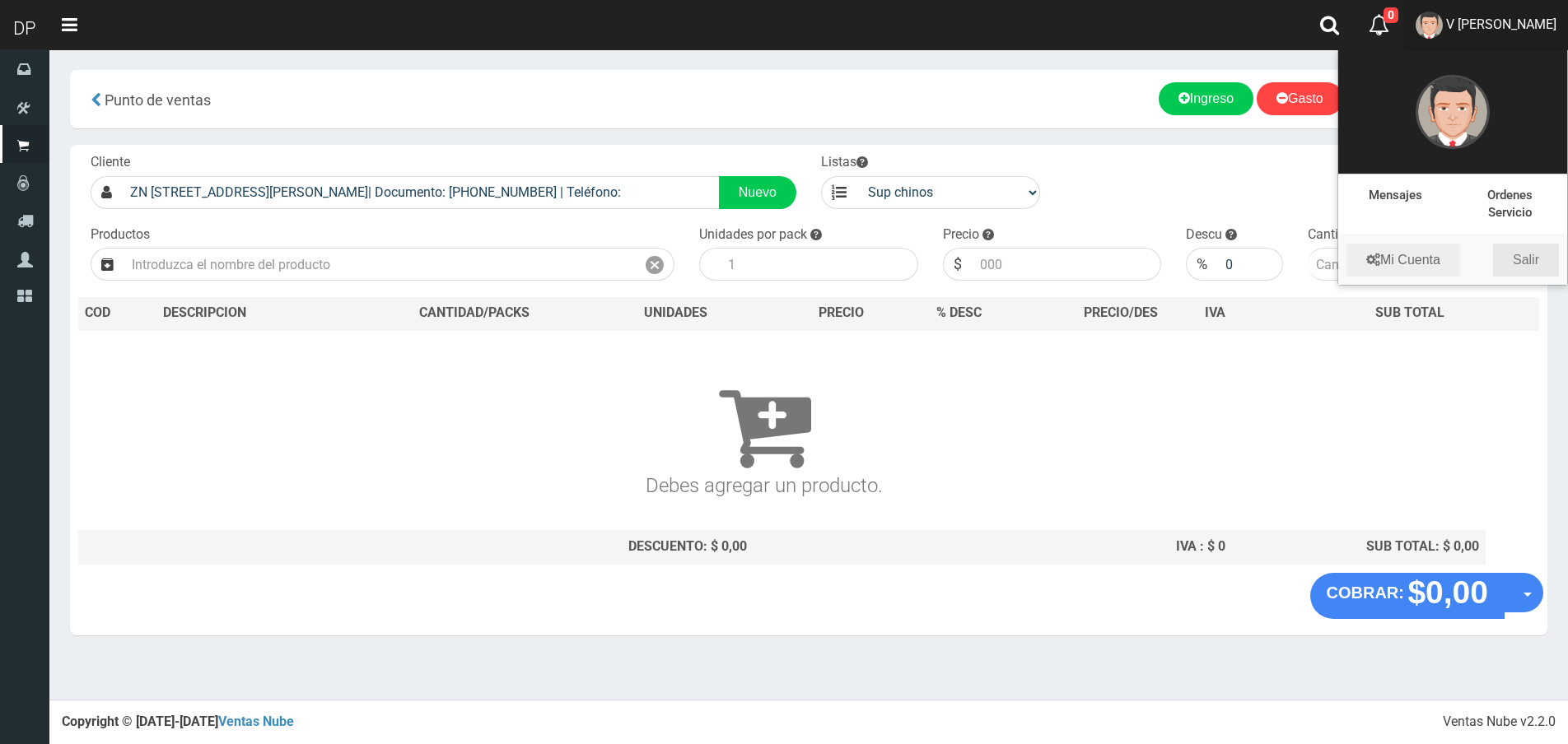
click at [1506, 255] on link "Salir" at bounding box center [1525, 259] width 66 height 33
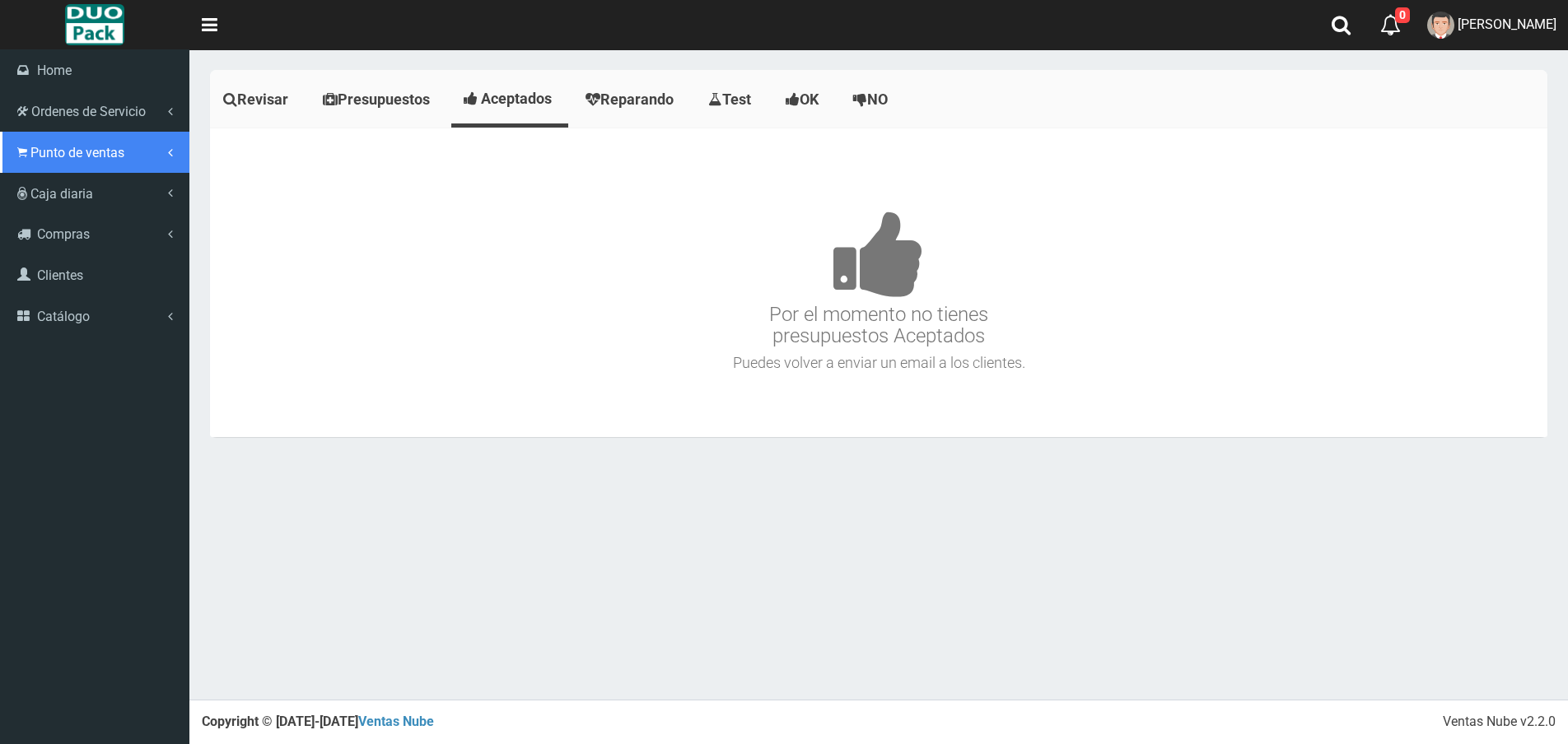
click at [50, 150] on span "Punto de ventas" at bounding box center [77, 153] width 94 height 16
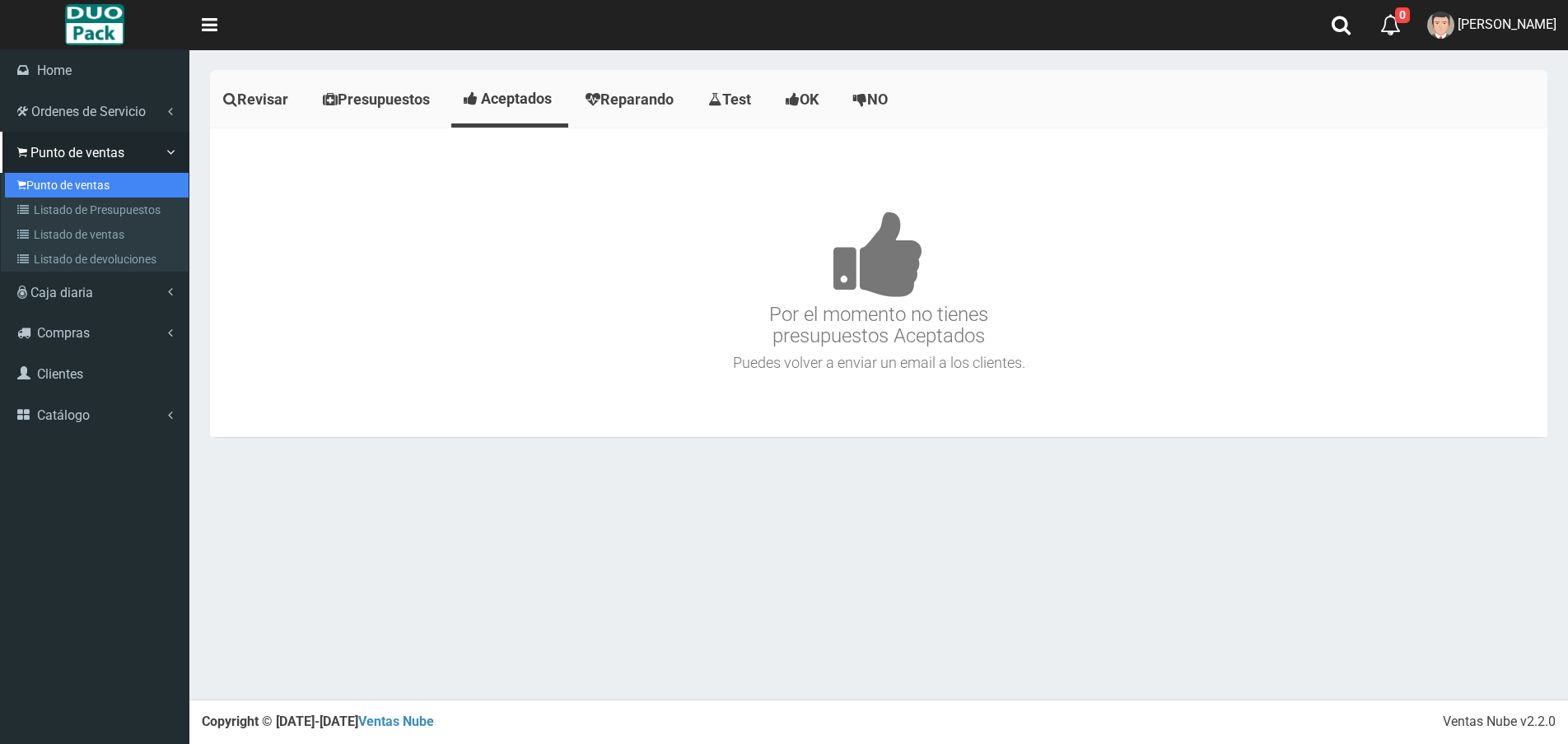
click at [106, 191] on link "Punto de ventas" at bounding box center [96, 185] width 183 height 25
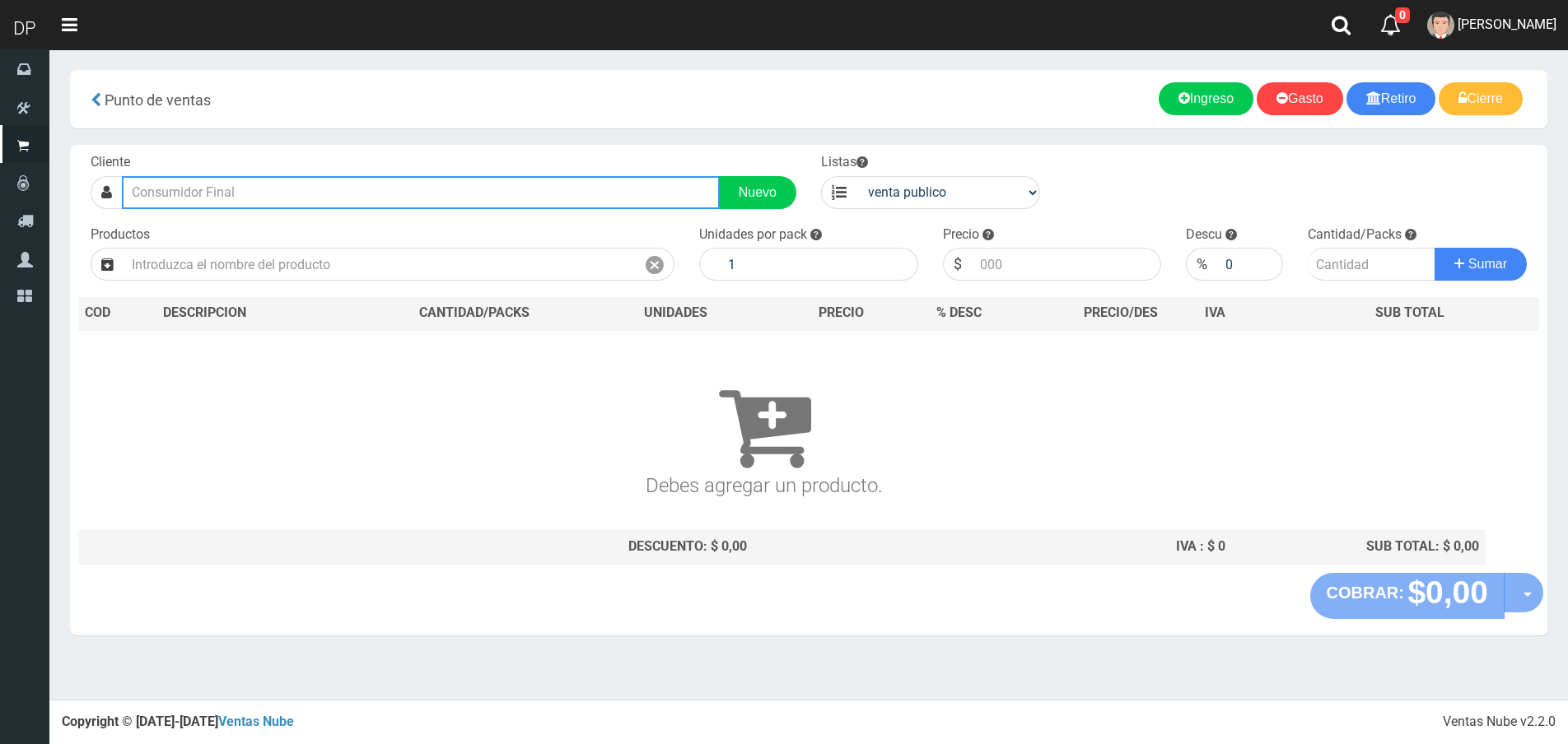
click at [290, 193] on input "text" at bounding box center [420, 192] width 598 height 33
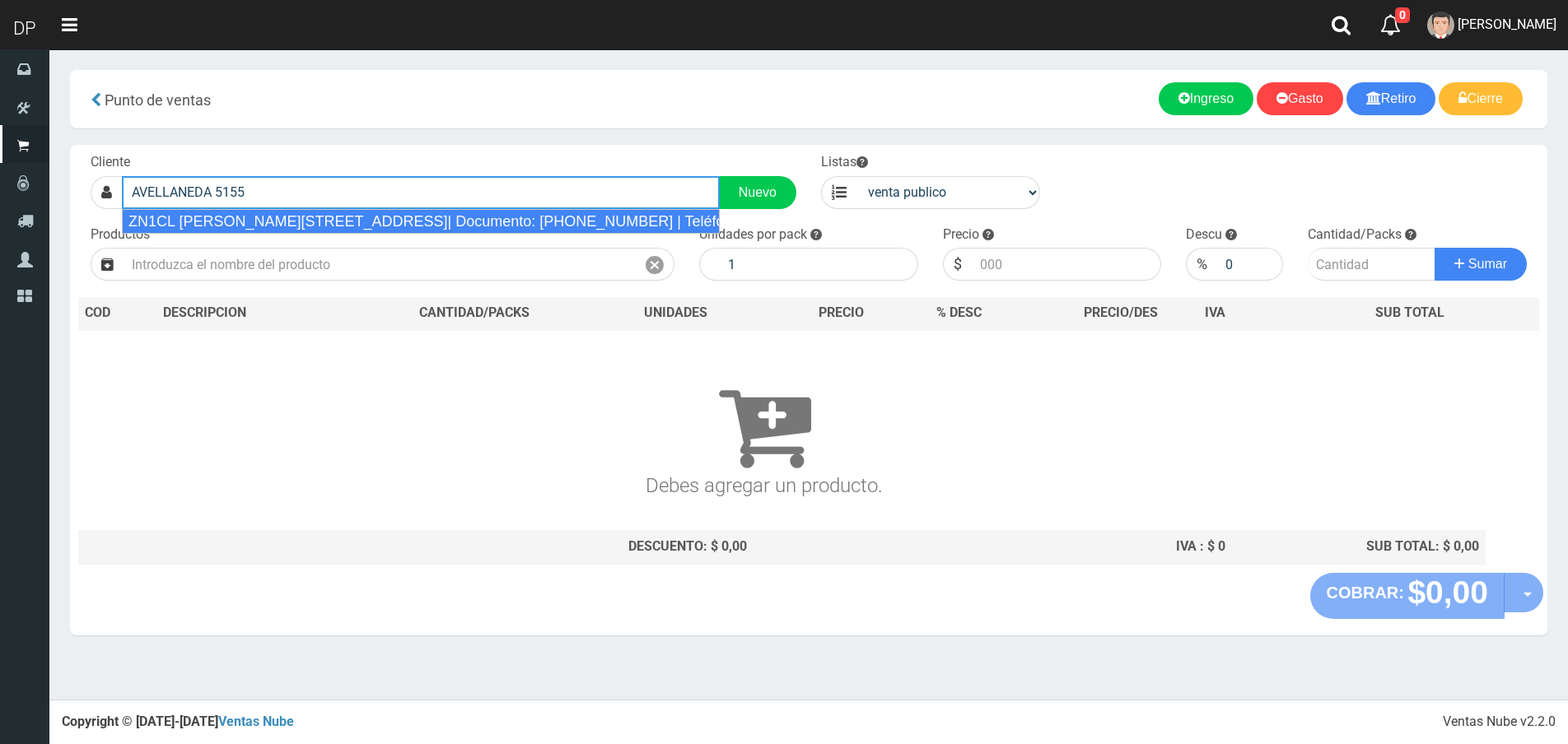
click at [296, 232] on div "ZN1CL [PERSON_NAME][STREET_ADDRESS]| Documento: [PHONE_NUMBER] | Teléfono:" at bounding box center [421, 221] width 599 height 25
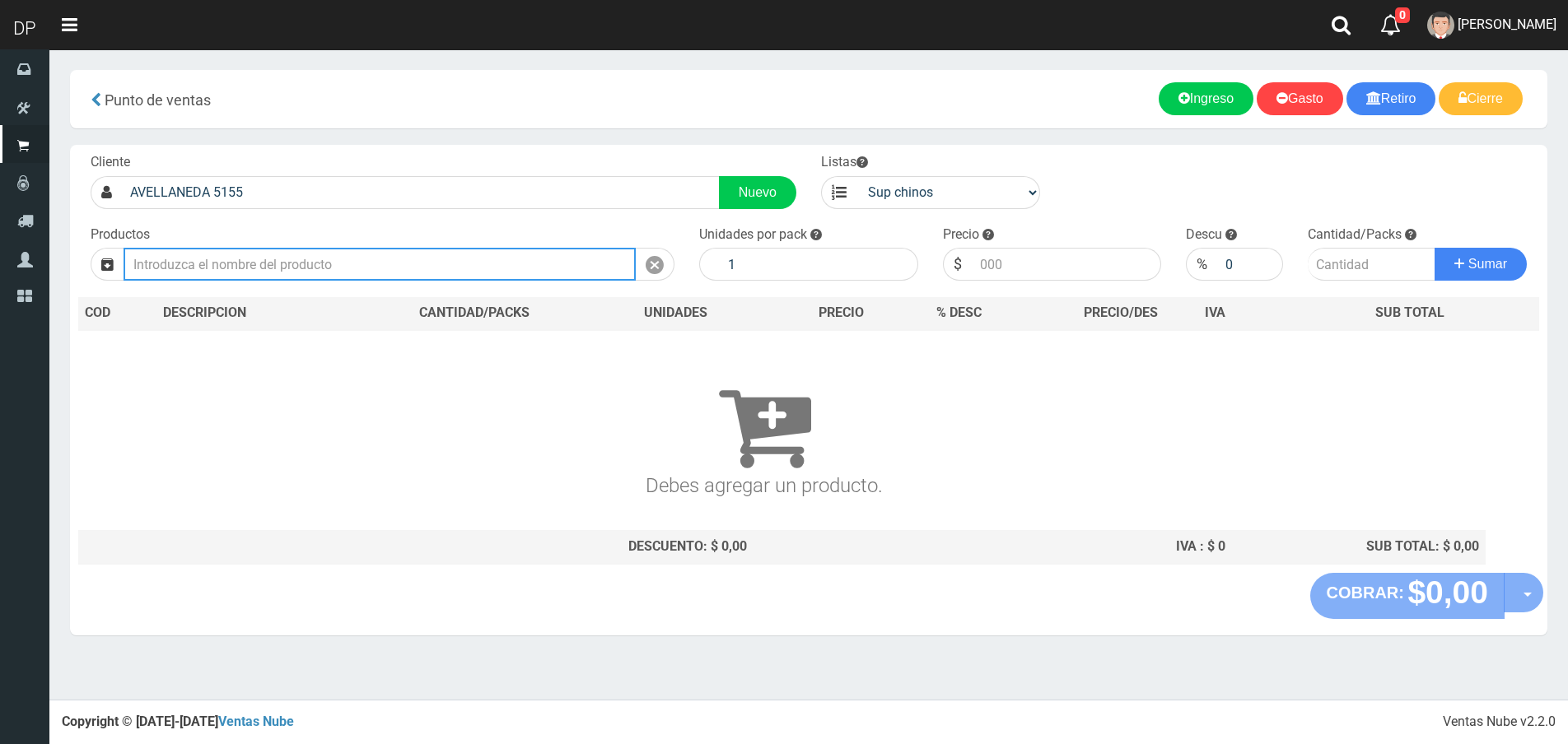
type input "ZN1CL AVELLANEDA 5155 (VIRREYES)| Documento: 22254548566548789 | Teléfono:"
select select "2"
click at [293, 261] on input "text" at bounding box center [379, 264] width 512 height 33
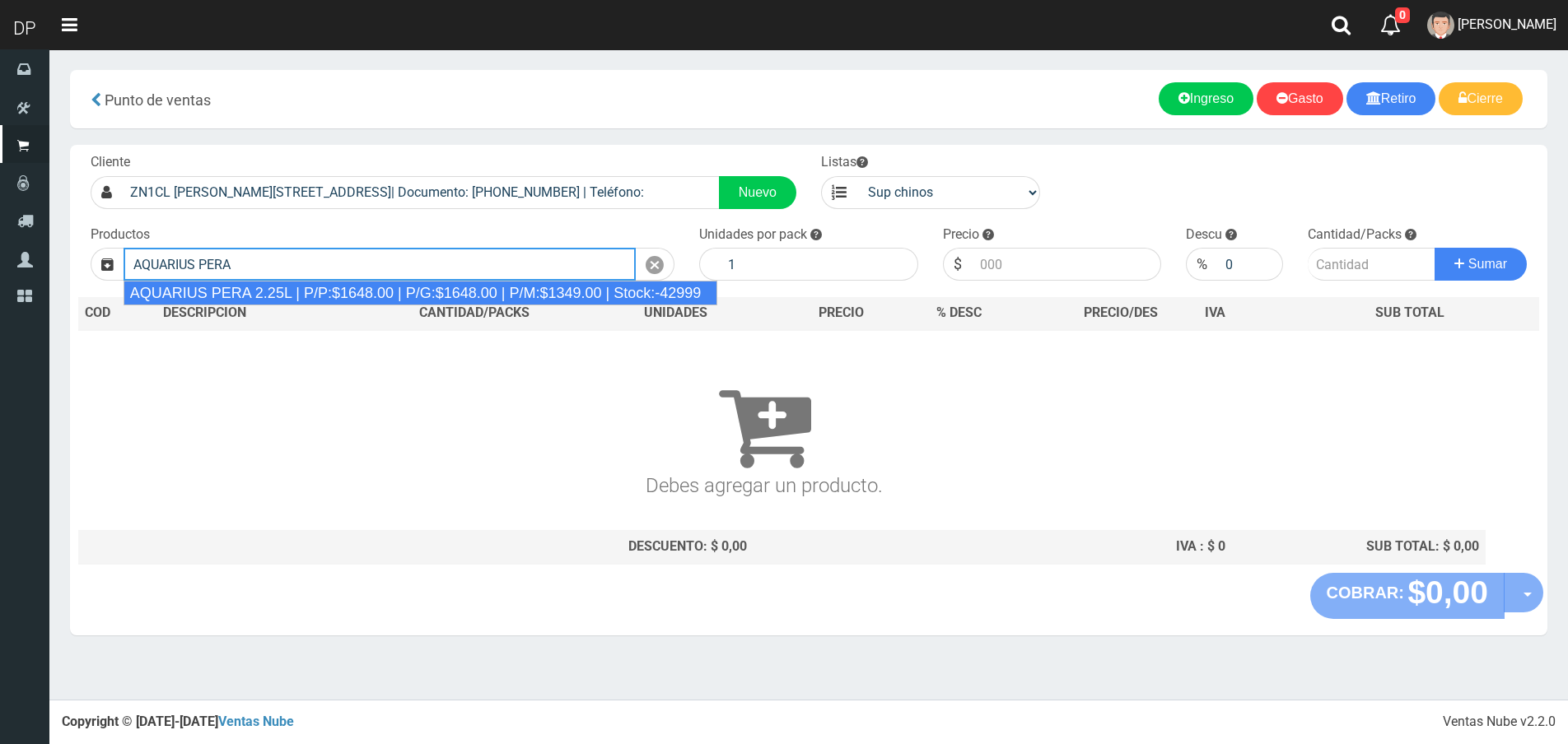
click at [303, 291] on div "AQUARIUS PERA 2.25L | P/P:$1648.00 | P/G:$1648.00 | P/M:$1349.00 | Stock:-42999" at bounding box center [420, 293] width 594 height 25
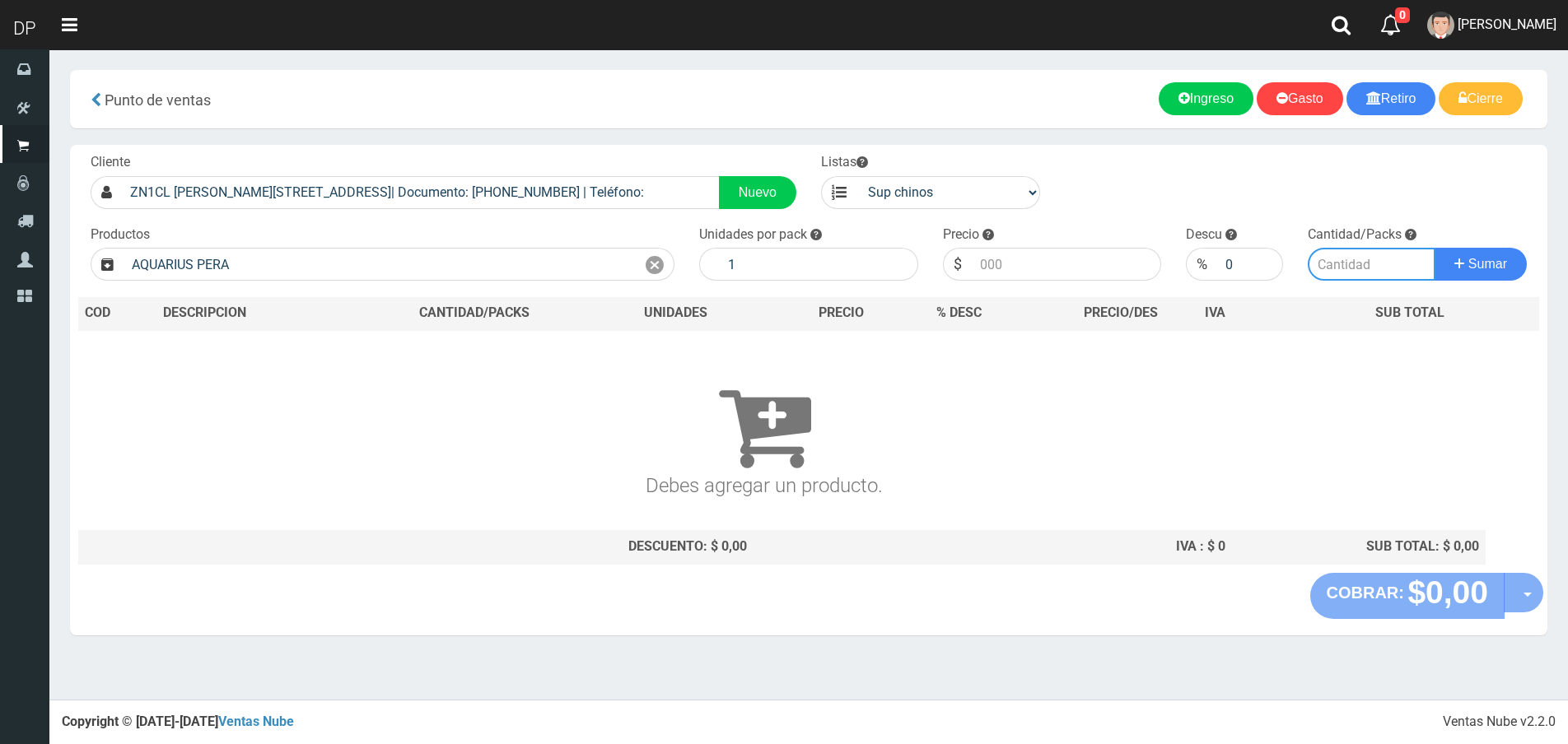
type input "AQUARIUS PERA 2.25L | P/P:$1648.00 | P/G:$1648.00 | P/M:$1349.00 | Stock:-42999"
type input "6"
type input "1648.00"
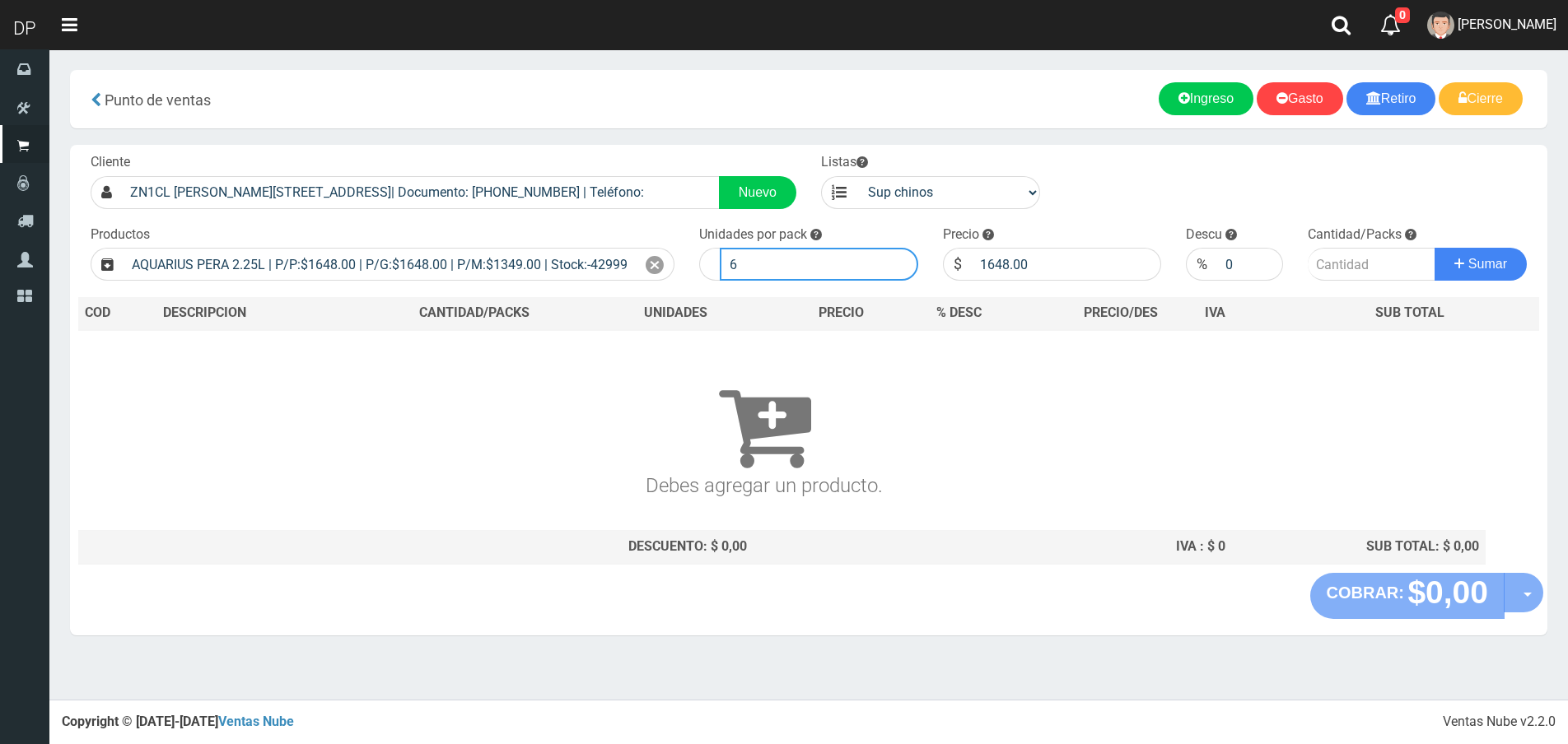
click at [752, 255] on input "6" at bounding box center [818, 264] width 198 height 33
type input "1"
click at [1434, 248] on button "Sumar" at bounding box center [1480, 264] width 92 height 33
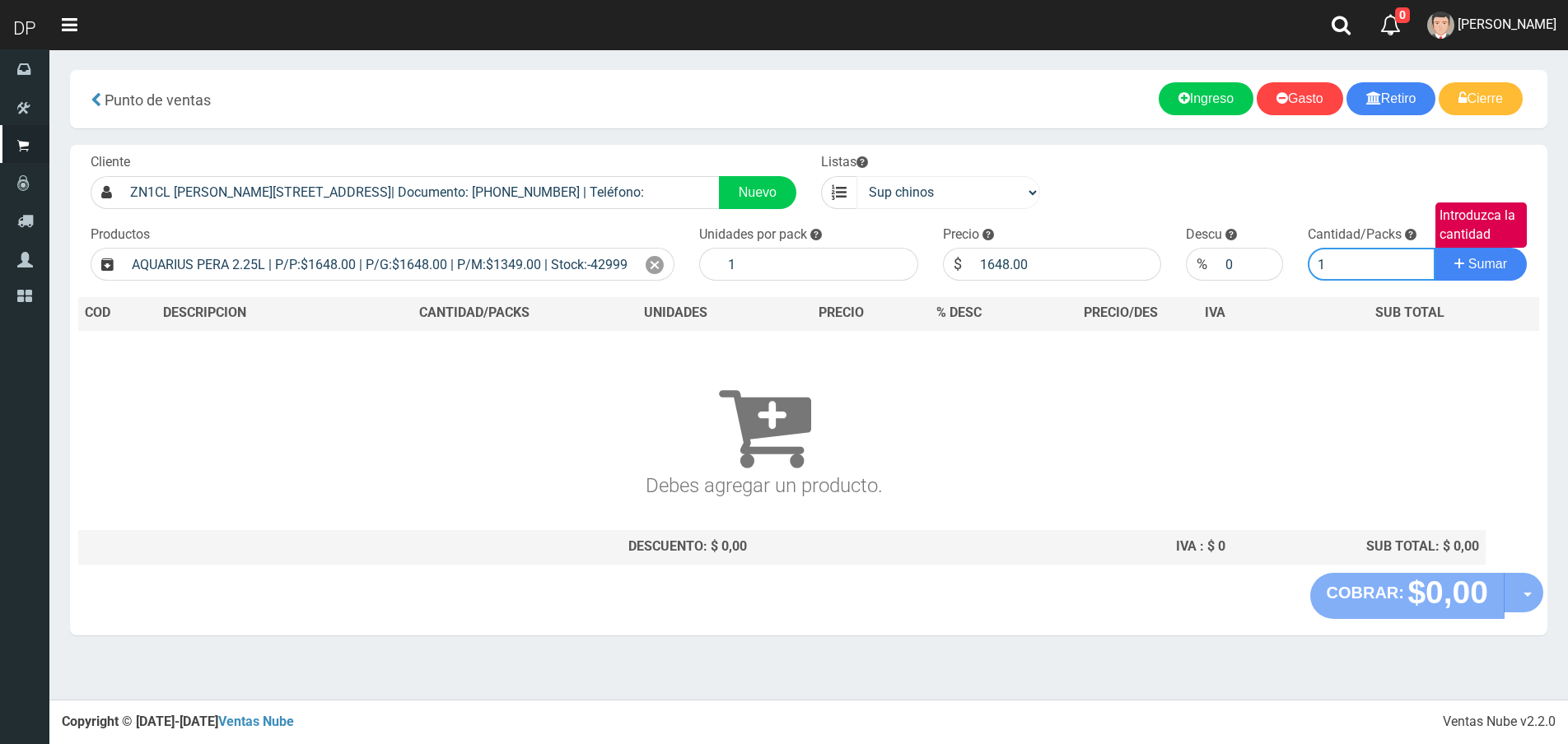
type input "1"
click at [1434, 248] on button "Sumar" at bounding box center [1480, 264] width 92 height 33
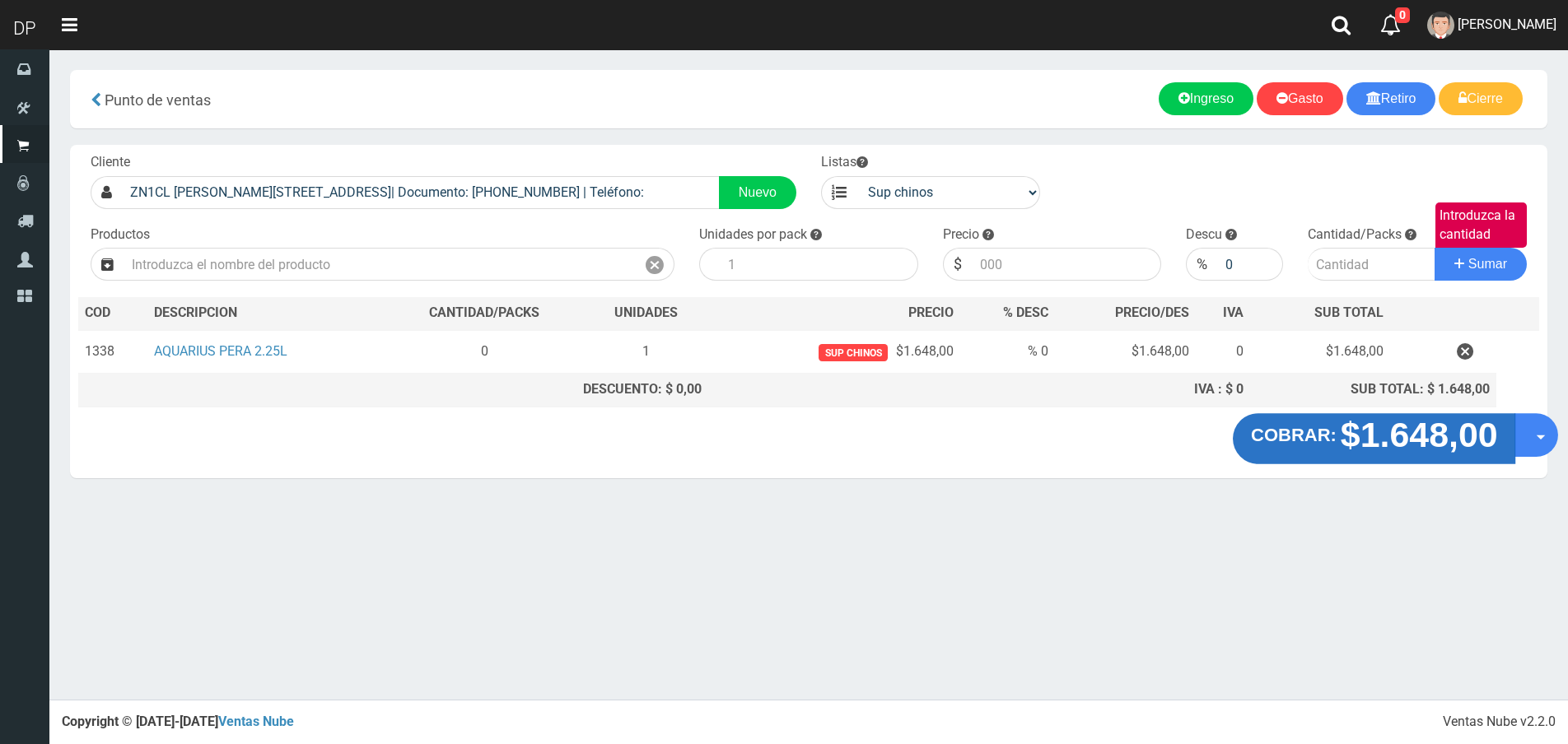
click at [1514, 434] on button "COBRAR: $1.648,00" at bounding box center [1375, 438] width 284 height 51
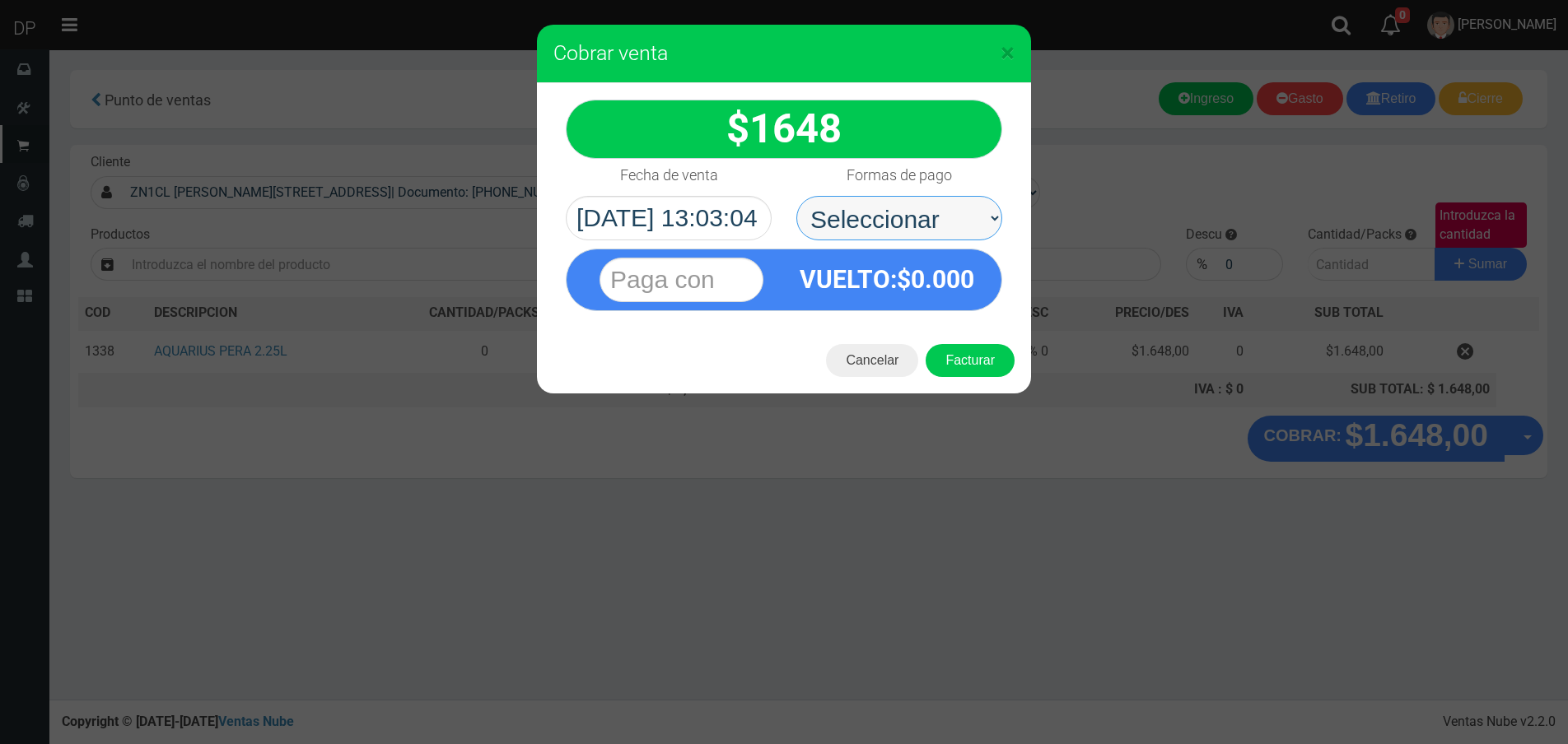
click at [985, 223] on select "Seleccionar Efectivo Tarjeta de Crédito Depósito Débito" at bounding box center [898, 219] width 206 height 45
select select "Efectivo"
click at [796, 196] on select "Seleccionar Efectivo Tarjeta de Crédito Depósito Débito" at bounding box center [898, 219] width 206 height 45
click at [984, 353] on button "Facturar" at bounding box center [970, 360] width 89 height 33
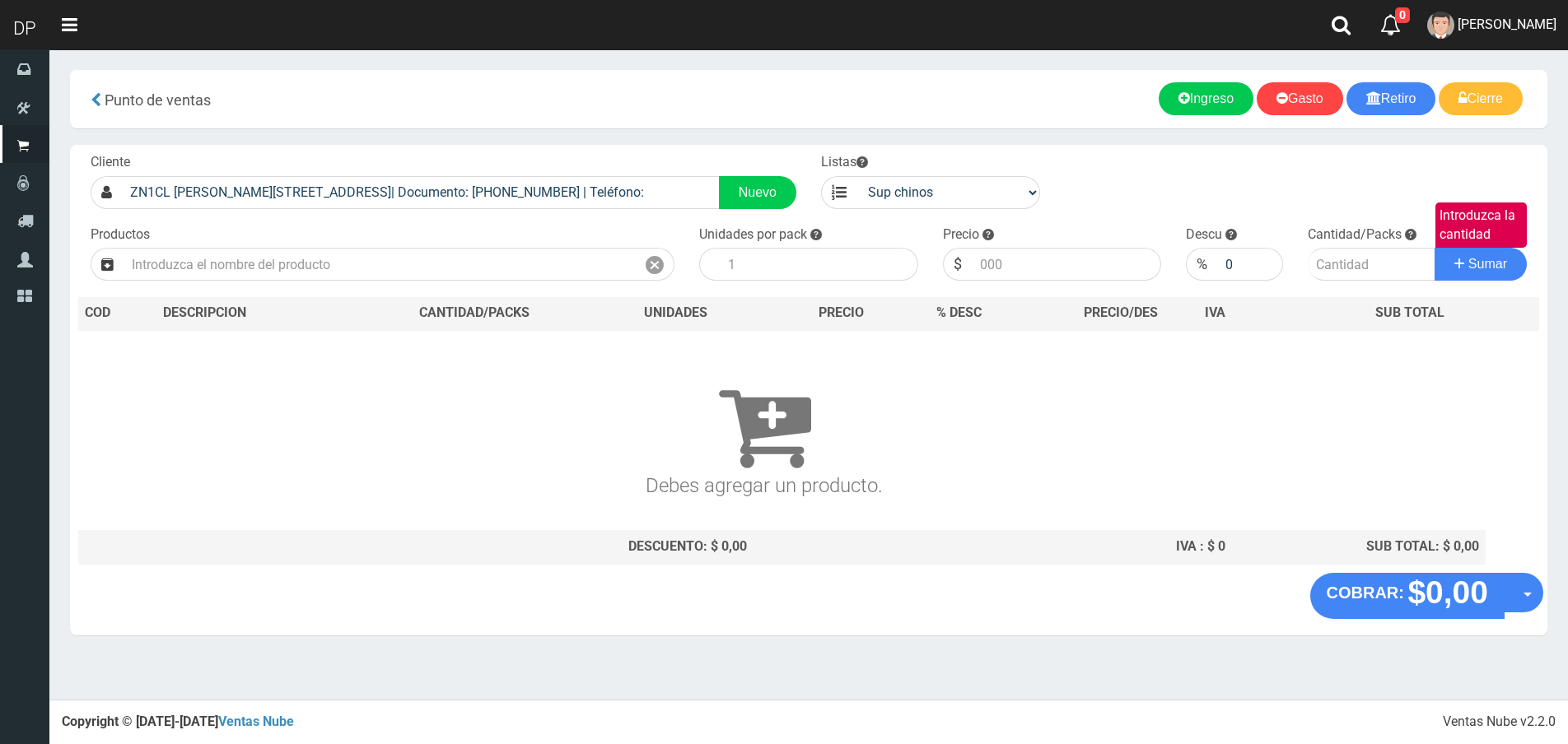
click at [472, 170] on div "Cliente ZN1CL AVELLANEDA 5155 (VIRREYES)| Documento: 22254548566548789 | Teléfo…" at bounding box center [443, 181] width 730 height 56
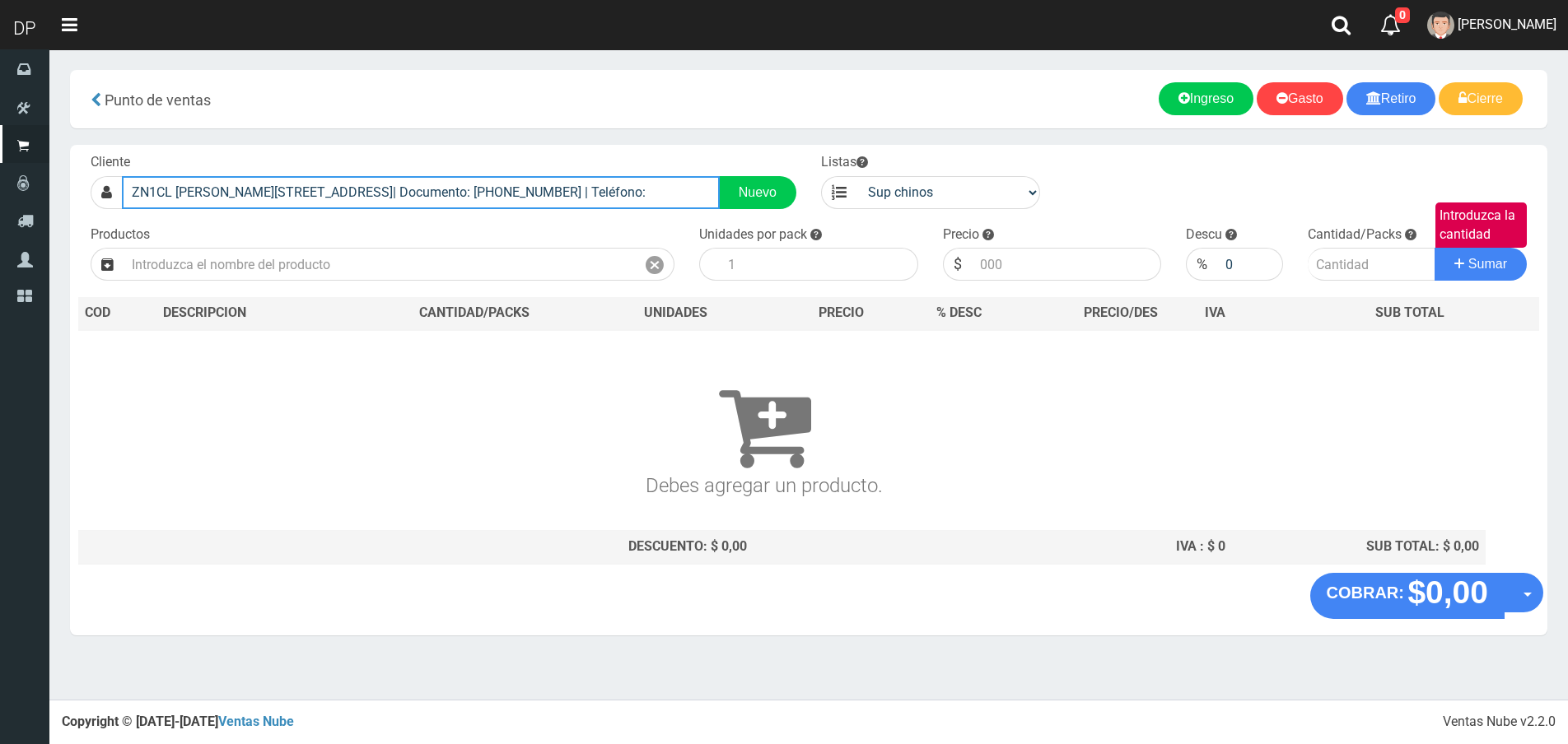
click at [467, 198] on input "ZN1CL AVELLANEDA 5155 (VIRREYES)| Documento: 22254548566548789 | Teléfono:" at bounding box center [420, 192] width 598 height 33
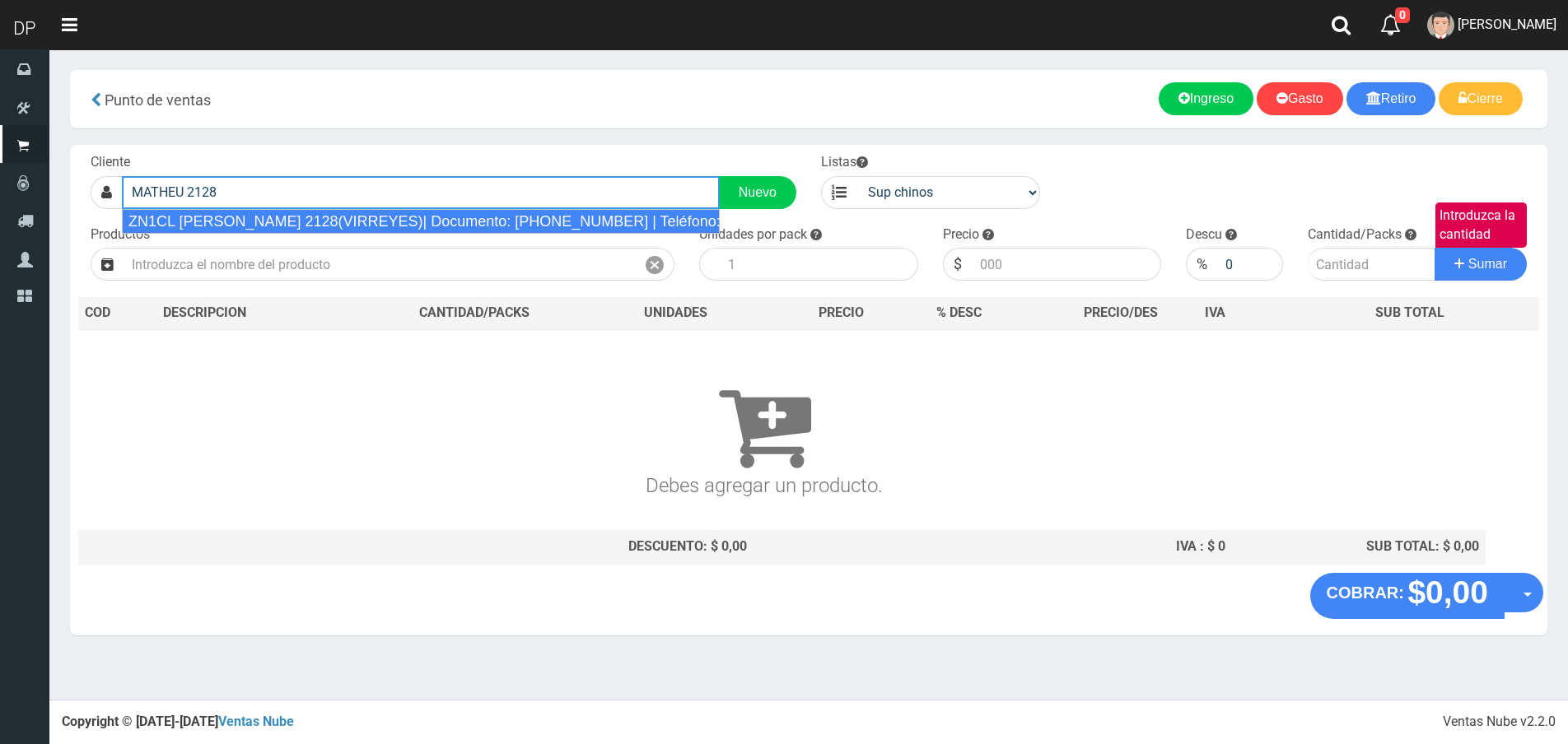
click at [453, 223] on div "ZN1CL MATHEU 2128(VIRREYES)| Documento: 2225454856123485643 | Teléfono:" at bounding box center [420, 221] width 598 height 25
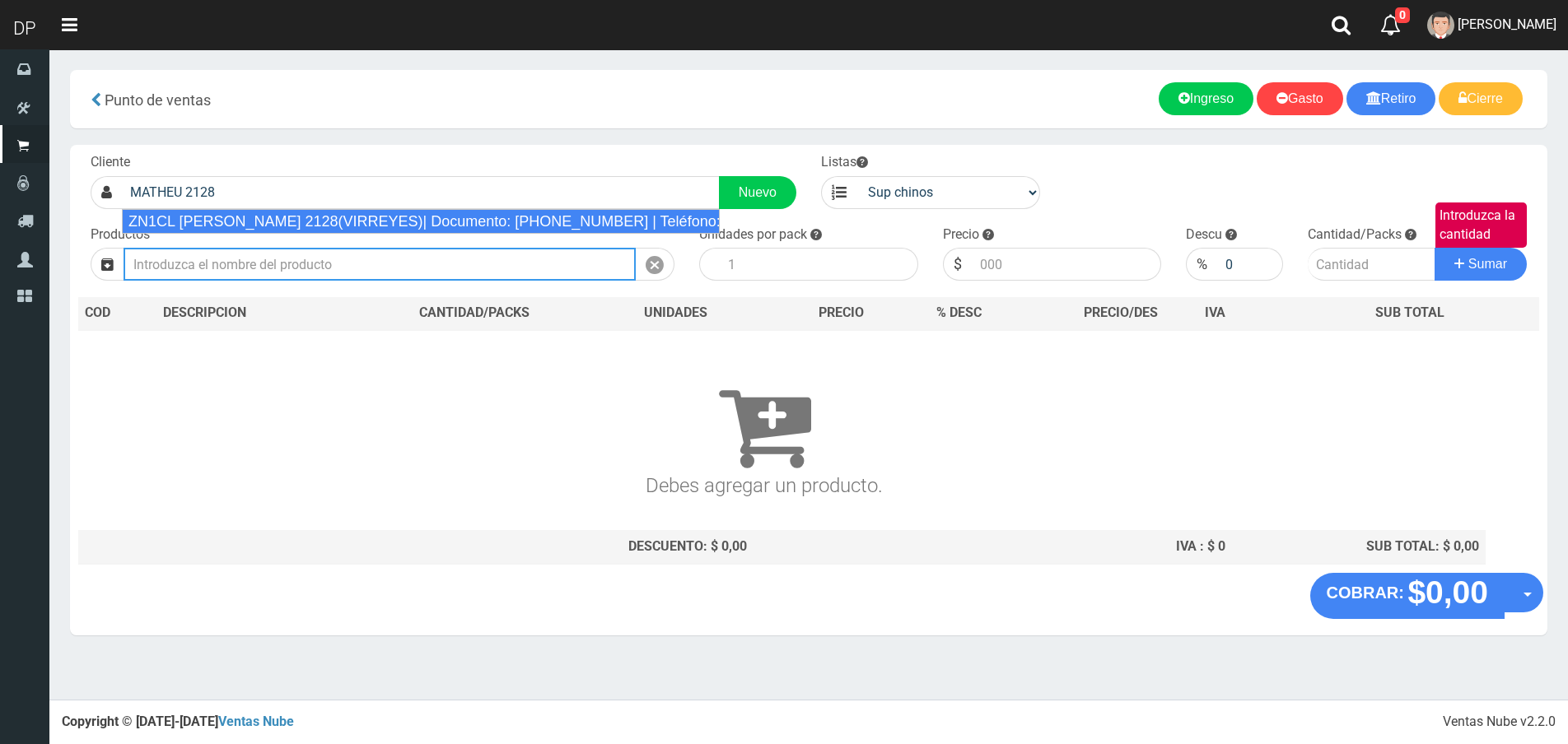
type input "ZN1CL MATHEU 2128(VIRREYES)| Documento: 2225454856123485643 | Teléfono:"
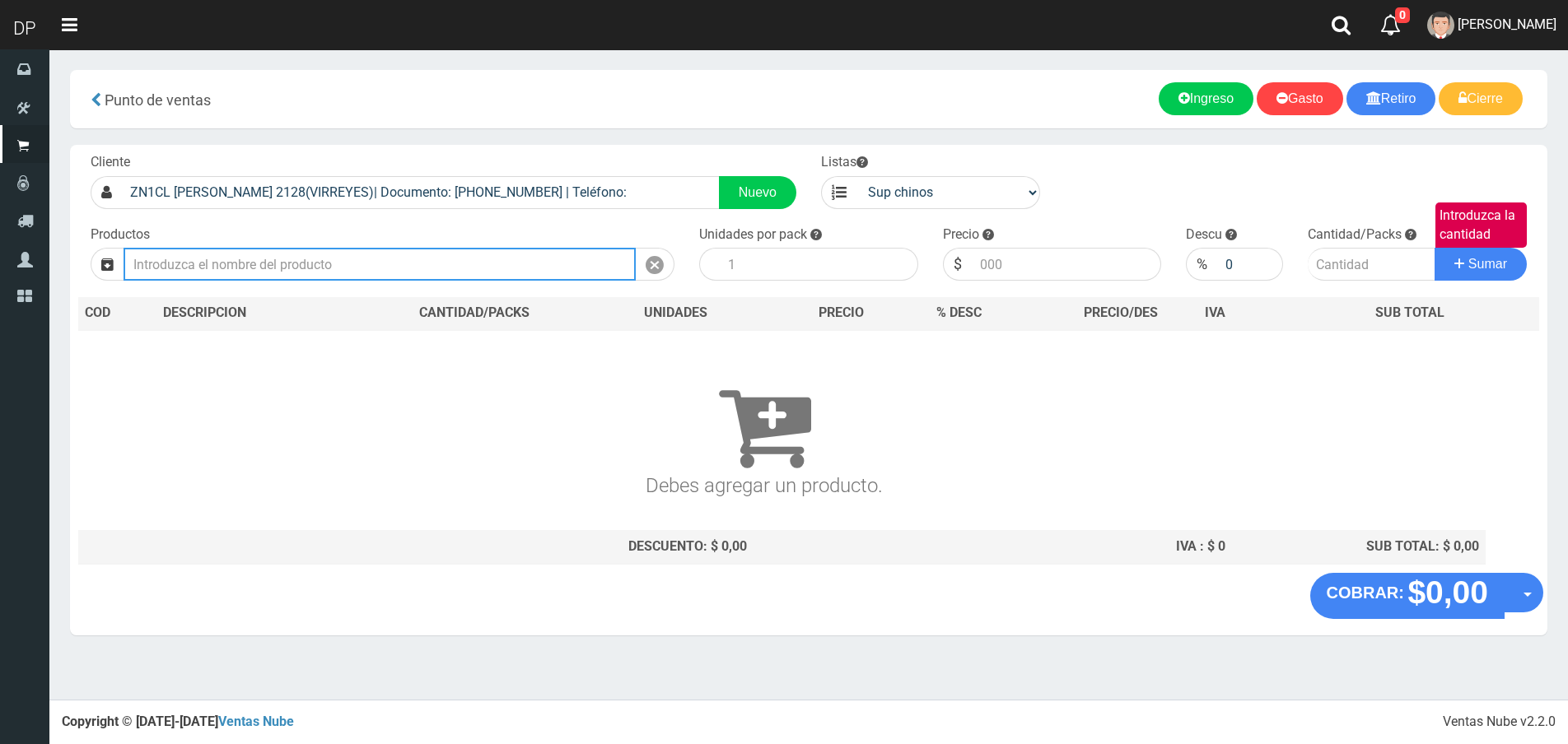
click at [405, 256] on input "text" at bounding box center [379, 264] width 512 height 33
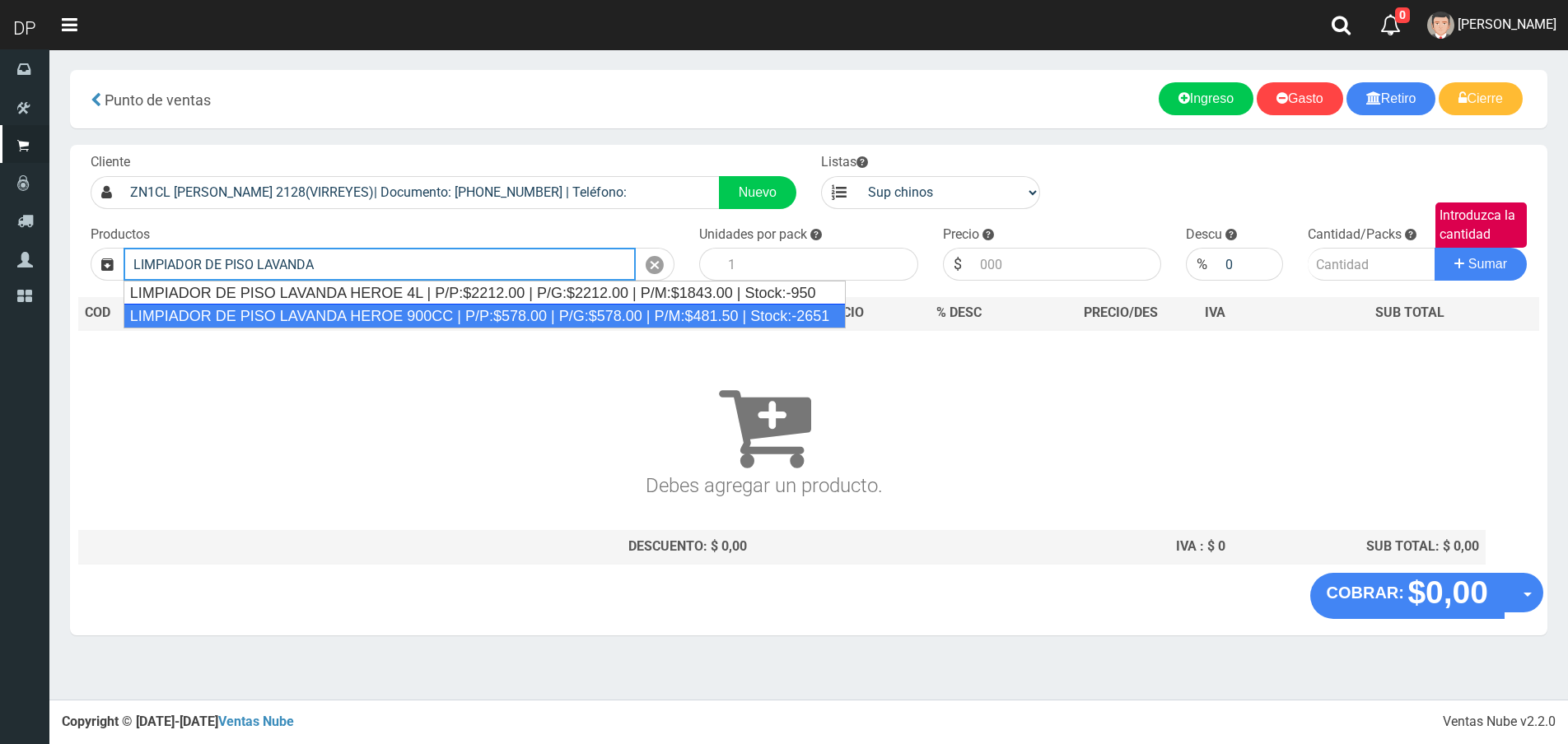
click at [405, 313] on div "LIMPIADOR DE PISO LAVANDA HEROE 900CC | P/P:$578.00 | P/G:$578.00 | P/M:$481.50…" at bounding box center [485, 316] width 723 height 25
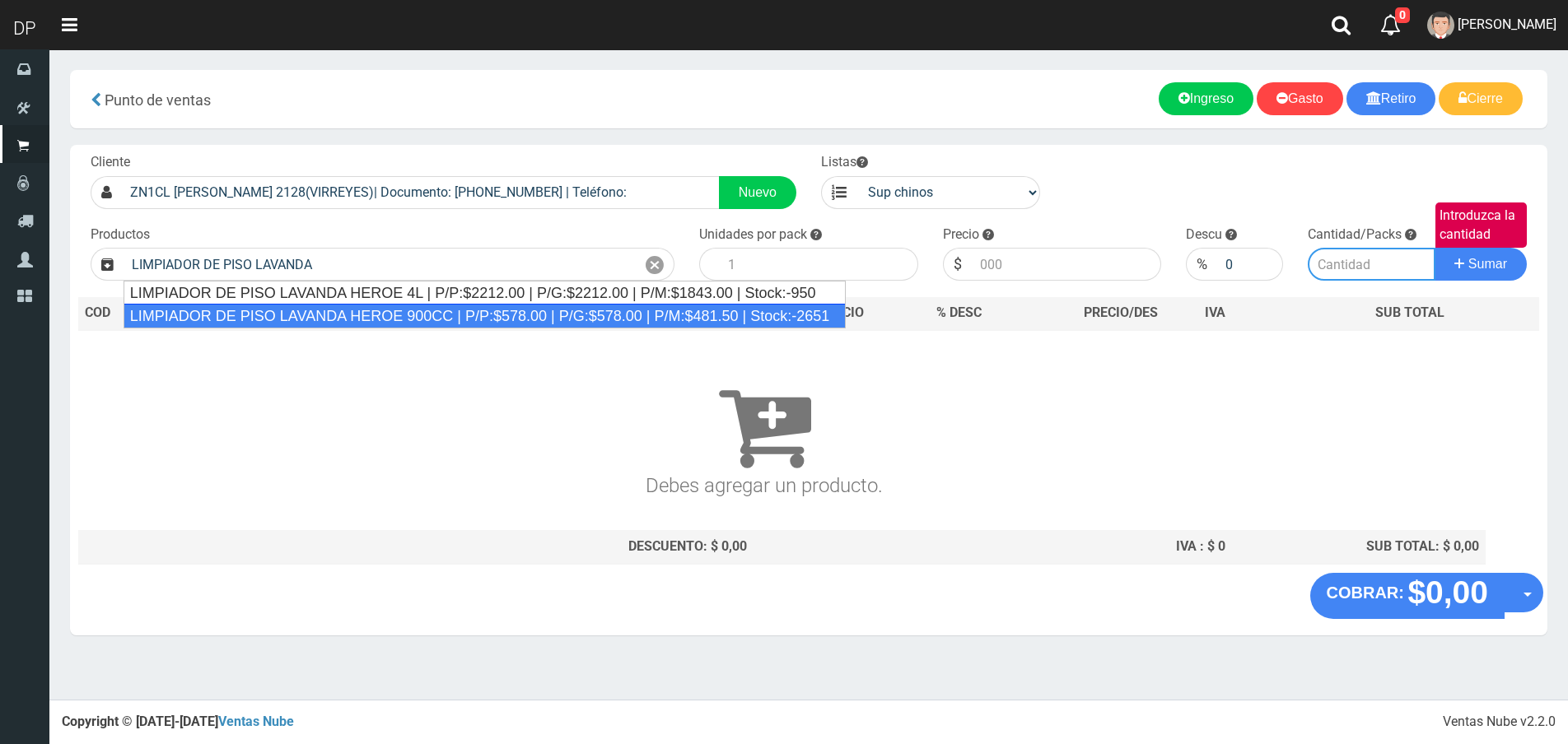
type input "LIMPIADOR DE PISO LAVANDA HEROE 900CC | P/P:$578.00 | P/G:$578.00 | P/M:$481.50…"
type input "12"
type input "578.00"
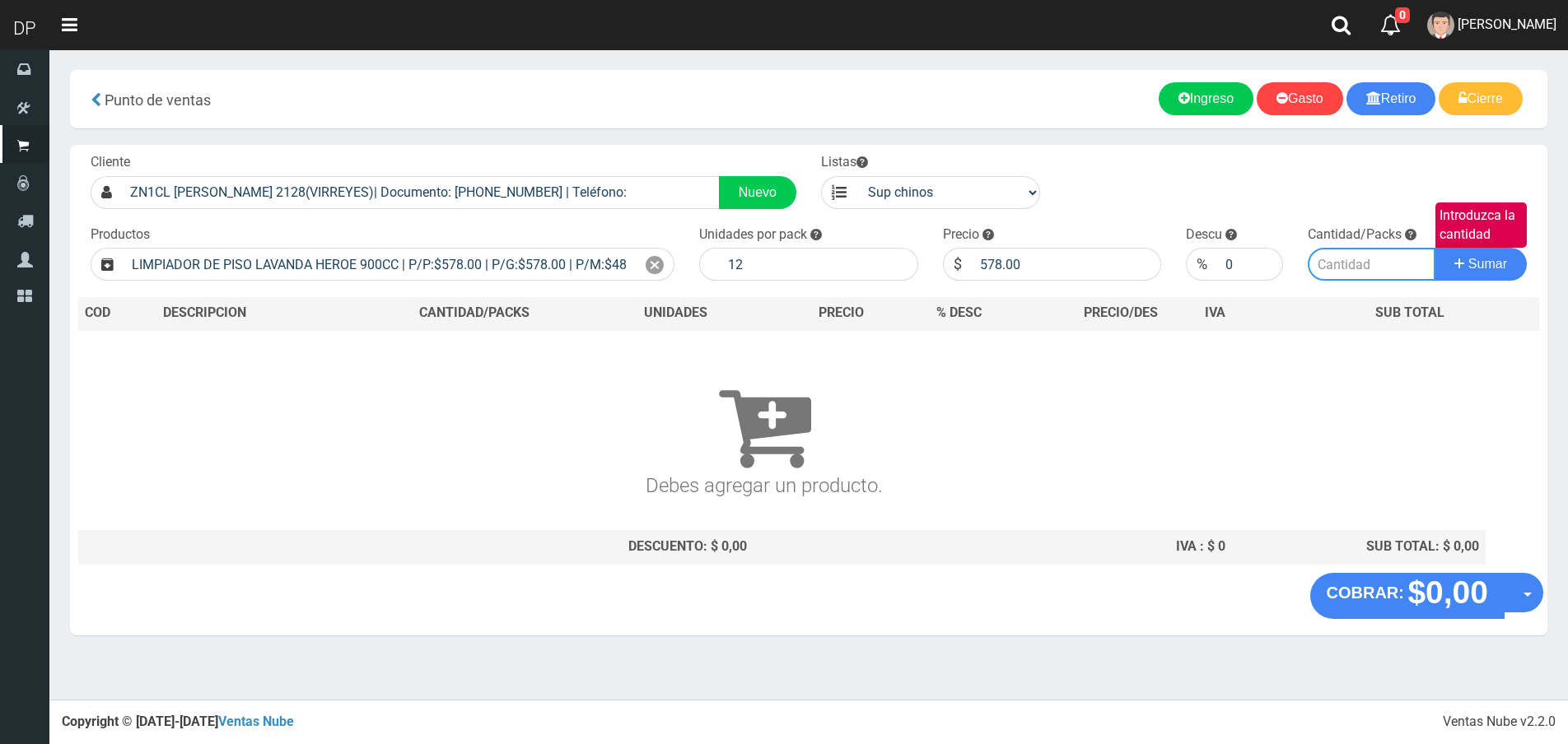
click at [1348, 264] on input "Introduzca la cantidad" at bounding box center [1371, 264] width 127 height 33
click at [765, 262] on input "12" at bounding box center [818, 264] width 198 height 33
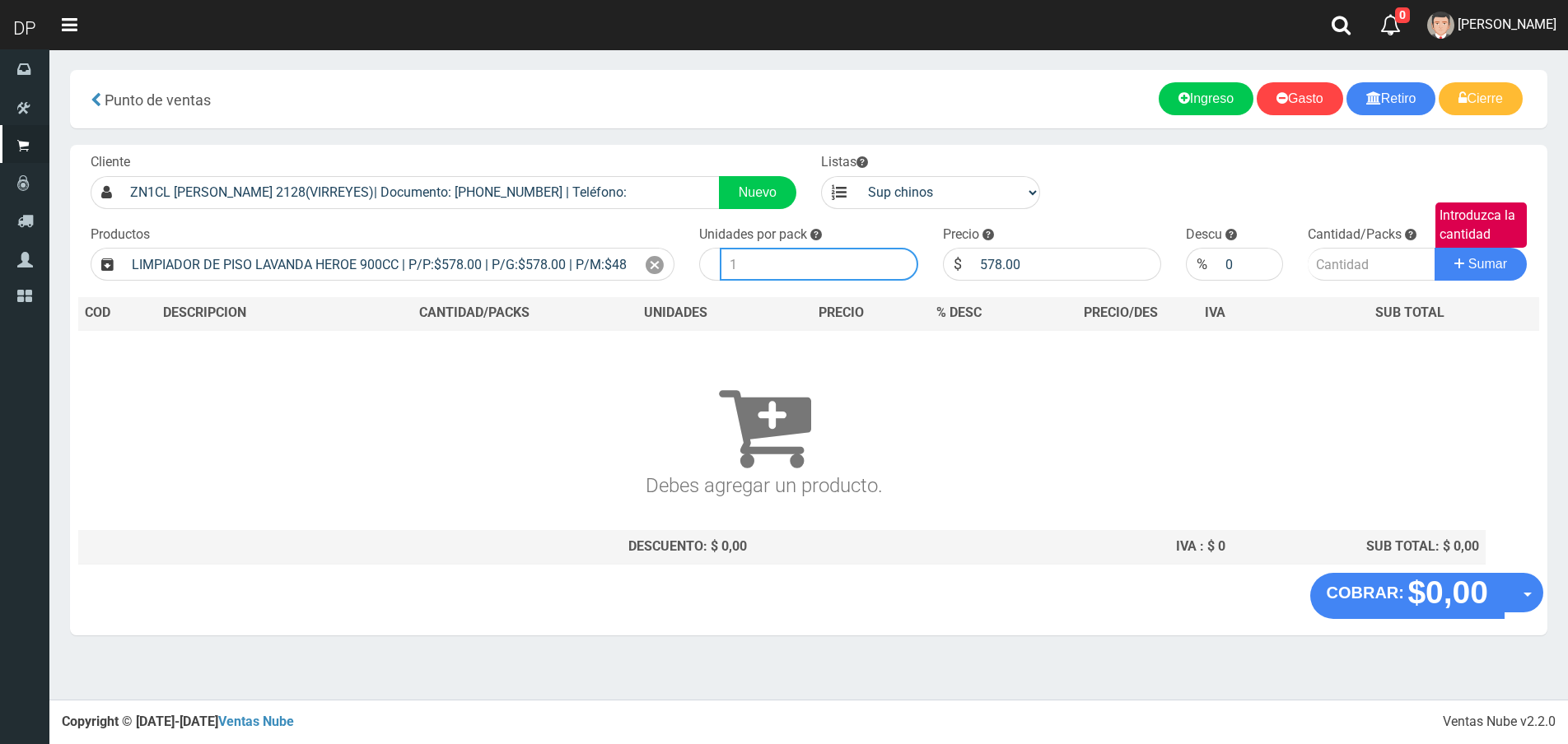
click at [787, 265] on input "number" at bounding box center [818, 264] width 198 height 33
type input "11"
click at [1345, 258] on input "Introduzca la cantidad" at bounding box center [1371, 264] width 127 height 33
click at [701, 274] on div at bounding box center [710, 264] width 20 height 33
click at [776, 270] on input "11" at bounding box center [818, 264] width 198 height 33
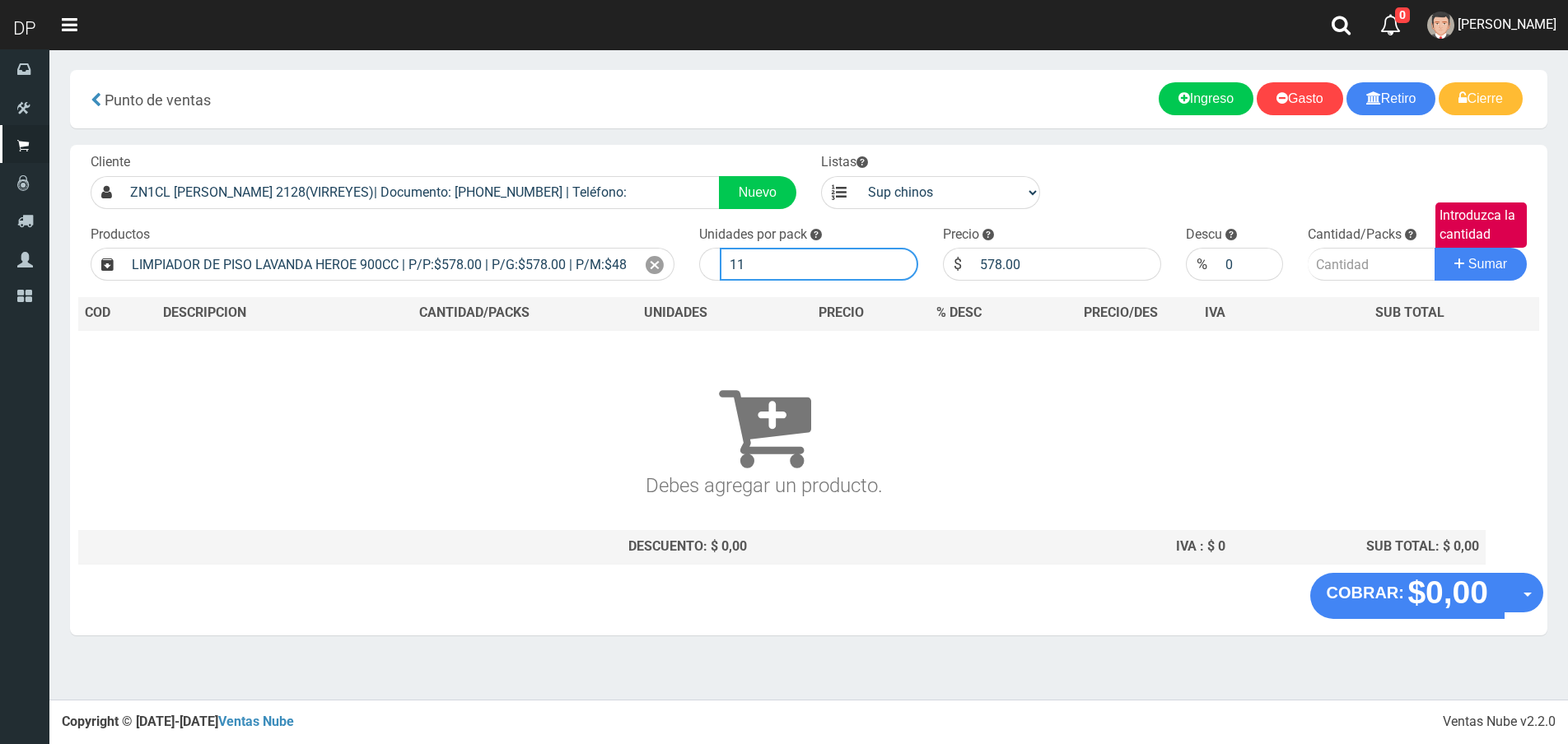
type input "1"
click at [1376, 257] on input "Introduzca la cantidad" at bounding box center [1371, 264] width 127 height 33
type input "1"
click at [1434, 248] on button "Sumar" at bounding box center [1480, 264] width 92 height 33
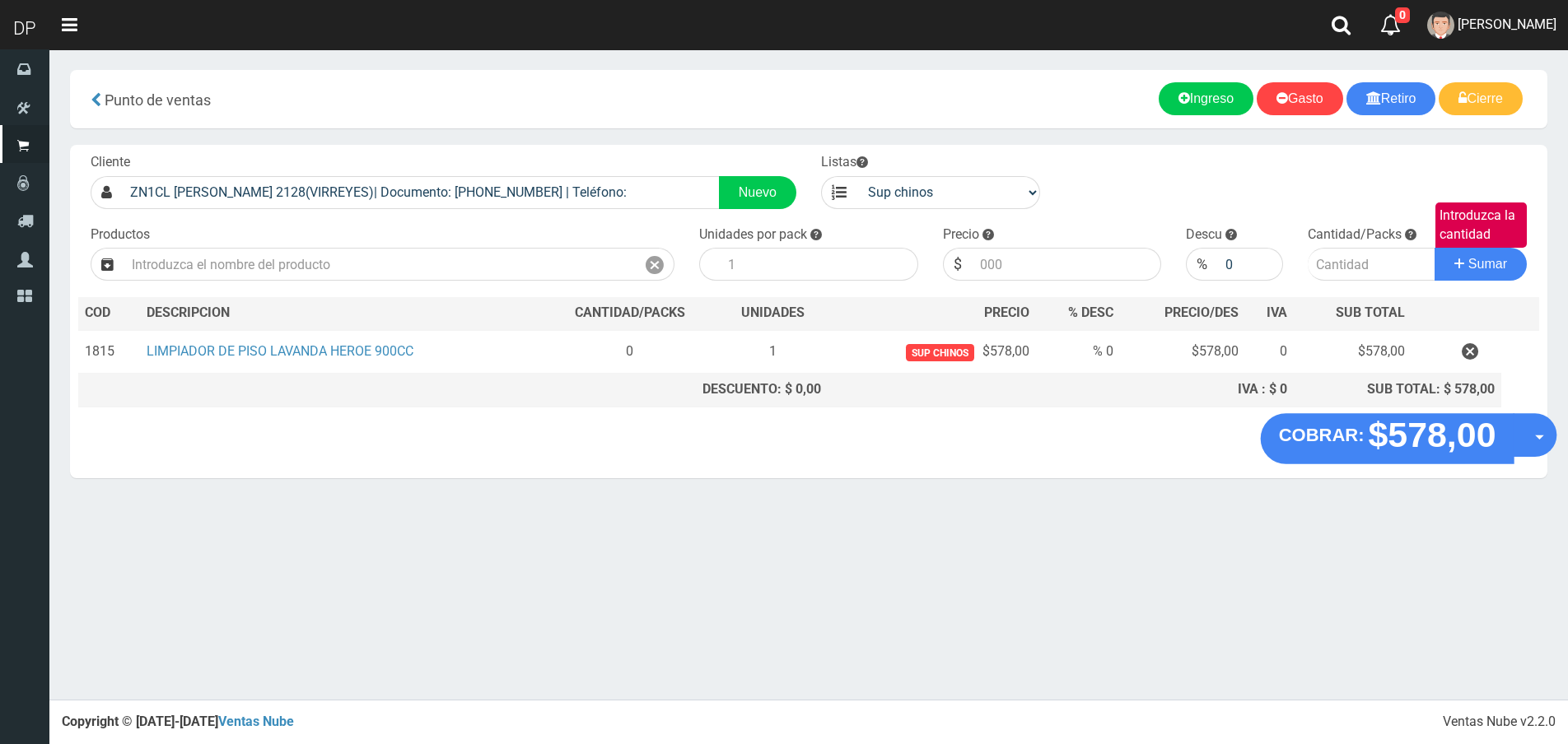
click at [1520, 431] on button "Opciones" at bounding box center [1535, 434] width 44 height 44
click at [1517, 439] on link "Hacer Devolucion" at bounding box center [1482, 440] width 147 height 38
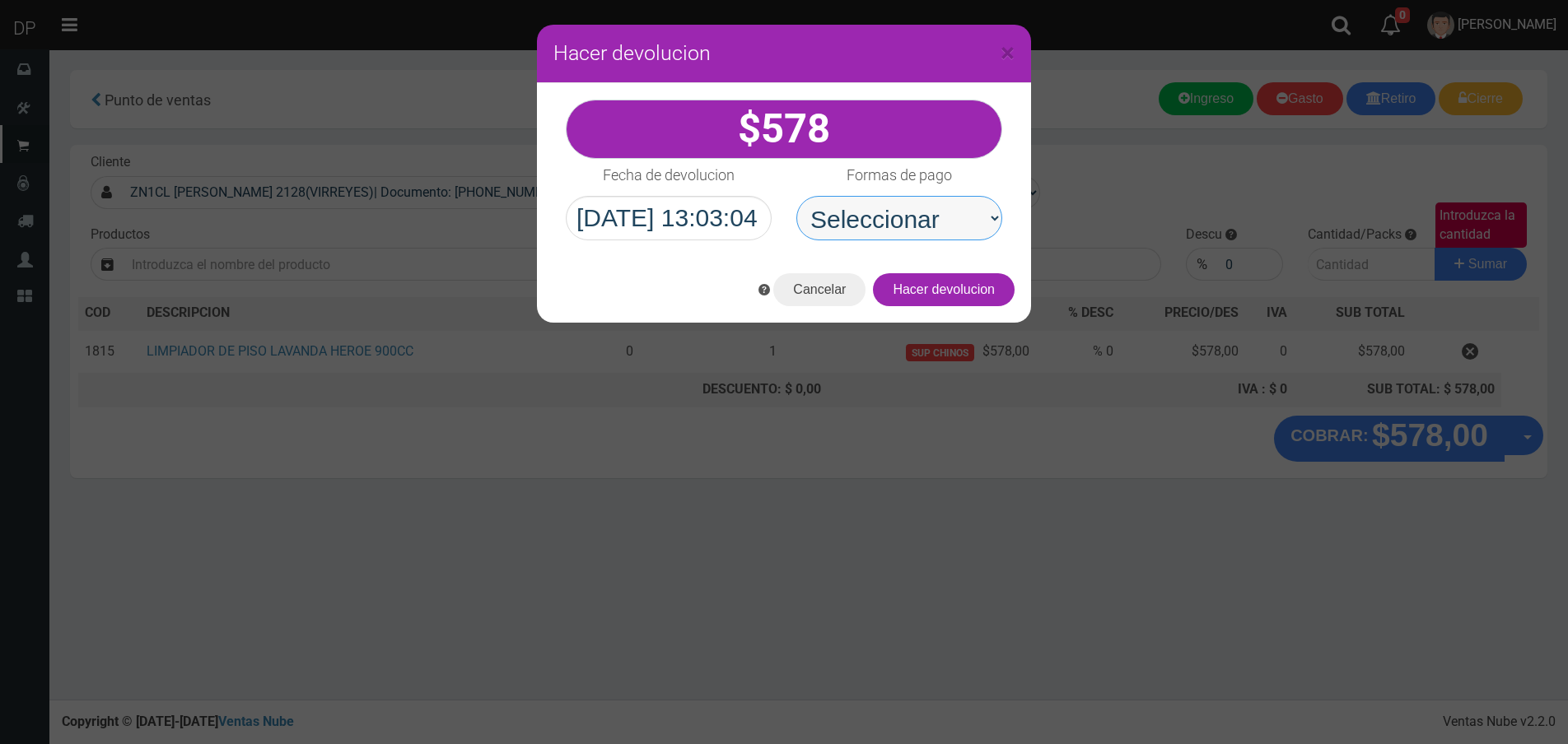
drag, startPoint x: 917, startPoint y: 219, endPoint x: 917, endPoint y: 235, distance: 16.0
click at [917, 219] on select "Seleccionar Efectivo Tarjeta de Crédito Depósito Débito" at bounding box center [898, 219] width 206 height 45
select select "Efectivo"
click at [796, 196] on select "Seleccionar Efectivo Tarjeta de Crédito Depósito Débito" at bounding box center [898, 219] width 206 height 45
click at [963, 289] on button "Hacer devolucion" at bounding box center [944, 289] width 141 height 33
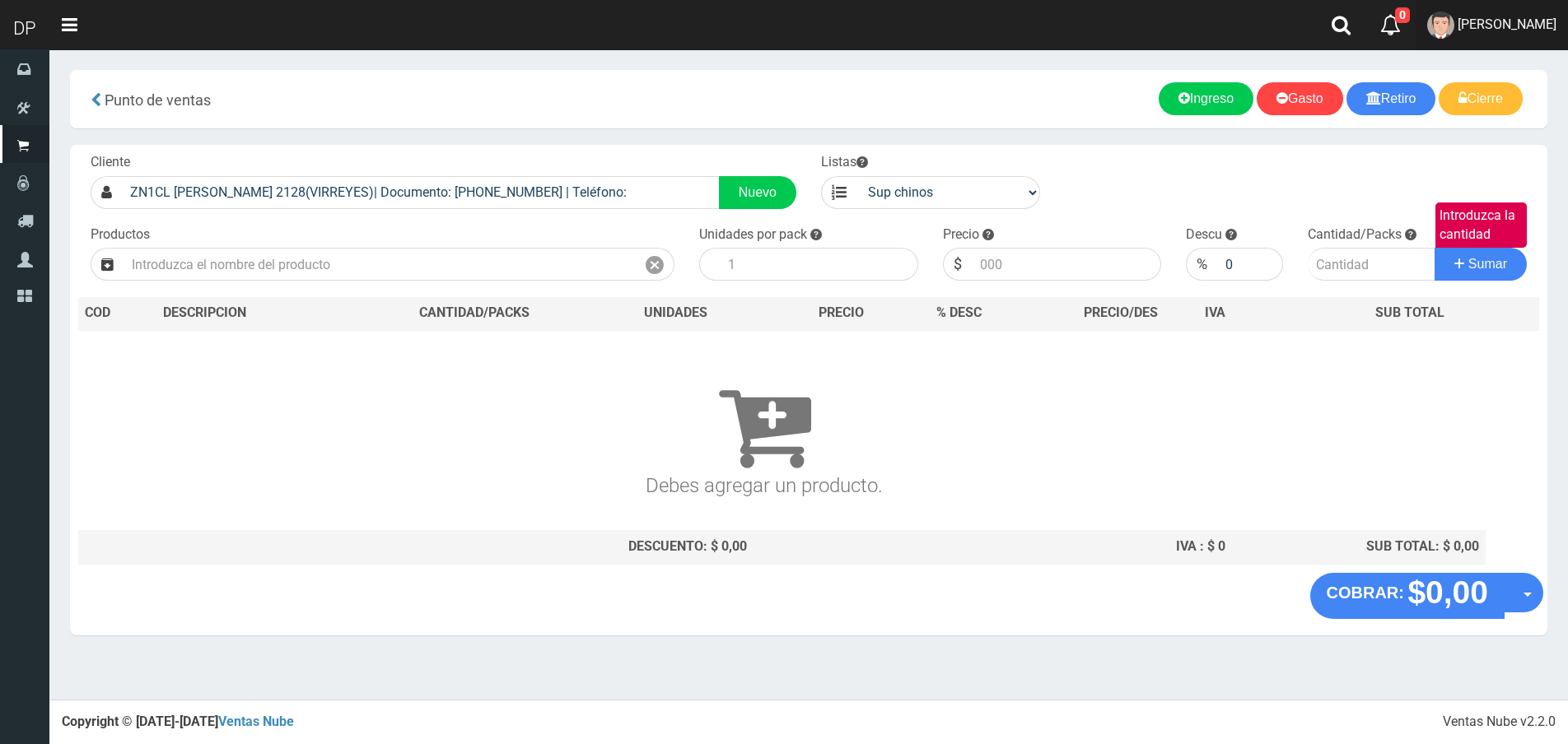
click at [1540, 27] on span "AXELL MOYA" at bounding box center [1507, 24] width 99 height 16
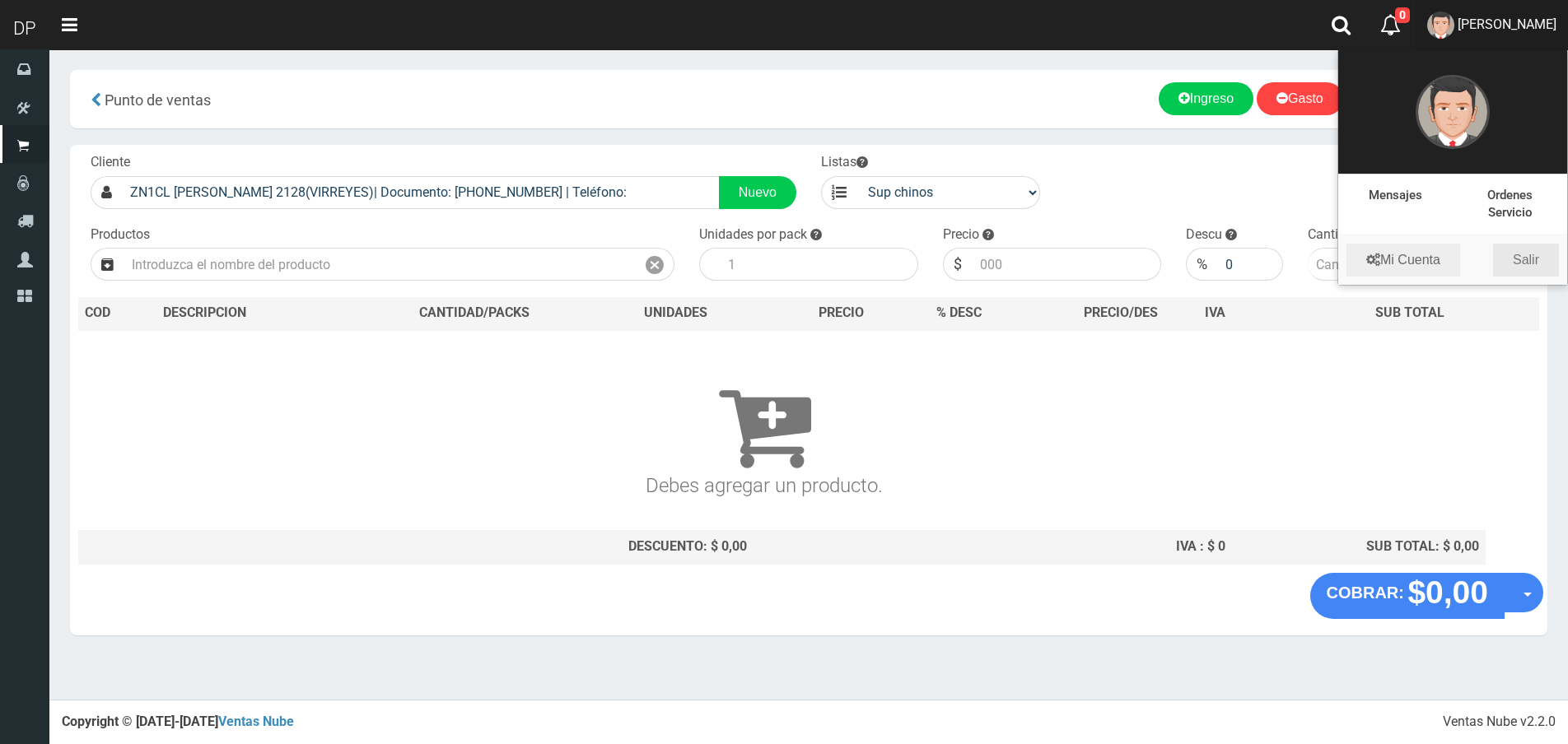
click at [1523, 264] on link "Salir" at bounding box center [1525, 259] width 66 height 33
